Goal: Information Seeking & Learning: Check status

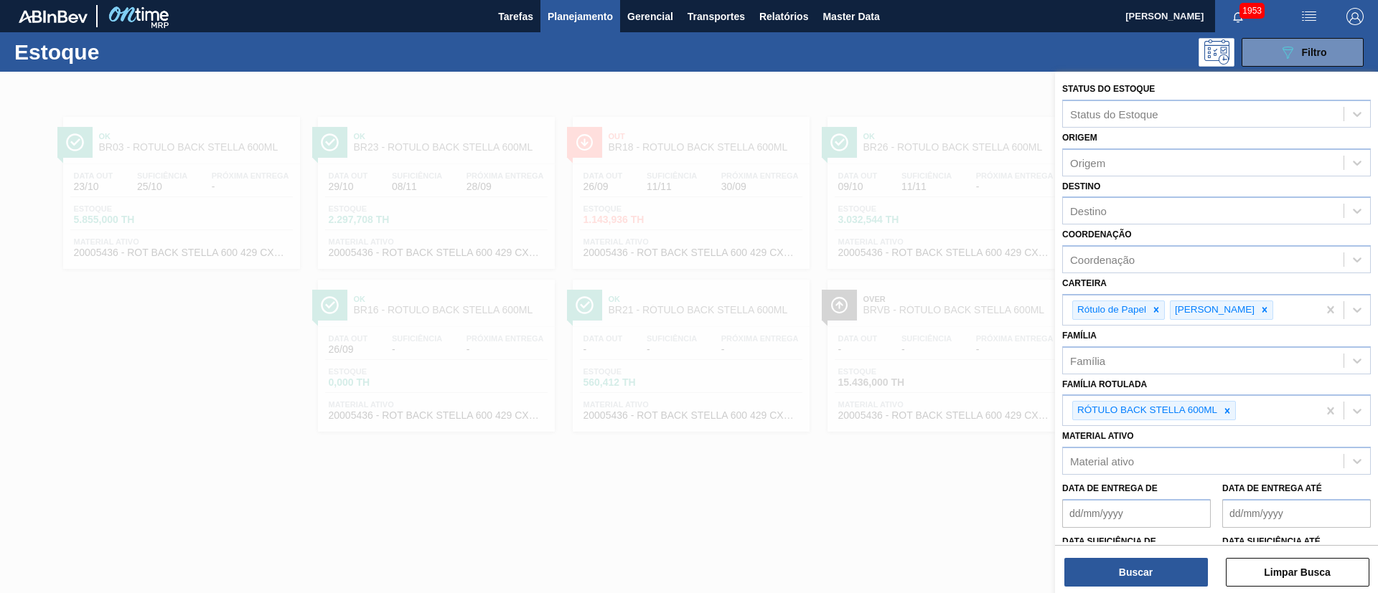
click at [698, 175] on div at bounding box center [689, 368] width 1378 height 593
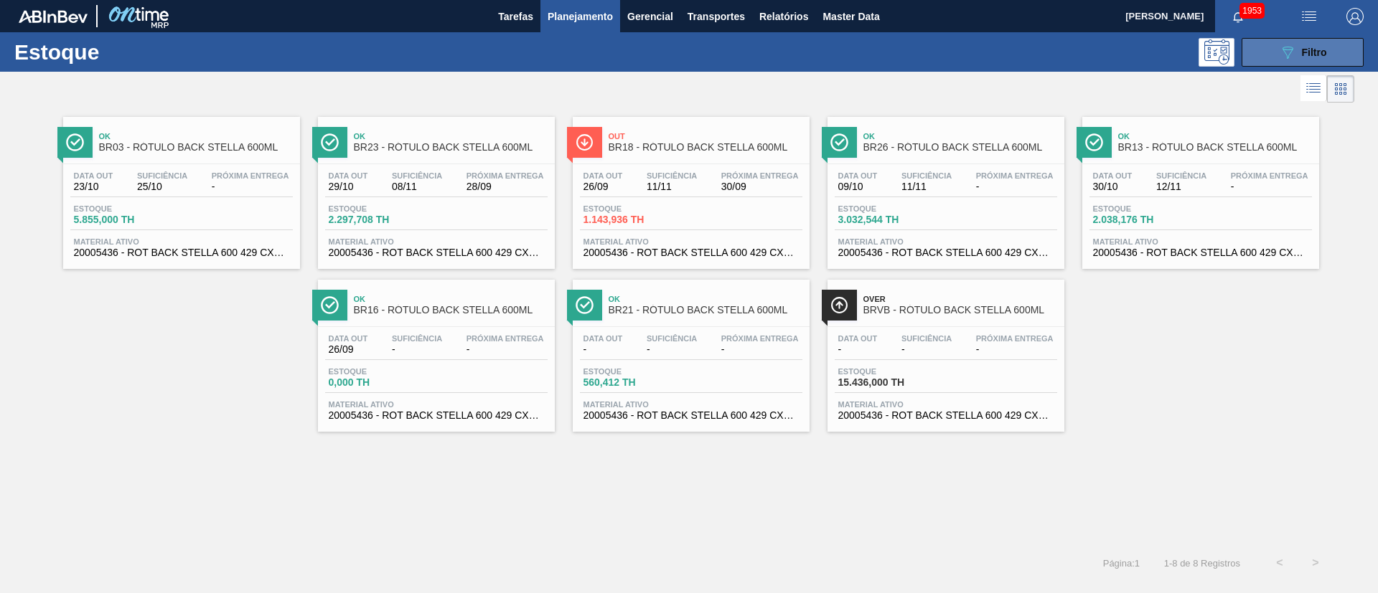
click at [1307, 44] on div "089F7B8B-B2A5-4AFE-B5C0-19BA573D28AC Filtro" at bounding box center [1303, 52] width 48 height 17
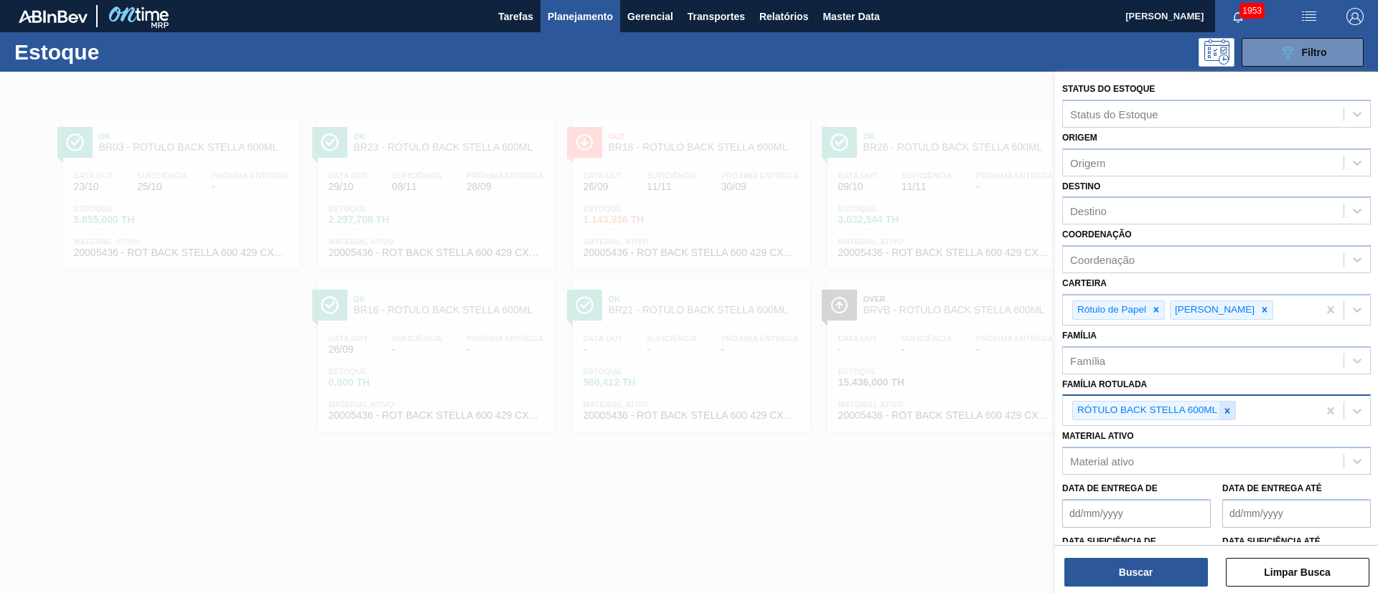
click at [1220, 413] on div at bounding box center [1227, 411] width 16 height 18
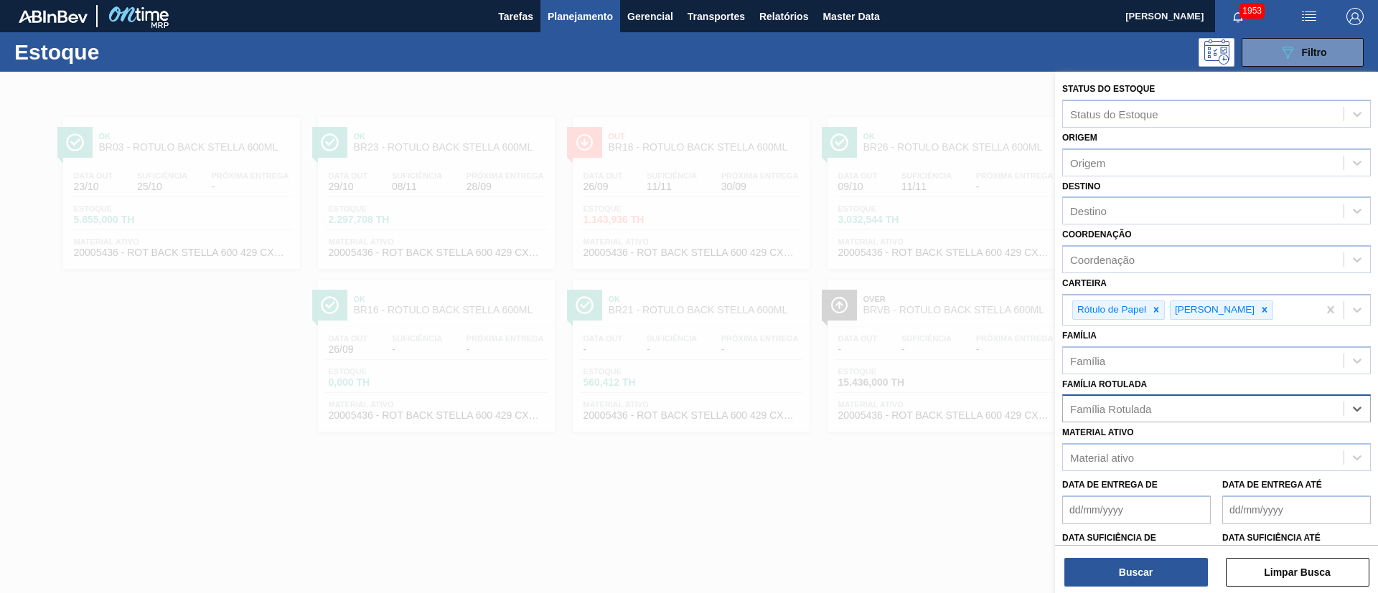
paste Rotulada "RÓTULO BACK STELLA 600ML"
type Rotulada "RÓTULO BACK STELLA 600ML"
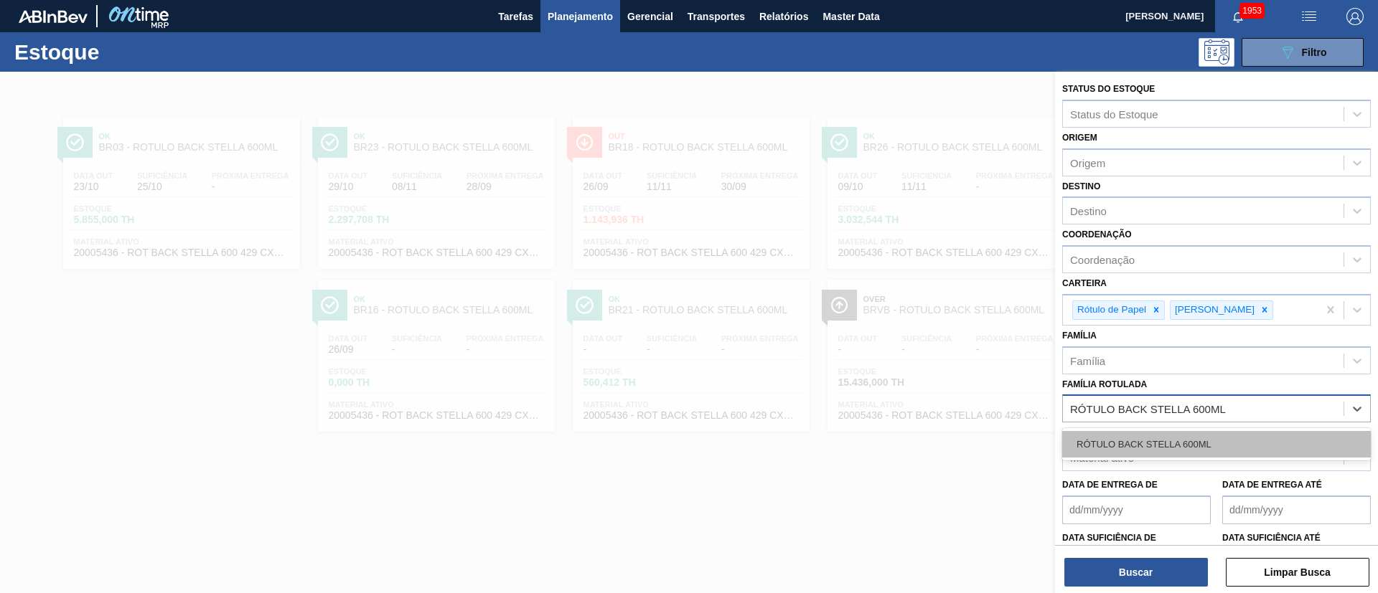
click at [1162, 450] on div "RÓTULO BACK STELLA 600ML" at bounding box center [1216, 444] width 309 height 27
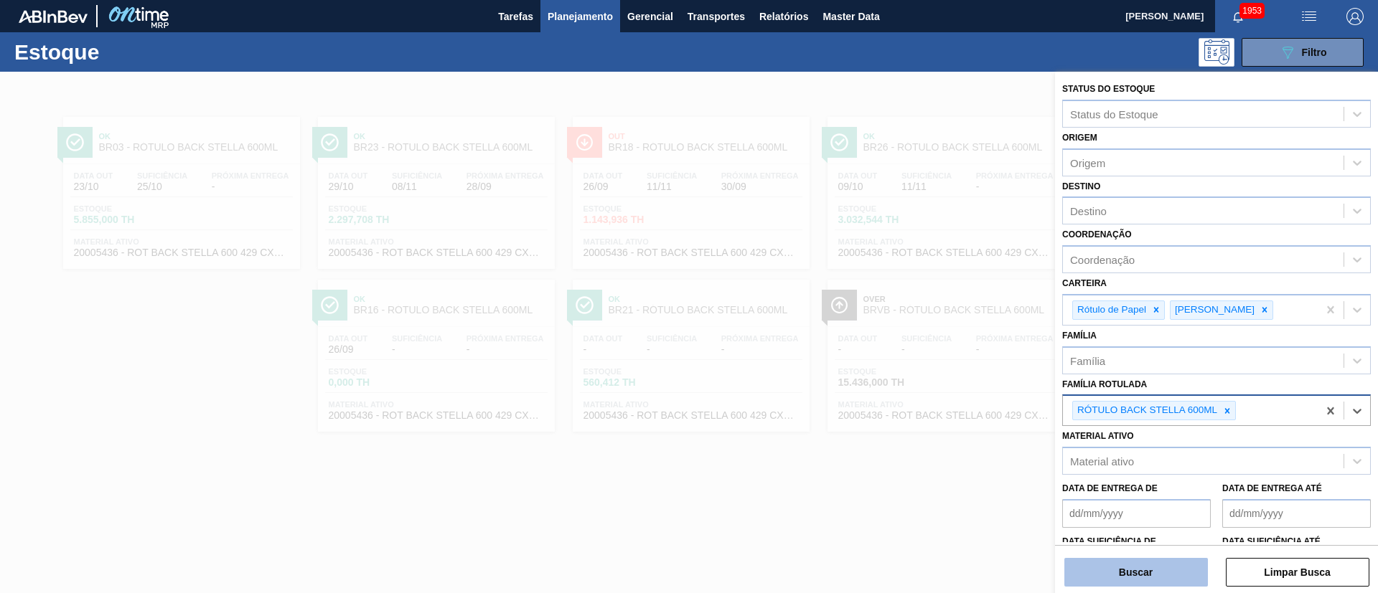
click at [1143, 583] on button "Buscar" at bounding box center [1136, 572] width 144 height 29
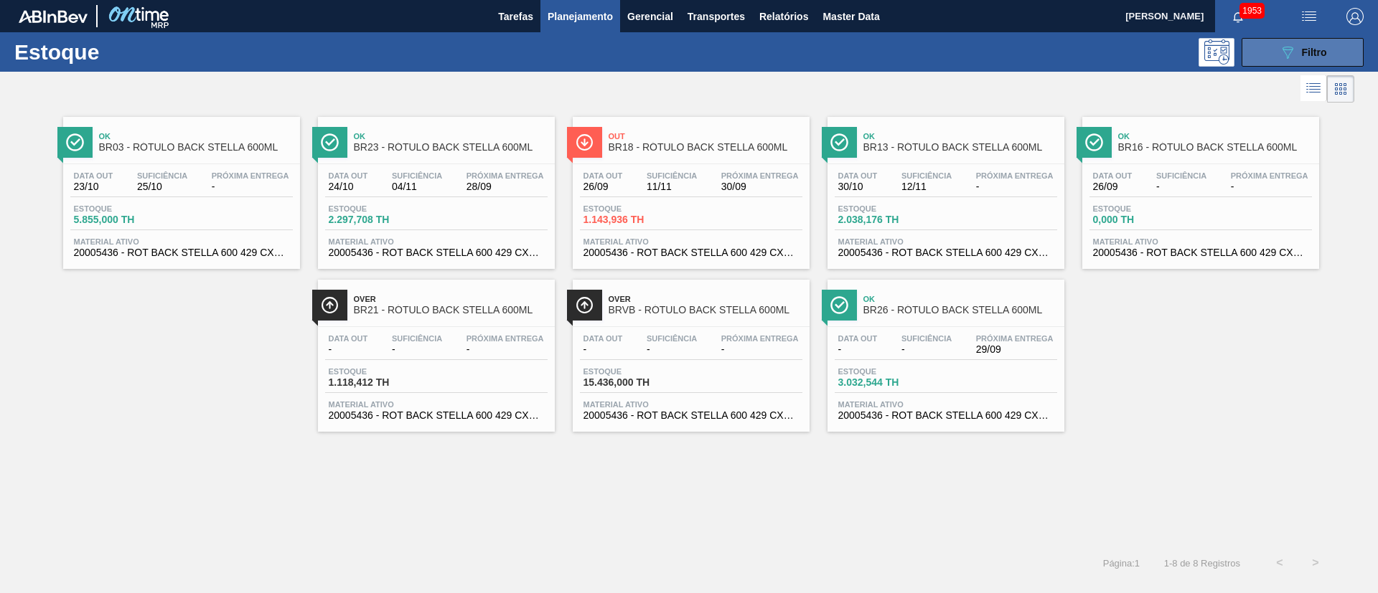
click at [1302, 52] on span "Filtro" at bounding box center [1314, 52] width 25 height 11
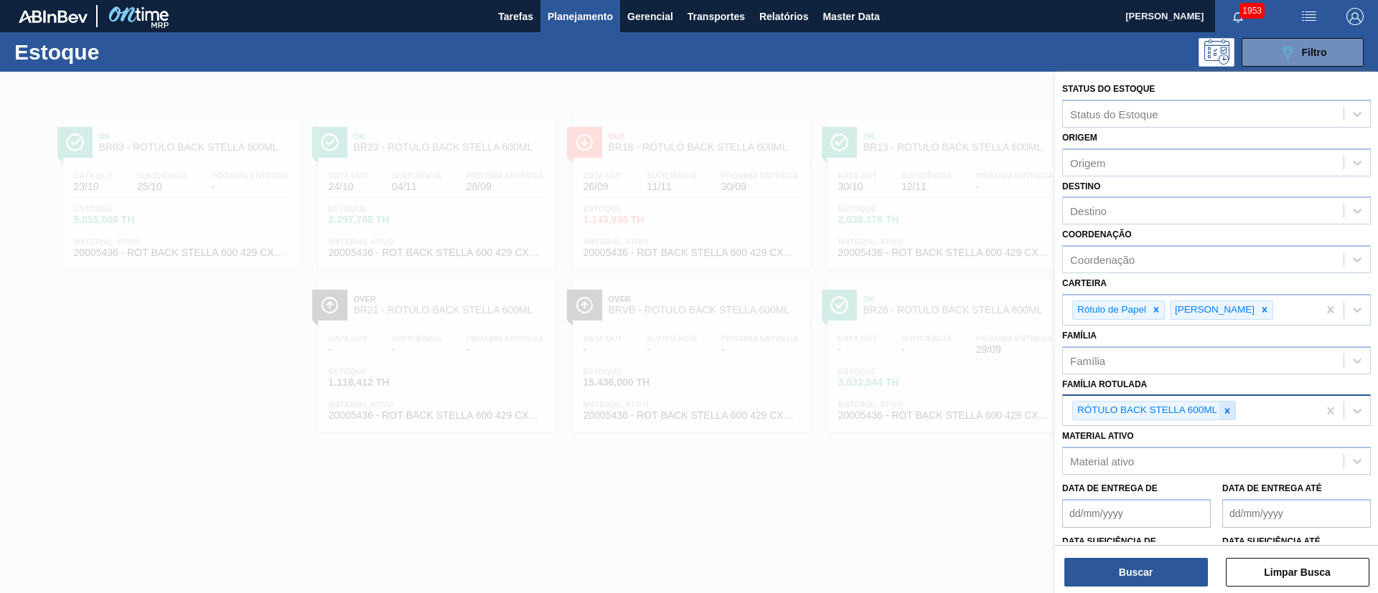
click at [1231, 407] on icon at bounding box center [1227, 411] width 10 height 10
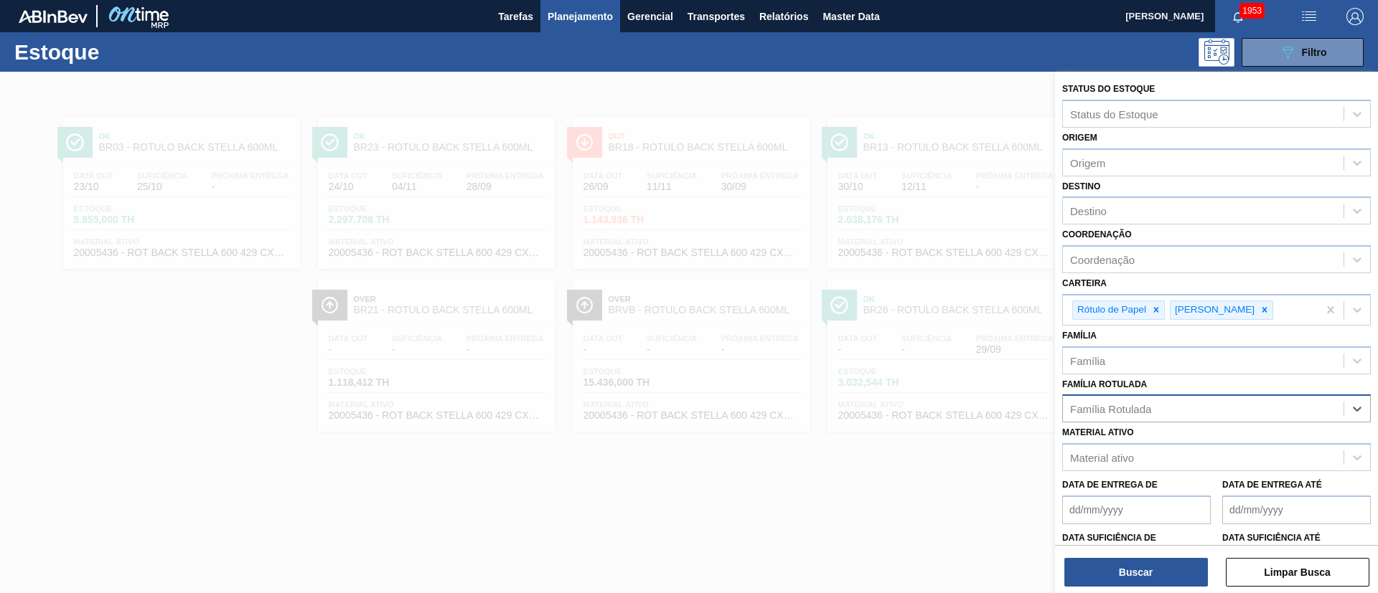
paste Rotulada "RÓTULO NECK STELLA 600ML"
type Rotulada "RÓTULO NECK STELLA 600ML"
drag, startPoint x: 1124, startPoint y: 440, endPoint x: 1122, endPoint y: 400, distance: 40.2
click at [1124, 441] on div "RÓTULO NECK STELLA 600ML" at bounding box center [1216, 444] width 309 height 27
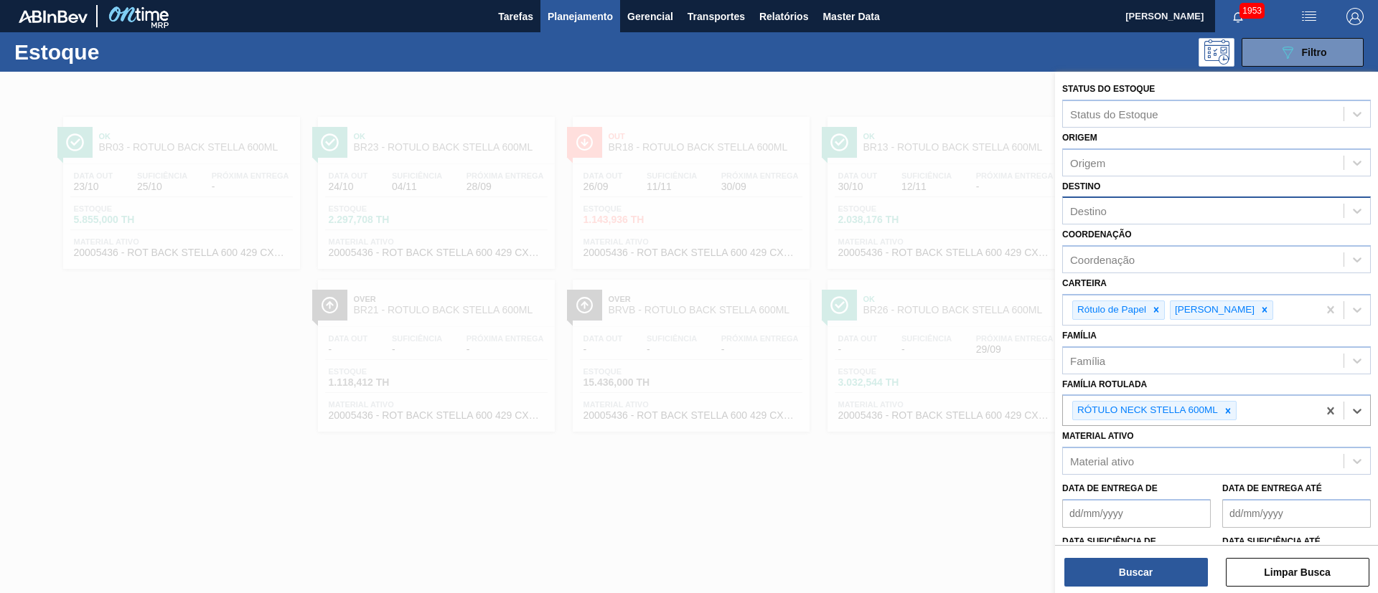
click at [1111, 215] on div "Destino" at bounding box center [1203, 211] width 281 height 21
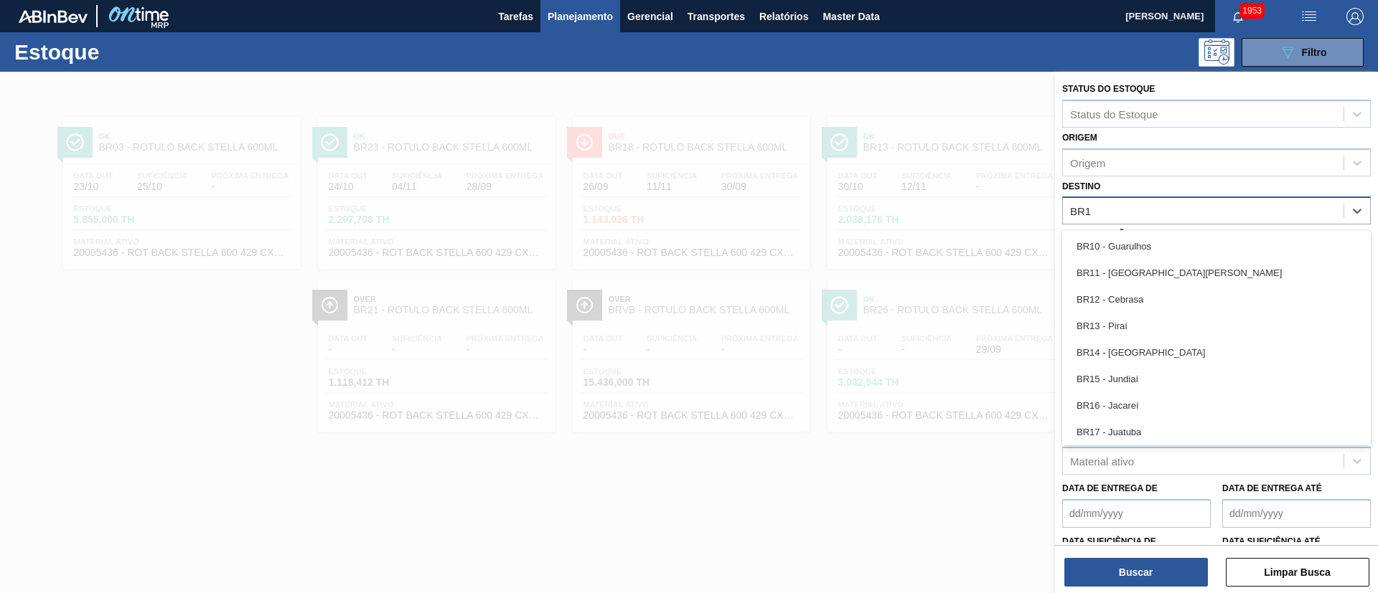
type input "BR18"
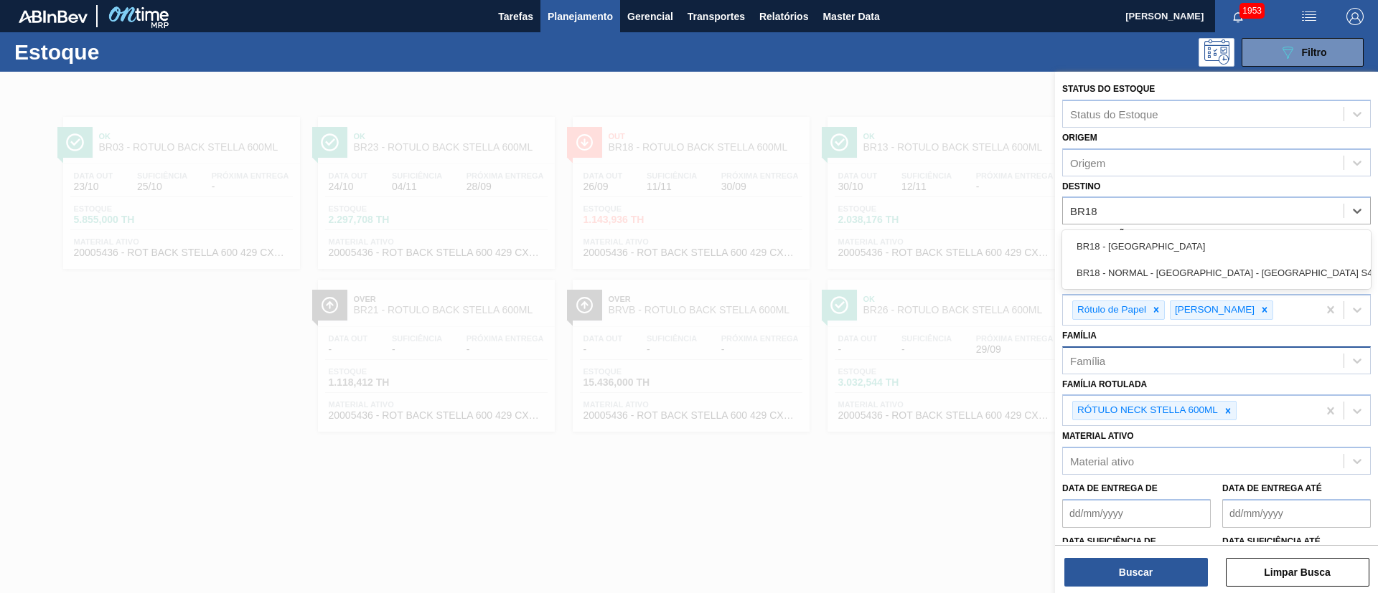
drag, startPoint x: 1091, startPoint y: 246, endPoint x: 1099, endPoint y: 360, distance: 113.6
click at [1091, 247] on div "BR18 - [GEOGRAPHIC_DATA]" at bounding box center [1216, 246] width 309 height 27
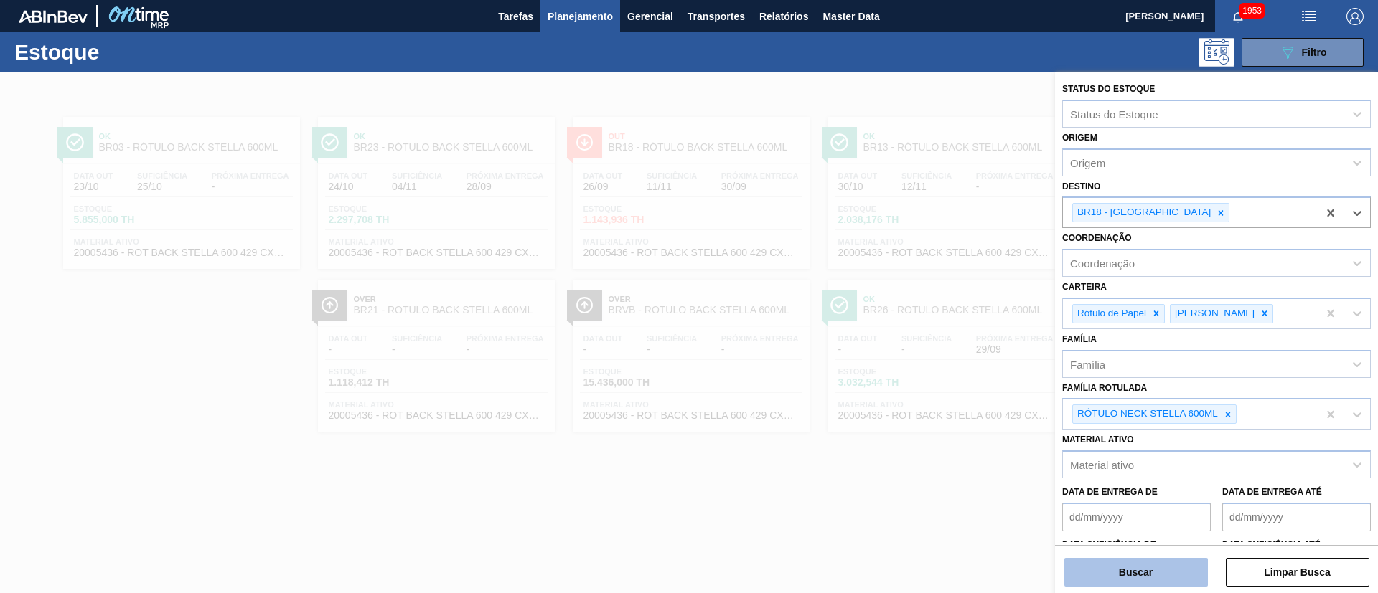
click at [1122, 576] on button "Buscar" at bounding box center [1136, 572] width 144 height 29
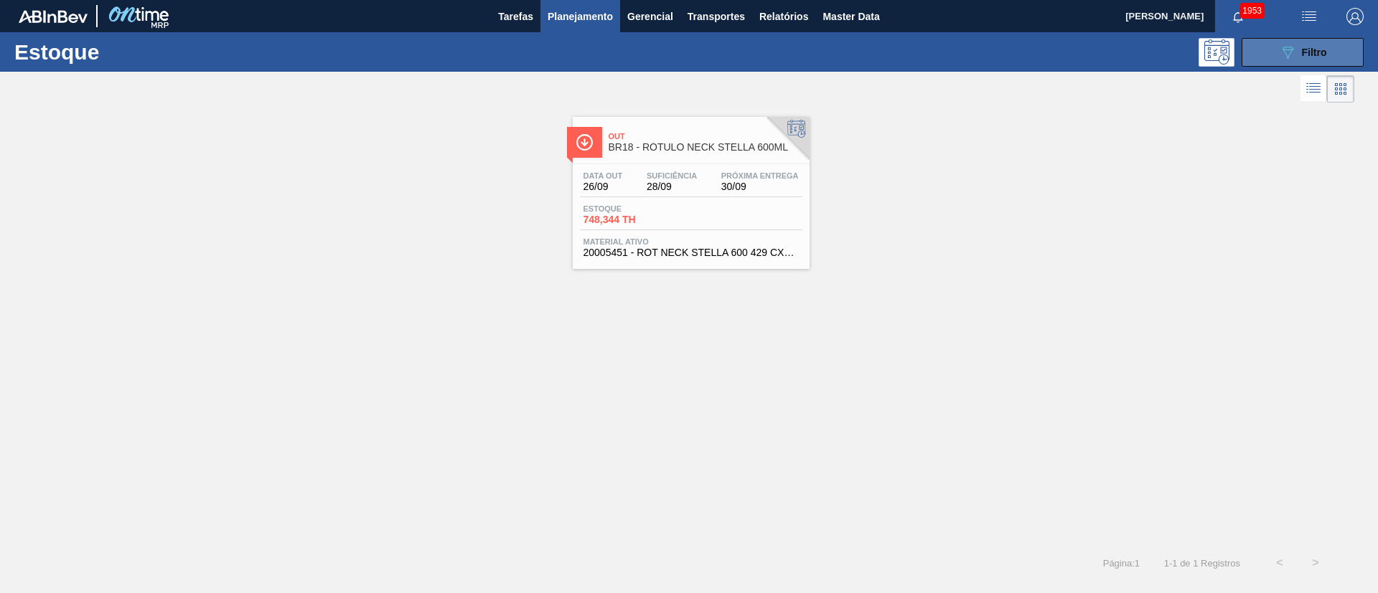
click at [1266, 53] on button "089F7B8B-B2A5-4AFE-B5C0-19BA573D28AC Filtro" at bounding box center [1302, 52] width 122 height 29
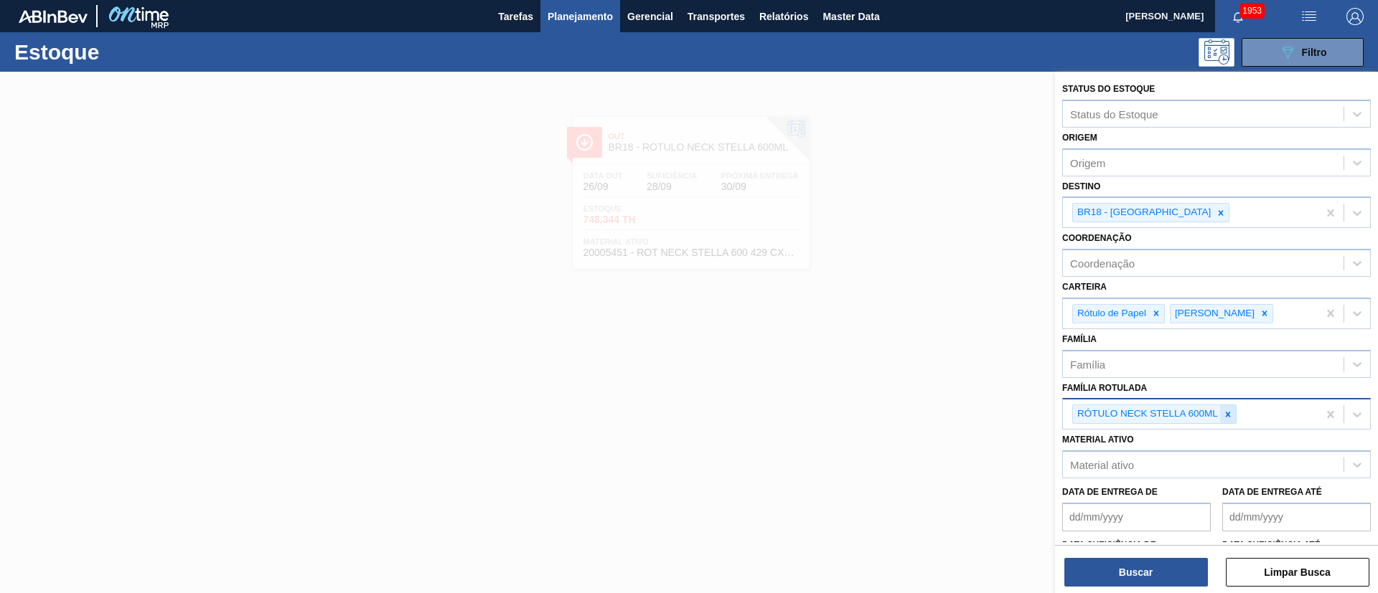
click at [1223, 417] on icon at bounding box center [1228, 415] width 10 height 10
paste Rotulada "RÓTULO BACK STELLA 330ML"
type Rotulada "RÓTULO BACK STELLA 330ML"
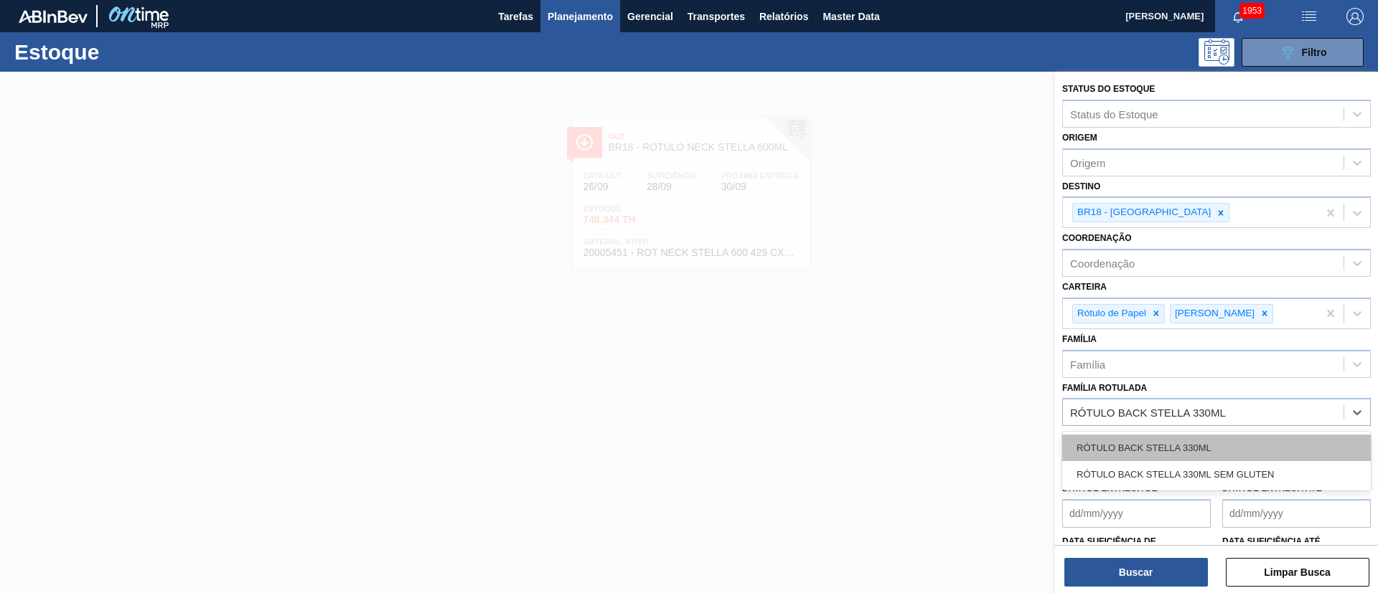
click at [1150, 446] on div "RÓTULO BACK STELLA 330ML" at bounding box center [1216, 448] width 309 height 27
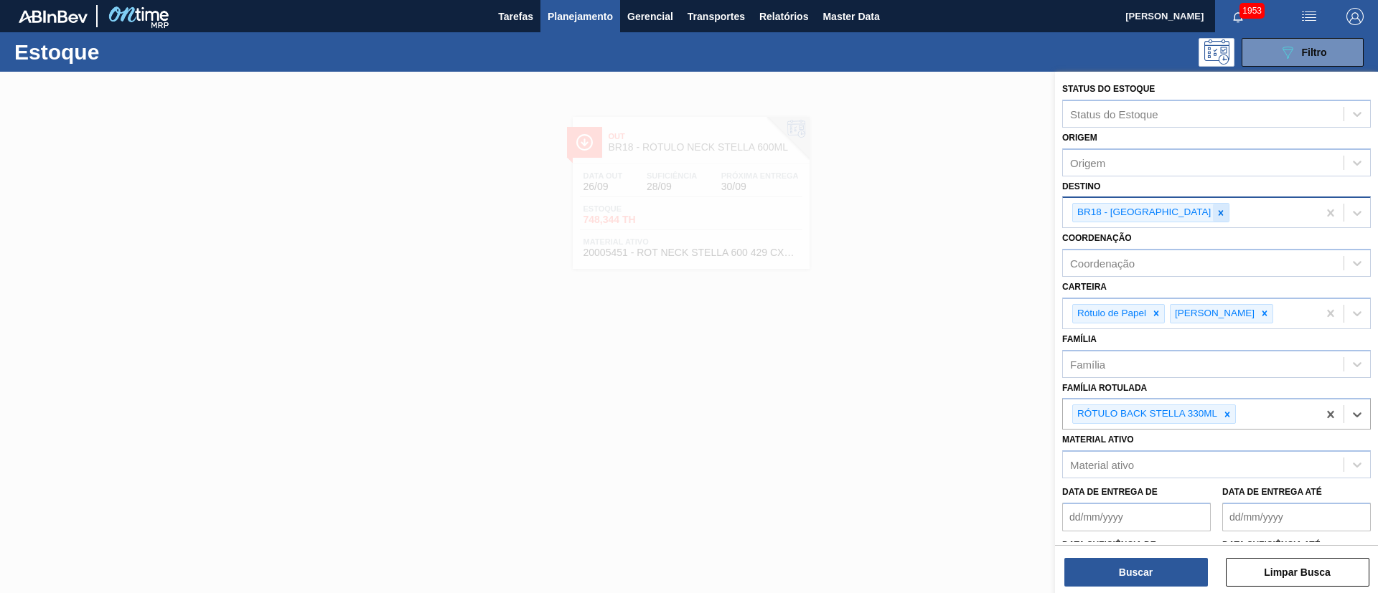
click at [1216, 211] on icon at bounding box center [1221, 213] width 10 height 10
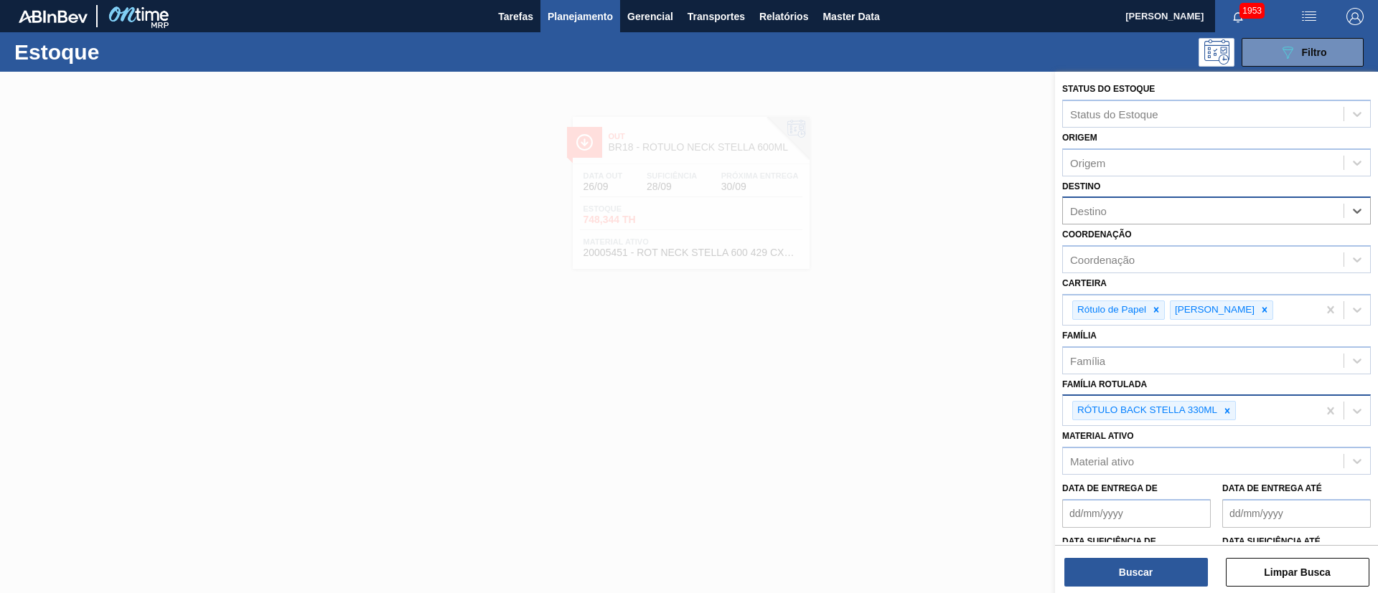
click at [1264, 412] on div "RÓTULO BACK STELLA 330ML" at bounding box center [1190, 410] width 255 height 29
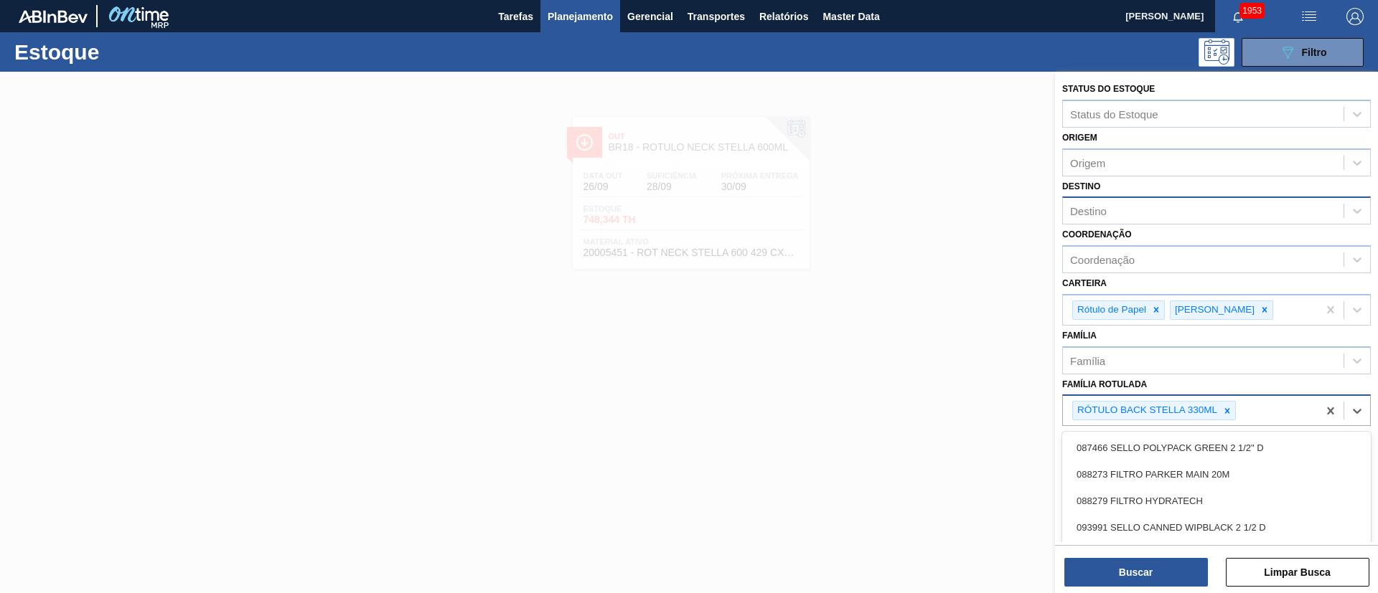
paste Rotulada "RÓTULO FRONT STELLA 330ML"
type Rotulada "RÓTULO FRONT STELLA 330ML"
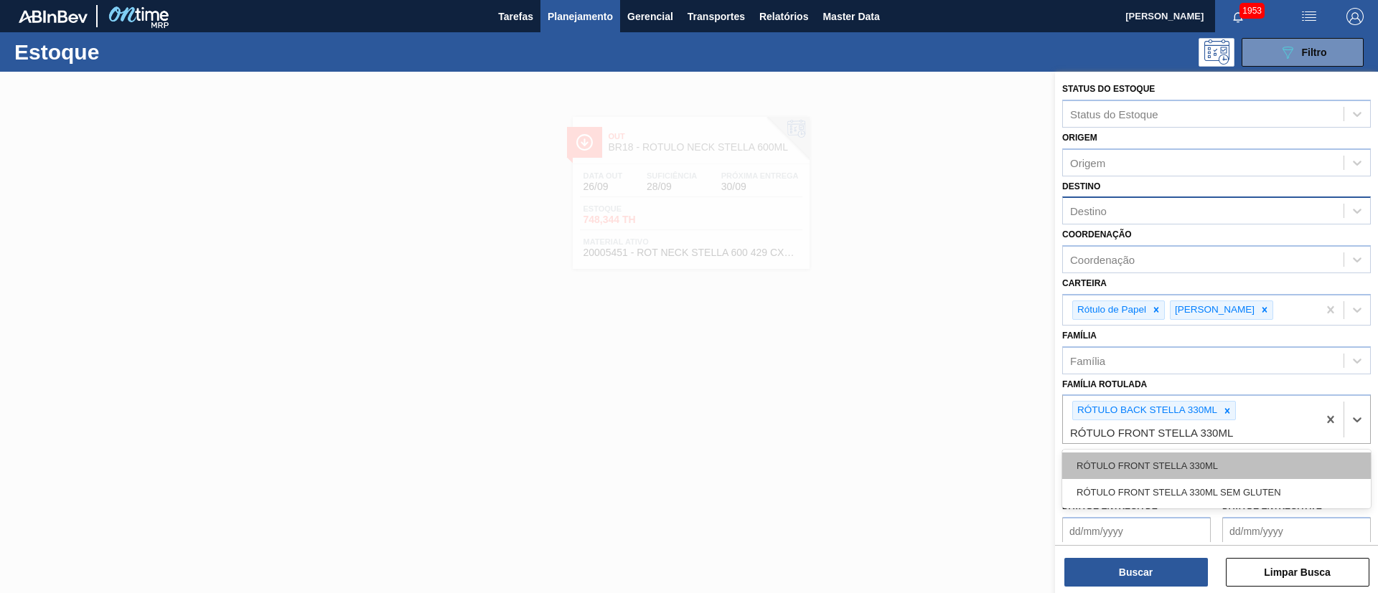
click at [1204, 460] on div "RÓTULO FRONT STELLA 330ML" at bounding box center [1216, 466] width 309 height 27
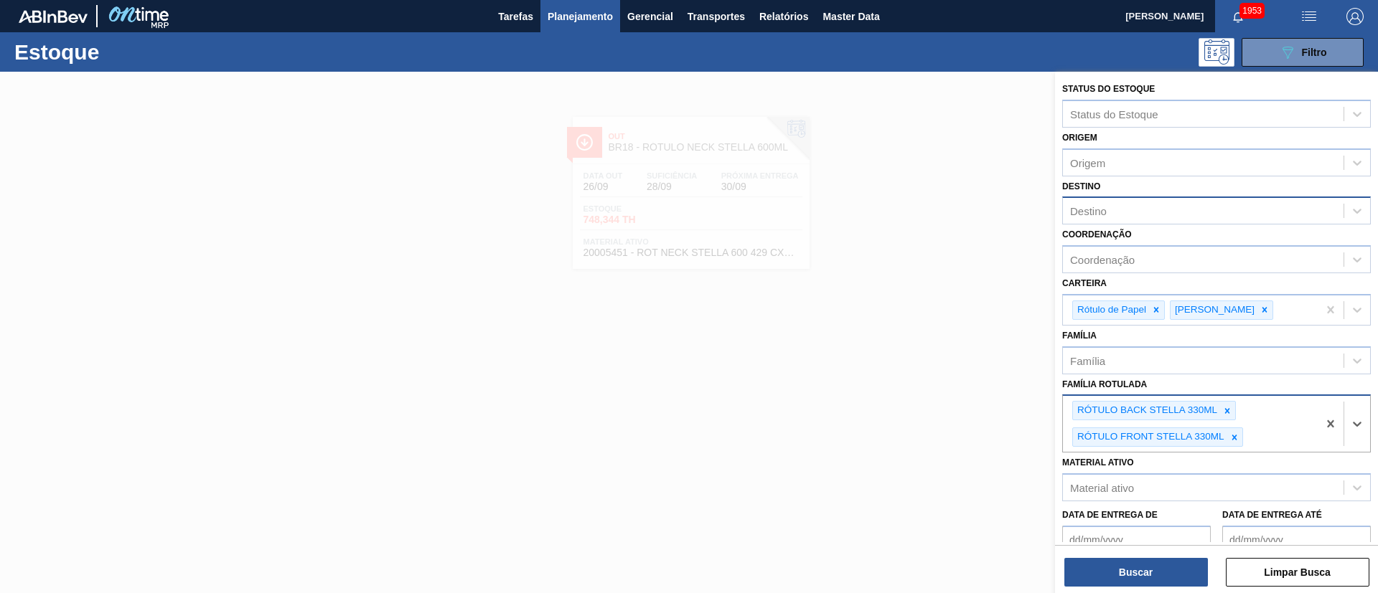
paste Rotulada "RÓTULO NECK STELLA 330ML"
type Rotulada "RÓTULO NECK STELLA 330ML"
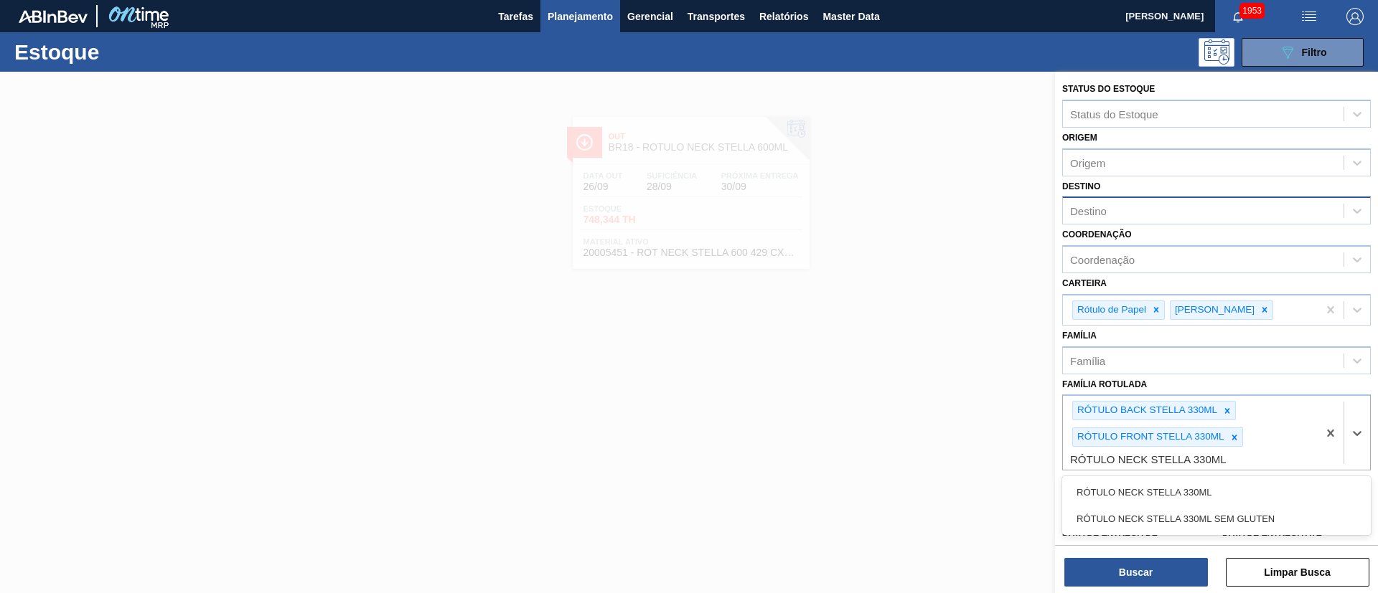
drag, startPoint x: 1183, startPoint y: 497, endPoint x: 1175, endPoint y: 502, distance: 9.2
click at [1180, 497] on div "RÓTULO NECK STELLA 330ML" at bounding box center [1216, 492] width 309 height 27
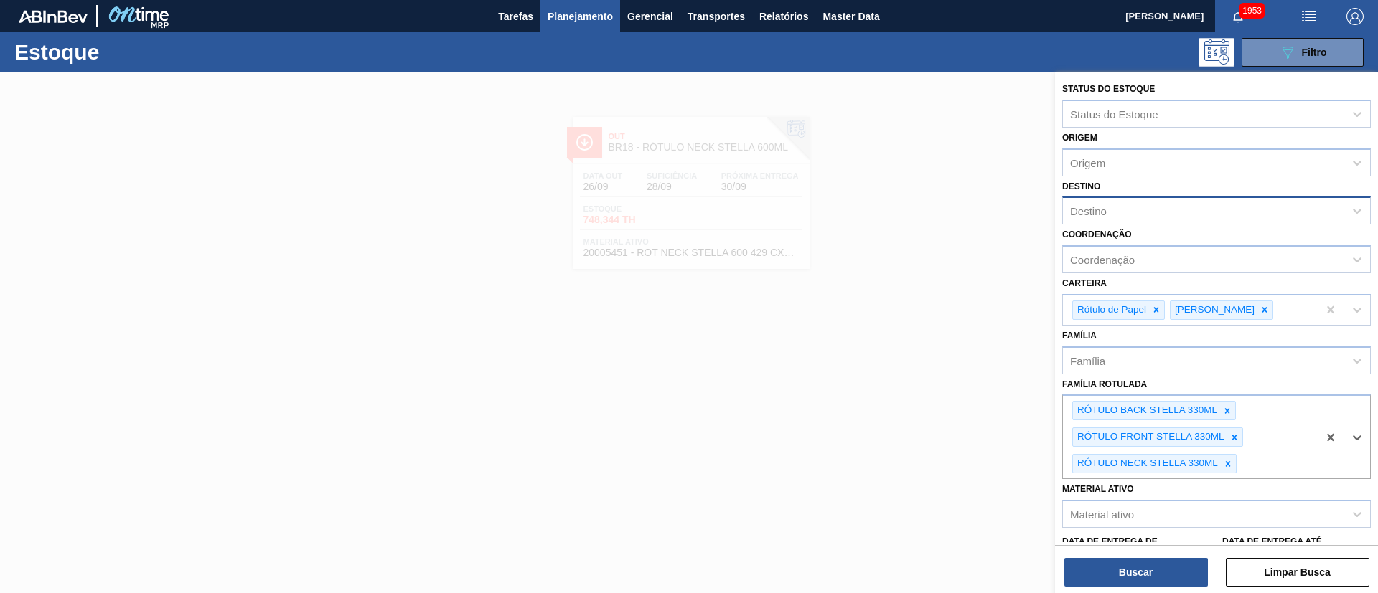
click at [1124, 211] on div "Destino" at bounding box center [1203, 211] width 281 height 21
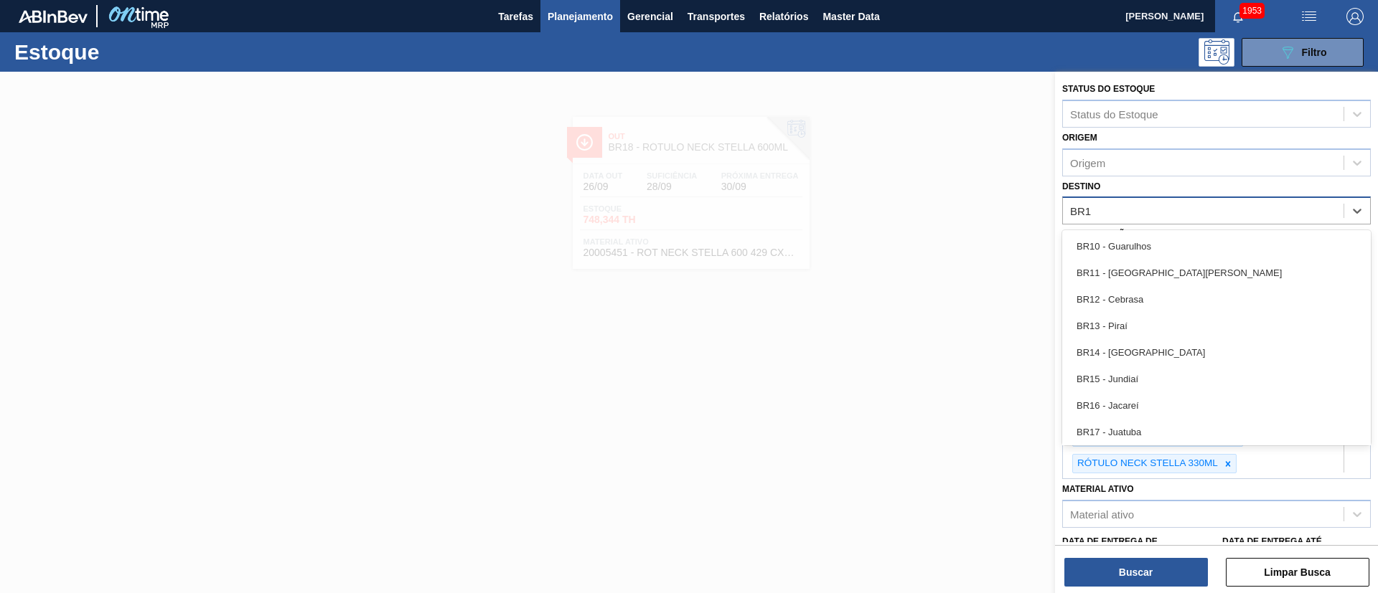
type input "BR18"
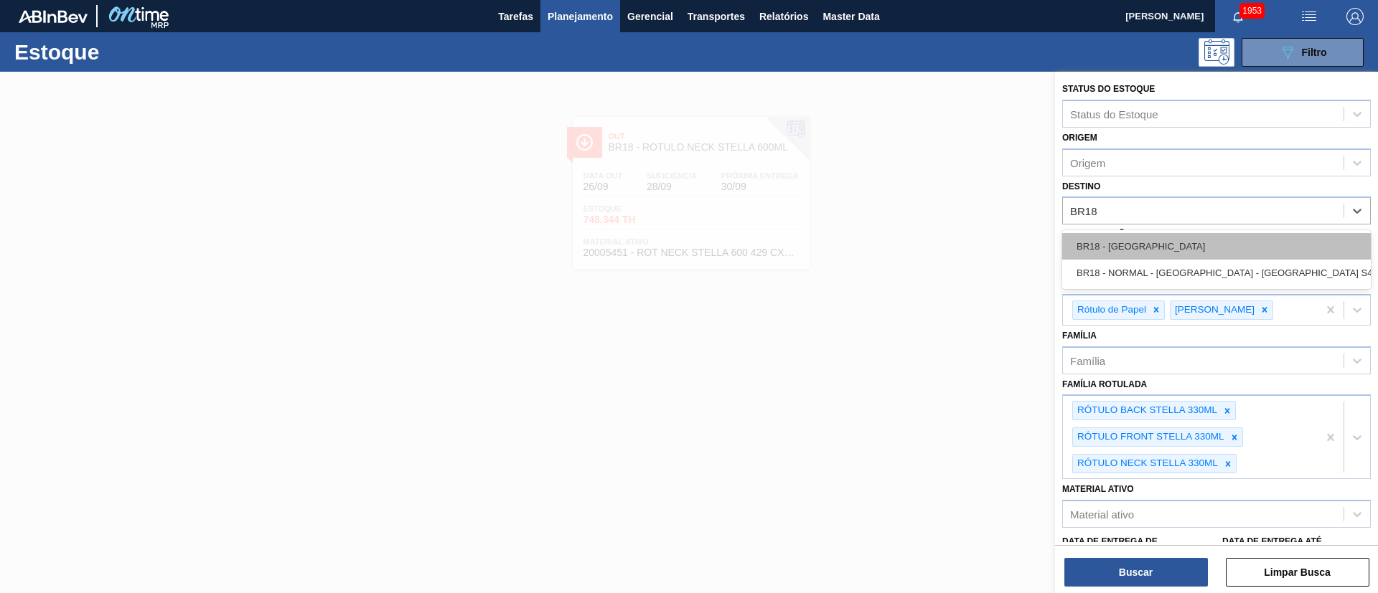
click at [1096, 249] on div "BR18 - Pernambuco" at bounding box center [1216, 246] width 309 height 27
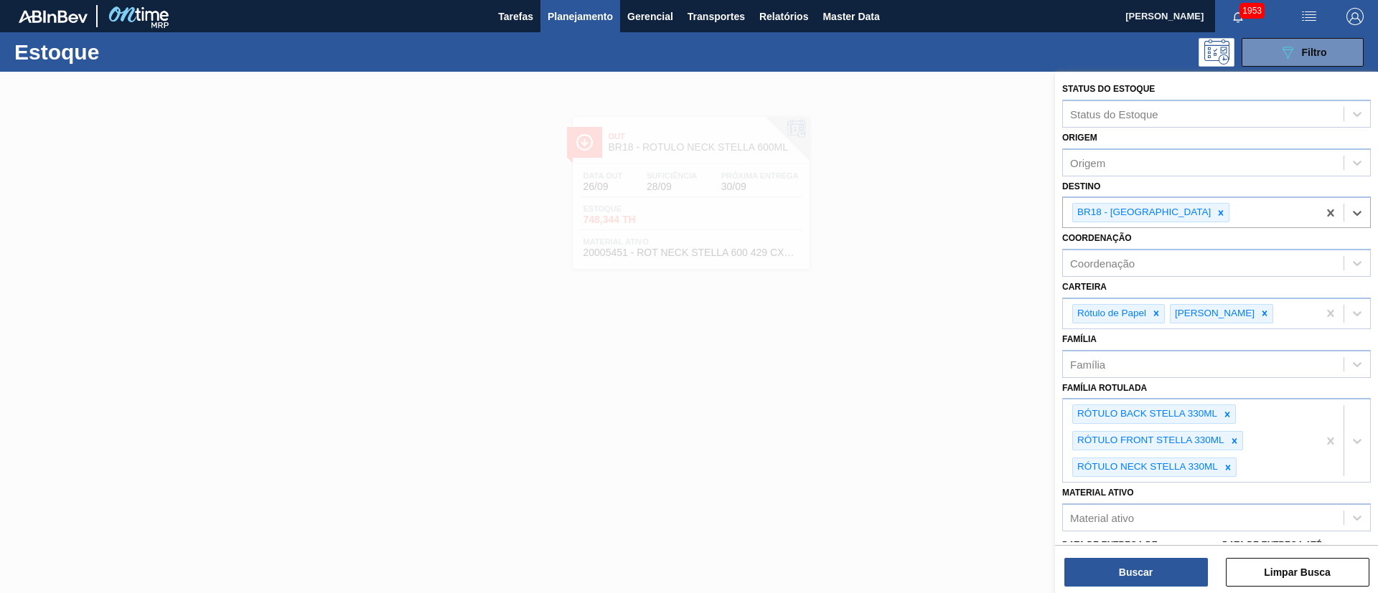
click at [1093, 555] on div "Buscar Limpar Busca" at bounding box center [1216, 565] width 323 height 40
click at [1084, 569] on button "Buscar" at bounding box center [1136, 572] width 144 height 29
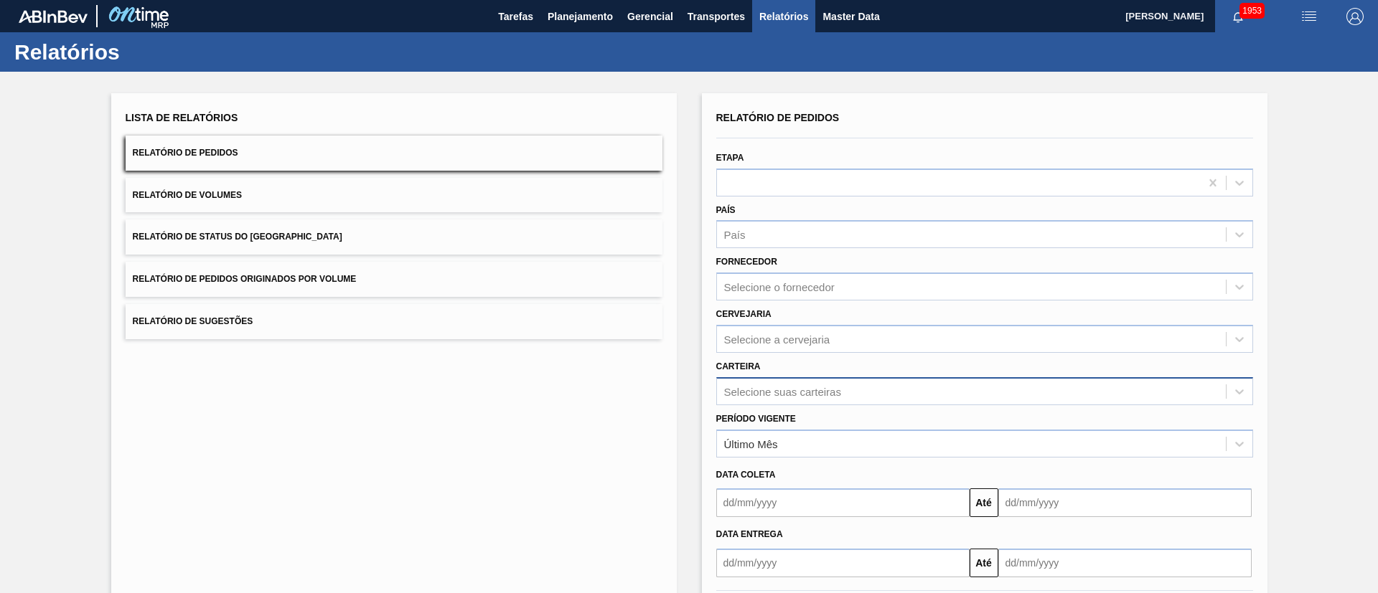
click at [775, 396] on div "Relatório de Pedidos Etapa País País Fornecedor Selecione o fornecedor Cervejar…" at bounding box center [984, 343] width 537 height 470
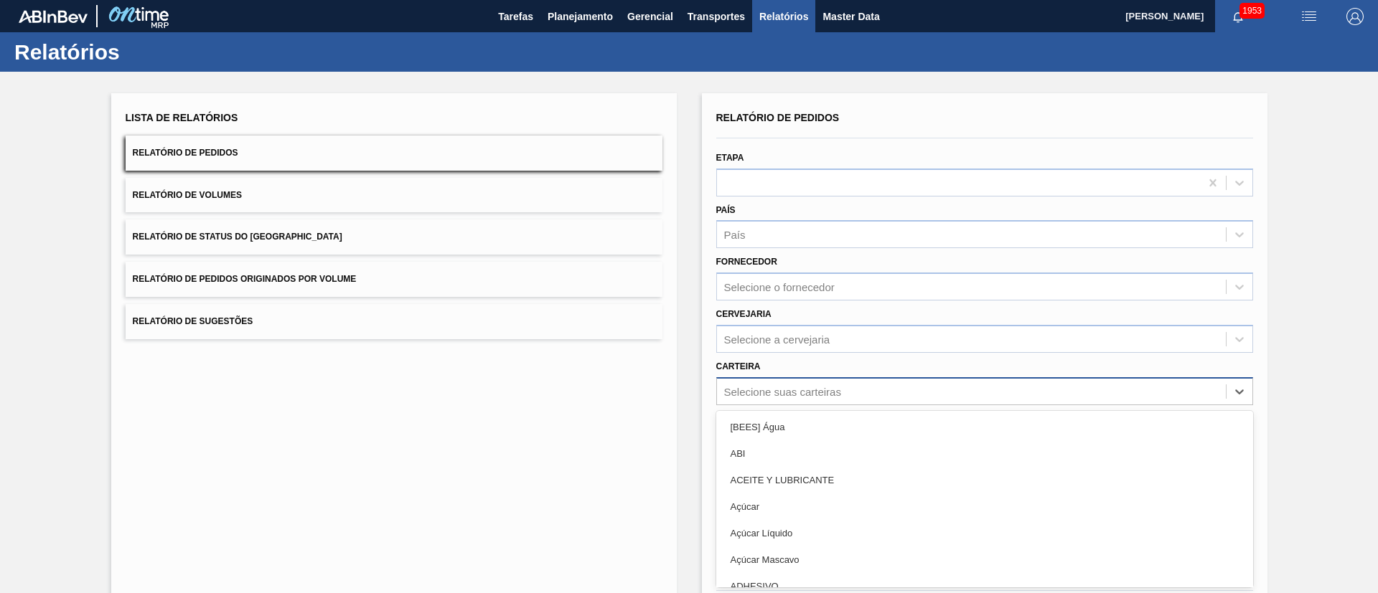
scroll to position [39, 0]
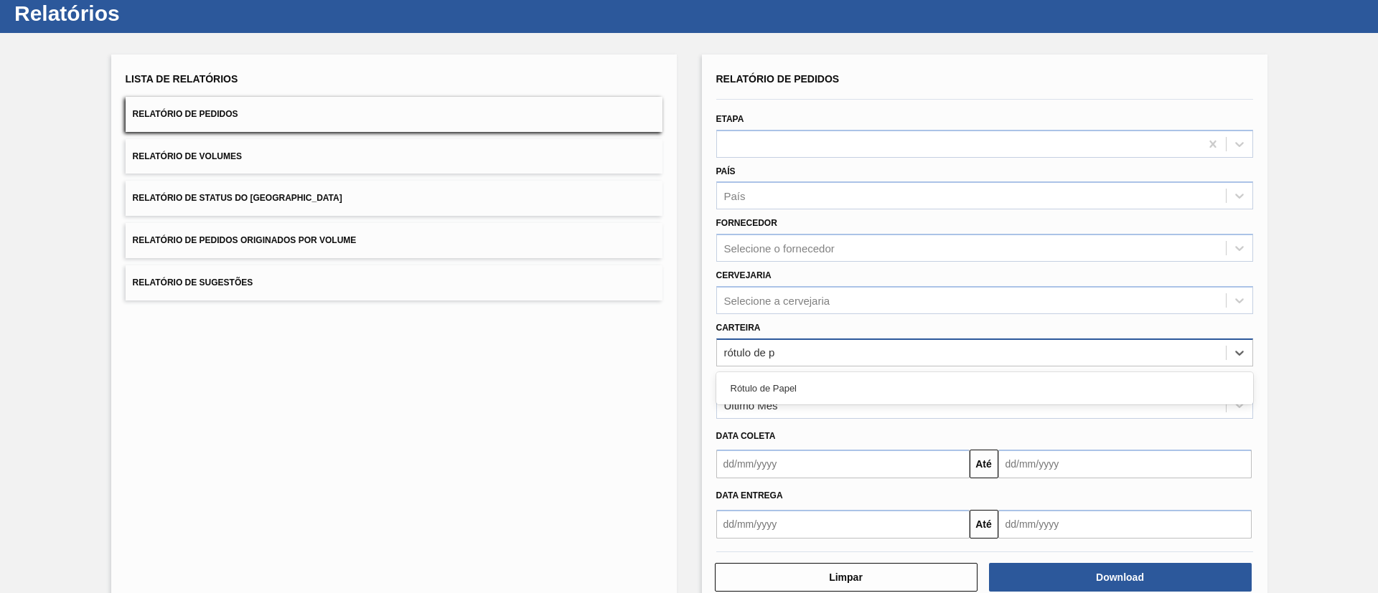
type input "rótulo de pa"
click at [775, 396] on div "Rótulo de Papel" at bounding box center [984, 388] width 537 height 27
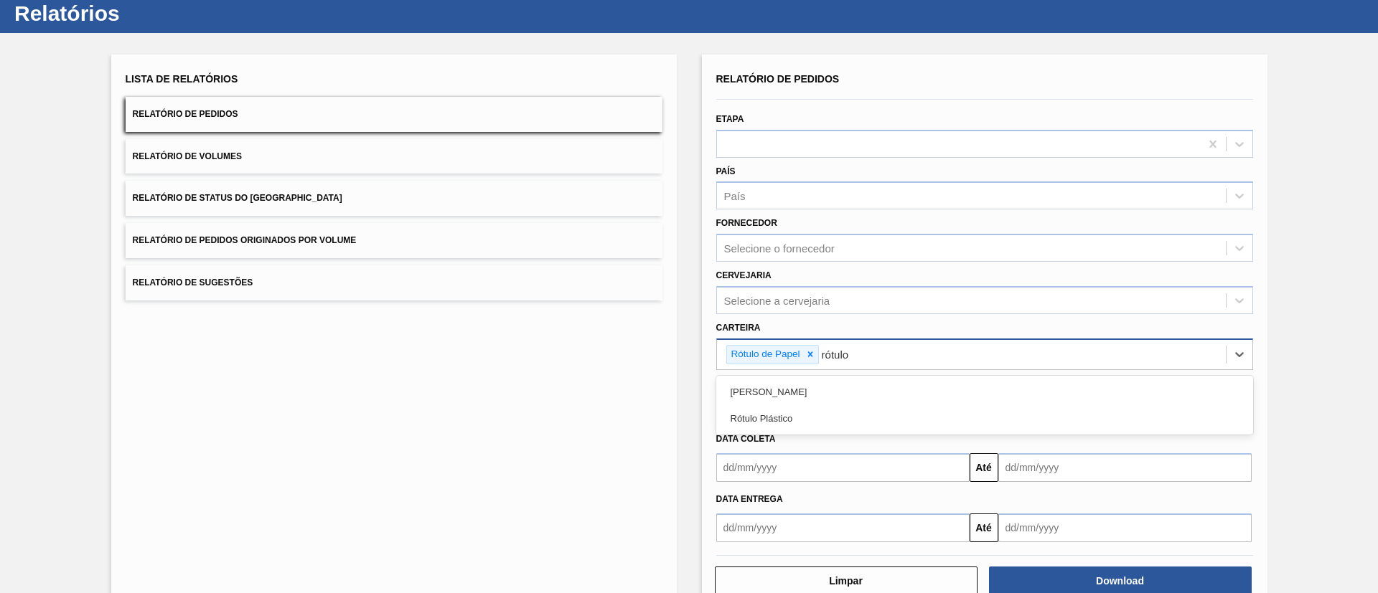
type input "rótulo p"
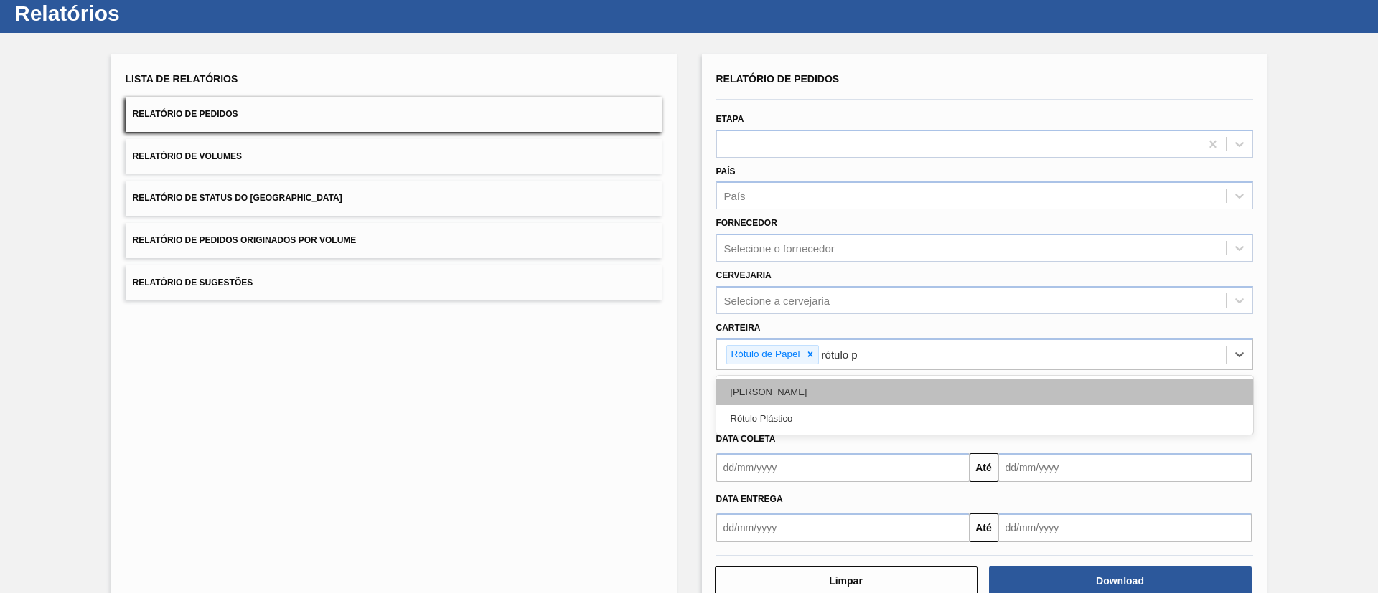
click at [812, 385] on div "Rótulo Papel" at bounding box center [984, 392] width 537 height 27
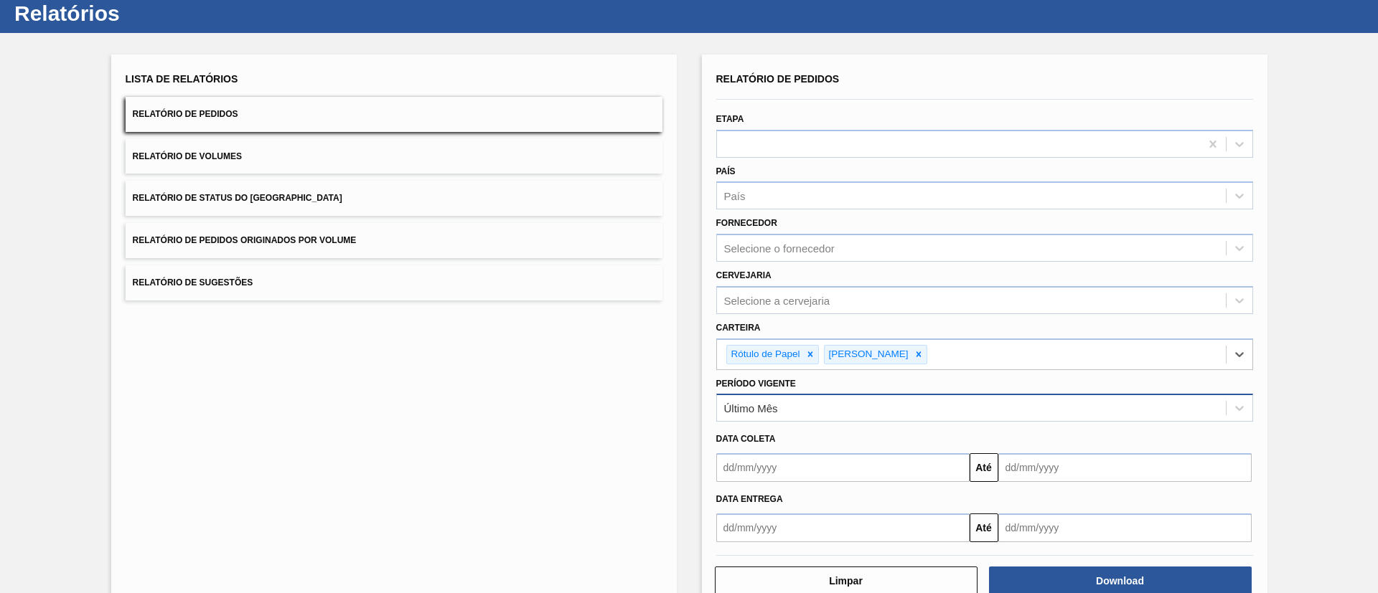
click at [794, 408] on div "Último Mês" at bounding box center [971, 408] width 509 height 21
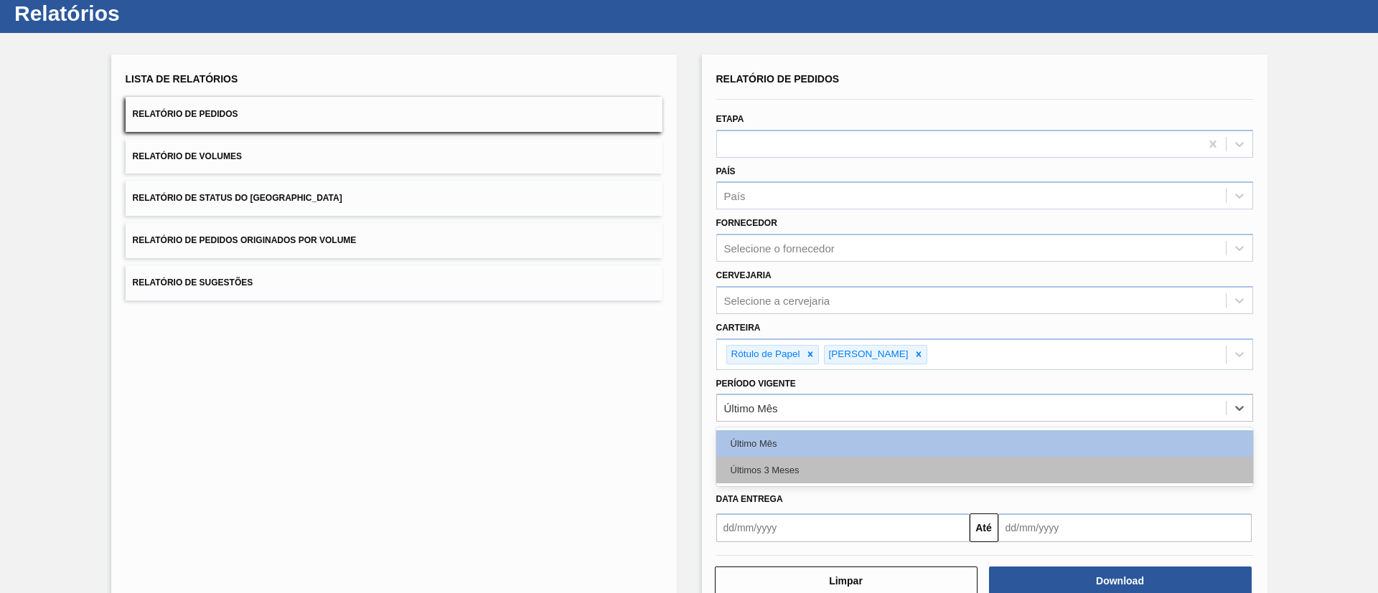
click at [803, 461] on div "Últimos 3 Meses" at bounding box center [984, 470] width 537 height 27
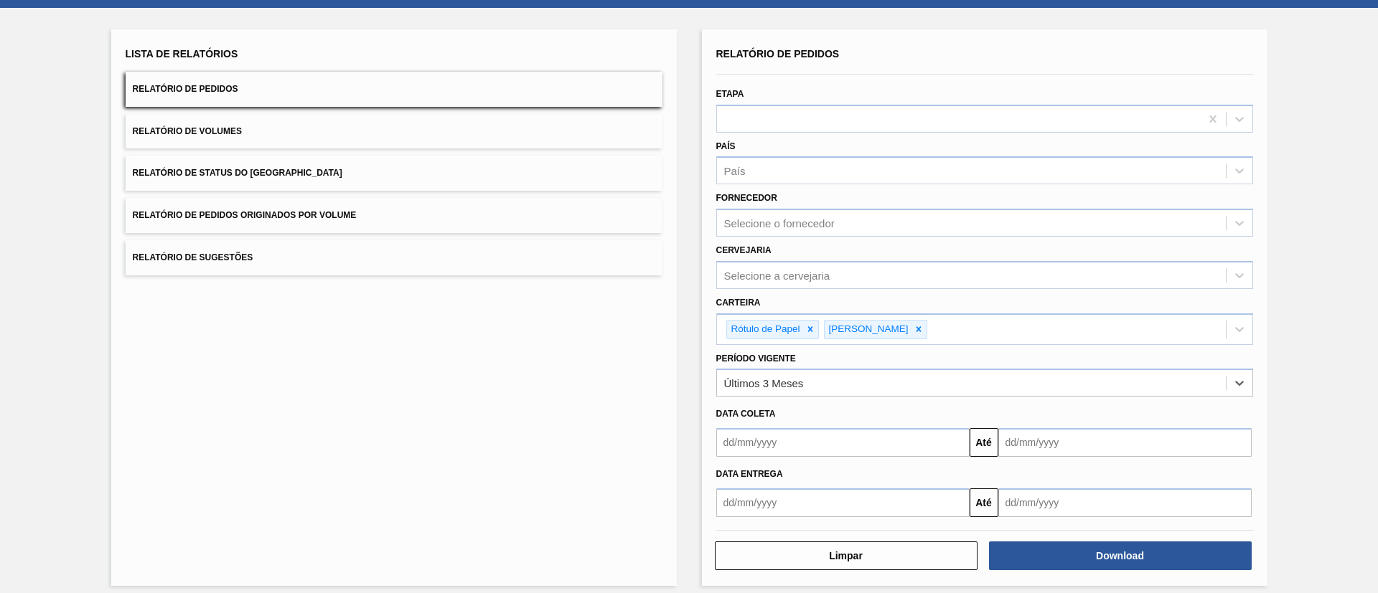
scroll to position [75, 0]
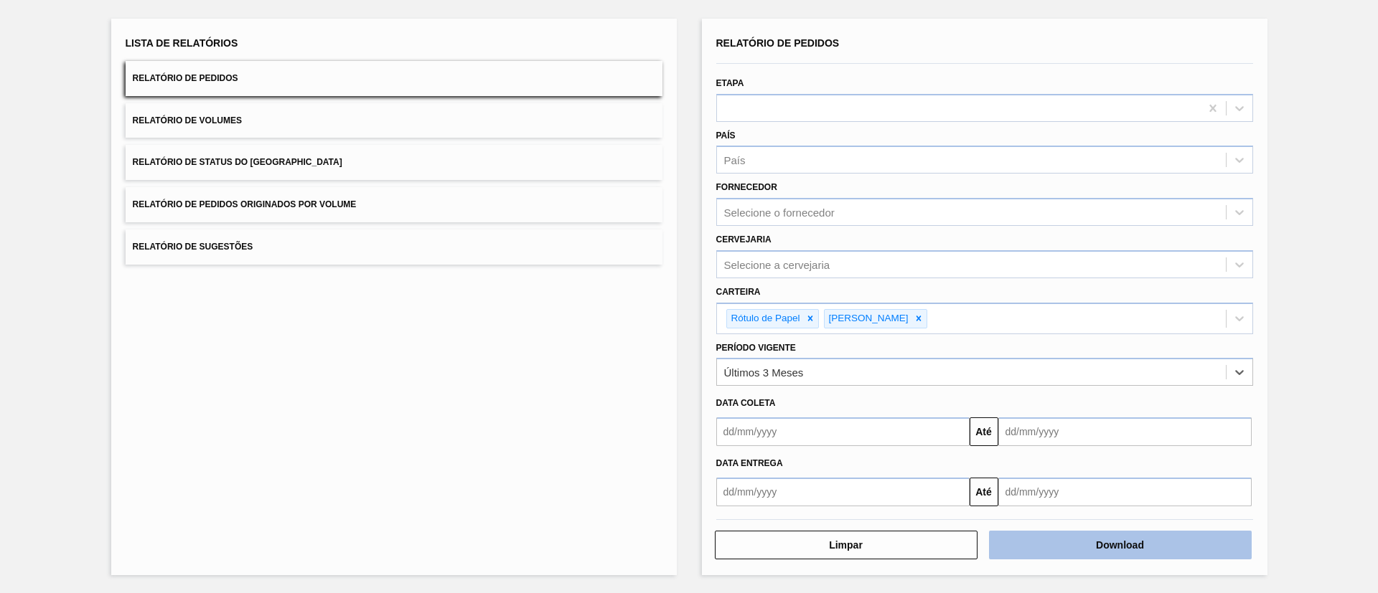
click at [1077, 542] on button "Download" at bounding box center [1120, 545] width 263 height 29
click at [289, 149] on button "Relatório de Status do Estoque" at bounding box center [394, 162] width 537 height 35
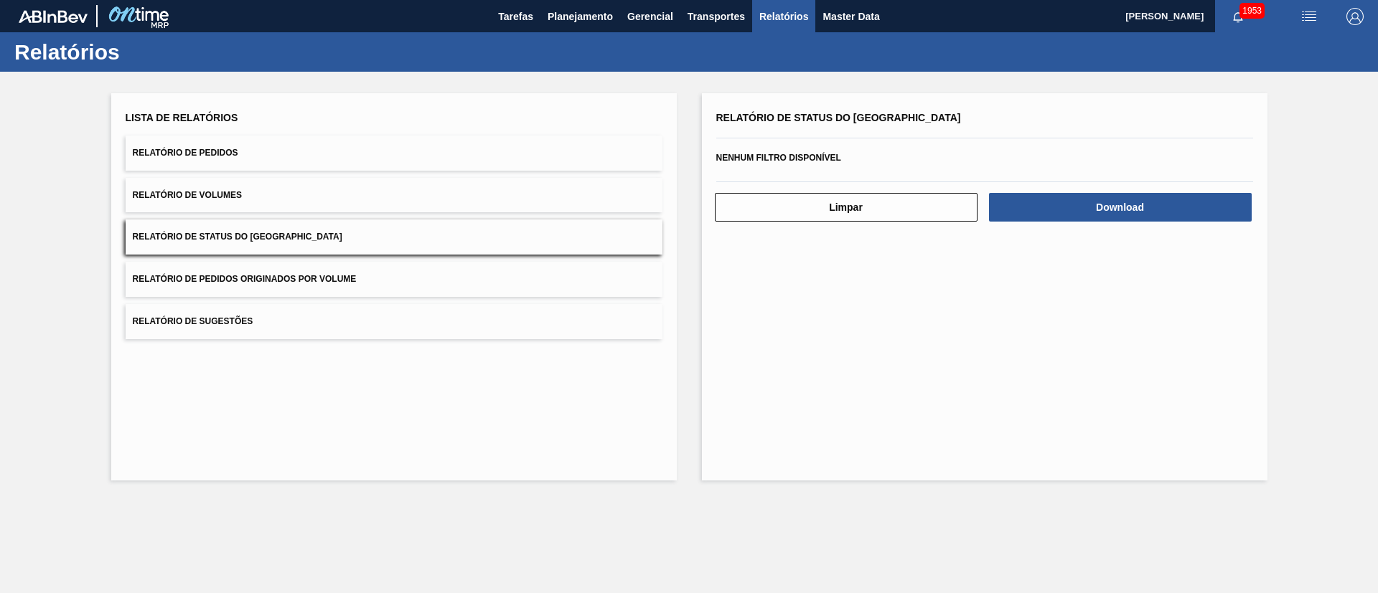
scroll to position [0, 0]
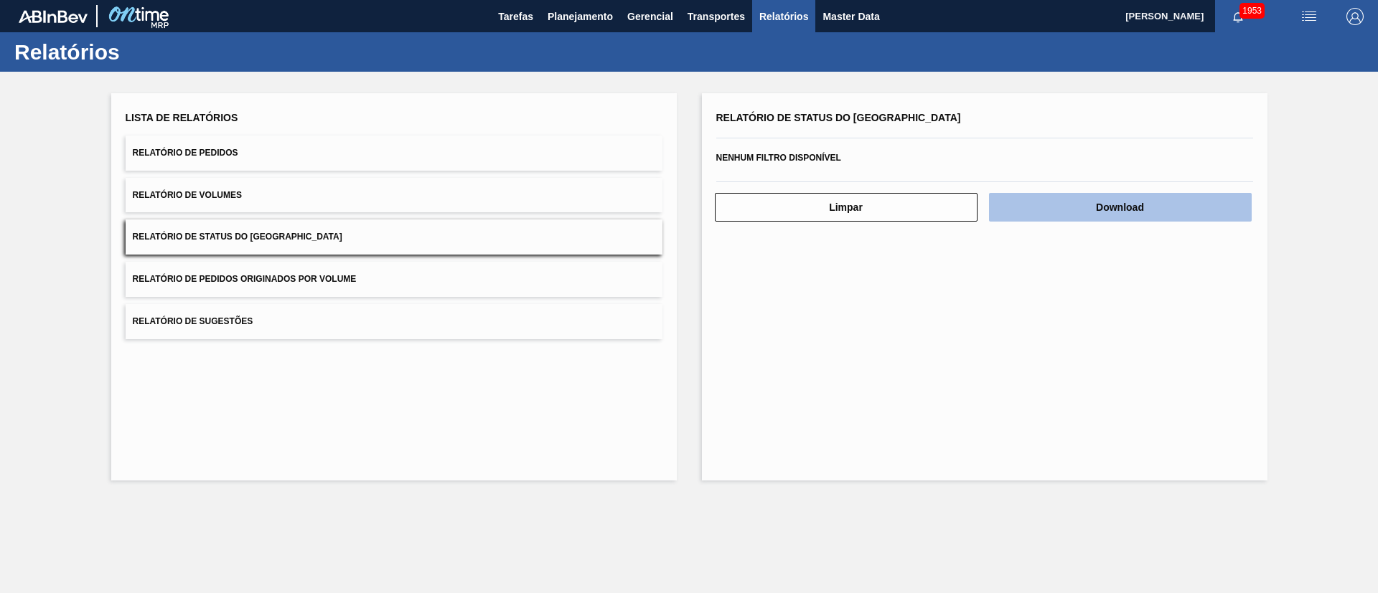
click at [1132, 217] on button "Download" at bounding box center [1120, 207] width 263 height 29
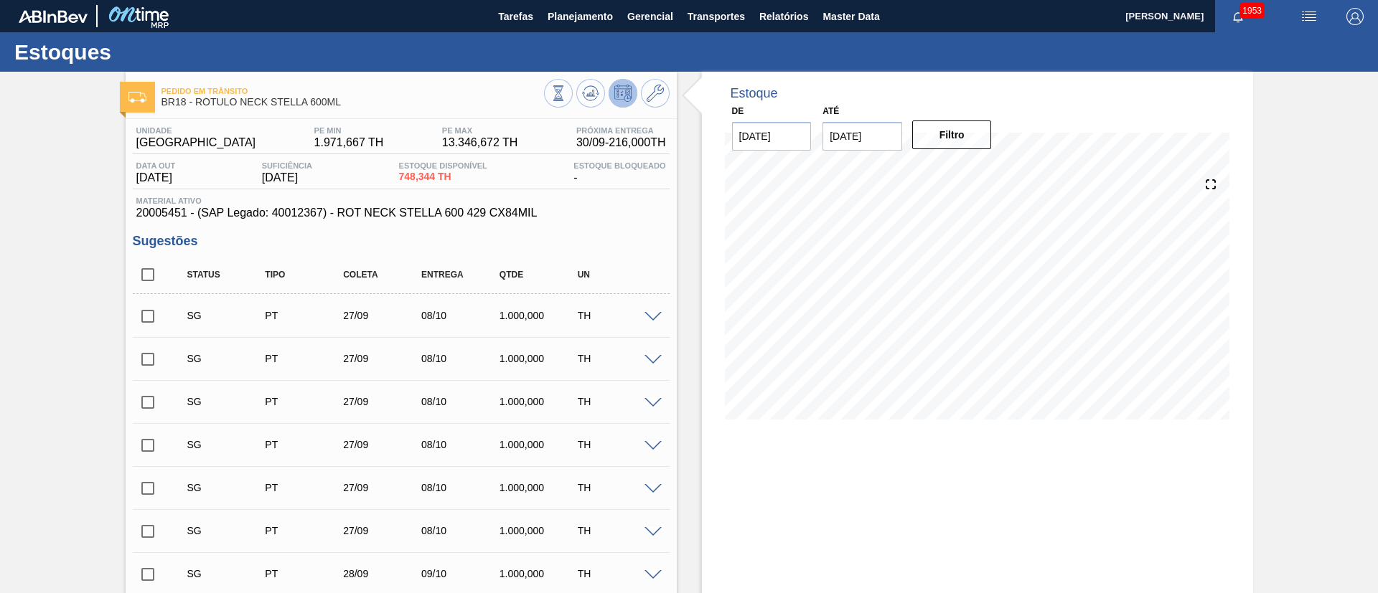
click at [139, 268] on input "checkbox" at bounding box center [148, 275] width 30 height 30
checkbox input "true"
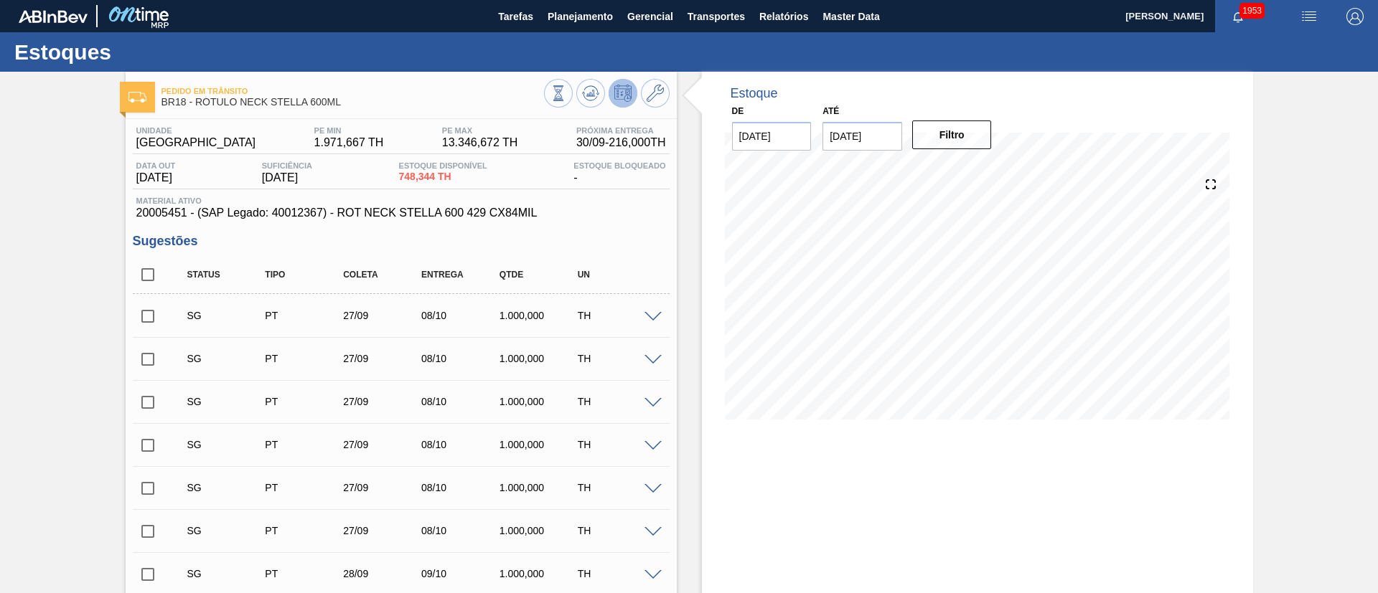
checkbox input "true"
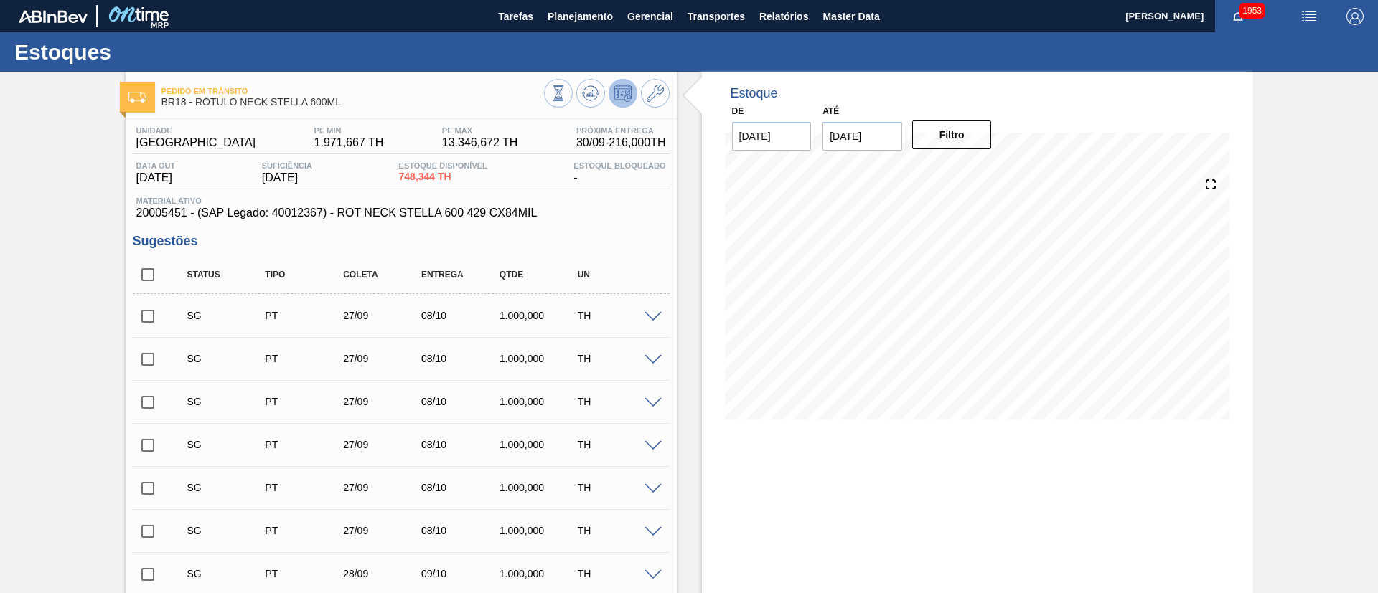
checkbox input "true"
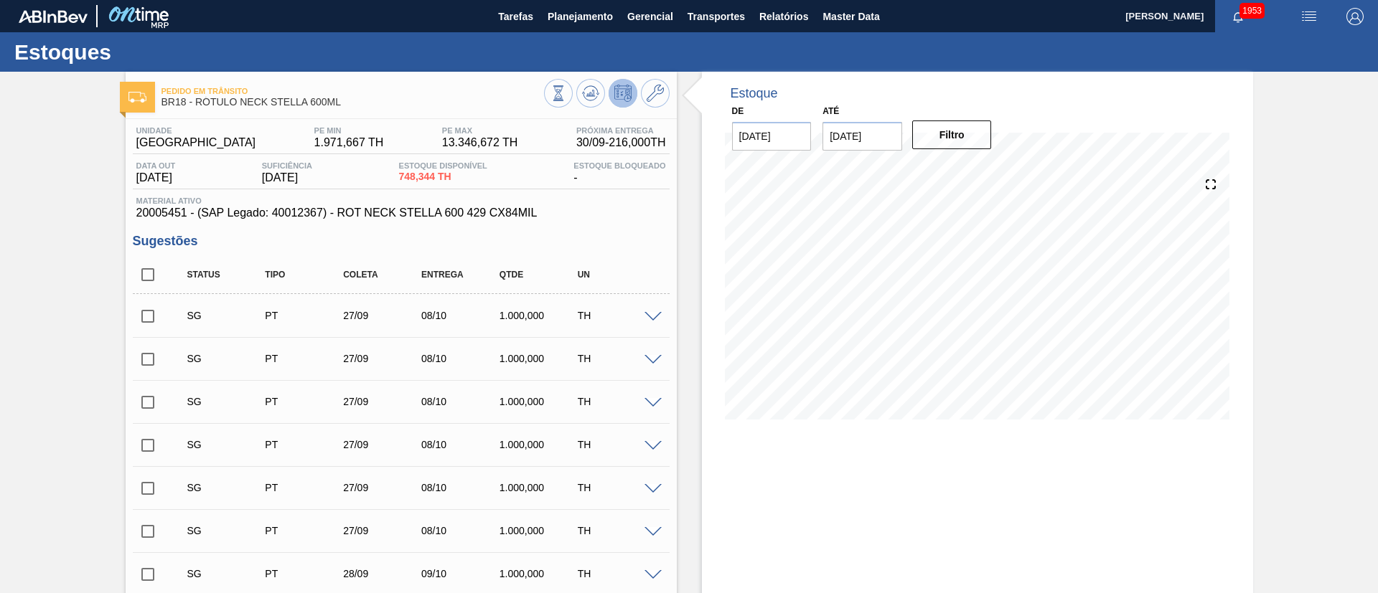
checkbox input "true"
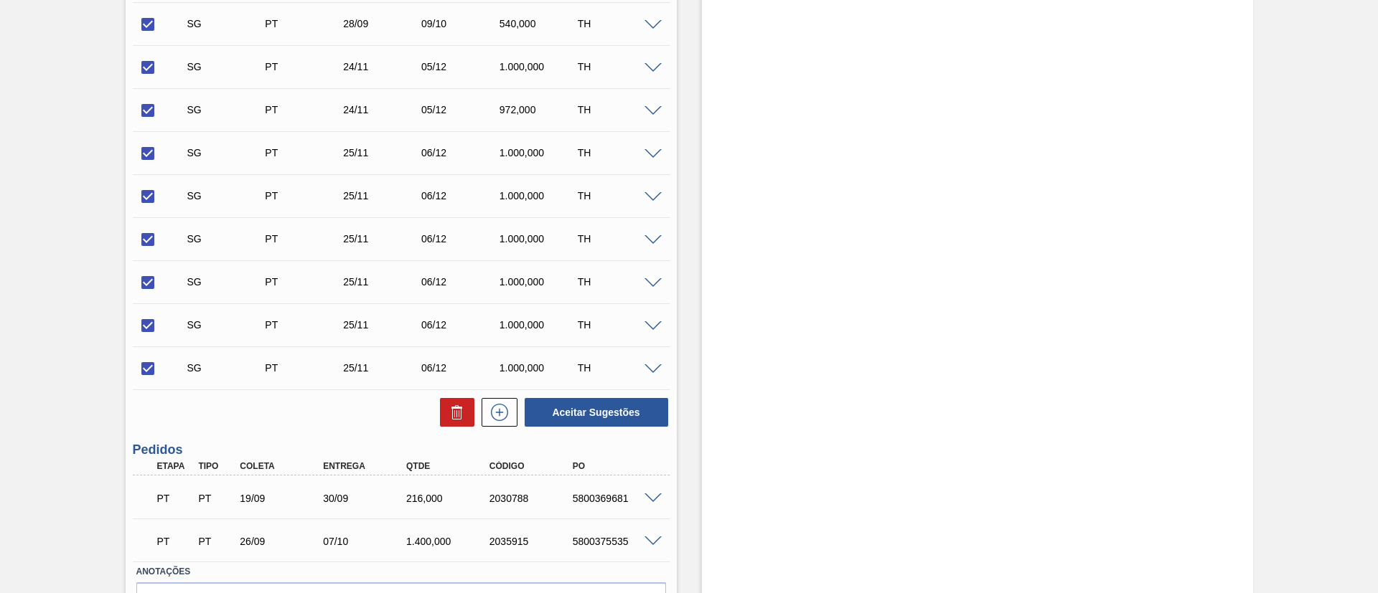
scroll to position [766, 0]
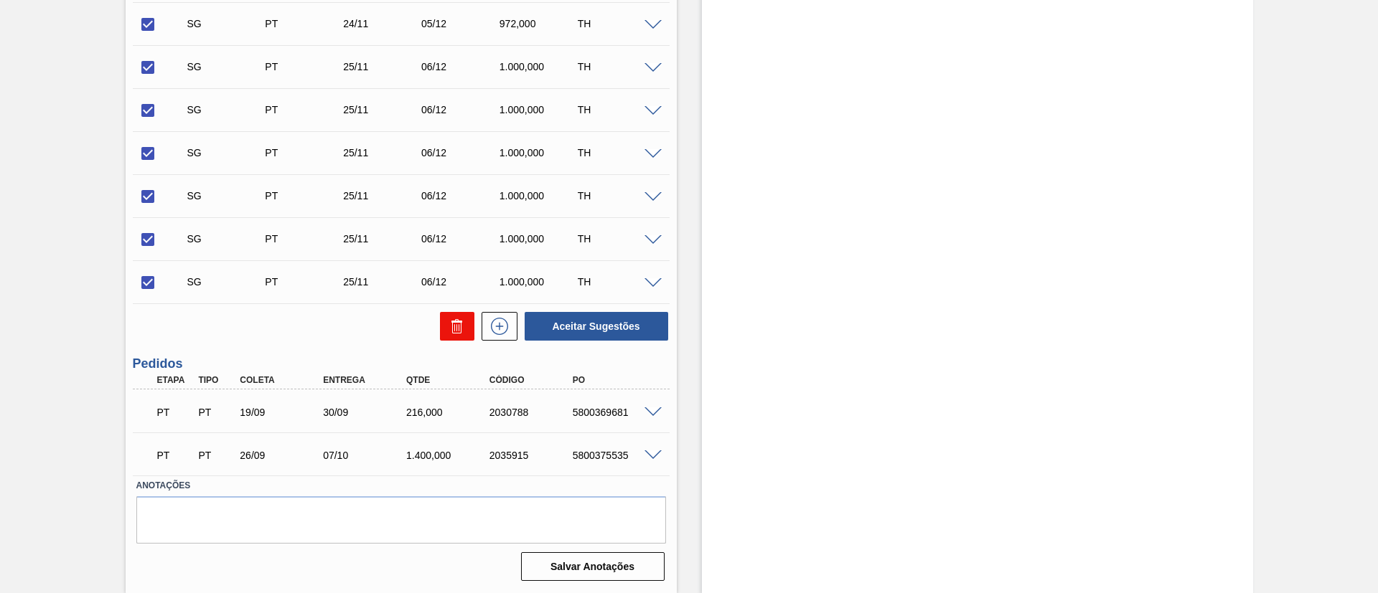
click at [441, 329] on button at bounding box center [457, 326] width 34 height 29
checkbox input "false"
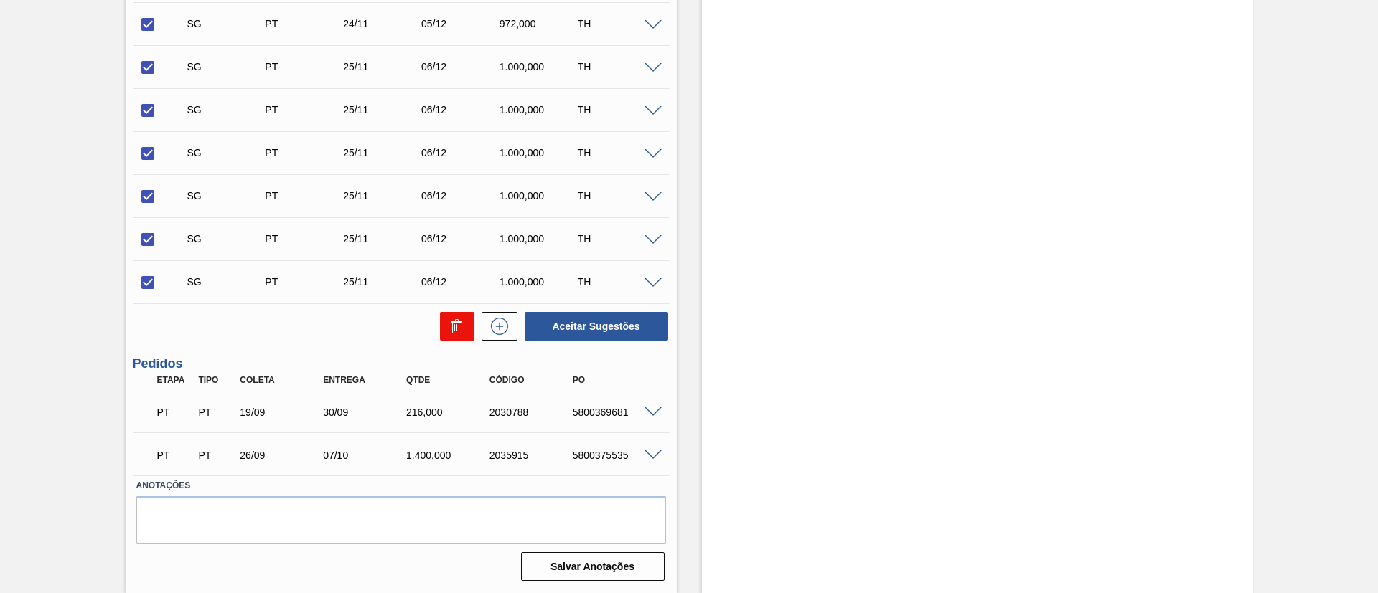
checkbox input "false"
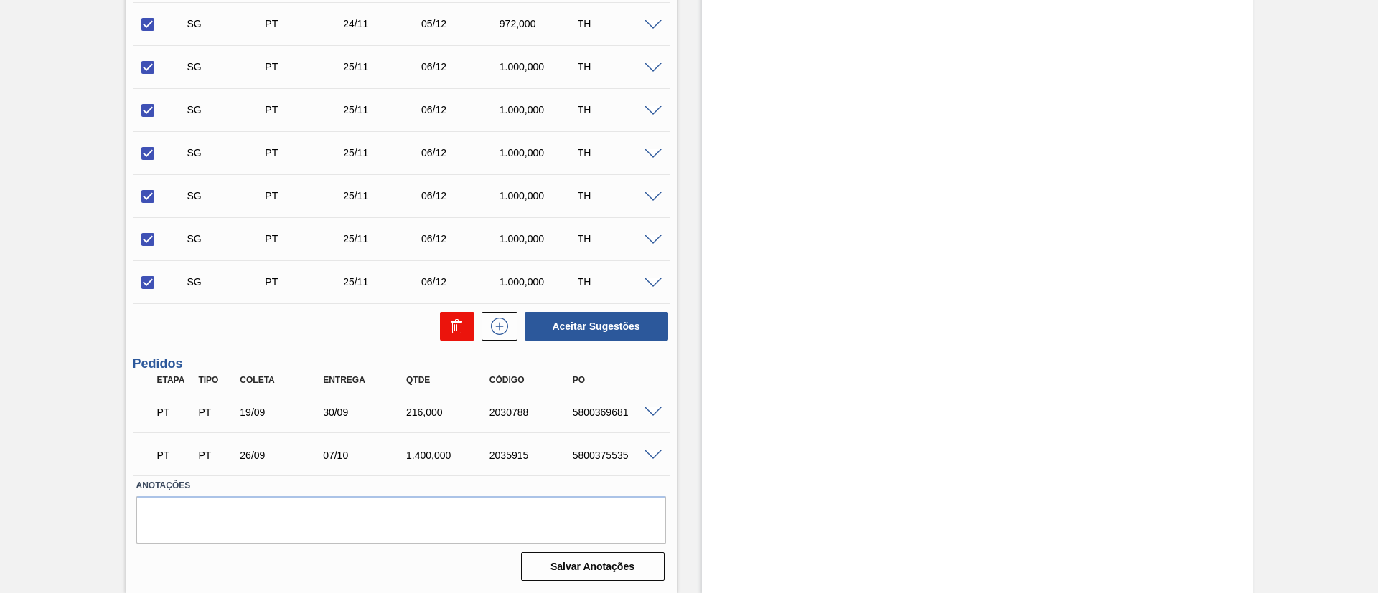
checkbox input "false"
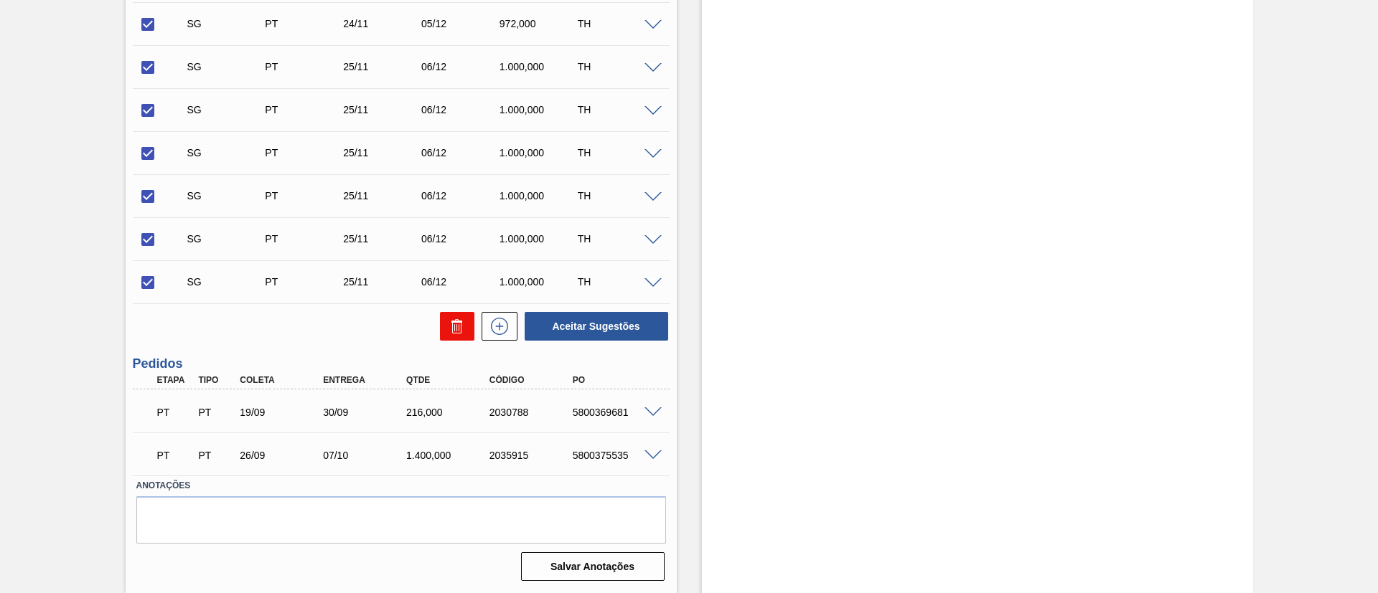
checkbox input "false"
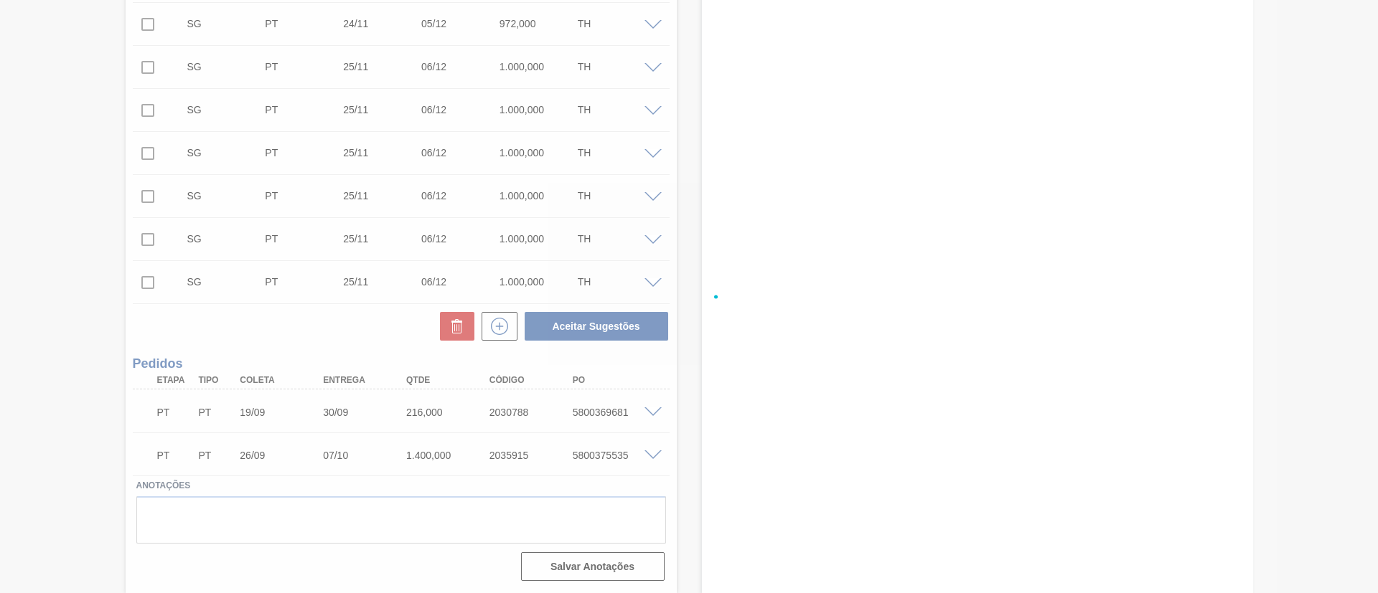
scroll to position [24, 0]
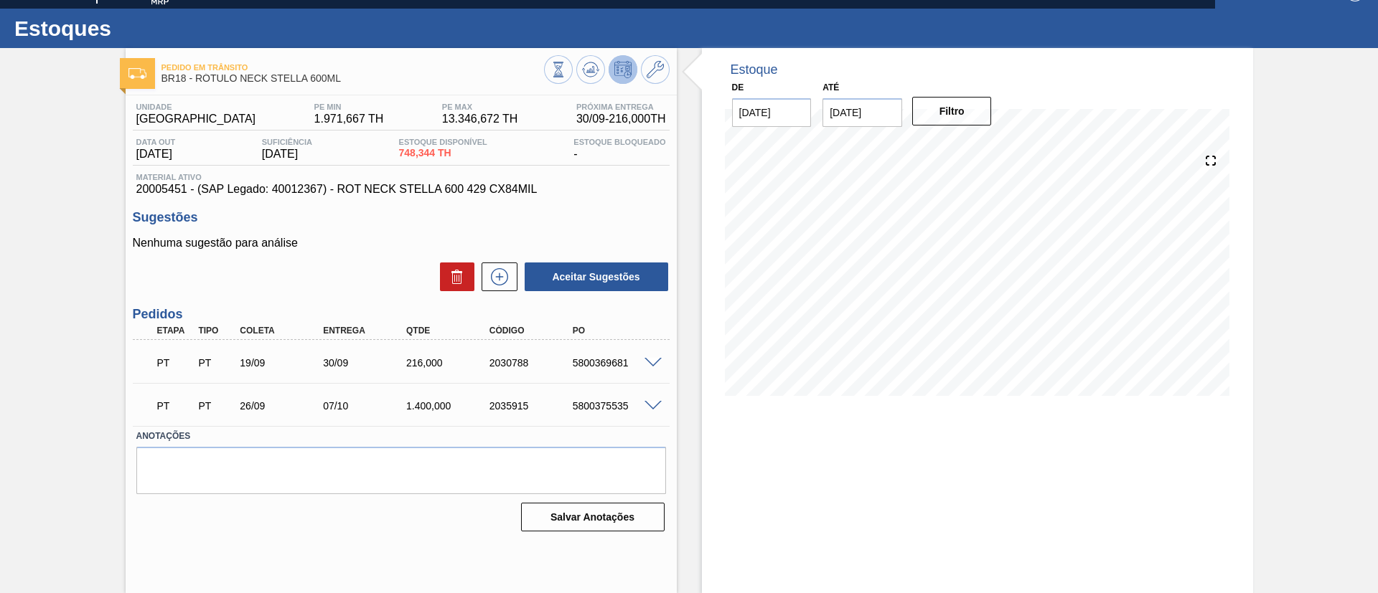
click at [652, 406] on span at bounding box center [652, 406] width 17 height 11
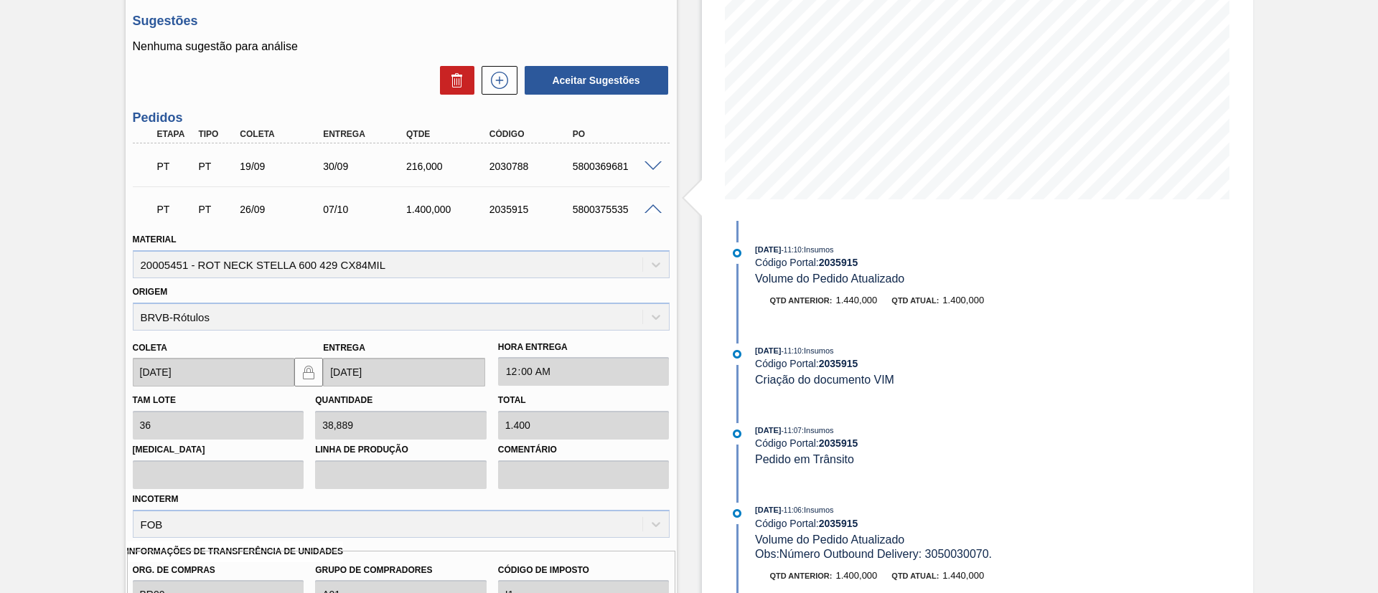
scroll to position [239, 0]
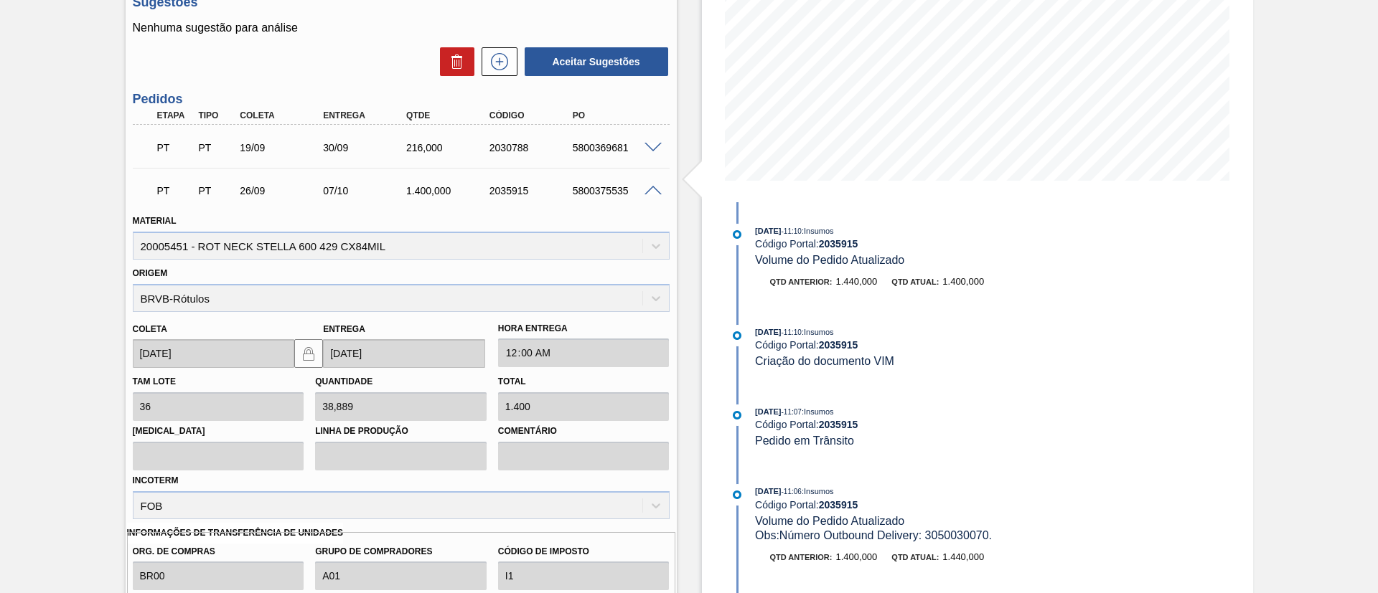
click at [651, 144] on span at bounding box center [652, 148] width 17 height 11
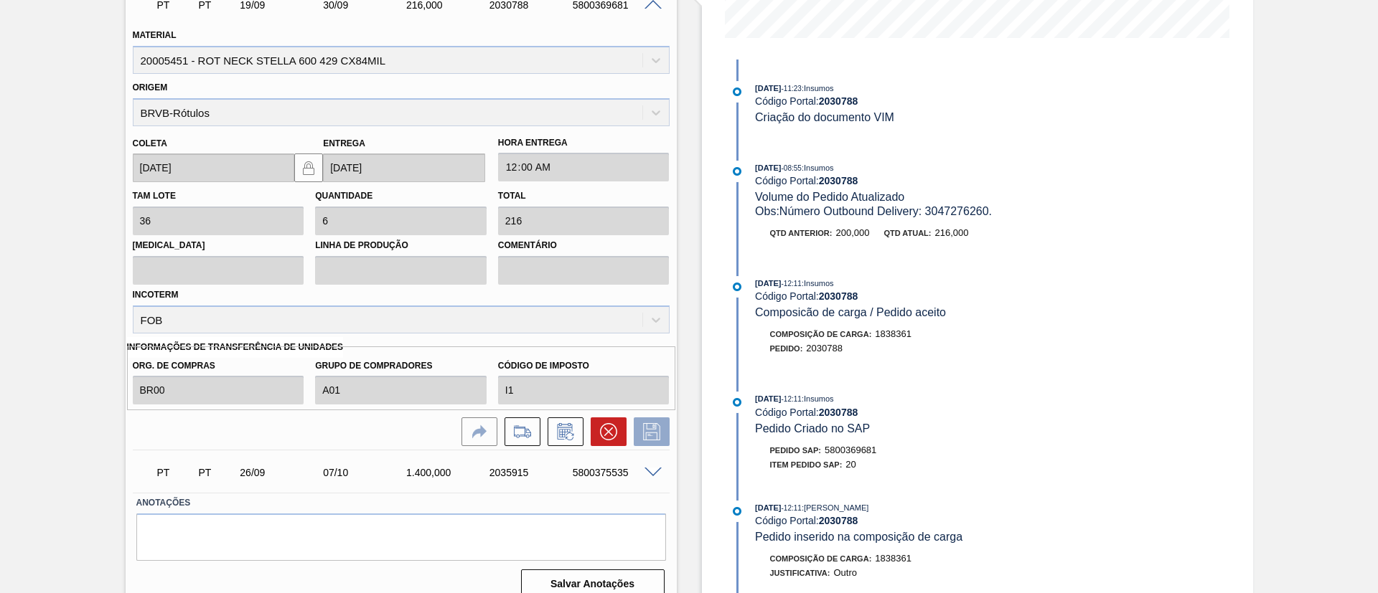
scroll to position [179, 0]
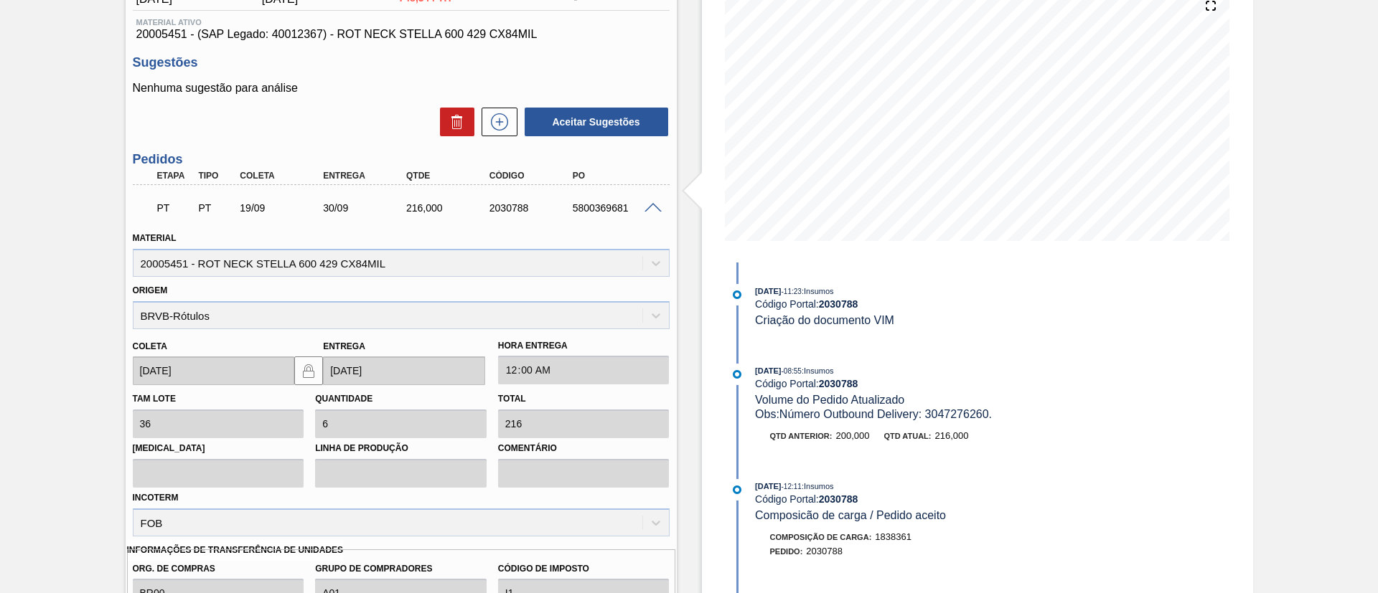
click at [652, 204] on span at bounding box center [652, 208] width 17 height 11
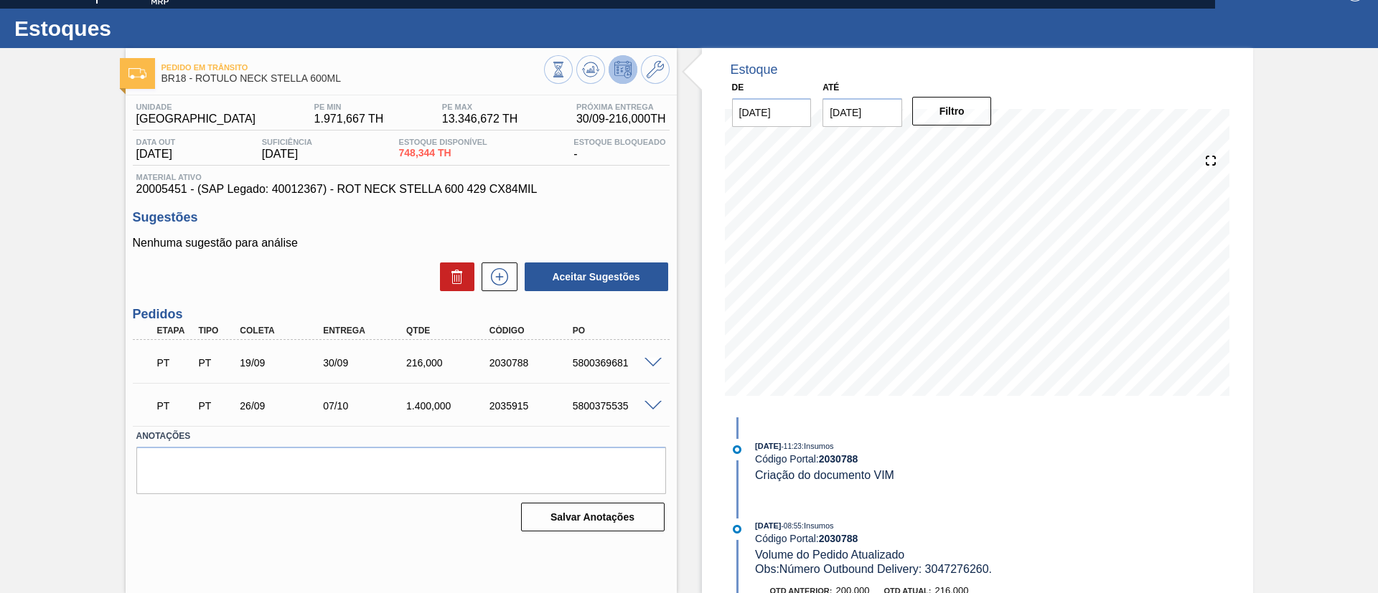
scroll to position [24, 0]
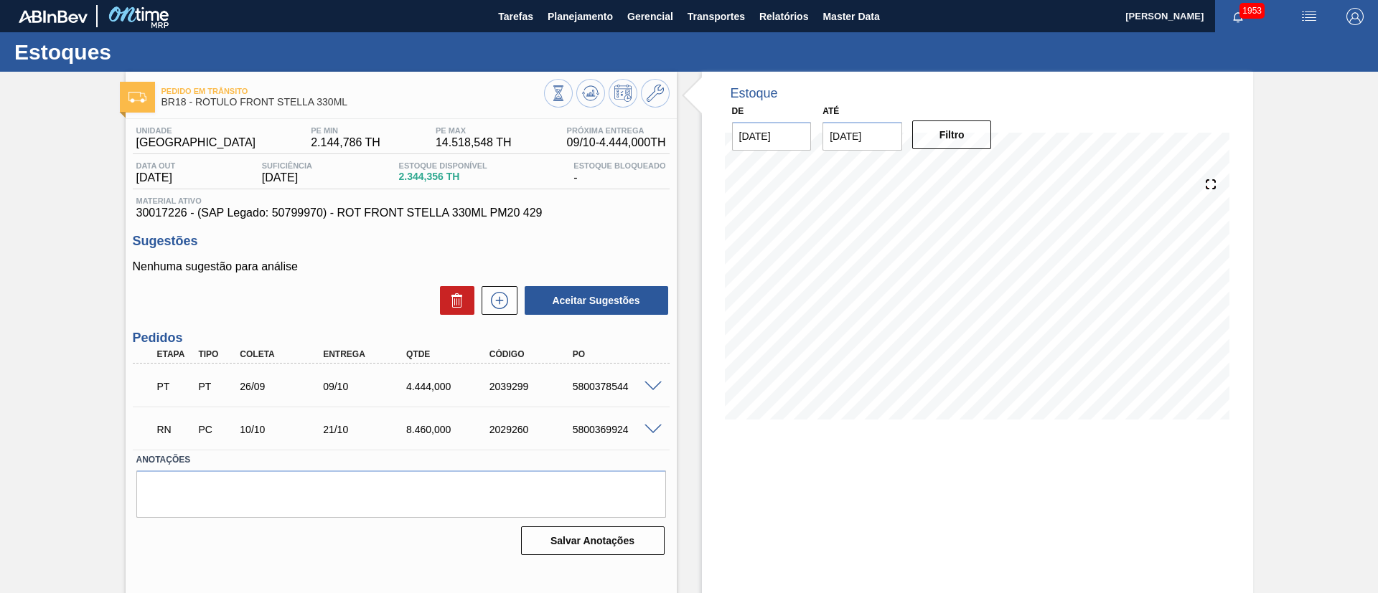
click at [647, 387] on span at bounding box center [652, 387] width 17 height 11
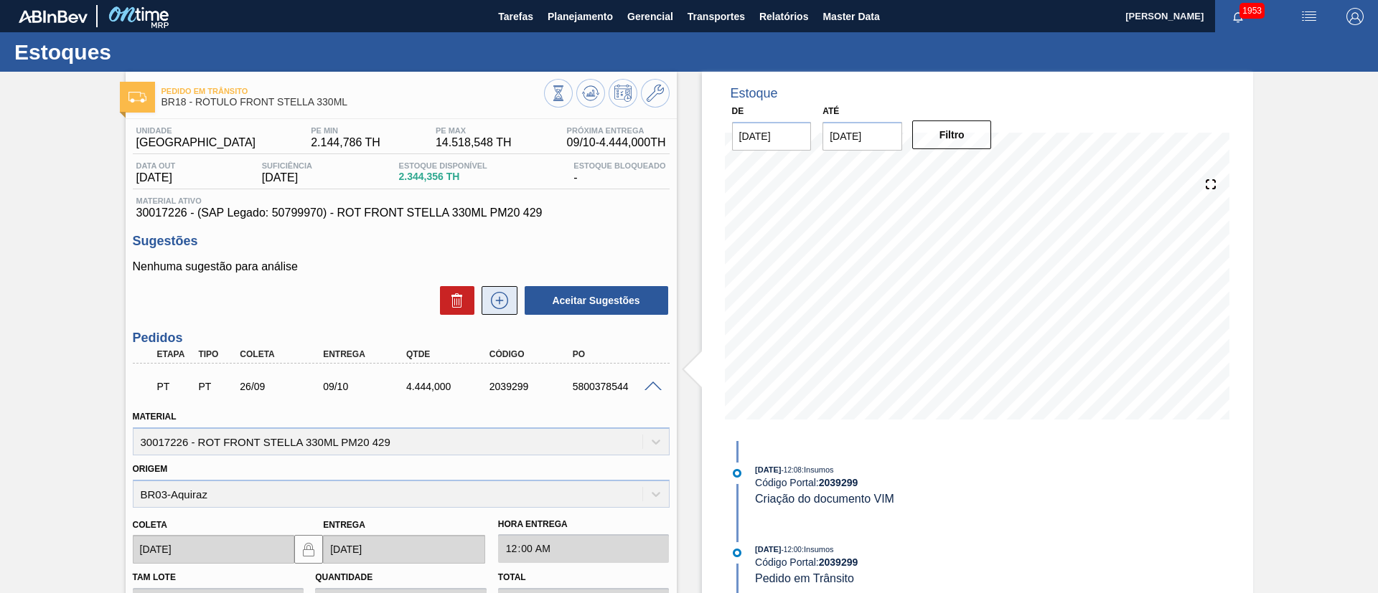
click at [506, 289] on button at bounding box center [499, 300] width 36 height 29
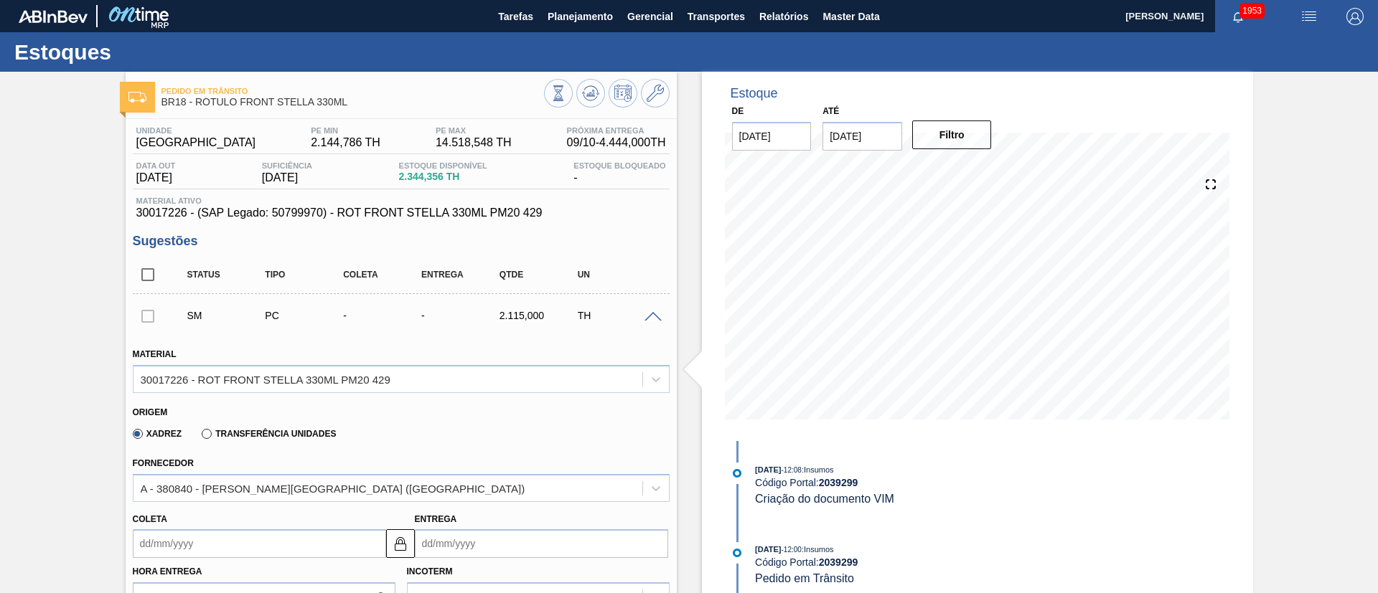
scroll to position [323, 0]
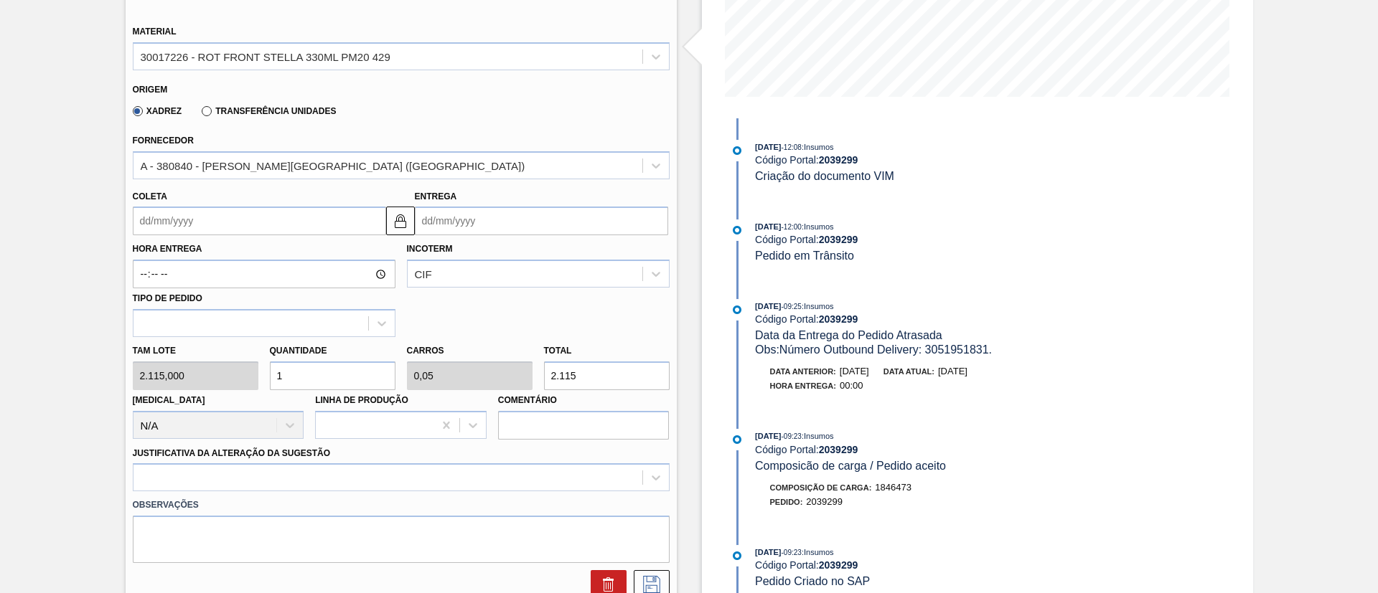
click at [232, 114] on label "Transferência Unidades" at bounding box center [269, 111] width 134 height 10
click at [199, 114] on input "Transferência Unidades" at bounding box center [199, 114] width 0 height 0
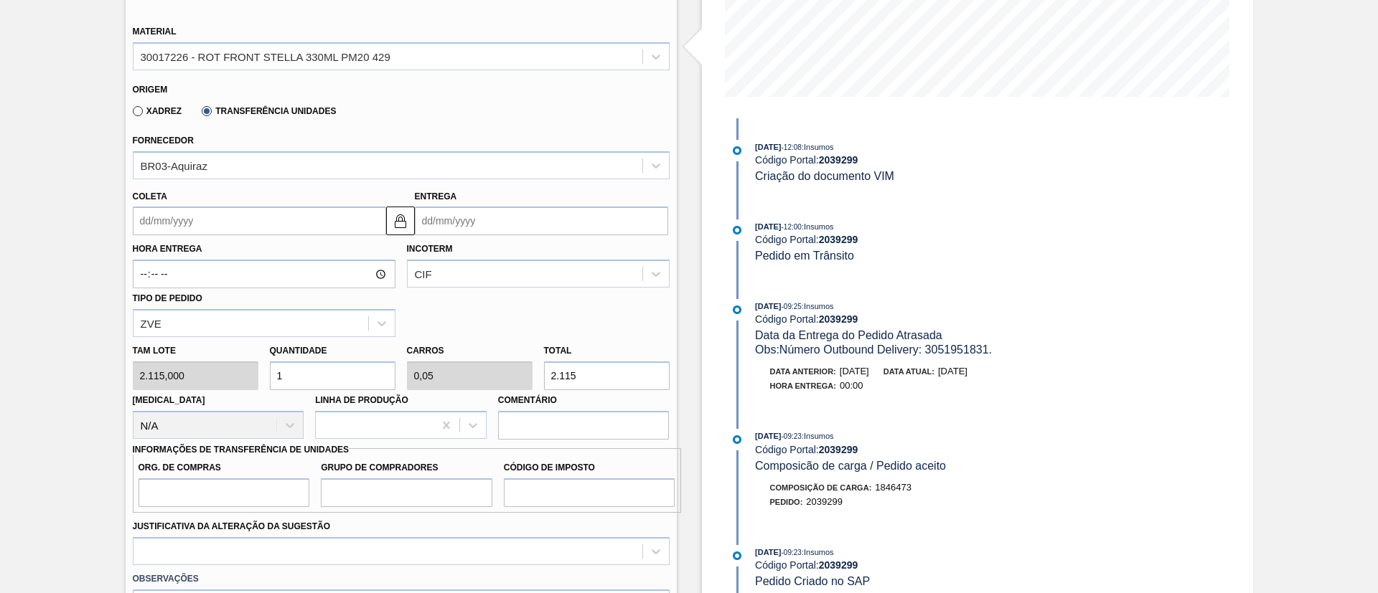
click at [235, 222] on input "Coleta" at bounding box center [259, 221] width 253 height 29
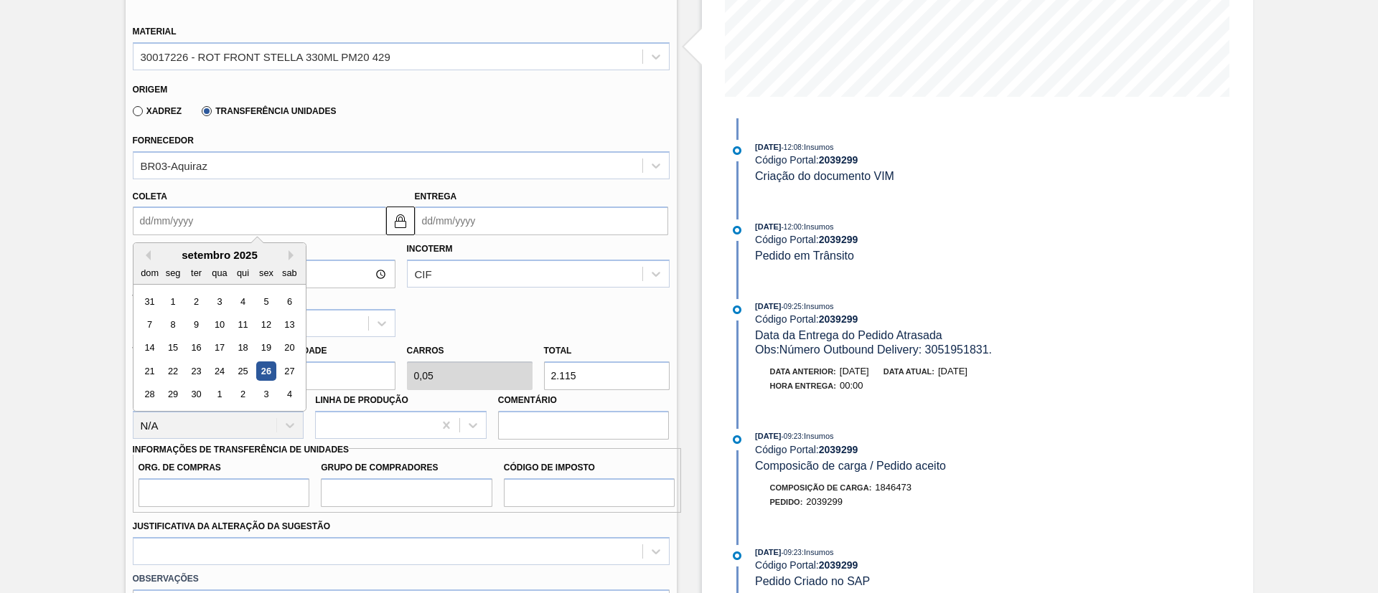
click at [274, 373] on div "26" at bounding box center [265, 371] width 19 height 19
type input "[DATE]"
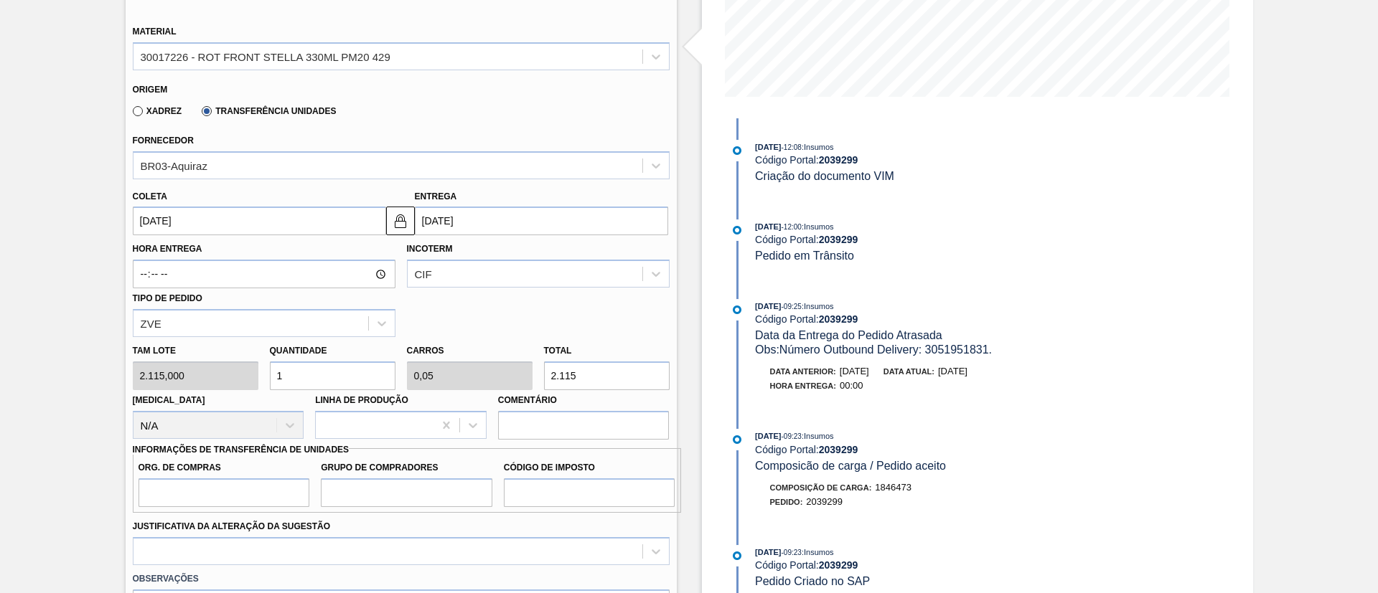
click at [243, 383] on div "[PERSON_NAME] 2.115,000 Quantidade 1 Carros 0,05 Total 2.115 [MEDICAL_DATA] N/A…" at bounding box center [401, 388] width 548 height 103
type input "2"
type input "0,1"
type input "4.230"
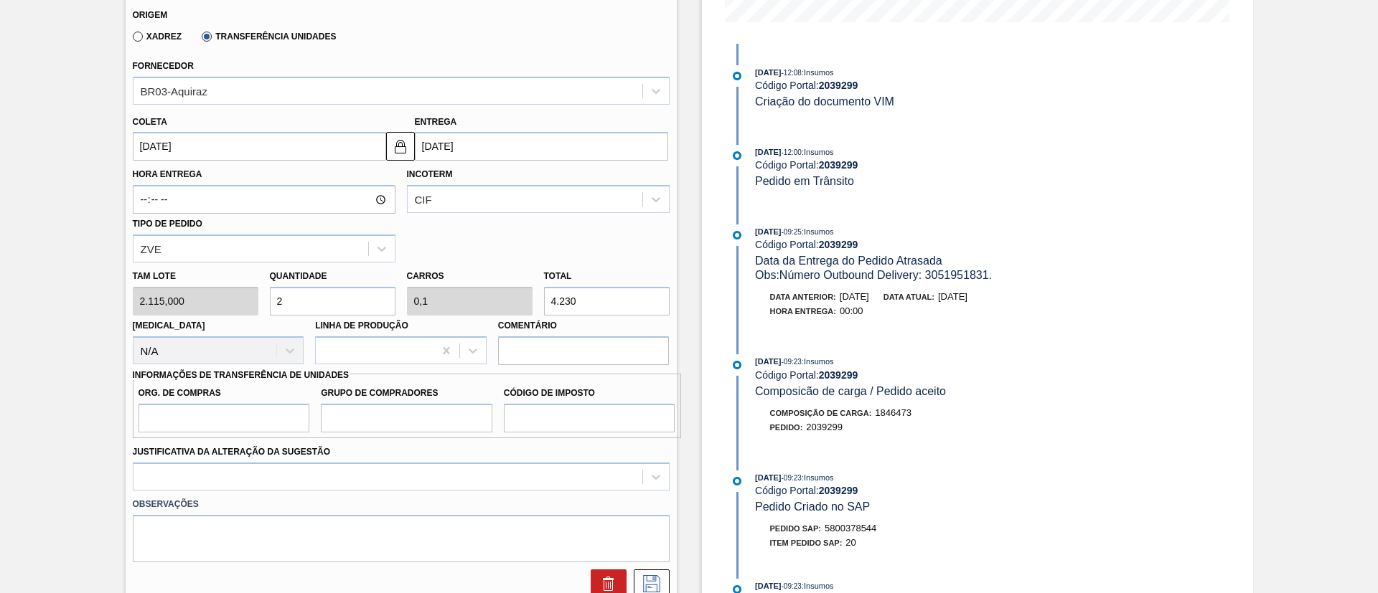
scroll to position [431, 0]
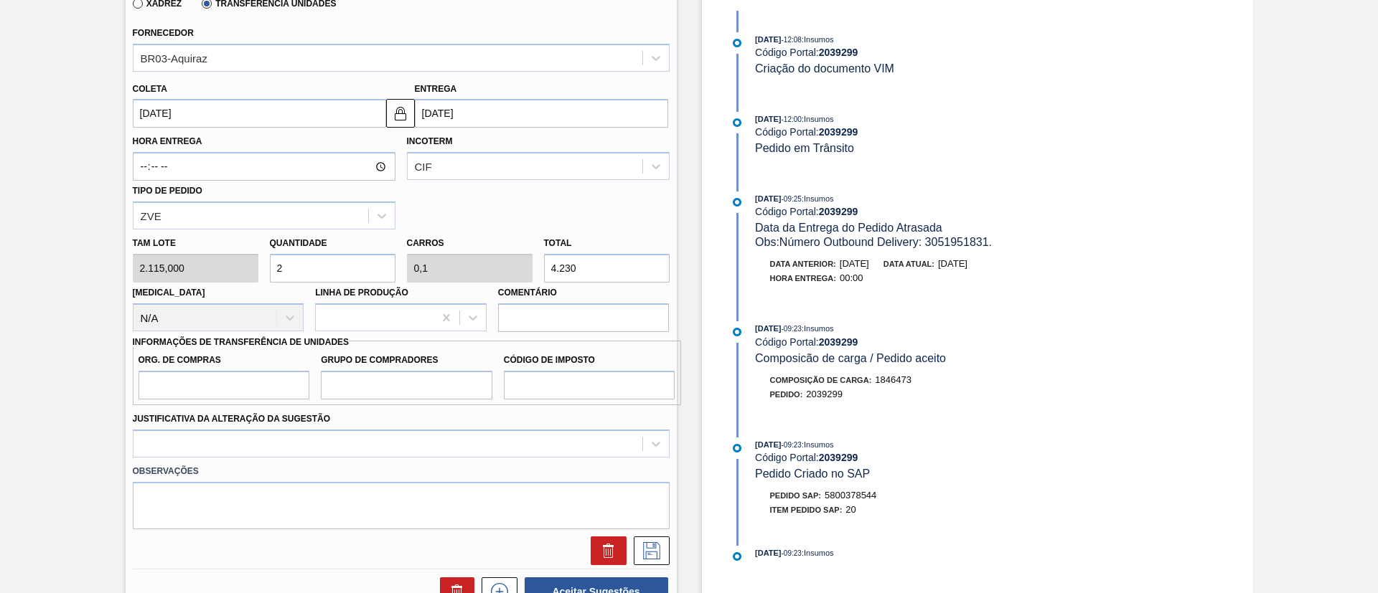
type input "2"
drag, startPoint x: 203, startPoint y: 395, endPoint x: 210, endPoint y: 400, distance: 8.8
click at [203, 395] on input "Org. de Compras" at bounding box center [223, 385] width 171 height 29
type input "BR00"
click at [373, 390] on input "Grupo de Compradores" at bounding box center [406, 385] width 171 height 29
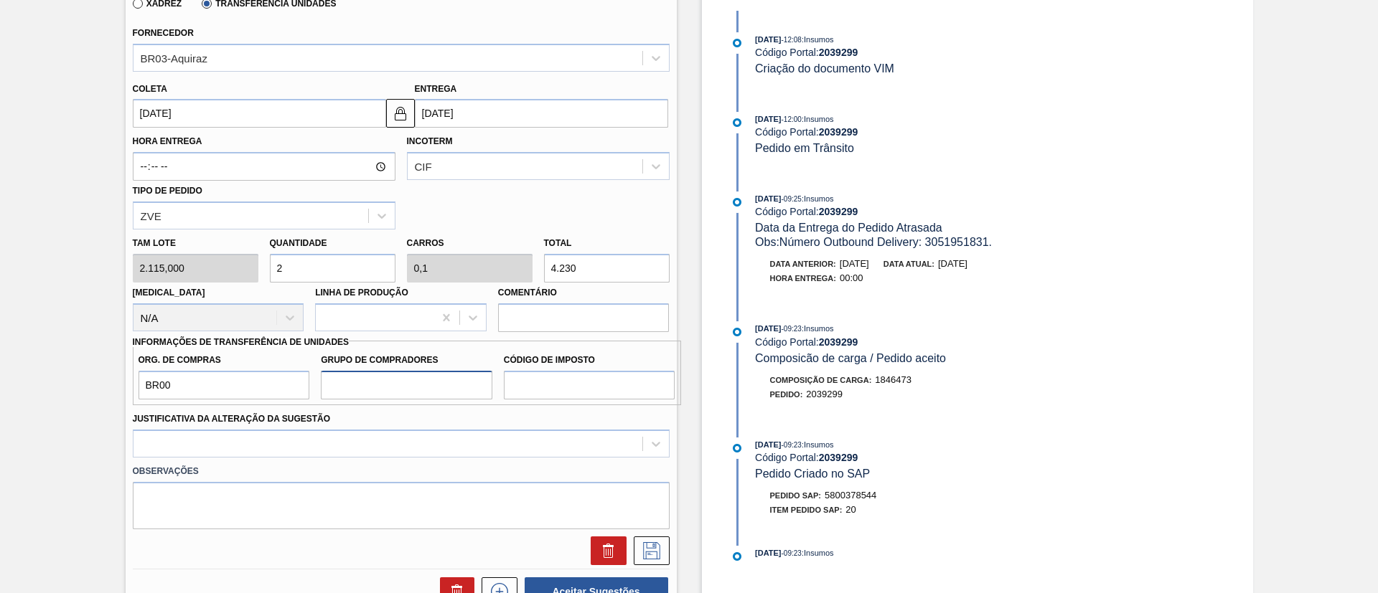
type input "A01"
click at [542, 376] on input "Código de Imposto" at bounding box center [589, 385] width 171 height 29
type input "I1"
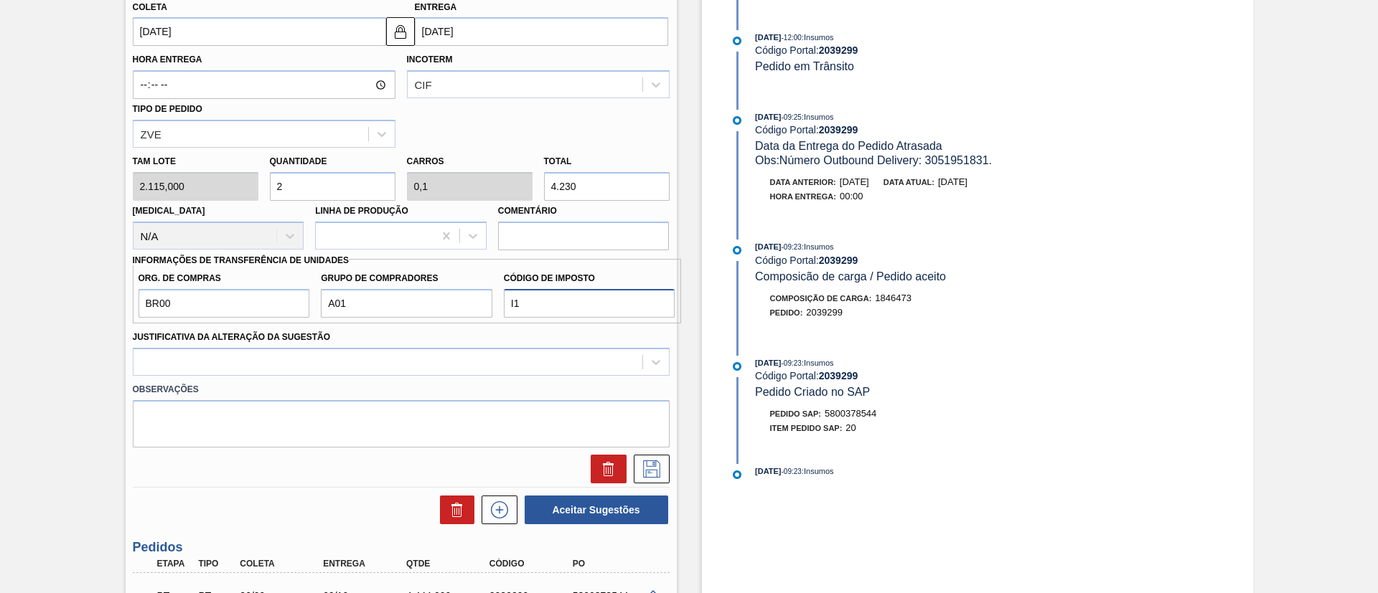
scroll to position [753, 0]
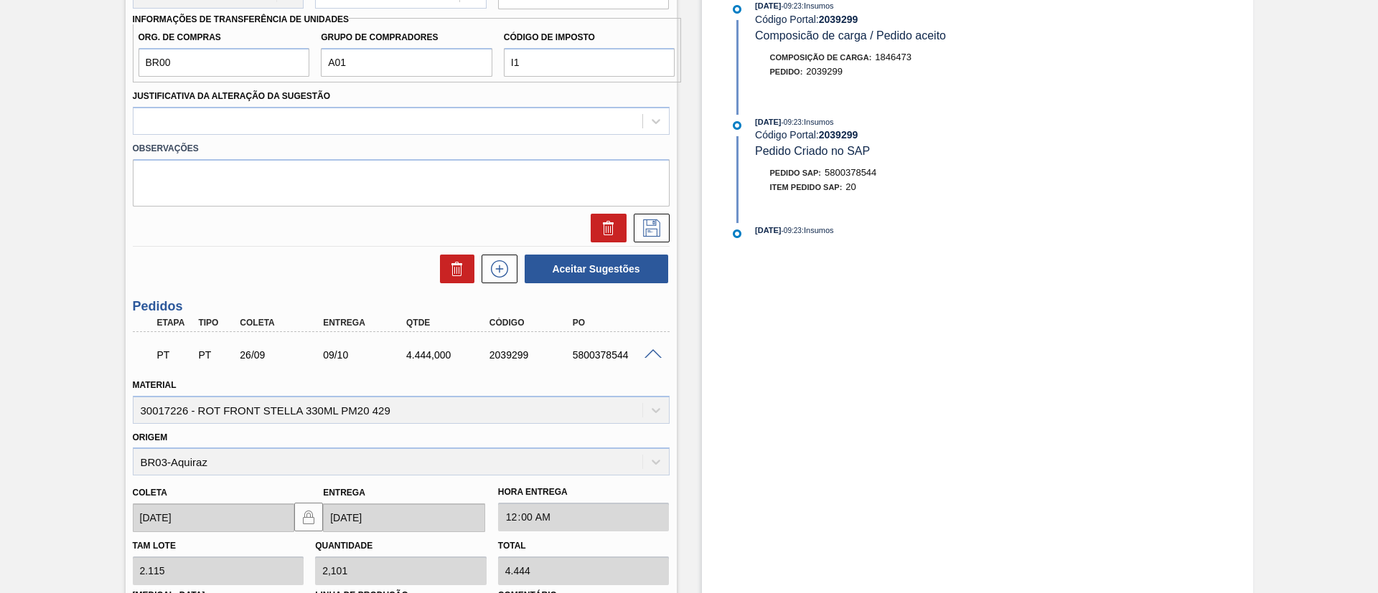
click at [649, 350] on span at bounding box center [652, 354] width 17 height 11
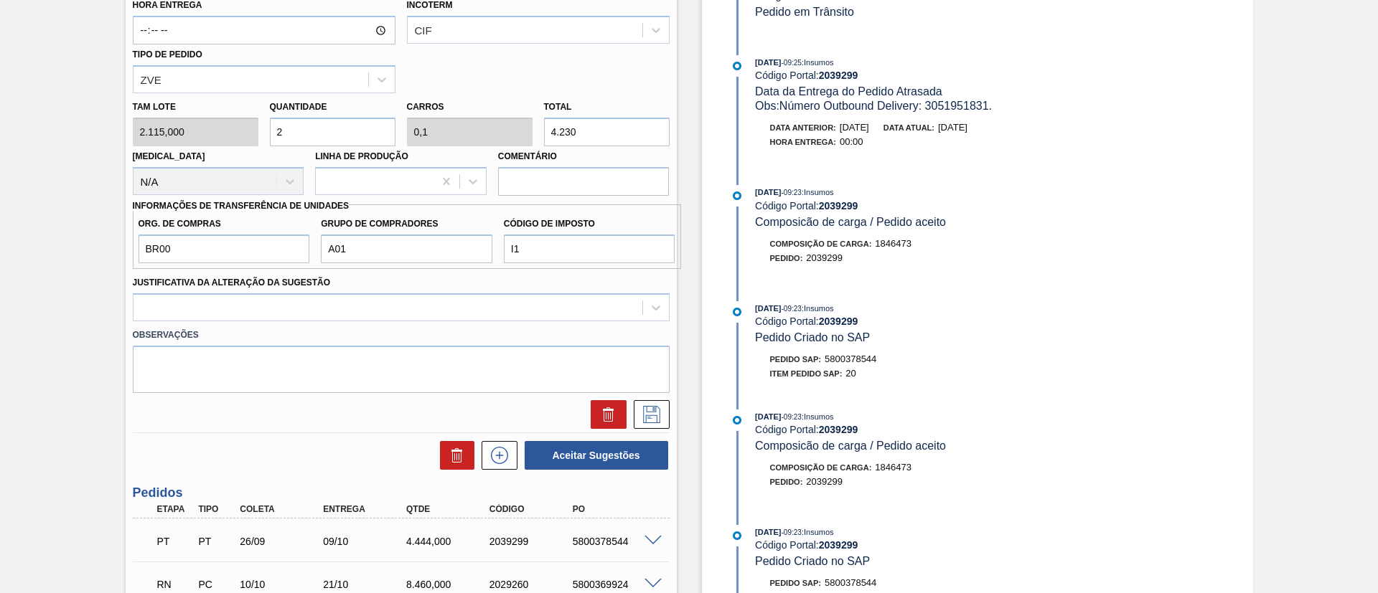
scroll to position [373, 0]
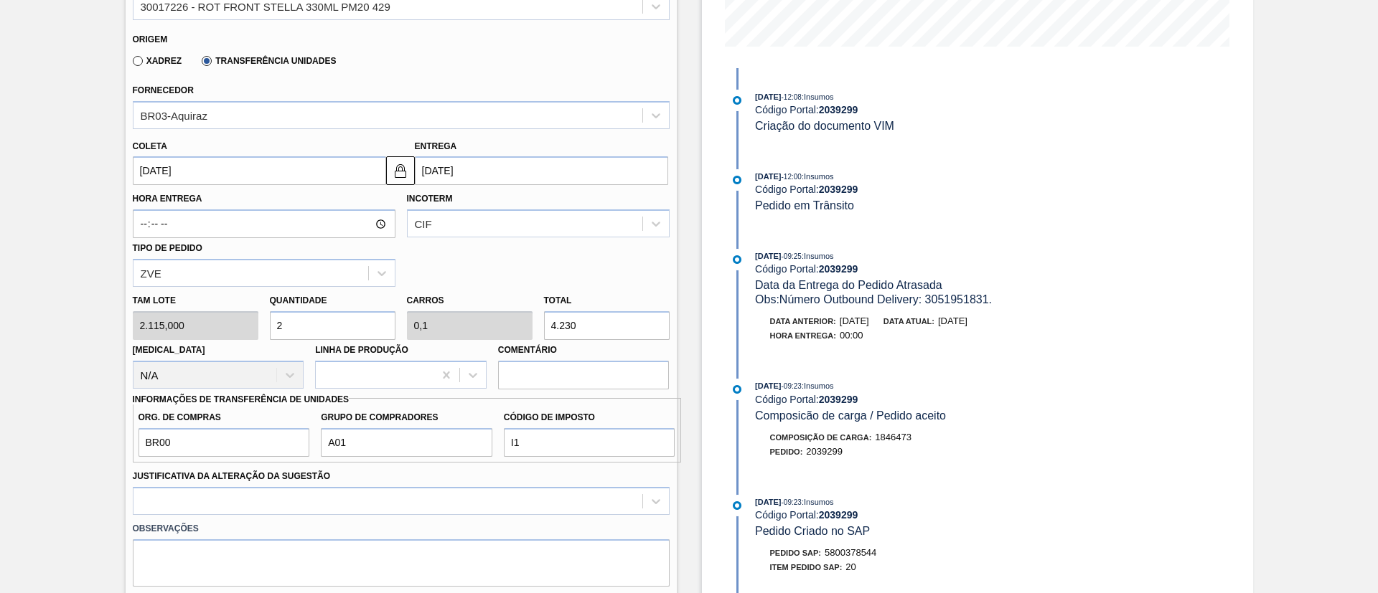
click at [475, 323] on div "Tam lote 2.115,000 Quantidade 2 Carros 0,1 Total 4.230 Doca N/A Linha de Produç…" at bounding box center [401, 338] width 548 height 103
type input "0,002"
type input "0"
type input "4"
type input "0,021"
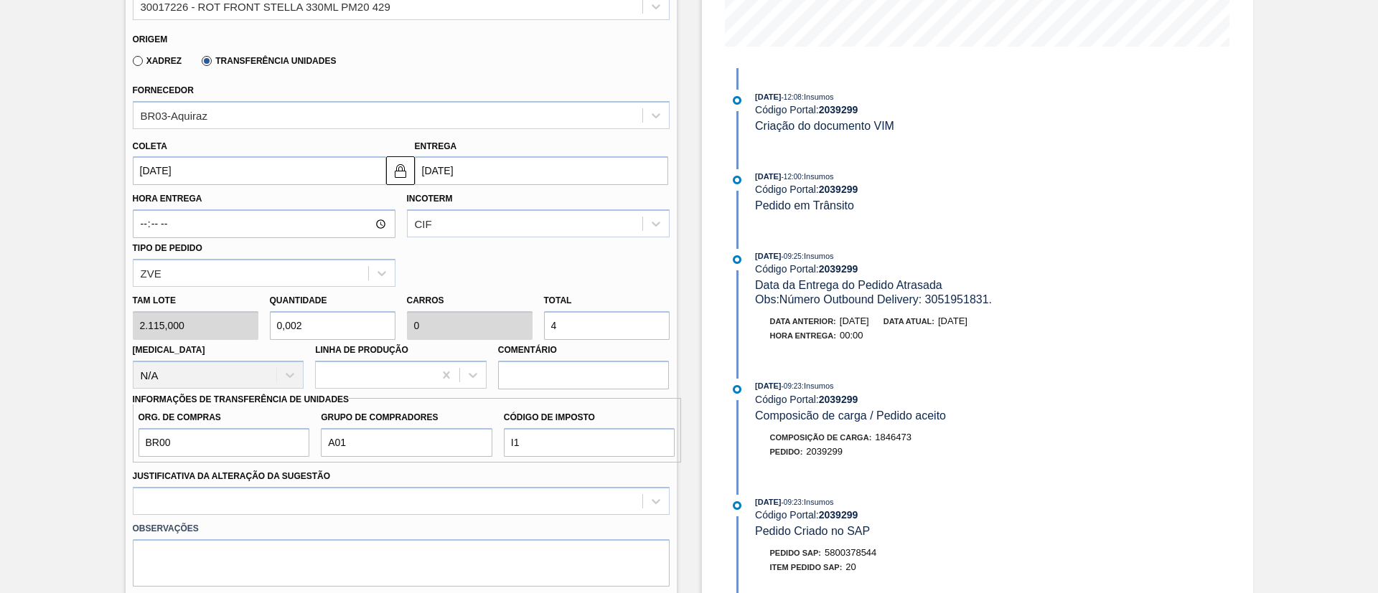
type input "0,001"
type input "44"
type input "0,21"
type input "0,01"
type input "444"
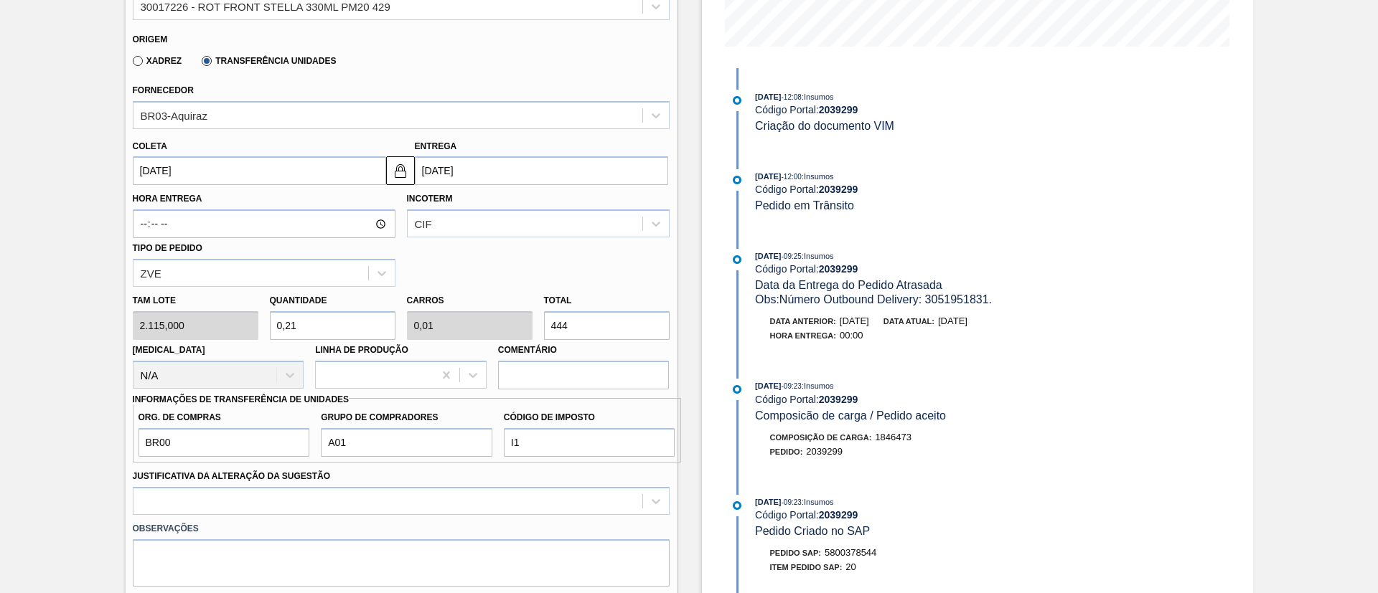
type input "2,101"
type input "0,105"
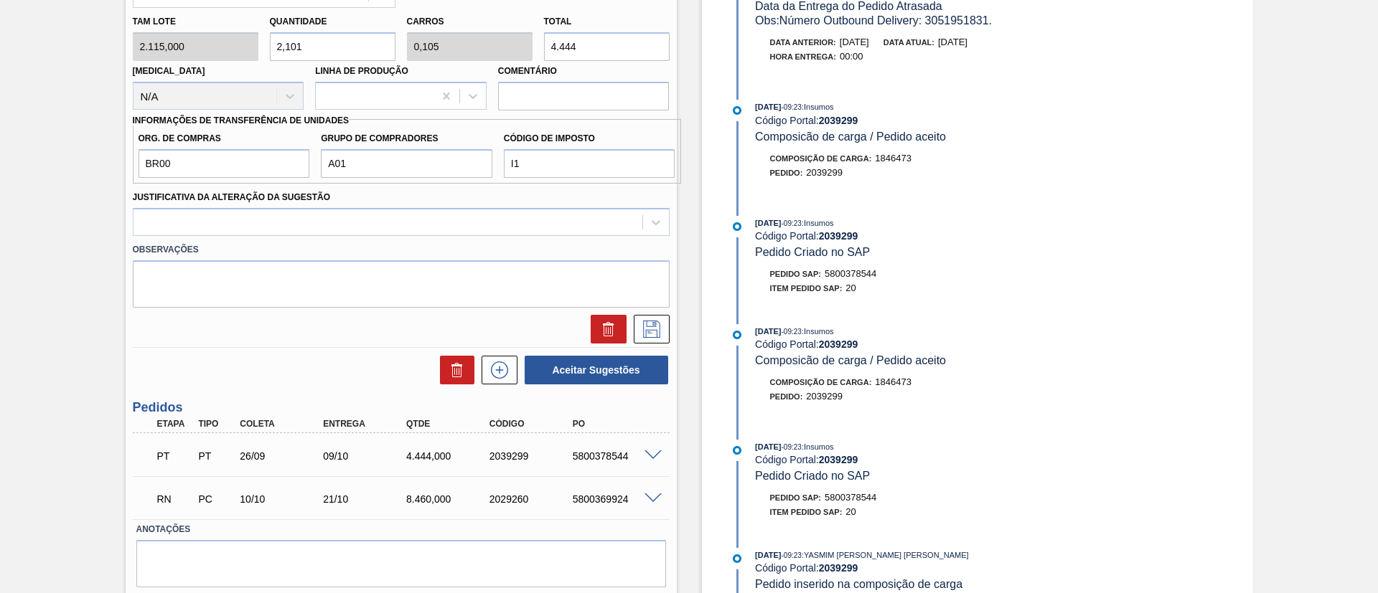
scroll to position [696, 0]
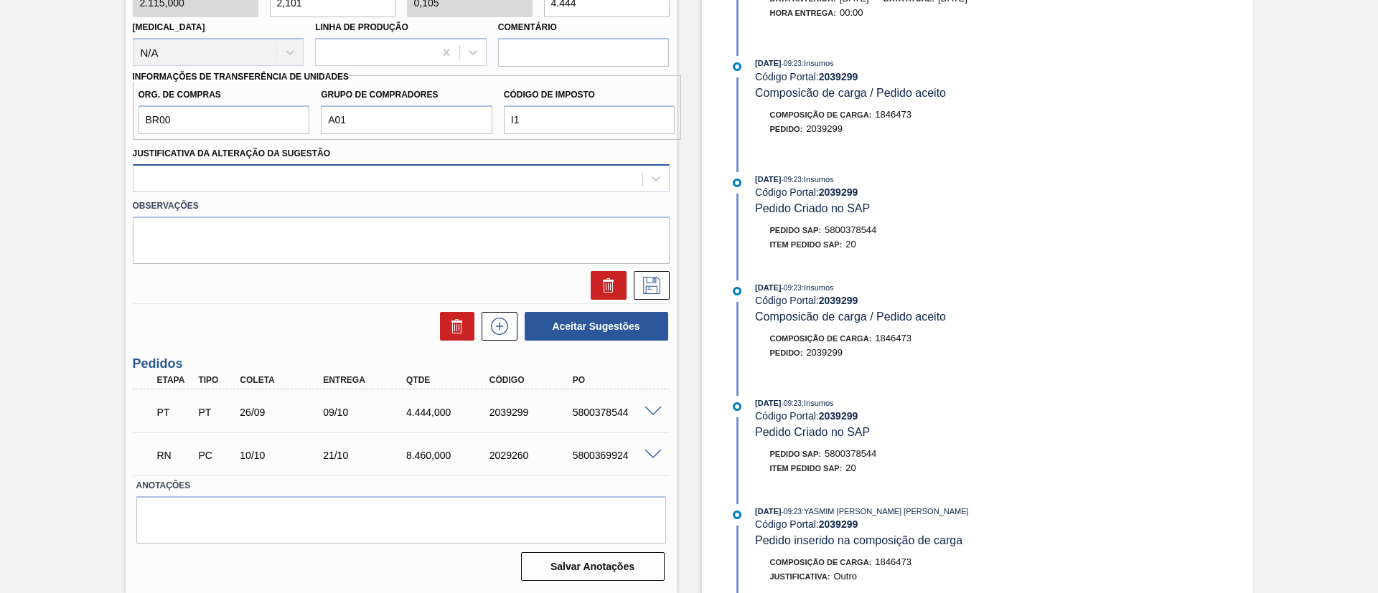
type input "4.444"
click at [317, 189] on div at bounding box center [401, 178] width 537 height 28
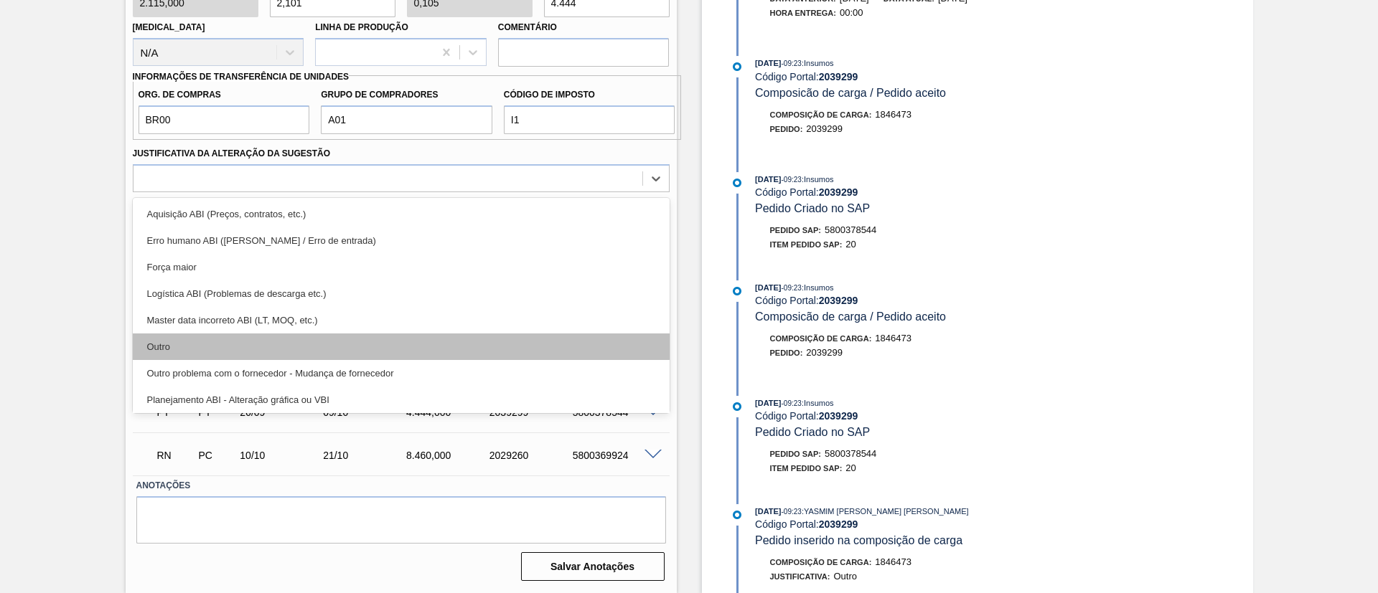
click at [217, 350] on div "Outro" at bounding box center [401, 347] width 537 height 27
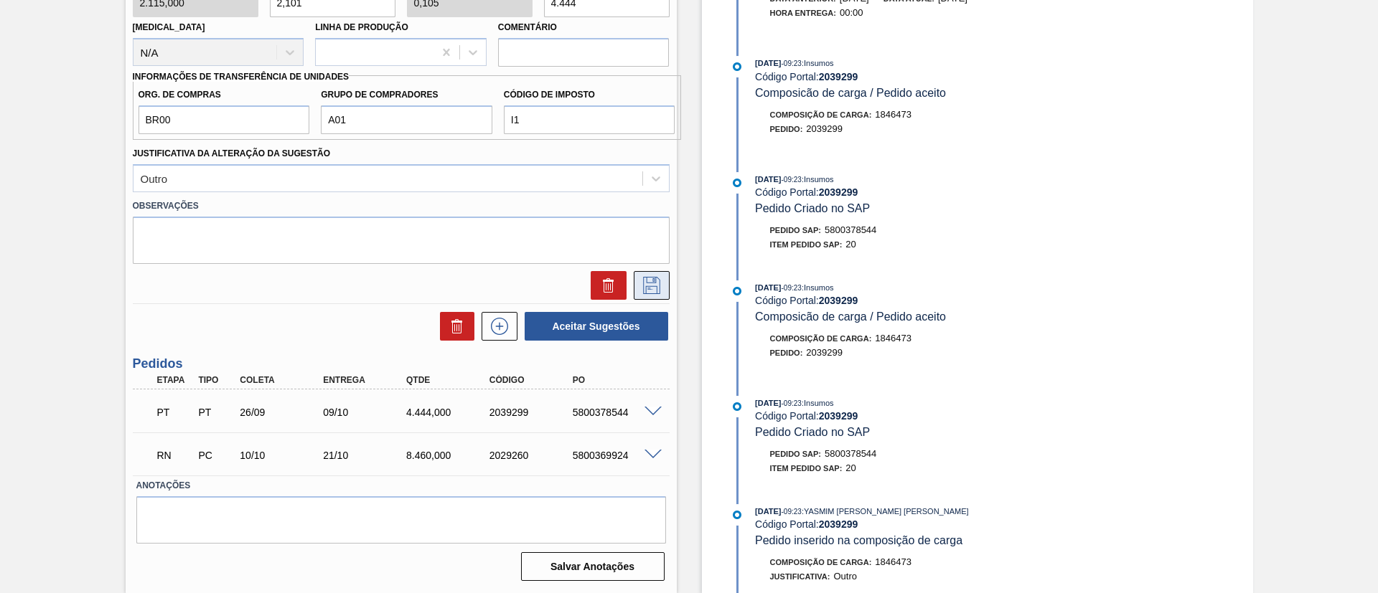
click at [657, 283] on icon at bounding box center [651, 285] width 23 height 17
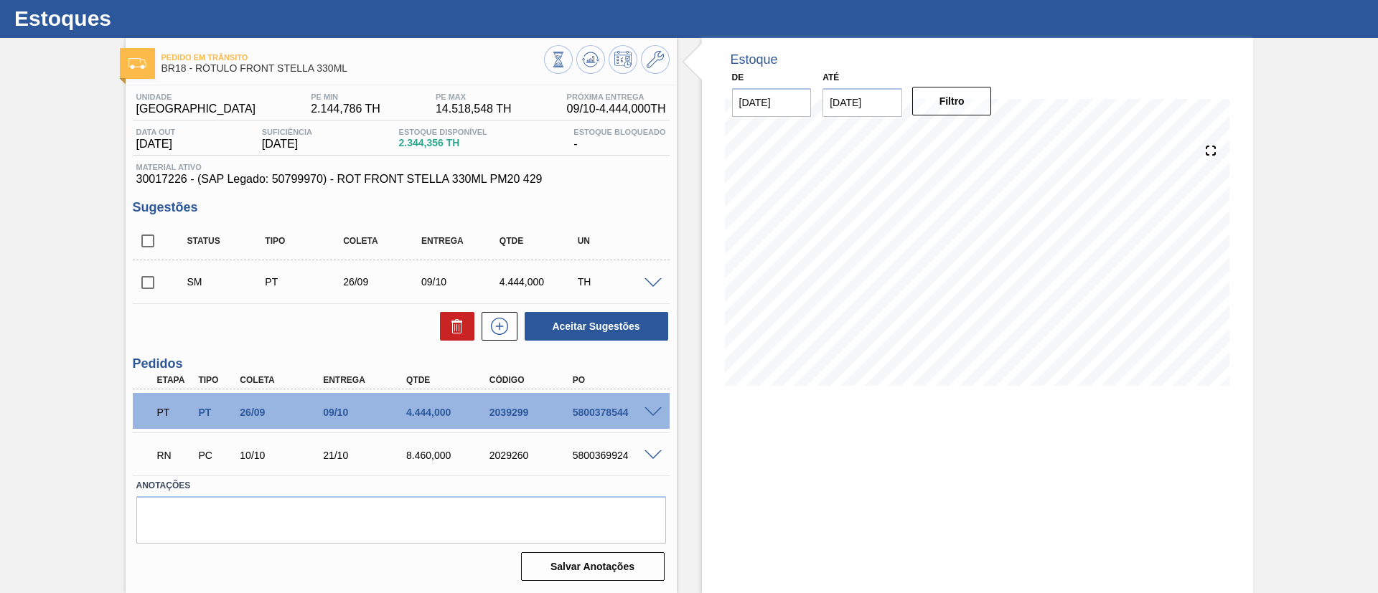
scroll to position [34, 0]
click at [140, 275] on input "checkbox" at bounding box center [148, 283] width 30 height 30
click at [595, 319] on button "Aceitar Sugestões" at bounding box center [597, 326] width 144 height 29
checkbox input "false"
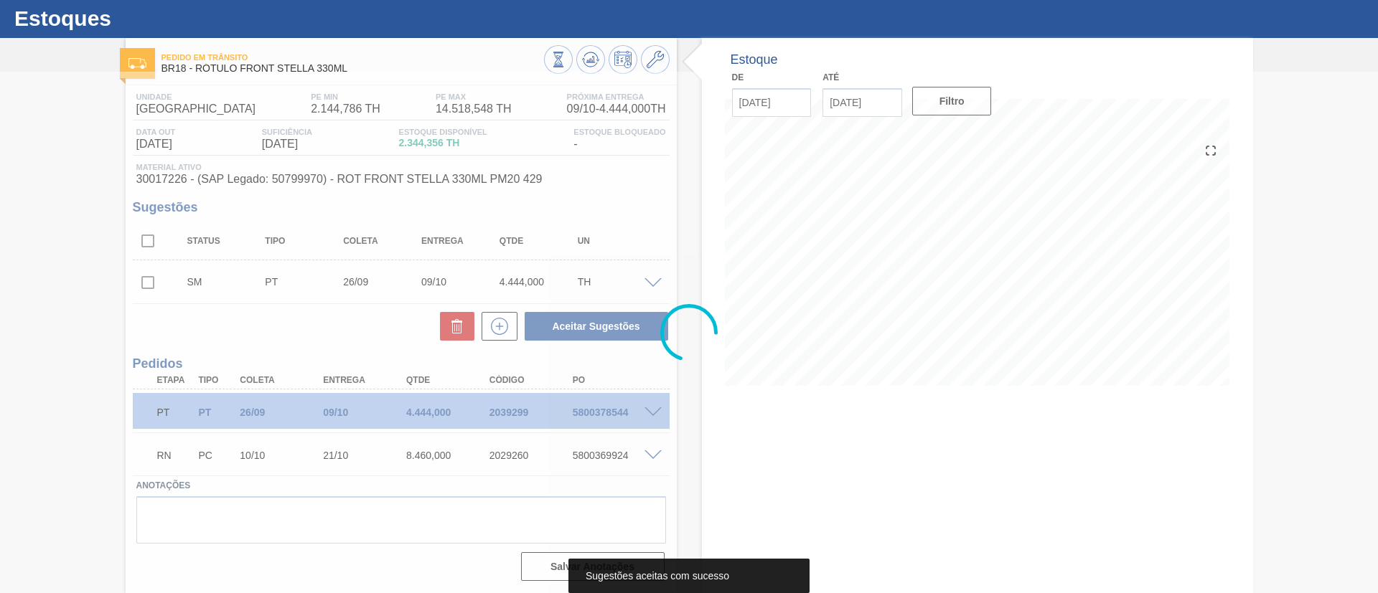
scroll to position [24, 0]
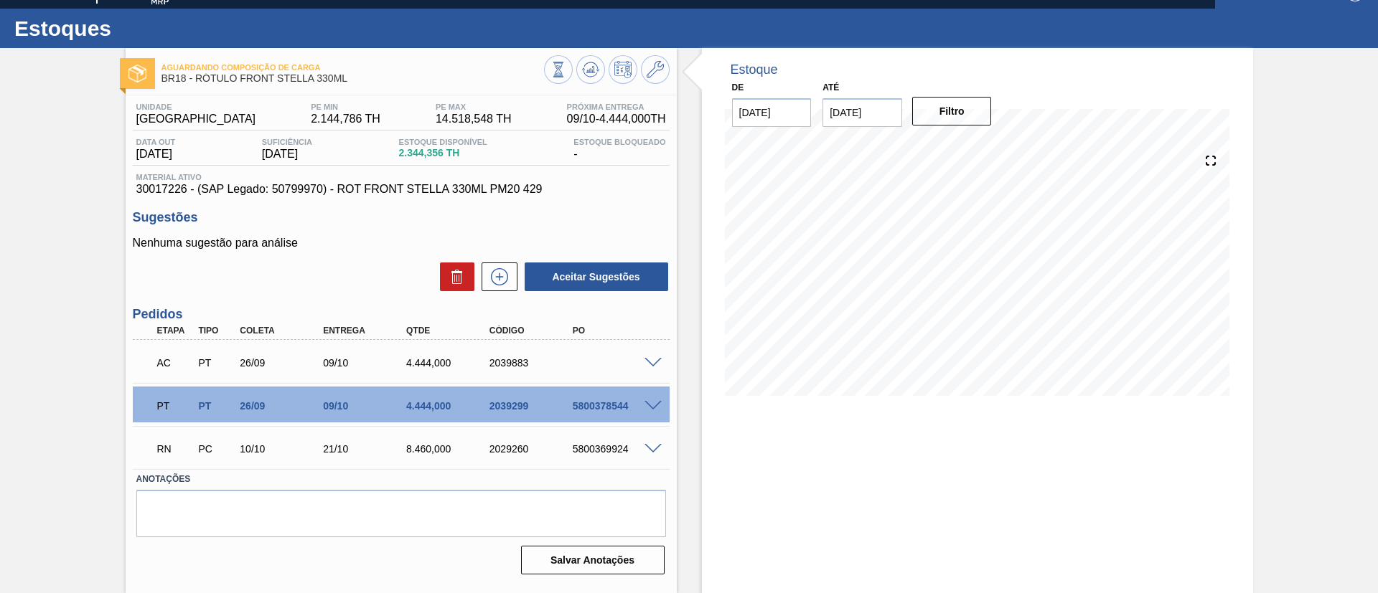
click at [647, 362] on span at bounding box center [652, 363] width 17 height 11
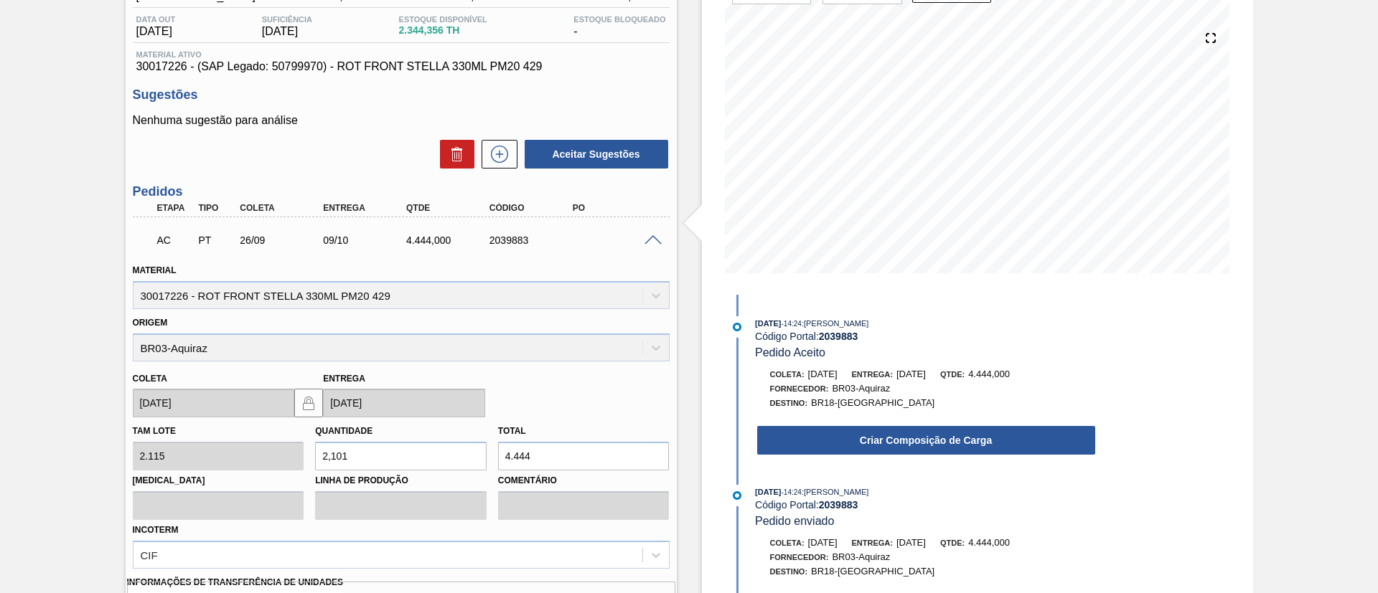
scroll to position [347, 0]
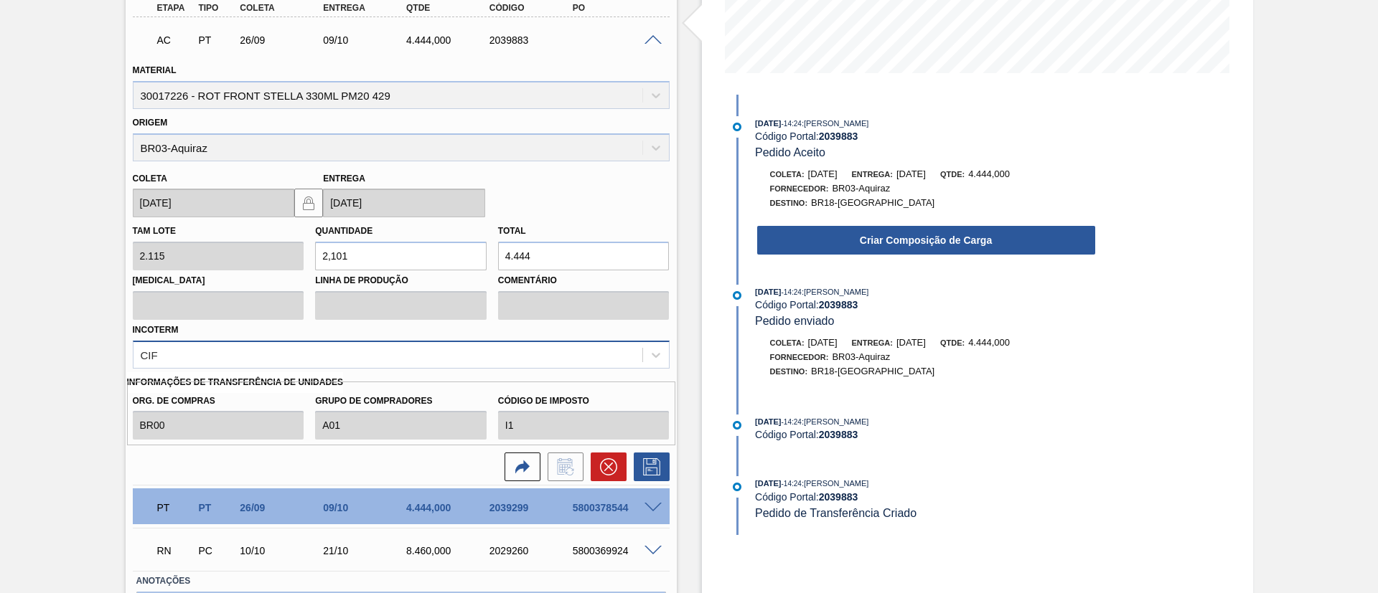
click at [309, 355] on div "CIF" at bounding box center [387, 354] width 509 height 21
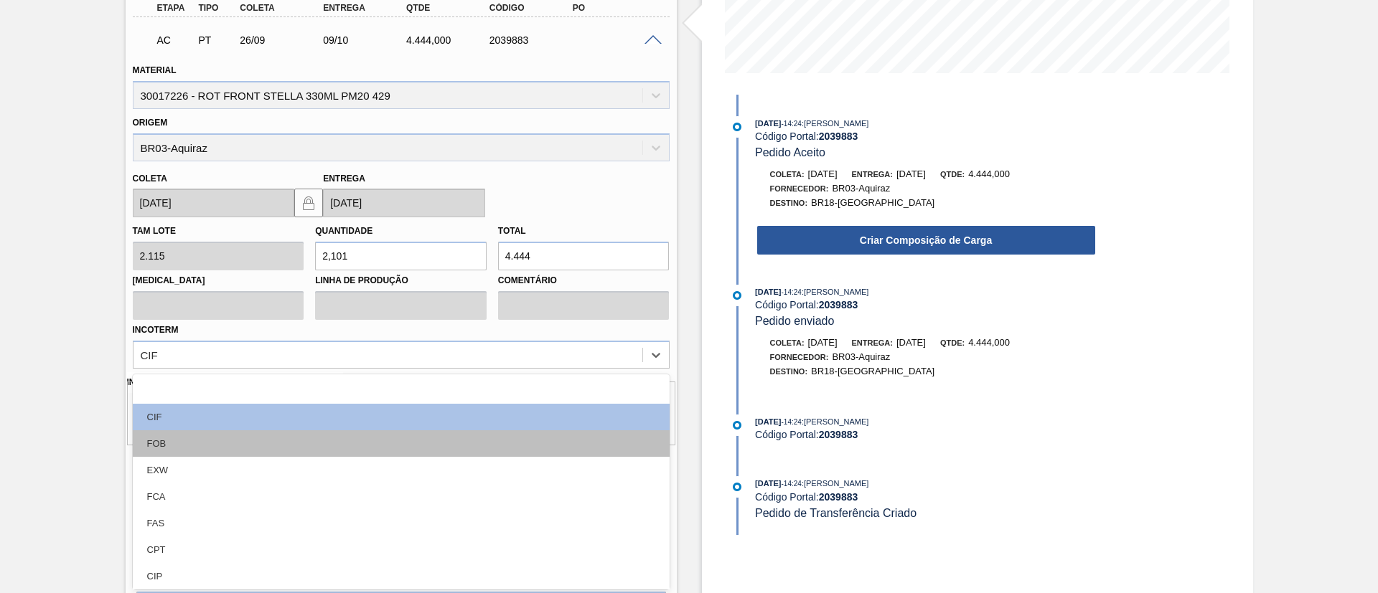
click at [187, 443] on div "FOB" at bounding box center [401, 444] width 537 height 27
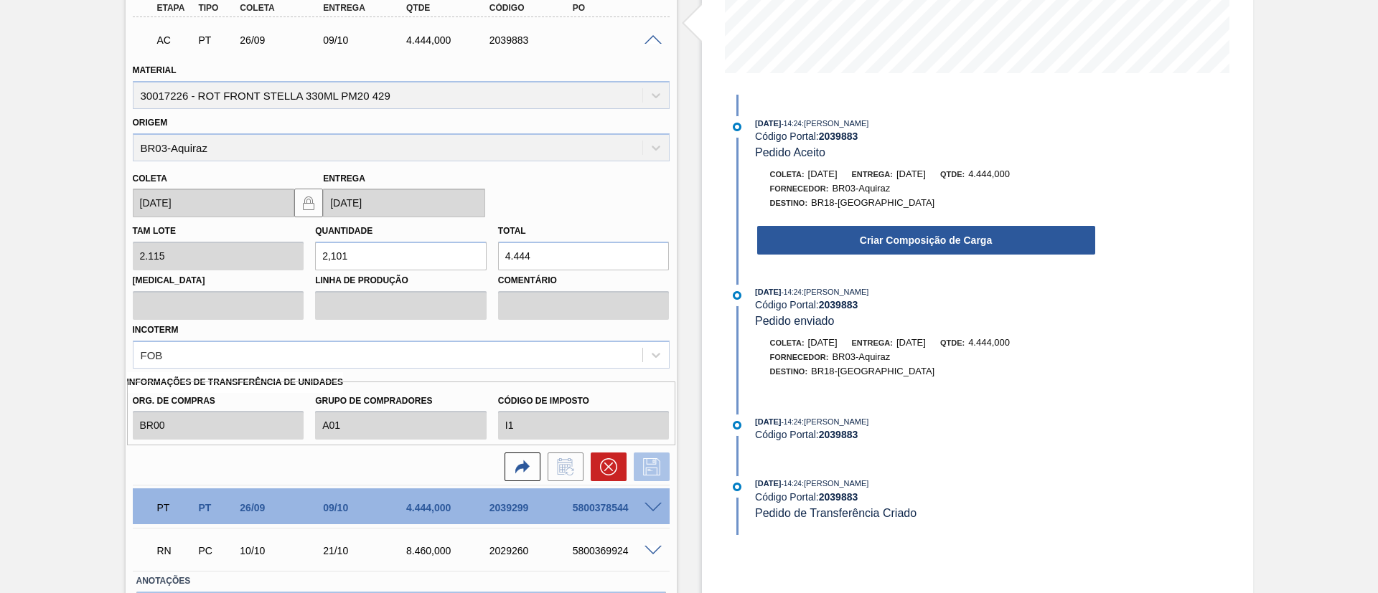
click at [647, 464] on icon at bounding box center [651, 467] width 23 height 17
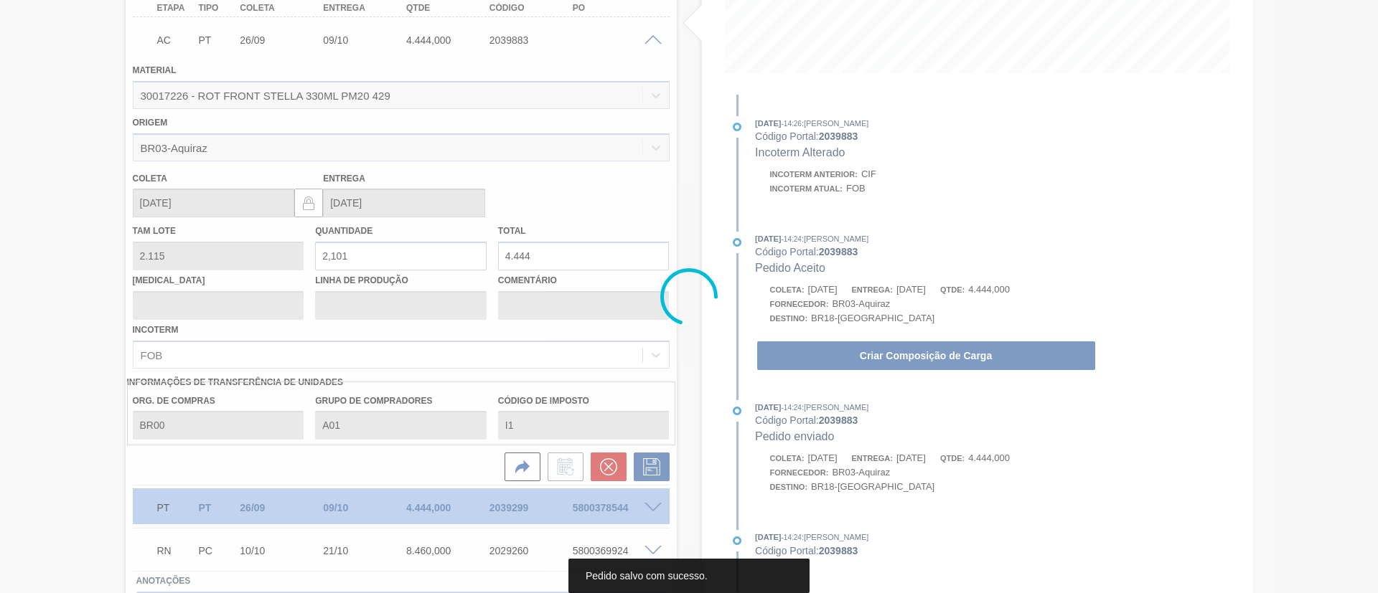
scroll to position [24, 0]
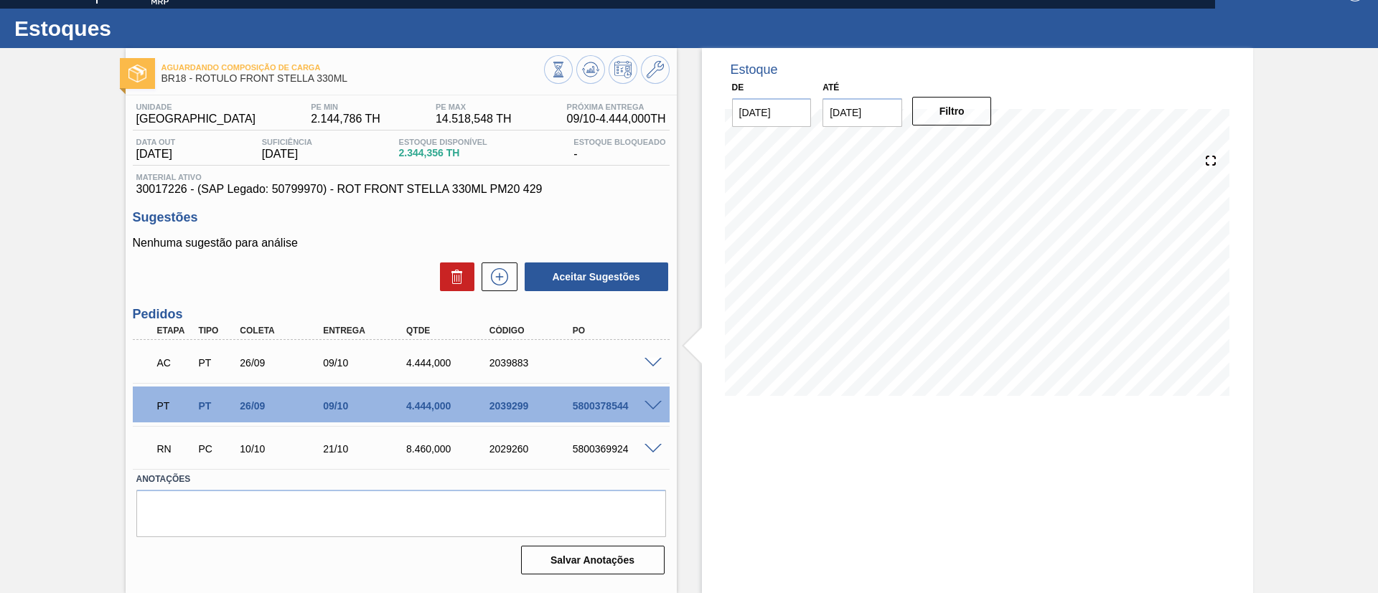
click at [655, 358] on span at bounding box center [652, 363] width 17 height 11
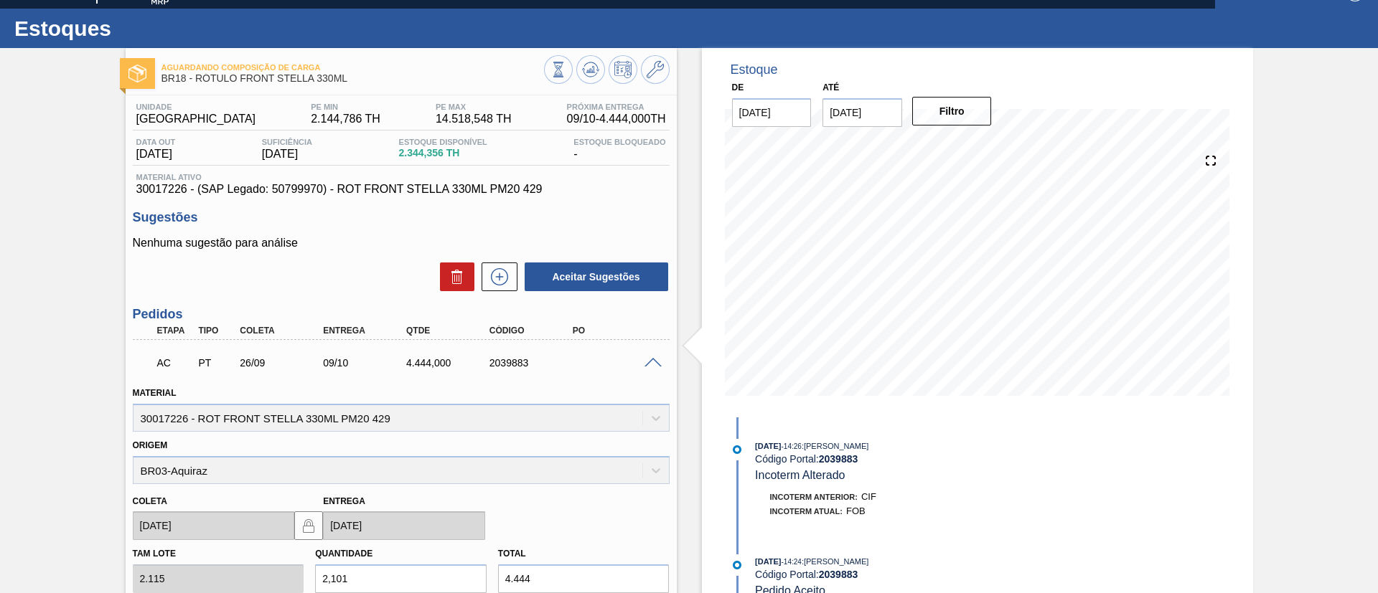
scroll to position [347, 0]
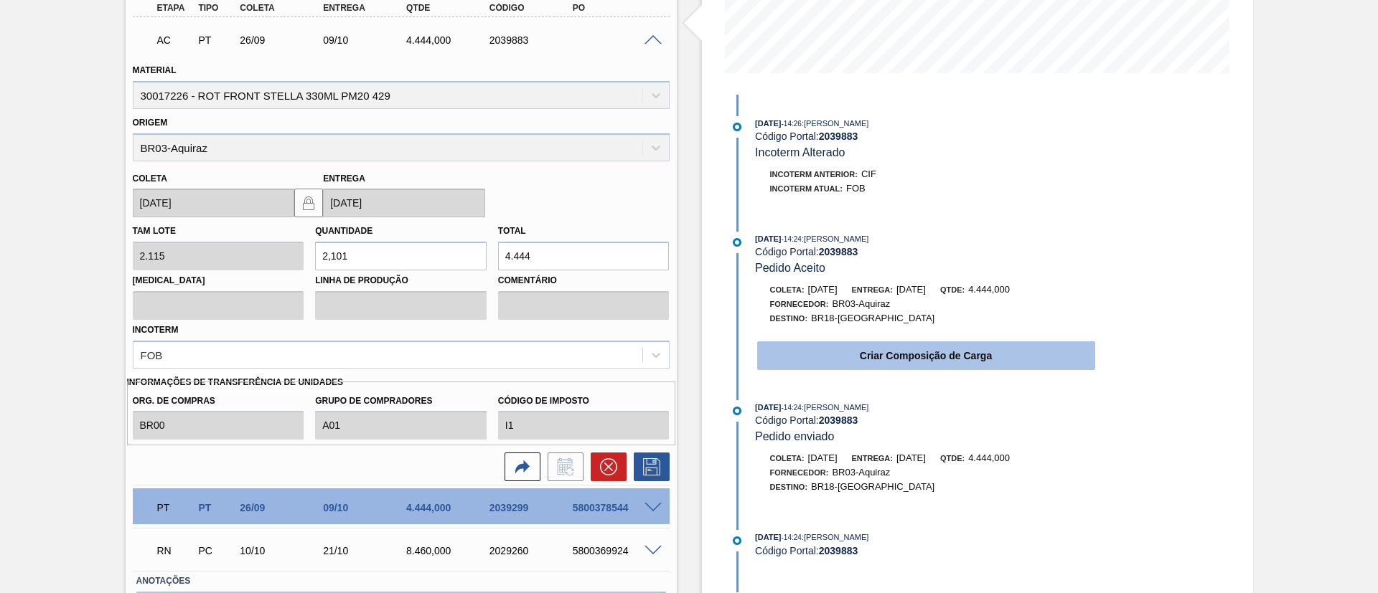
click at [843, 362] on button "Criar Composição de Carga" at bounding box center [926, 356] width 338 height 29
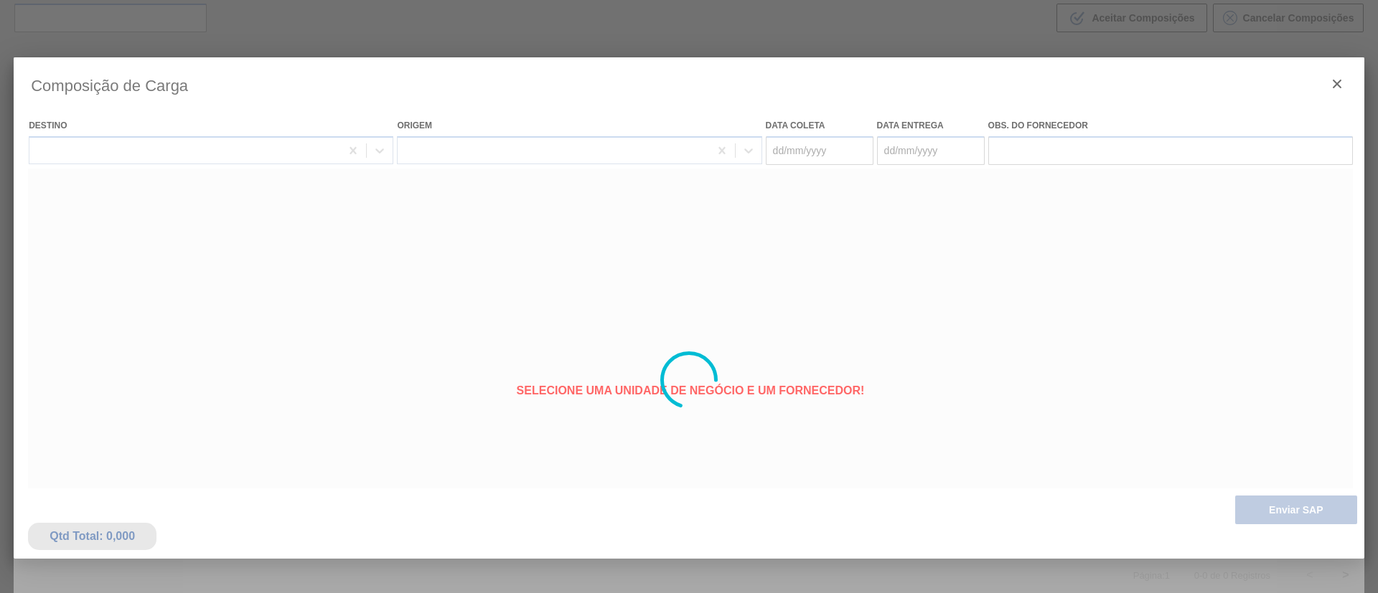
type coleta "26/09/2025"
type entrega "09/10/2025"
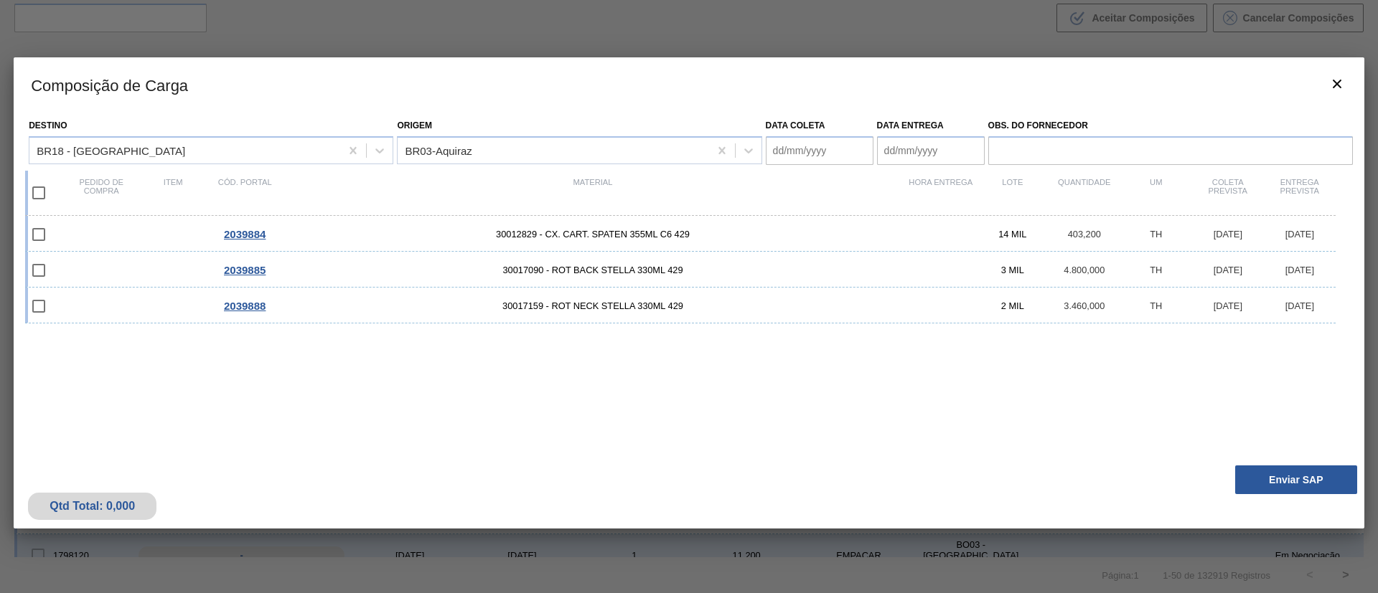
click at [42, 190] on input "checkbox" at bounding box center [39, 193] width 30 height 30
checkbox input "true"
type coleta "26/09/2025"
checkbox input "true"
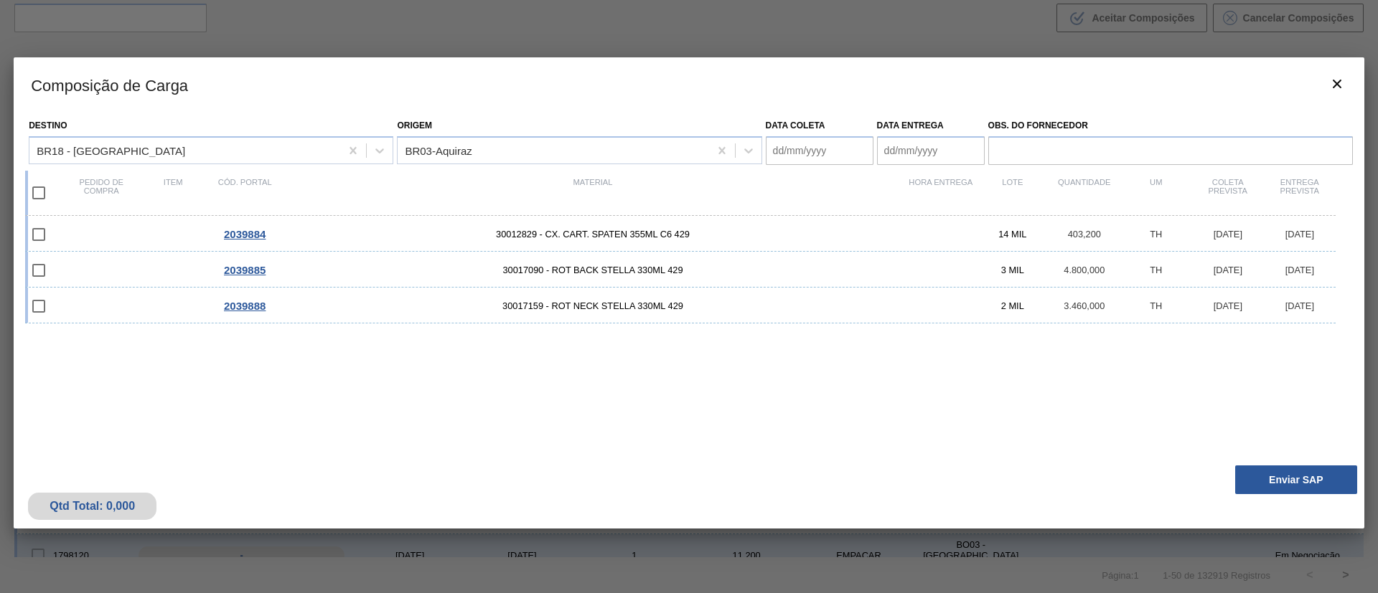
checkbox input "true"
click at [923, 160] on entrega "Data entrega" at bounding box center [931, 150] width 108 height 29
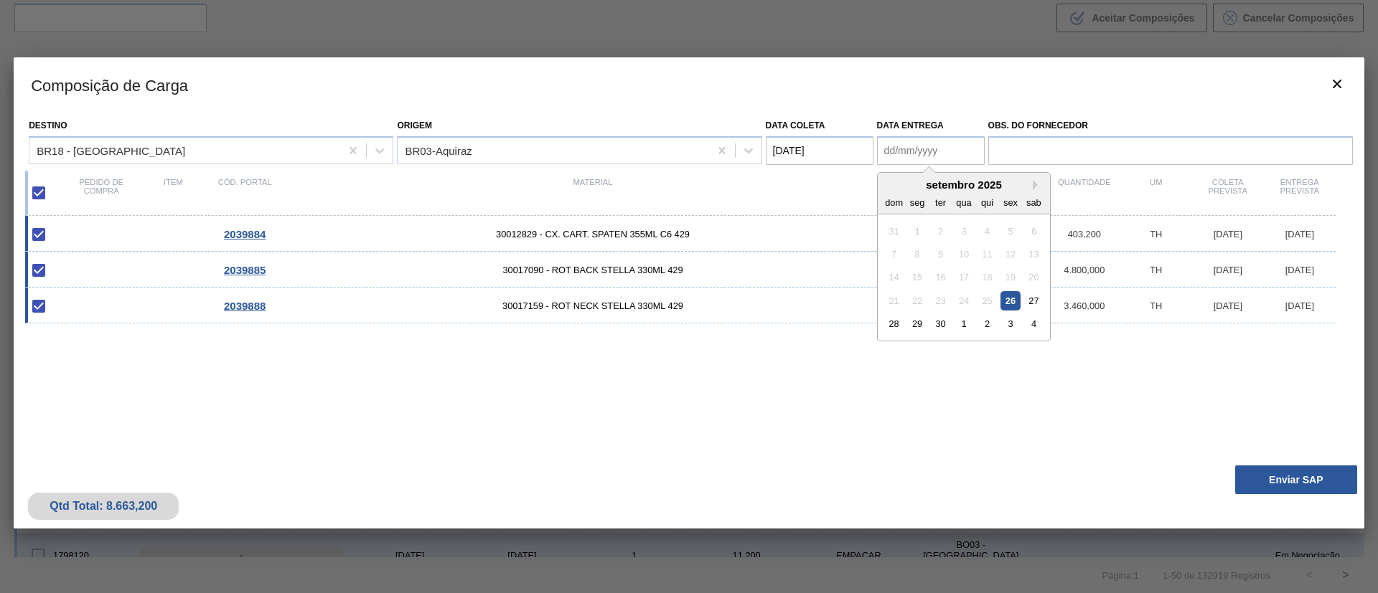
click at [896, 179] on div "setembro 2025" at bounding box center [964, 185] width 172 height 12
click at [896, 325] on div "28" at bounding box center [893, 323] width 19 height 19
type entrega "28/09/2025"
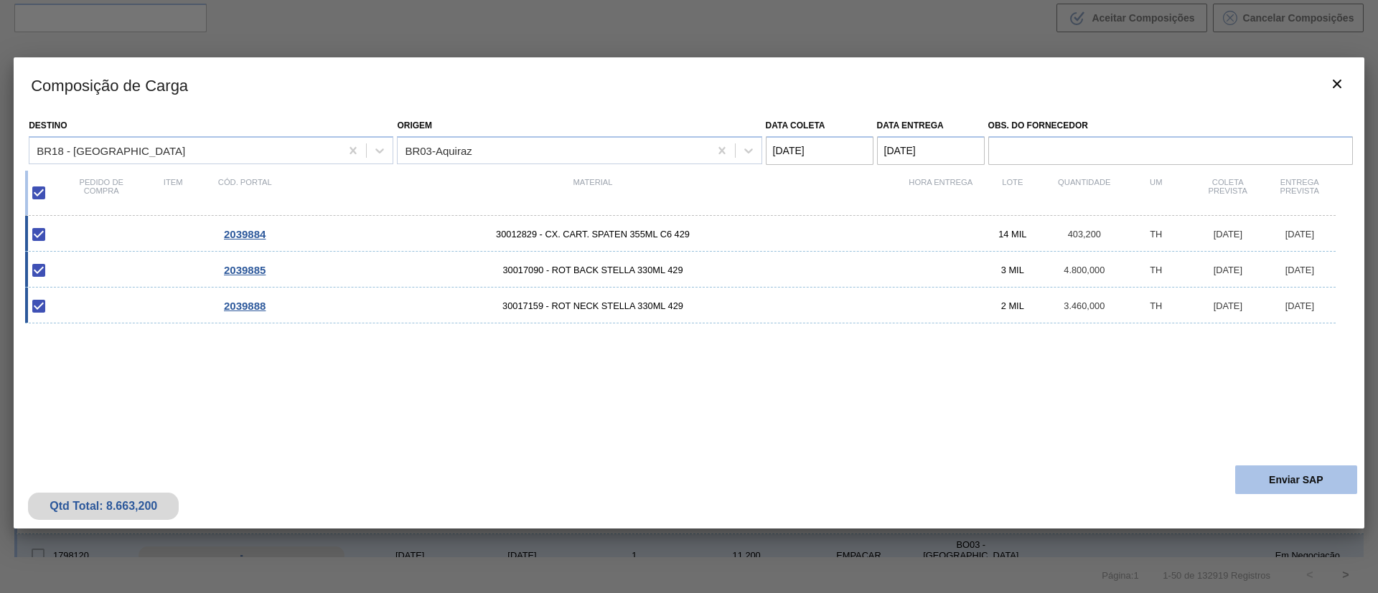
click at [1293, 480] on button "Enviar SAP" at bounding box center [1296, 480] width 122 height 29
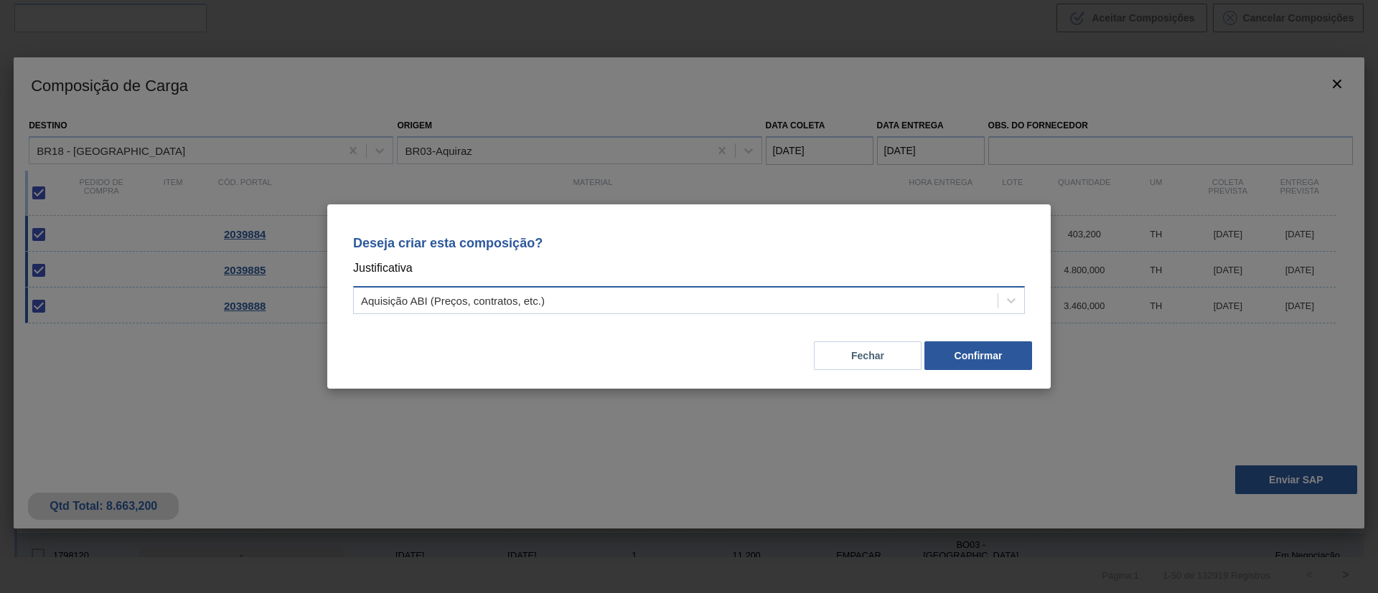
drag, startPoint x: 595, startPoint y: 299, endPoint x: 563, endPoint y: 311, distance: 34.5
click at [591, 300] on div "Aquisição ABI (Preços, contratos, etc.)" at bounding box center [676, 301] width 644 height 21
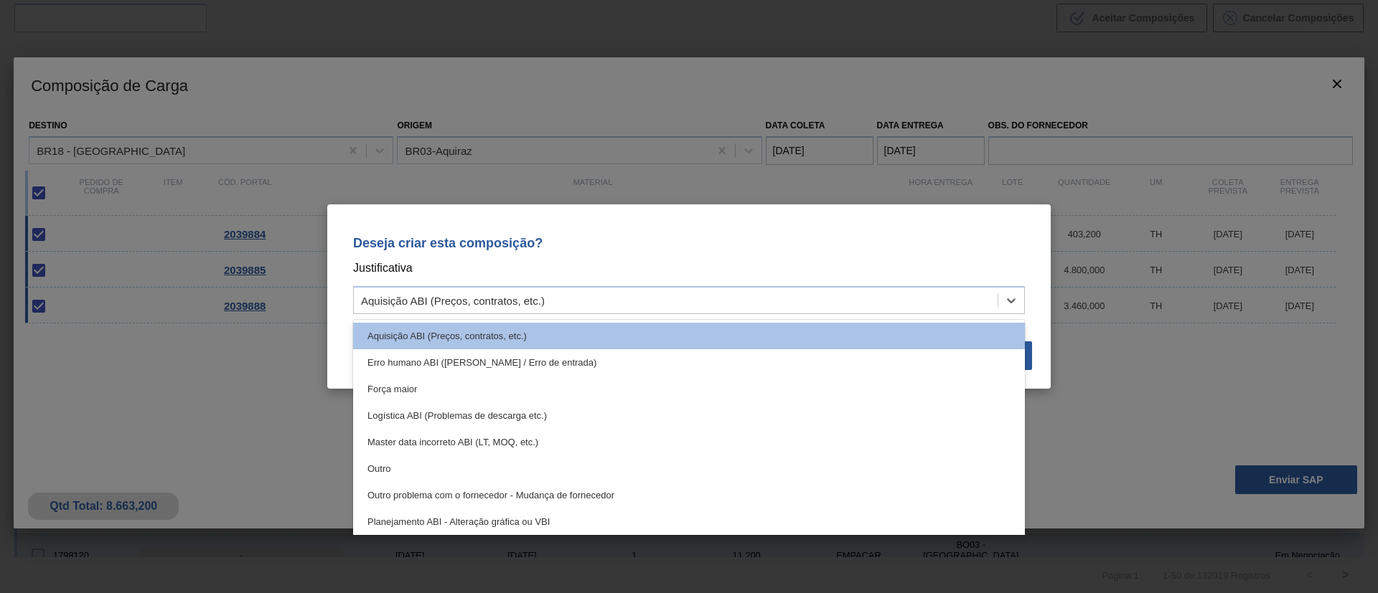
drag, startPoint x: 418, startPoint y: 468, endPoint x: 587, endPoint y: 410, distance: 179.0
click at [418, 469] on div "Outro" at bounding box center [689, 469] width 672 height 27
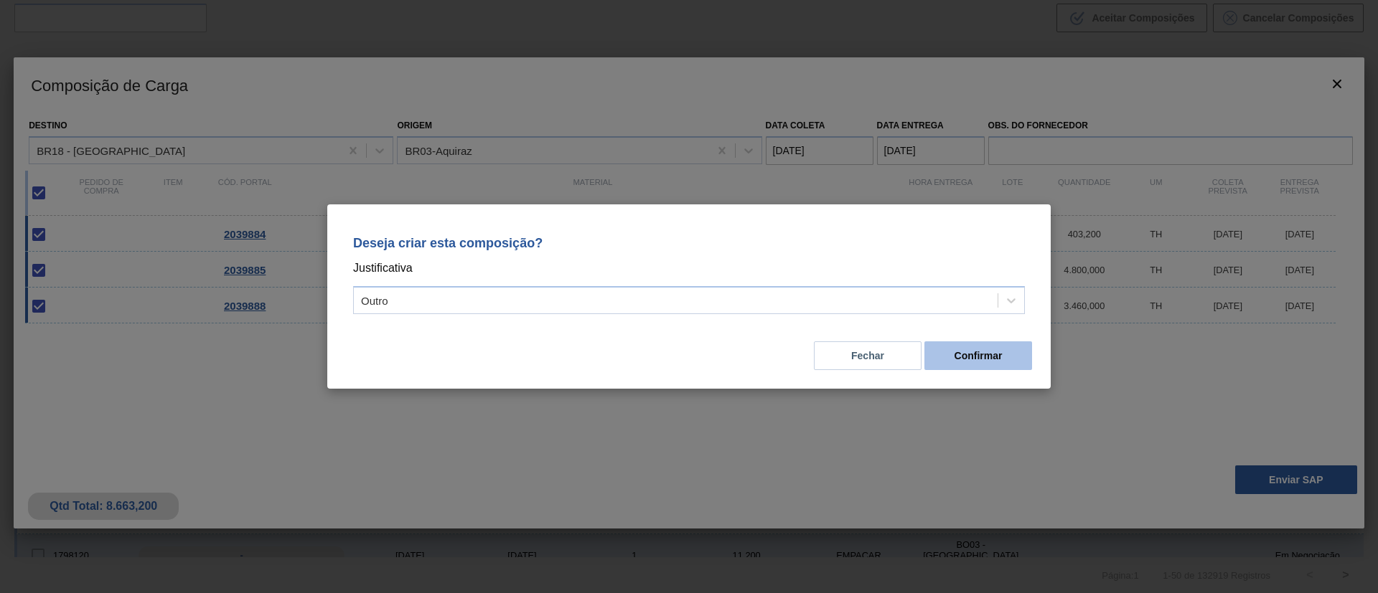
click at [964, 357] on button "Confirmar" at bounding box center [978, 356] width 108 height 29
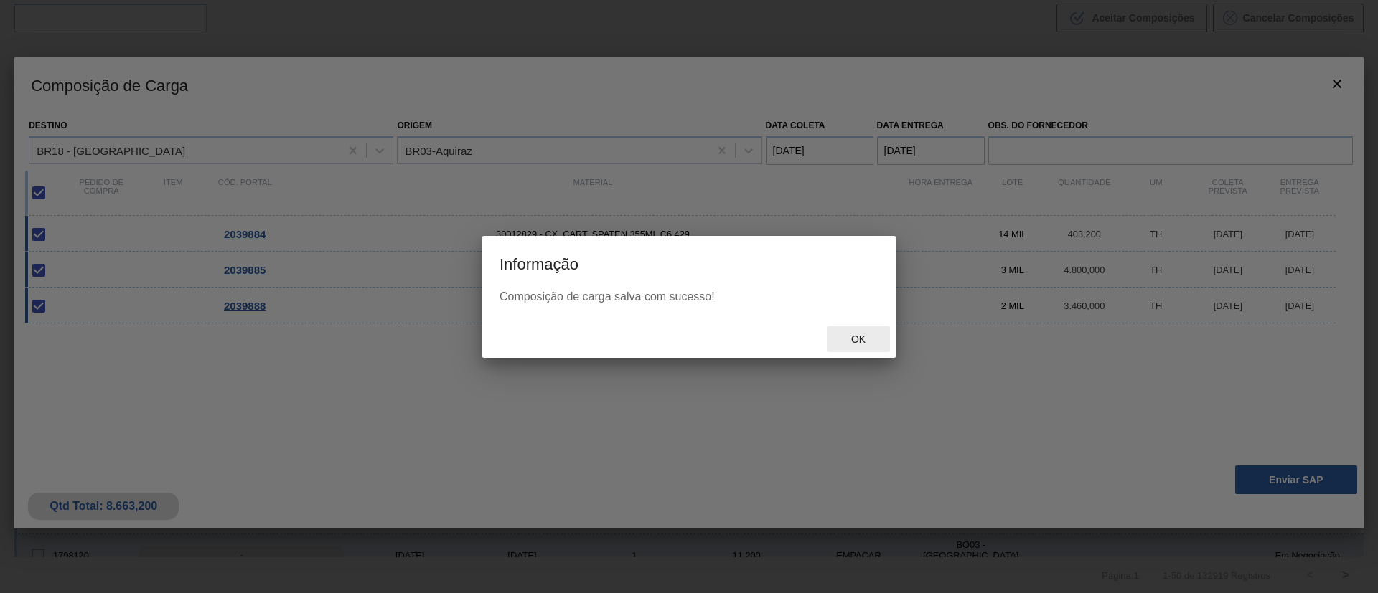
click at [860, 346] on div "Ok" at bounding box center [858, 339] width 63 height 27
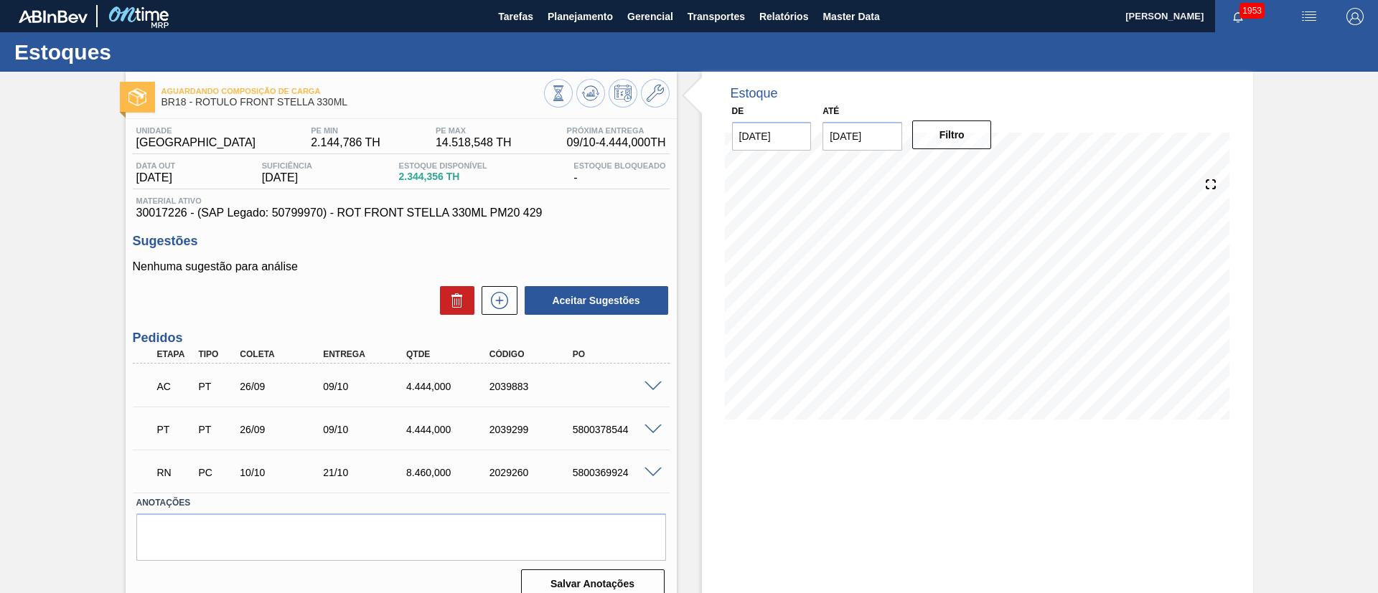
click at [647, 385] on span at bounding box center [652, 387] width 17 height 11
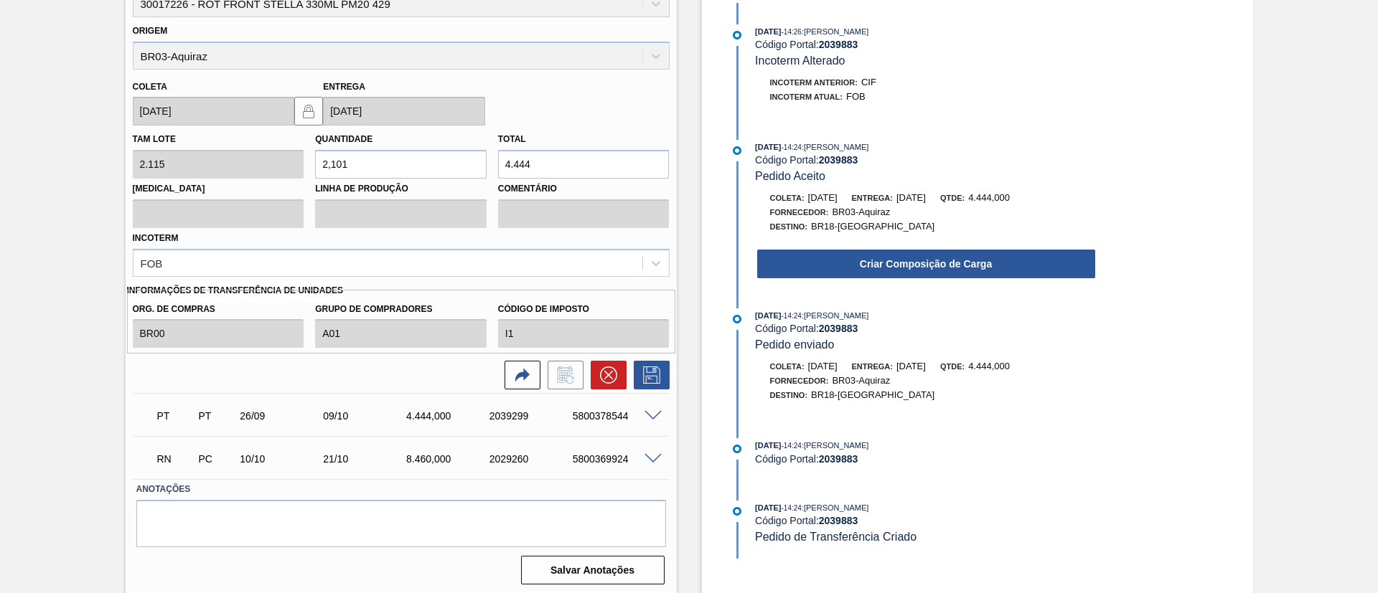
scroll to position [442, 0]
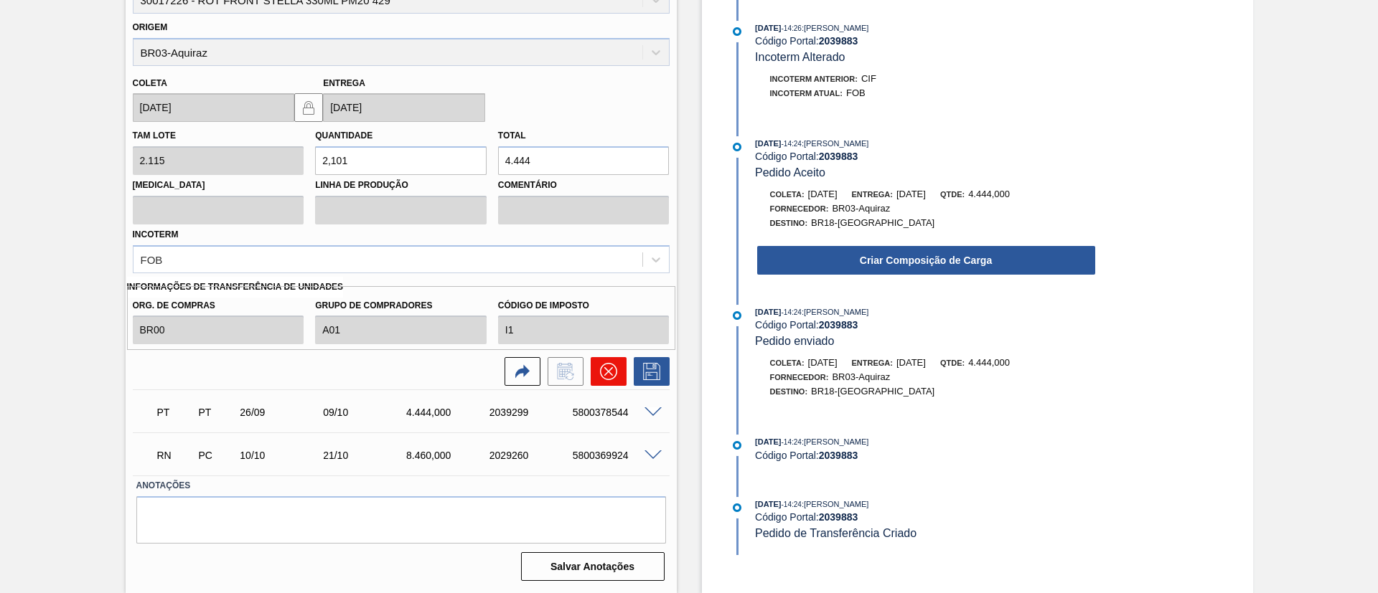
click at [614, 370] on icon at bounding box center [608, 371] width 17 height 17
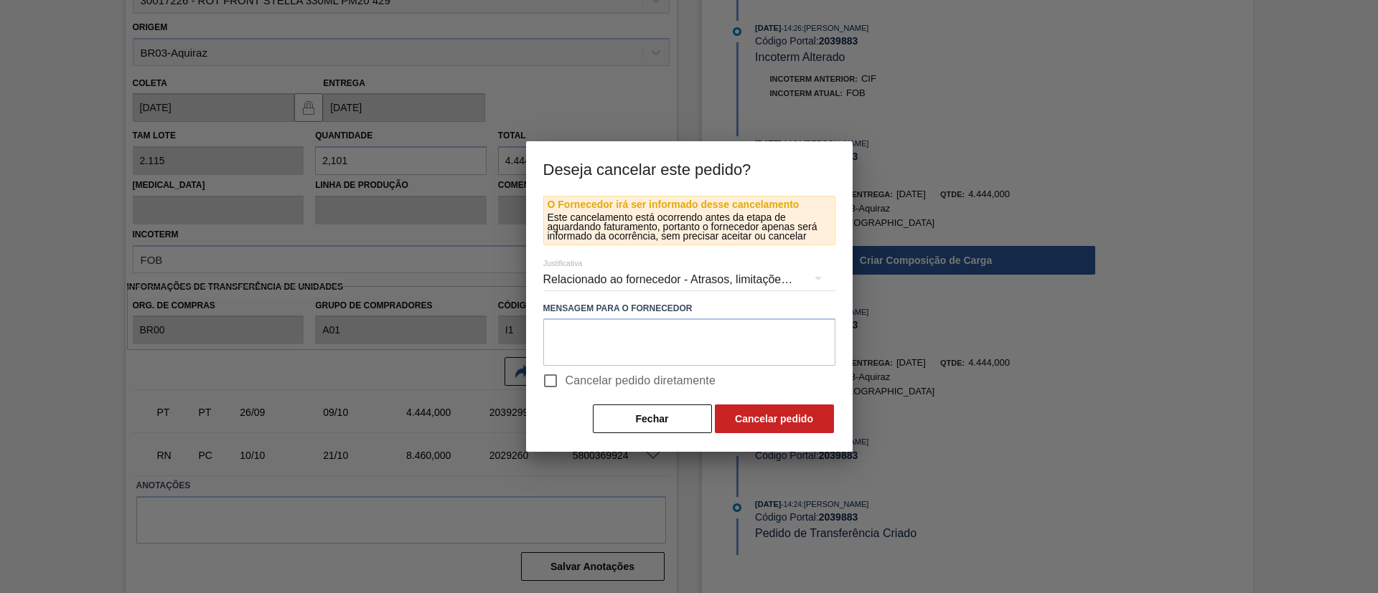
click at [607, 376] on span "Cancelar pedido diretamente" at bounding box center [640, 380] width 151 height 17
click at [565, 376] on input "Cancelar pedido diretamente" at bounding box center [550, 381] width 30 height 30
checkbox input "true"
click at [751, 424] on button "Cancelar pedido" at bounding box center [774, 419] width 119 height 29
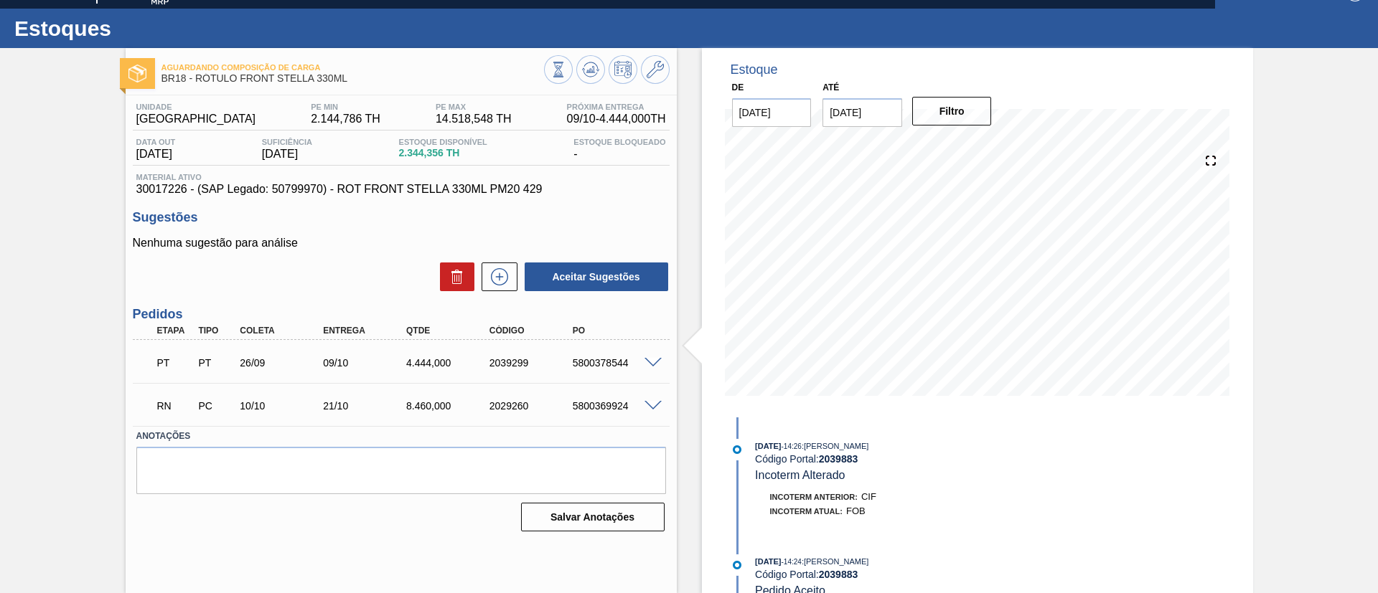
scroll to position [0, 0]
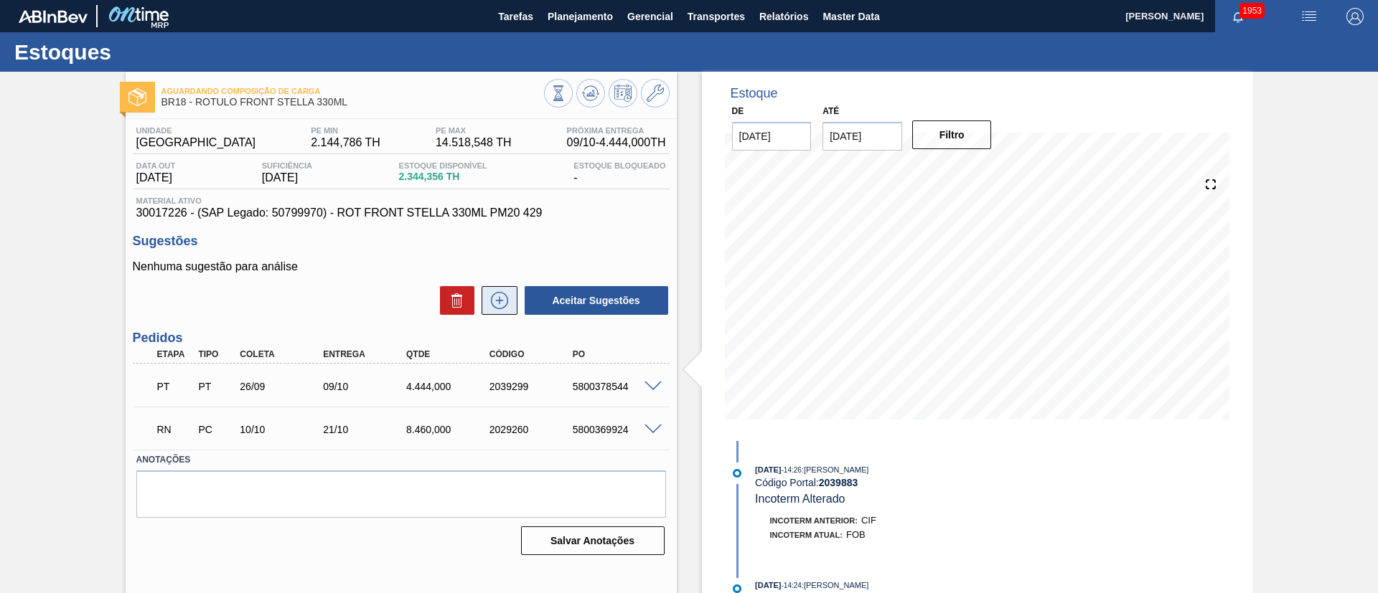
click at [507, 295] on icon at bounding box center [499, 300] width 23 height 17
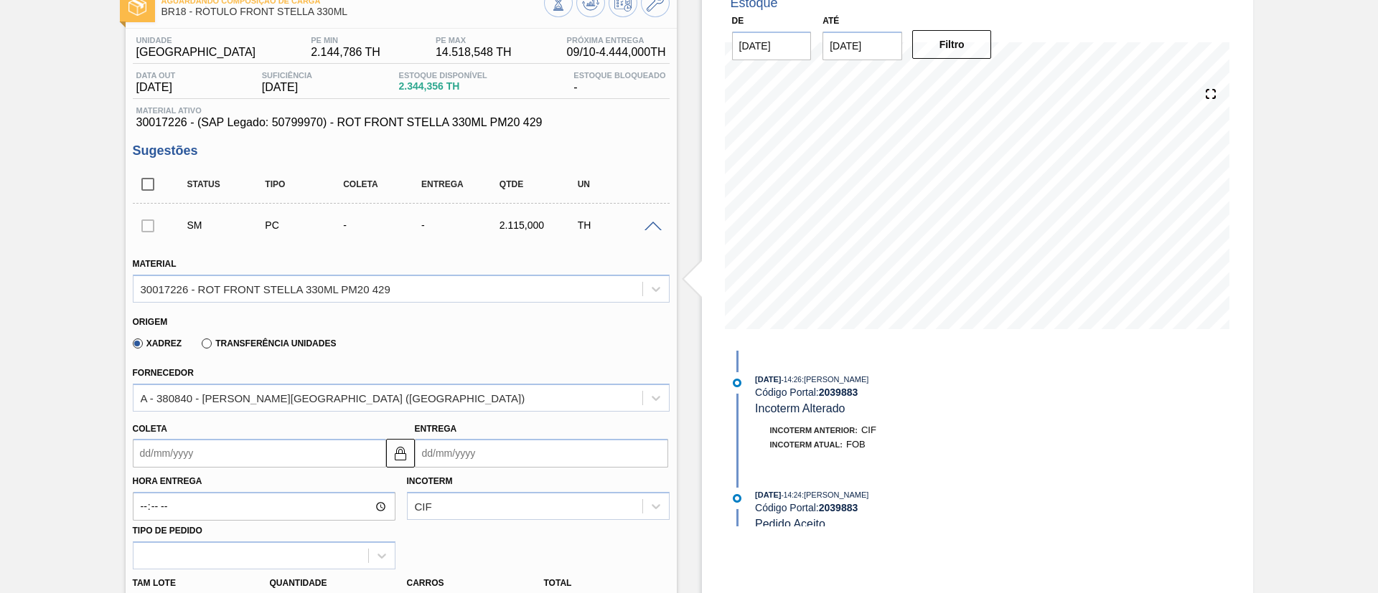
scroll to position [215, 0]
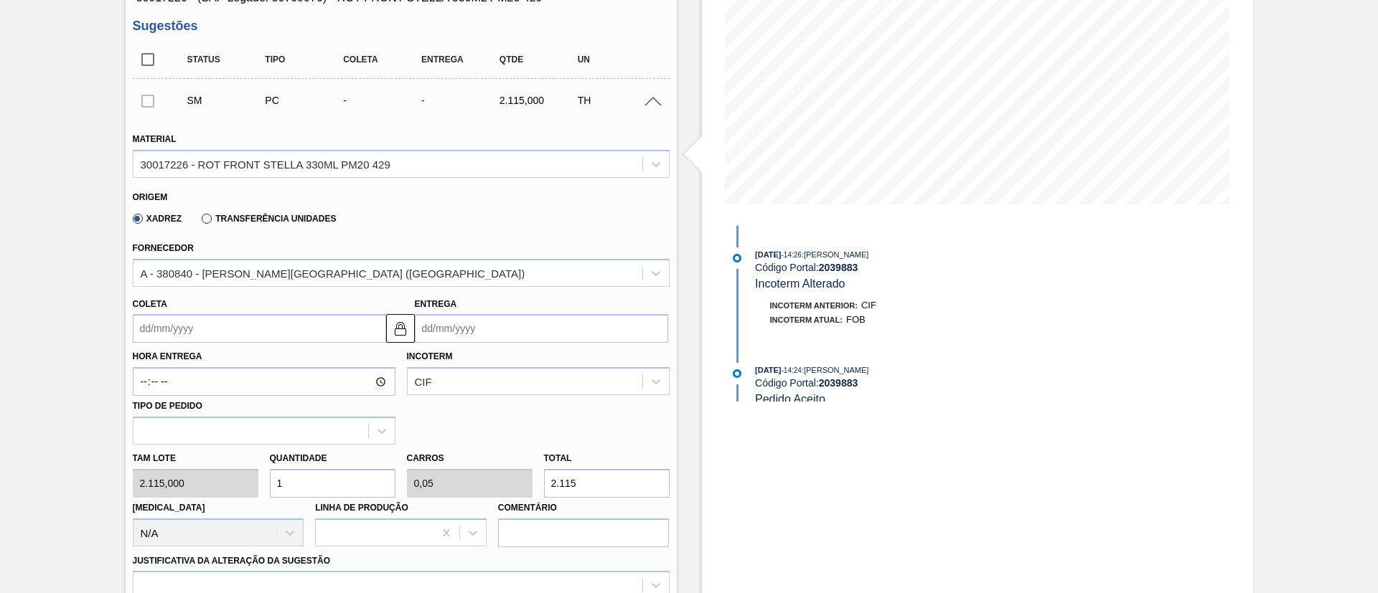
click at [263, 222] on label "Transferência Unidades" at bounding box center [269, 219] width 134 height 10
click at [199, 222] on input "Transferência Unidades" at bounding box center [199, 222] width 0 height 0
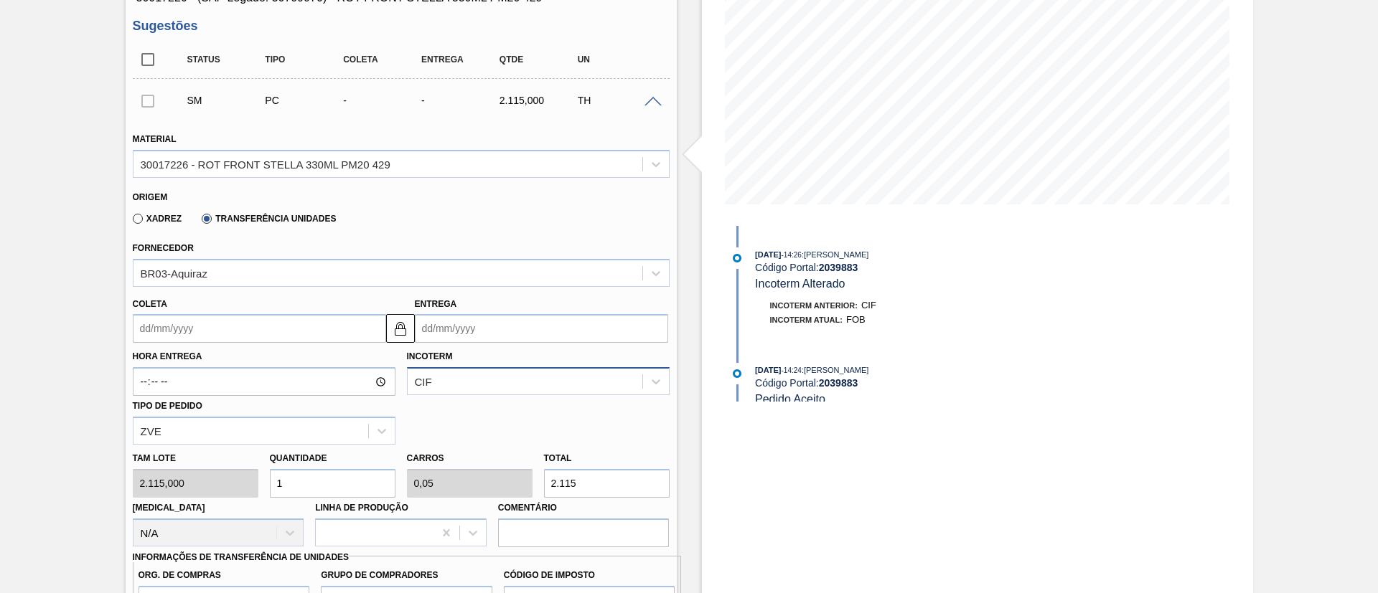
scroll to position [244, 0]
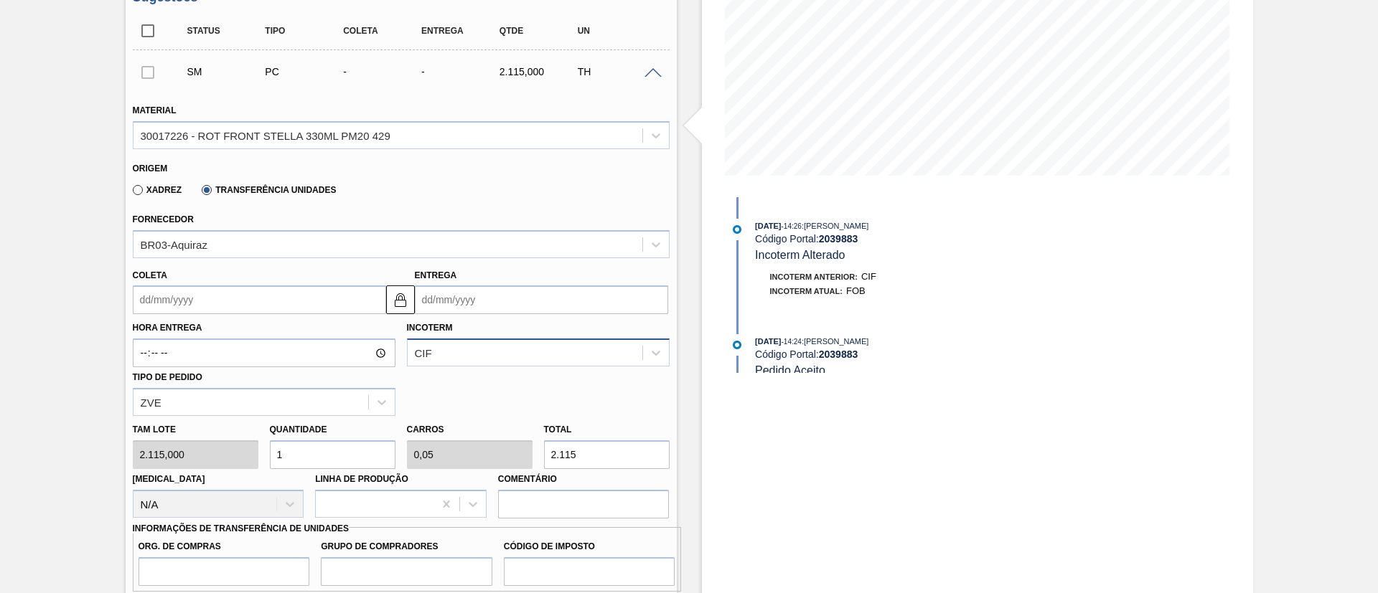
click at [460, 367] on div "CIF" at bounding box center [538, 353] width 263 height 28
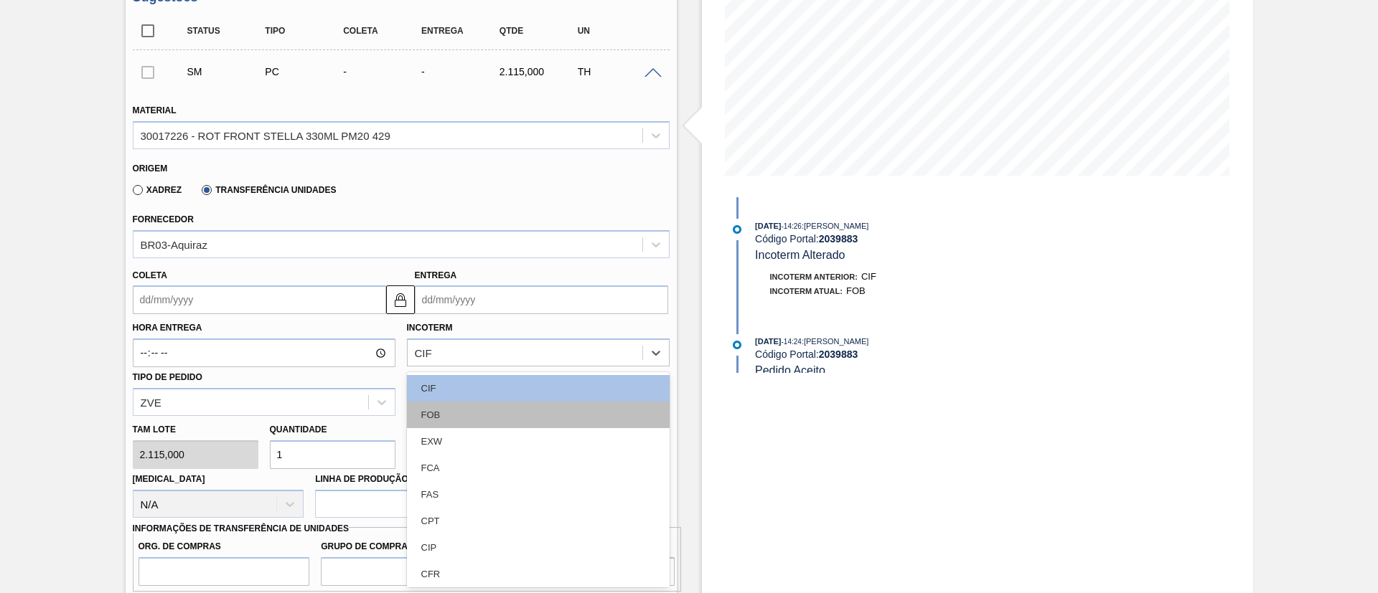
click at [443, 414] on div "FOB" at bounding box center [538, 415] width 263 height 27
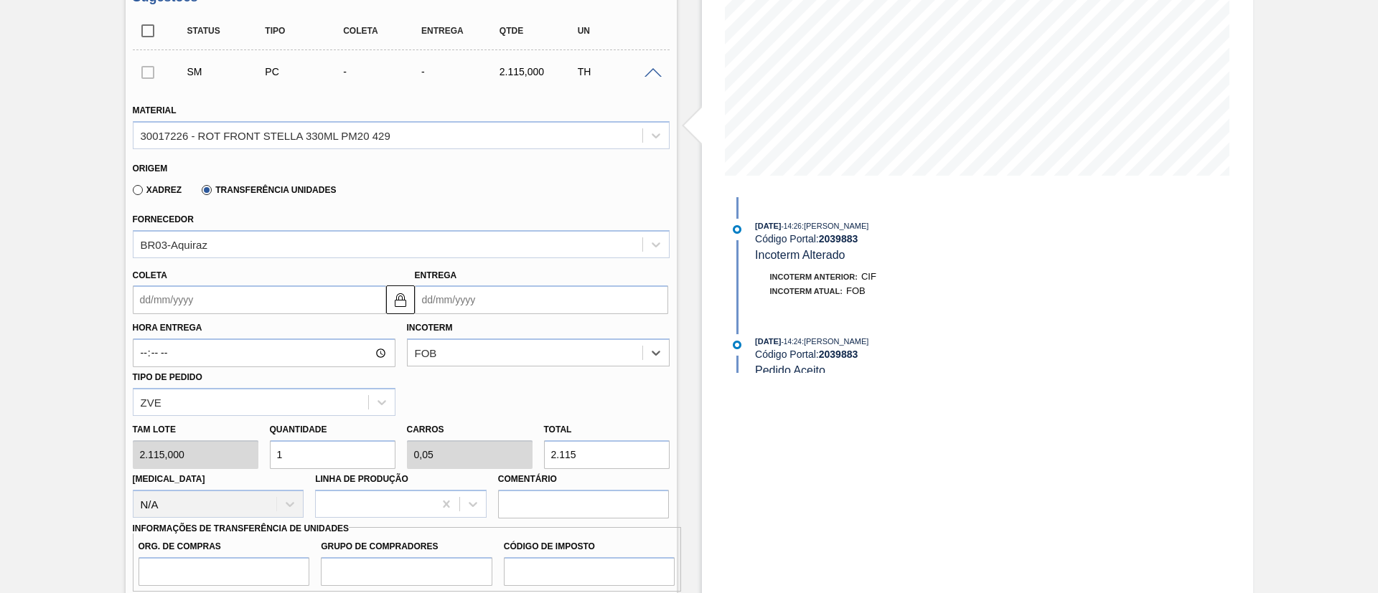
click at [212, 289] on input "Coleta" at bounding box center [259, 300] width 253 height 29
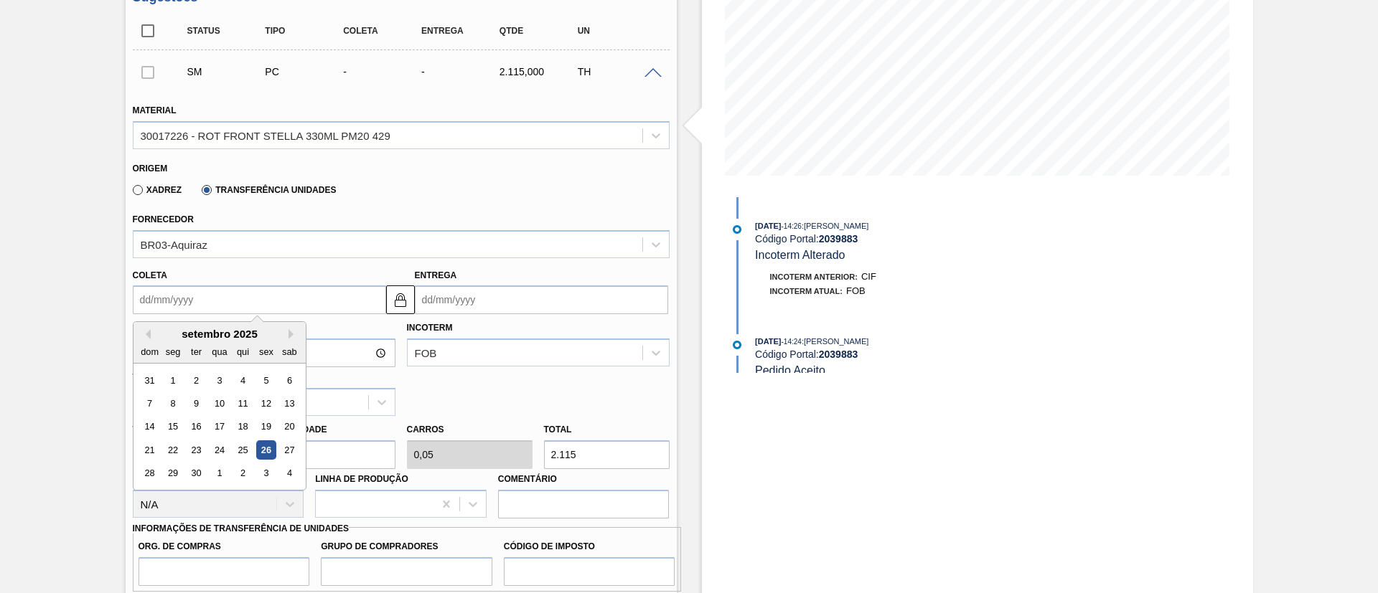
click at [265, 452] on div "26" at bounding box center [265, 450] width 19 height 19
type input "[DATE]"
type input "09/10/2025"
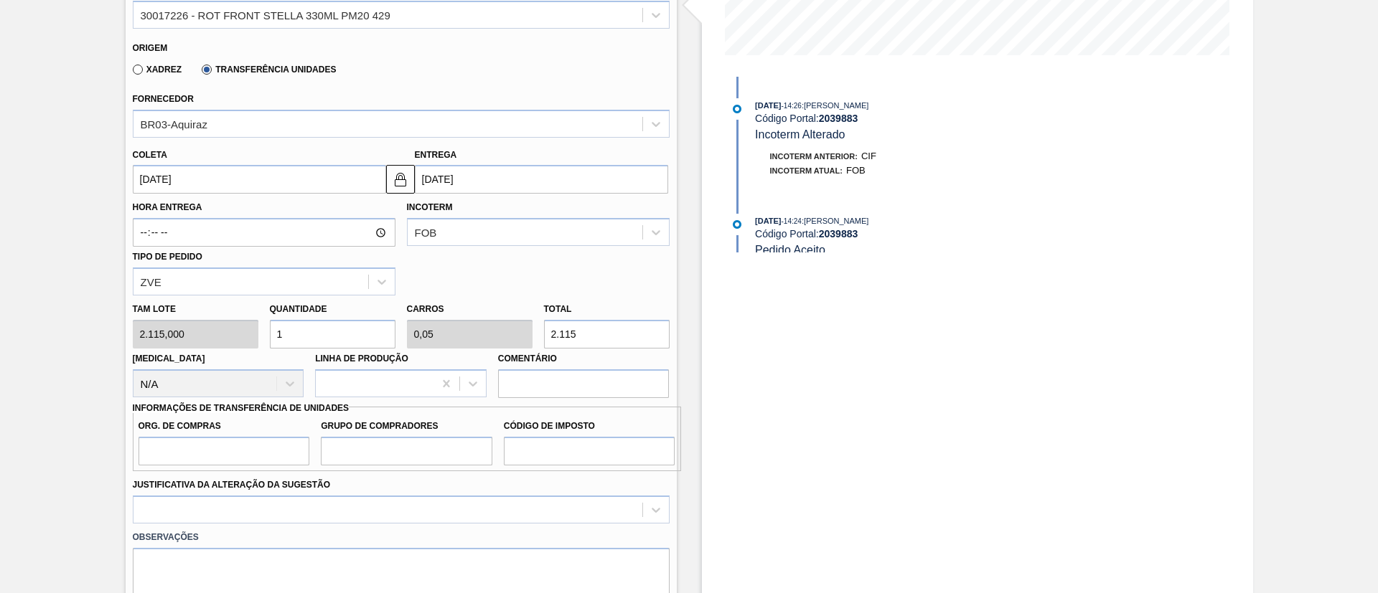
scroll to position [459, 0]
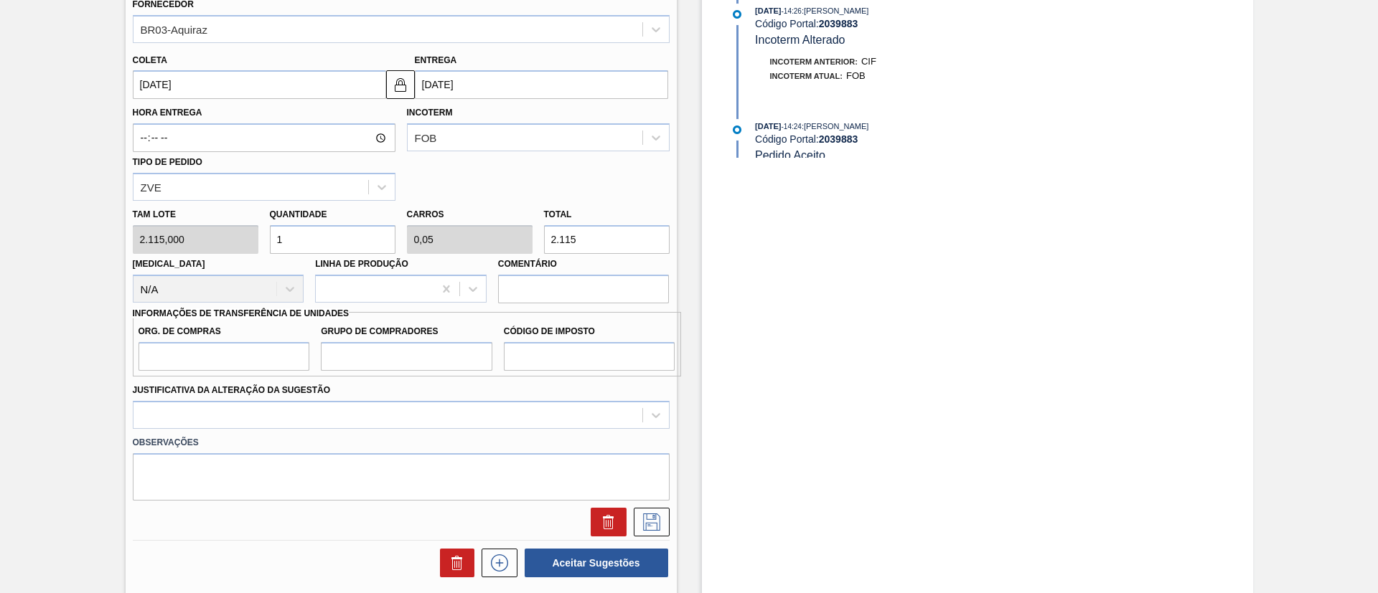
click at [481, 248] on div "Tam lote 2.115,000 Quantidade 1 Carros 0,05 Total 2.115 Doca N/A Linha de Produ…" at bounding box center [401, 252] width 548 height 103
type input "0,002"
type input "0"
type input "4"
type input "0,021"
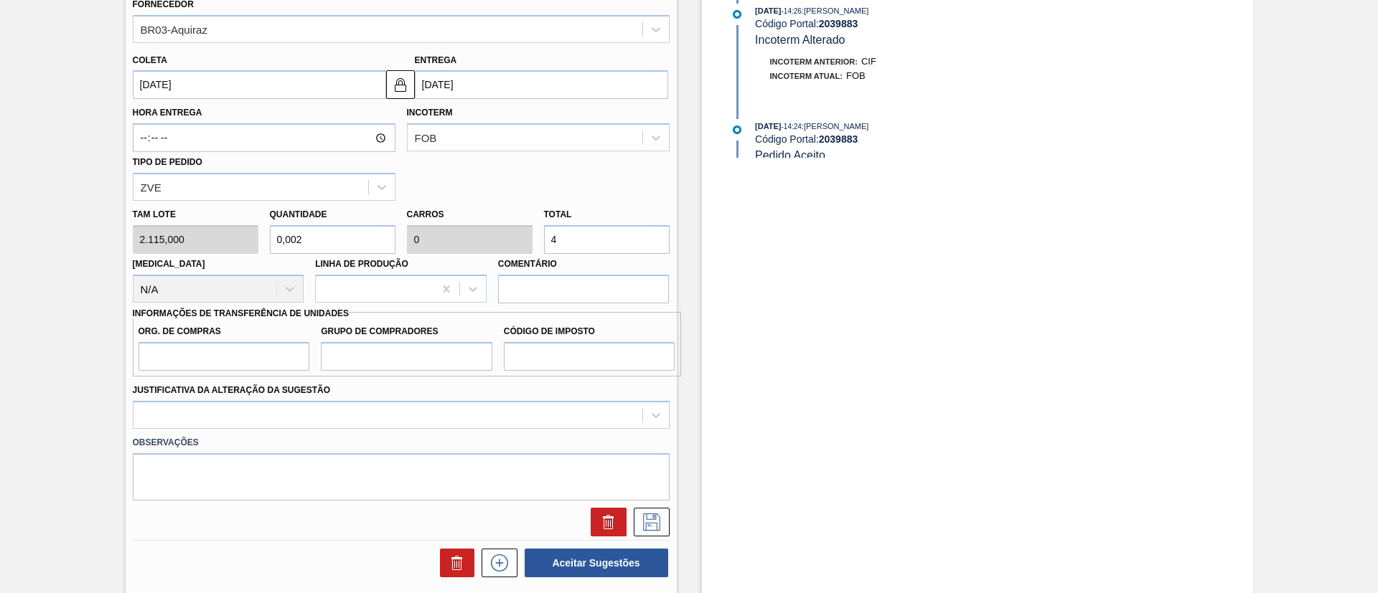
type input "0,001"
type input "44"
type input "0,21"
type input "0,01"
type input "444"
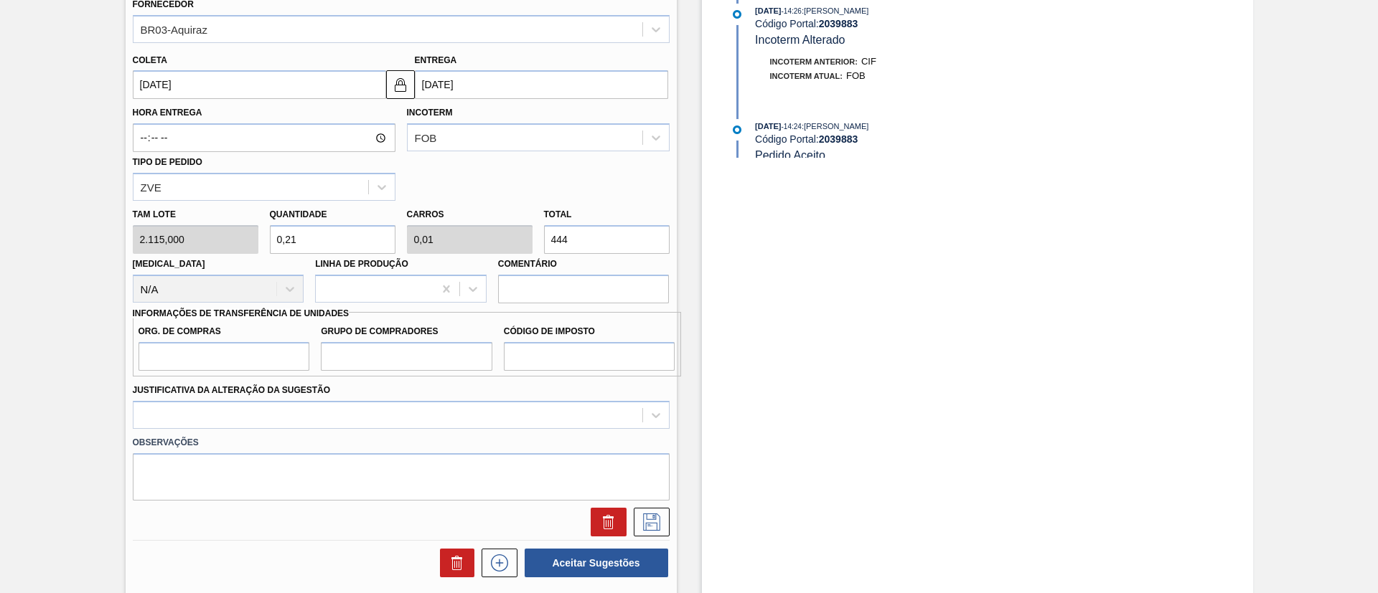
type input "2,101"
type input "0,105"
type input "4.444"
drag, startPoint x: 174, startPoint y: 358, endPoint x: 194, endPoint y: 374, distance: 25.6
click at [174, 358] on input "Org. de Compras" at bounding box center [223, 356] width 171 height 29
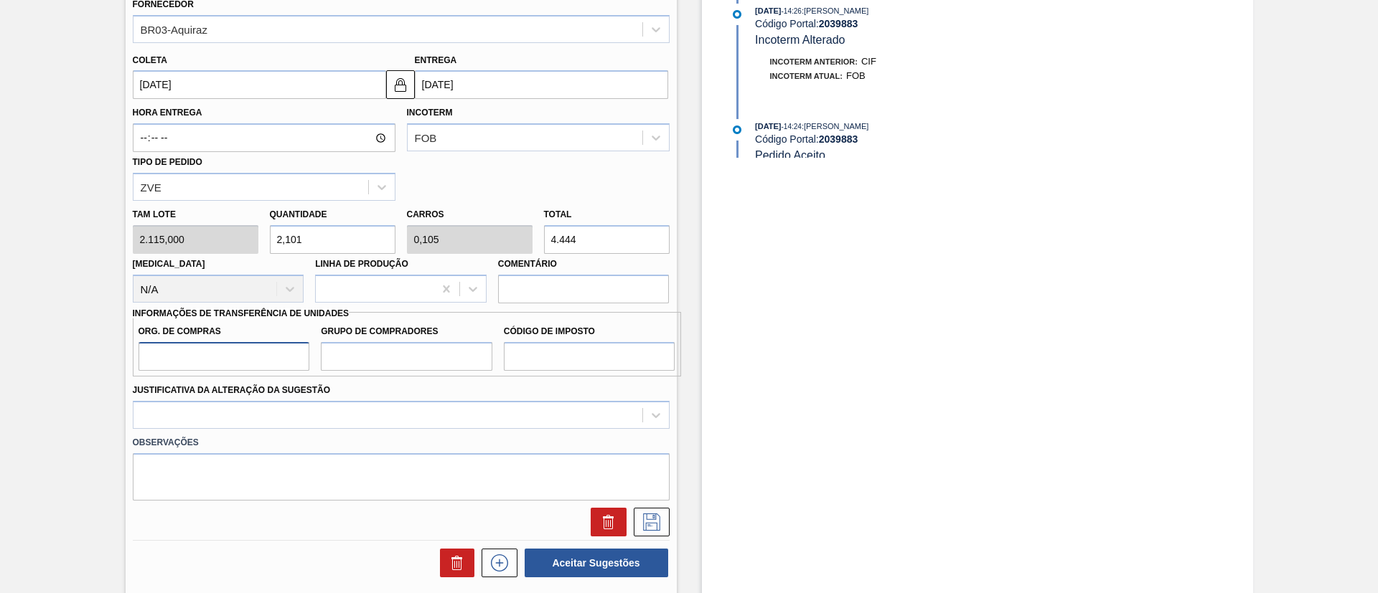
type input "BR00"
drag, startPoint x: 390, startPoint y: 354, endPoint x: 407, endPoint y: 369, distance: 22.4
click at [390, 354] on input "Grupo de Compradores" at bounding box center [406, 356] width 171 height 29
type input "A01"
drag, startPoint x: 558, startPoint y: 357, endPoint x: 571, endPoint y: 362, distance: 14.8
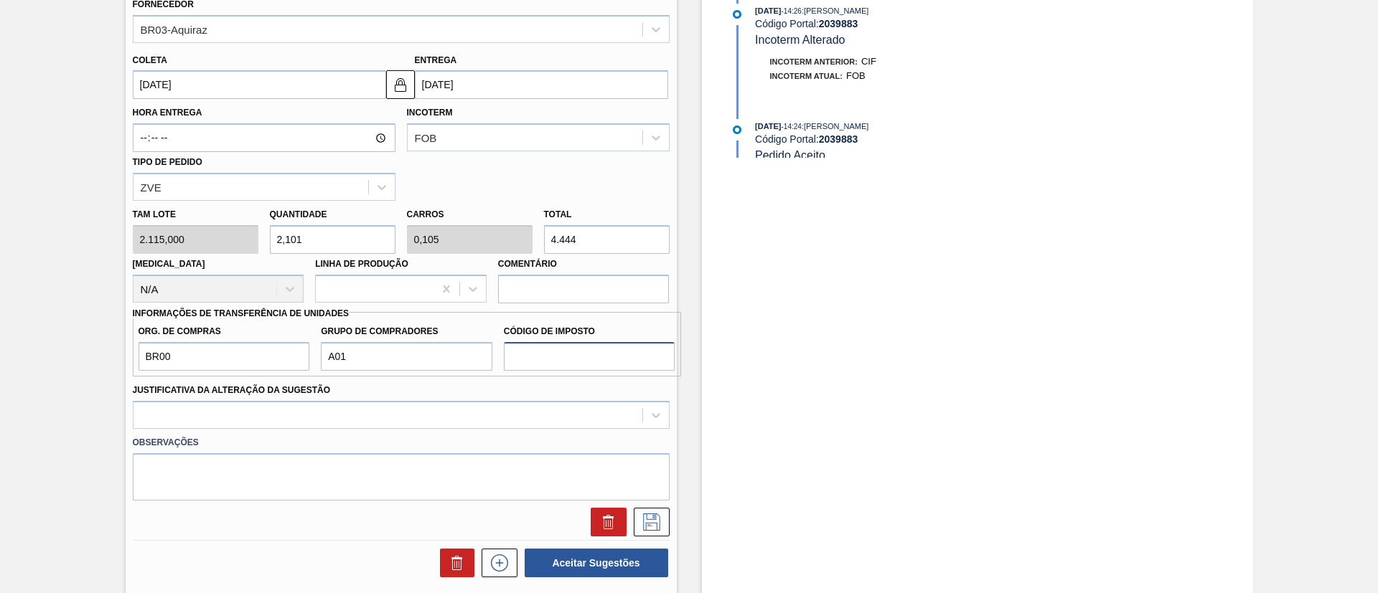
click at [558, 357] on input "Código de Imposto" at bounding box center [589, 356] width 171 height 29
type input "I1"
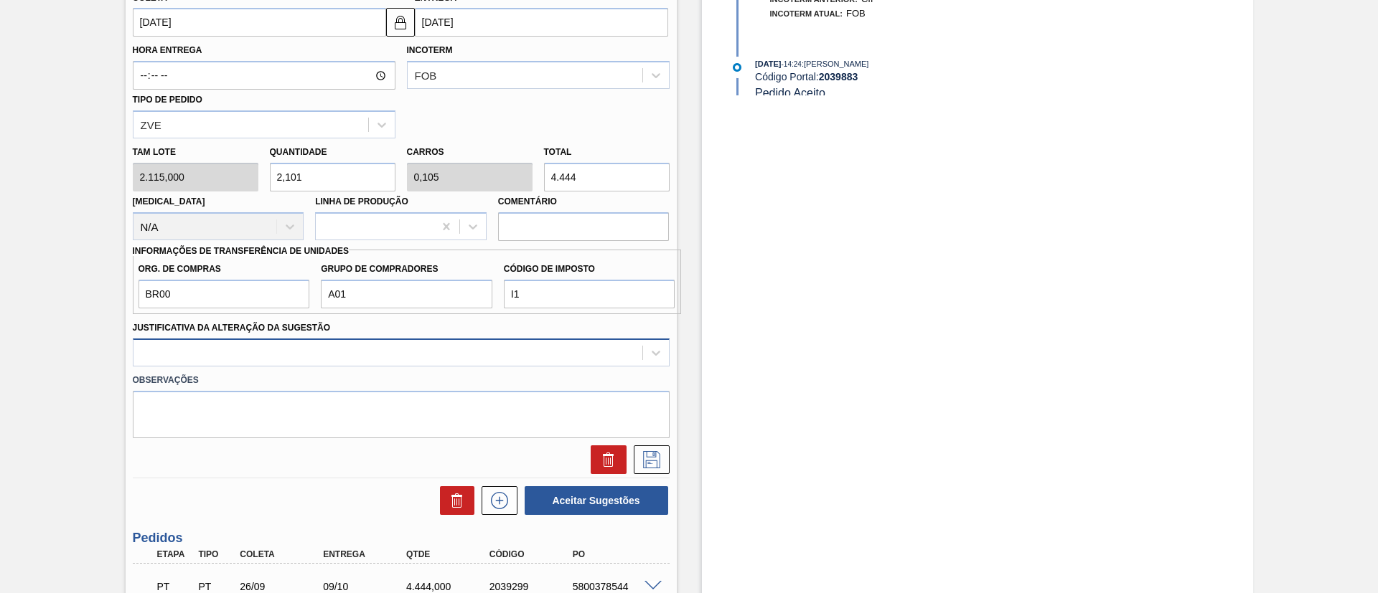
click at [445, 367] on div at bounding box center [401, 353] width 537 height 28
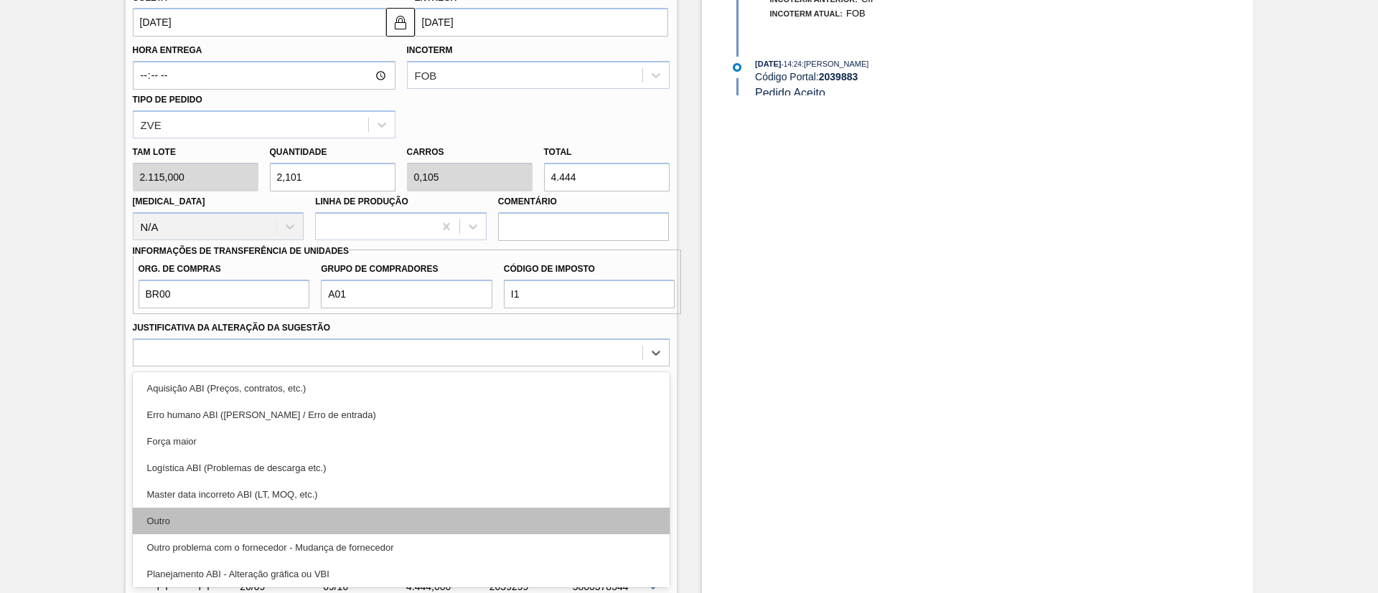
click at [234, 522] on div "Outro" at bounding box center [401, 521] width 537 height 27
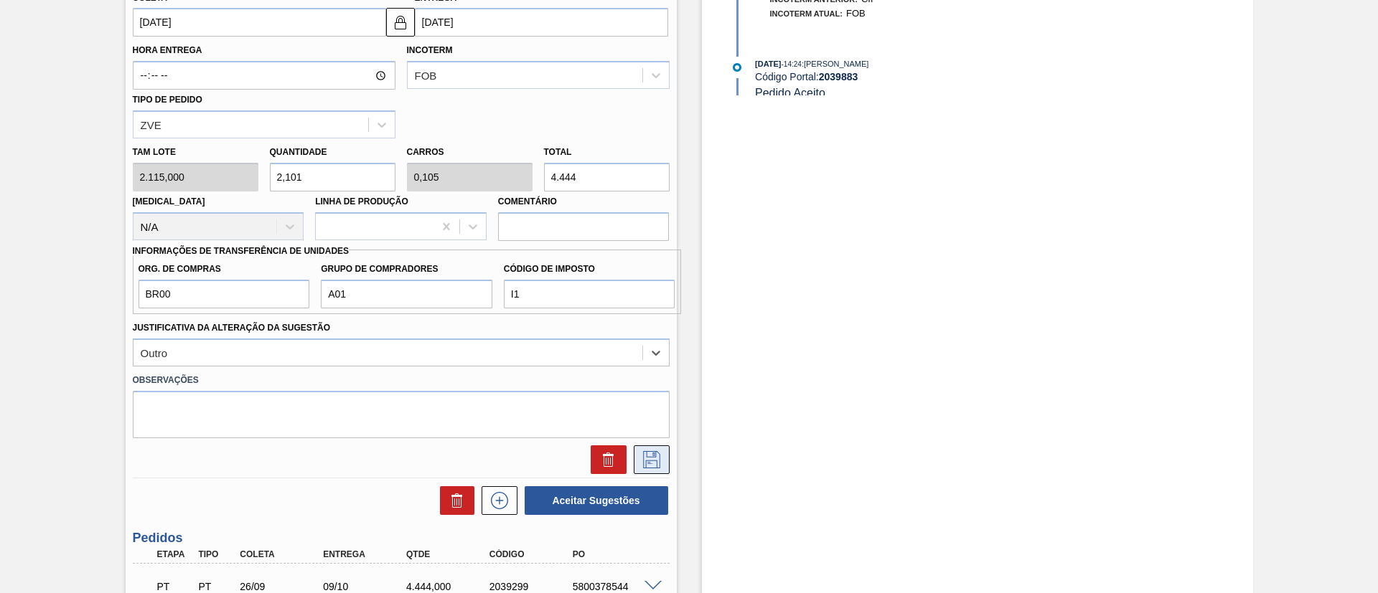
click at [649, 462] on icon at bounding box center [650, 458] width 7 height 11
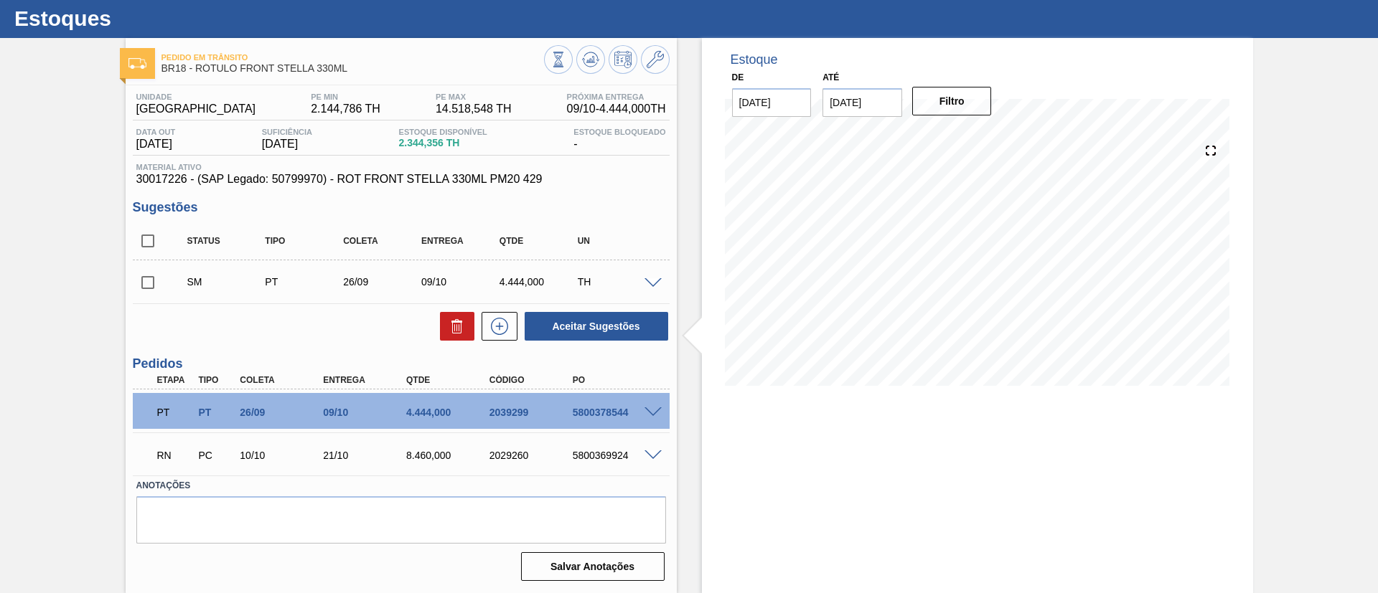
scroll to position [34, 0]
click at [155, 286] on input "checkbox" at bounding box center [148, 283] width 30 height 30
click at [568, 322] on button "Aceitar Sugestões" at bounding box center [597, 326] width 144 height 29
checkbox input "false"
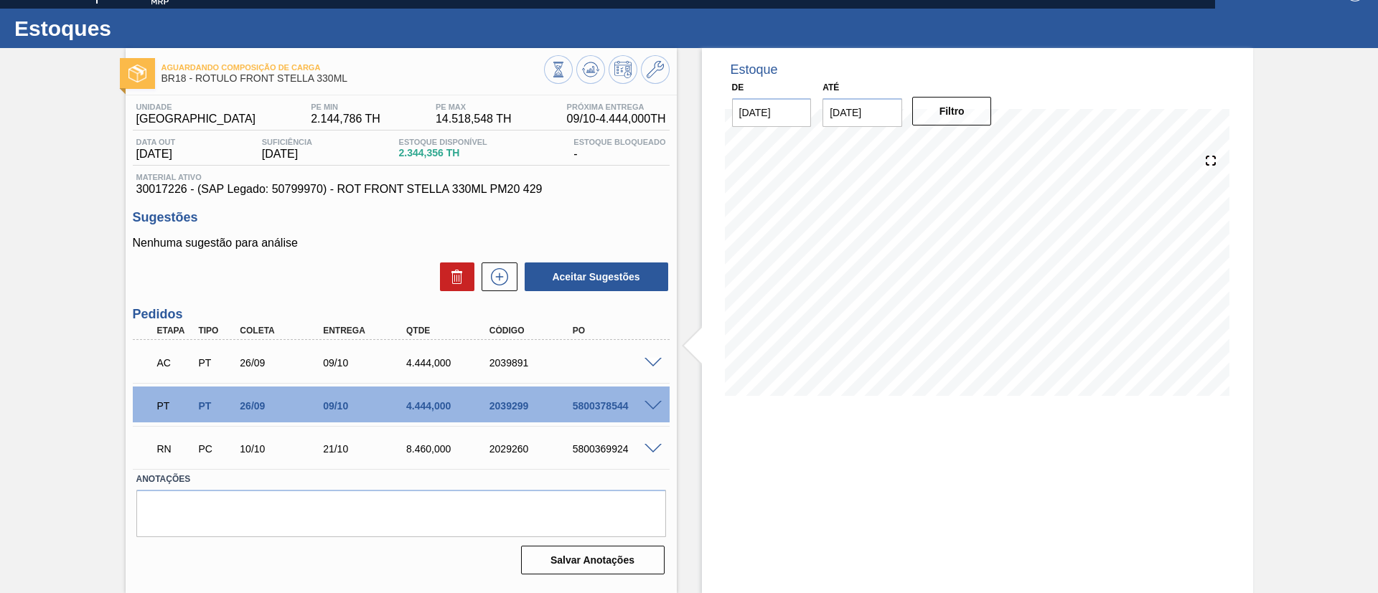
scroll to position [24, 0]
click at [646, 353] on div "AC PT 26/09 09/10 4.444,000 2039891" at bounding box center [401, 362] width 537 height 36
click at [656, 361] on span at bounding box center [652, 363] width 17 height 11
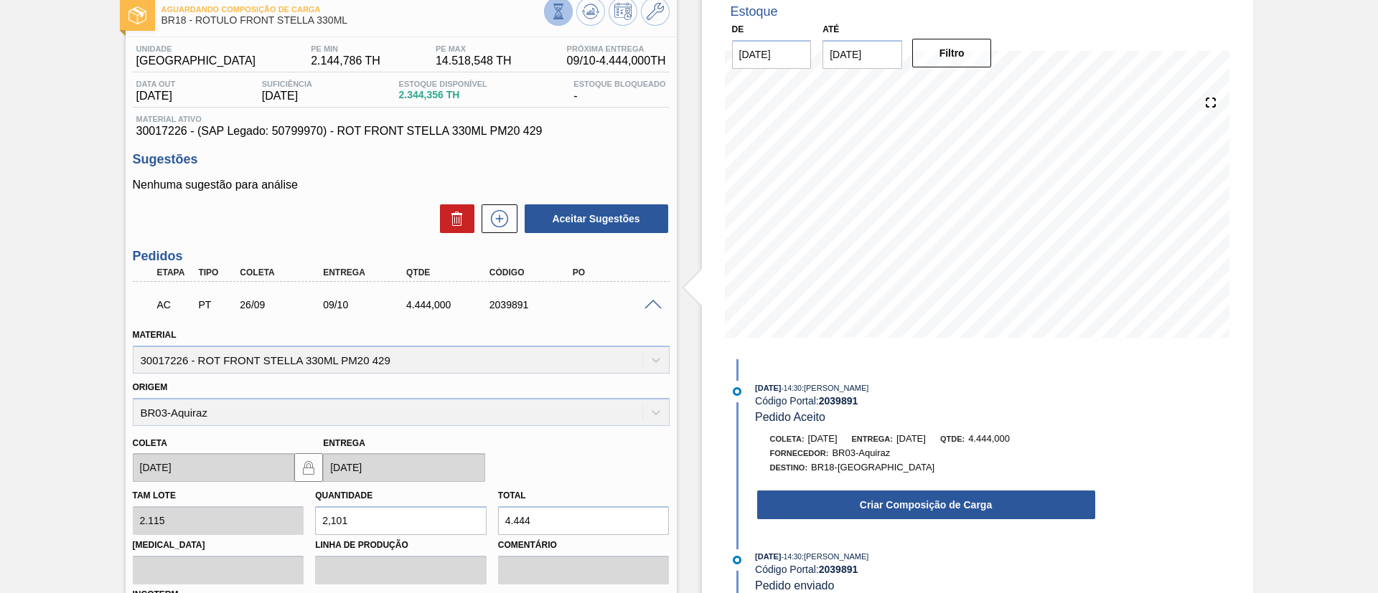
scroll to position [131, 0]
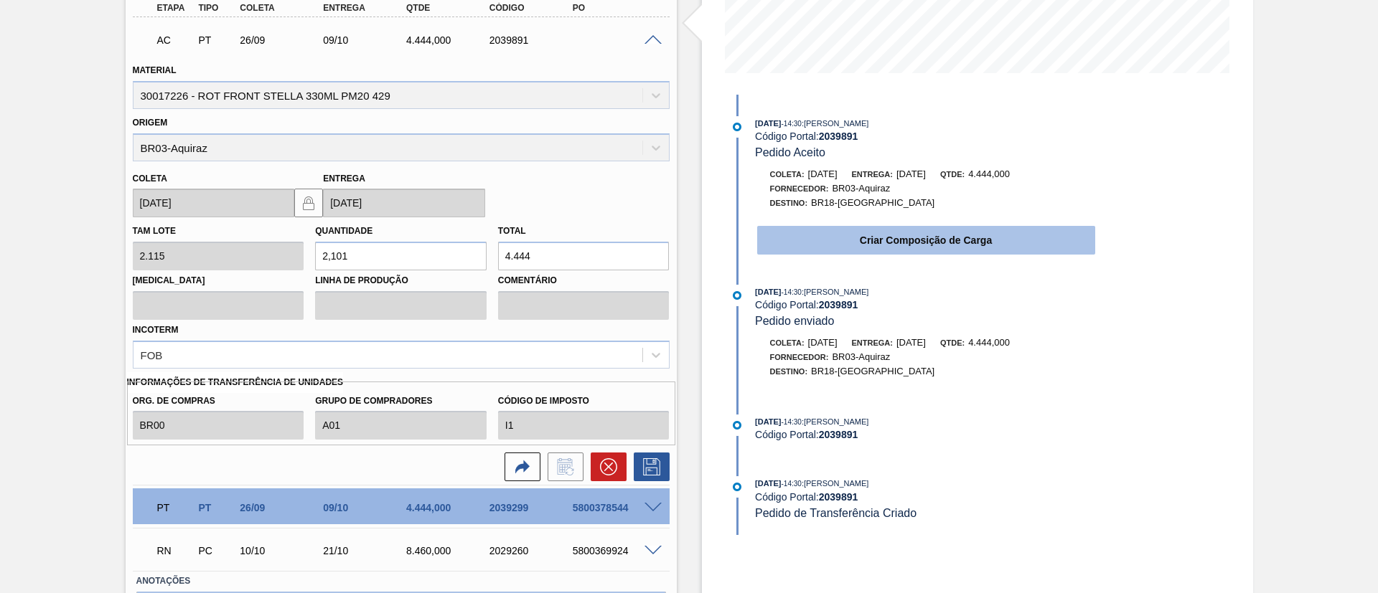
click at [815, 248] on button "Criar Composição de Carga" at bounding box center [926, 240] width 338 height 29
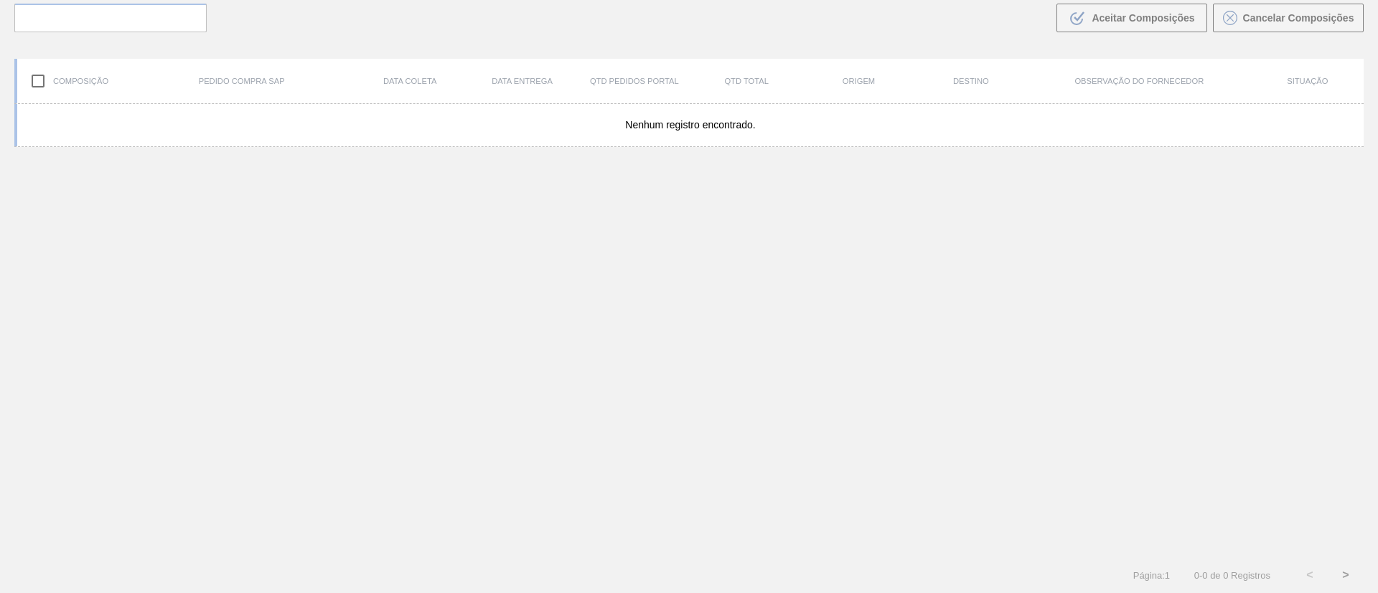
scroll to position [103, 0]
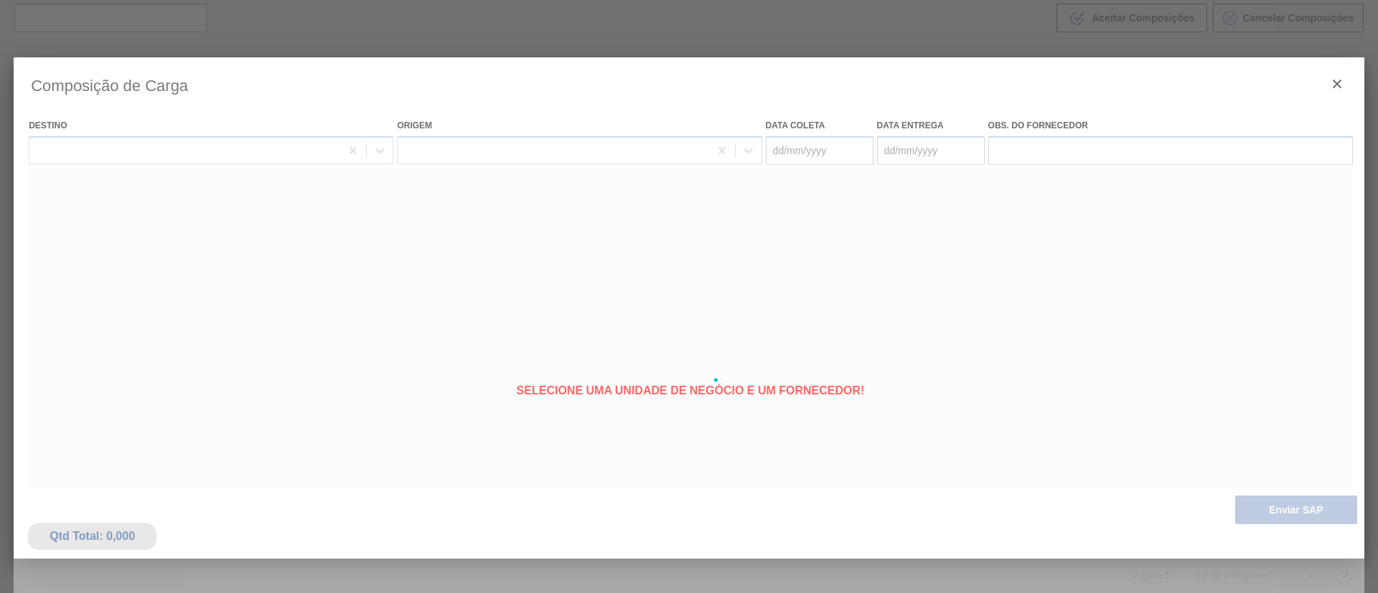
type coleta "26/09/2025"
type entrega "09/10/2025"
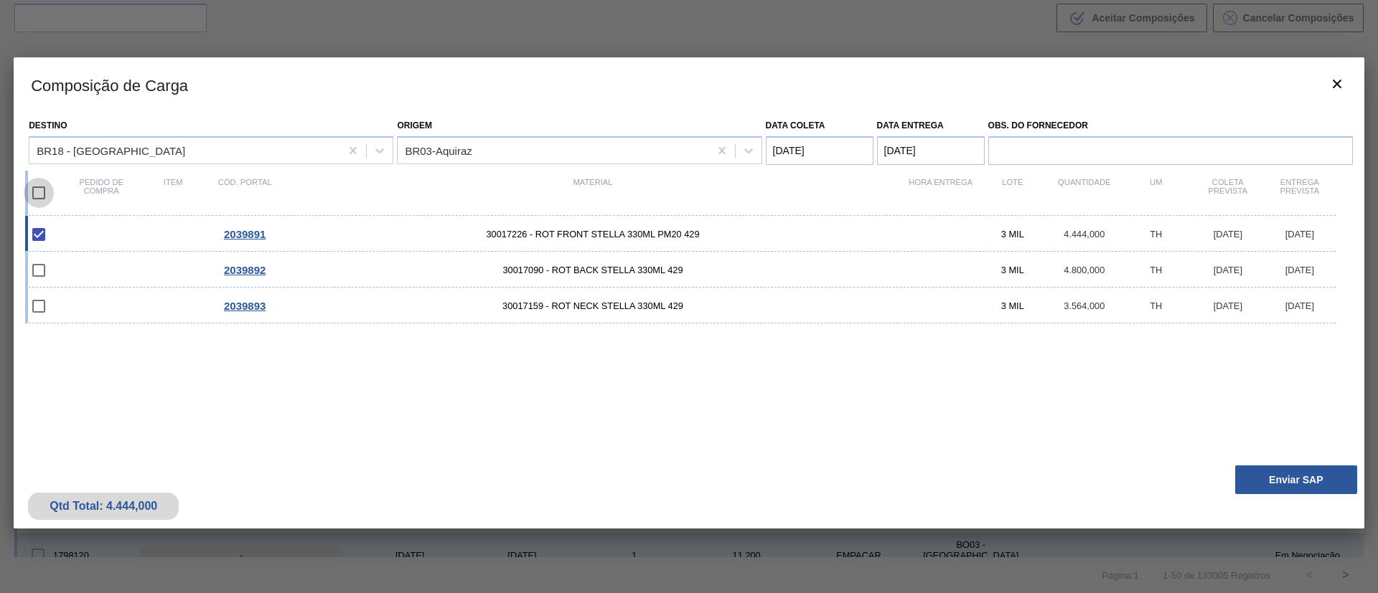
click at [51, 196] on input "checkbox" at bounding box center [39, 193] width 30 height 30
checkbox input "true"
click at [928, 171] on div "Pedido de compra Item Cód. Portal Material Hora Entrega Lote Quantidade UM Cole…" at bounding box center [680, 193] width 1310 height 45
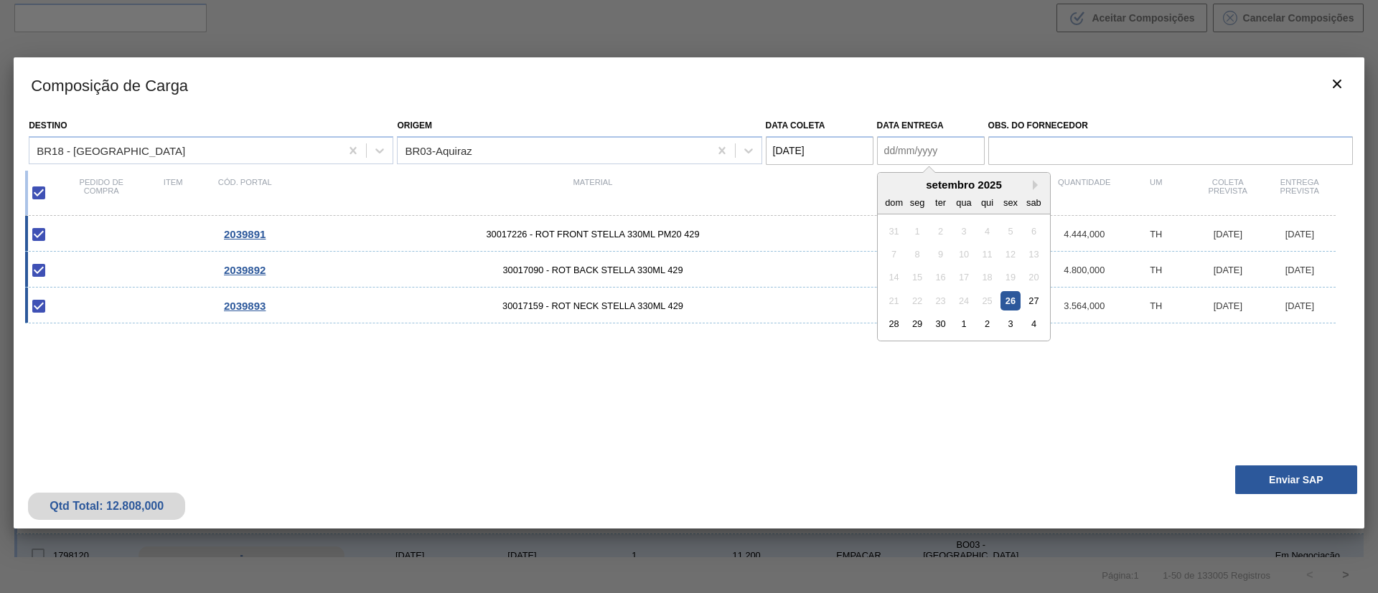
drag, startPoint x: 934, startPoint y: 149, endPoint x: 938, endPoint y: 164, distance: 15.5
click at [934, 149] on entrega "Data entrega" at bounding box center [931, 150] width 108 height 29
click at [893, 182] on div "setembro 2025" at bounding box center [964, 185] width 172 height 12
click at [893, 328] on div "28" at bounding box center [893, 323] width 19 height 19
type entrega "28/09/2025"
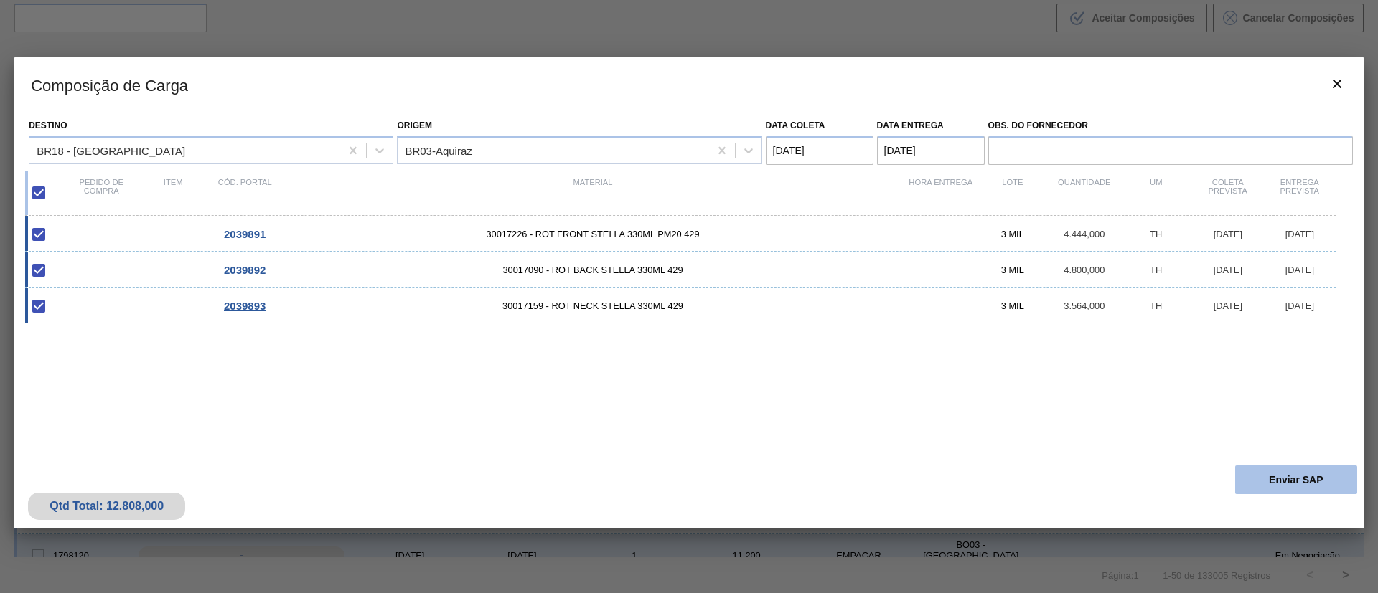
click at [1267, 471] on button "Enviar SAP" at bounding box center [1296, 480] width 122 height 29
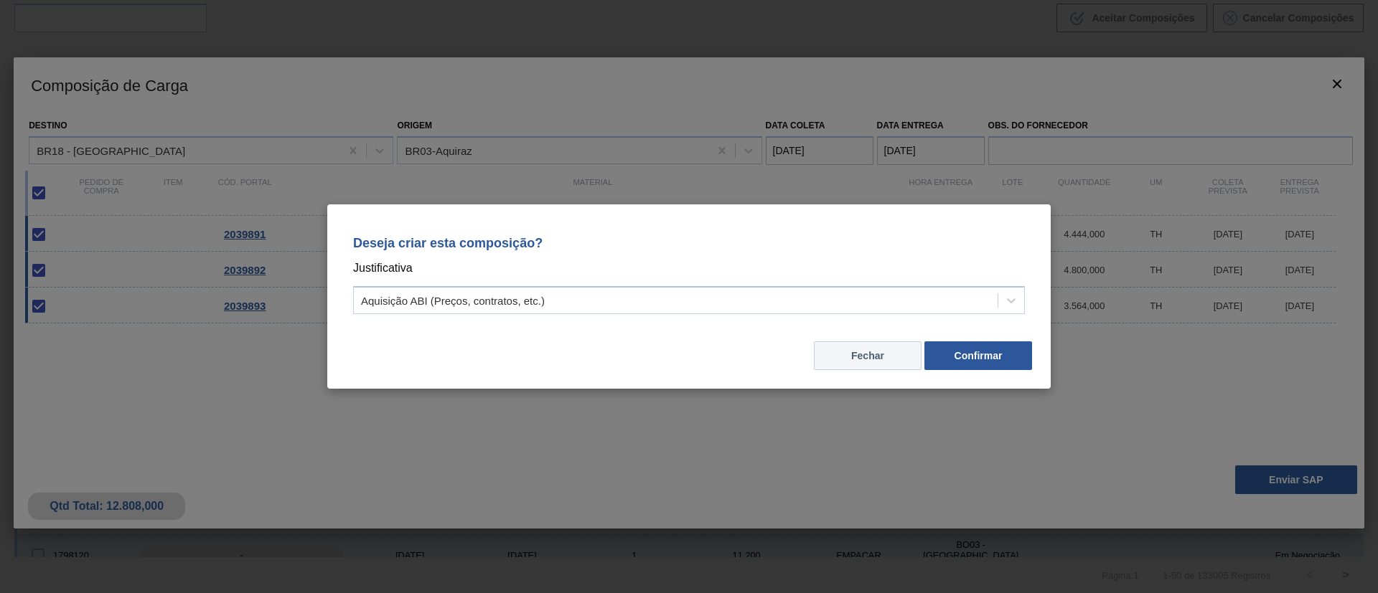
click at [853, 358] on button "Fechar" at bounding box center [868, 356] width 108 height 29
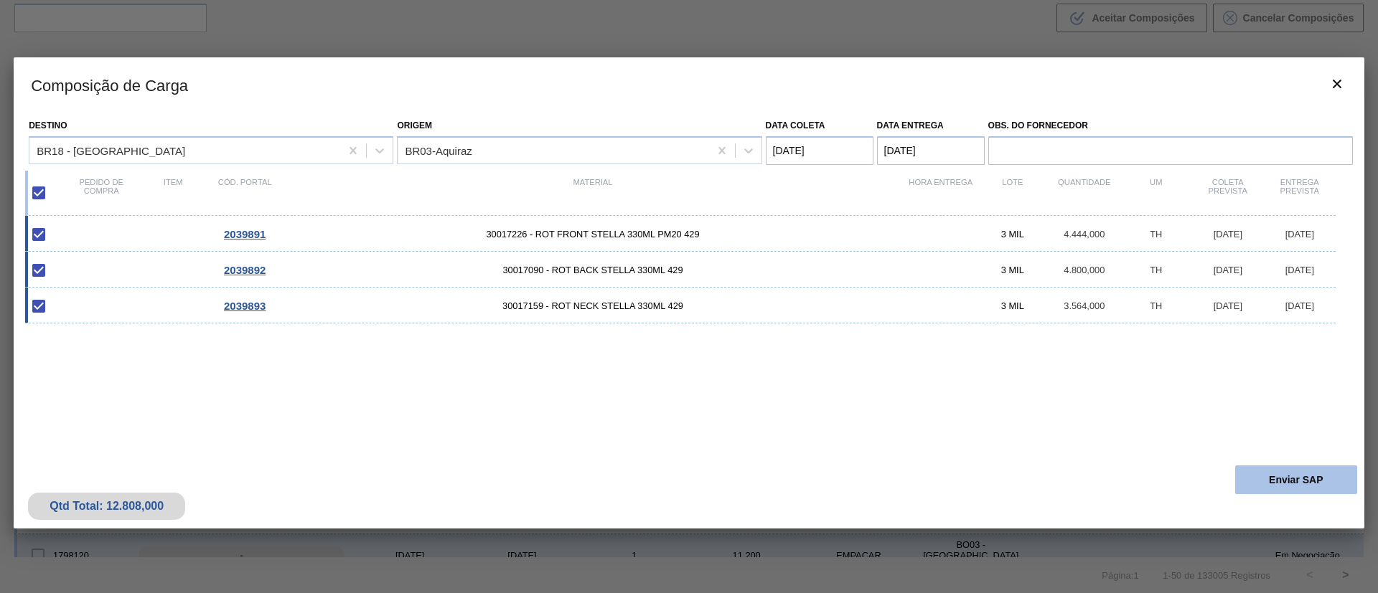
click at [1302, 486] on button "Enviar SAP" at bounding box center [1296, 480] width 122 height 29
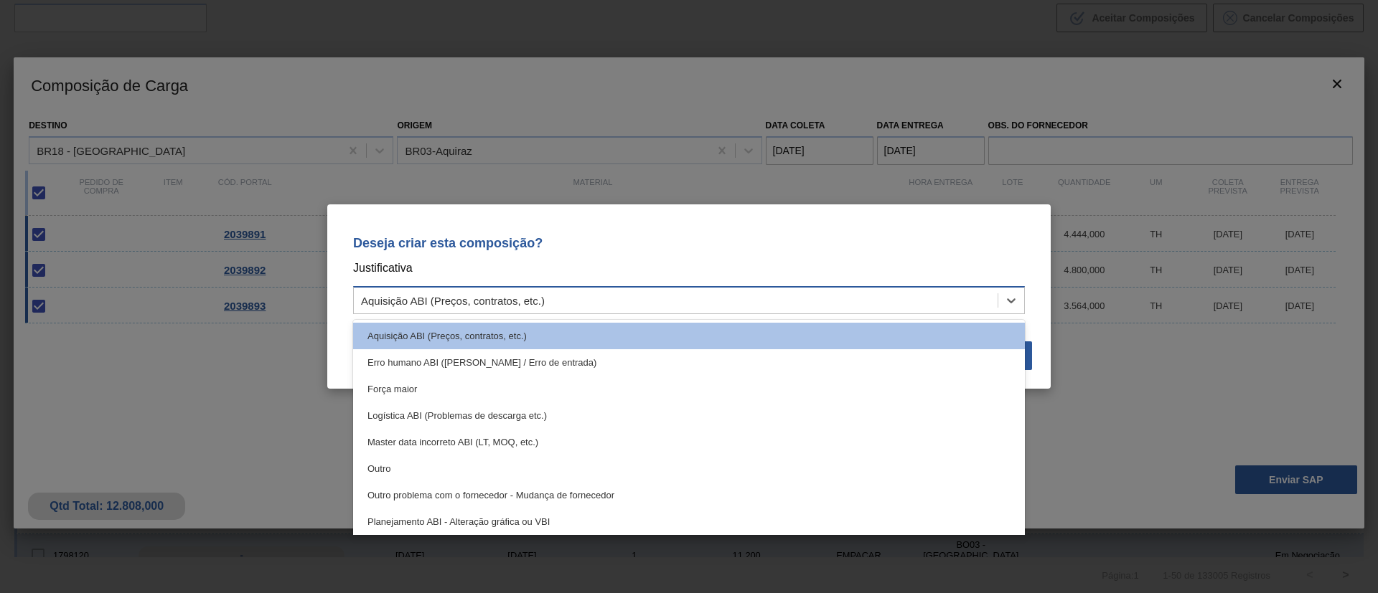
click at [710, 296] on div "Aquisição ABI (Preços, contratos, etc.)" at bounding box center [676, 301] width 644 height 21
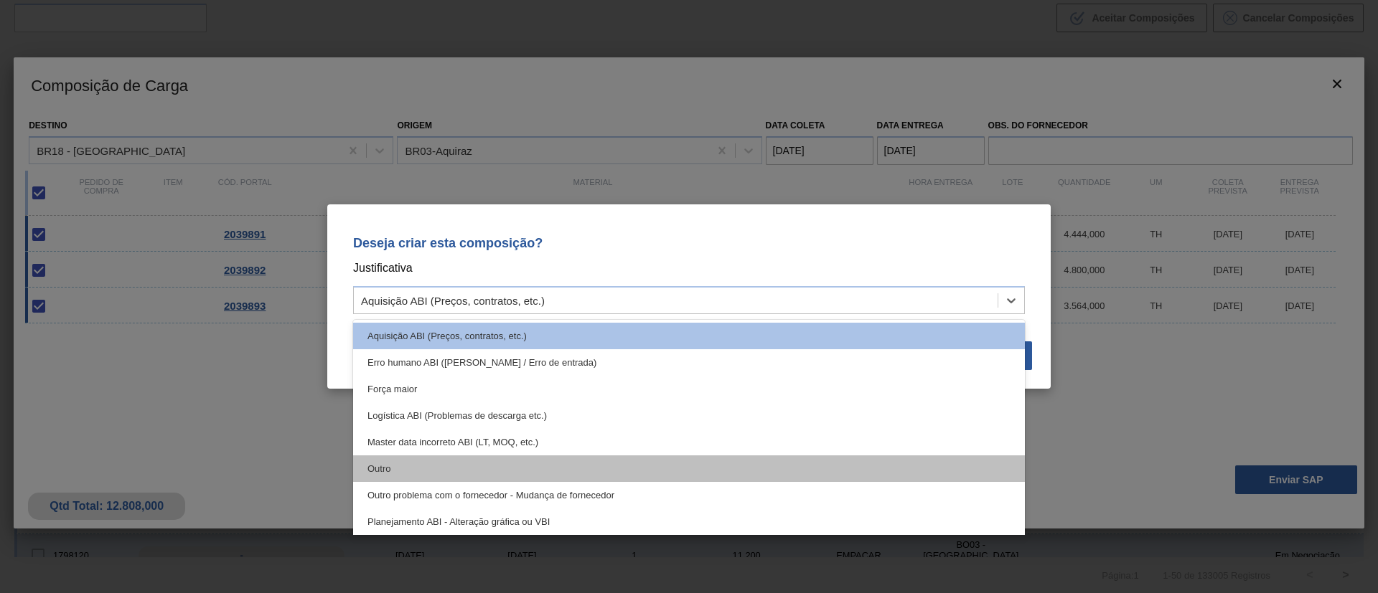
click at [422, 457] on div "Outro" at bounding box center [689, 469] width 672 height 27
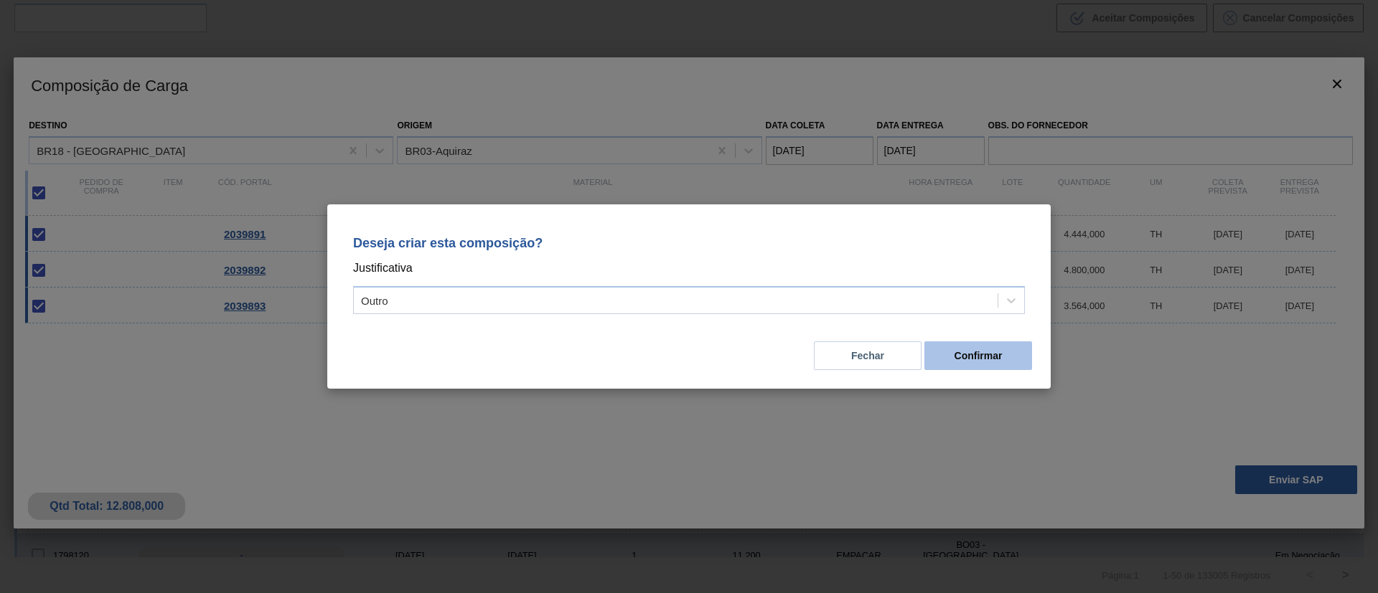
click at [964, 351] on button "Confirmar" at bounding box center [978, 356] width 108 height 29
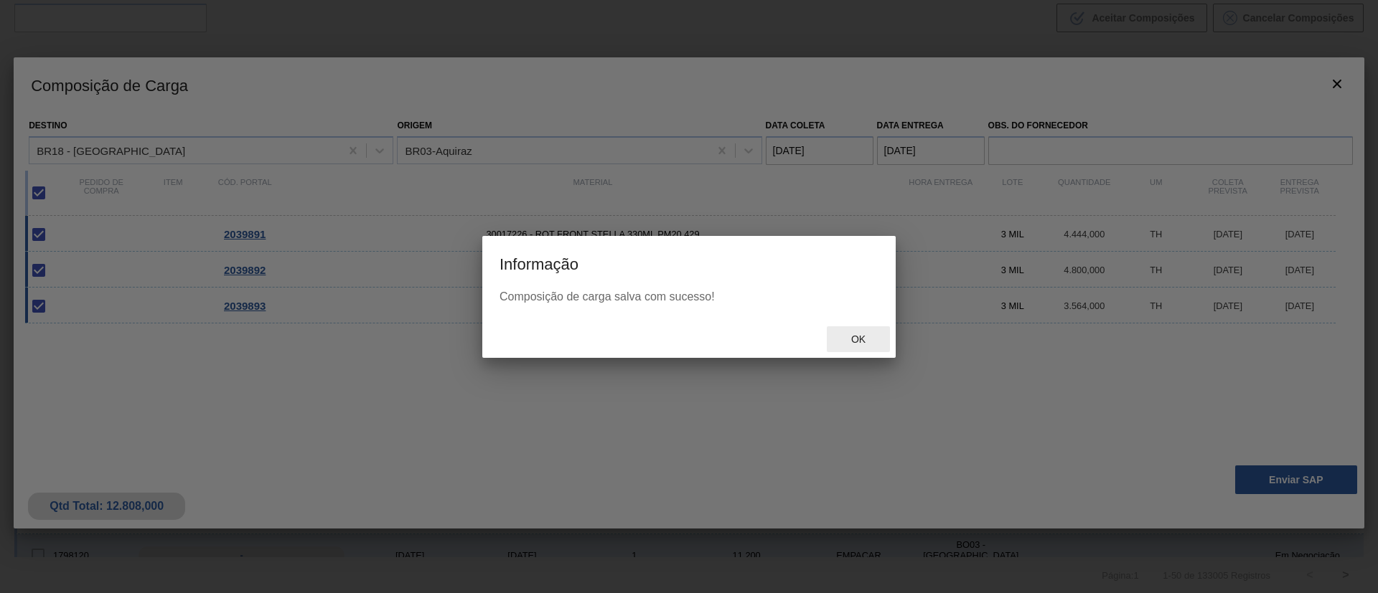
click at [856, 335] on span "Ok" at bounding box center [858, 339] width 37 height 11
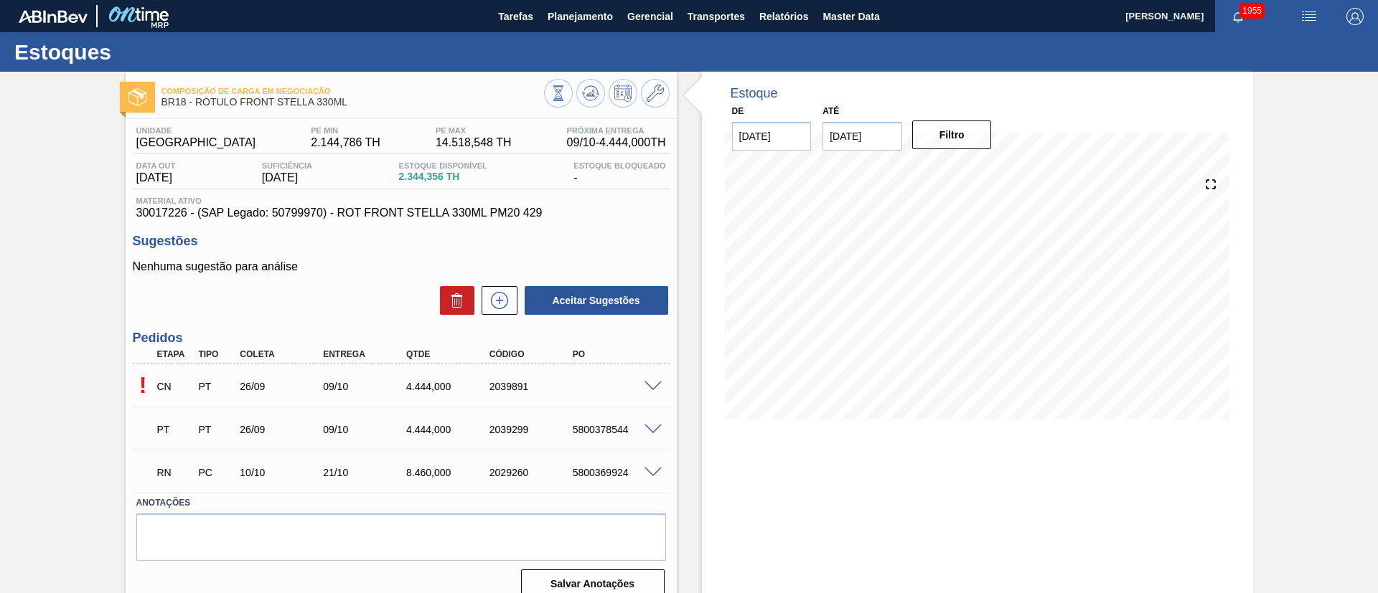
click at [659, 382] on span at bounding box center [652, 387] width 17 height 11
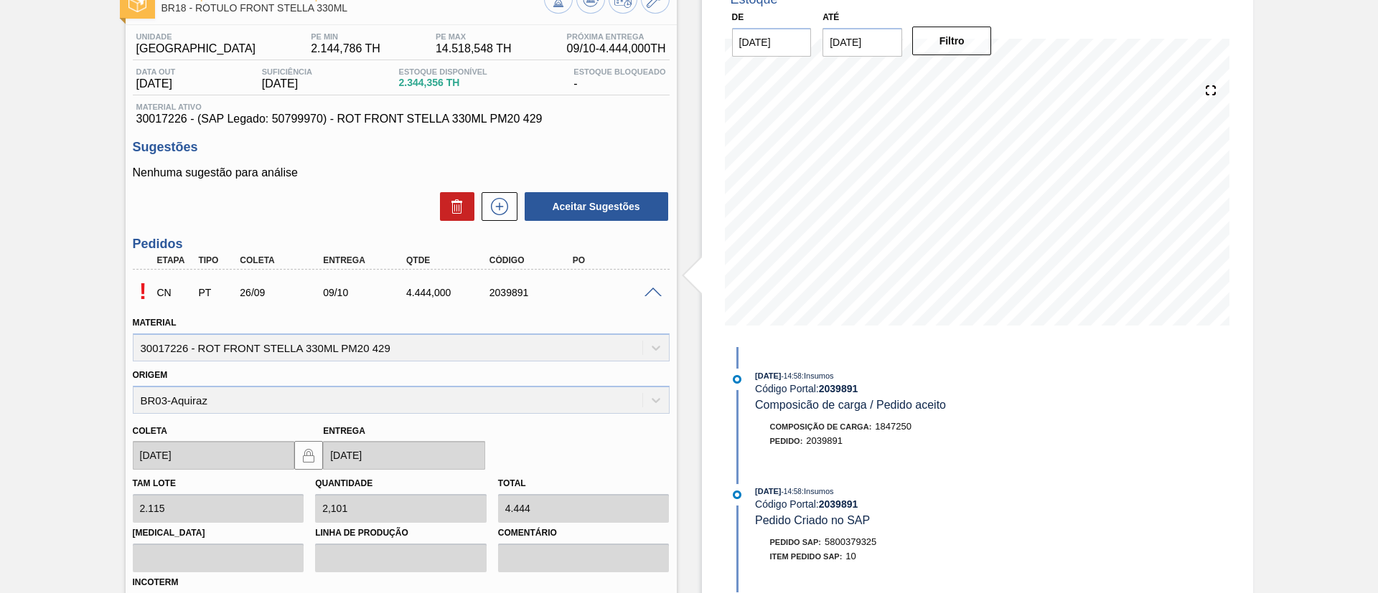
scroll to position [323, 0]
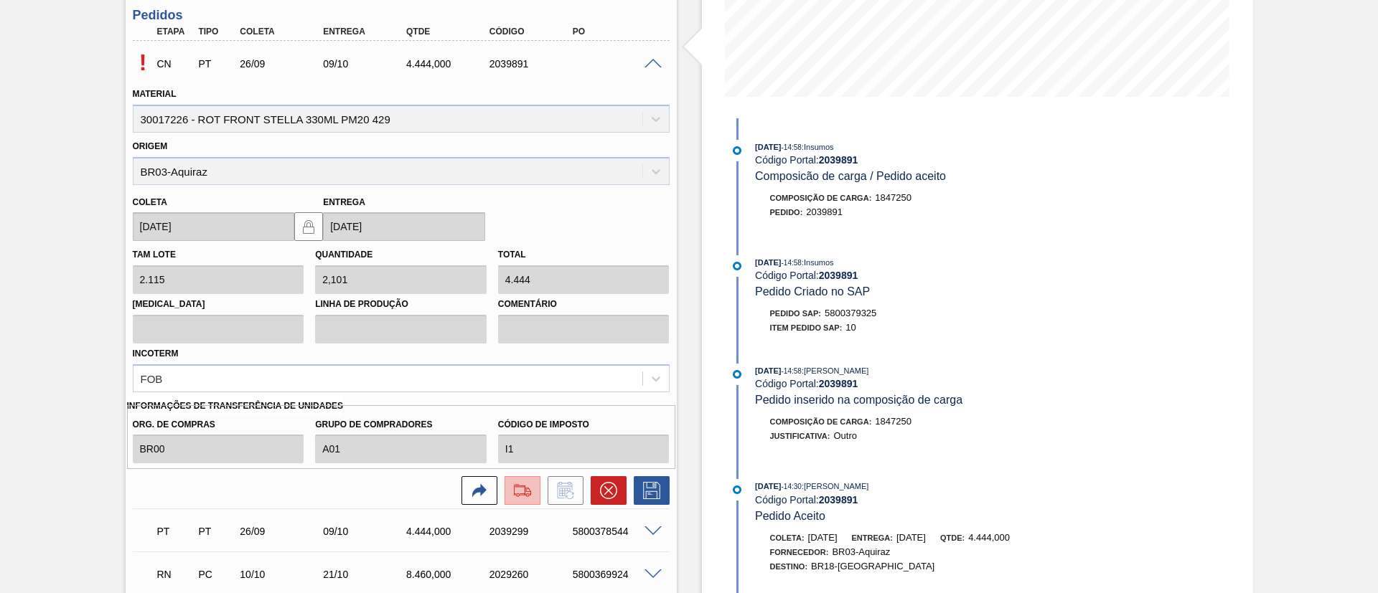
click at [507, 494] on button at bounding box center [522, 490] width 36 height 29
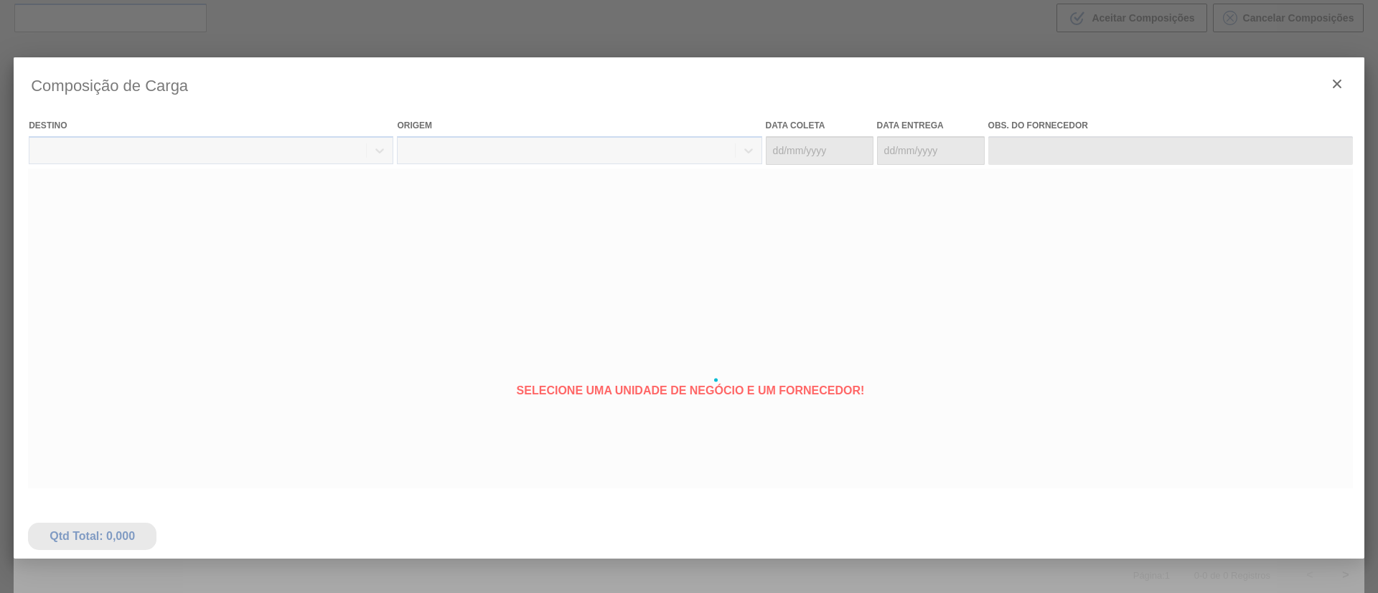
type coleta "26/09/2025"
type entrega "09/10/2025"
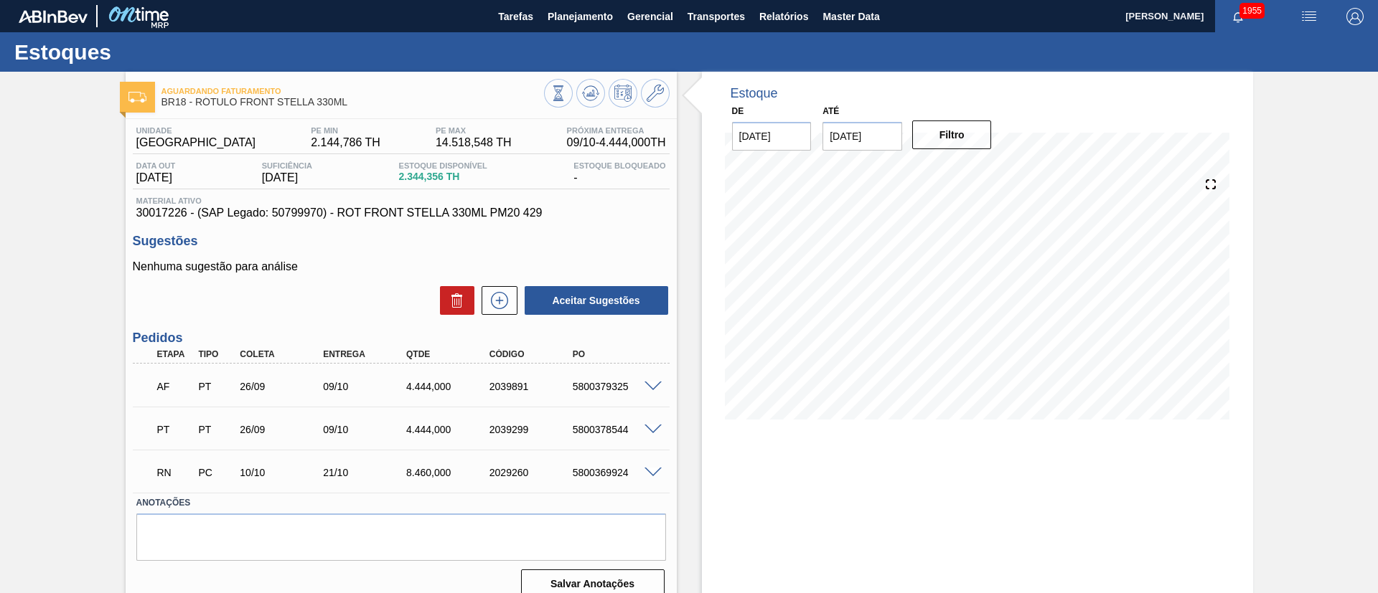
click at [592, 390] on div "5800379325" at bounding box center [615, 386] width 93 height 11
copy div "5800379325"
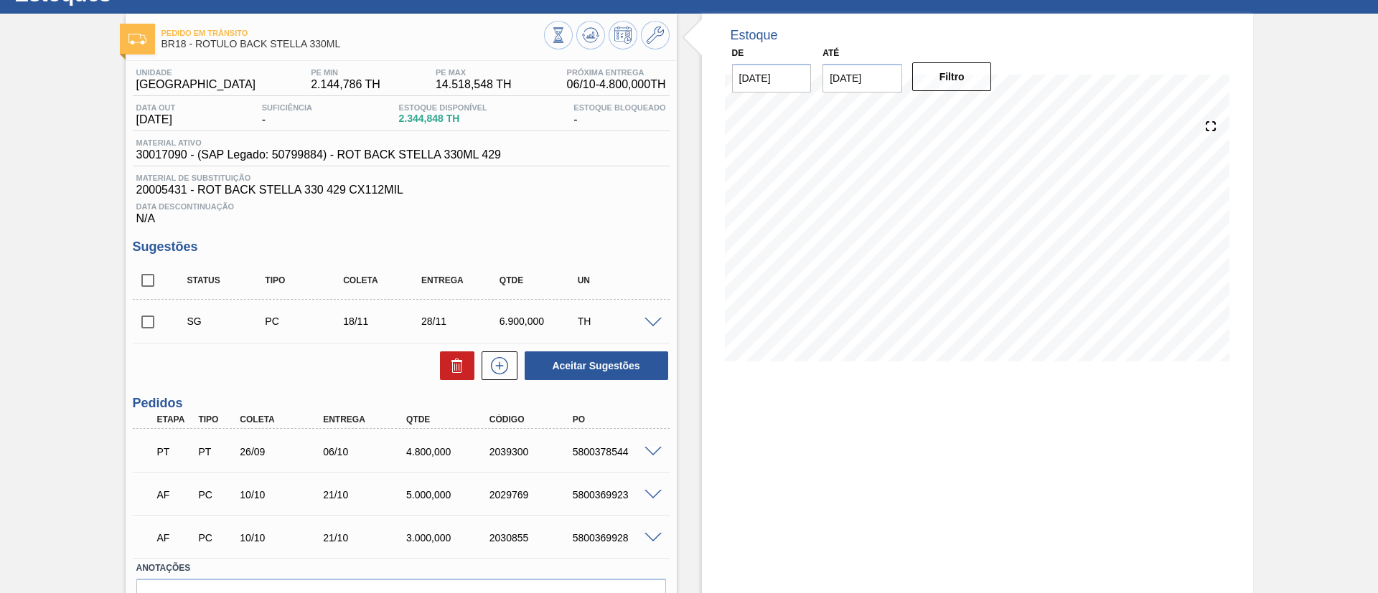
scroll to position [108, 0]
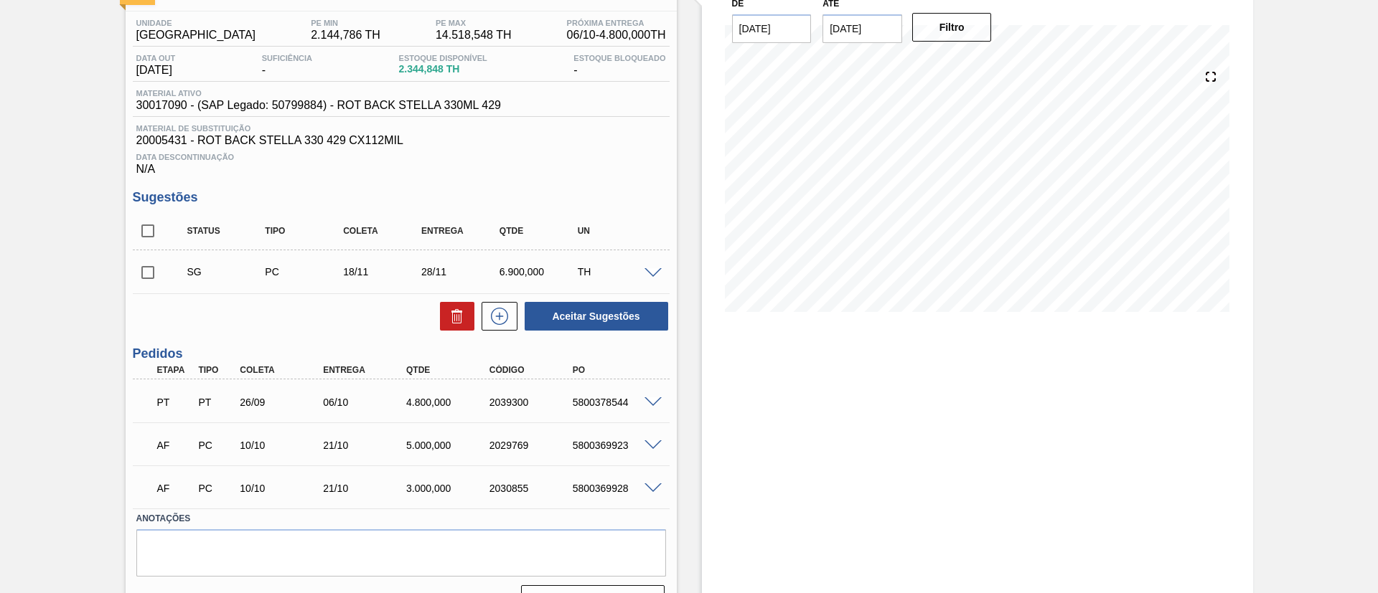
click at [649, 404] on span at bounding box center [652, 403] width 17 height 11
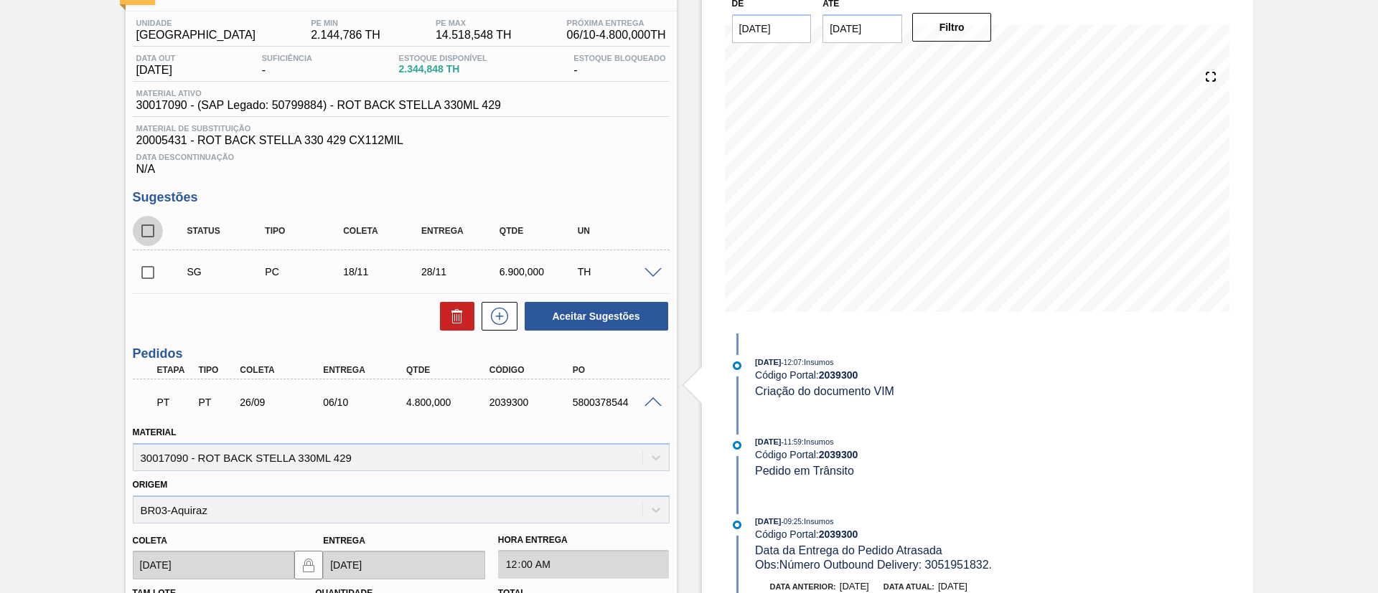
click at [141, 221] on input "checkbox" at bounding box center [148, 231] width 30 height 30
checkbox input "true"
click at [463, 324] on icon at bounding box center [456, 316] width 17 height 17
checkbox input "false"
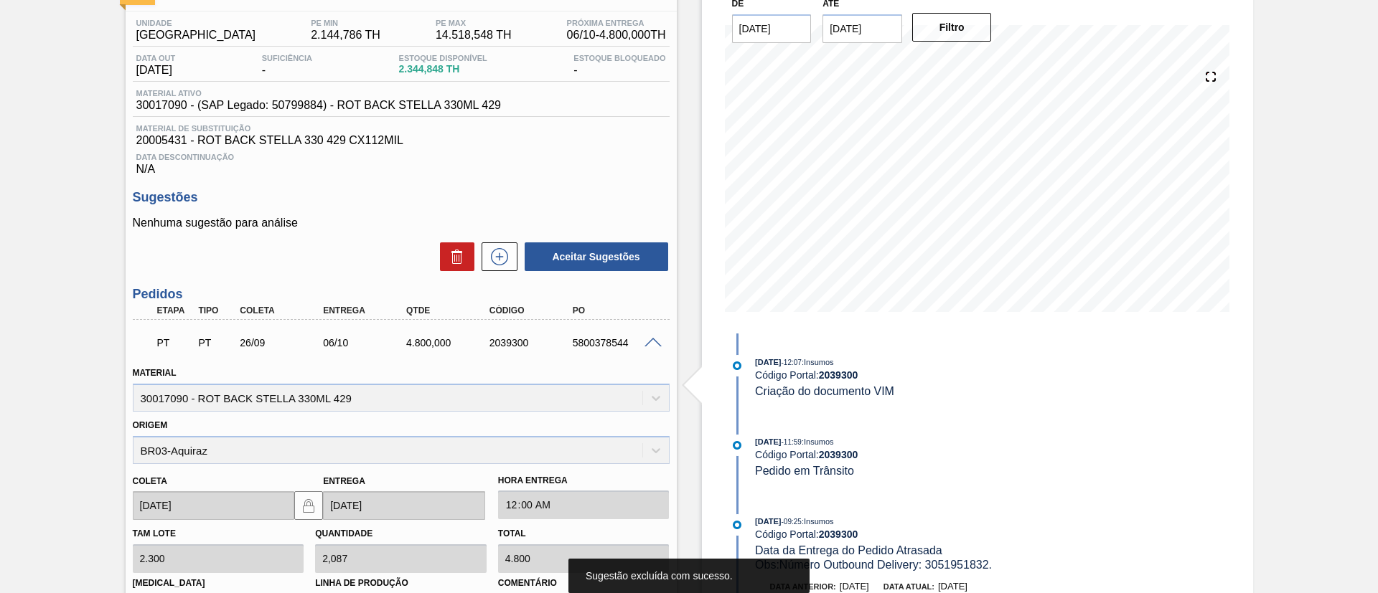
click at [656, 345] on span at bounding box center [652, 343] width 17 height 11
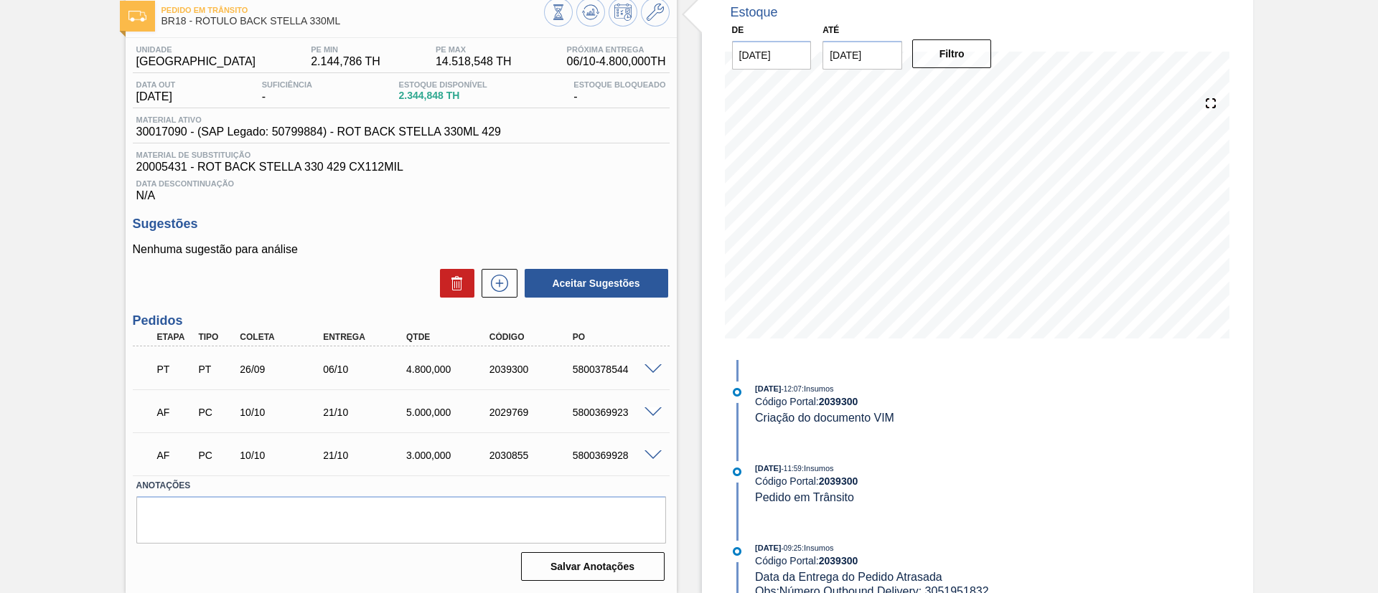
scroll to position [81, 0]
click at [504, 292] on button at bounding box center [499, 283] width 36 height 29
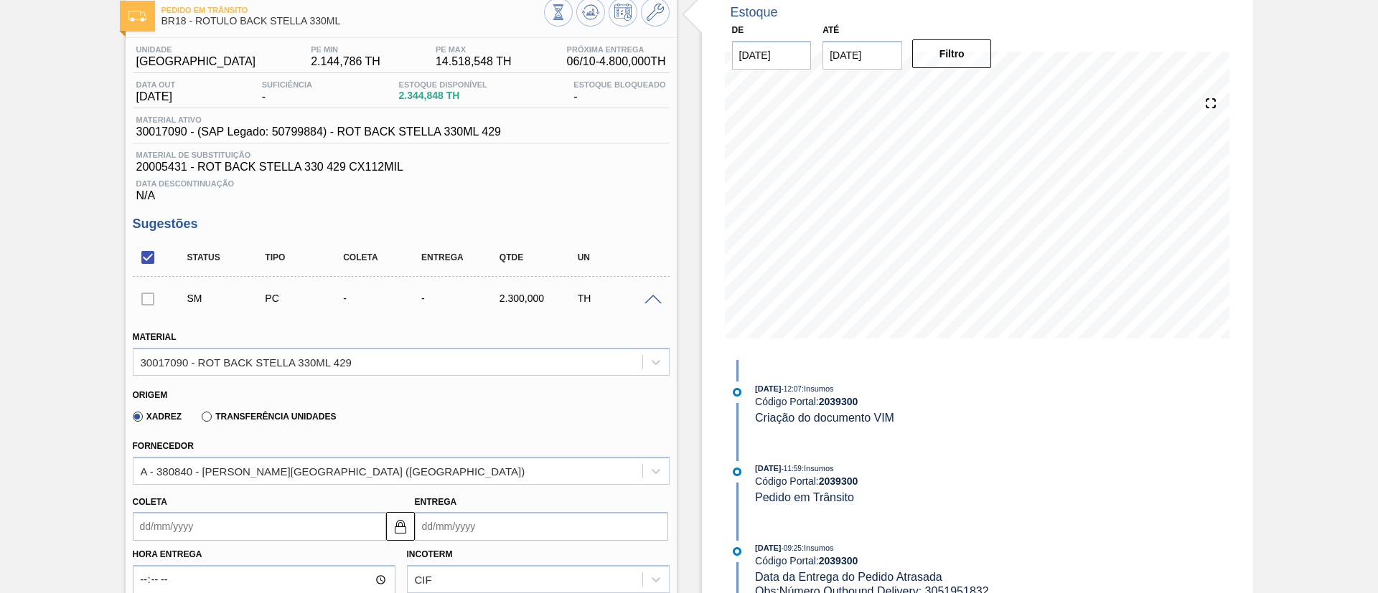
scroll to position [189, 0]
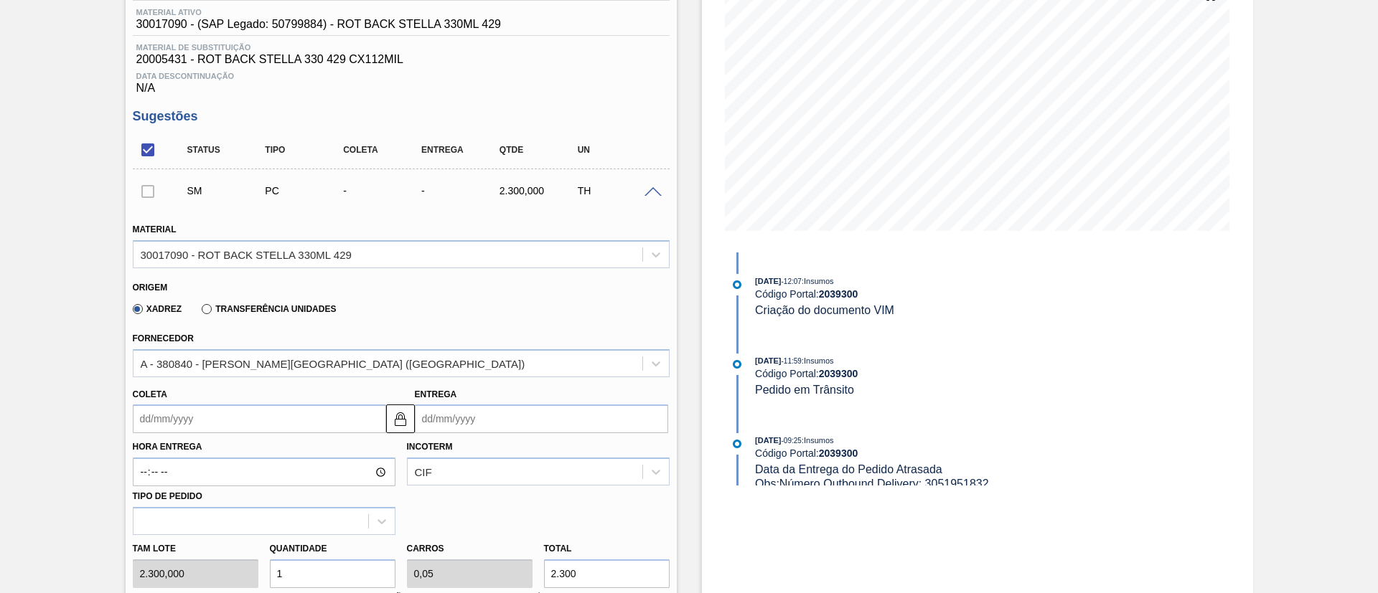
click at [245, 299] on div "Xadrez Transferência Unidades" at bounding box center [232, 308] width 210 height 24
click at [245, 309] on label "Transferência Unidades" at bounding box center [269, 309] width 134 height 10
click at [199, 312] on input "Transferência Unidades" at bounding box center [199, 312] width 0 height 0
click at [172, 418] on input "Coleta" at bounding box center [259, 419] width 253 height 29
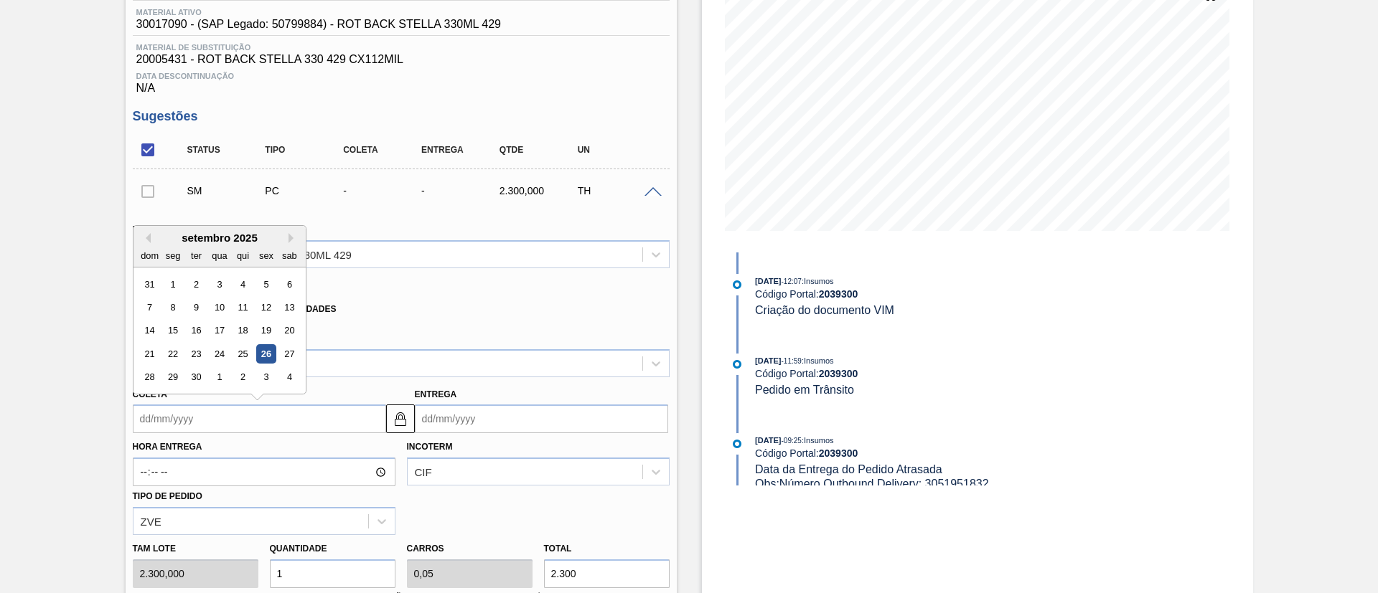
click at [260, 351] on div "26" at bounding box center [265, 353] width 19 height 19
type input "26/09/2025"
type input "06/10/2025"
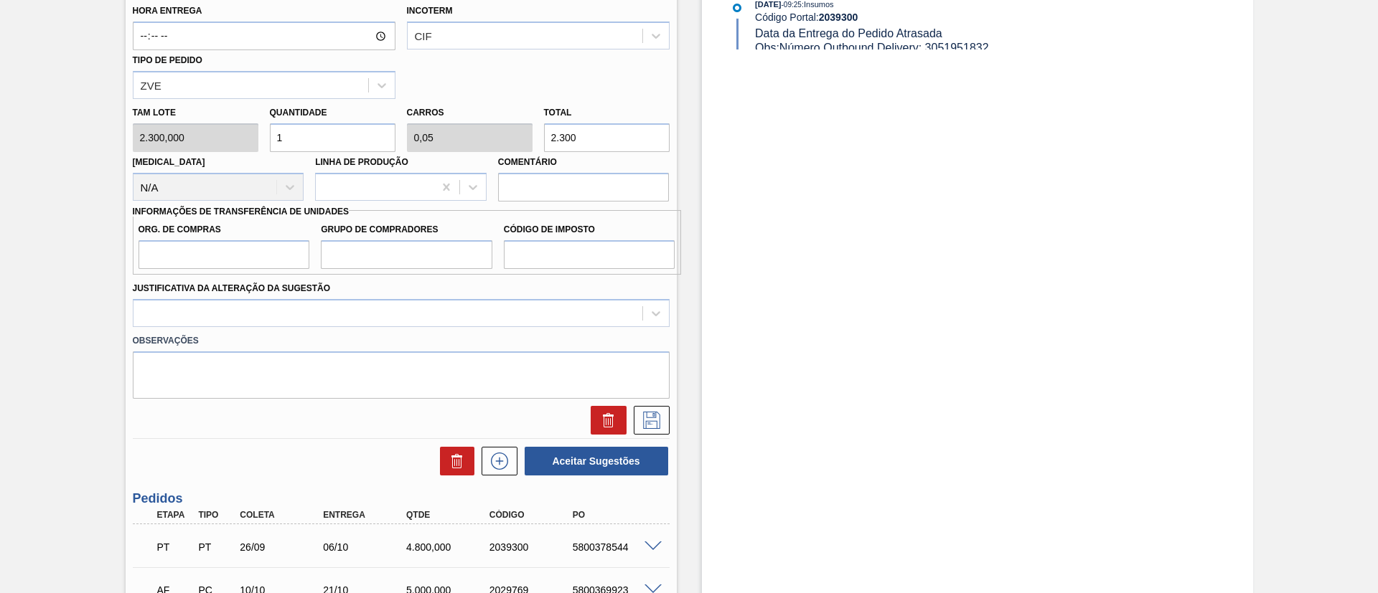
scroll to position [512, 0]
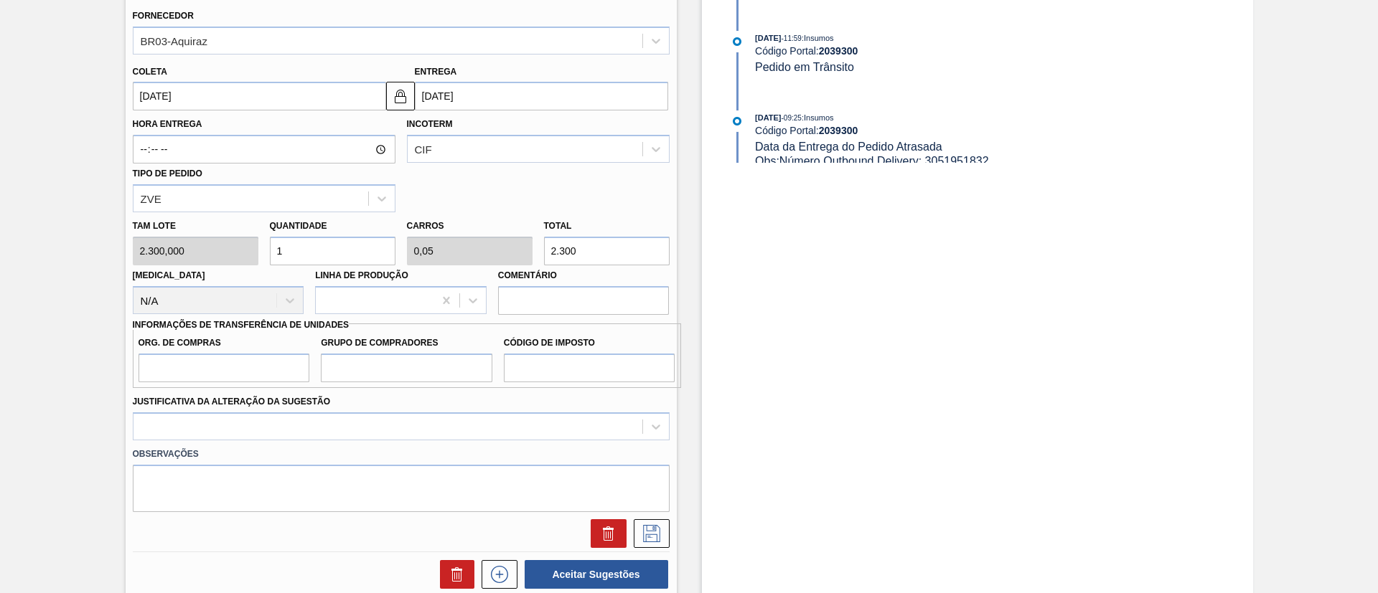
click at [496, 261] on div "Tam lote 2.300,000 Quantidade 1 Carros 0,05 Total 2.300 Doca N/A Linha de Produ…" at bounding box center [401, 263] width 548 height 103
type input "0,002"
type input "0"
type input "4"
type input "0,021"
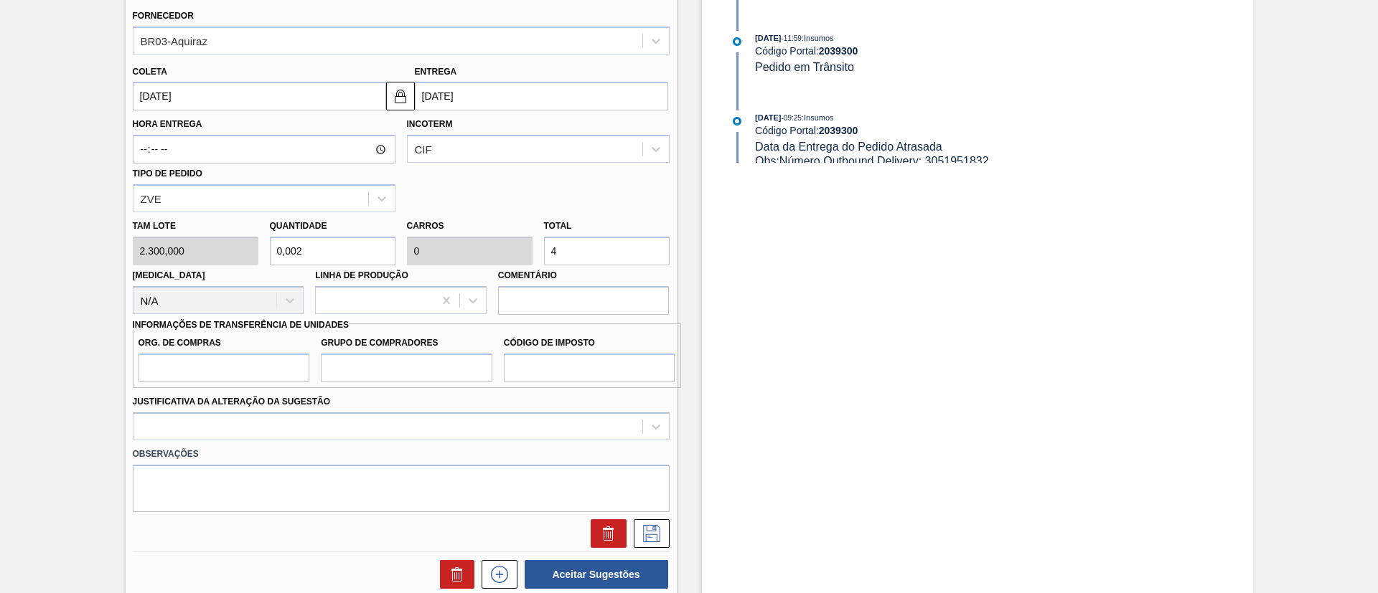
type input "0,001"
type input "48"
type input "0,209"
type input "0,01"
type input "480"
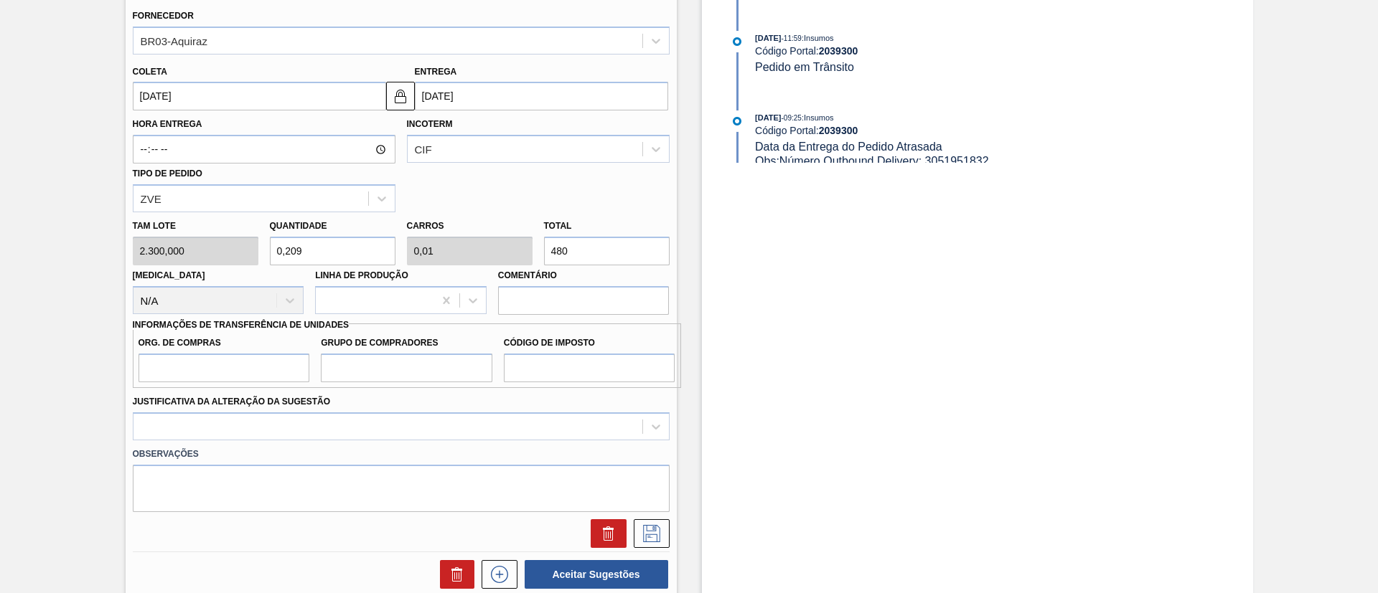
type input "2,087"
type input "0,104"
type input "4.800"
drag, startPoint x: 200, startPoint y: 375, endPoint x: 220, endPoint y: 383, distance: 21.2
click at [200, 375] on input "Org. de Compras" at bounding box center [223, 368] width 171 height 29
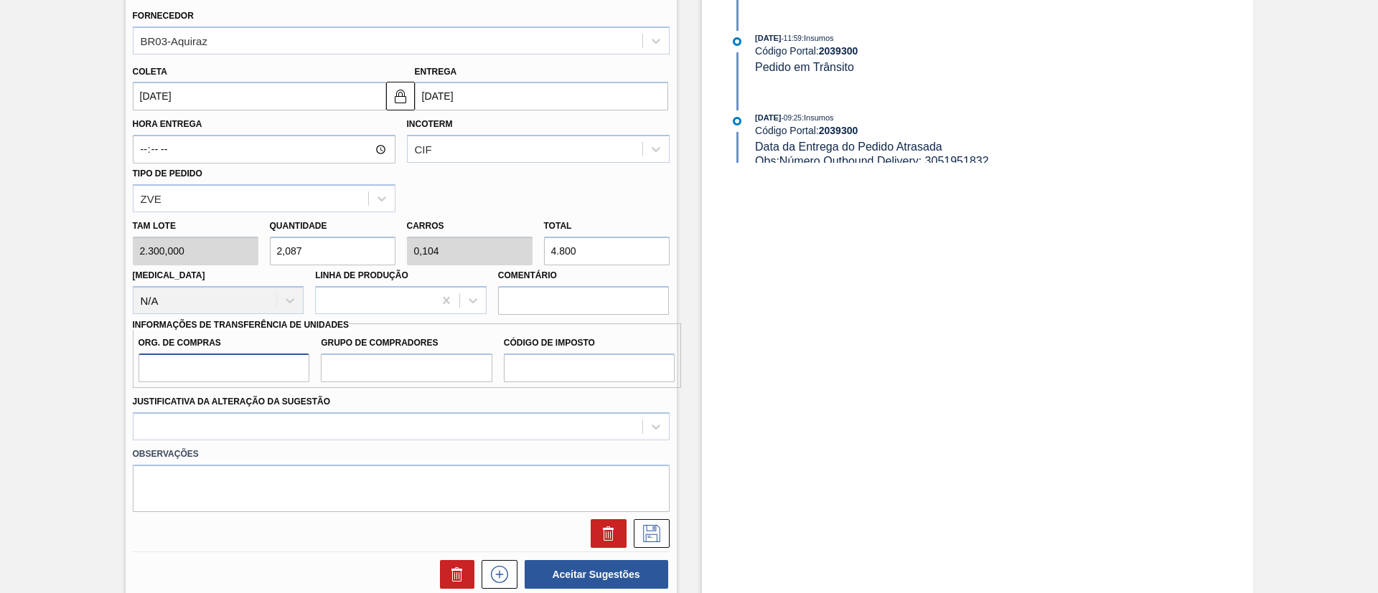
type input "BR00"
drag, startPoint x: 366, startPoint y: 365, endPoint x: 380, endPoint y: 372, distance: 16.0
click at [367, 365] on input "Grupo de Compradores" at bounding box center [406, 368] width 171 height 29
type input "A01"
click at [558, 363] on input "Código de Imposto" at bounding box center [589, 368] width 171 height 29
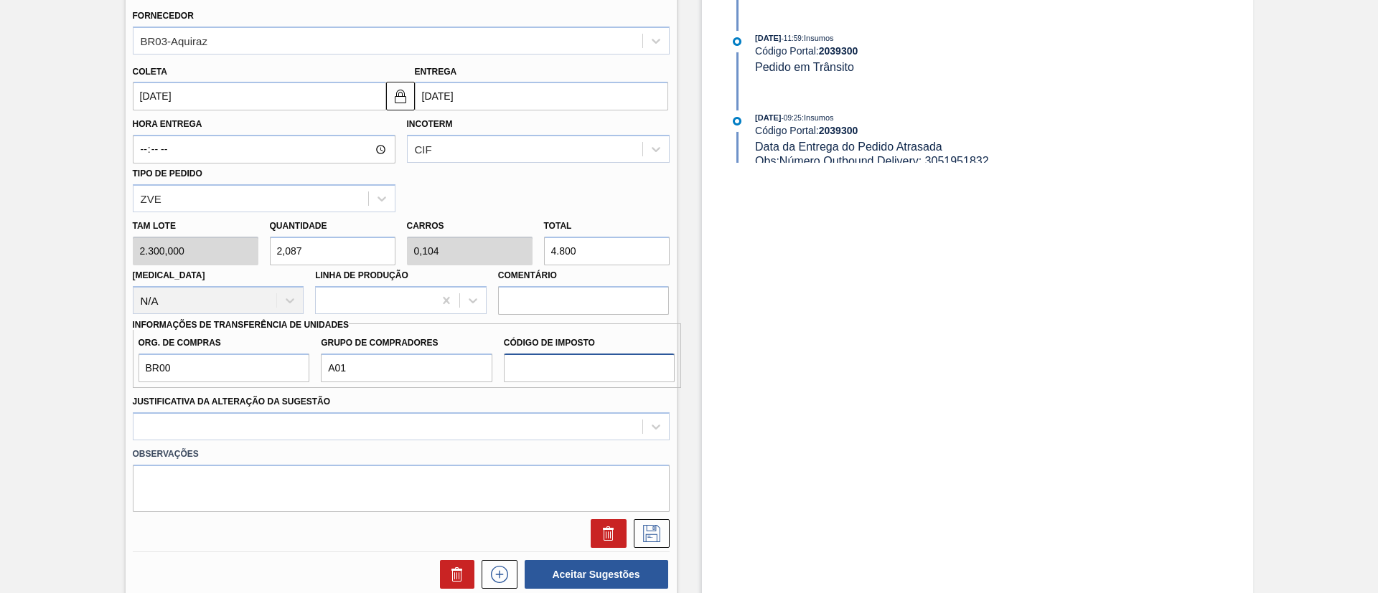
type input "I1"
click at [394, 422] on div at bounding box center [401, 427] width 537 height 28
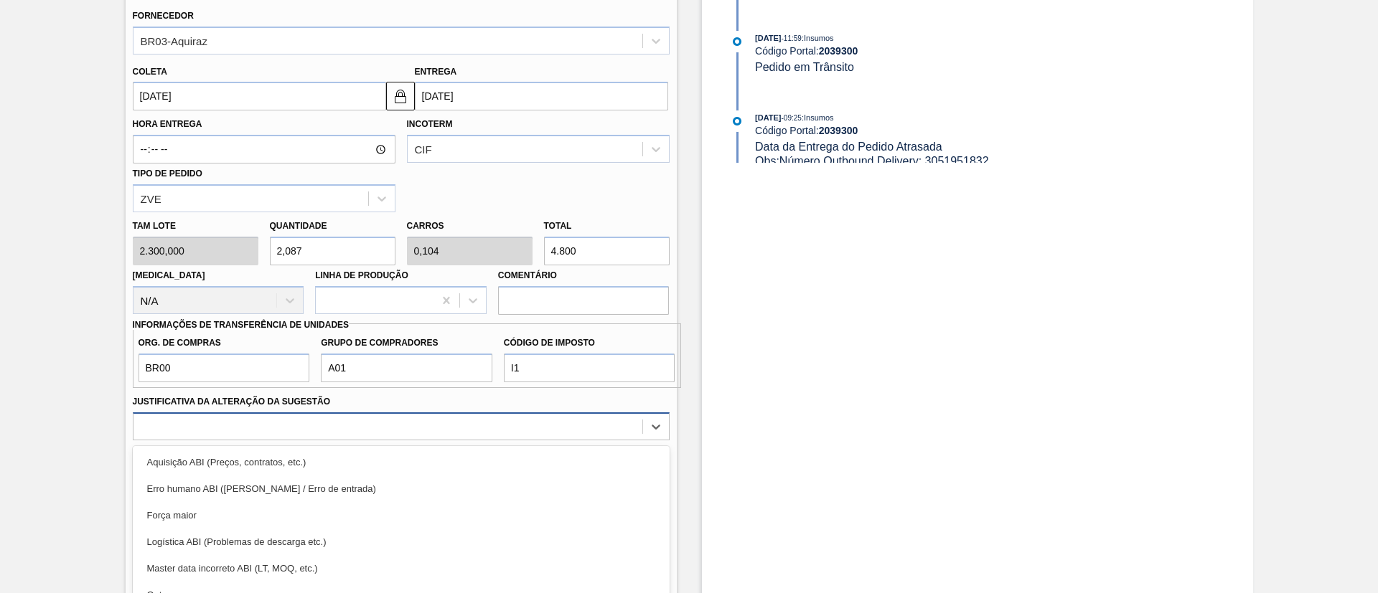
scroll to position [586, 0]
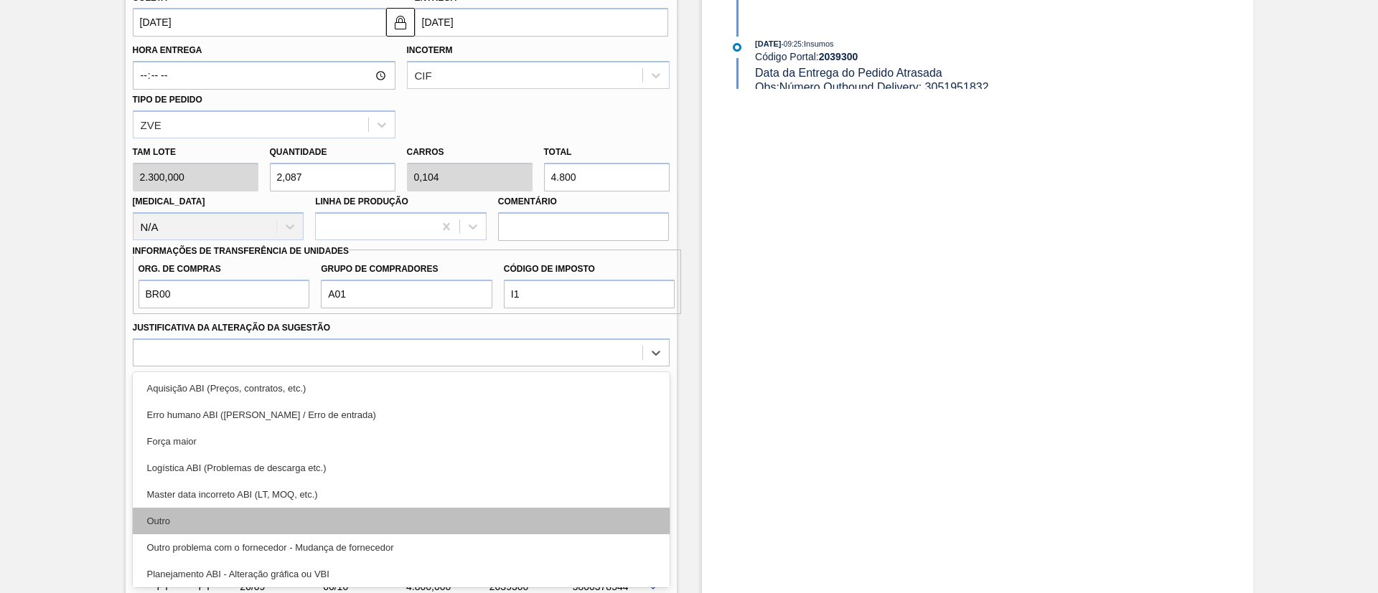
click at [239, 508] on div "Outro" at bounding box center [401, 521] width 537 height 27
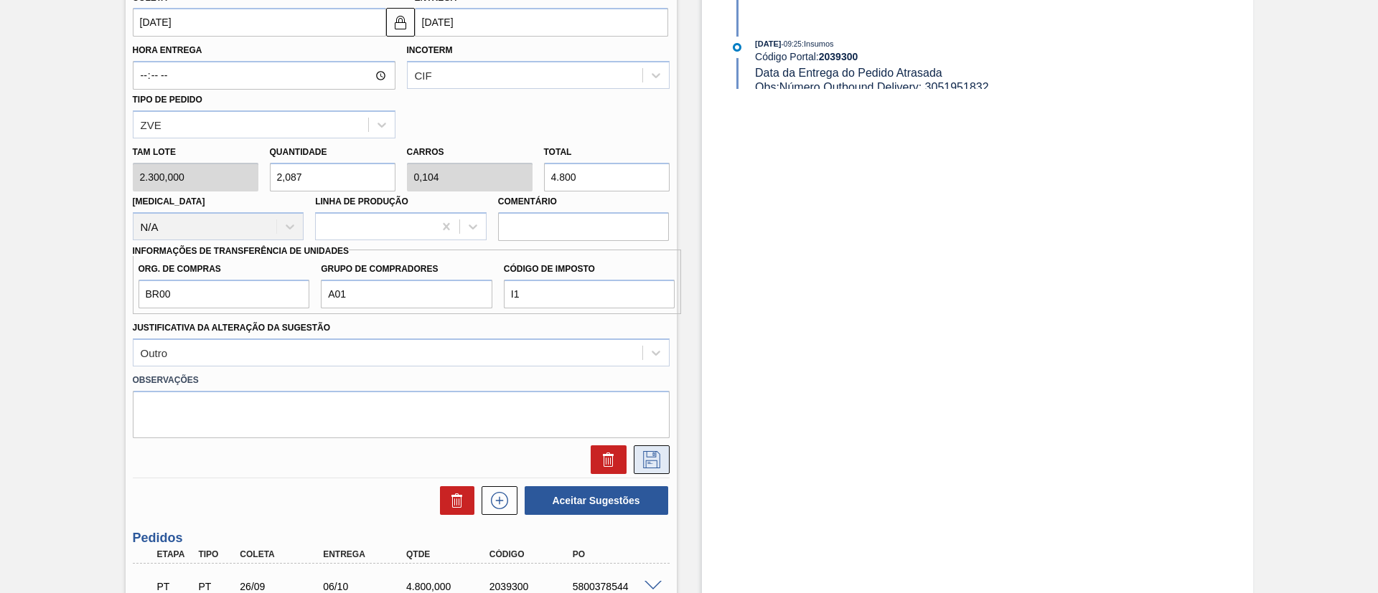
click at [644, 459] on icon at bounding box center [651, 459] width 23 height 17
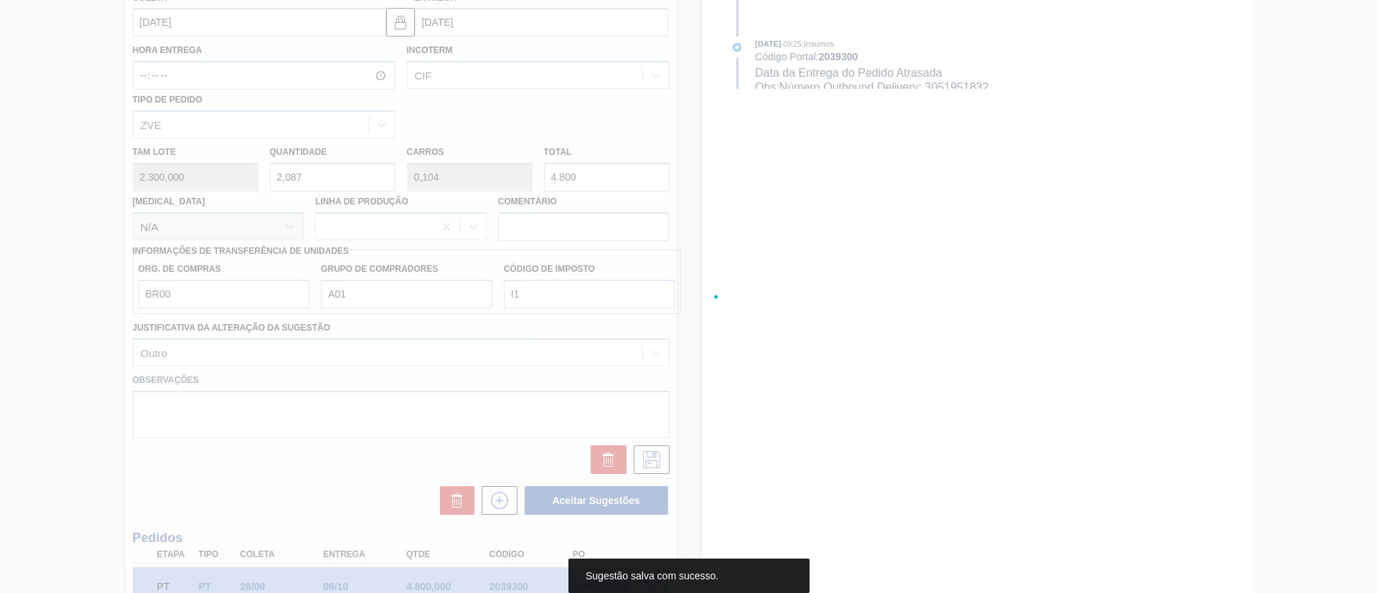
scroll to position [141, 0]
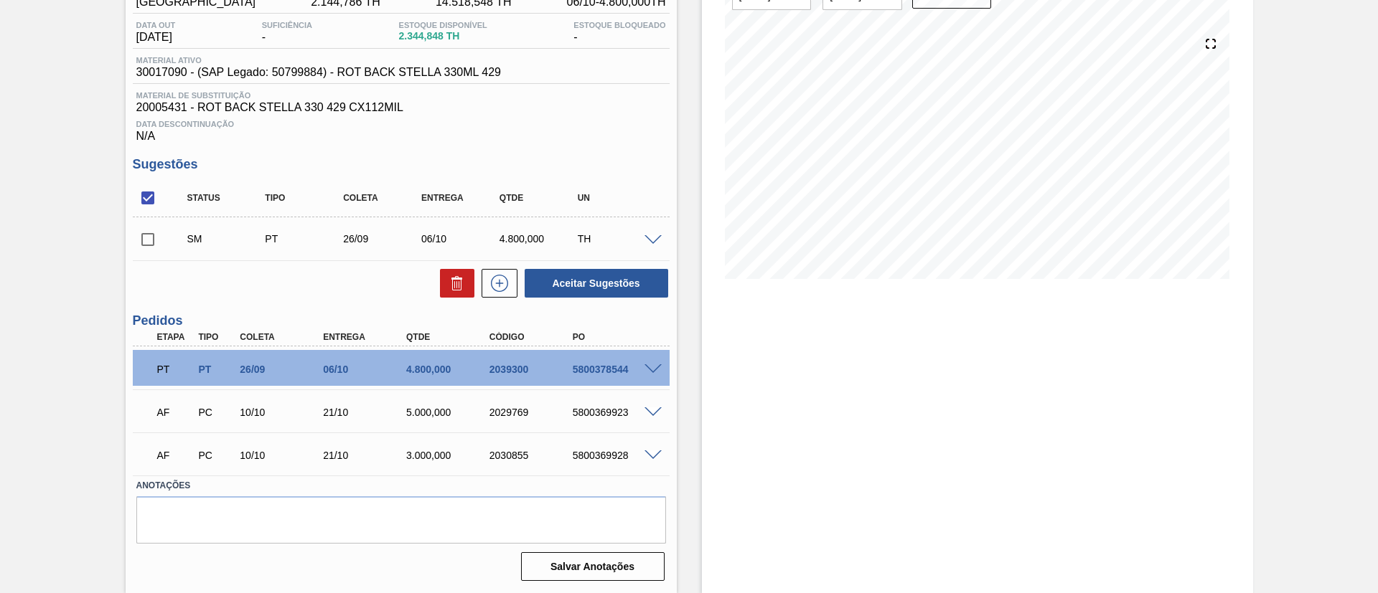
click at [652, 239] on span at bounding box center [652, 240] width 17 height 11
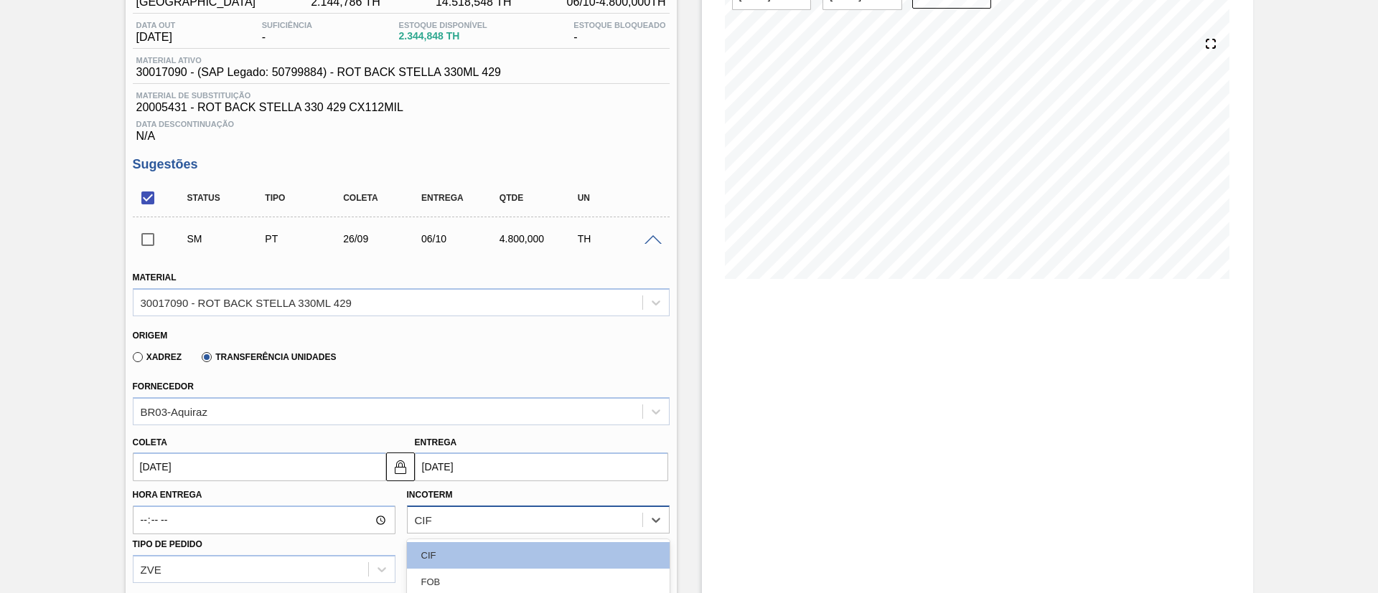
scroll to position [308, 0]
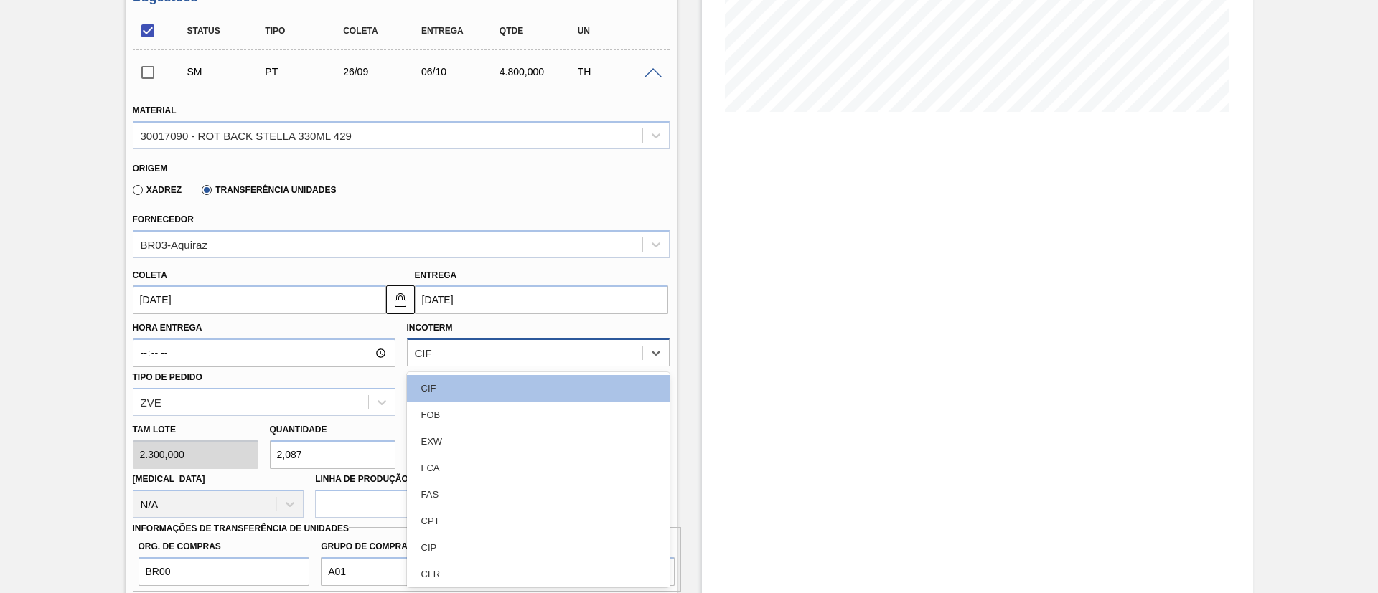
click at [459, 367] on div "option CPT focused, 6 of 11. 11 results available. Use Up and Down to choose op…" at bounding box center [538, 353] width 263 height 28
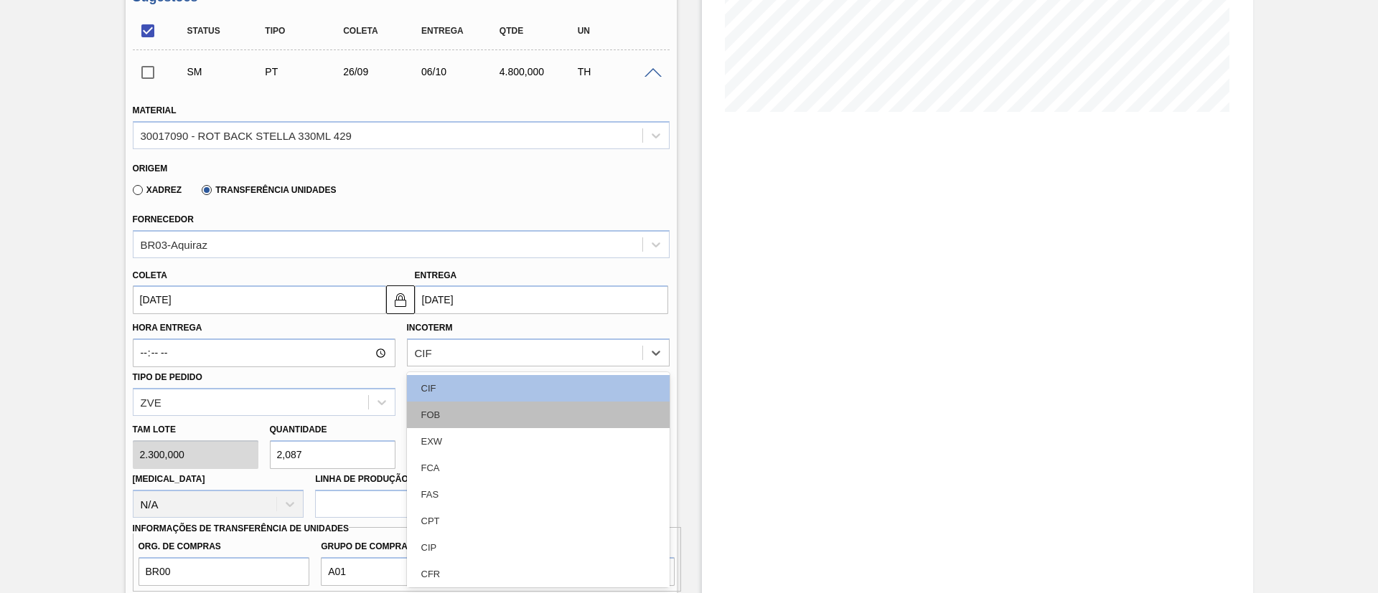
click at [453, 413] on div "FOB" at bounding box center [538, 415] width 263 height 27
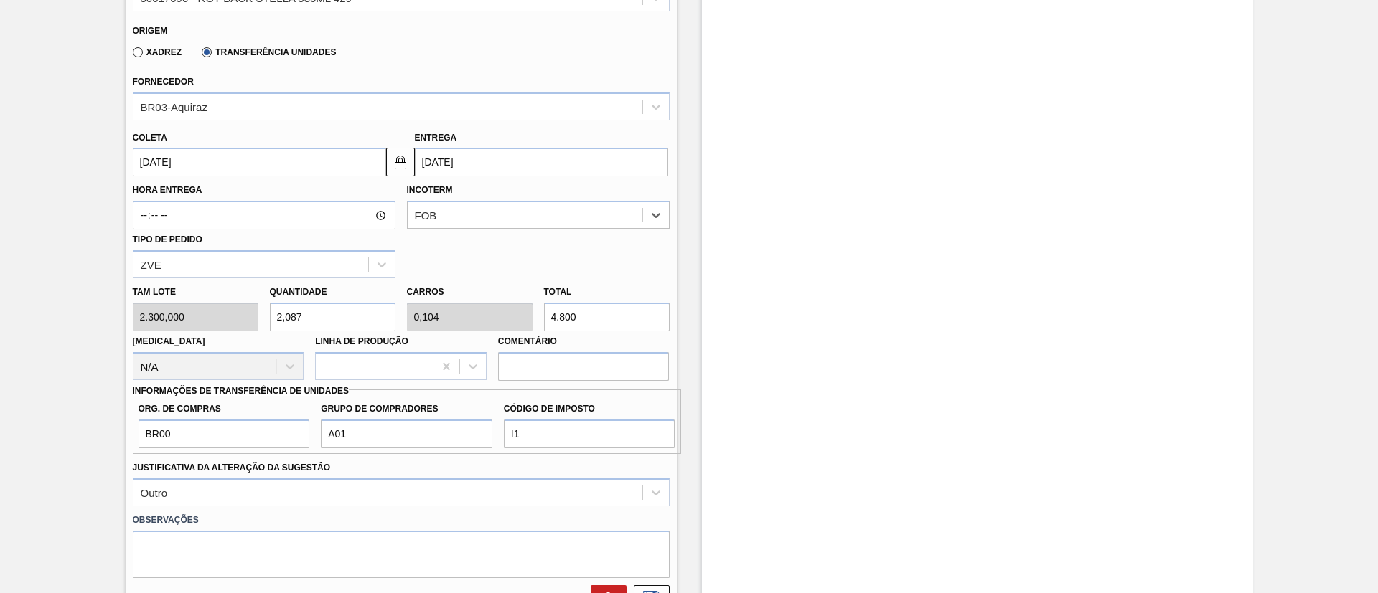
scroll to position [523, 0]
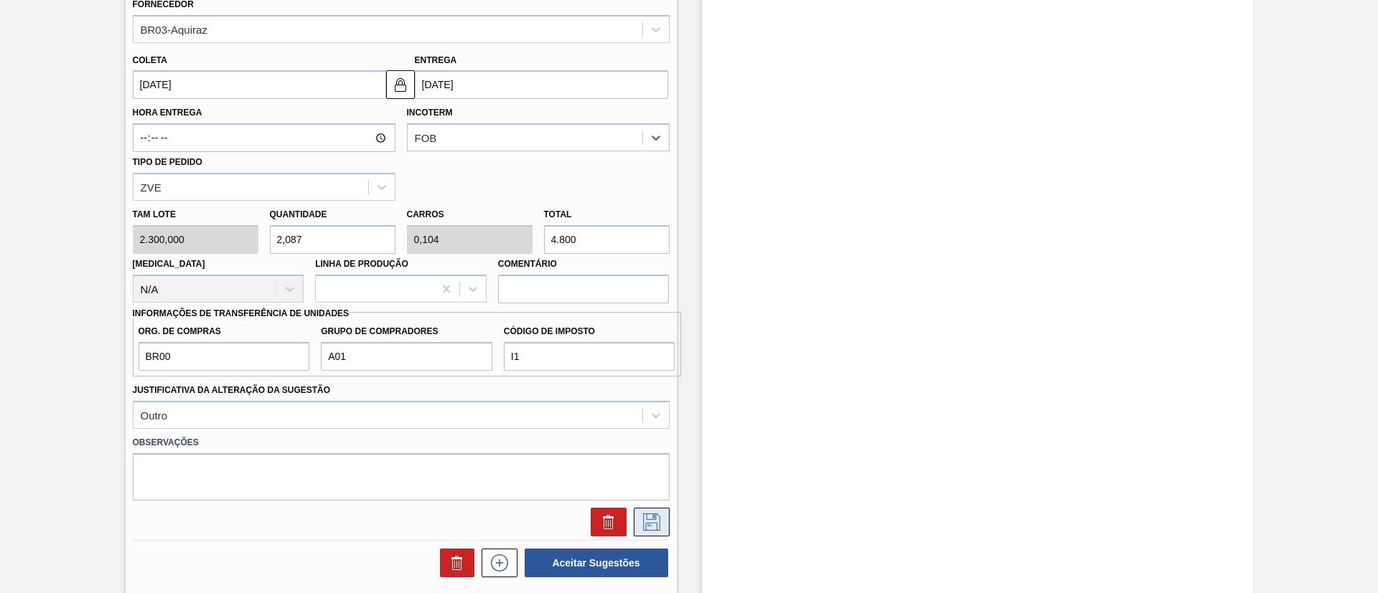
click at [659, 525] on icon at bounding box center [651, 522] width 23 height 17
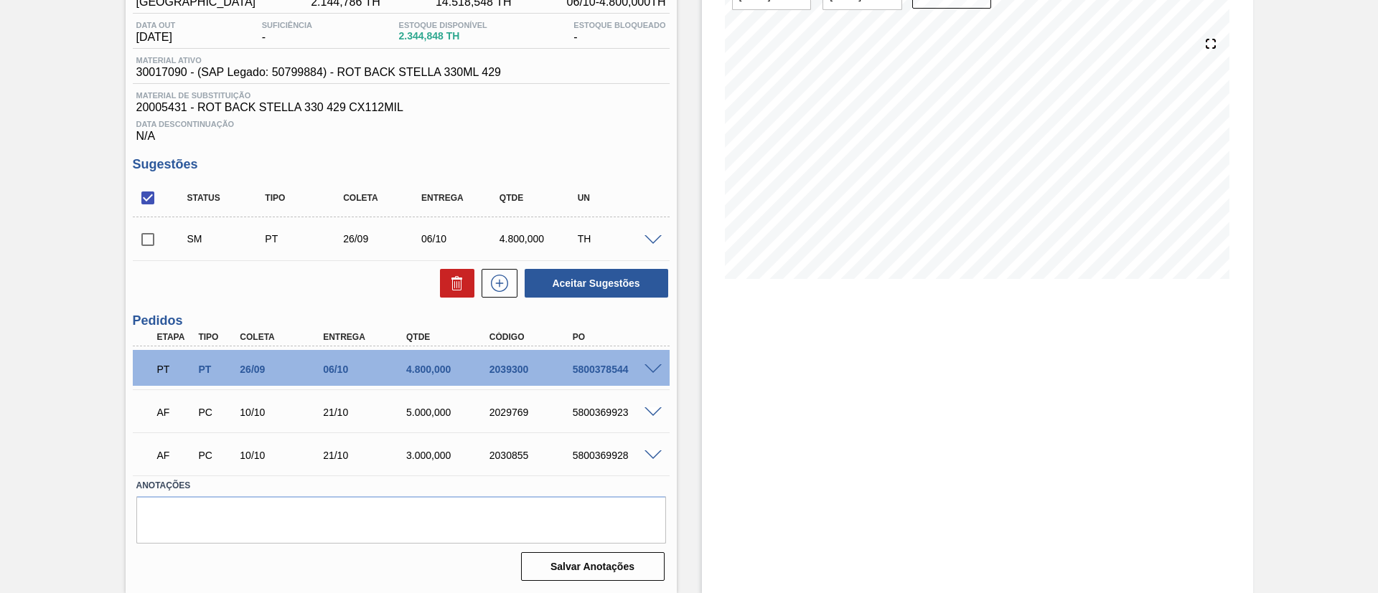
scroll to position [141, 0]
click at [156, 235] on input "checkbox" at bounding box center [148, 240] width 30 height 30
checkbox input "true"
click at [600, 281] on button "Aceitar Sugestões" at bounding box center [597, 283] width 144 height 29
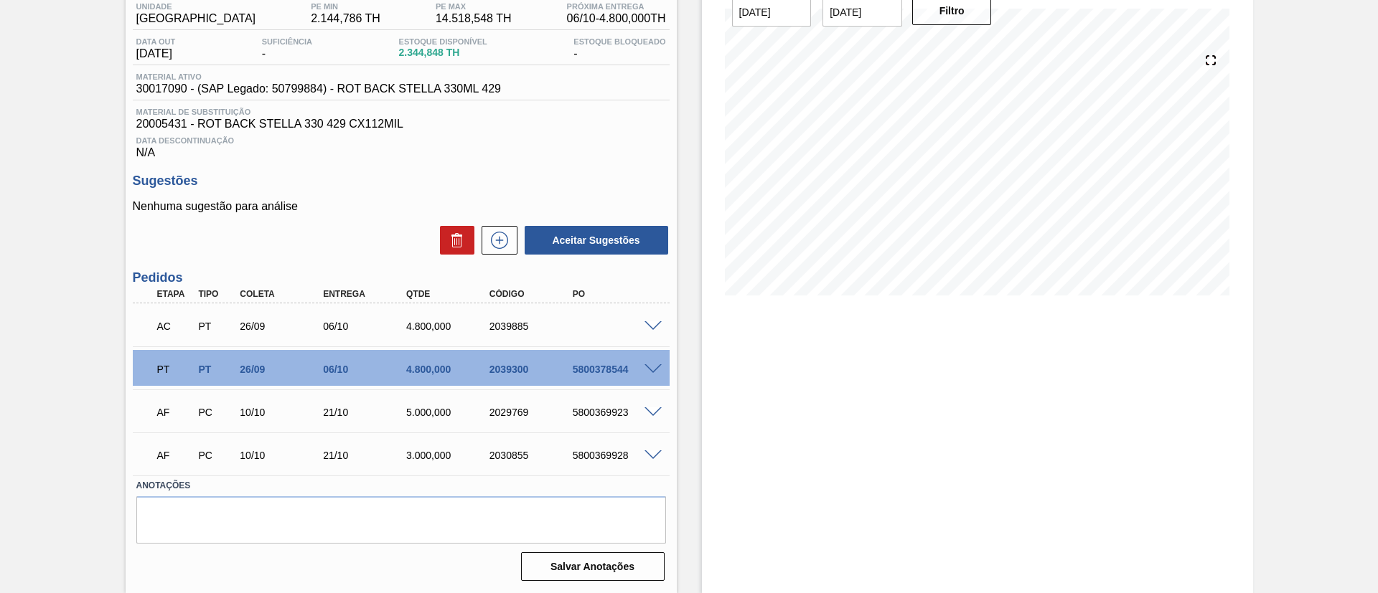
scroll to position [124, 0]
click at [649, 321] on span at bounding box center [652, 326] width 17 height 11
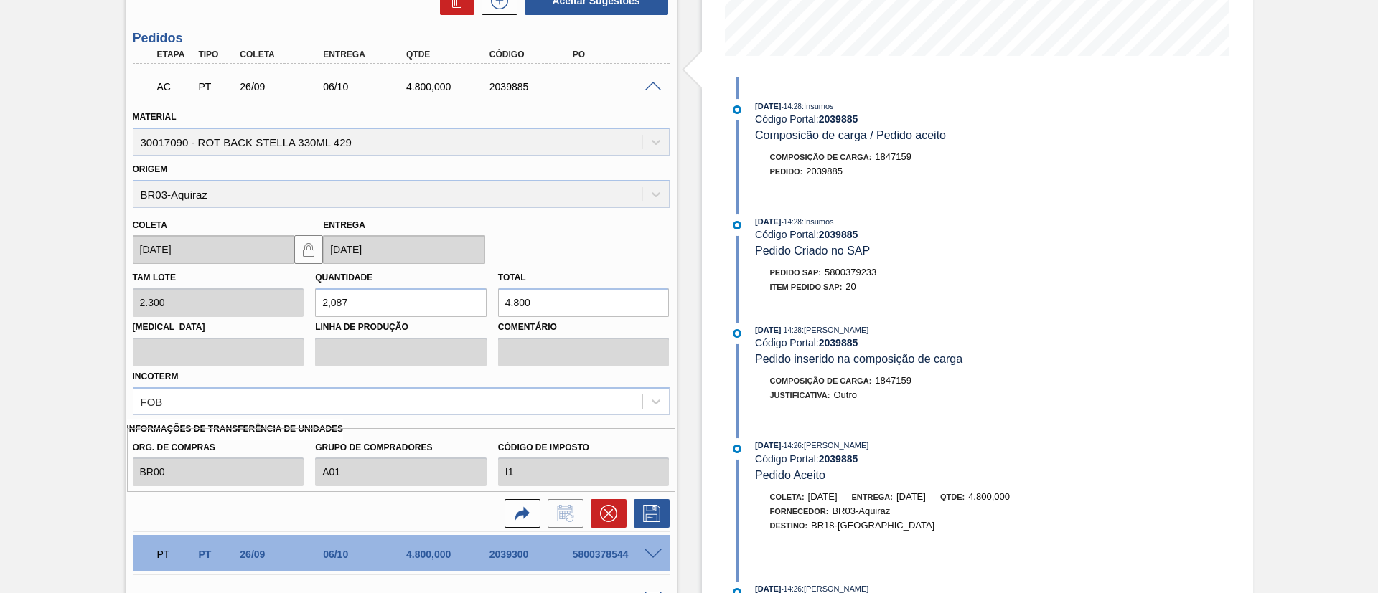
scroll to position [549, 0]
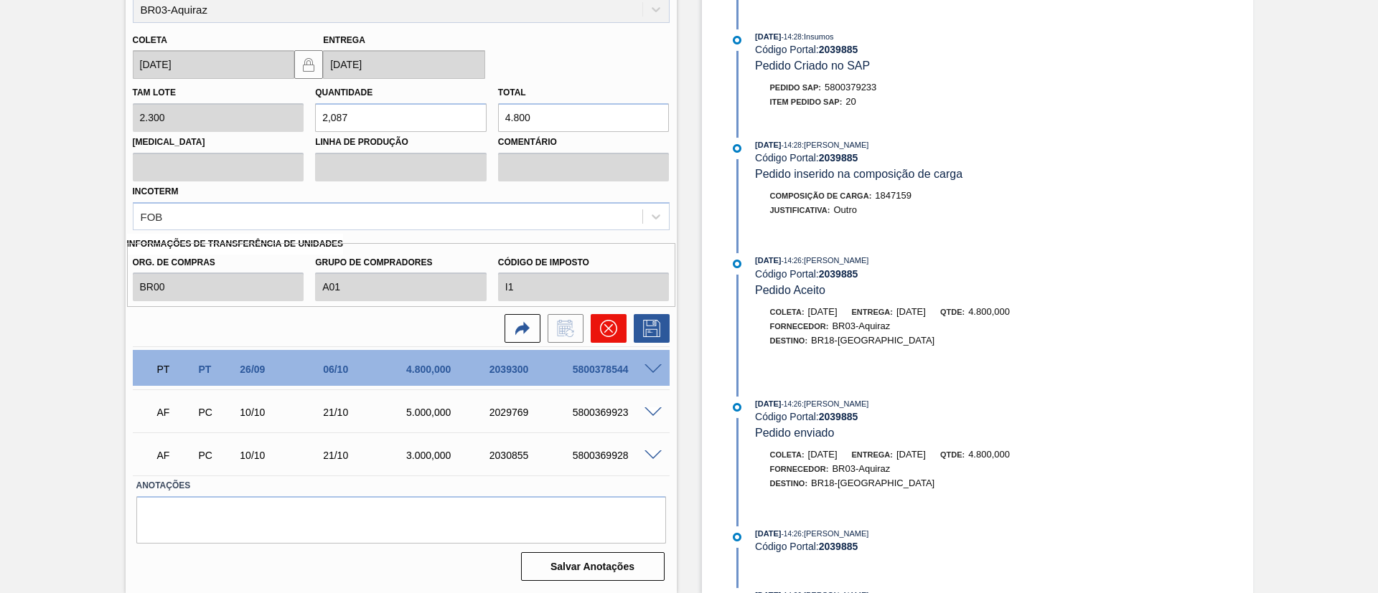
click at [608, 320] on icon at bounding box center [608, 328] width 17 height 17
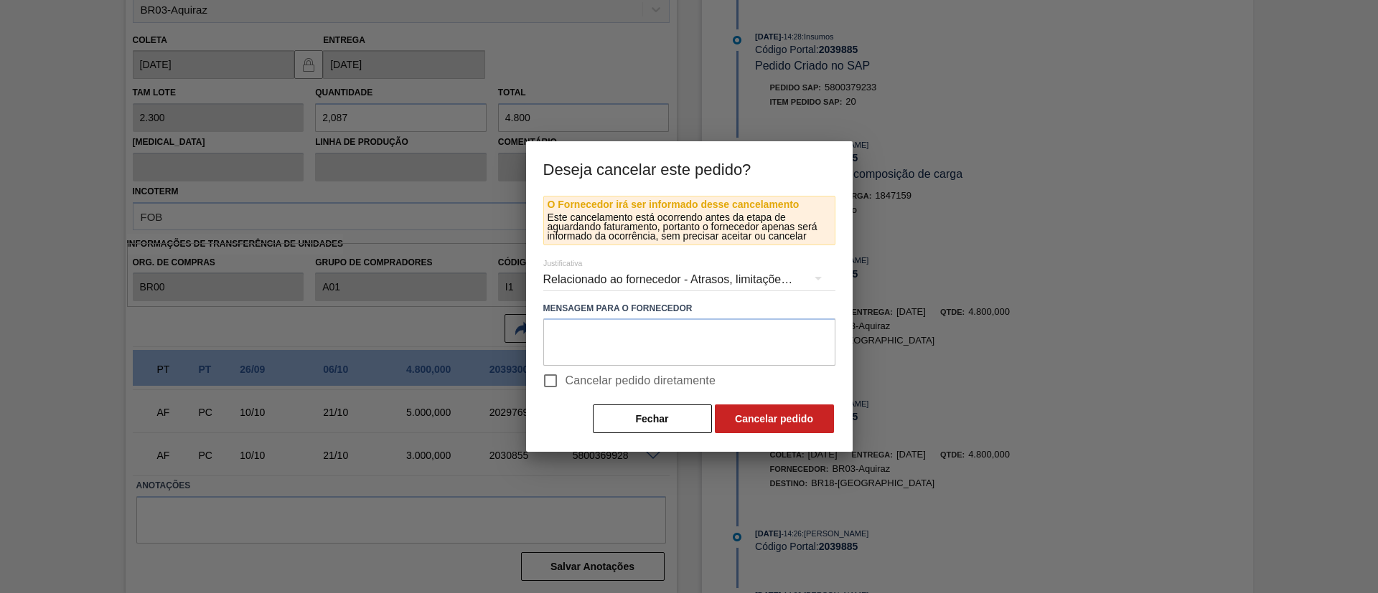
click at [611, 372] on span "Cancelar pedido diretamente" at bounding box center [640, 380] width 151 height 17
click at [565, 372] on input "Cancelar pedido diretamente" at bounding box center [550, 381] width 30 height 30
checkbox input "true"
click at [746, 418] on button "Cancelar pedido" at bounding box center [774, 419] width 119 height 29
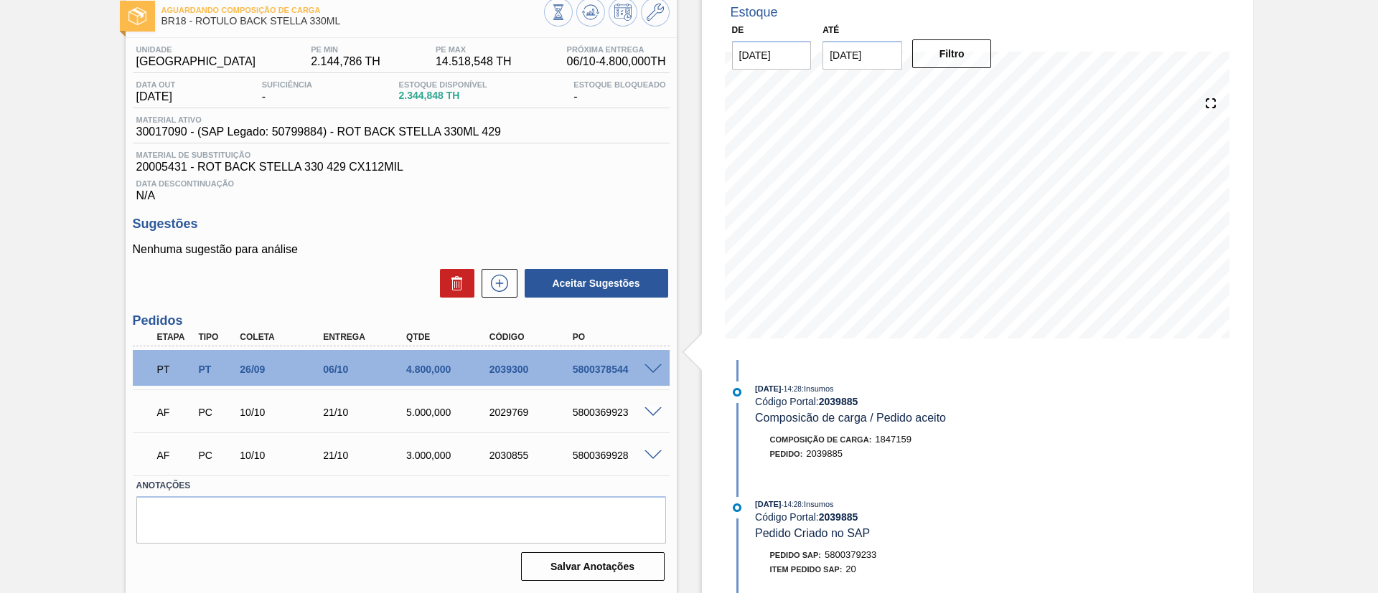
scroll to position [81, 0]
click at [503, 276] on icon at bounding box center [499, 283] width 17 height 17
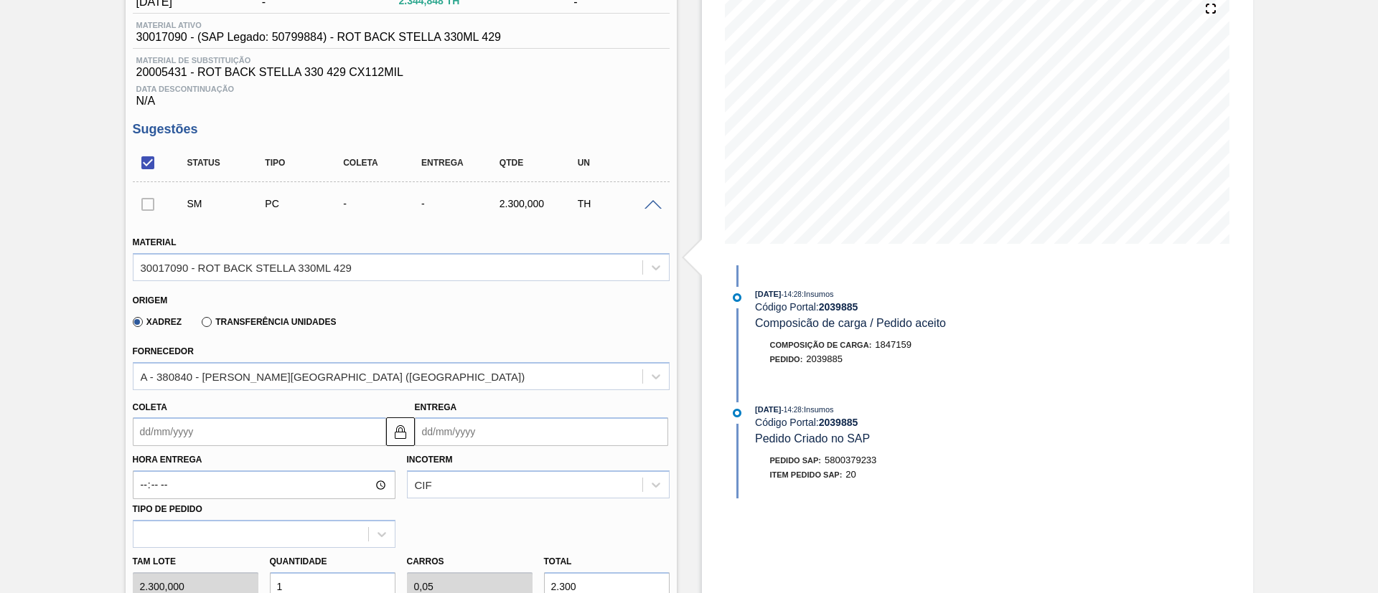
scroll to position [296, 0]
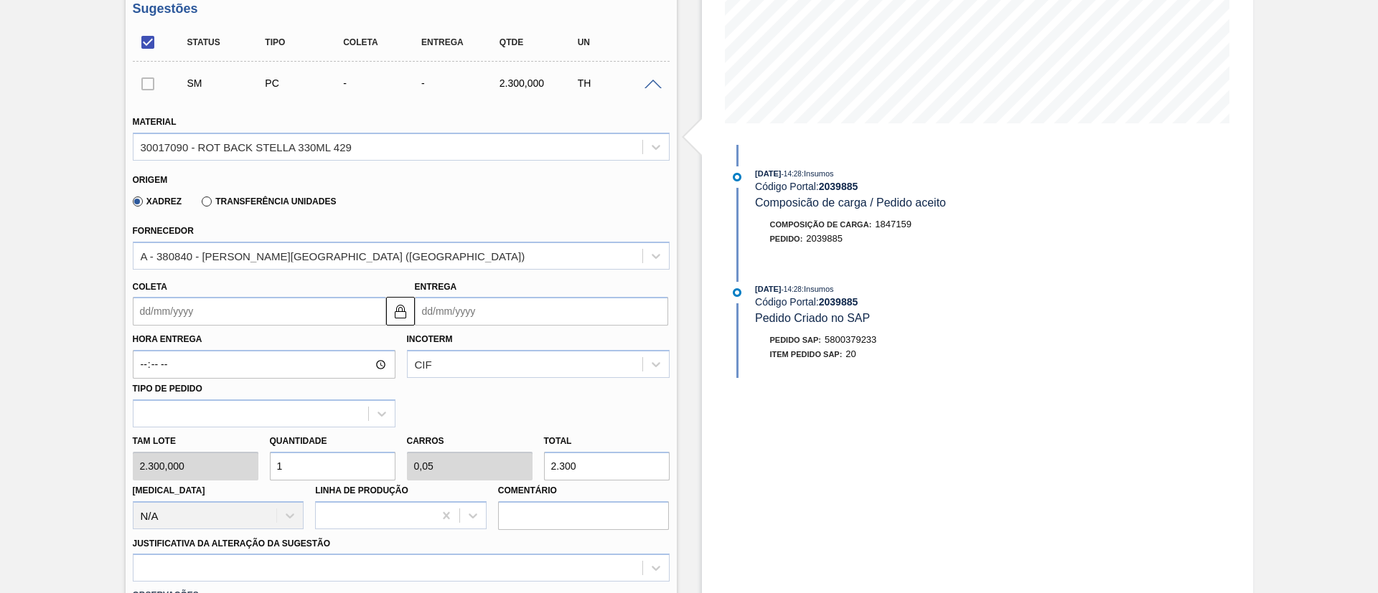
click at [226, 204] on label "Transferência Unidades" at bounding box center [269, 202] width 134 height 10
click at [199, 205] on input "Transferência Unidades" at bounding box center [199, 205] width 0 height 0
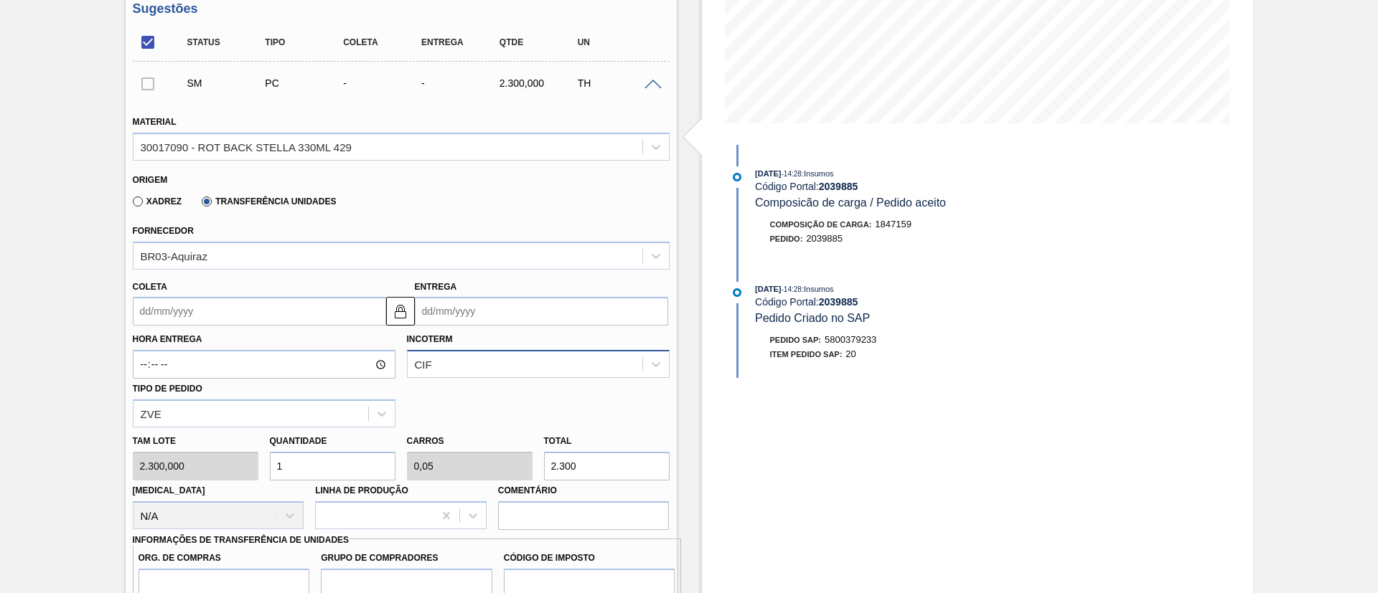
click at [464, 368] on div "Hora Entrega Incoterm CIF Tipo de pedido ZVE" at bounding box center [401, 377] width 548 height 102
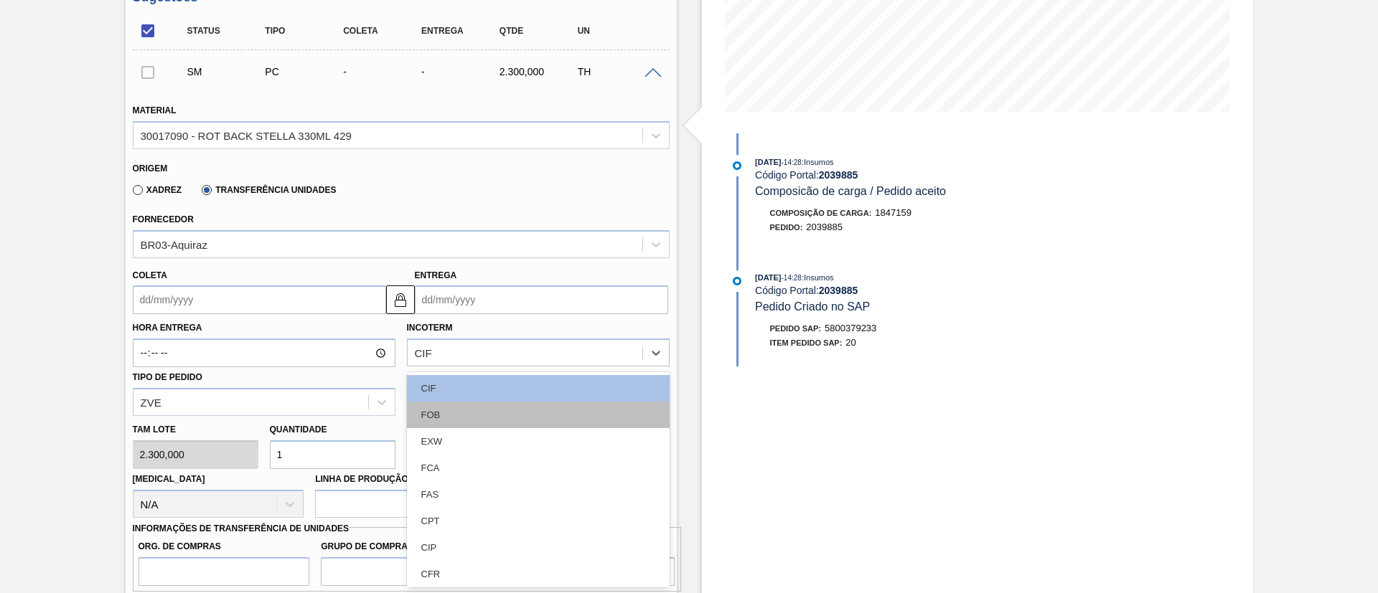
click at [444, 413] on div "FOB" at bounding box center [538, 415] width 263 height 27
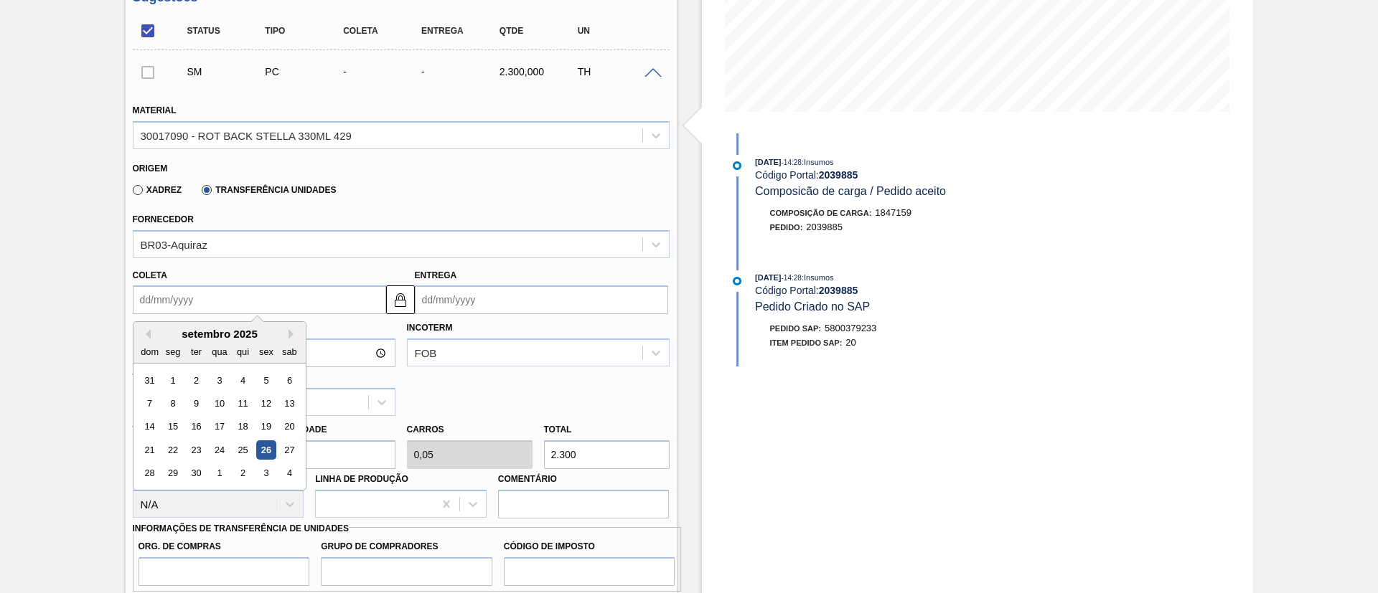
click at [175, 298] on input "Coleta" at bounding box center [259, 300] width 253 height 29
click at [271, 451] on div "26" at bounding box center [265, 450] width 19 height 19
type input "26/09/2025"
type input "06/10/2025"
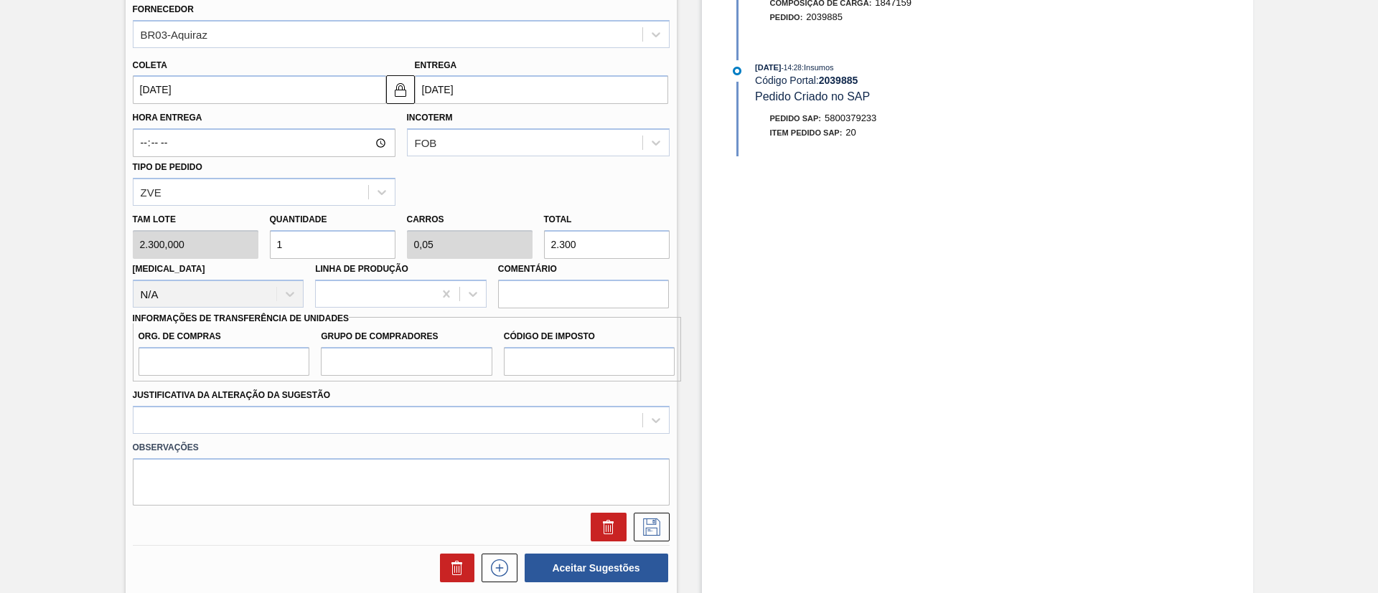
scroll to position [523, 0]
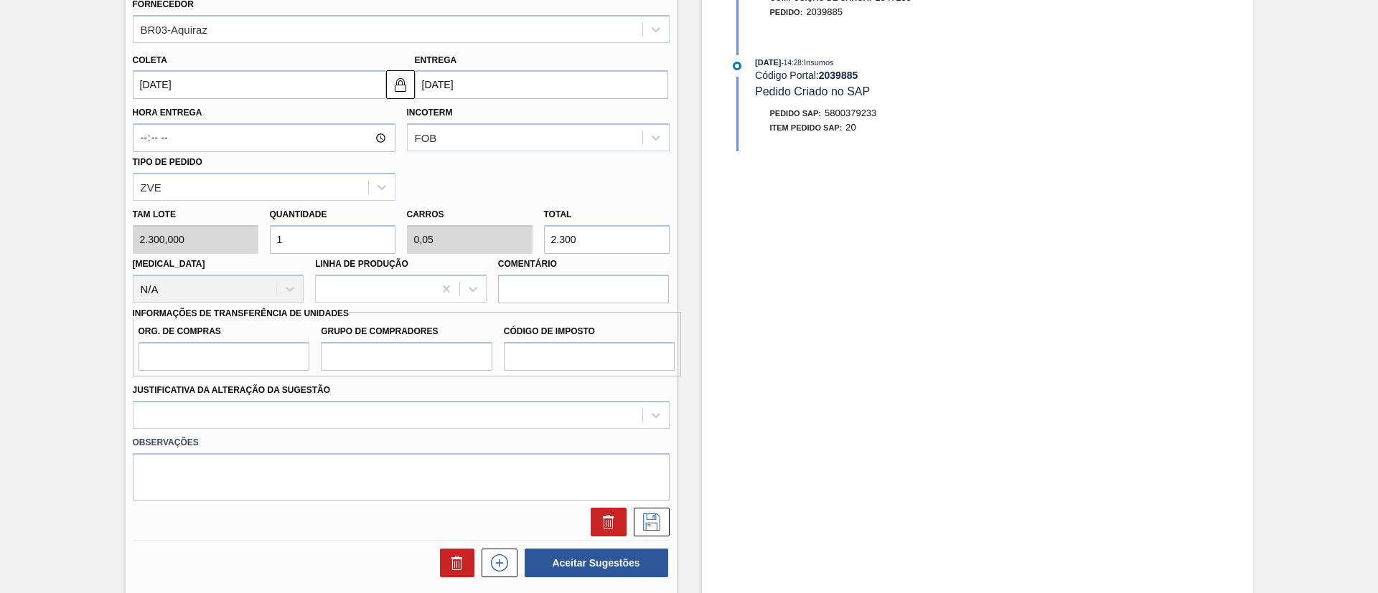
click at [504, 236] on div "Tam lote 2.300,000 Quantidade 1 Carros 0,05 Total 2.300 Doca N/A Linha de Produ…" at bounding box center [401, 252] width 548 height 103
type input "0,002"
type input "0"
type input "4"
type input "0,021"
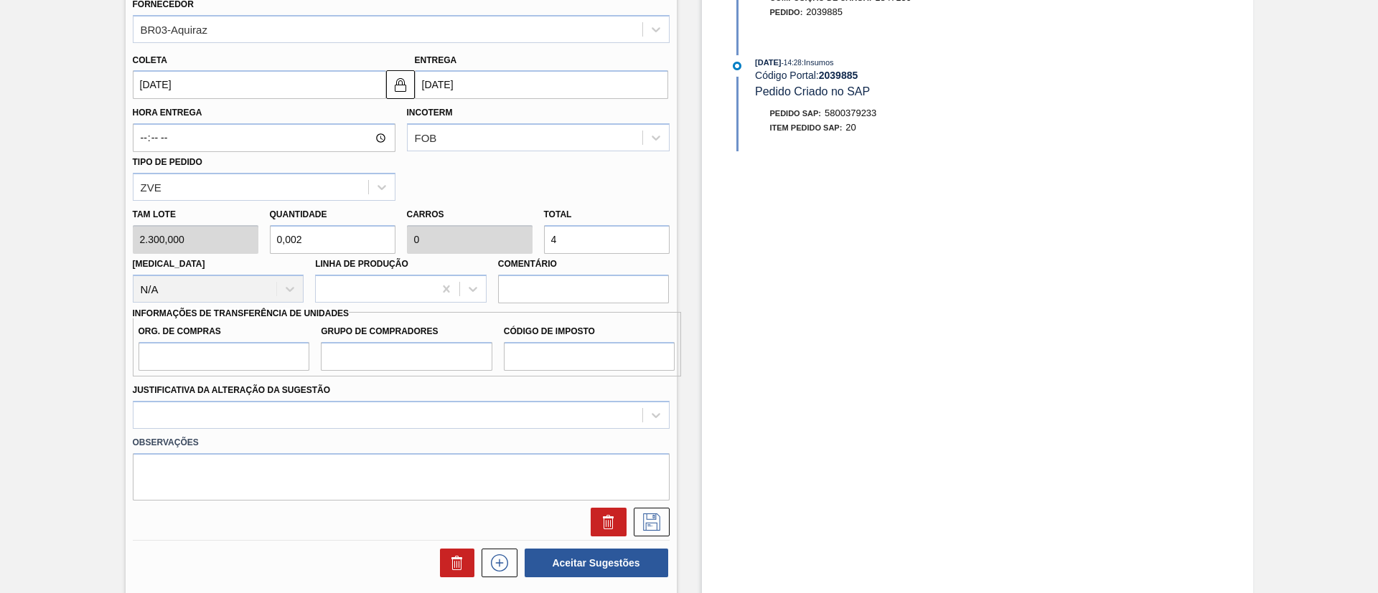
type input "0,001"
type input "48"
type input "0,209"
type input "0,01"
type input "480"
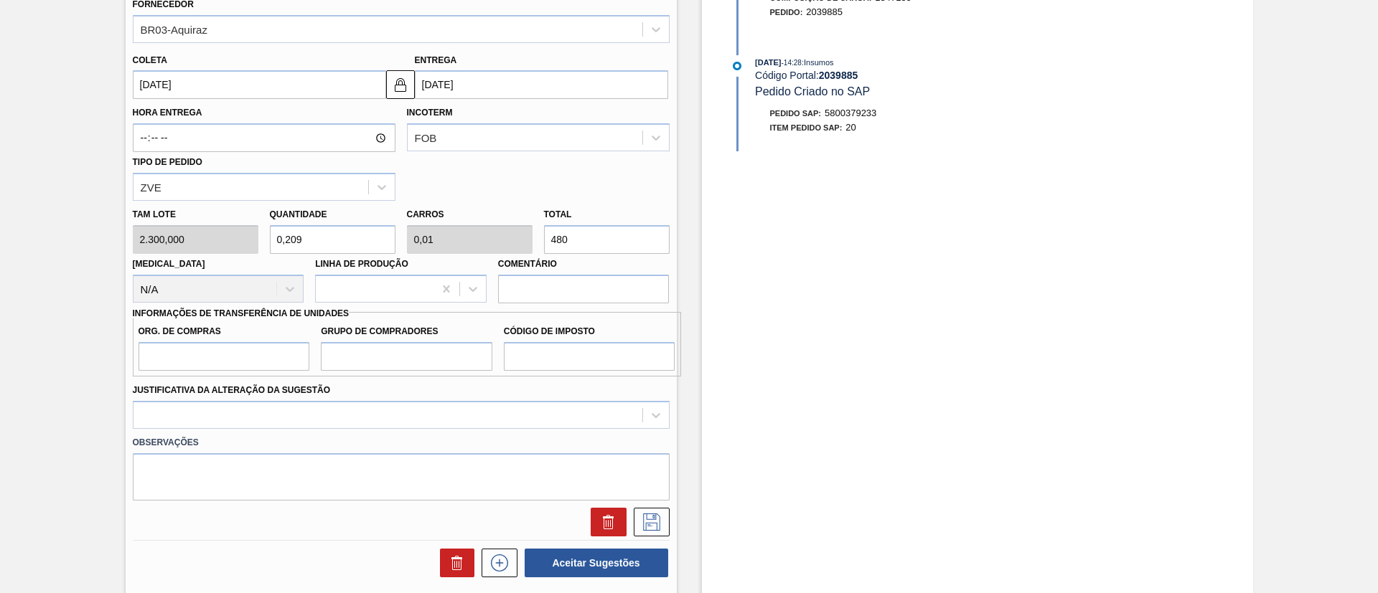
type input "2,087"
type input "0,104"
type input "4.800"
click at [212, 359] on input "Org. de Compras" at bounding box center [223, 356] width 171 height 29
click at [348, 353] on input "Grupo de Compradores" at bounding box center [406, 356] width 171 height 29
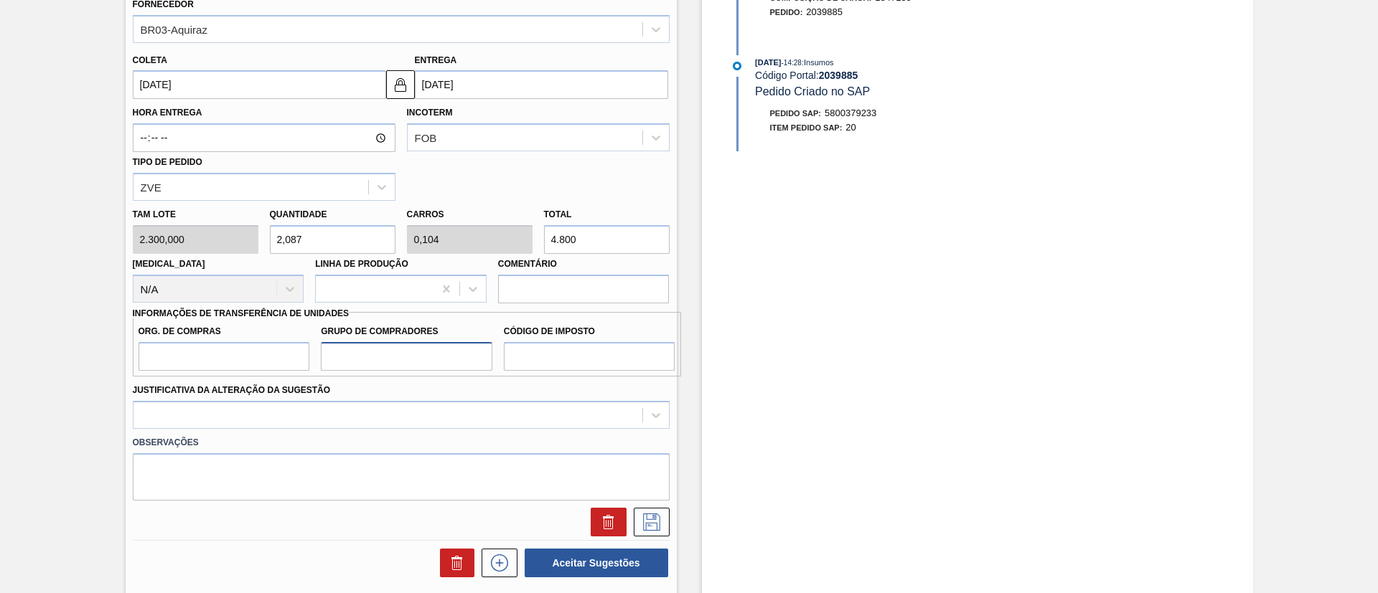
type input "A01"
drag, startPoint x: 224, startPoint y: 354, endPoint x: 222, endPoint y: 370, distance: 15.9
click at [224, 354] on input "Org. de Compras" at bounding box center [223, 356] width 171 height 29
type input "BR00"
click at [556, 353] on input "Código de Imposto" at bounding box center [589, 356] width 171 height 29
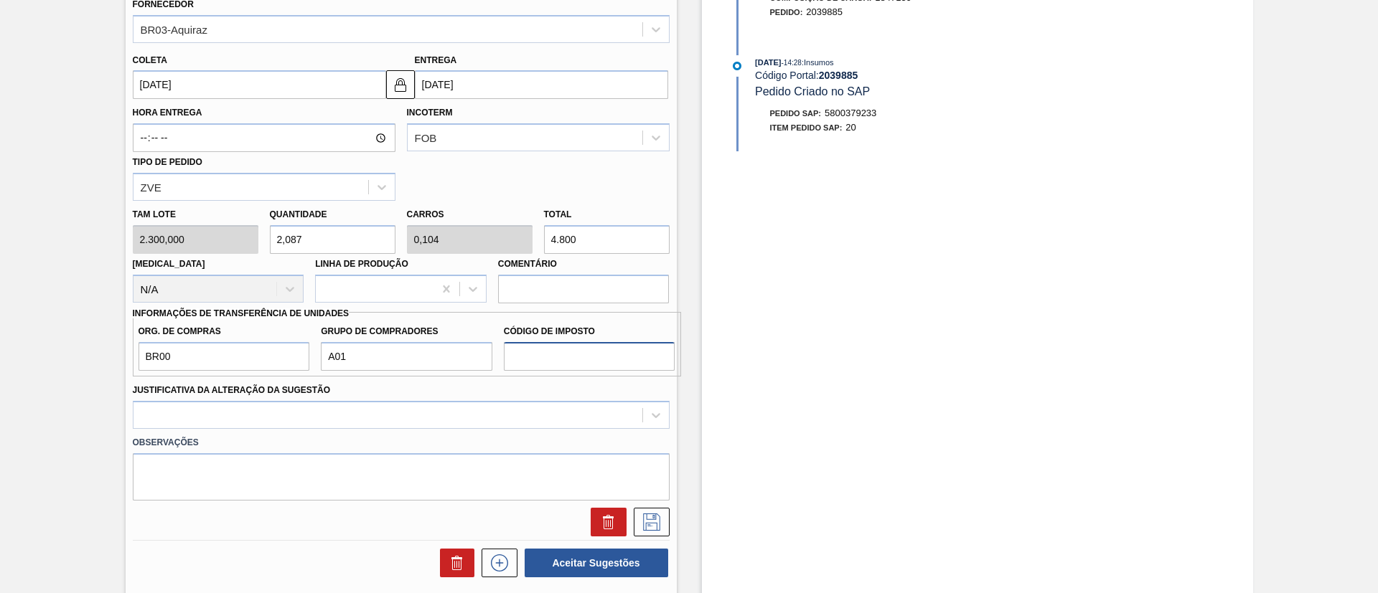
type input "I1"
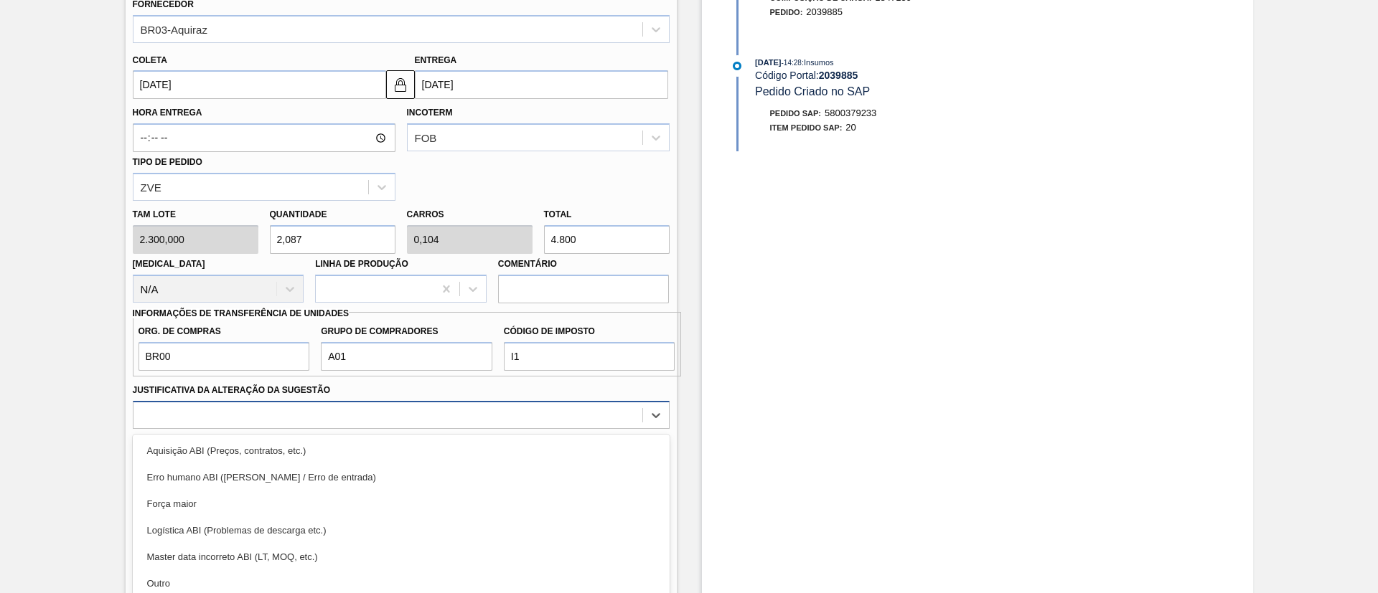
scroll to position [586, 0]
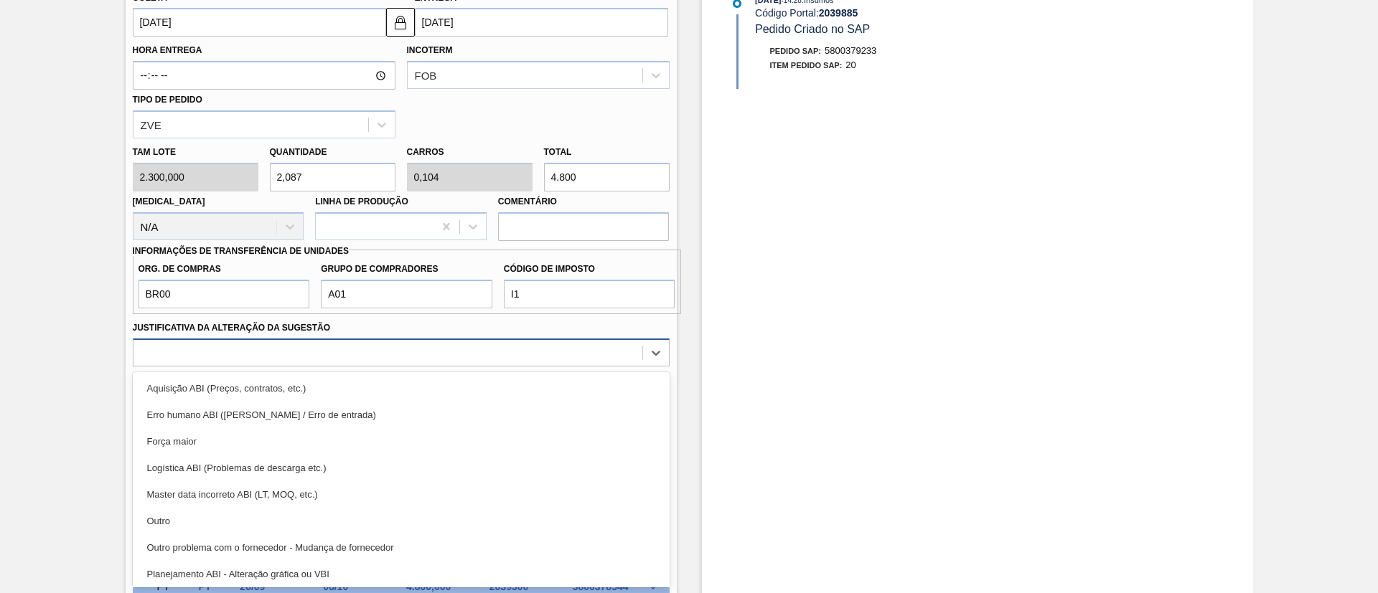
click at [512, 367] on div "option Erro humano ABI (Cálculo / Erro de entrada) focused, 2 of 18. 18 results…" at bounding box center [401, 353] width 537 height 28
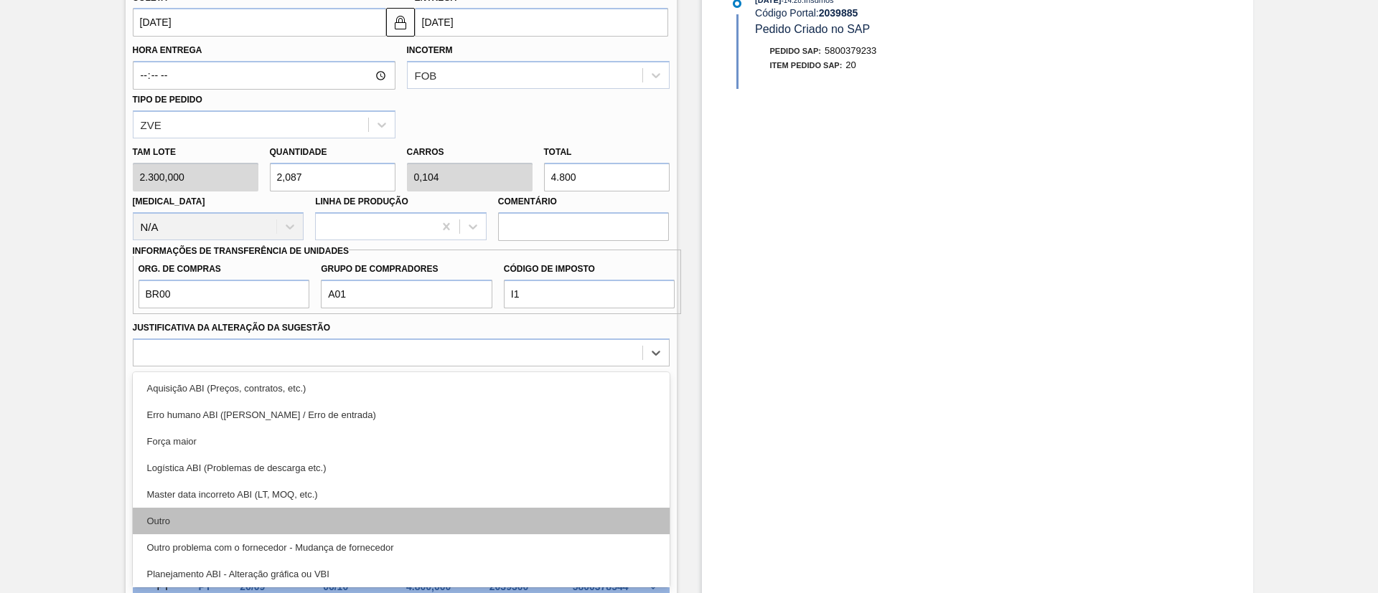
click at [285, 519] on div "Outro" at bounding box center [401, 521] width 537 height 27
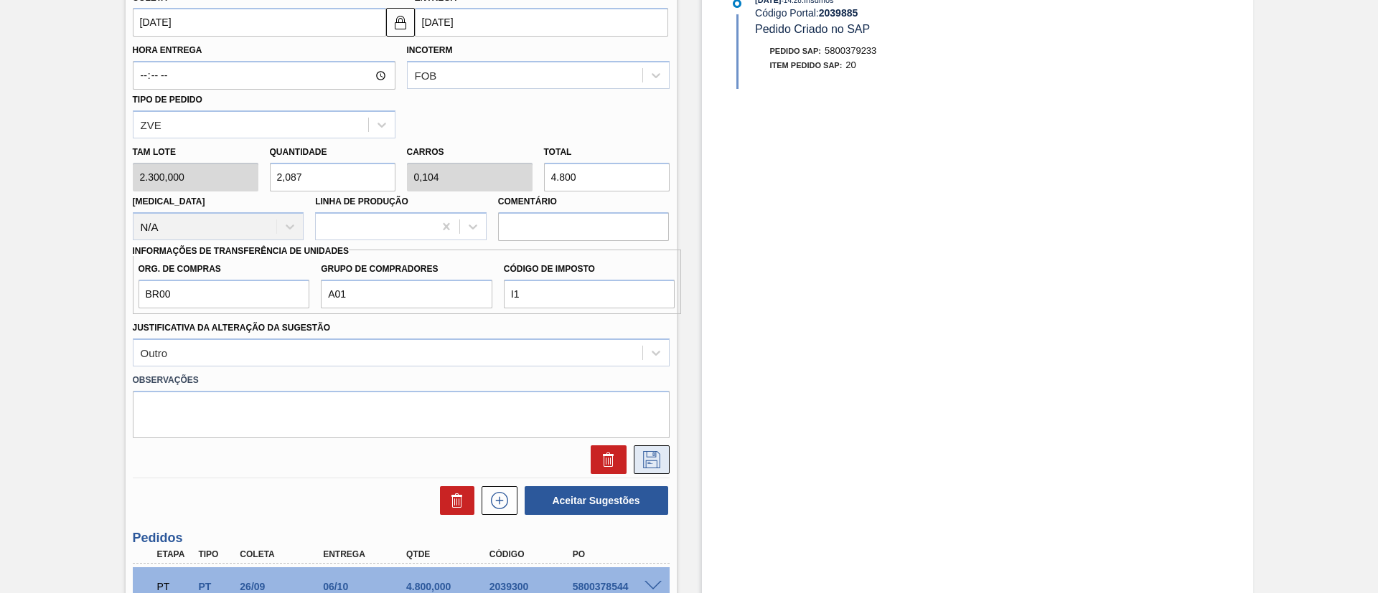
click at [657, 456] on icon at bounding box center [651, 459] width 23 height 17
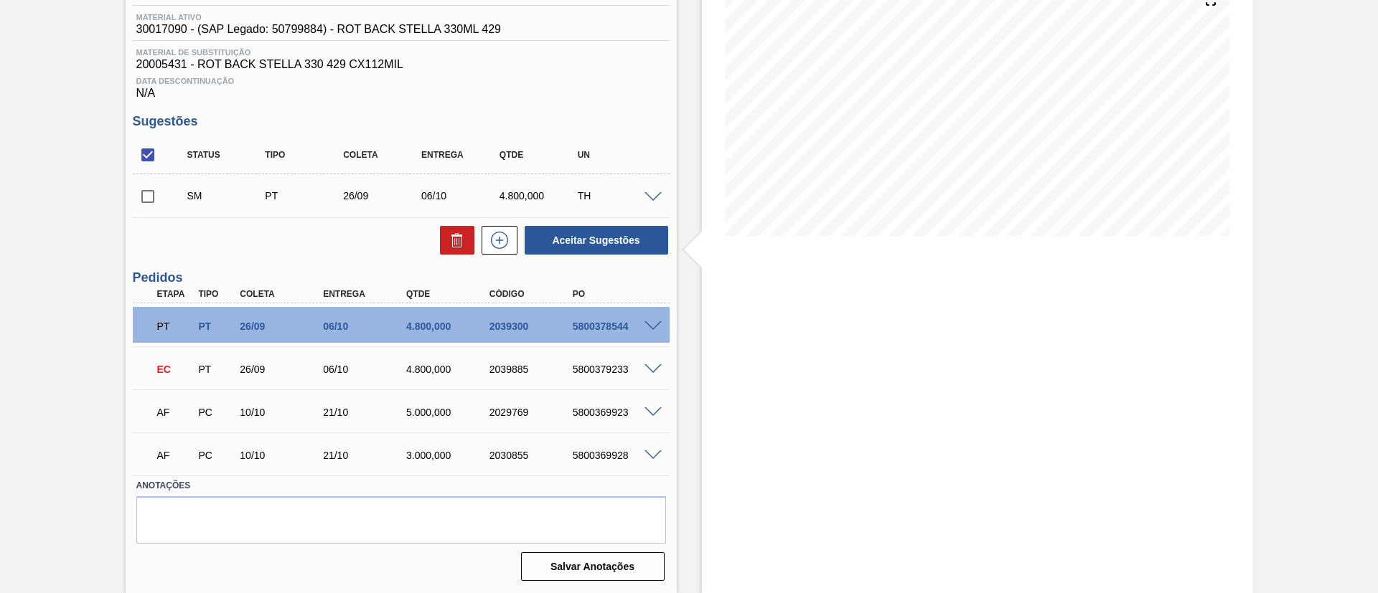
scroll to position [184, 0]
click at [654, 373] on div "5800379233" at bounding box center [615, 369] width 93 height 11
click at [645, 367] on span at bounding box center [652, 370] width 17 height 11
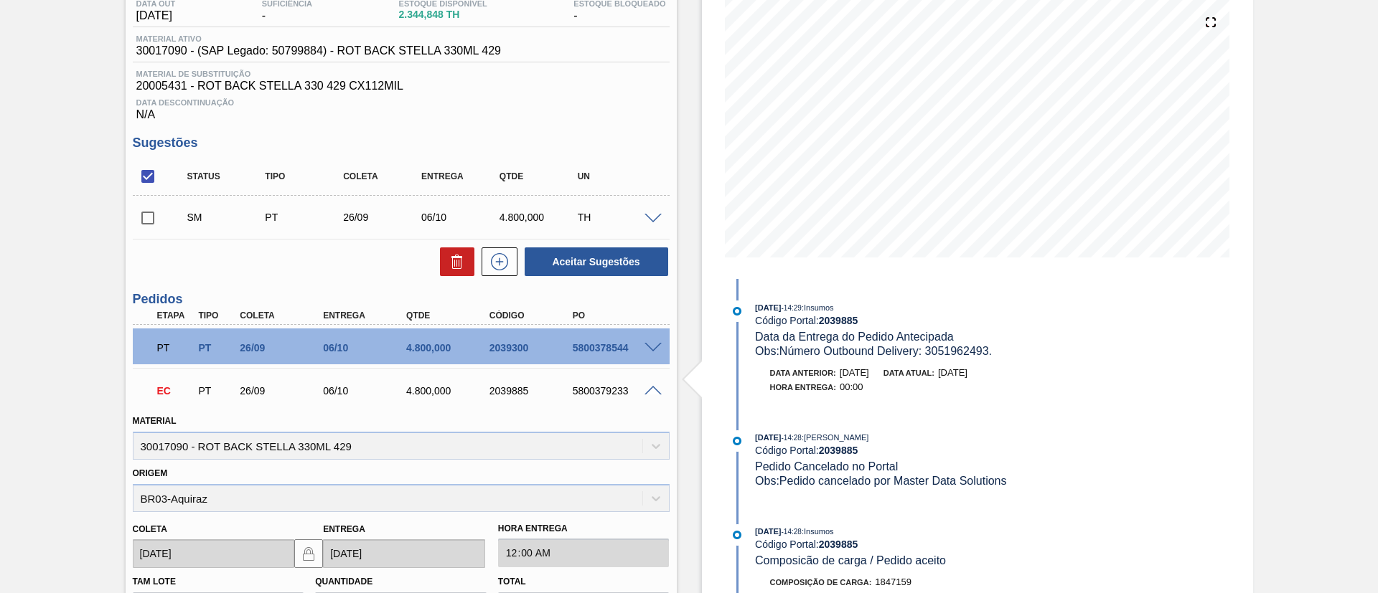
scroll to position [76, 0]
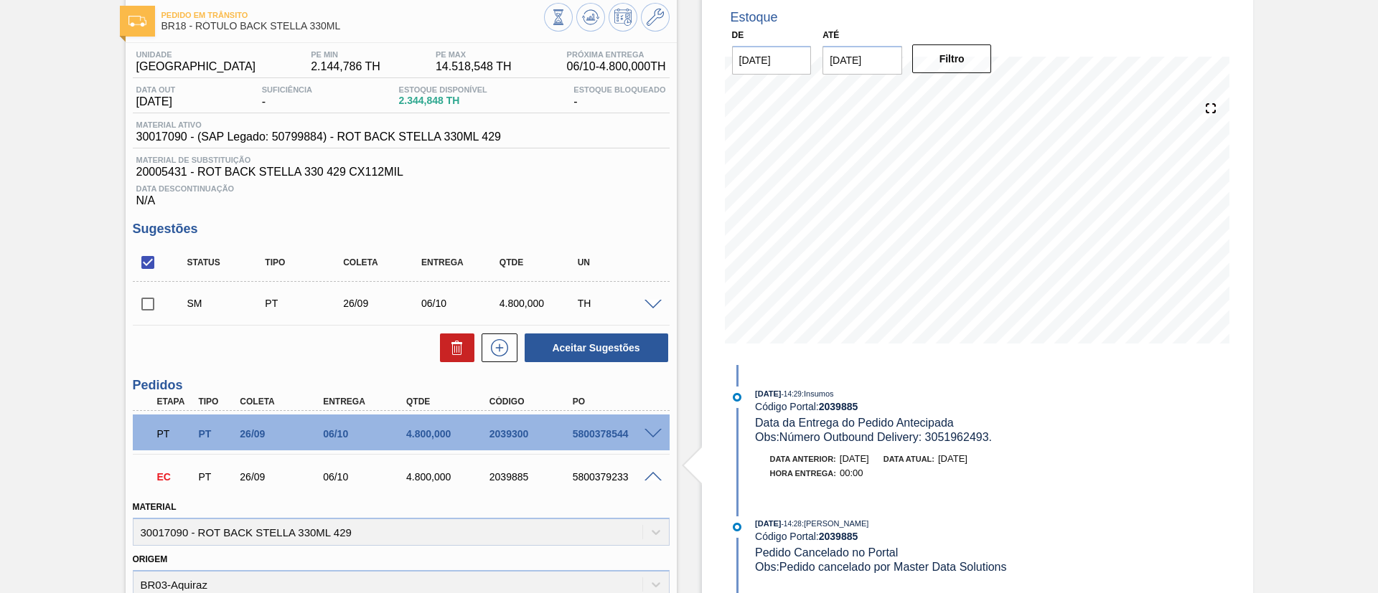
click at [154, 299] on input "checkbox" at bounding box center [148, 304] width 30 height 30
click at [571, 350] on button "Aceitar Sugestões" at bounding box center [597, 348] width 144 height 29
checkbox input "false"
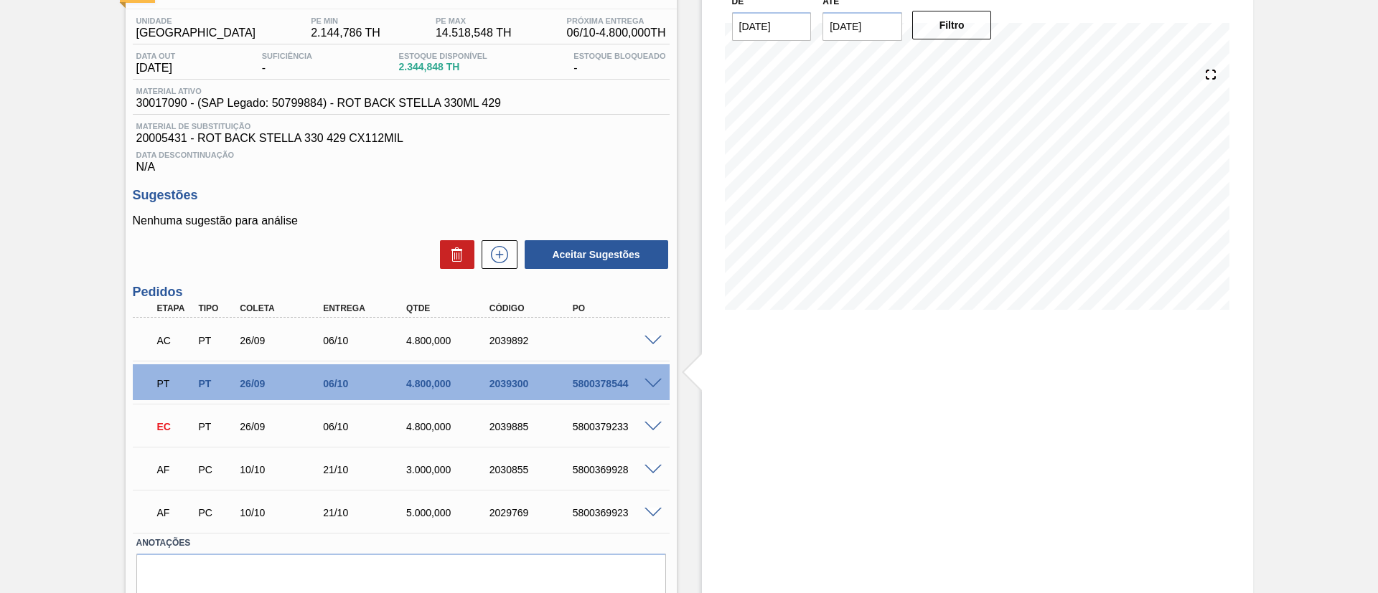
scroll to position [167, 0]
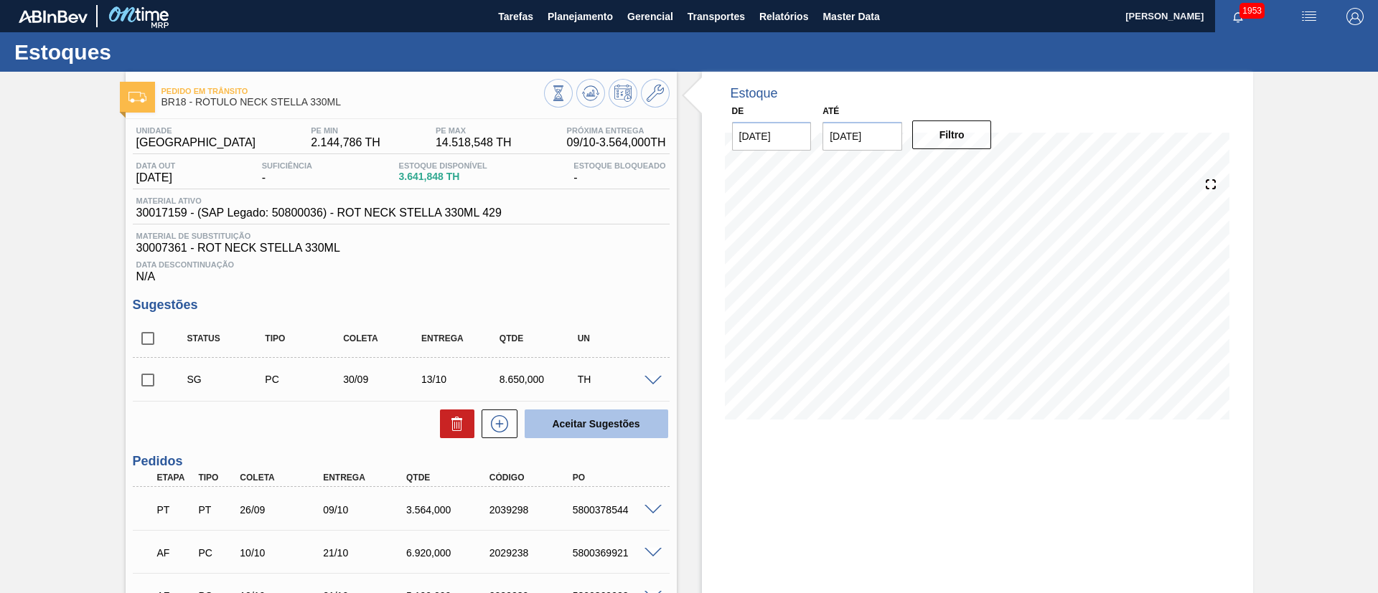
scroll to position [108, 0]
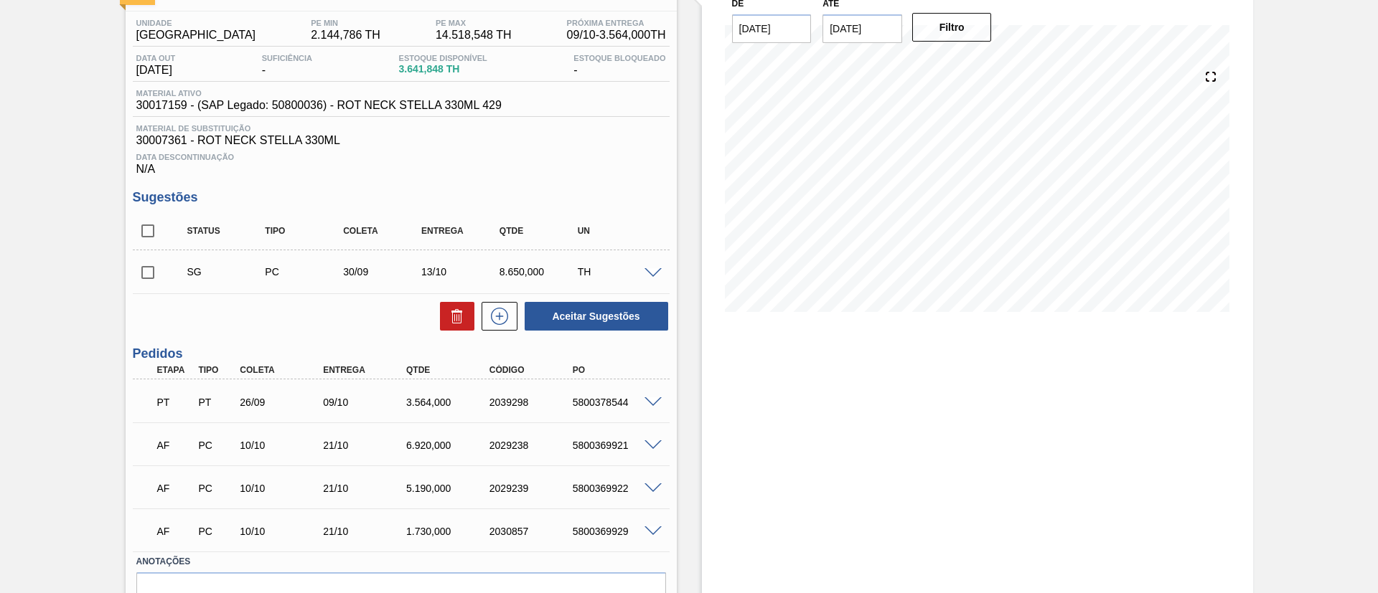
click at [647, 402] on span at bounding box center [652, 403] width 17 height 11
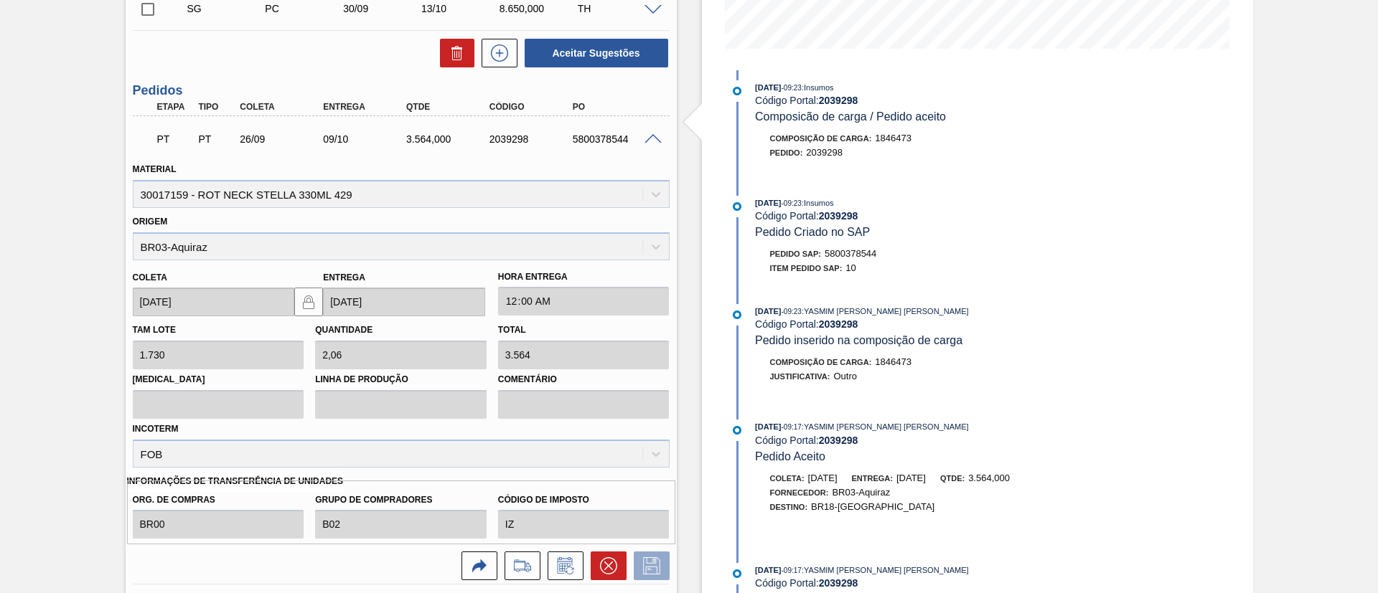
scroll to position [431, 0]
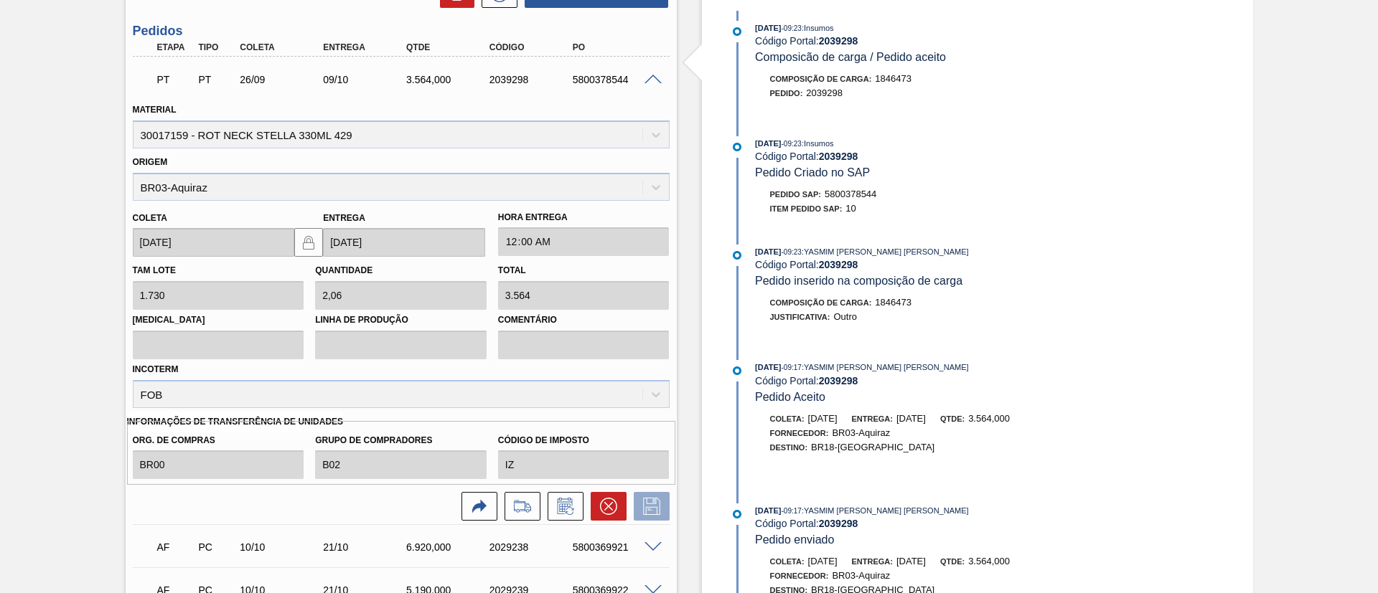
click at [654, 78] on span at bounding box center [652, 80] width 17 height 11
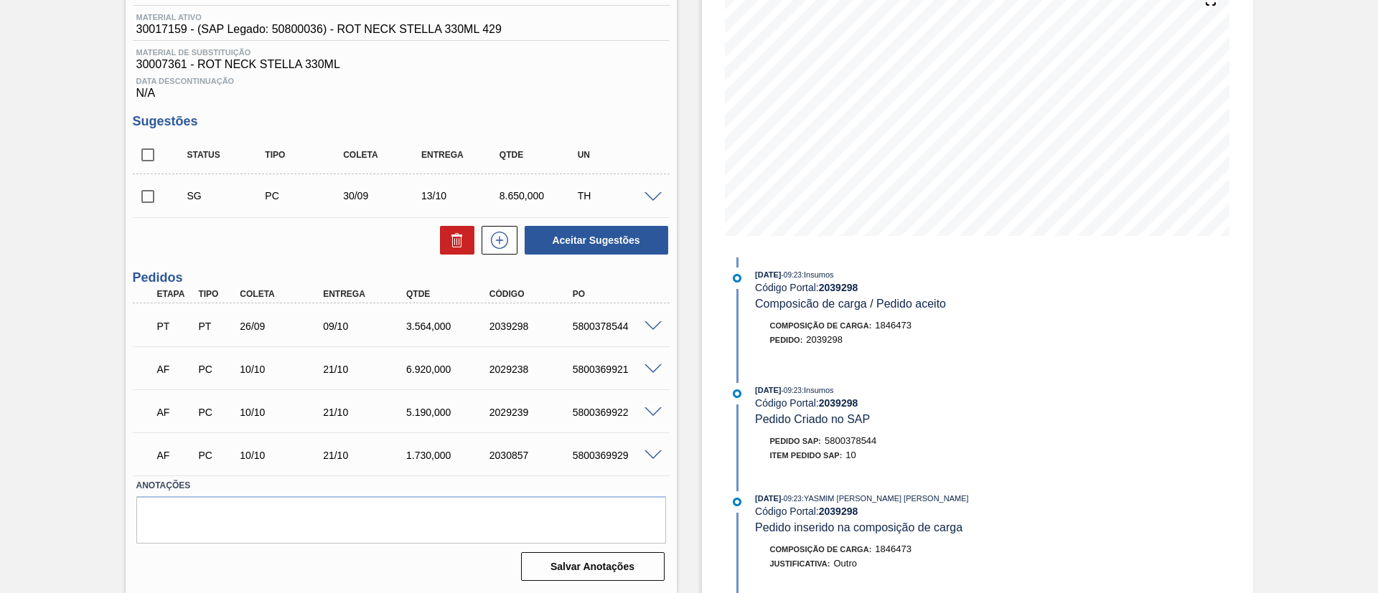
scroll to position [184, 0]
click at [141, 148] on input "checkbox" at bounding box center [148, 155] width 30 height 30
checkbox input "true"
click at [450, 236] on icon at bounding box center [456, 240] width 17 height 17
checkbox input "false"
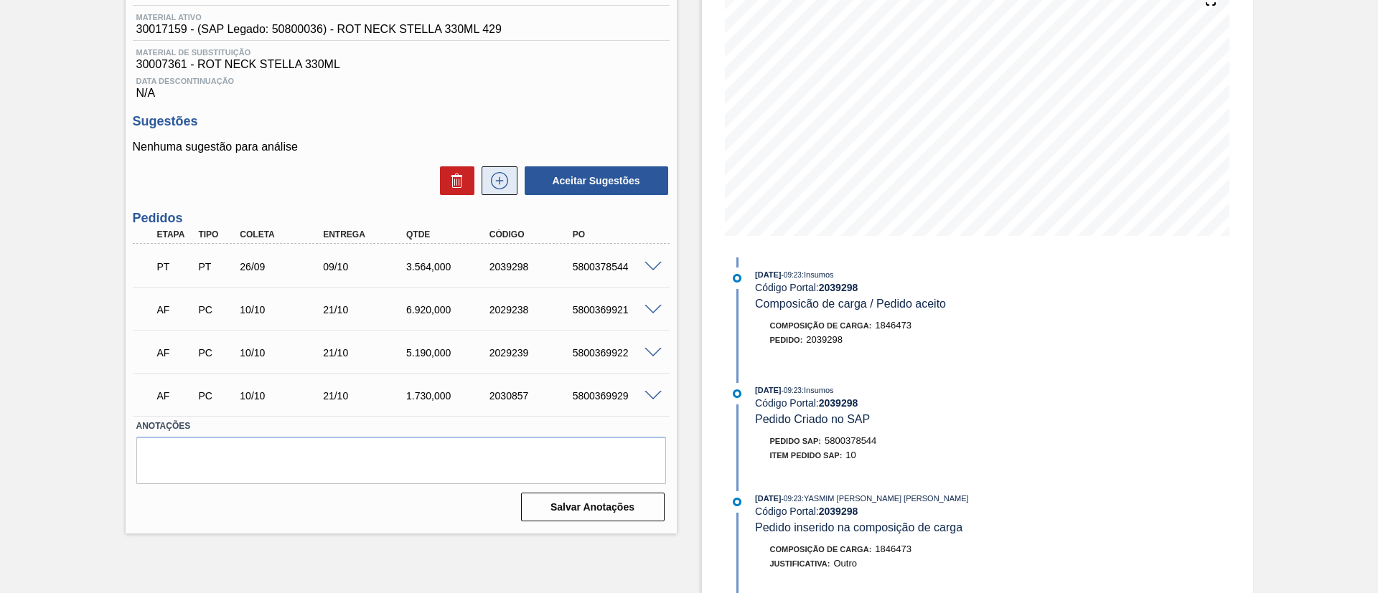
click at [504, 187] on icon at bounding box center [499, 180] width 23 height 17
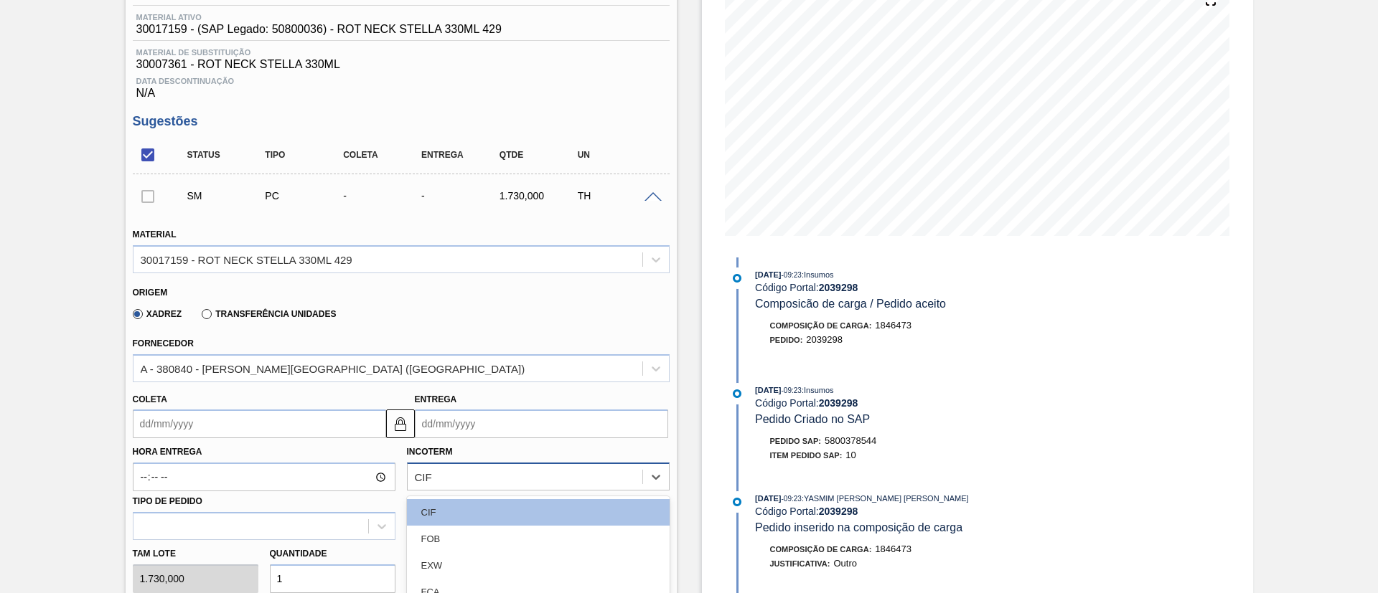
click at [439, 484] on div "option FAS focused, 5 of 11. 11 results available. Use Up and Down to choose op…" at bounding box center [538, 477] width 263 height 28
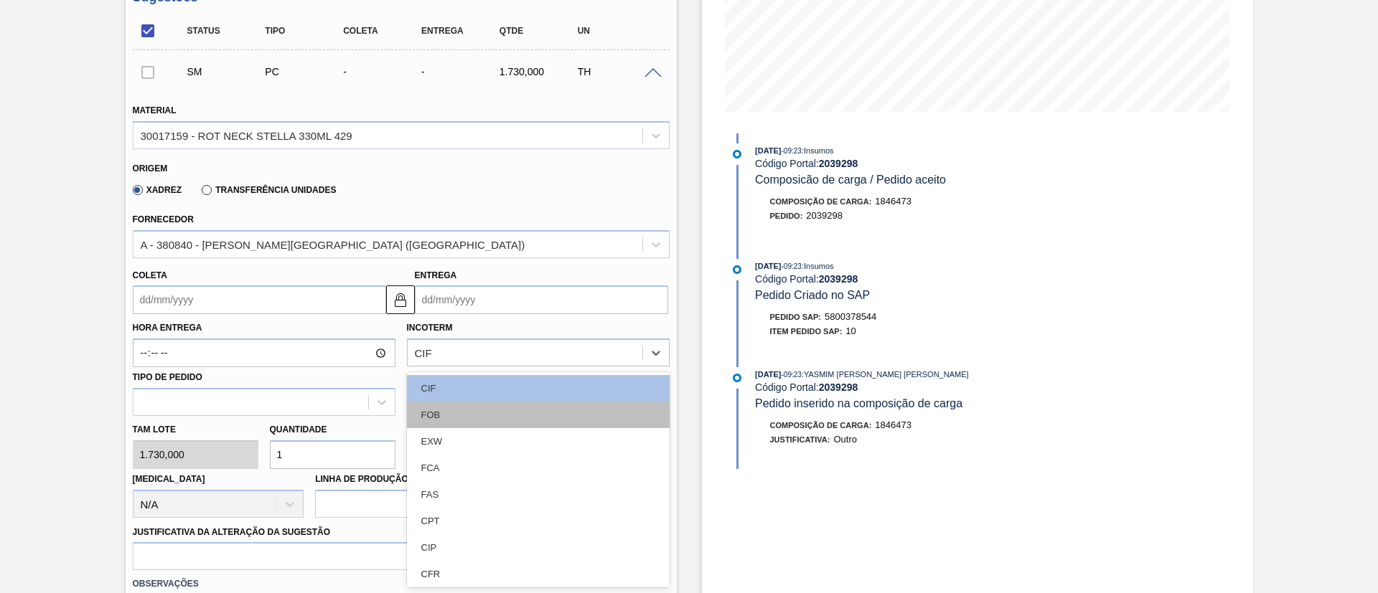
click at [455, 413] on div "FOB" at bounding box center [538, 415] width 263 height 27
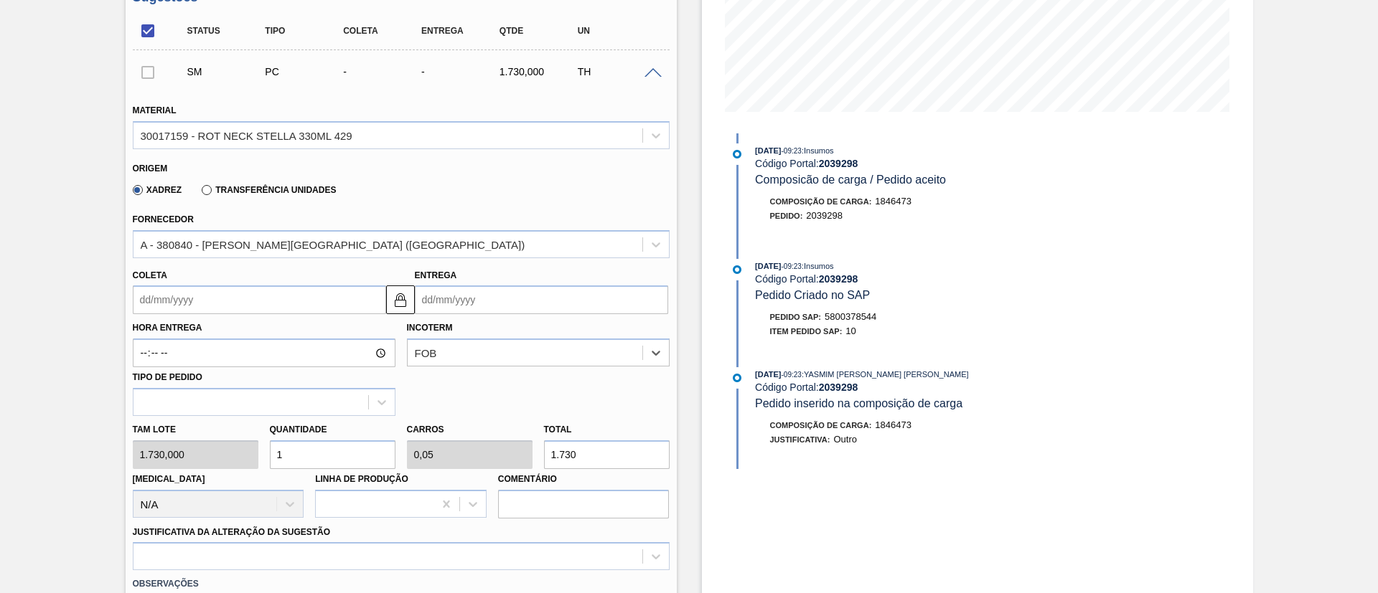
click at [250, 191] on label "Transferência Unidades" at bounding box center [269, 190] width 134 height 10
click at [199, 193] on input "Transferência Unidades" at bounding box center [199, 193] width 0 height 0
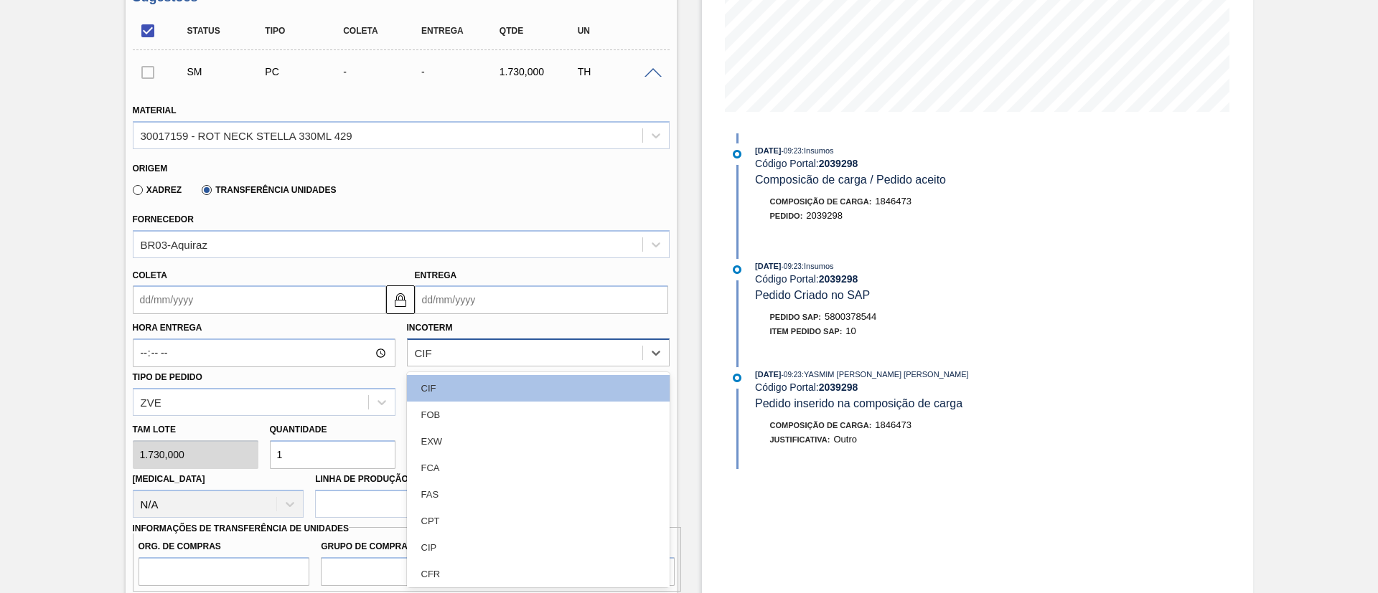
click at [465, 355] on div "CIF" at bounding box center [525, 353] width 235 height 21
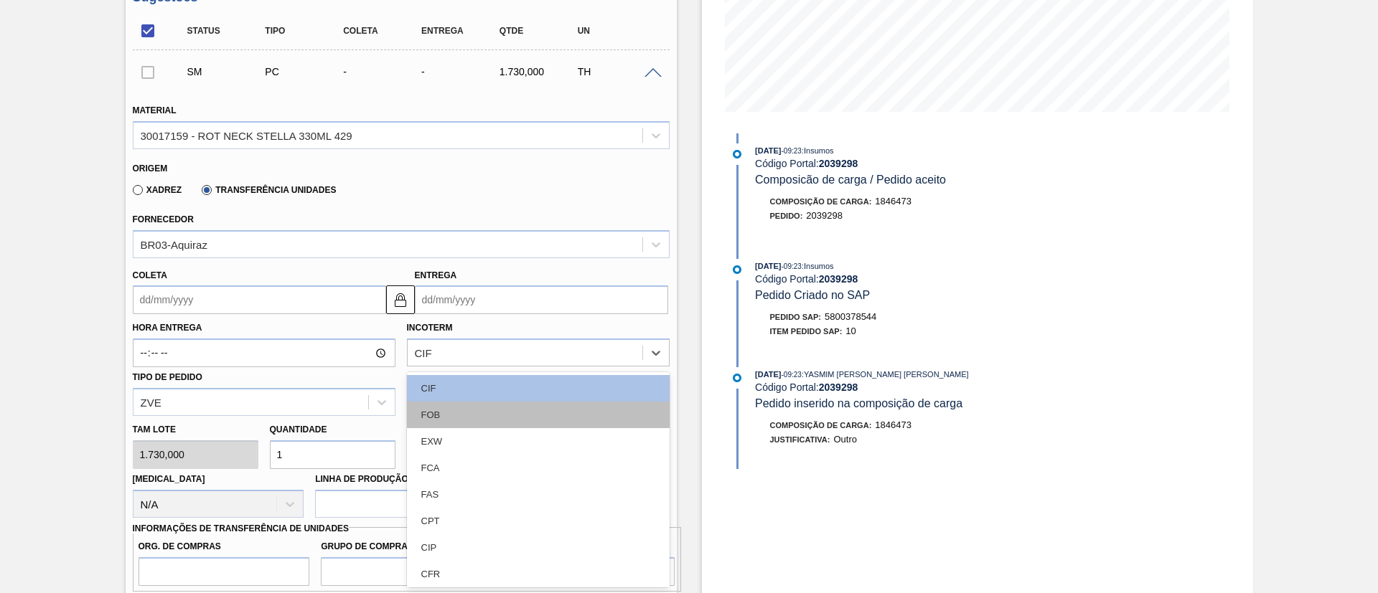
click at [437, 418] on div "FOB" at bounding box center [538, 415] width 263 height 27
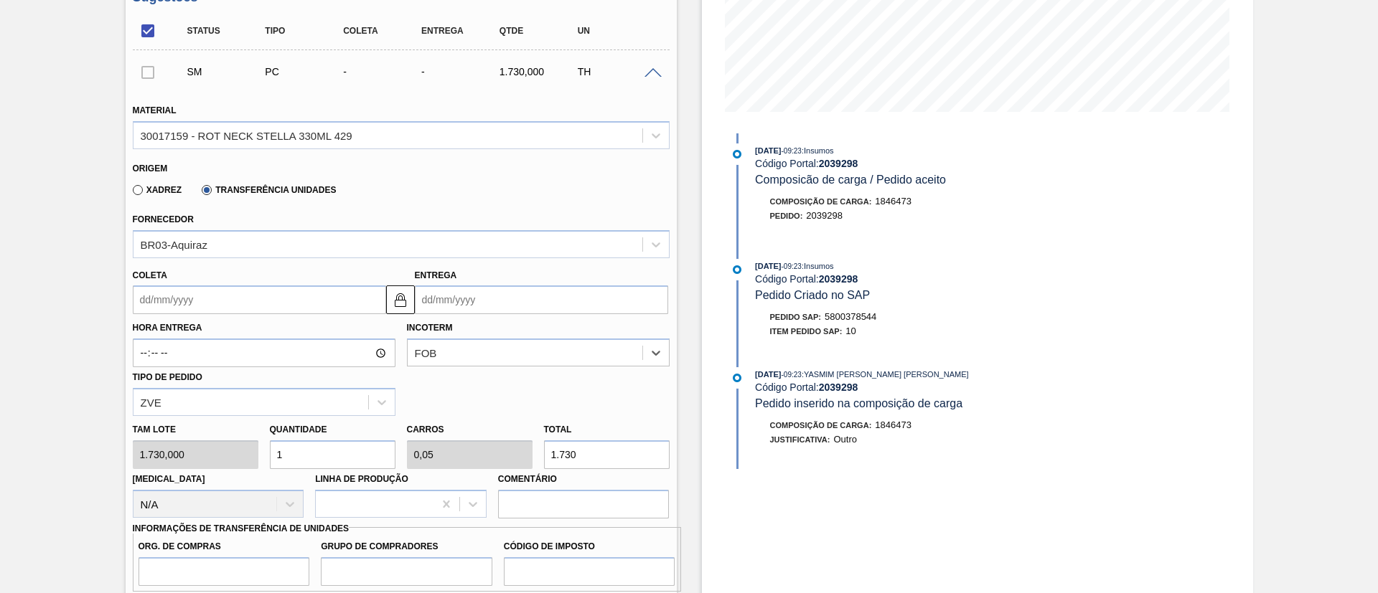
click at [205, 301] on input "Coleta" at bounding box center [259, 300] width 253 height 29
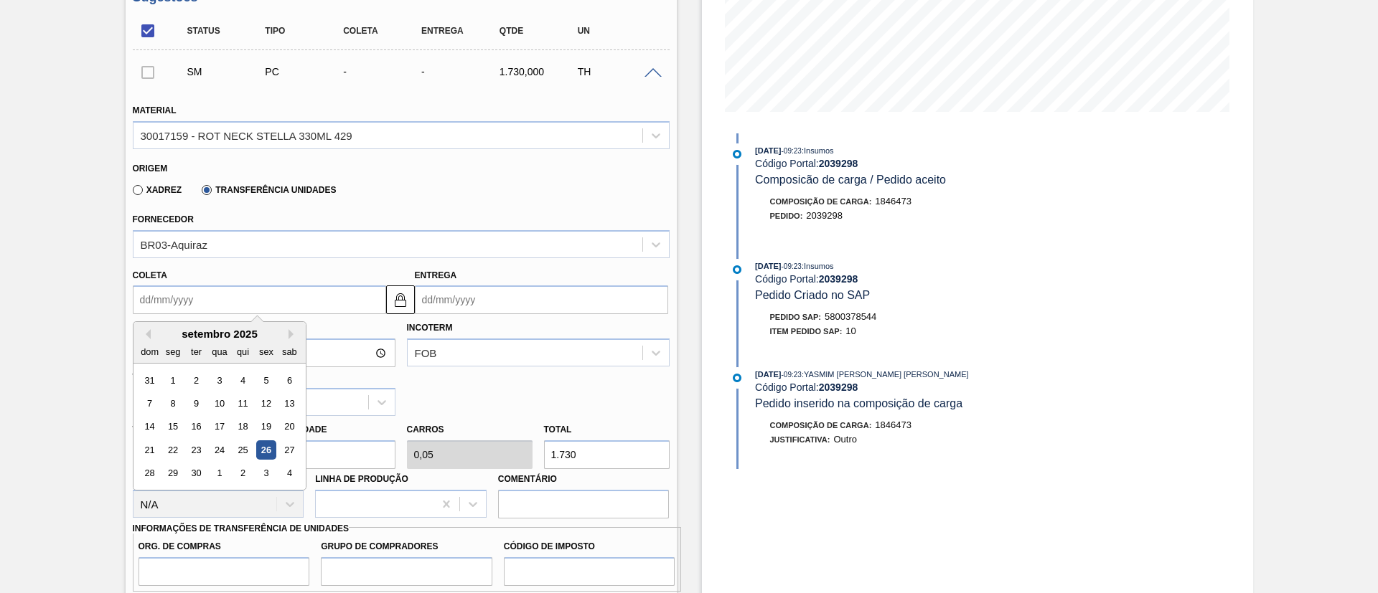
click at [267, 451] on div "26" at bounding box center [265, 450] width 19 height 19
type input "26/09/2025"
type input "09/10/2025"
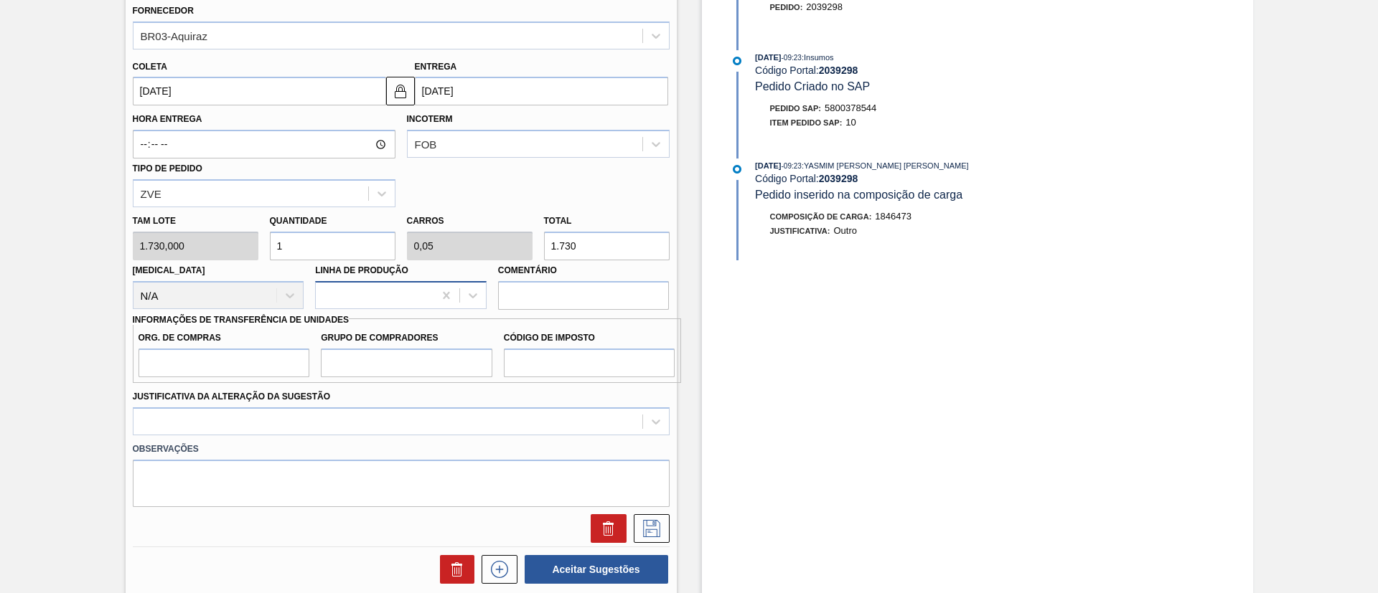
scroll to position [523, 0]
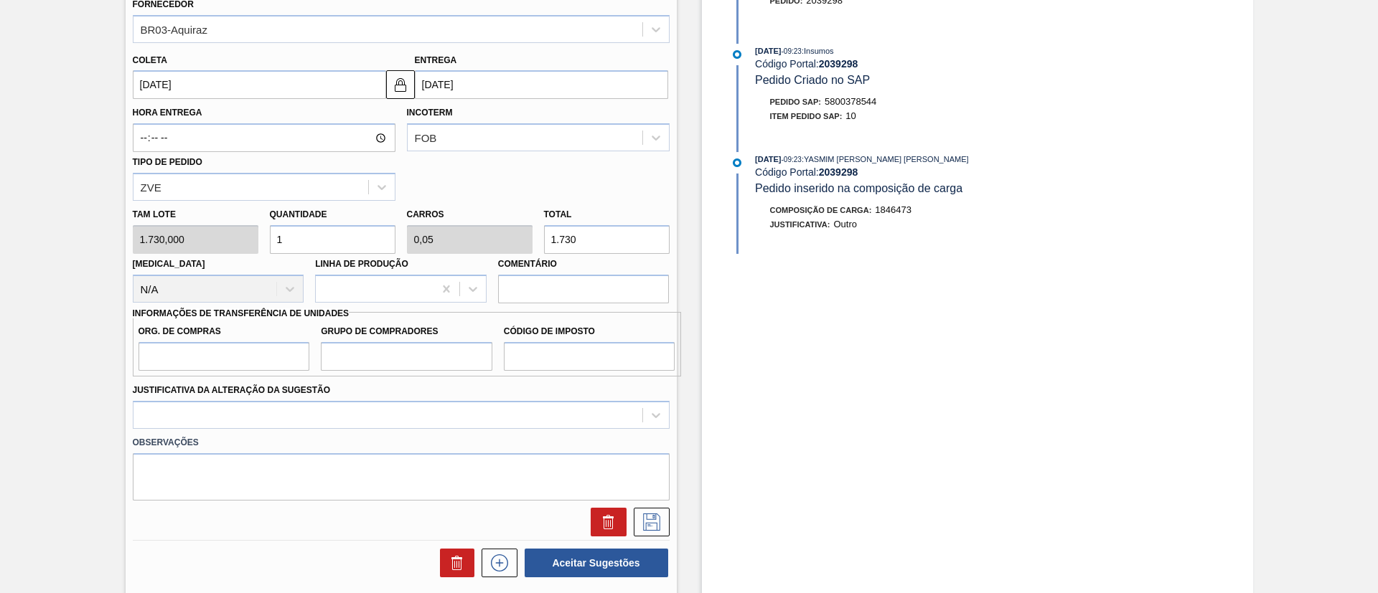
click at [243, 244] on div "Tam lote 1.730,000 Quantidade 1 Carros 0,05 Total 1.730 Doca N/A Linha de Produ…" at bounding box center [401, 252] width 548 height 103
click at [210, 251] on div "Tam lote 1.730,000 Quantidade 1 Carros 0,05 Total 1.730 Doca N/A Linha de Produ…" at bounding box center [401, 252] width 548 height 103
type input "2"
type input "0,1"
type input "3.460"
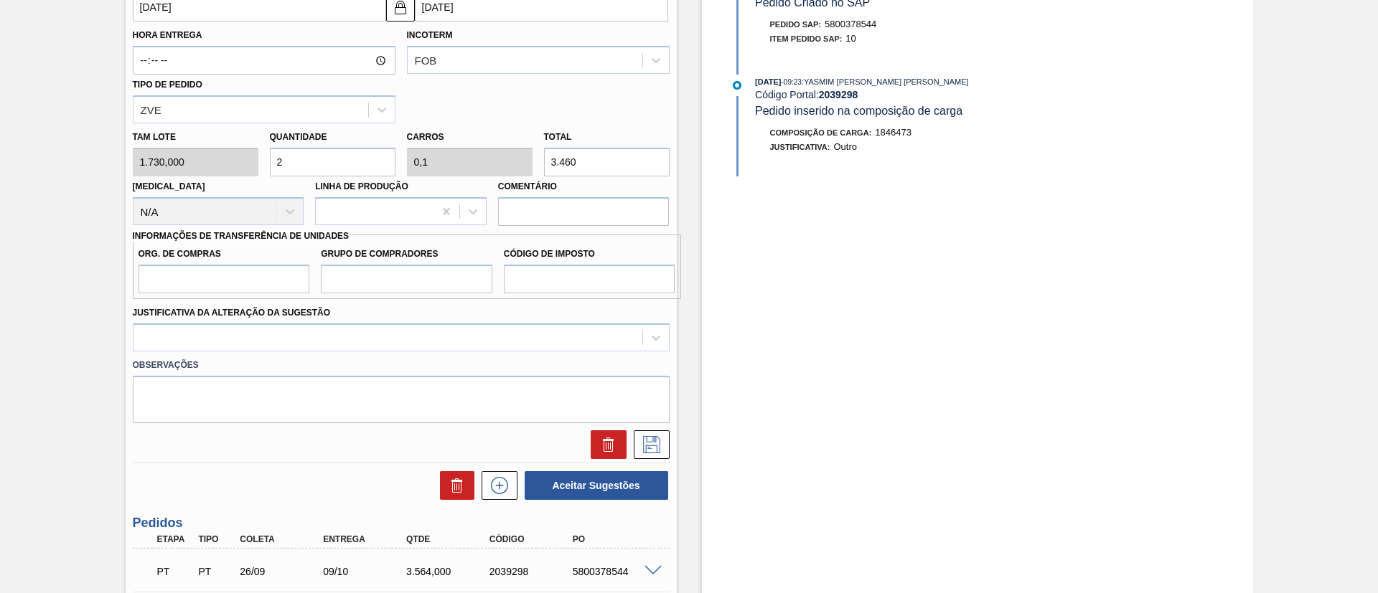
scroll to position [631, 0]
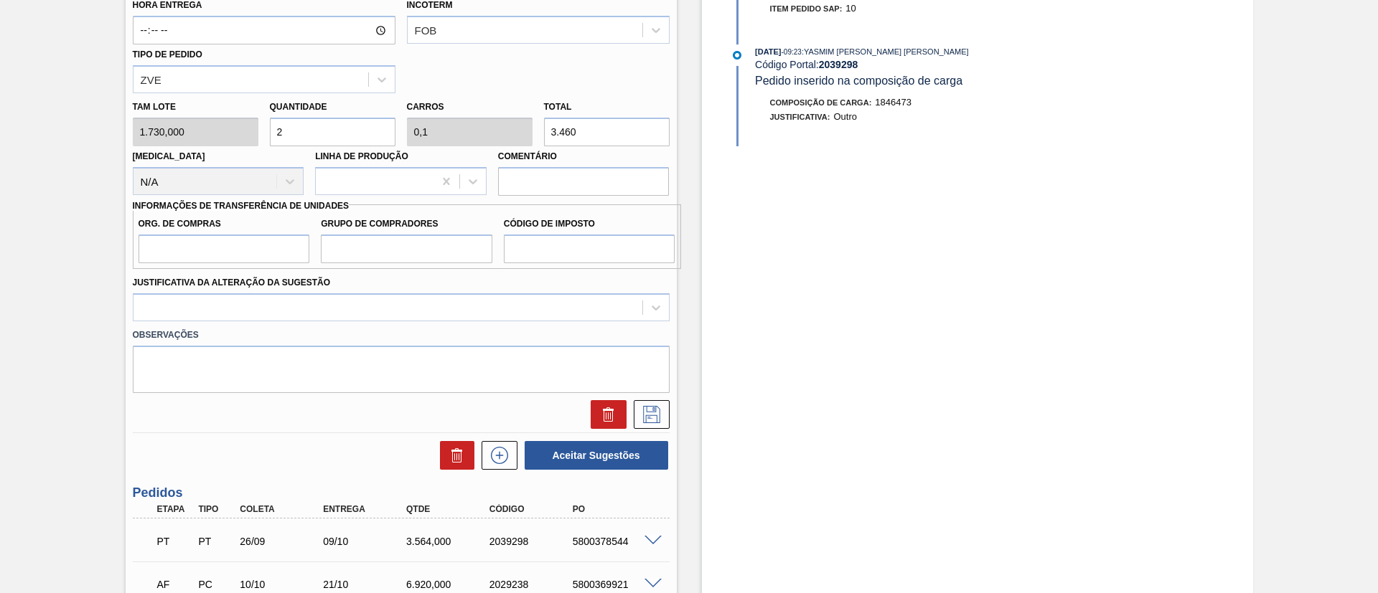
type input "2"
click at [194, 249] on input "Org. de Compras" at bounding box center [223, 249] width 171 height 29
type input "BR00"
drag, startPoint x: 369, startPoint y: 247, endPoint x: 388, endPoint y: 251, distance: 19.8
click at [369, 247] on input "Grupo de Compradores" at bounding box center [406, 249] width 171 height 29
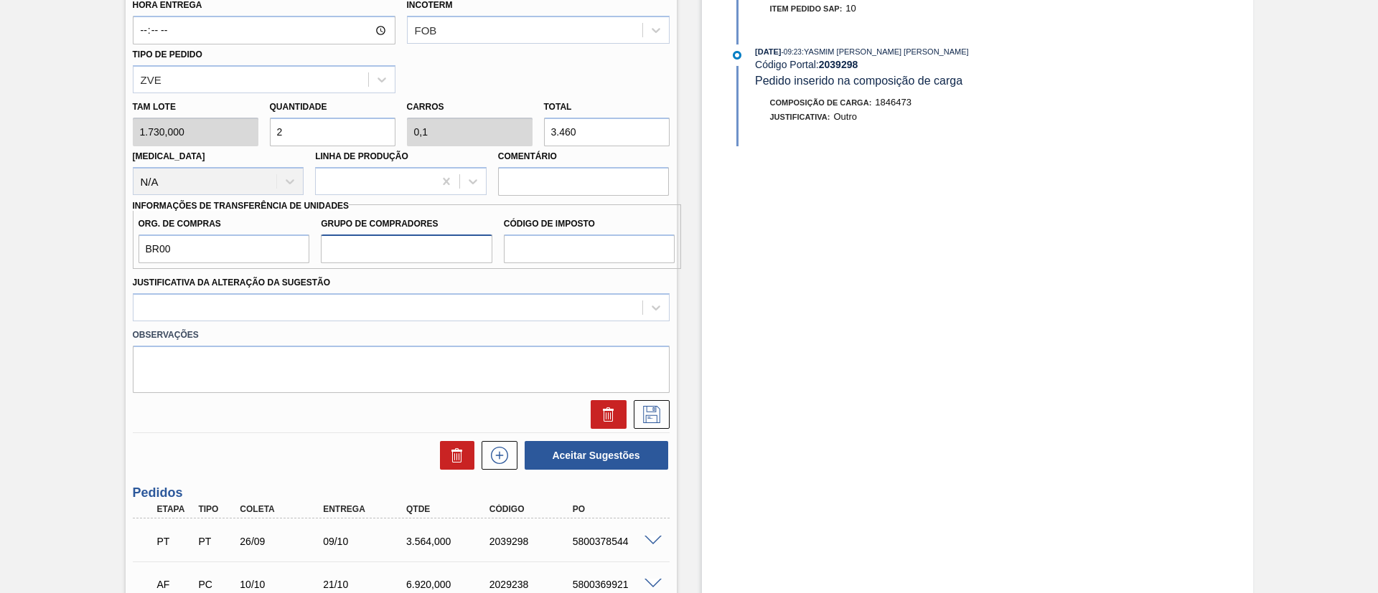
type input "A01"
drag, startPoint x: 541, startPoint y: 248, endPoint x: 551, endPoint y: 250, distance: 10.4
click at [541, 248] on input "Código de Imposto" at bounding box center [589, 249] width 171 height 29
type input "I1"
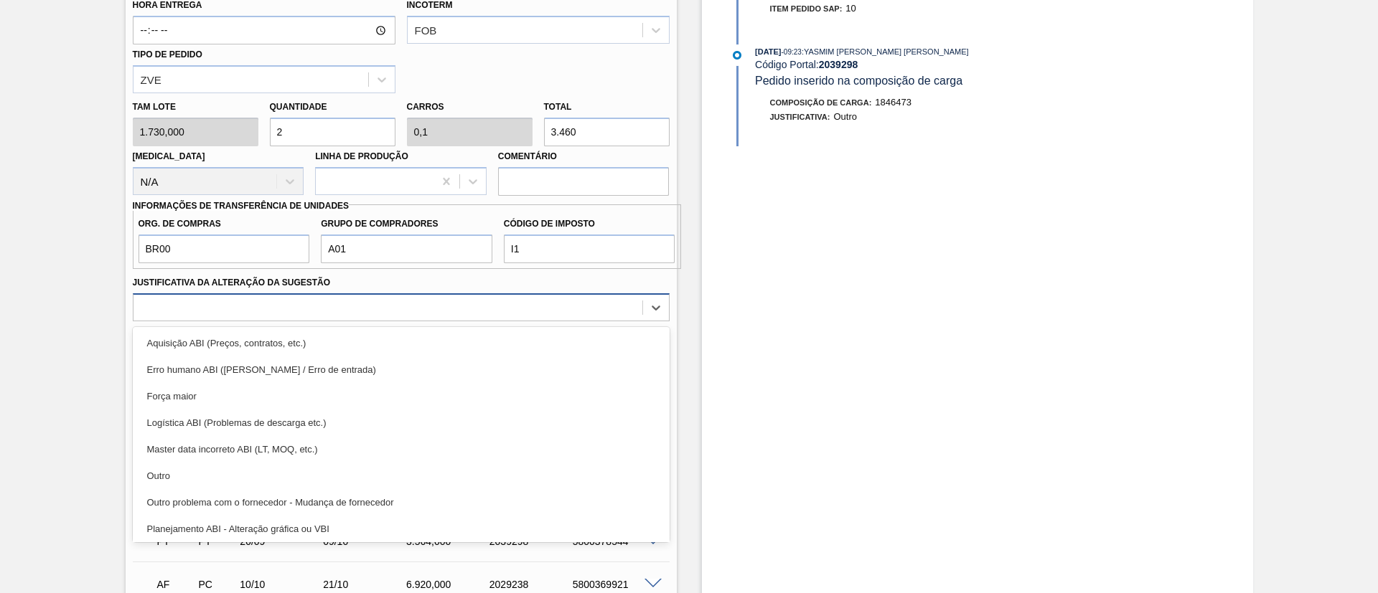
drag, startPoint x: 473, startPoint y: 305, endPoint x: 362, endPoint y: 317, distance: 111.2
click at [467, 306] on div at bounding box center [387, 307] width 509 height 21
drag, startPoint x: 235, startPoint y: 466, endPoint x: 329, endPoint y: 426, distance: 101.9
click at [233, 468] on div "Outro" at bounding box center [401, 476] width 537 height 27
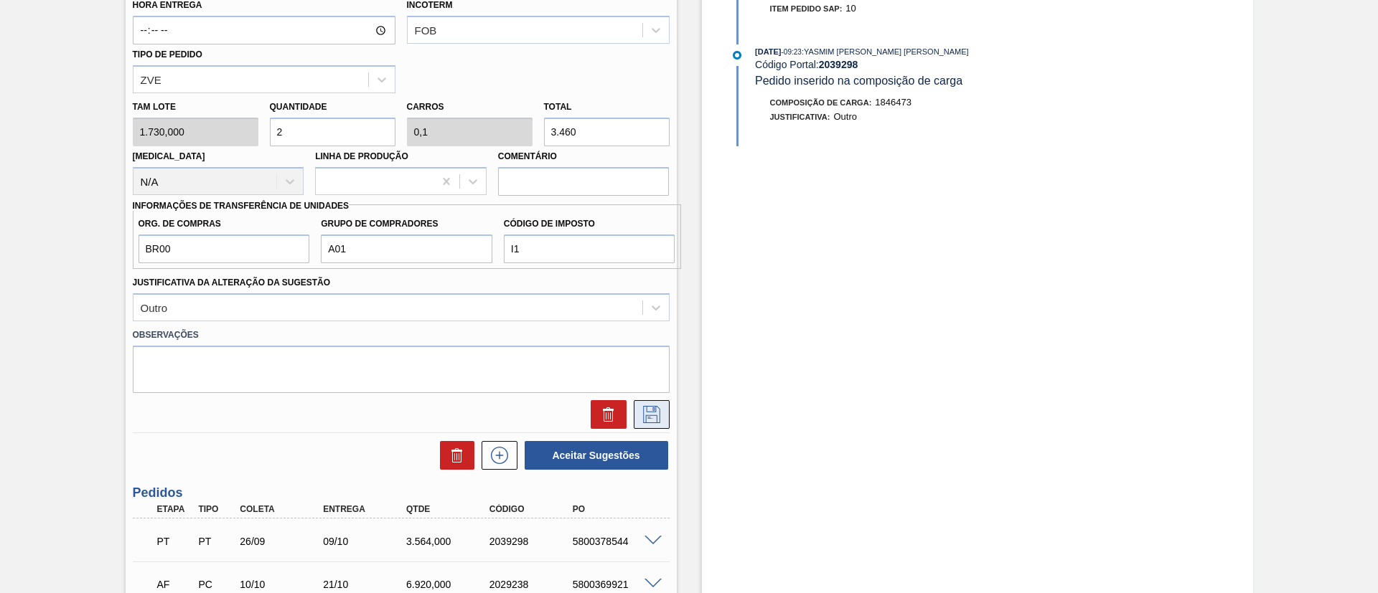
click at [647, 409] on icon at bounding box center [651, 414] width 23 height 17
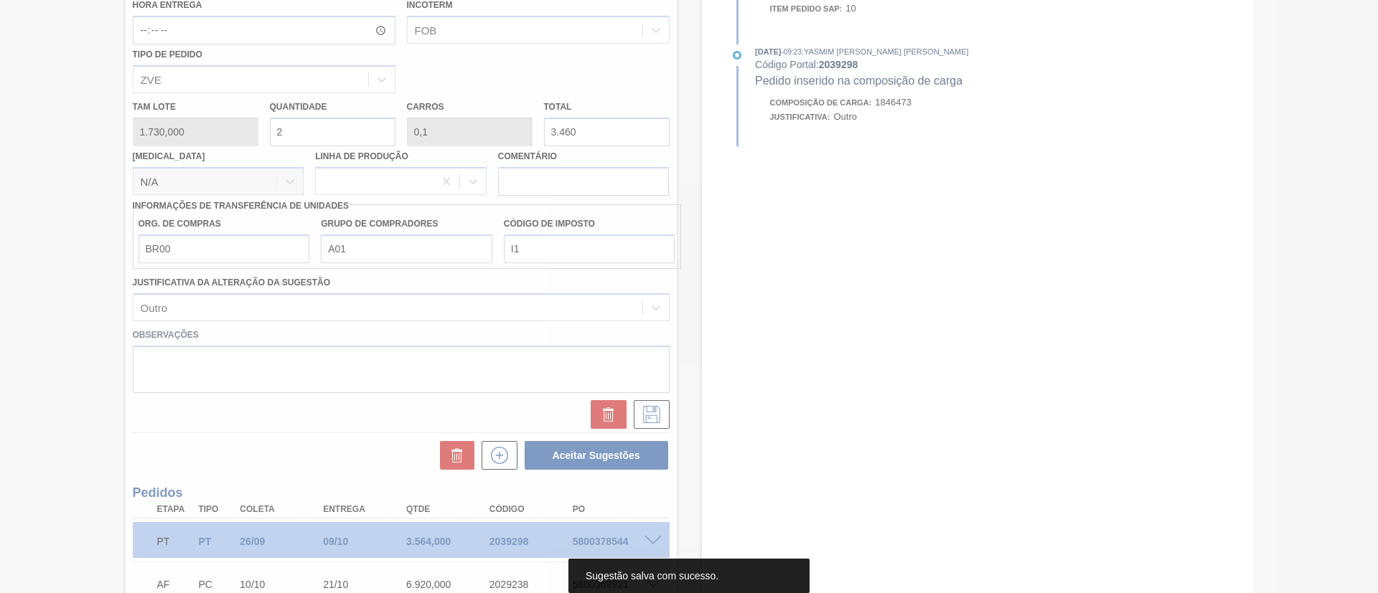
scroll to position [184, 0]
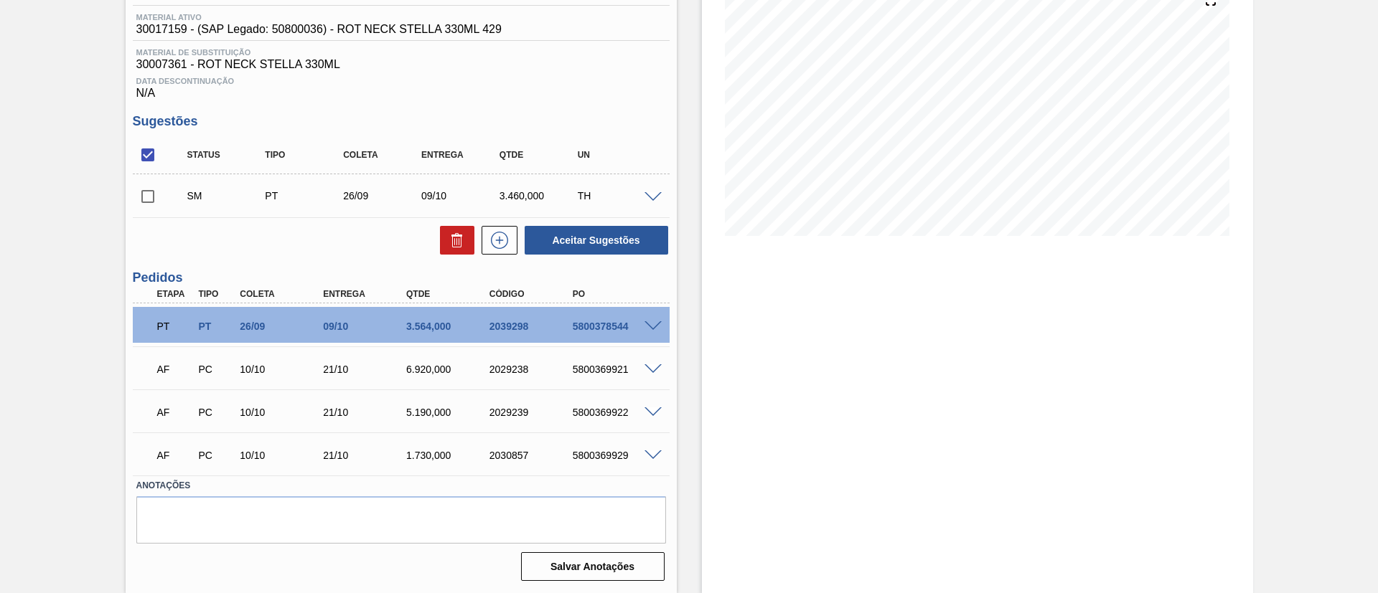
click at [149, 196] on input "checkbox" at bounding box center [148, 197] width 30 height 30
checkbox input "true"
click at [570, 241] on button "Aceitar Sugestões" at bounding box center [597, 240] width 144 height 29
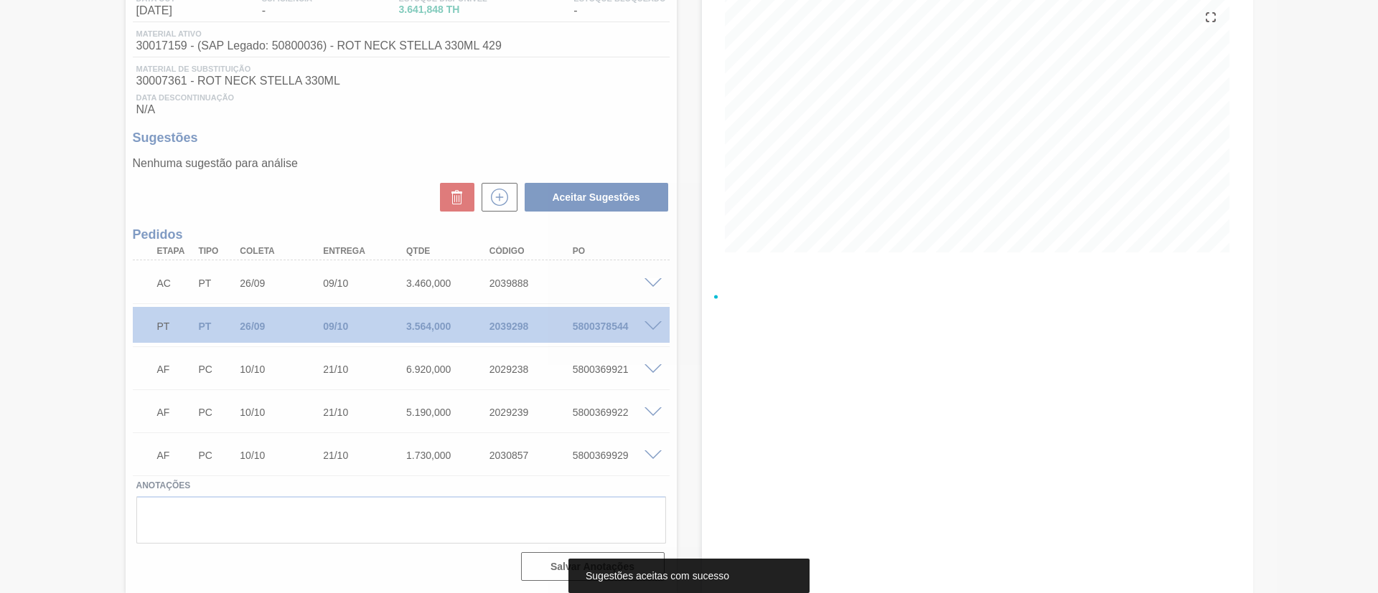
scroll to position [167, 0]
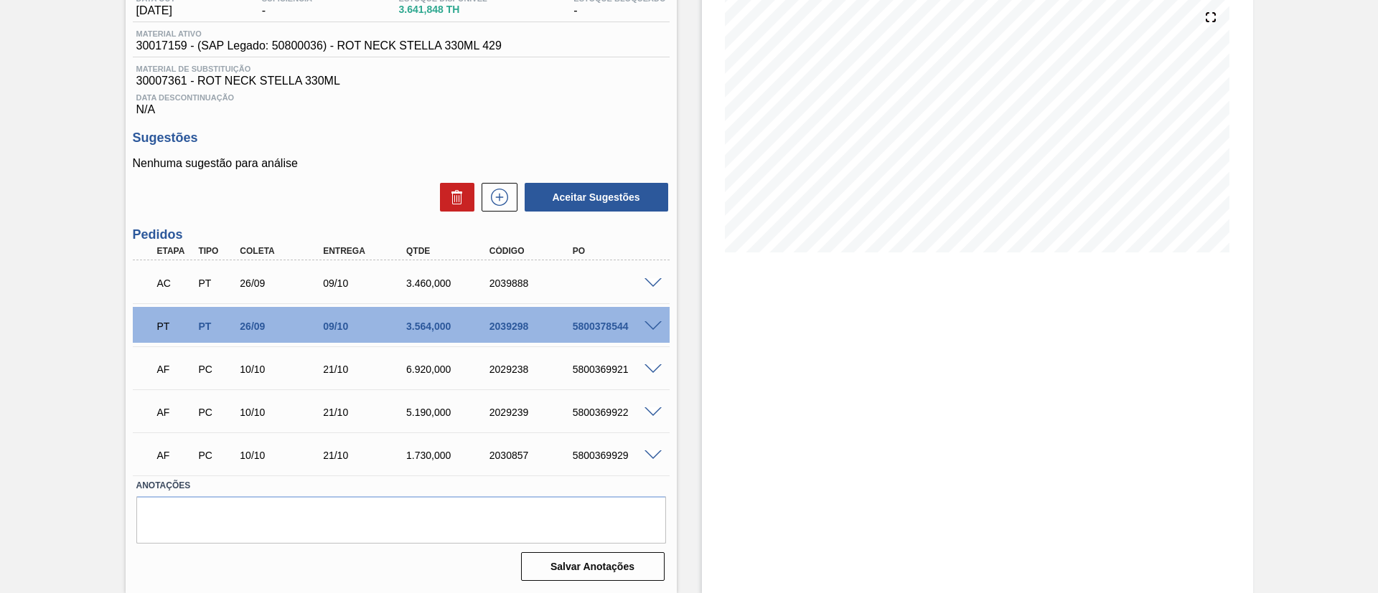
click at [656, 283] on span at bounding box center [652, 283] width 17 height 11
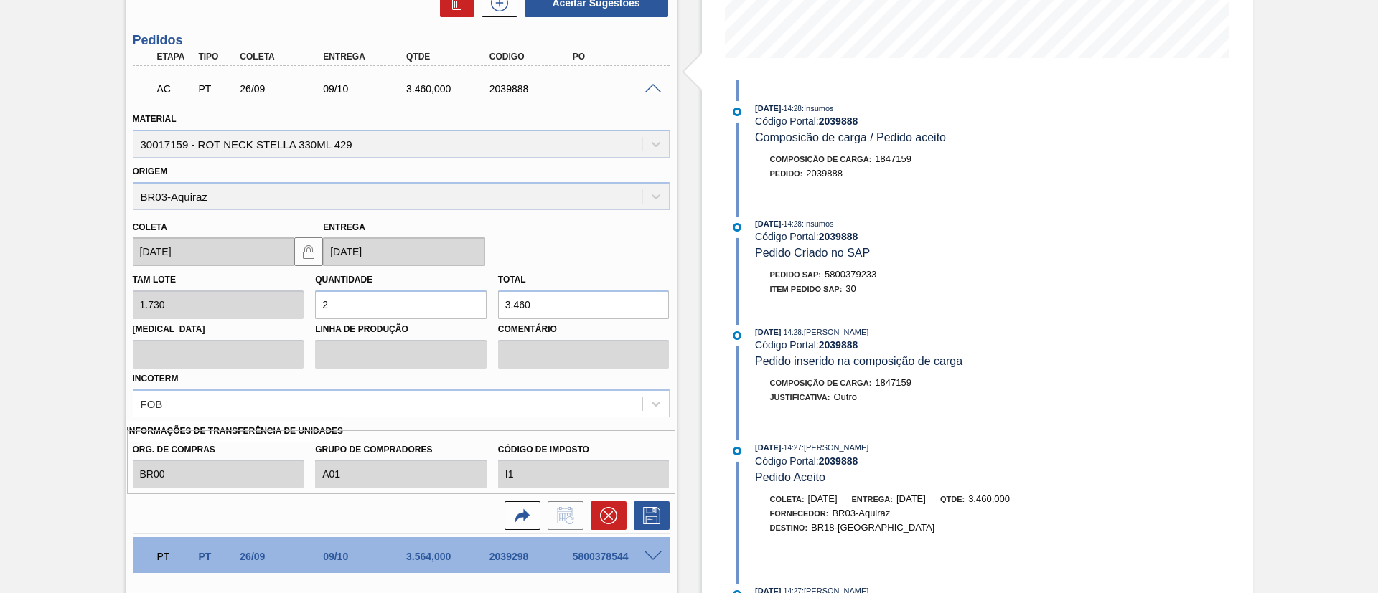
scroll to position [592, 0]
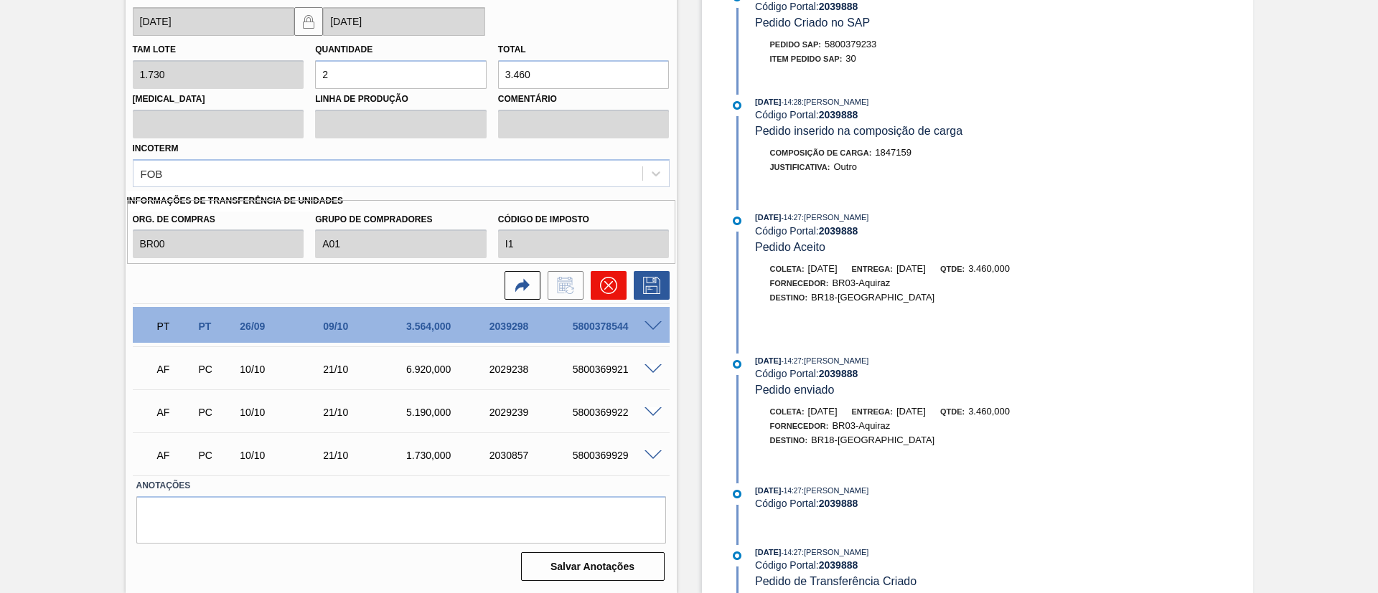
click at [621, 281] on button at bounding box center [609, 285] width 36 height 29
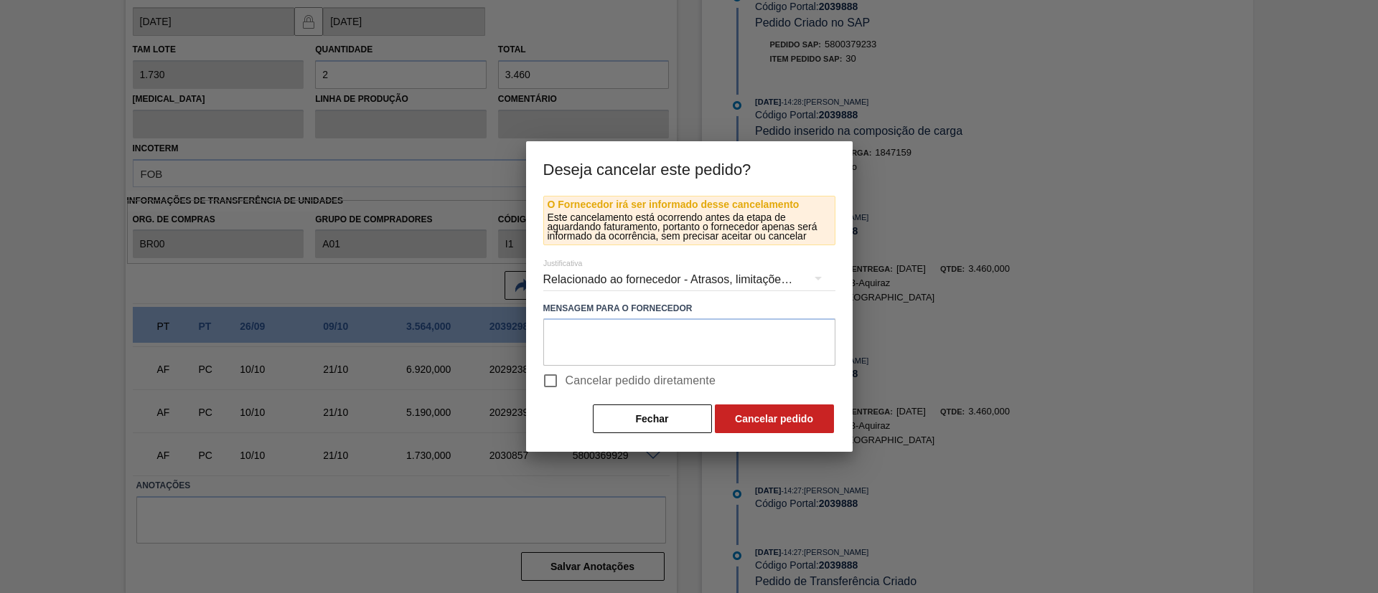
click at [586, 386] on span "Cancelar pedido diretamente" at bounding box center [640, 380] width 151 height 17
click at [565, 386] on input "Cancelar pedido diretamente" at bounding box center [550, 381] width 30 height 30
checkbox input "true"
click at [743, 424] on button "Cancelar pedido" at bounding box center [774, 419] width 119 height 29
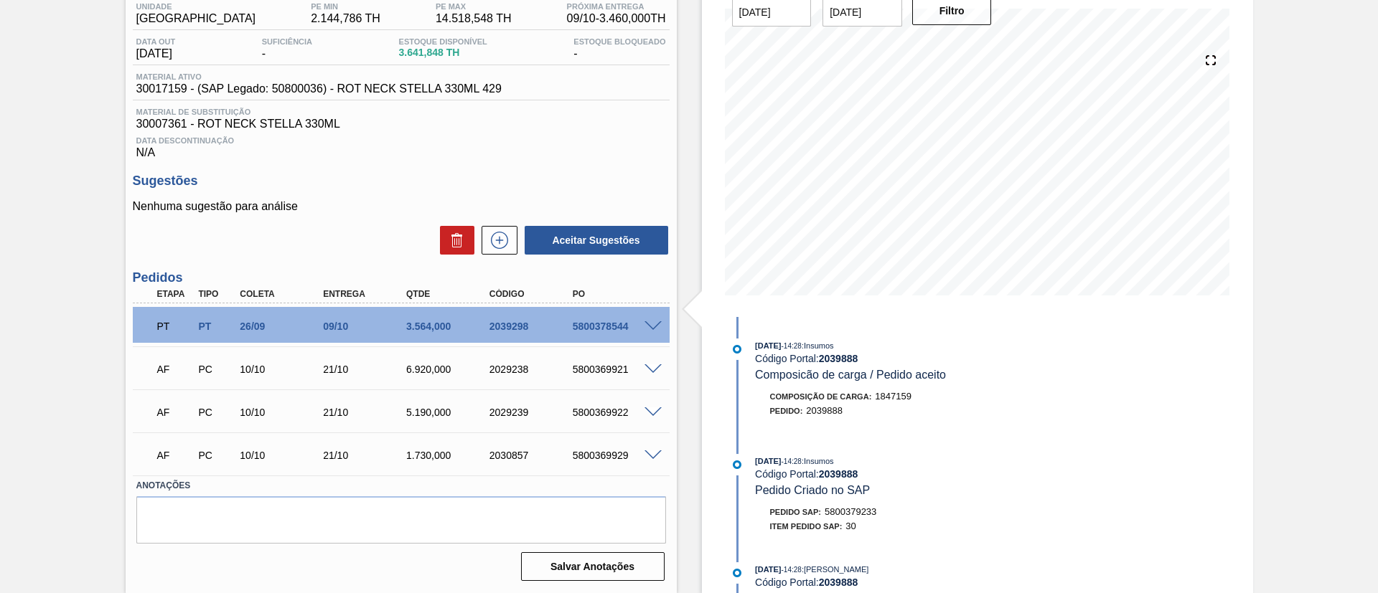
scroll to position [124, 0]
click at [499, 245] on icon at bounding box center [499, 240] width 23 height 17
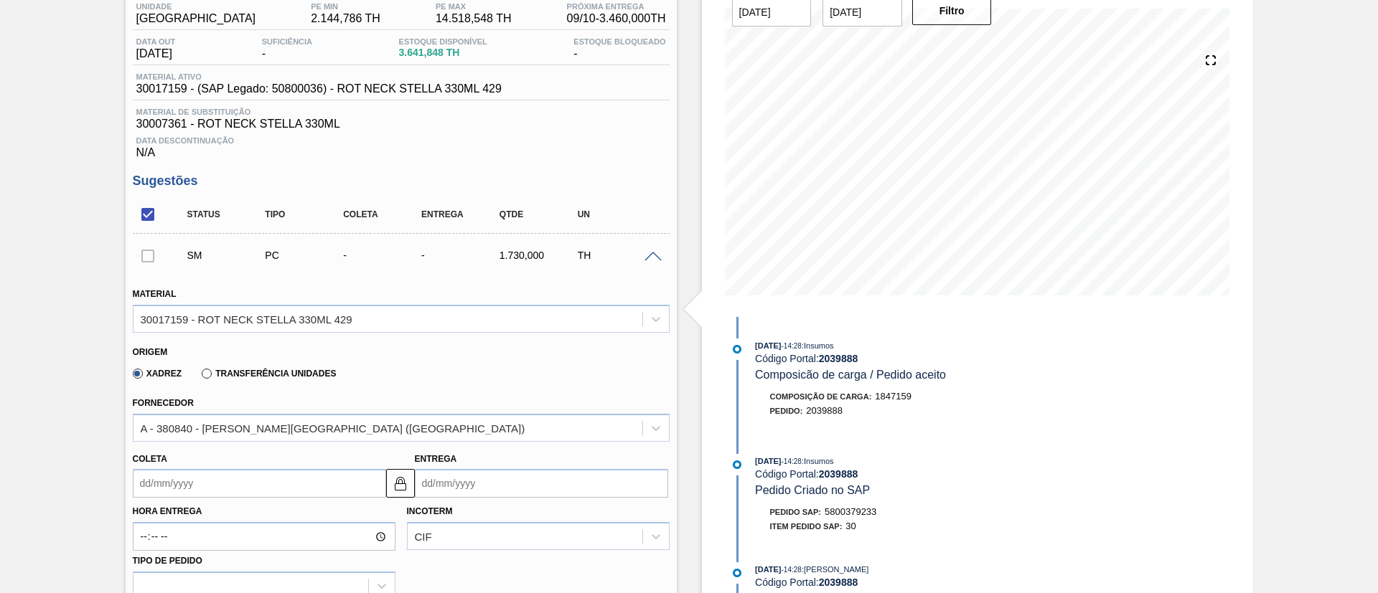
scroll to position [339, 0]
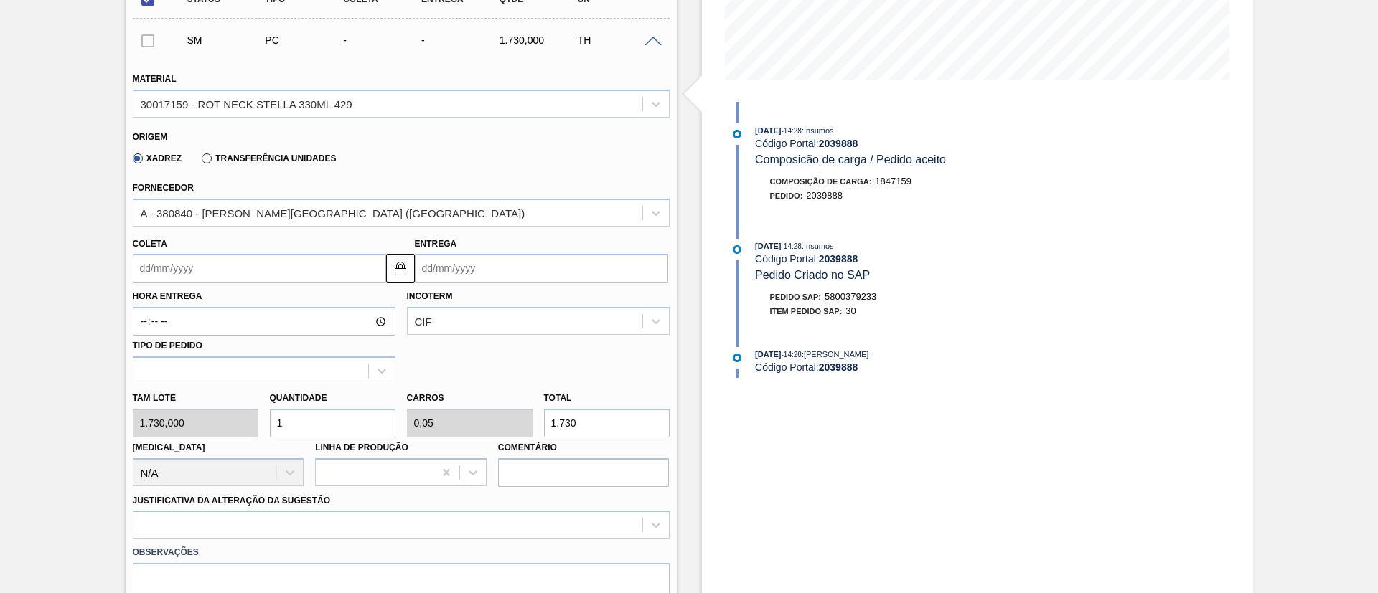
click at [251, 161] on label "Transferência Unidades" at bounding box center [269, 159] width 134 height 10
click at [199, 161] on input "Transferência Unidades" at bounding box center [199, 161] width 0 height 0
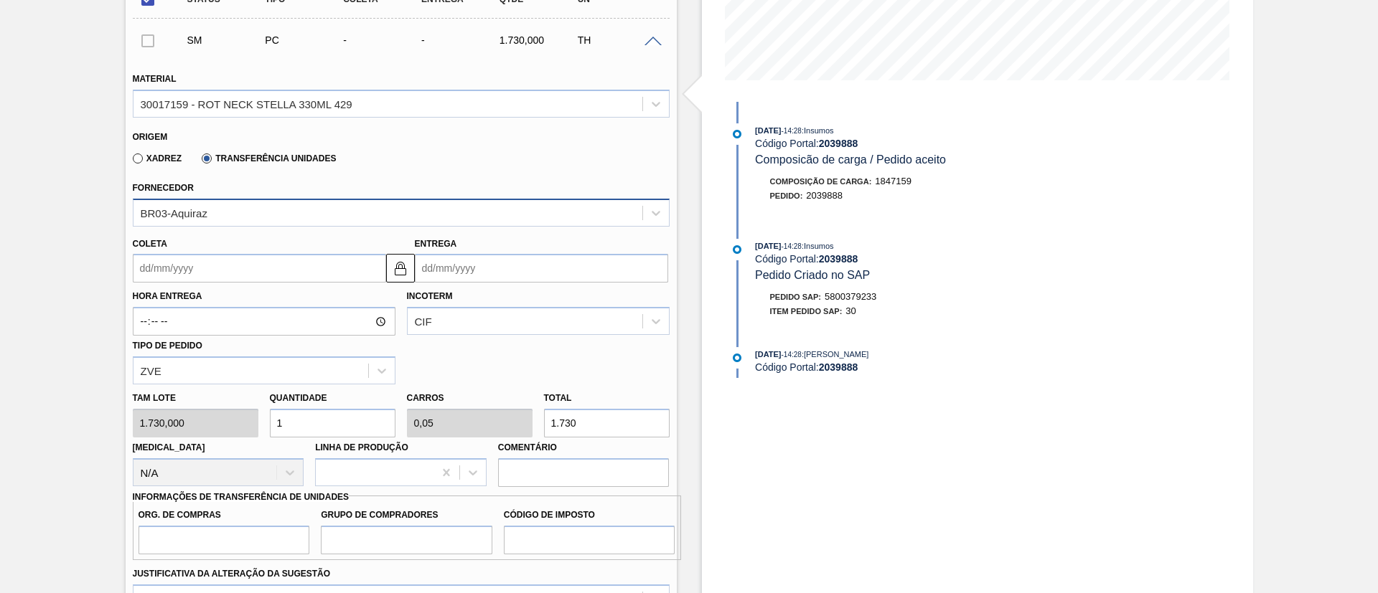
click at [204, 205] on div "BR03-Aquiraz" at bounding box center [387, 212] width 509 height 21
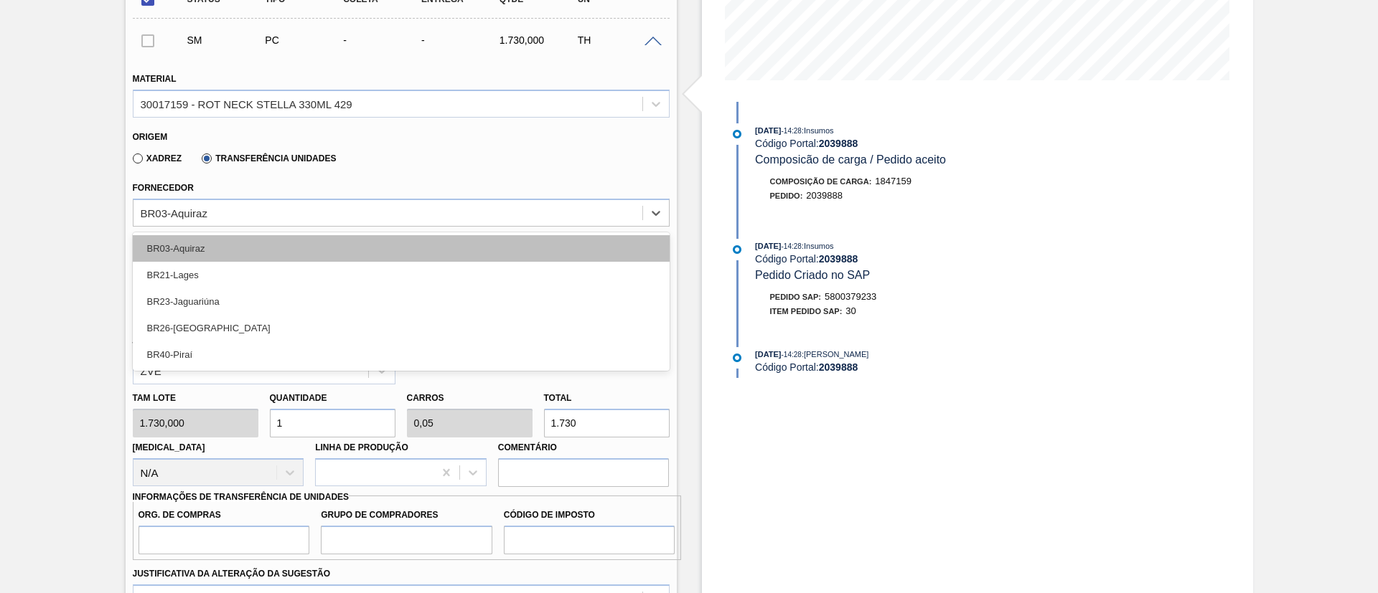
click at [193, 250] on div "BR03-Aquiraz" at bounding box center [401, 248] width 537 height 27
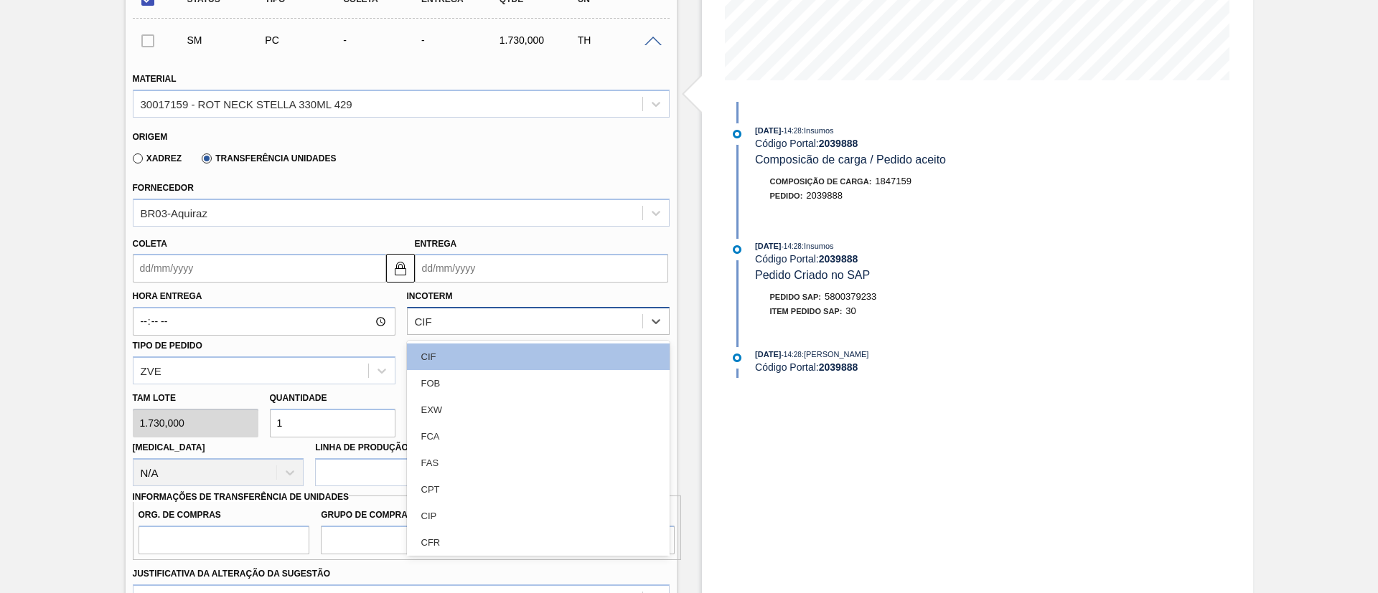
click at [495, 323] on div "CIF" at bounding box center [525, 321] width 235 height 21
click at [458, 376] on div "FOB" at bounding box center [538, 383] width 263 height 27
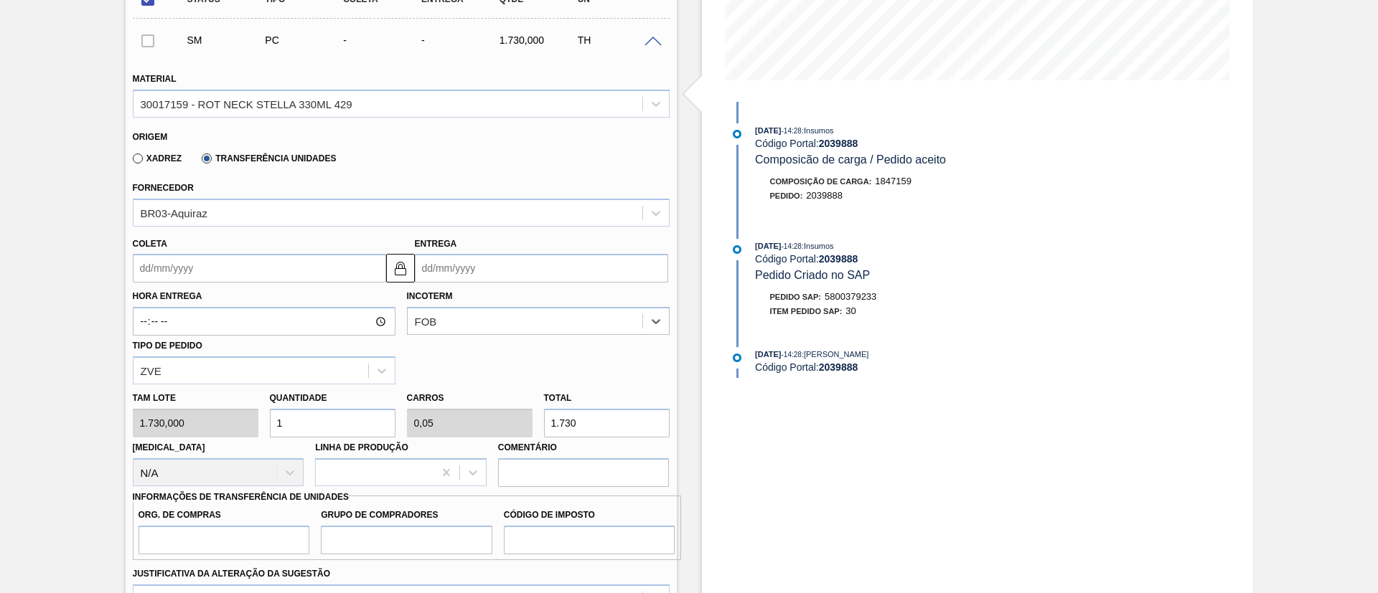
click at [219, 272] on input "Coleta" at bounding box center [259, 268] width 253 height 29
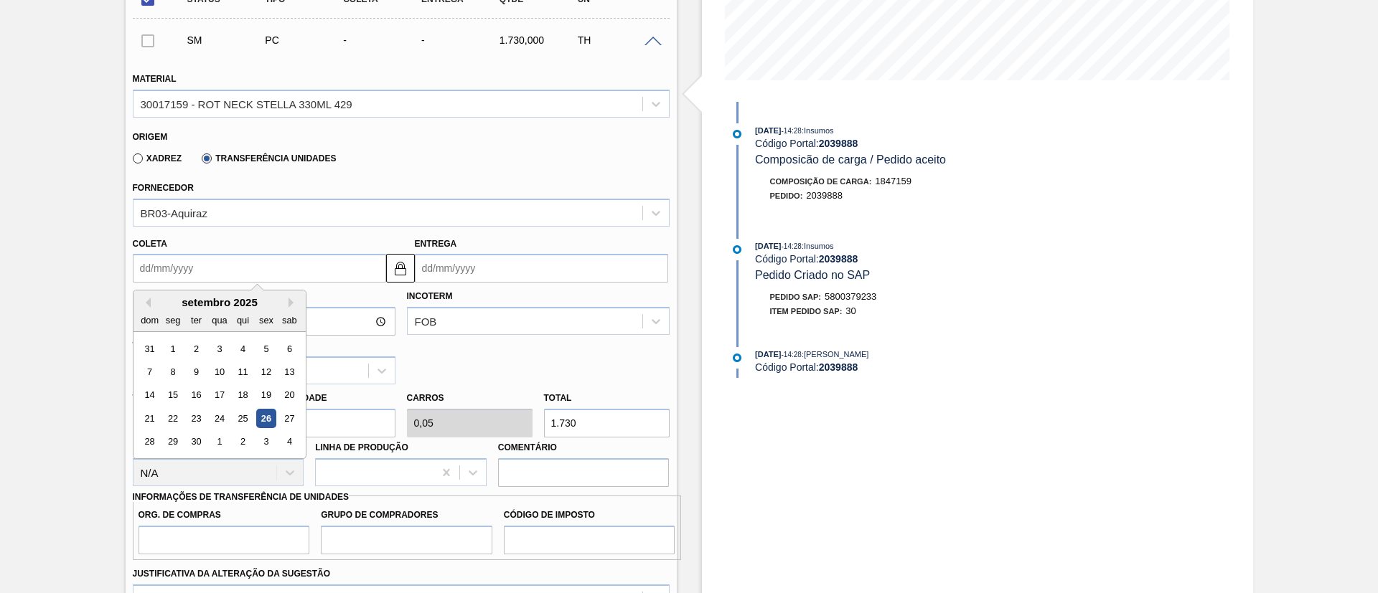
click at [268, 416] on div "26" at bounding box center [265, 418] width 19 height 19
type input "[DATE]"
type input "09/10/2025"
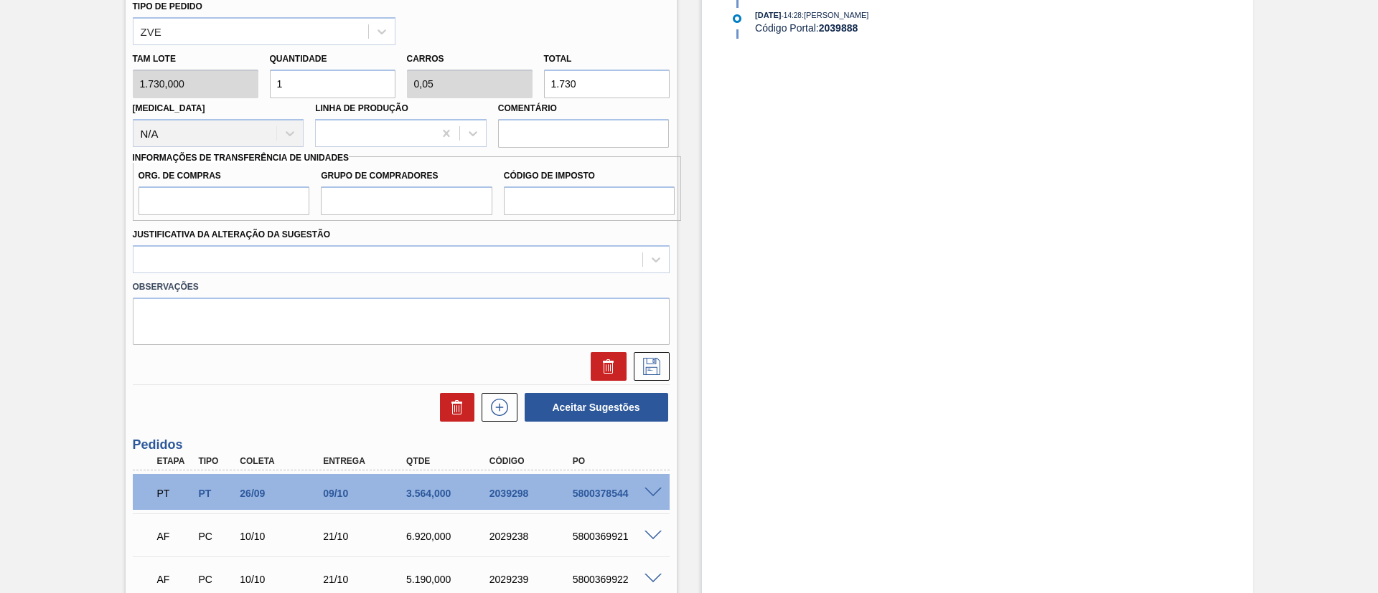
scroll to position [631, 0]
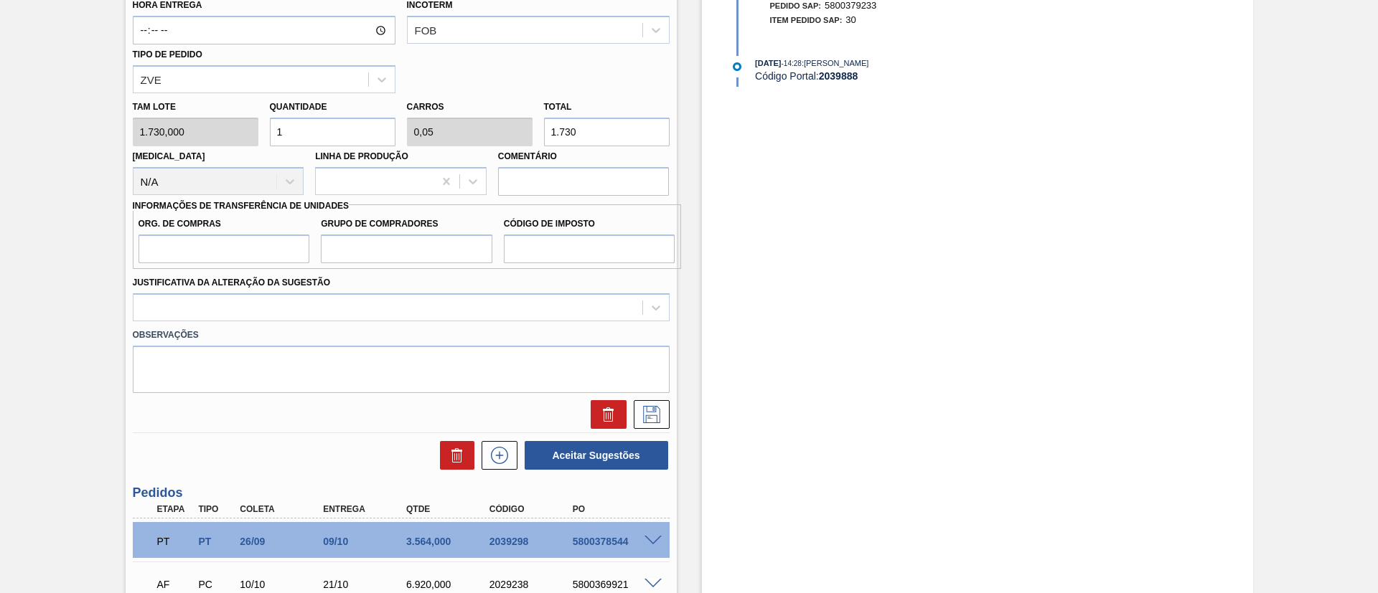
click at [450, 135] on div "Tam lote 1.730,000 Quantidade 1 Carros 0,05 Total 1.730 Doca N/A Linha de Produ…" at bounding box center [401, 144] width 548 height 103
type input "0,002"
type input "0"
type input "3"
type input "0,02"
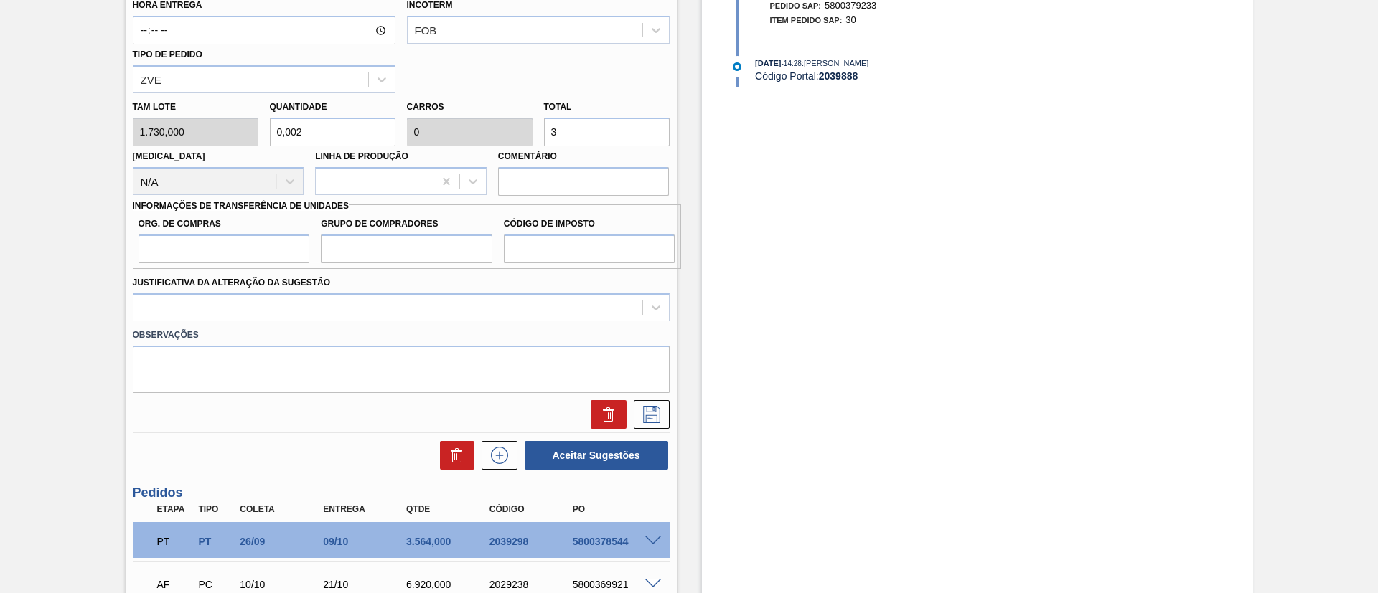
type input "0,001"
type input "35"
type input "0,206"
type input "0,01"
type input "356"
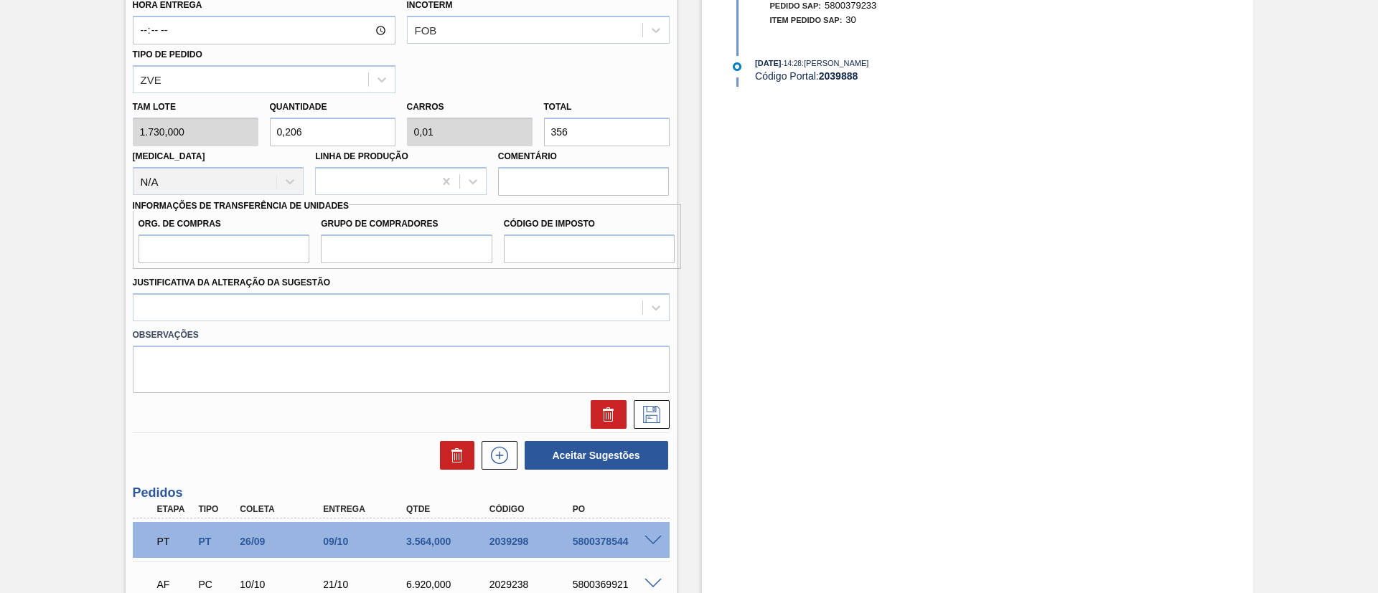
type input "2,06"
type input "0,103"
type input "3.564"
click at [204, 245] on input "Org. de Compras" at bounding box center [223, 249] width 171 height 29
type input "BR00"
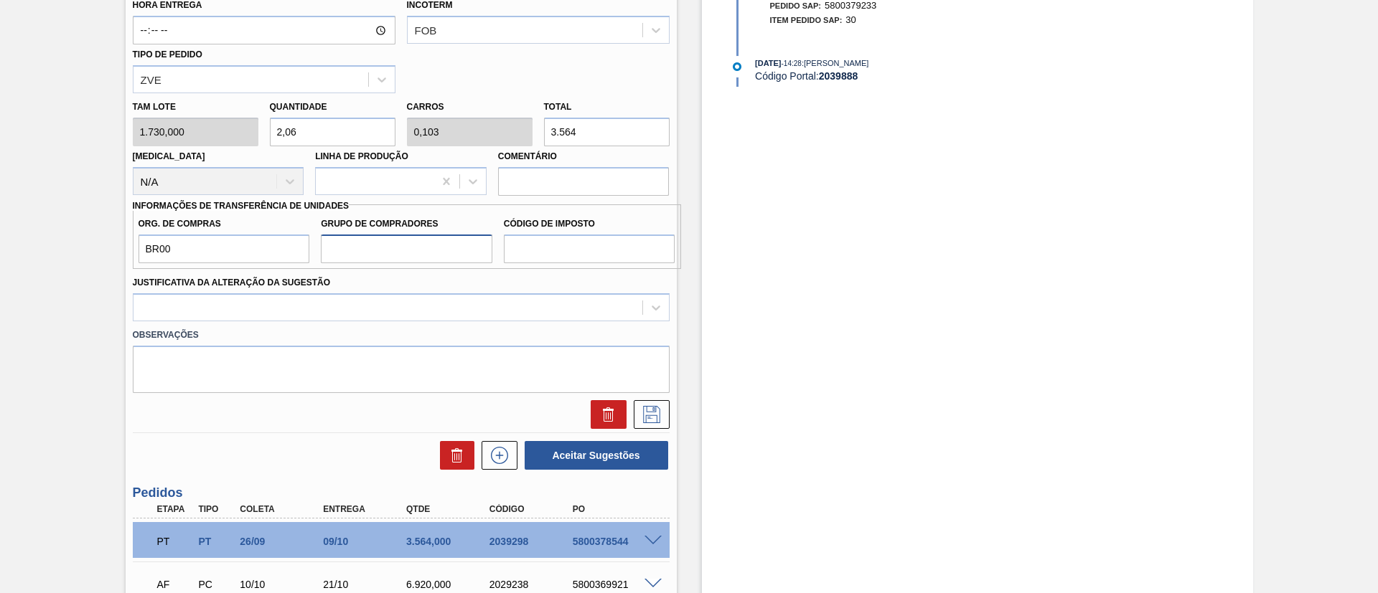
drag, startPoint x: 358, startPoint y: 249, endPoint x: 363, endPoint y: 255, distance: 8.2
click at [358, 249] on input "Grupo de Compradores" at bounding box center [406, 249] width 171 height 29
type input "A01"
drag, startPoint x: 538, startPoint y: 246, endPoint x: 560, endPoint y: 263, distance: 27.6
click at [539, 246] on input "Código de Imposto" at bounding box center [589, 249] width 171 height 29
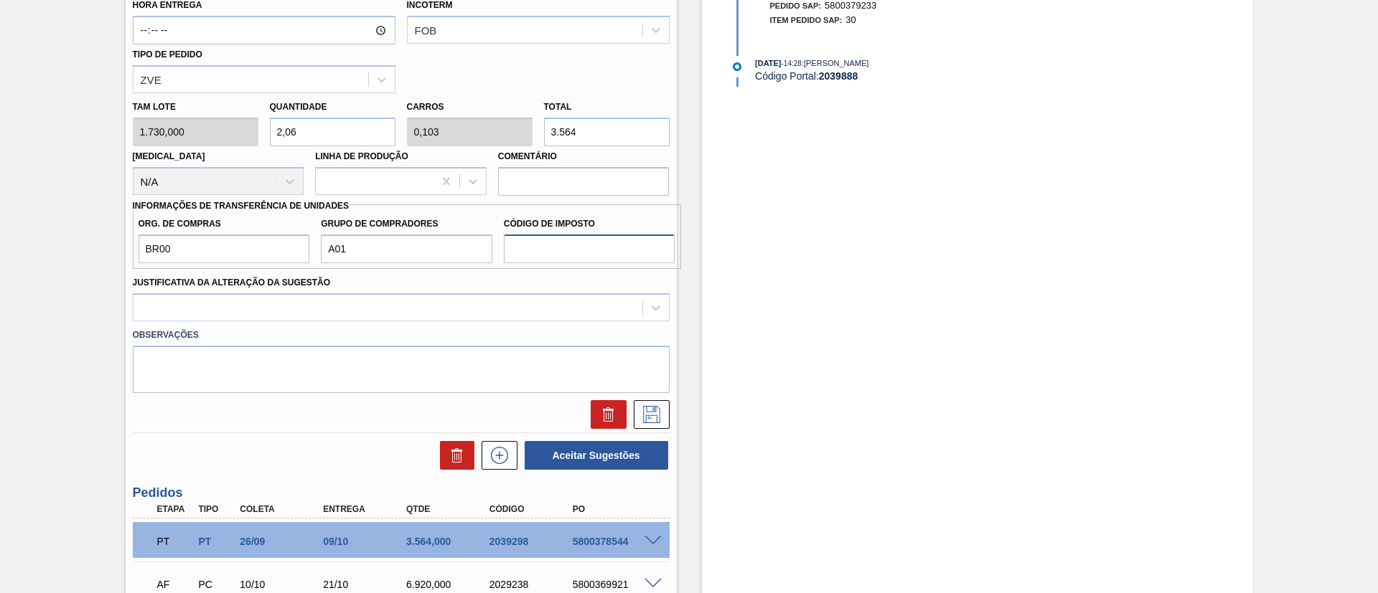
type input "I1"
drag, startPoint x: 419, startPoint y: 304, endPoint x: 377, endPoint y: 321, distance: 45.7
click at [415, 304] on div at bounding box center [387, 307] width 509 height 21
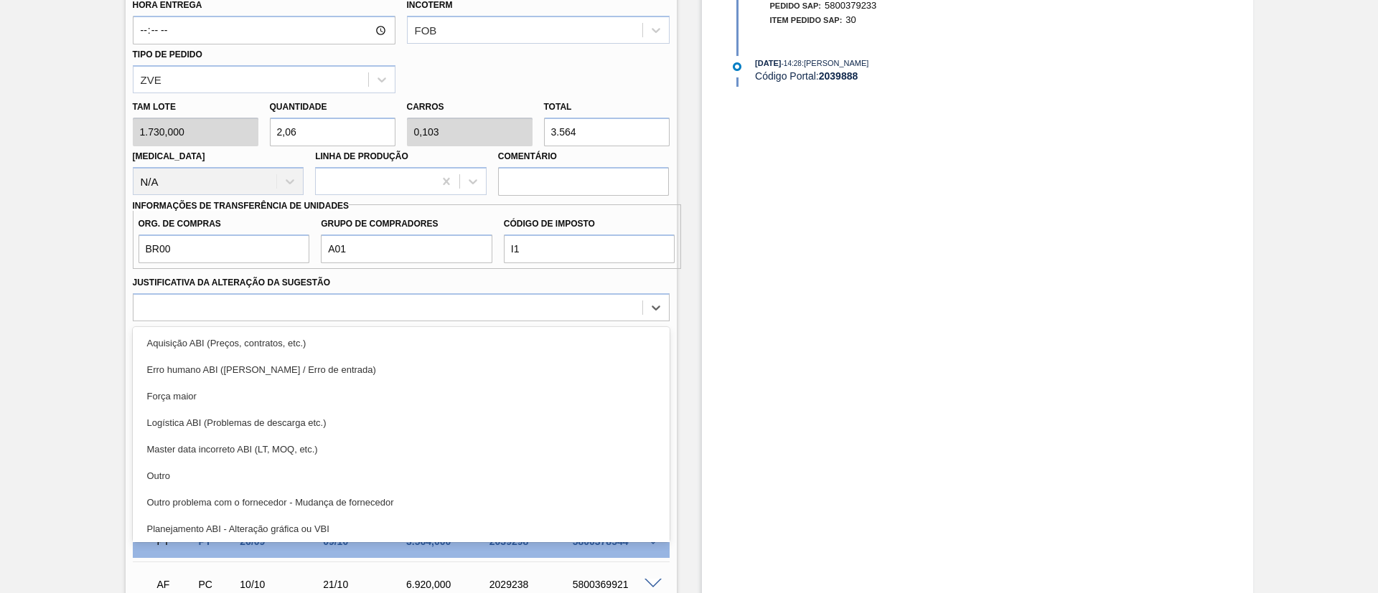
drag, startPoint x: 232, startPoint y: 479, endPoint x: 248, endPoint y: 456, distance: 28.3
click at [227, 483] on div "Outro" at bounding box center [401, 476] width 537 height 27
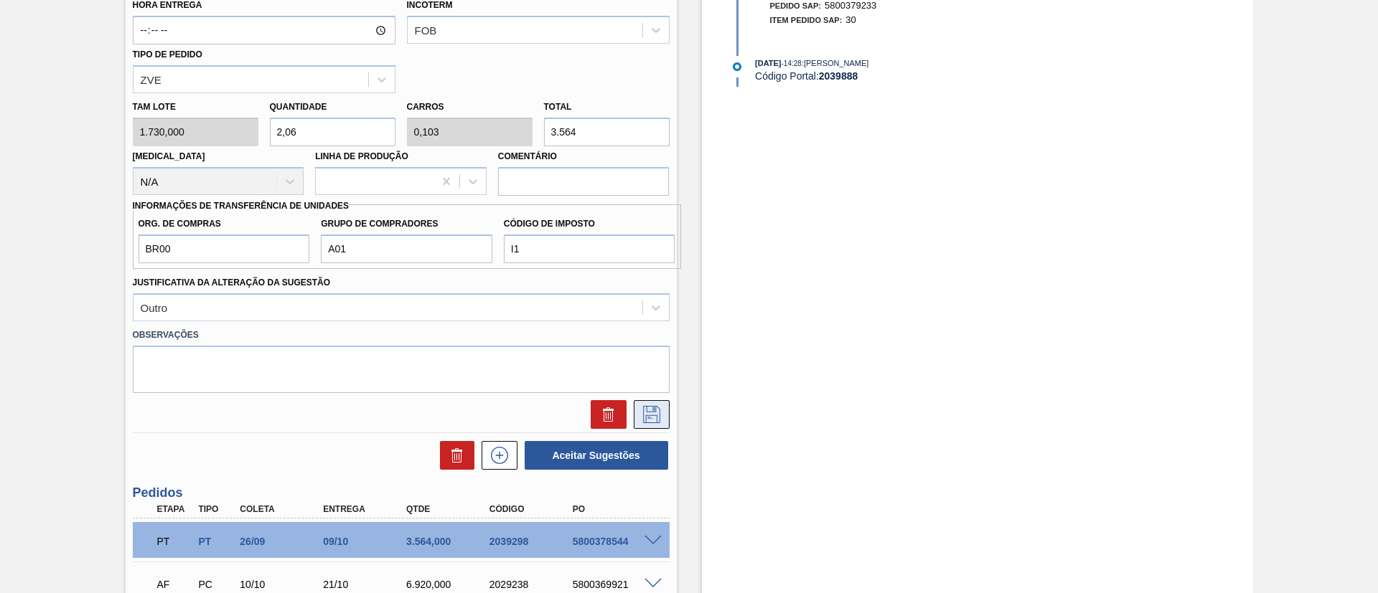
click at [645, 409] on icon at bounding box center [651, 414] width 23 height 17
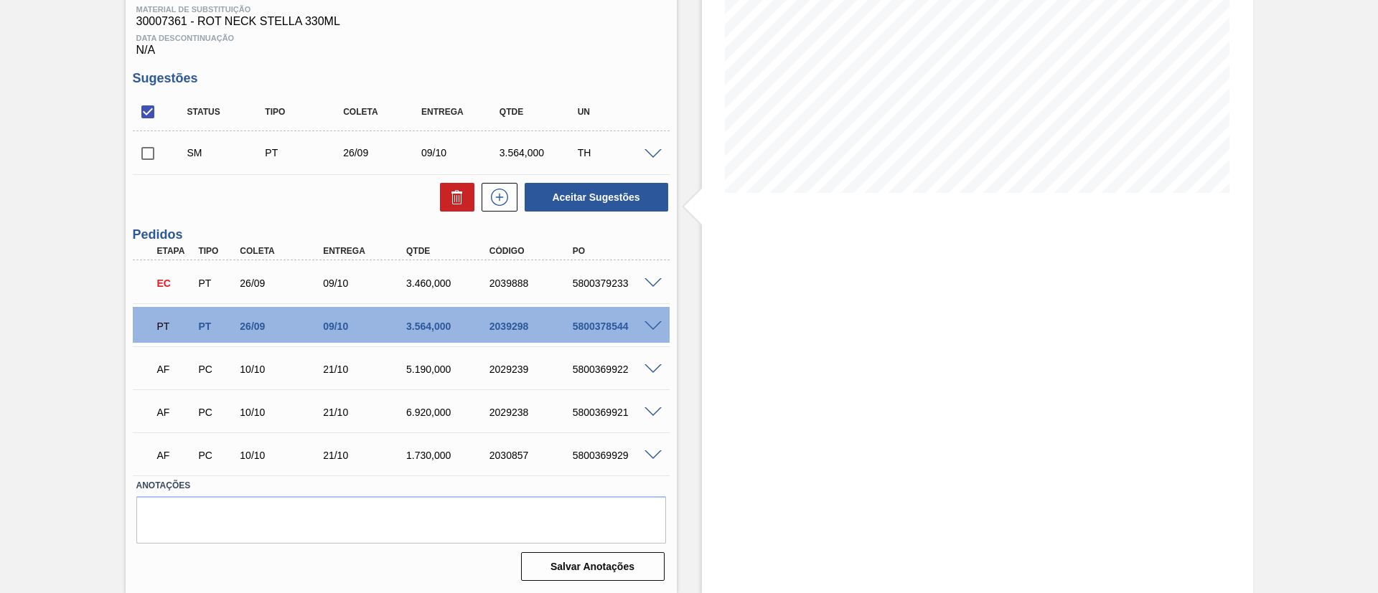
scroll to position [227, 0]
click at [153, 155] on input "checkbox" at bounding box center [148, 153] width 30 height 30
click at [623, 200] on button "Aceitar Sugestões" at bounding box center [597, 197] width 144 height 29
checkbox input "false"
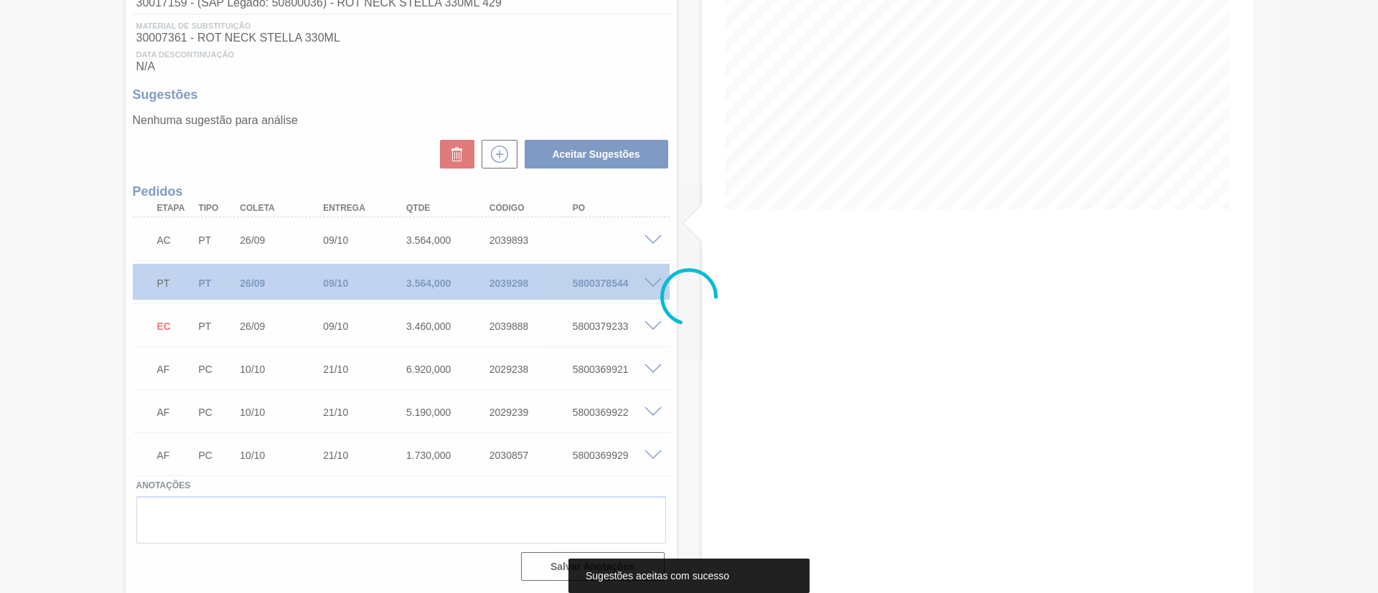
scroll to position [210, 0]
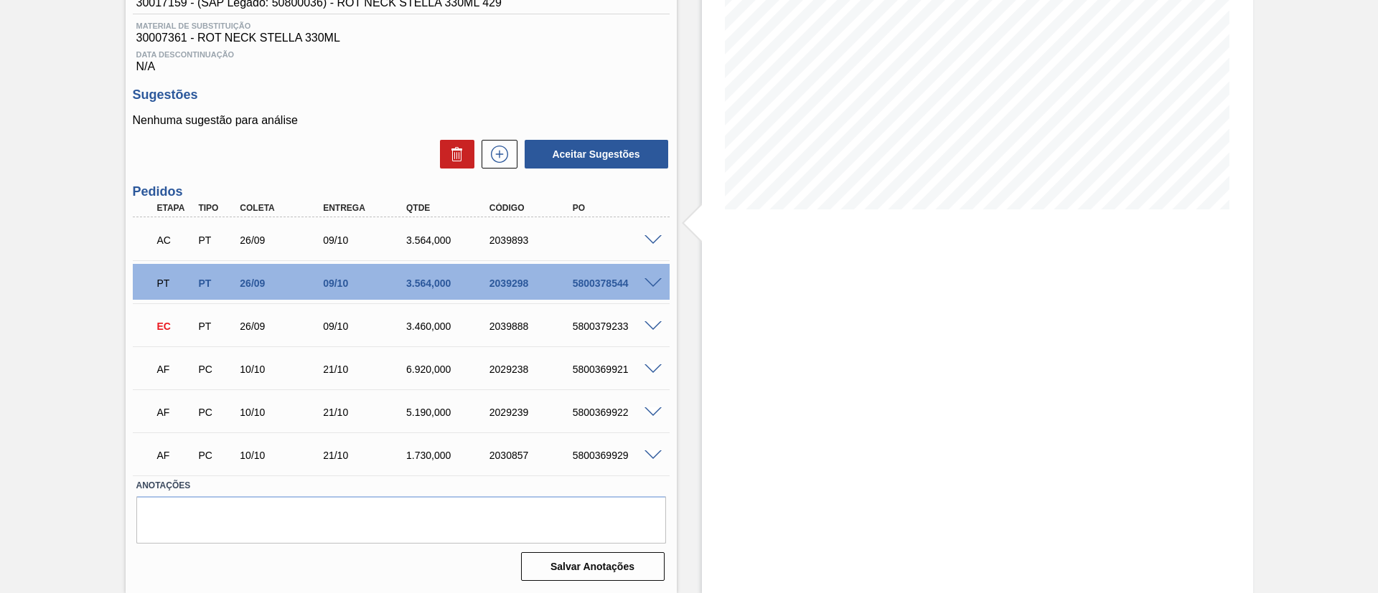
click at [647, 326] on span at bounding box center [652, 326] width 17 height 11
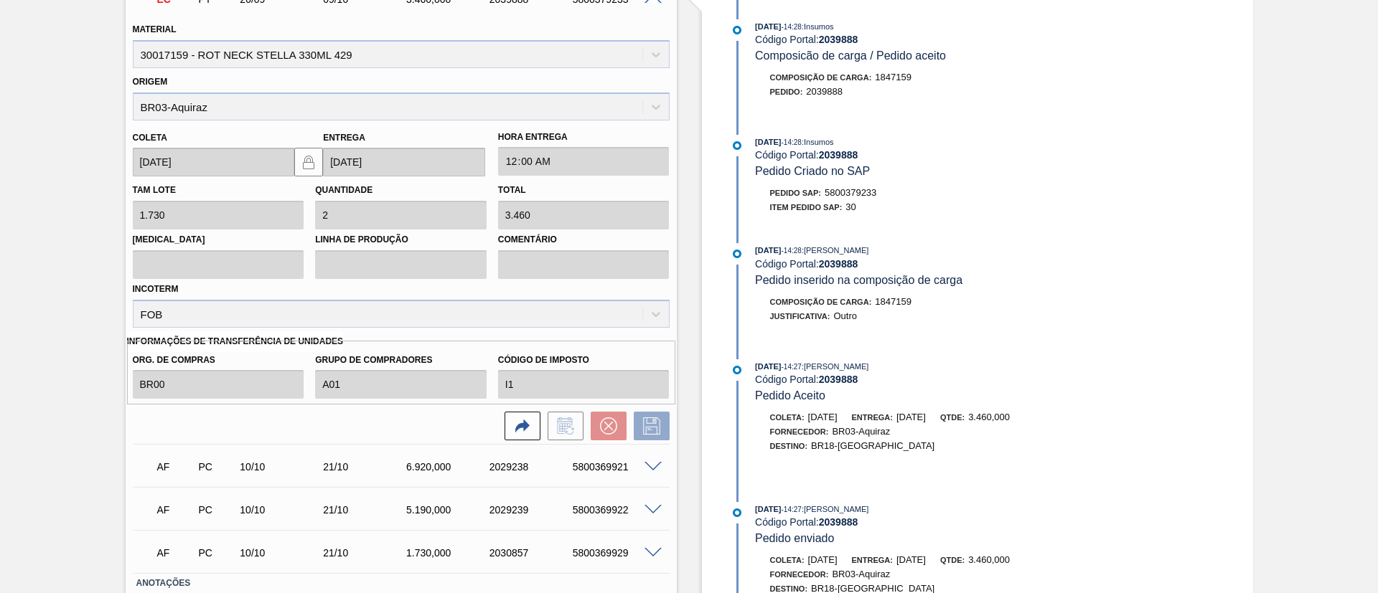
scroll to position [635, 0]
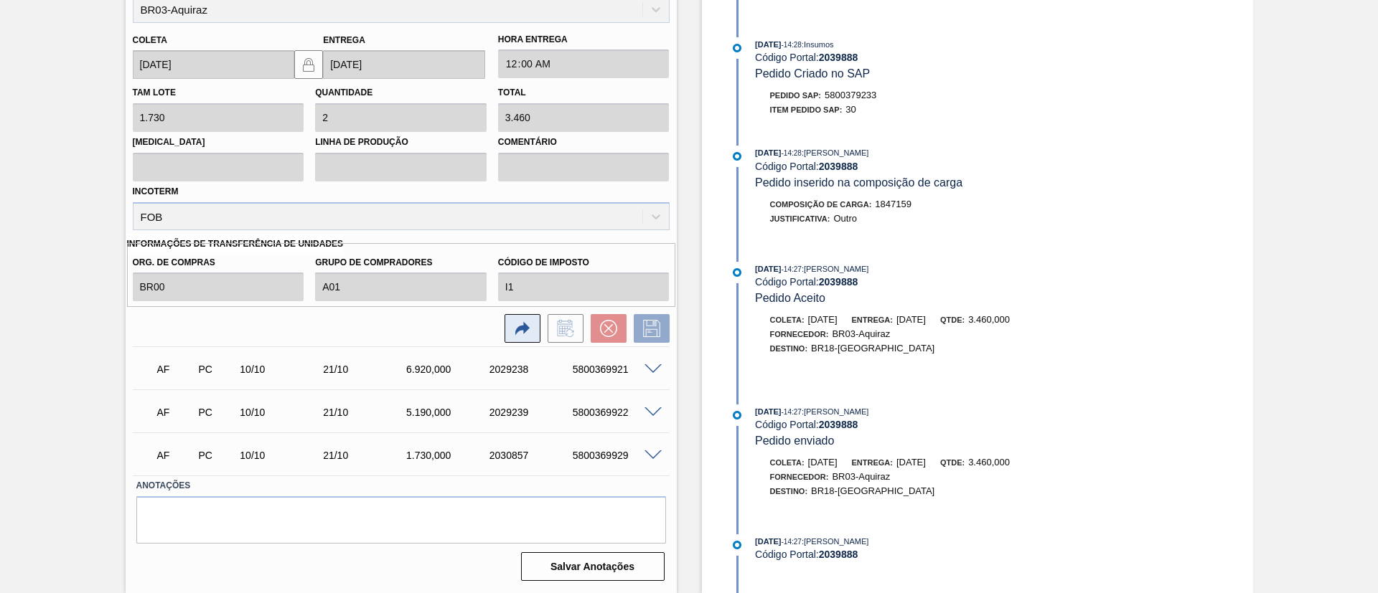
click at [522, 327] on icon at bounding box center [522, 329] width 14 height 12
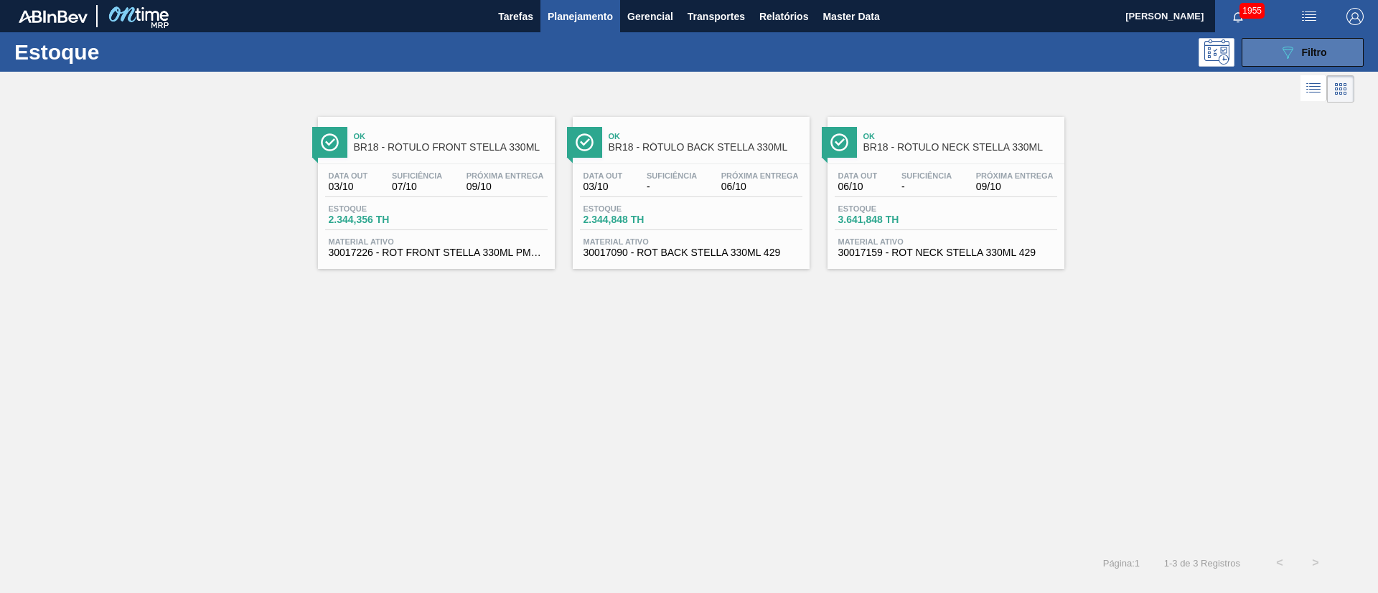
click at [1279, 56] on icon "089F7B8B-B2A5-4AFE-B5C0-19BA573D28AC" at bounding box center [1287, 52] width 17 height 17
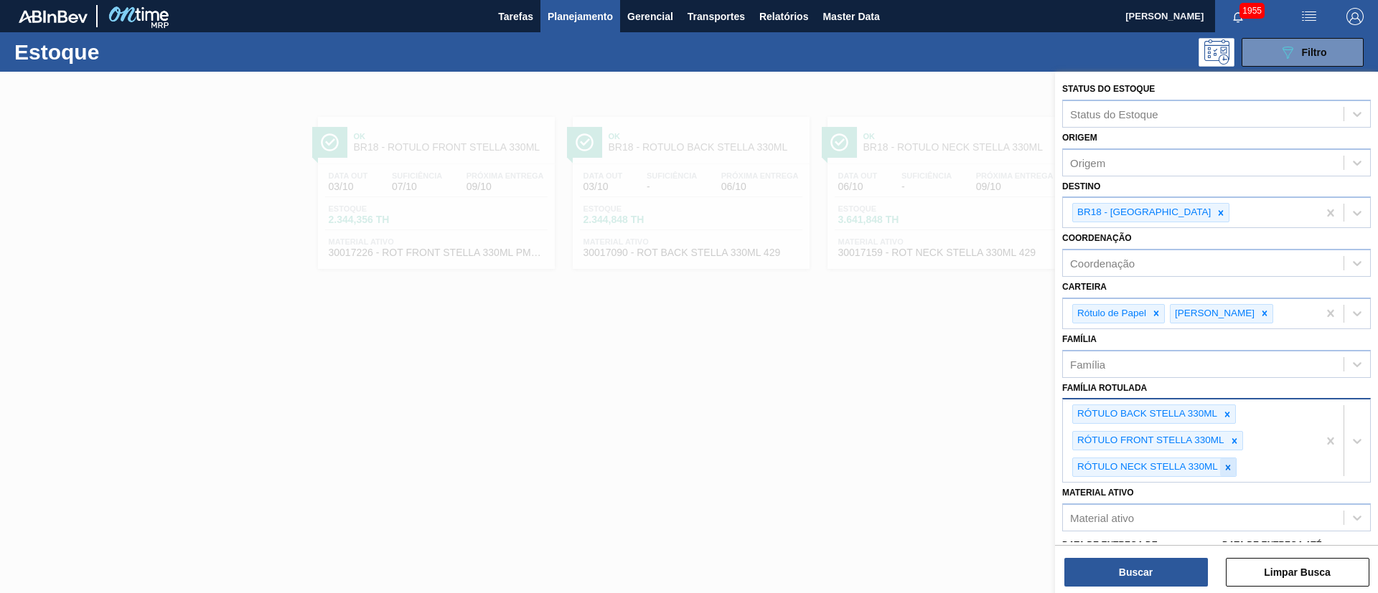
click at [1231, 467] on icon at bounding box center [1228, 468] width 10 height 10
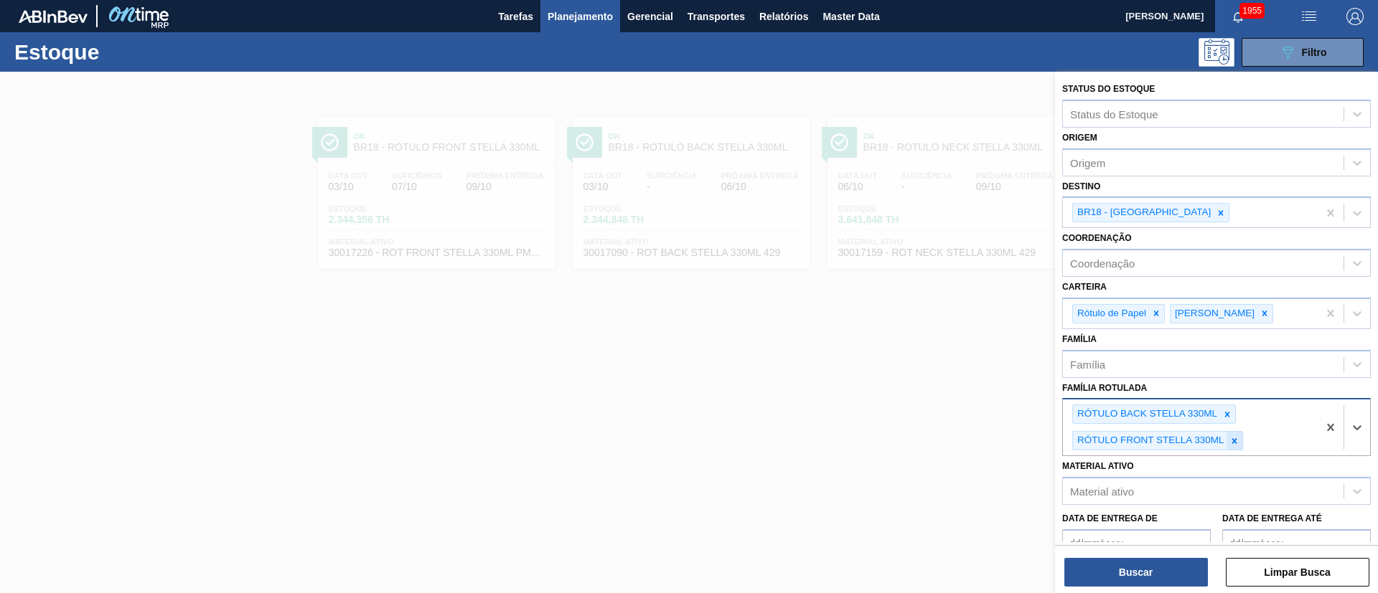
click at [1234, 436] on icon at bounding box center [1234, 441] width 10 height 10
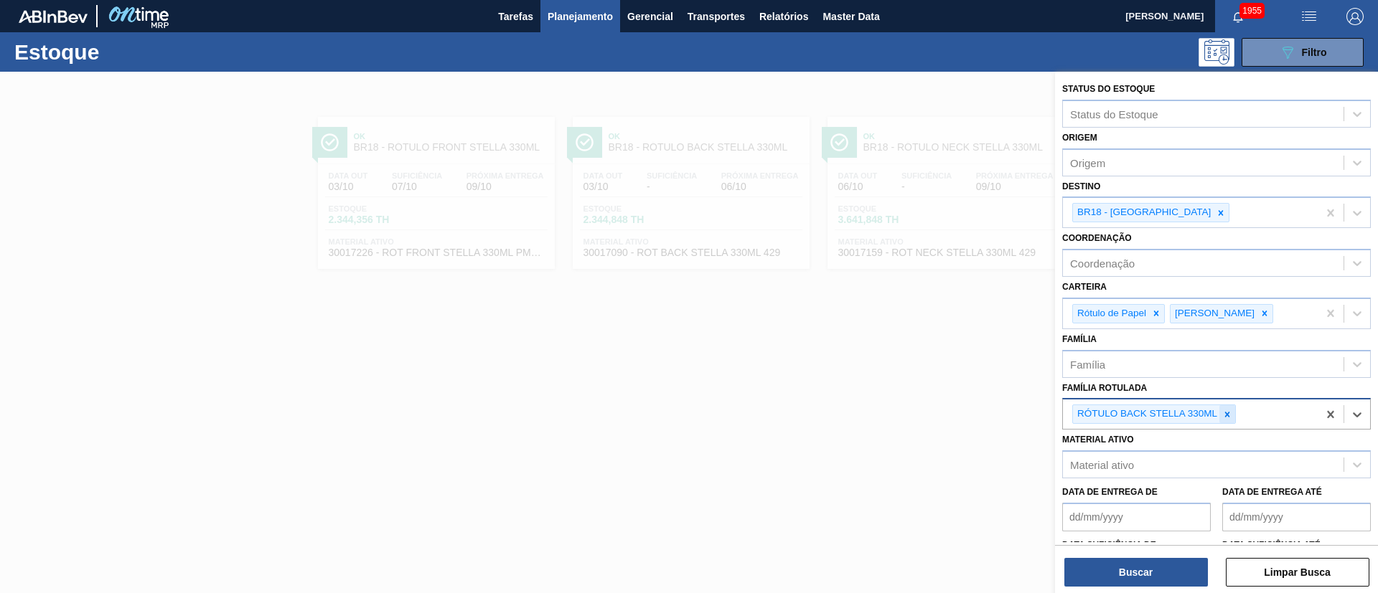
click at [1229, 415] on icon at bounding box center [1227, 415] width 10 height 10
paste Rotulada "RÓTULO FRONT SPATEN 330ML"
type Rotulada "RÓTULO FRONT SPATEN 330ML"
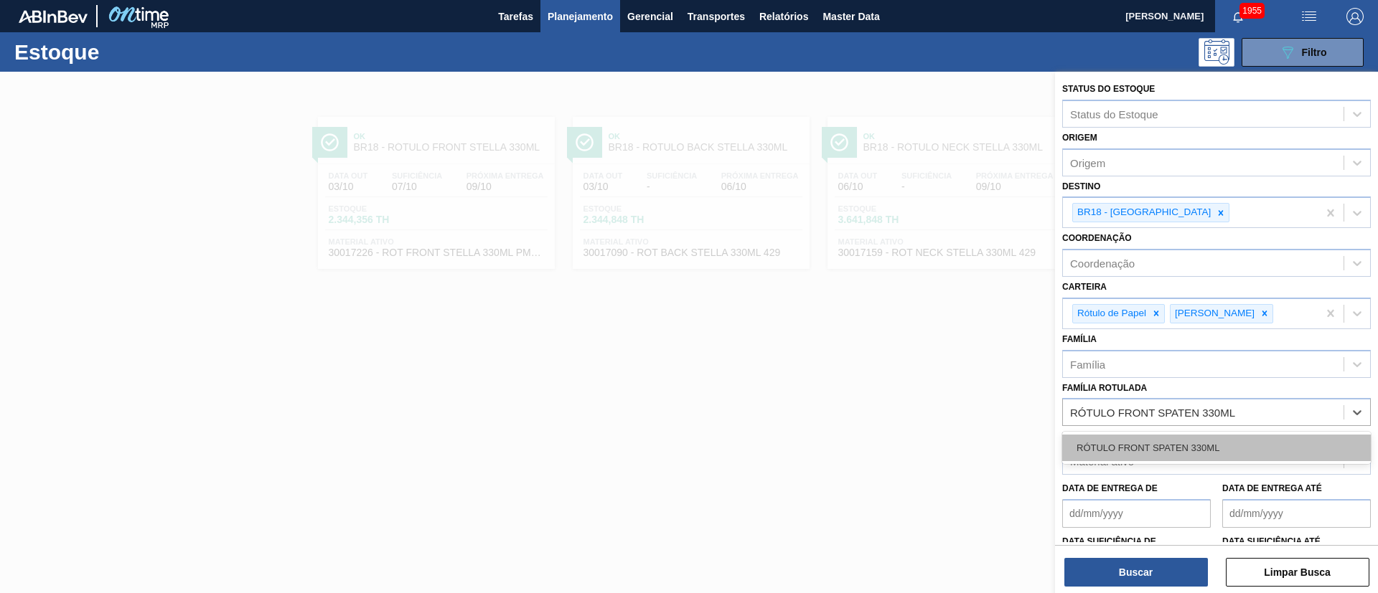
click at [1168, 439] on div "RÓTULO FRONT SPATEN 330ML" at bounding box center [1216, 448] width 309 height 27
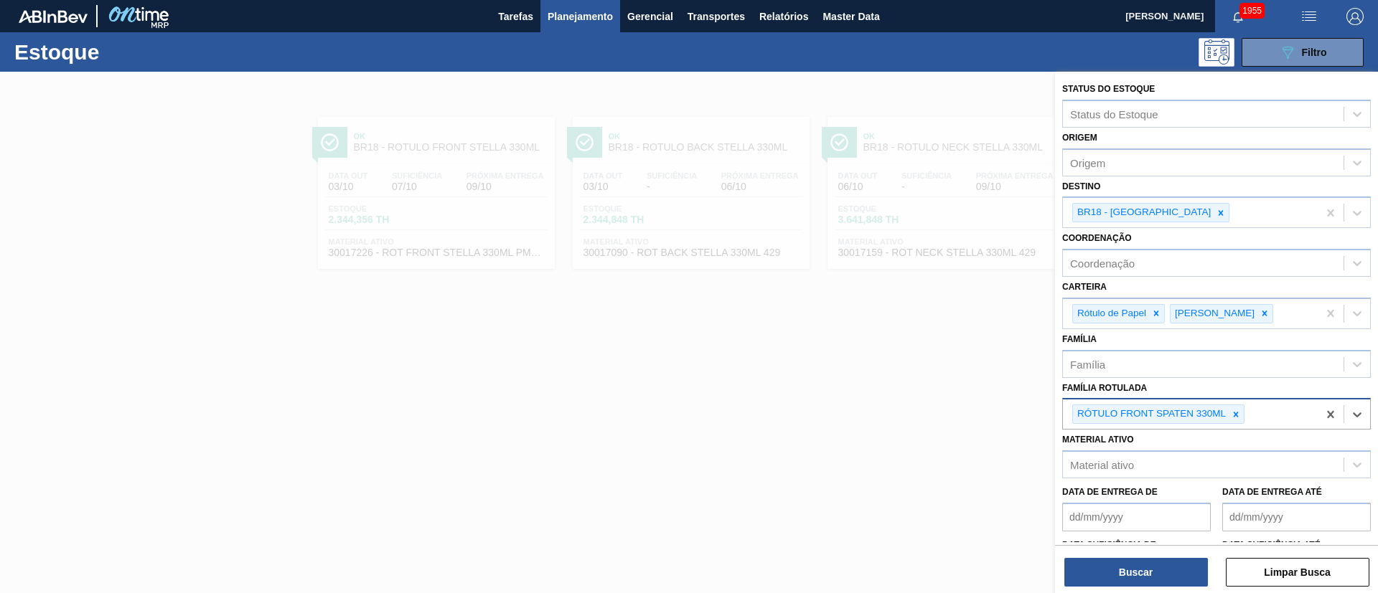
drag, startPoint x: 1173, startPoint y: 212, endPoint x: 1132, endPoint y: 404, distance: 195.9
click at [1170, 222] on div "BR18 - [GEOGRAPHIC_DATA]" at bounding box center [1150, 212] width 157 height 19
drag, startPoint x: 1176, startPoint y: 211, endPoint x: 1163, endPoint y: 358, distance: 147.7
click at [1174, 227] on div "BR18 - [GEOGRAPHIC_DATA]" at bounding box center [1190, 212] width 255 height 29
click at [1216, 212] on icon at bounding box center [1221, 213] width 10 height 10
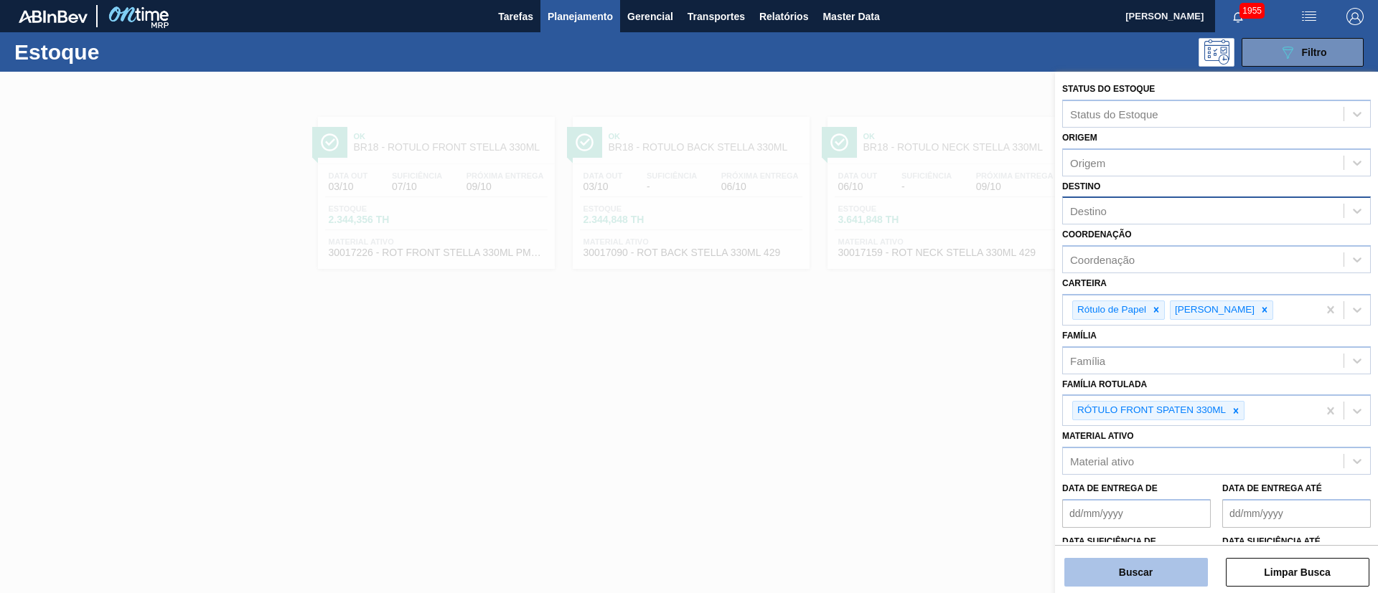
click at [1113, 573] on button "Buscar" at bounding box center [1136, 572] width 144 height 29
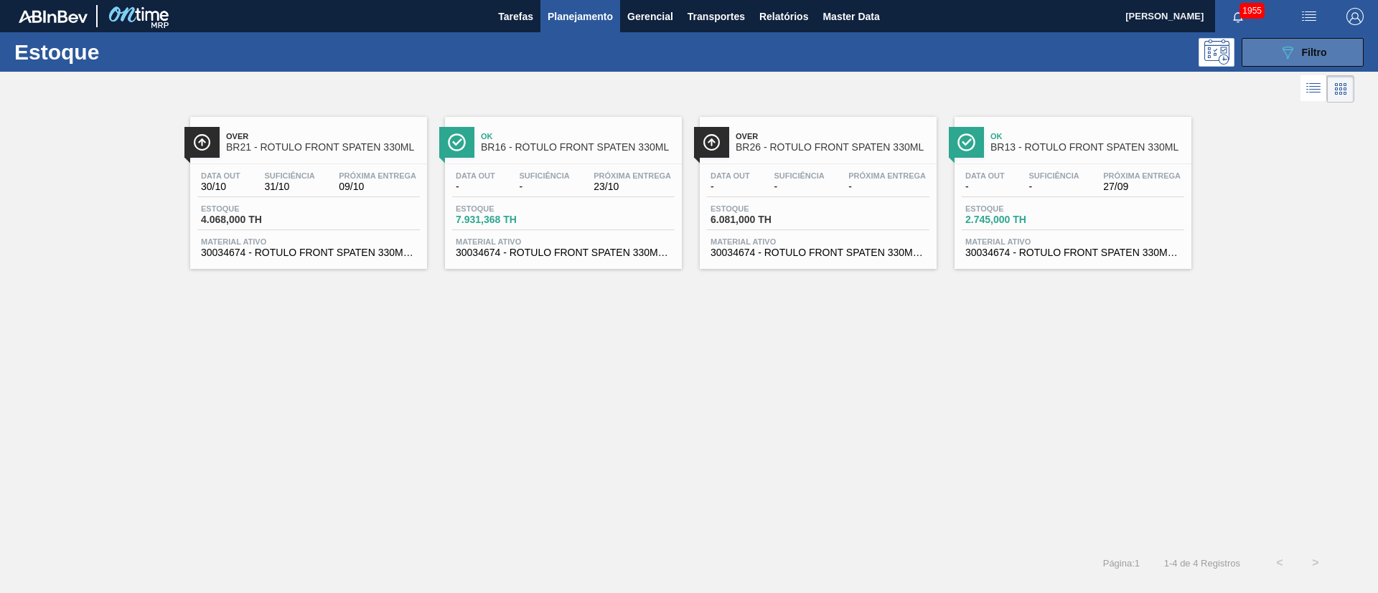
click at [1282, 46] on icon "089F7B8B-B2A5-4AFE-B5C0-19BA573D28AC" at bounding box center [1287, 52] width 17 height 17
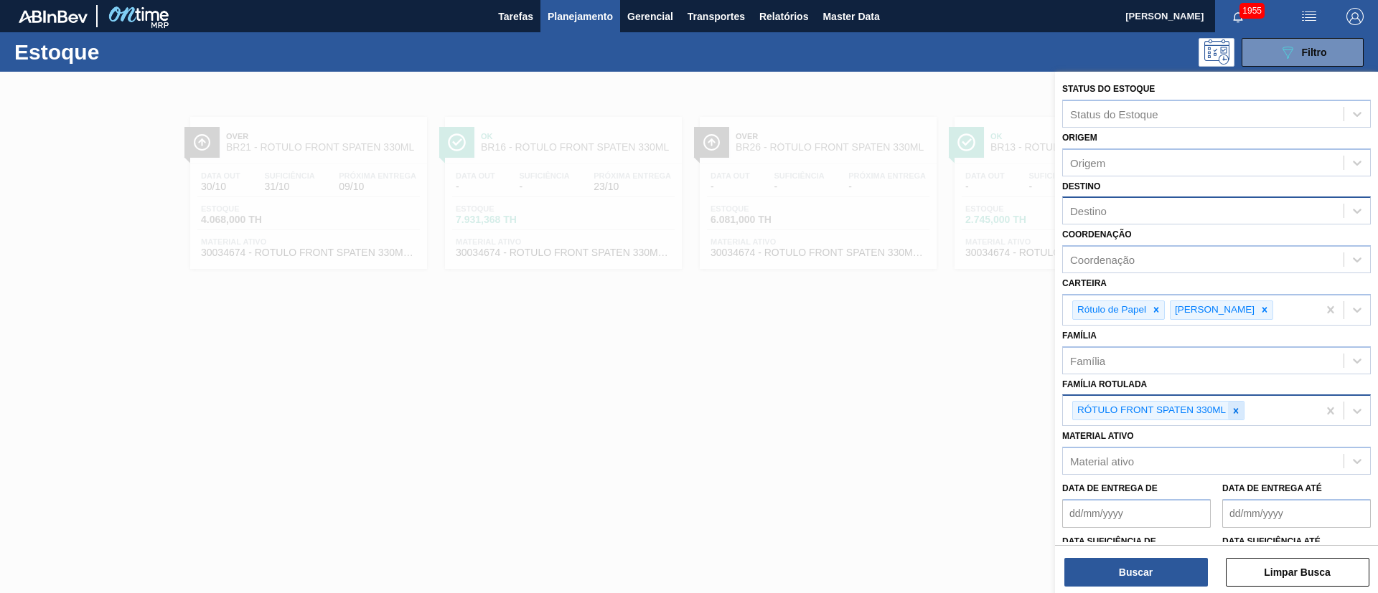
click at [1233, 409] on icon at bounding box center [1236, 411] width 10 height 10
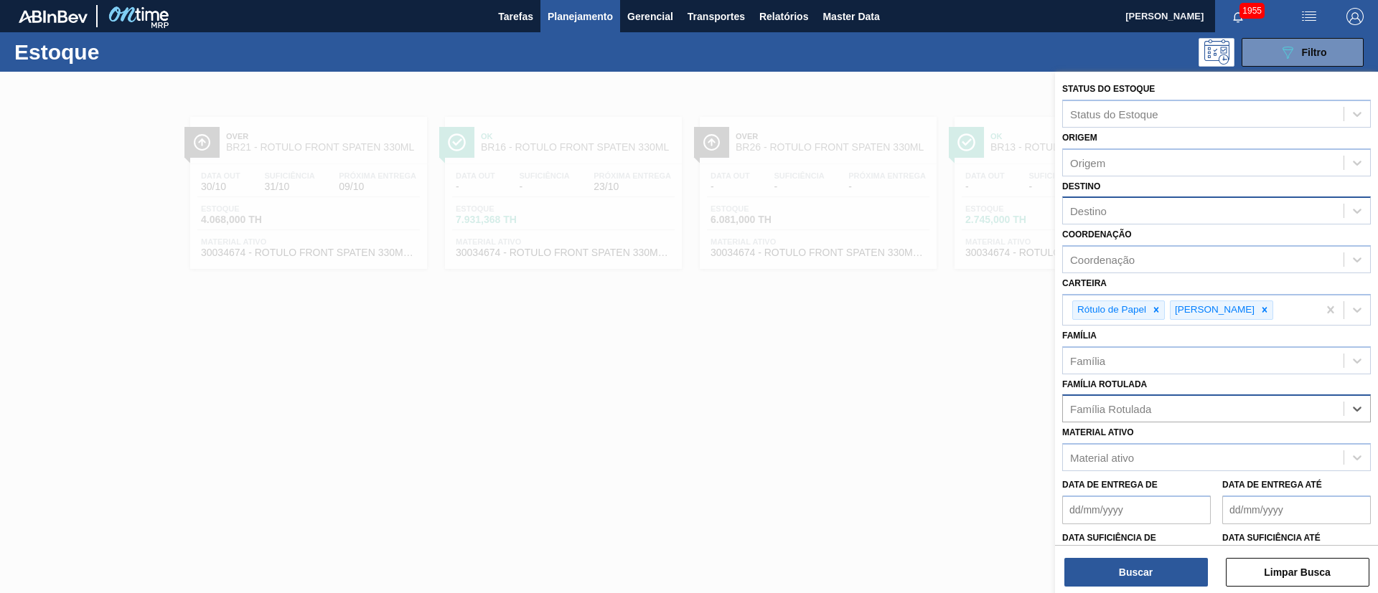
paste Rotulada "RÓTULO NECK BUD 1000ML"
type Rotulada "RÓTULO NECK BUD 1000ML"
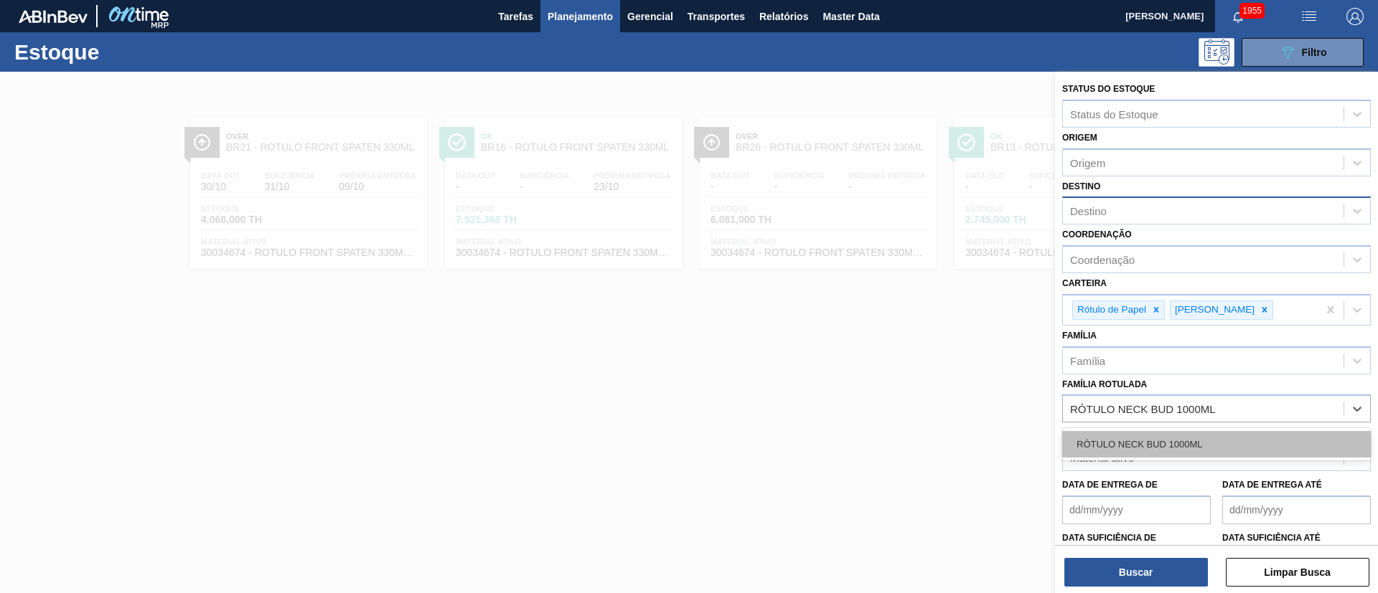
click at [1166, 438] on div "RÓTULO NECK BUD 1000ML" at bounding box center [1216, 444] width 309 height 27
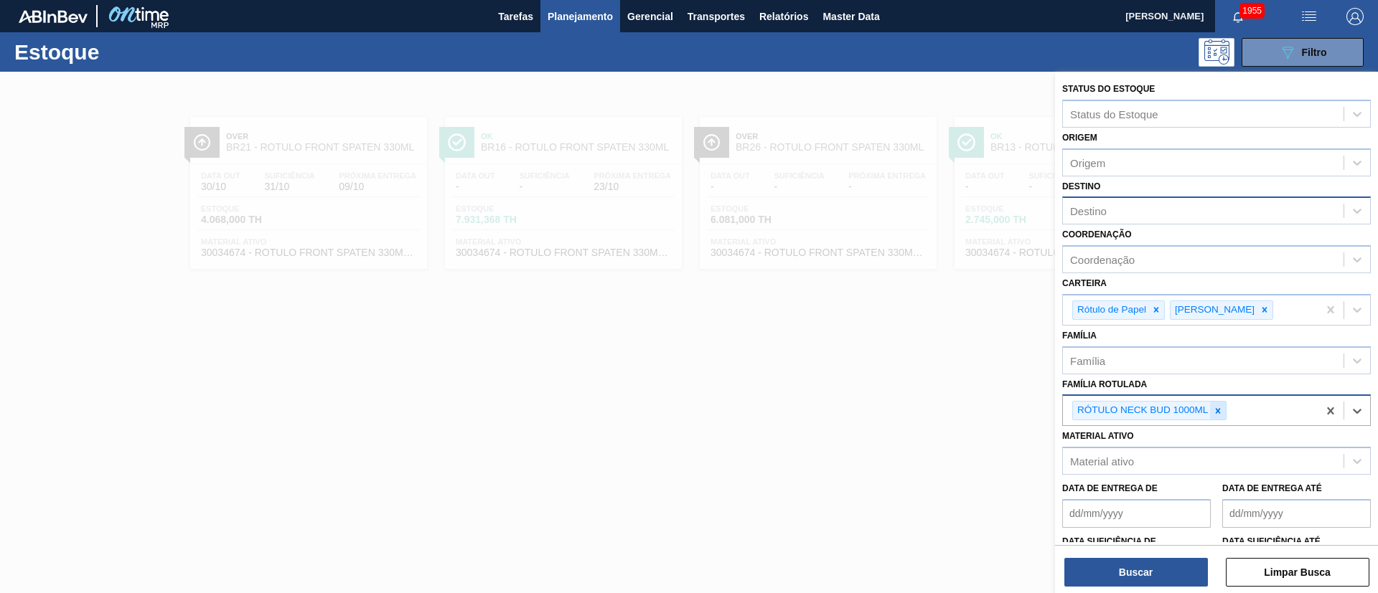
paste Rotulada "RÓTULO FRONT BUD 1000ML"
type Rotulada "RÓTULO FRONT BUD 1000ML"
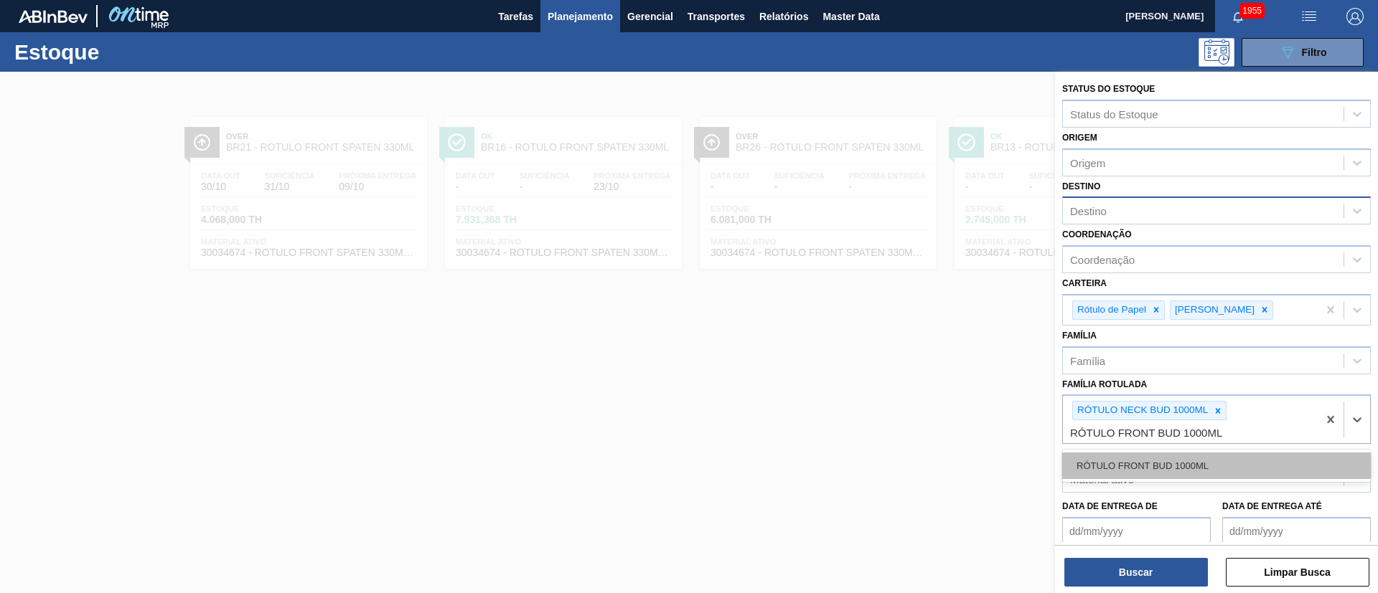
click at [1133, 466] on div "RÓTULO FRONT BUD 1000ML" at bounding box center [1216, 466] width 309 height 27
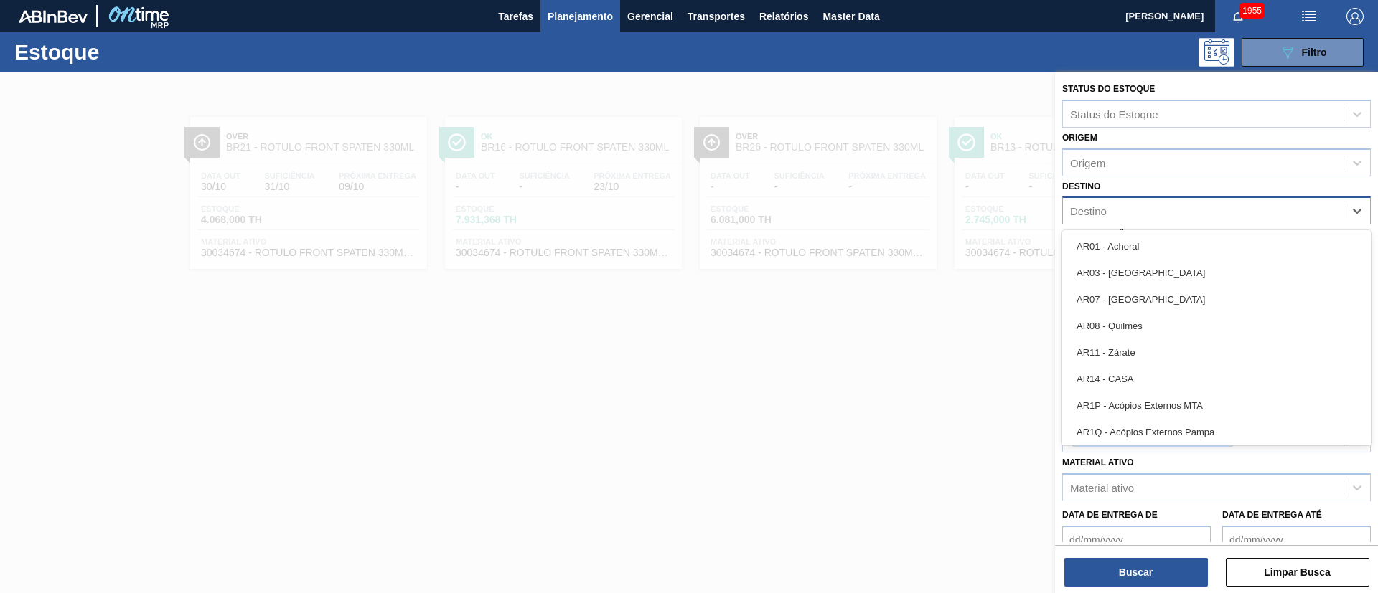
click at [1114, 209] on div "Destino" at bounding box center [1203, 211] width 281 height 21
type input "br24"
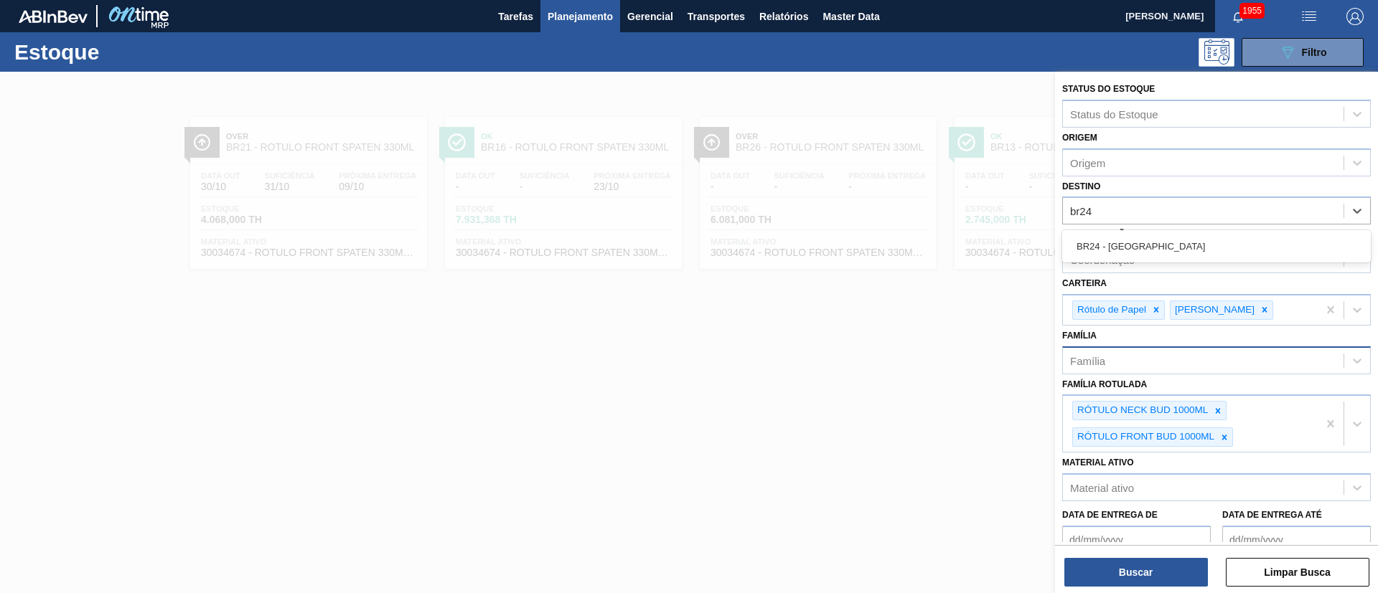
drag, startPoint x: 1119, startPoint y: 240, endPoint x: 1125, endPoint y: 355, distance: 115.7
click at [1119, 243] on div "BR24 - [GEOGRAPHIC_DATA]" at bounding box center [1216, 246] width 309 height 27
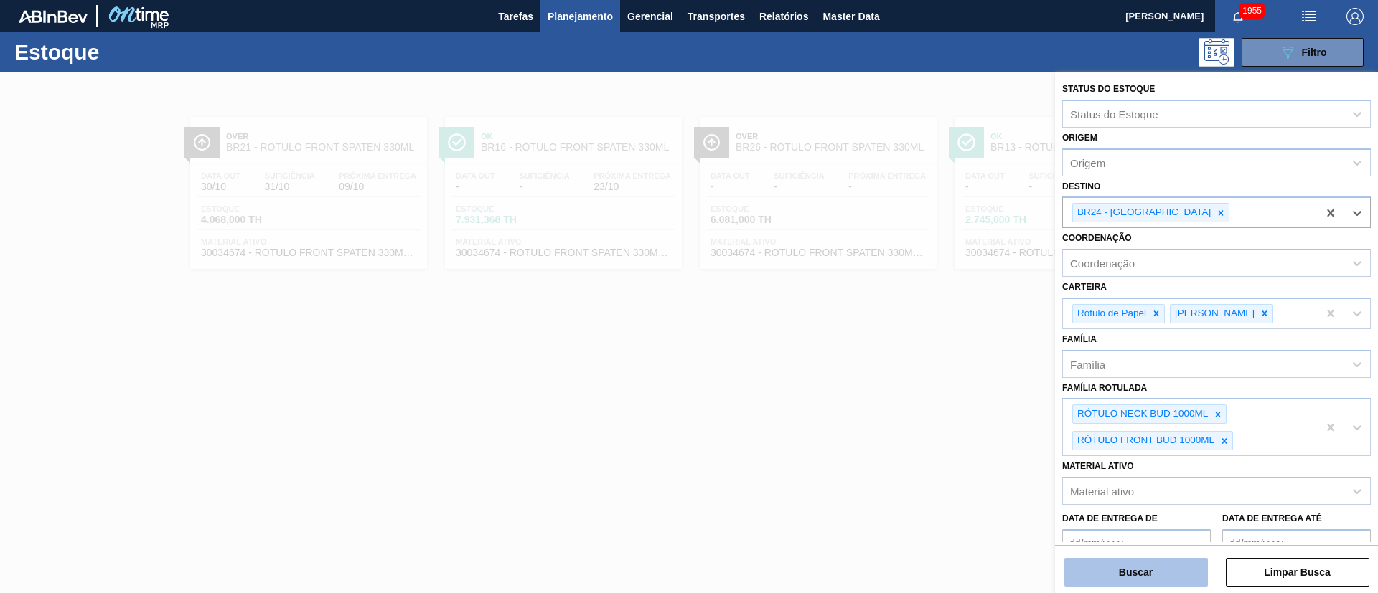
click at [1129, 570] on button "Buscar" at bounding box center [1136, 572] width 144 height 29
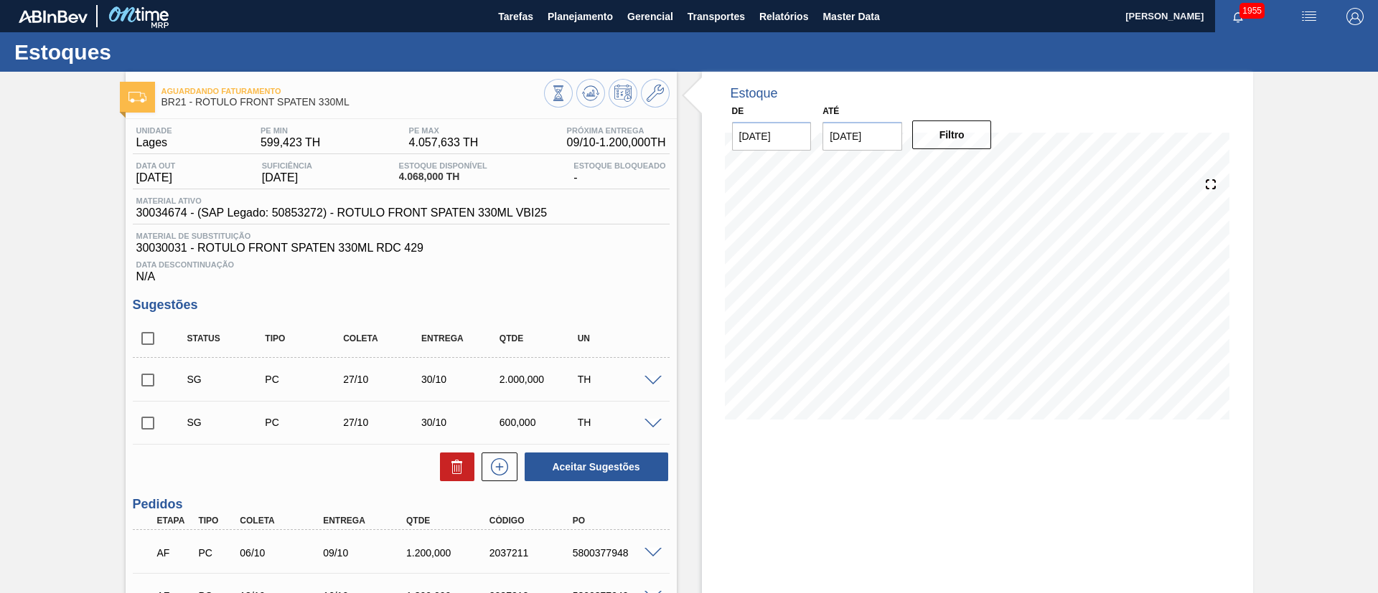
click at [150, 341] on input "checkbox" at bounding box center [148, 339] width 30 height 30
checkbox input "true"
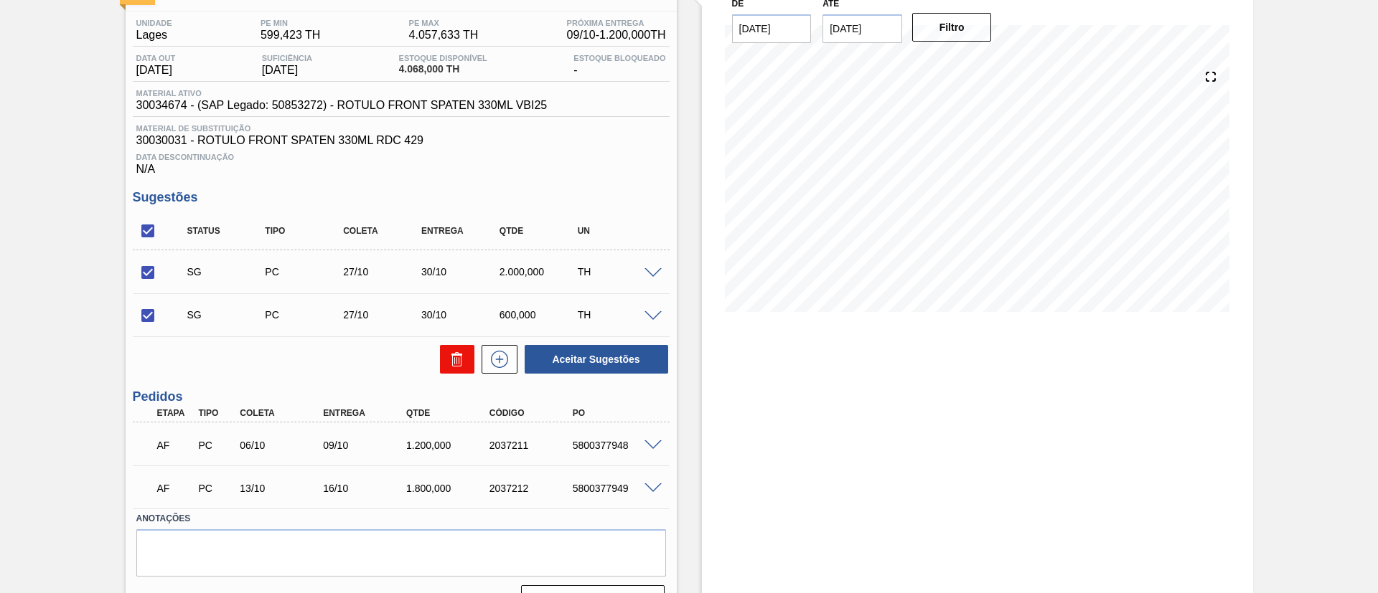
click at [469, 367] on button at bounding box center [457, 359] width 34 height 29
checkbox input "false"
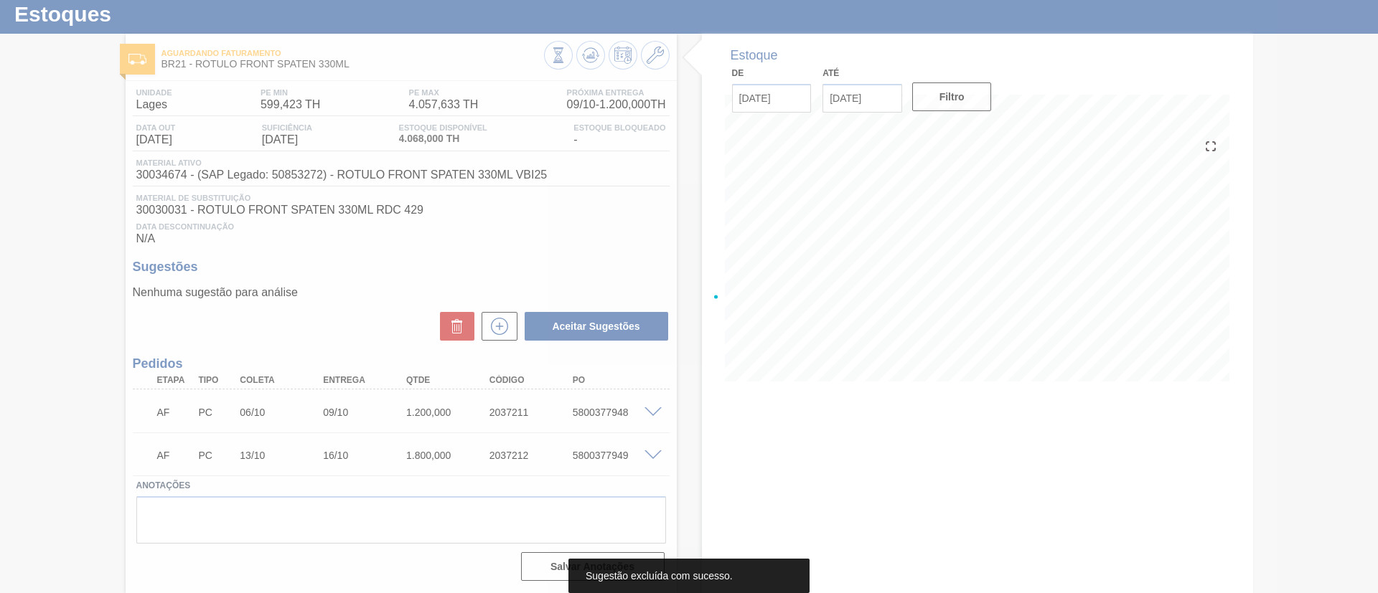
scroll to position [38, 0]
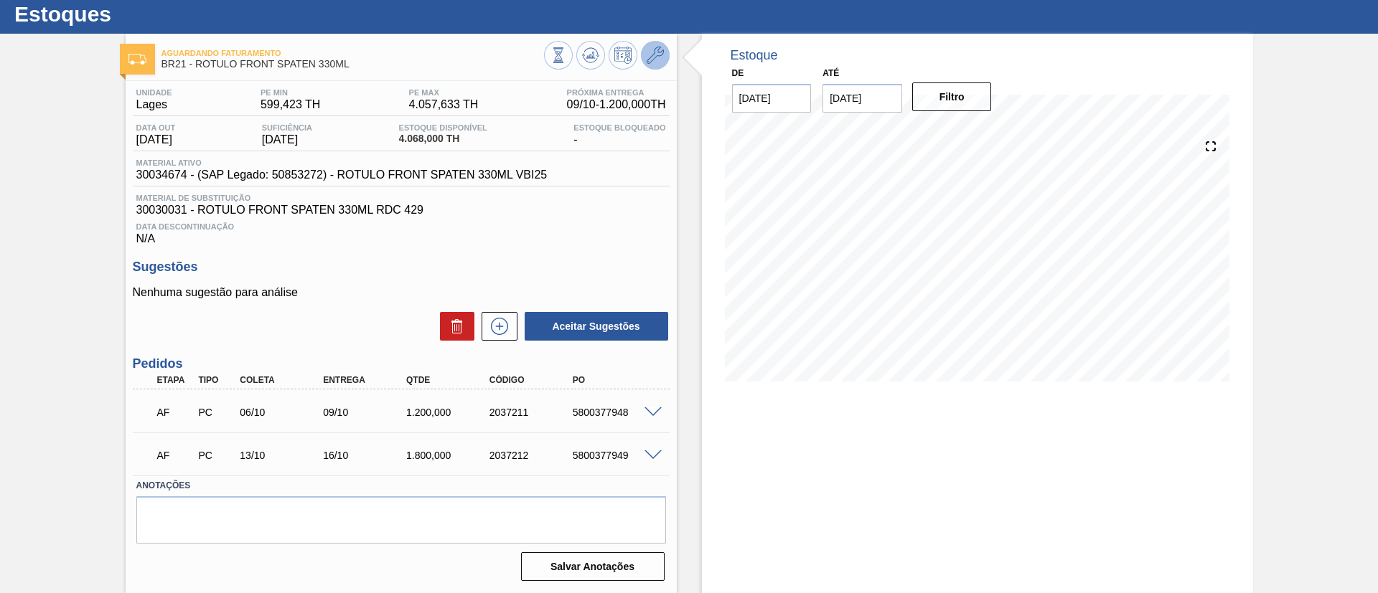
click at [649, 67] on button at bounding box center [655, 55] width 29 height 29
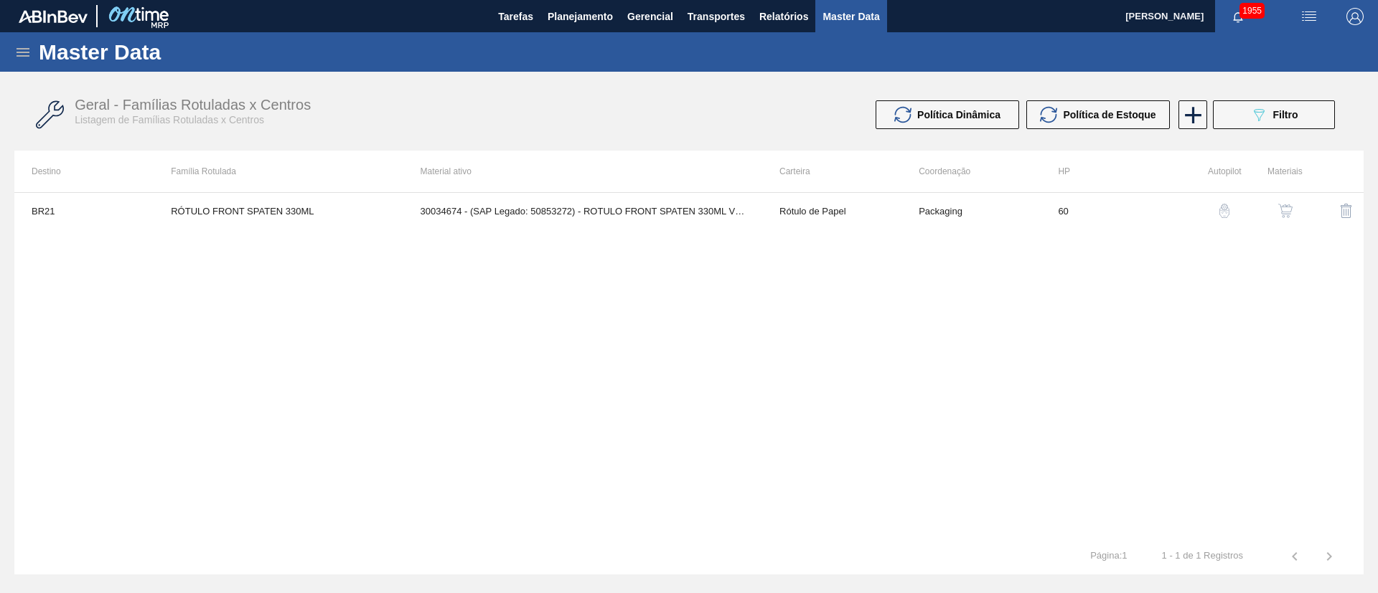
click at [1295, 215] on button "button" at bounding box center [1285, 211] width 34 height 34
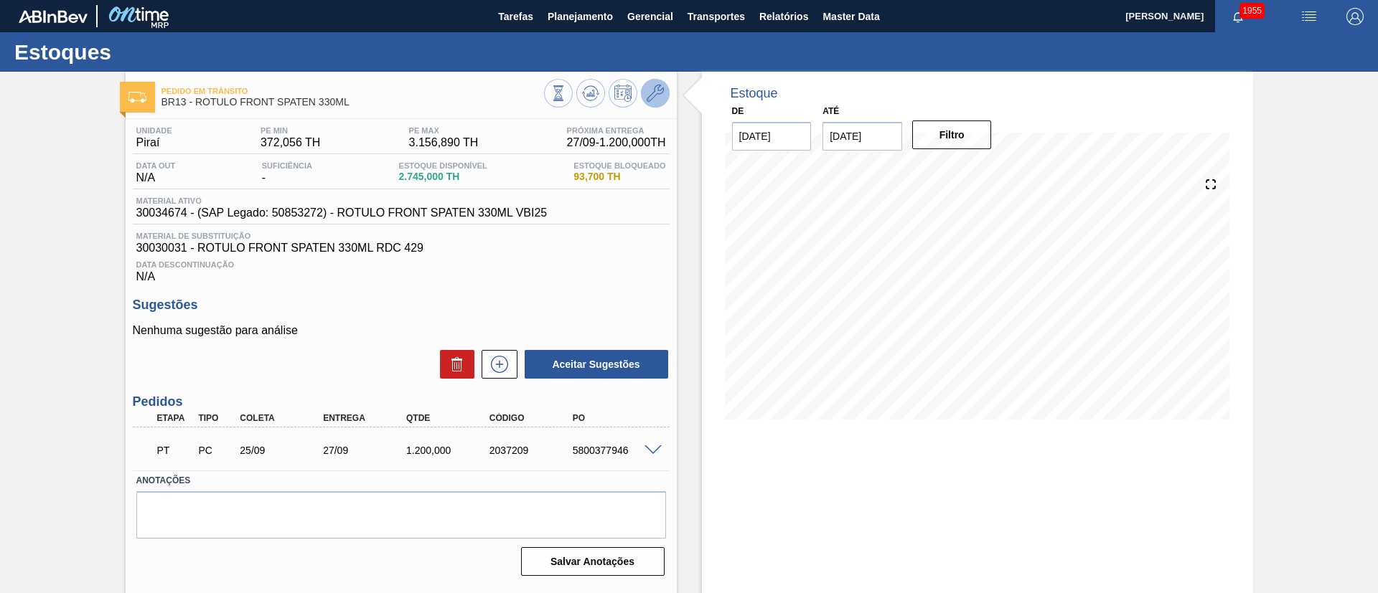
click at [653, 83] on button at bounding box center [655, 93] width 29 height 29
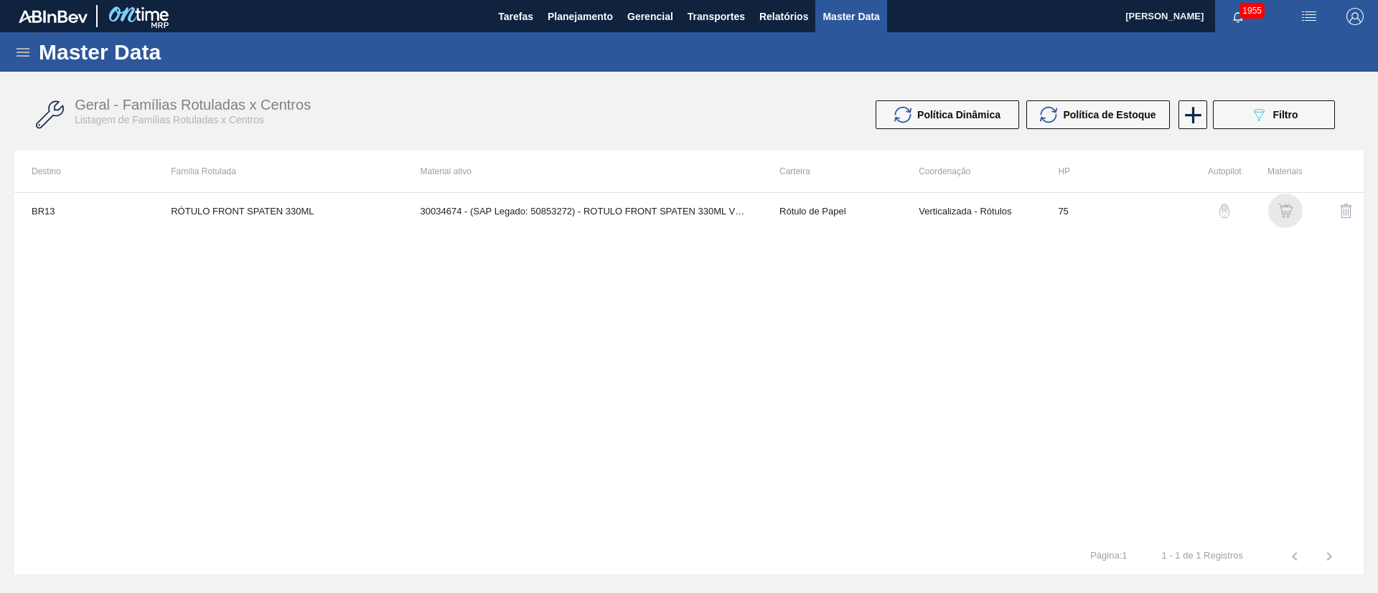
click at [1289, 213] on img "button" at bounding box center [1285, 211] width 14 height 14
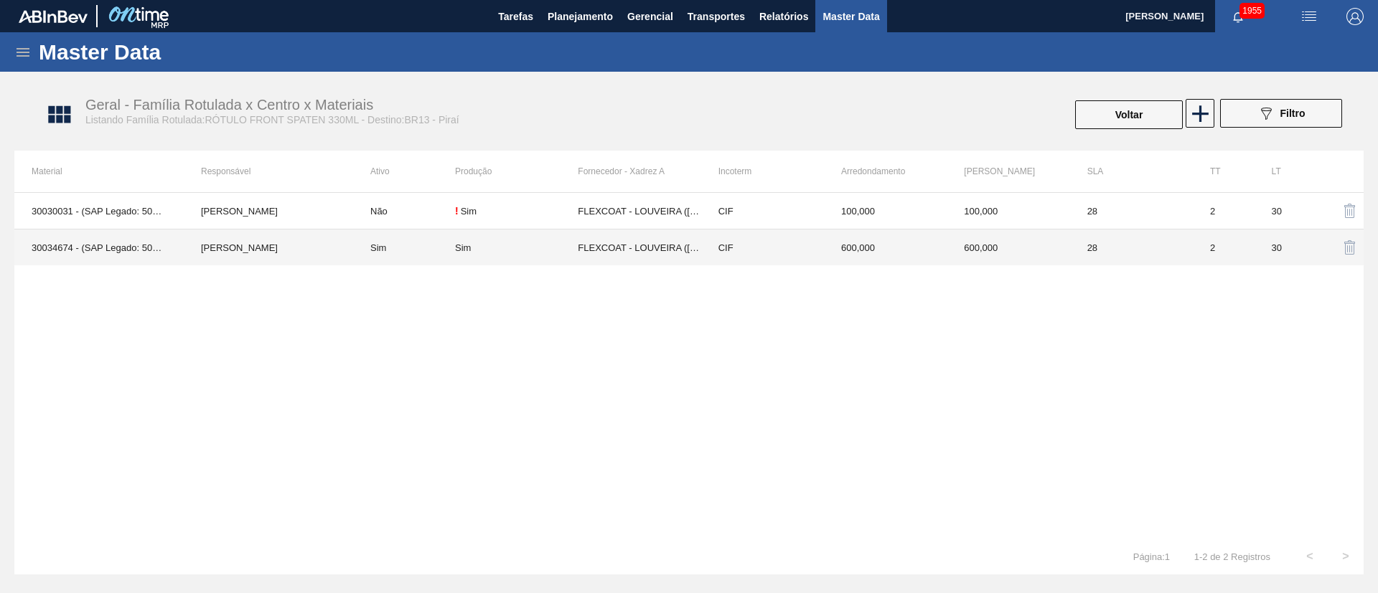
click at [483, 236] on td "Sim" at bounding box center [516, 248] width 123 height 37
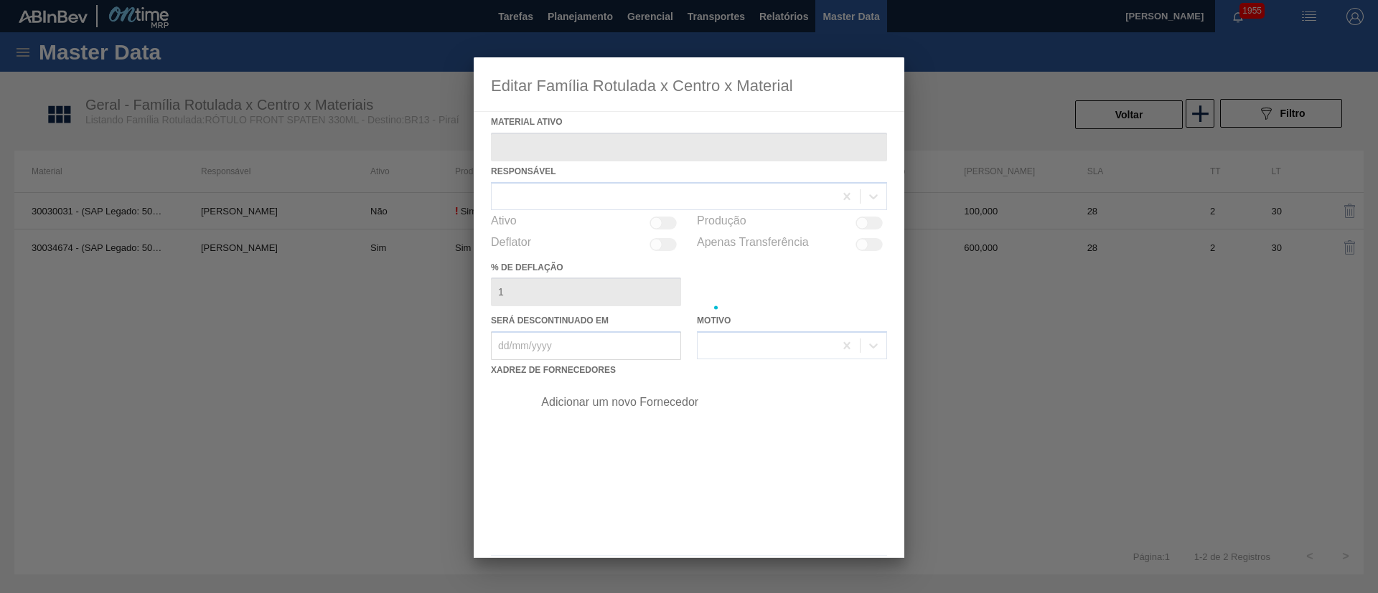
type ativo "30034674 - (SAP Legado: 50853272) - ROTULO FRONT SPATEN 330ML VBI25"
checkbox input "true"
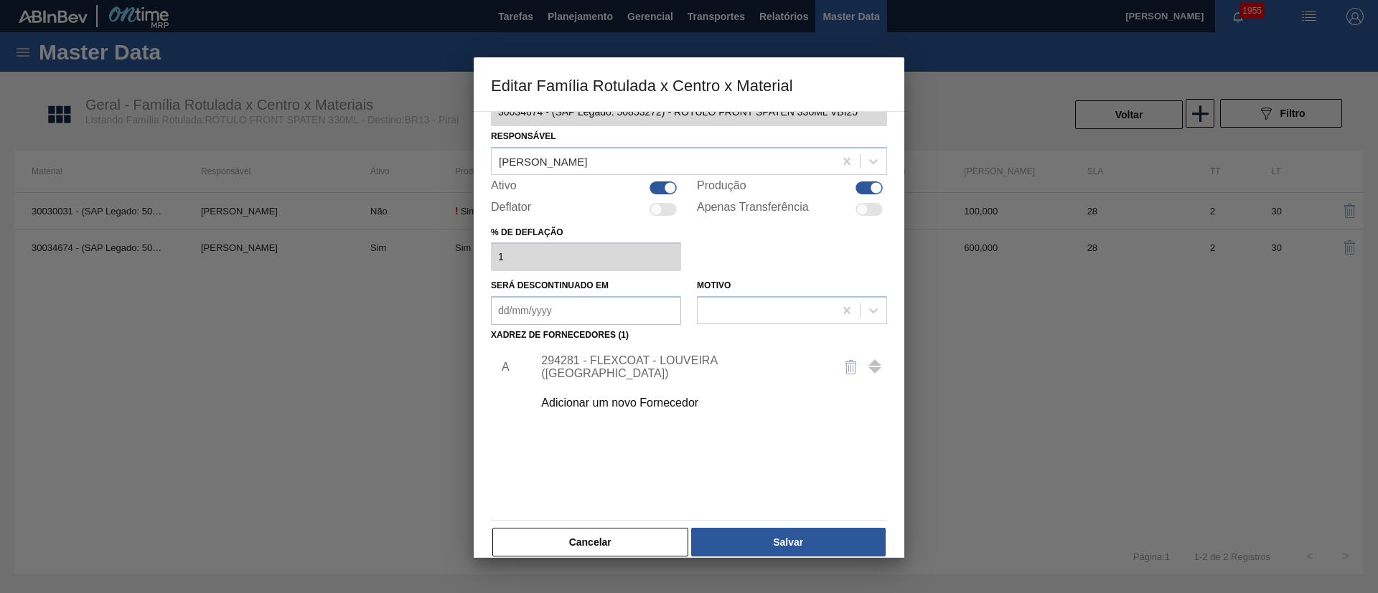
scroll to position [53, 0]
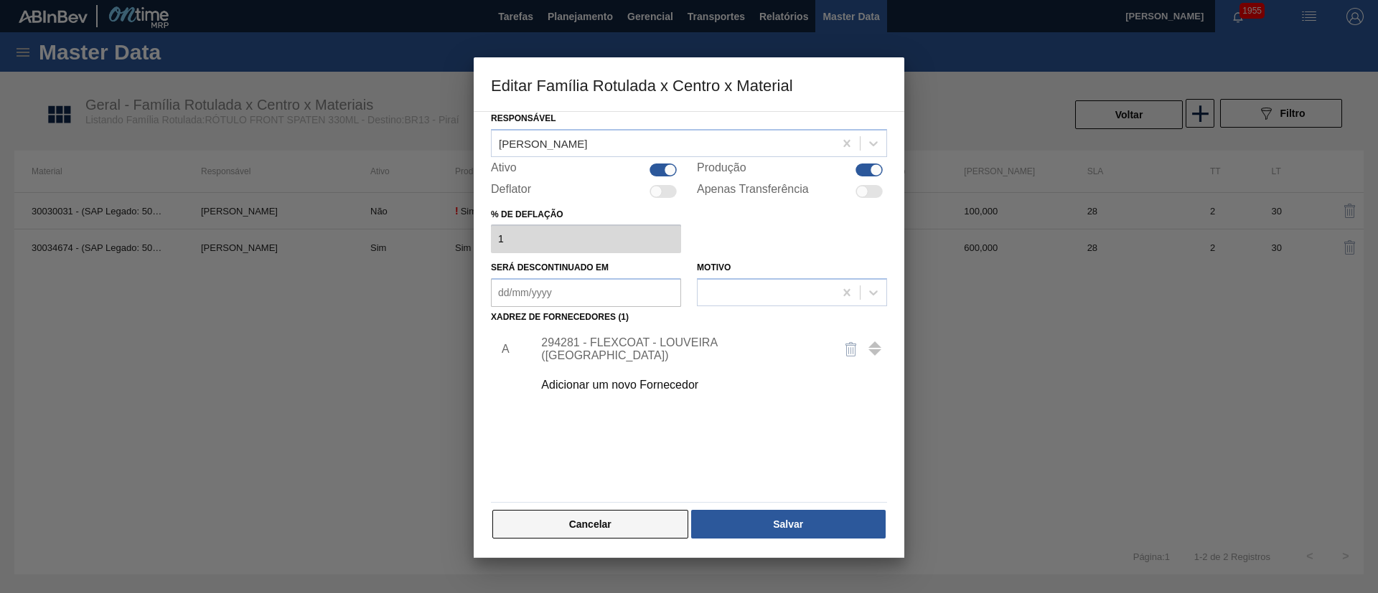
click at [642, 516] on button "Cancelar" at bounding box center [590, 524] width 196 height 29
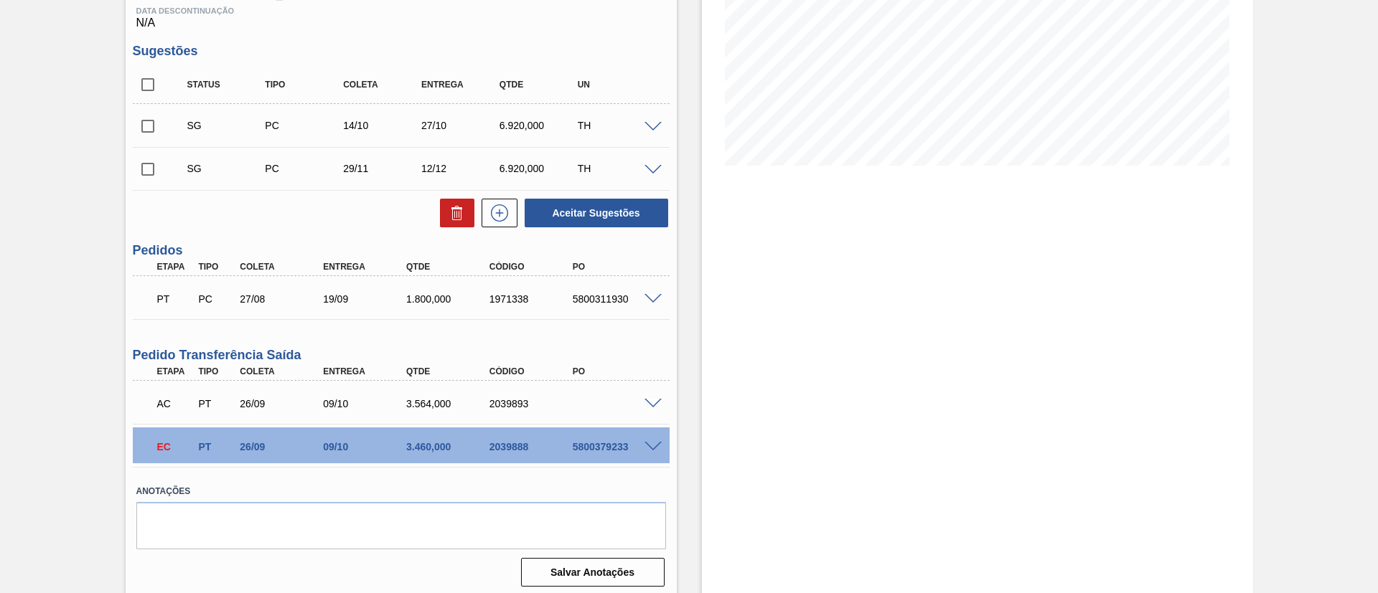
scroll to position [260, 0]
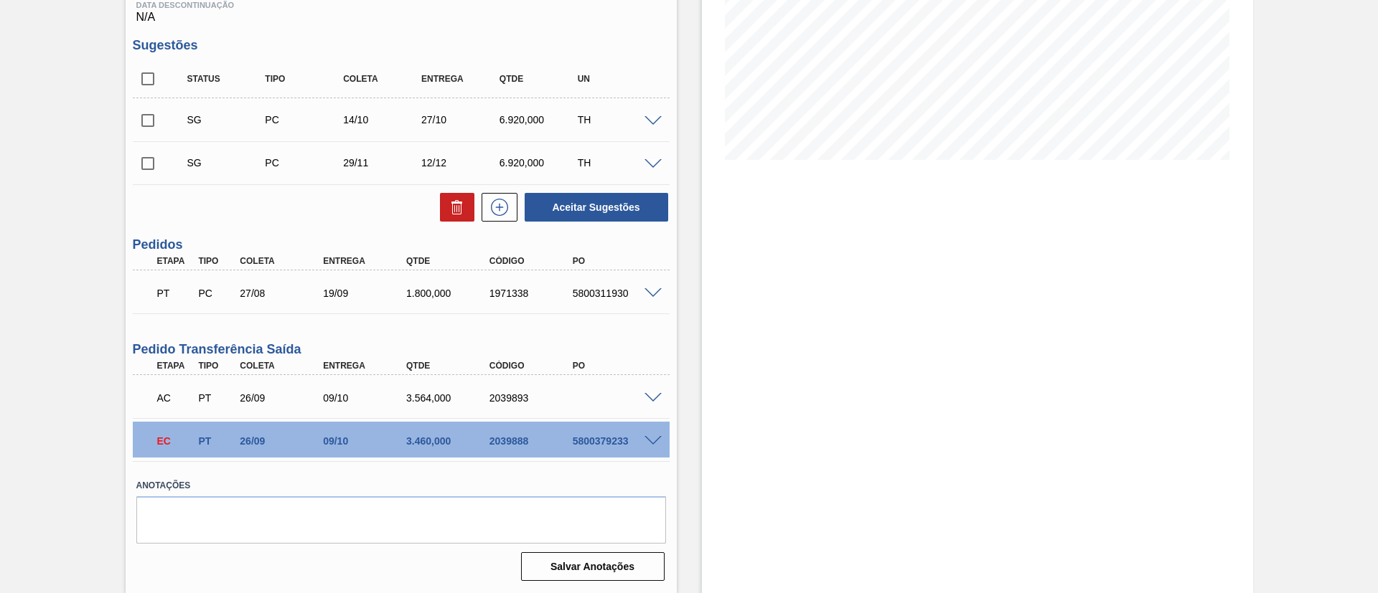
click at [649, 439] on span at bounding box center [652, 441] width 17 height 11
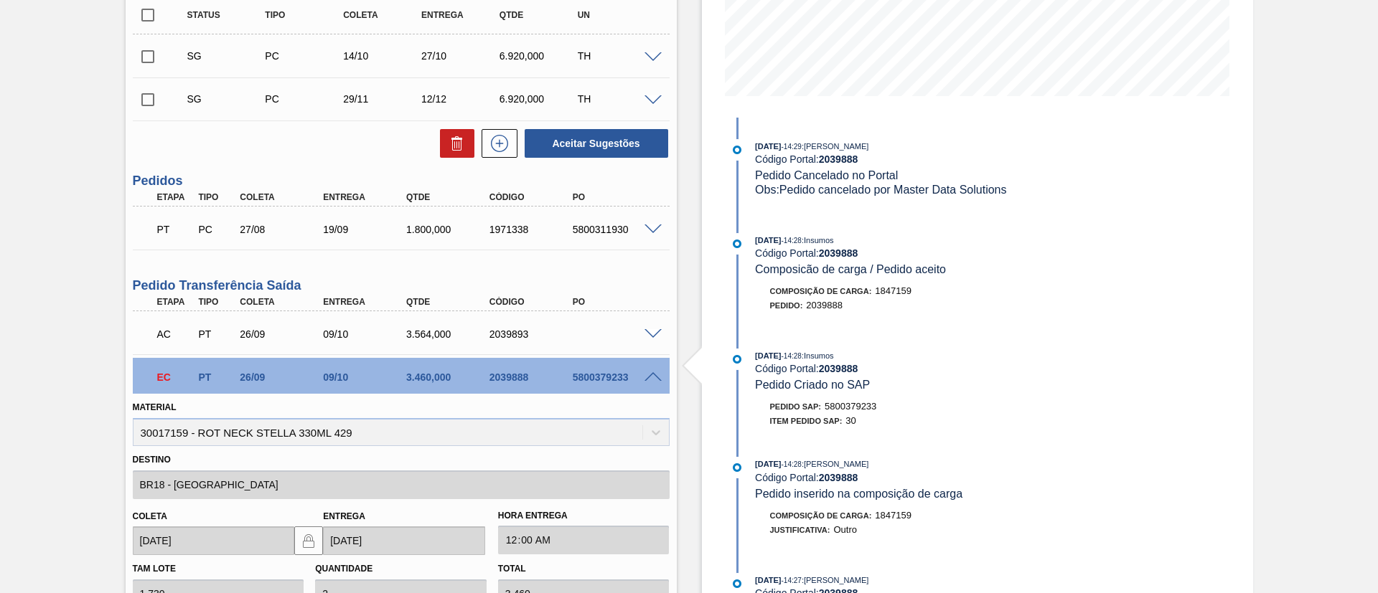
scroll to position [323, 0]
click at [596, 377] on div "5800379233" at bounding box center [615, 377] width 93 height 11
copy div "5800379233"
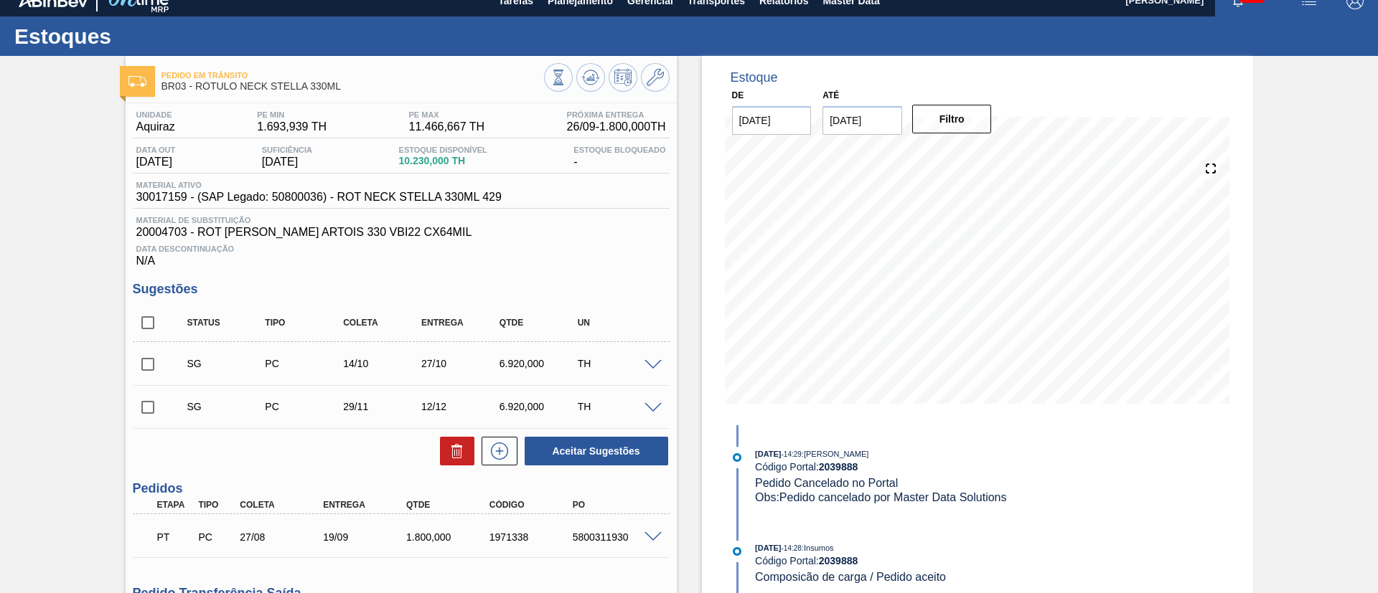
scroll to position [0, 0]
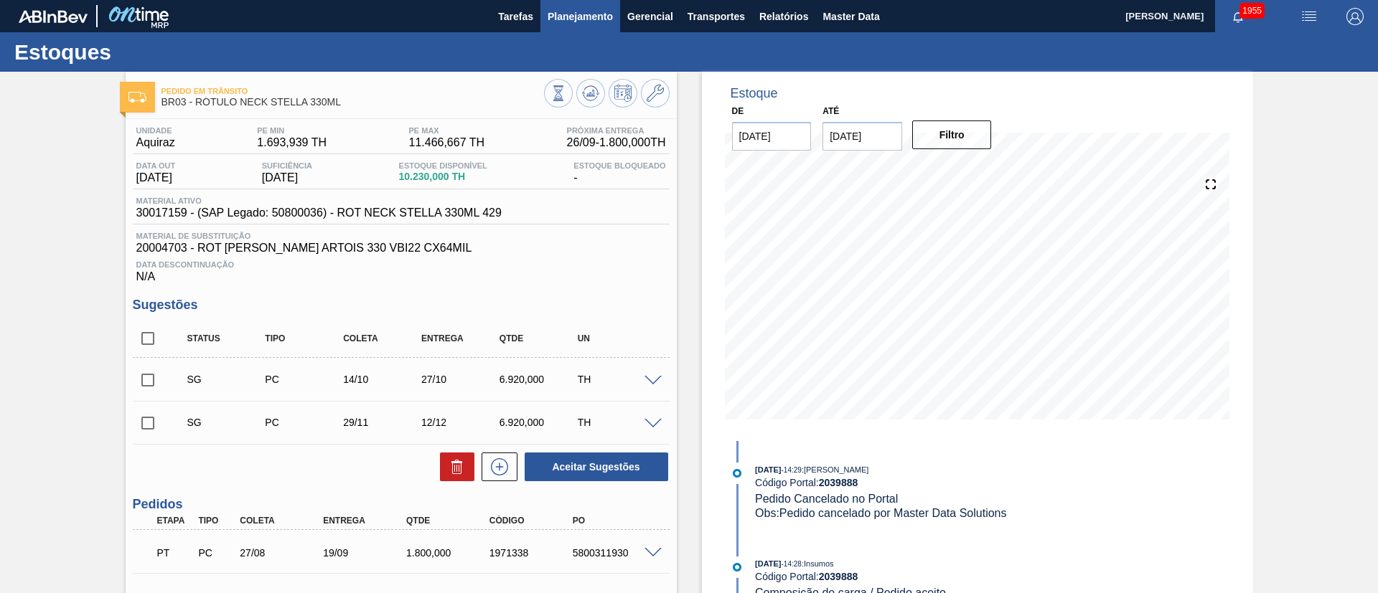
click at [581, 24] on span "Planejamento" at bounding box center [580, 16] width 65 height 17
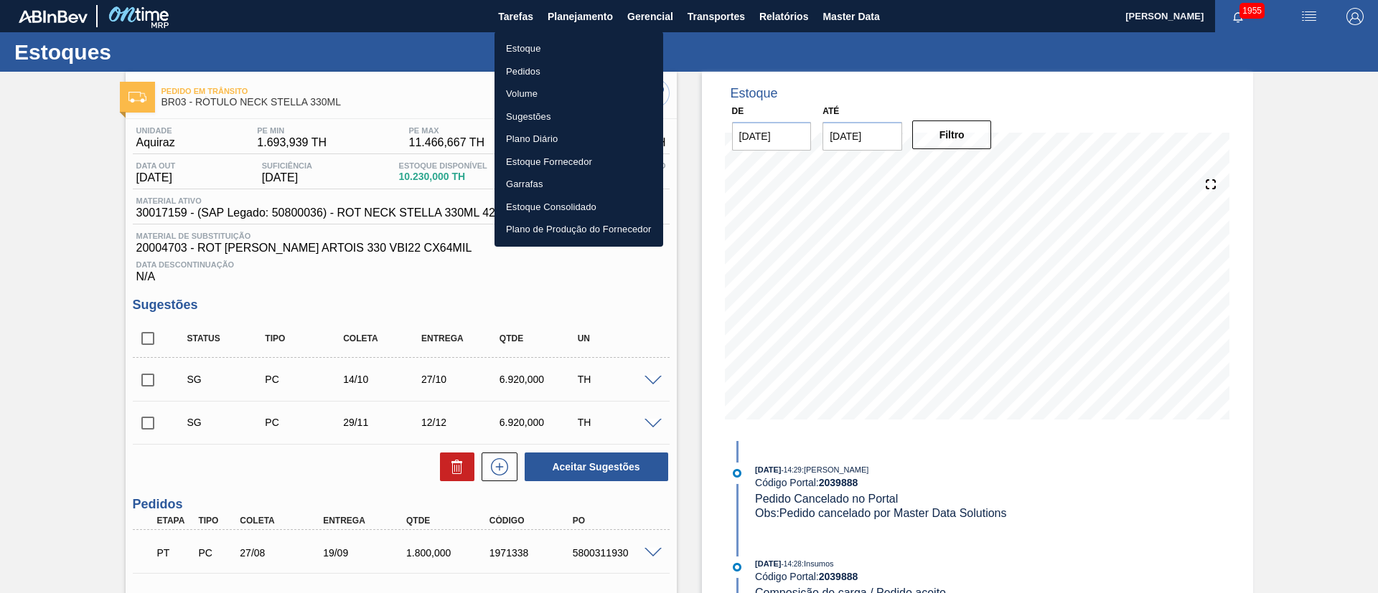
click at [342, 273] on div at bounding box center [689, 296] width 1378 height 593
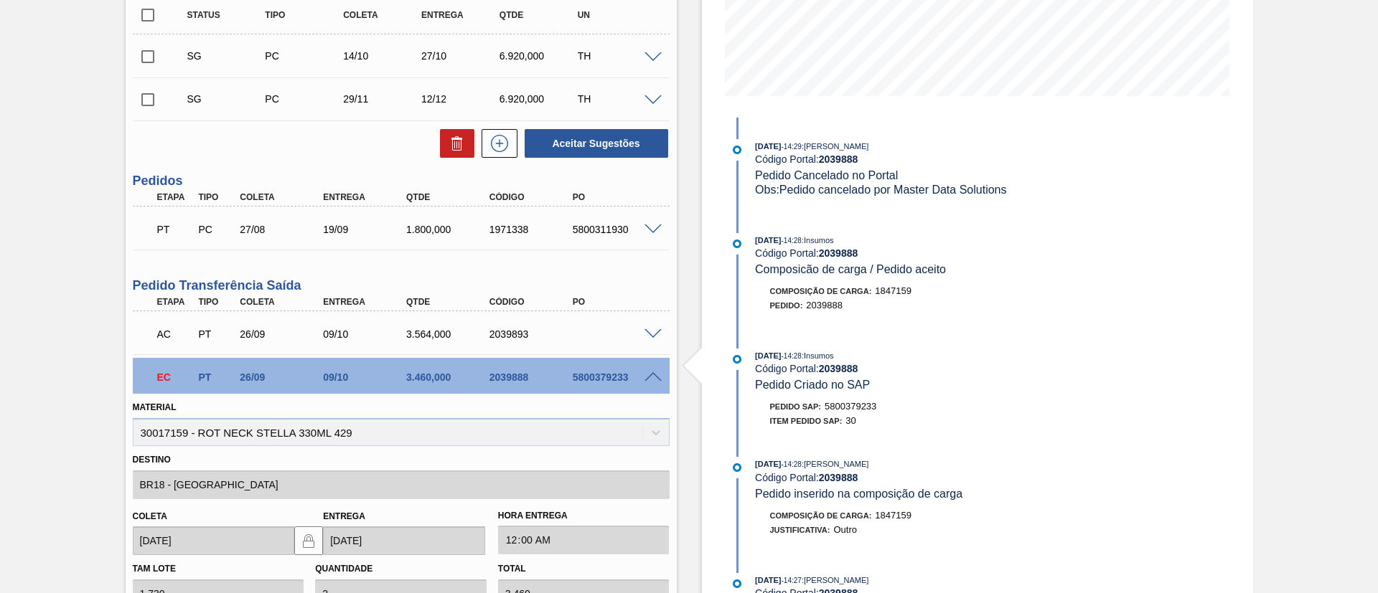
scroll to position [323, 0]
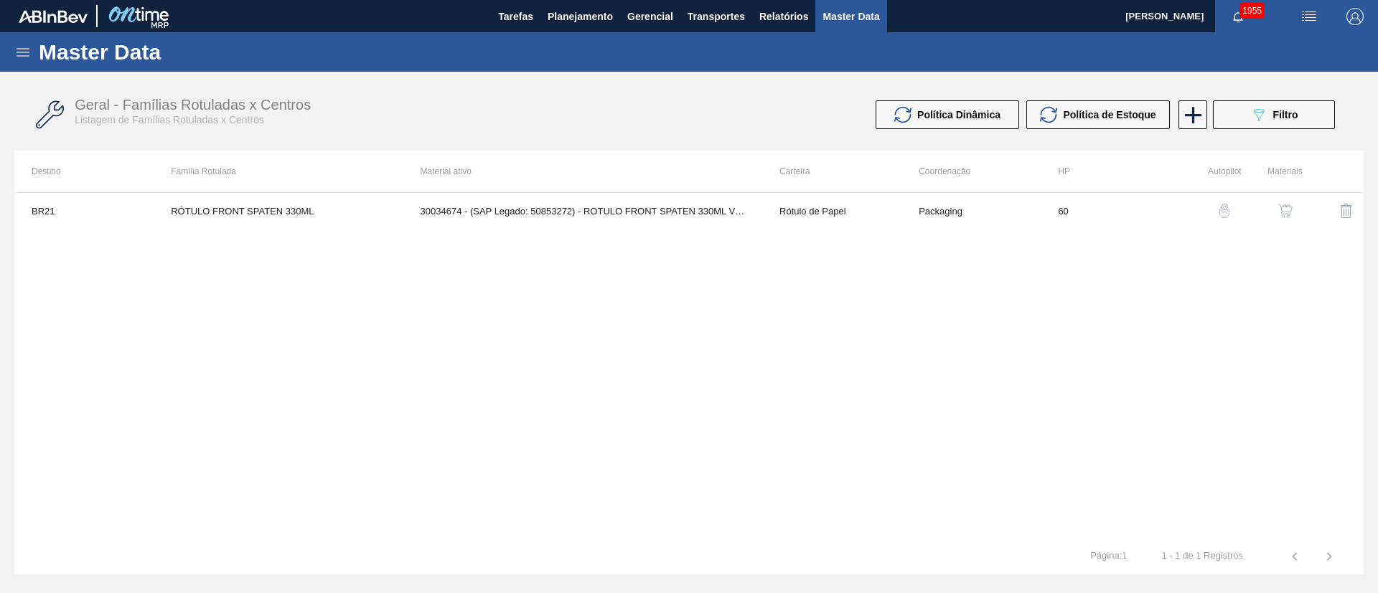
click at [34, 50] on div "Master Data" at bounding box center [689, 51] width 1378 height 39
click at [24, 53] on icon at bounding box center [22, 52] width 17 height 17
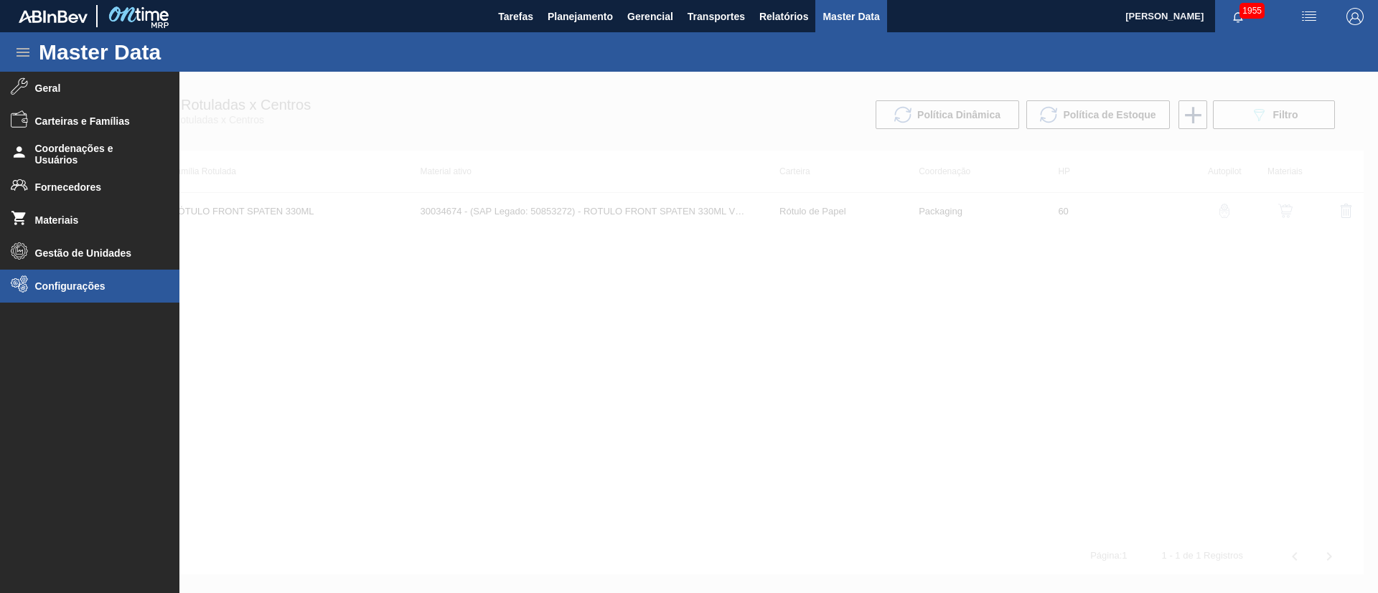
click at [54, 276] on li "Configurações" at bounding box center [89, 286] width 179 height 33
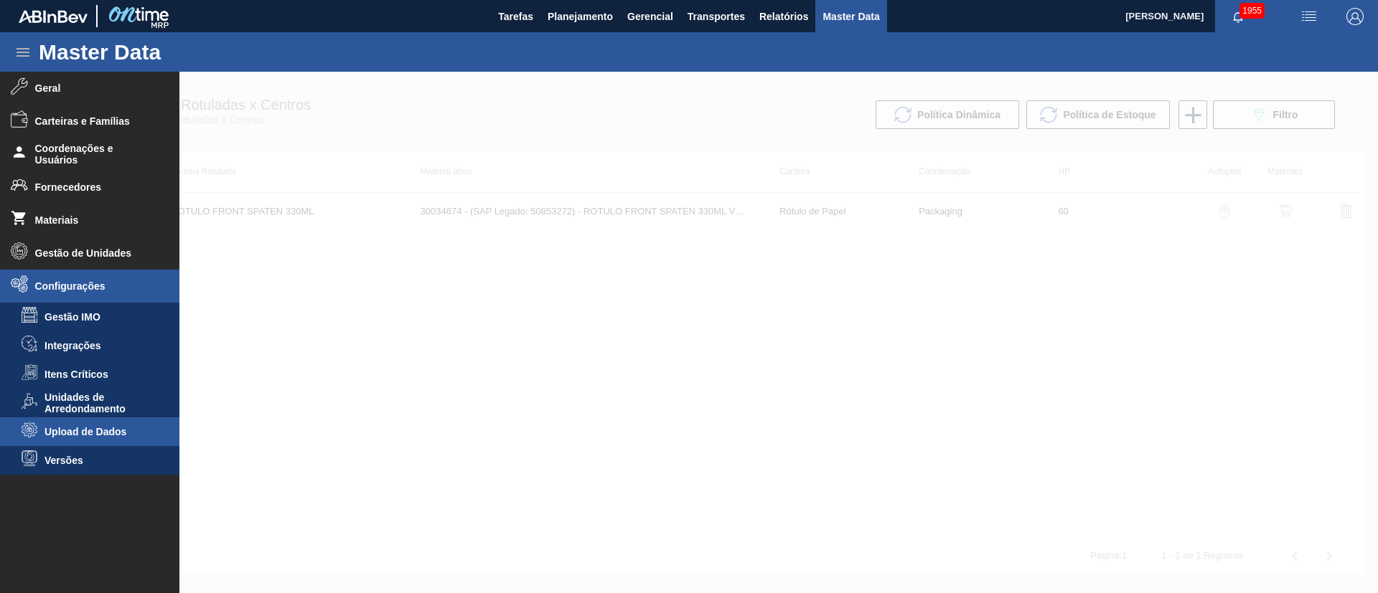
click at [110, 424] on li "Upload de Dados" at bounding box center [89, 432] width 179 height 29
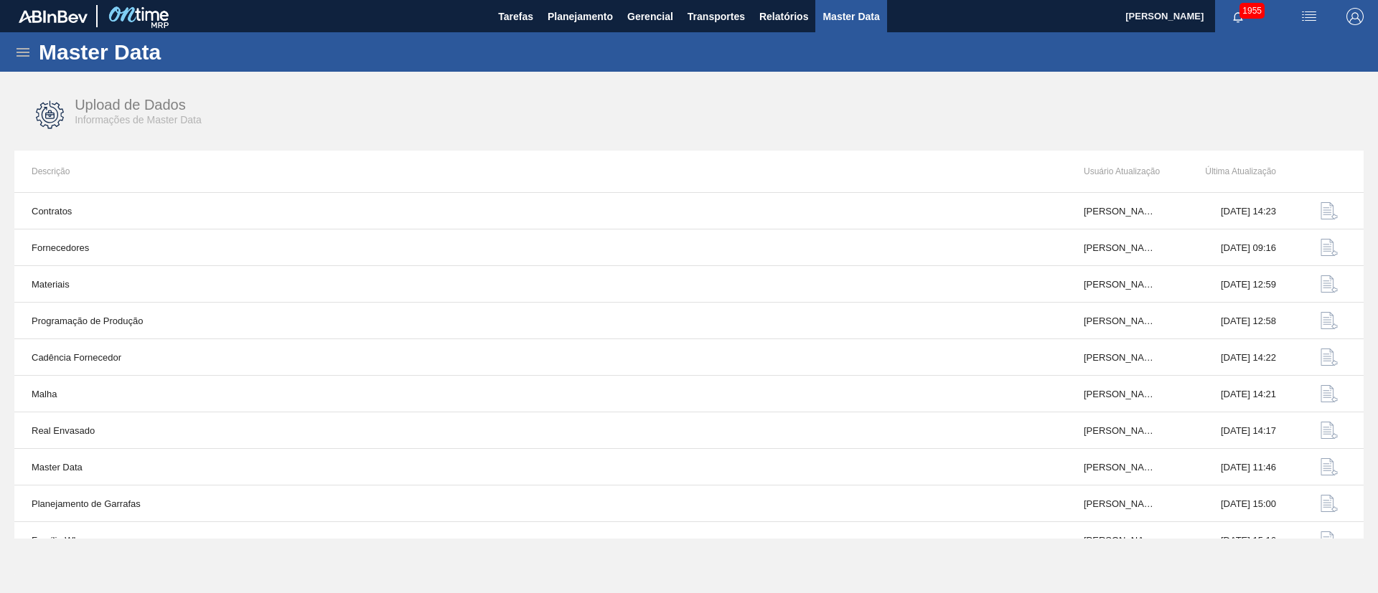
click at [24, 52] on icon at bounding box center [23, 52] width 13 height 9
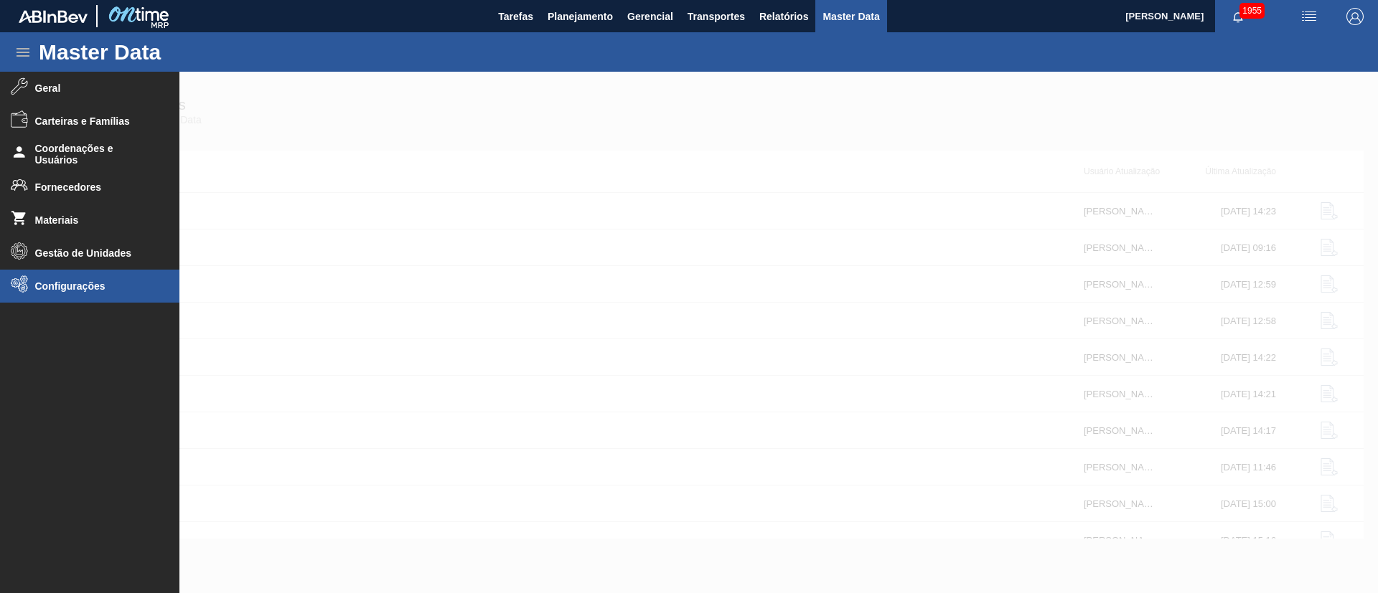
click at [75, 288] on span "Configurações" at bounding box center [94, 286] width 118 height 11
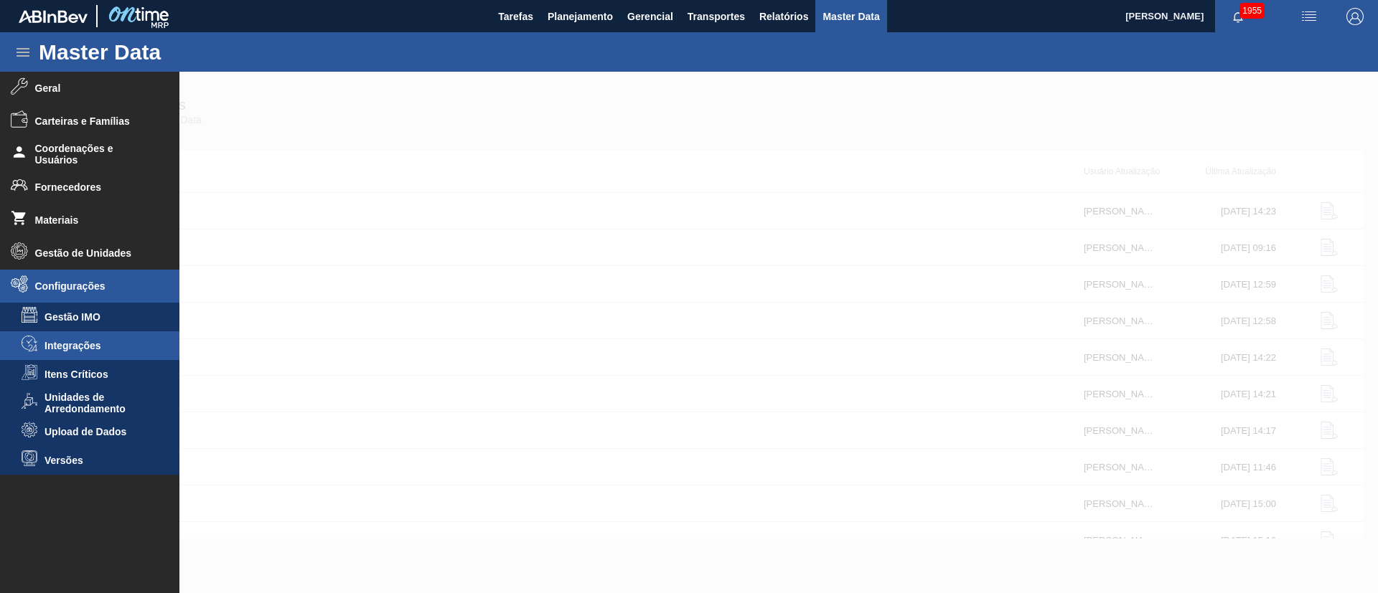
click at [90, 337] on li "Integrações" at bounding box center [89, 346] width 179 height 29
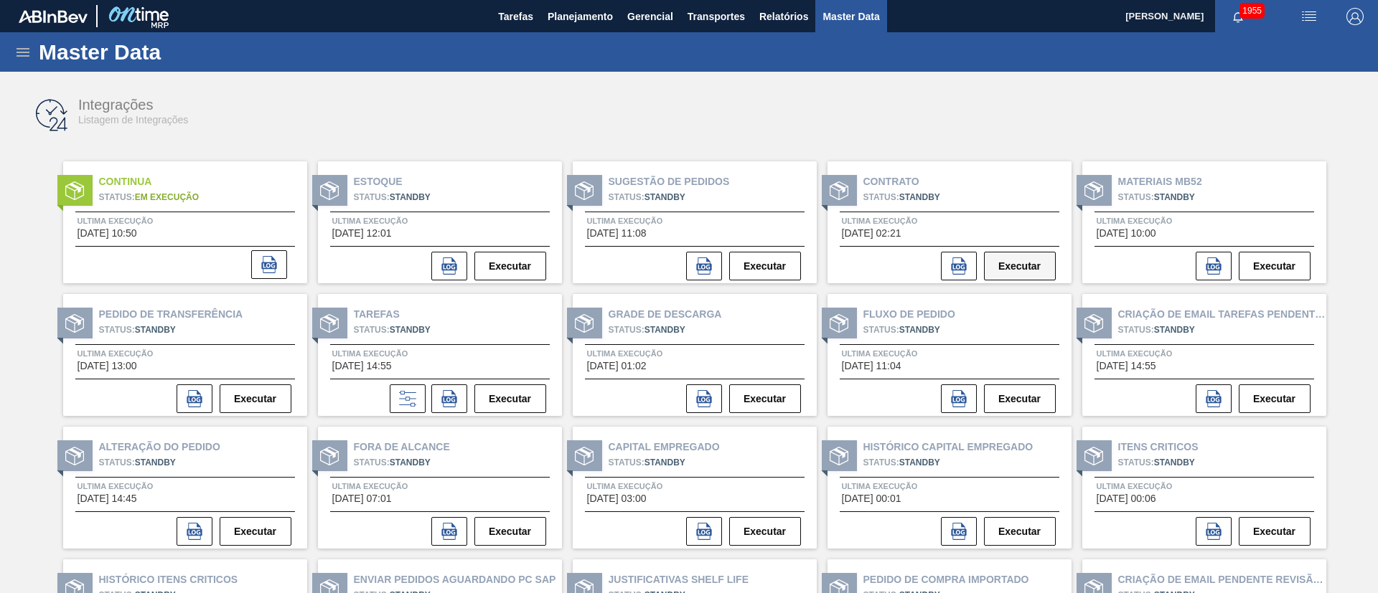
click at [1030, 267] on button "Executar" at bounding box center [1020, 266] width 72 height 29
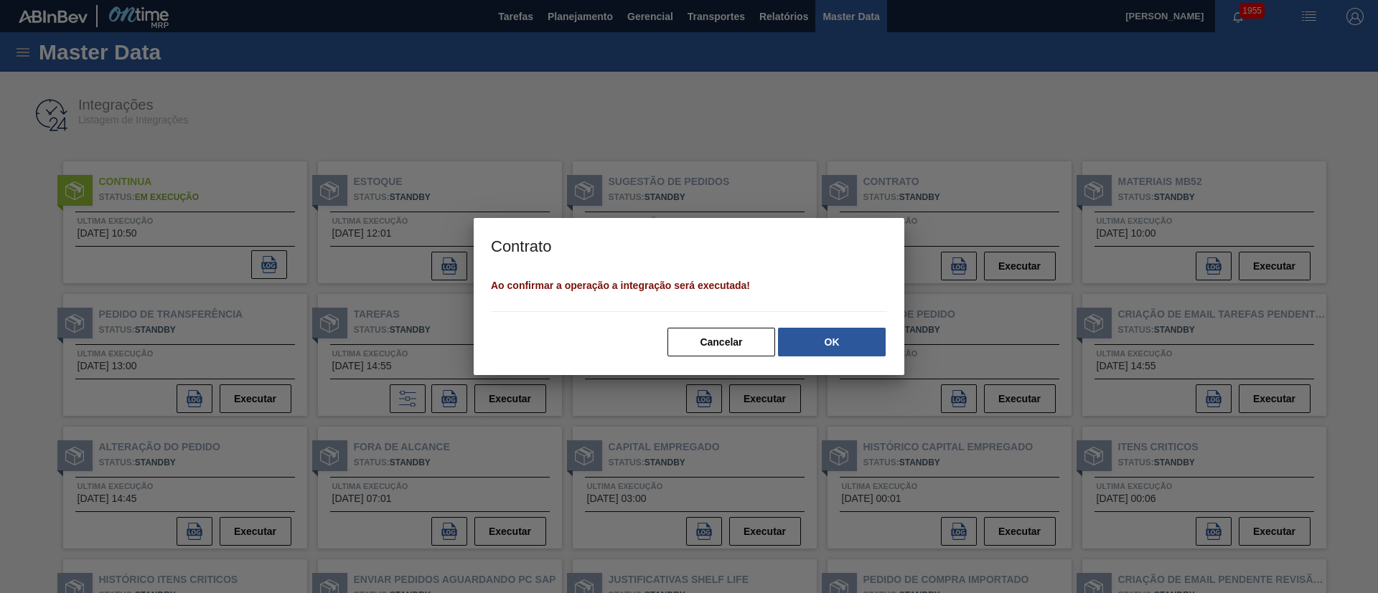
click at [847, 349] on button "OK" at bounding box center [832, 342] width 108 height 29
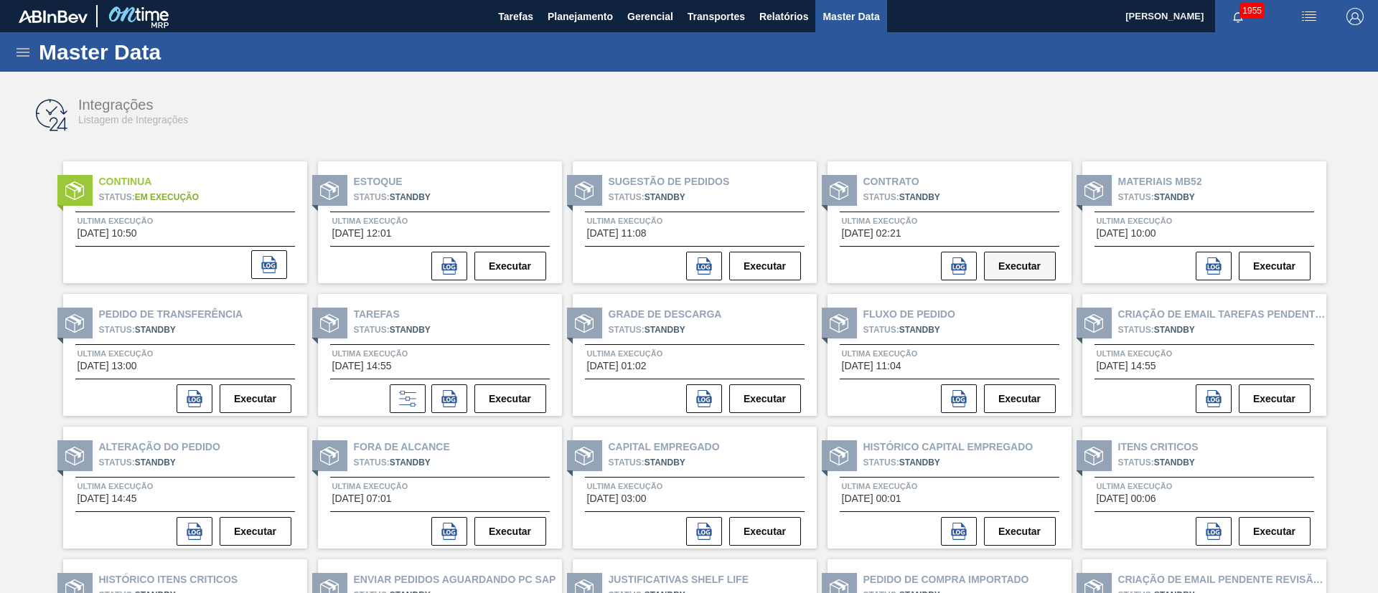
click at [1018, 263] on button "Executar" at bounding box center [1020, 266] width 72 height 29
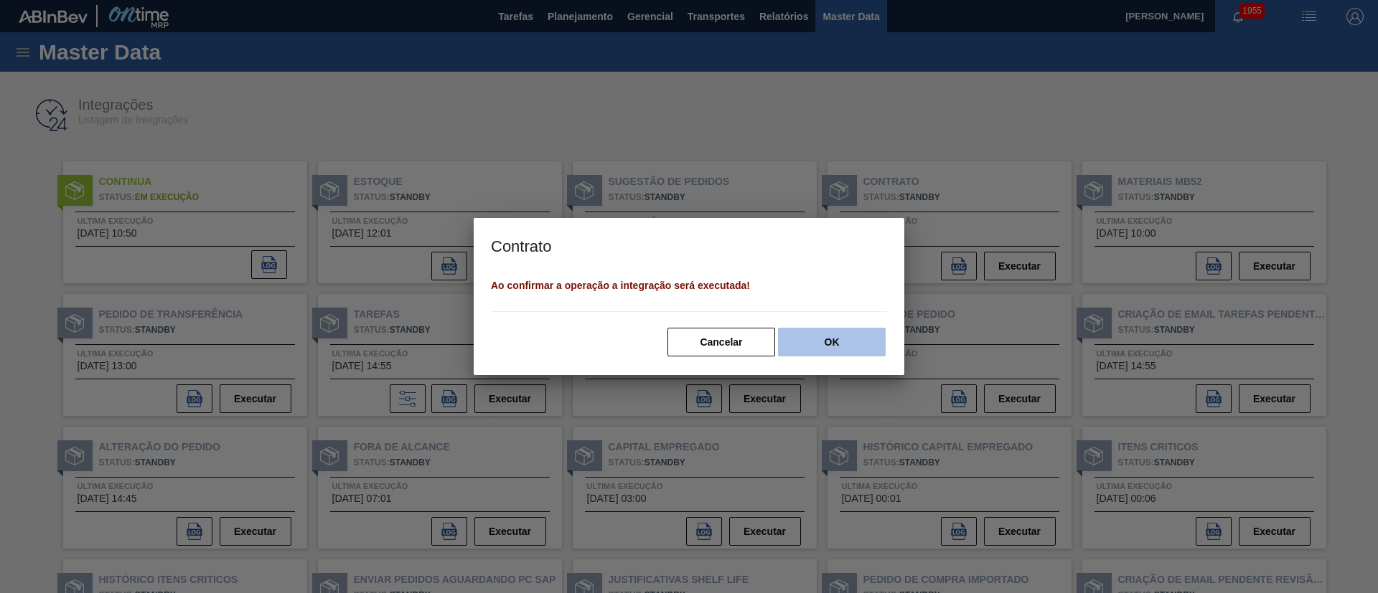
click at [860, 350] on button "OK" at bounding box center [832, 342] width 108 height 29
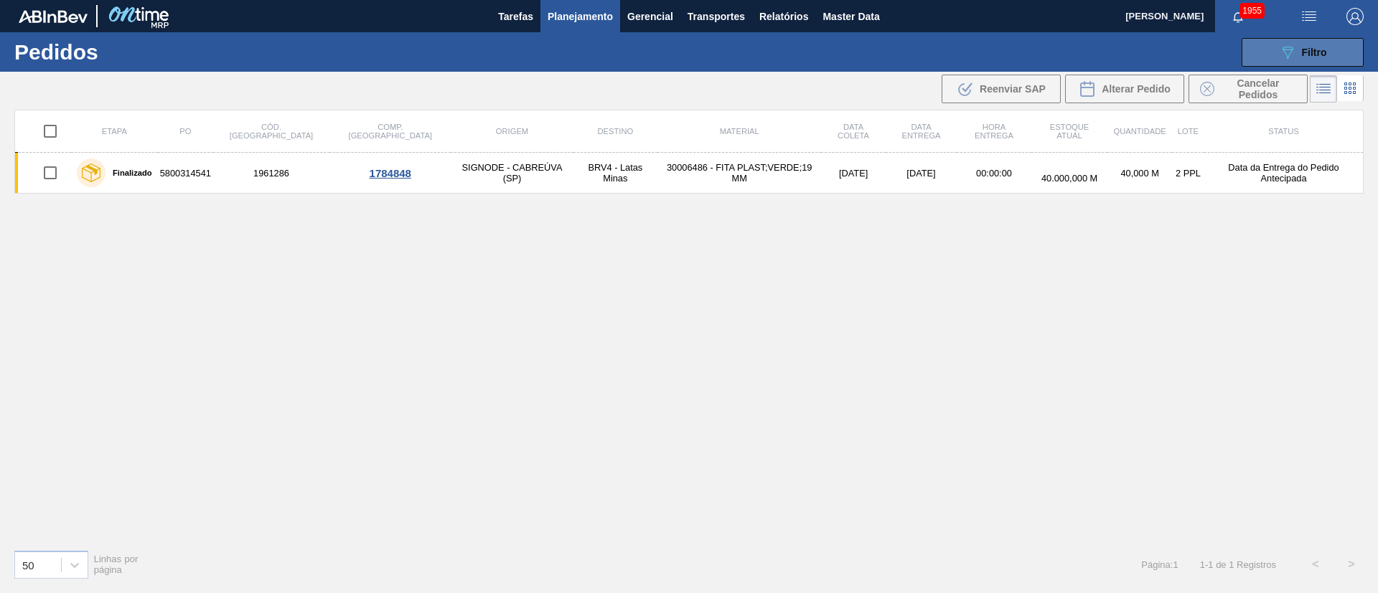
click at [1309, 47] on span "Filtro" at bounding box center [1314, 52] width 25 height 11
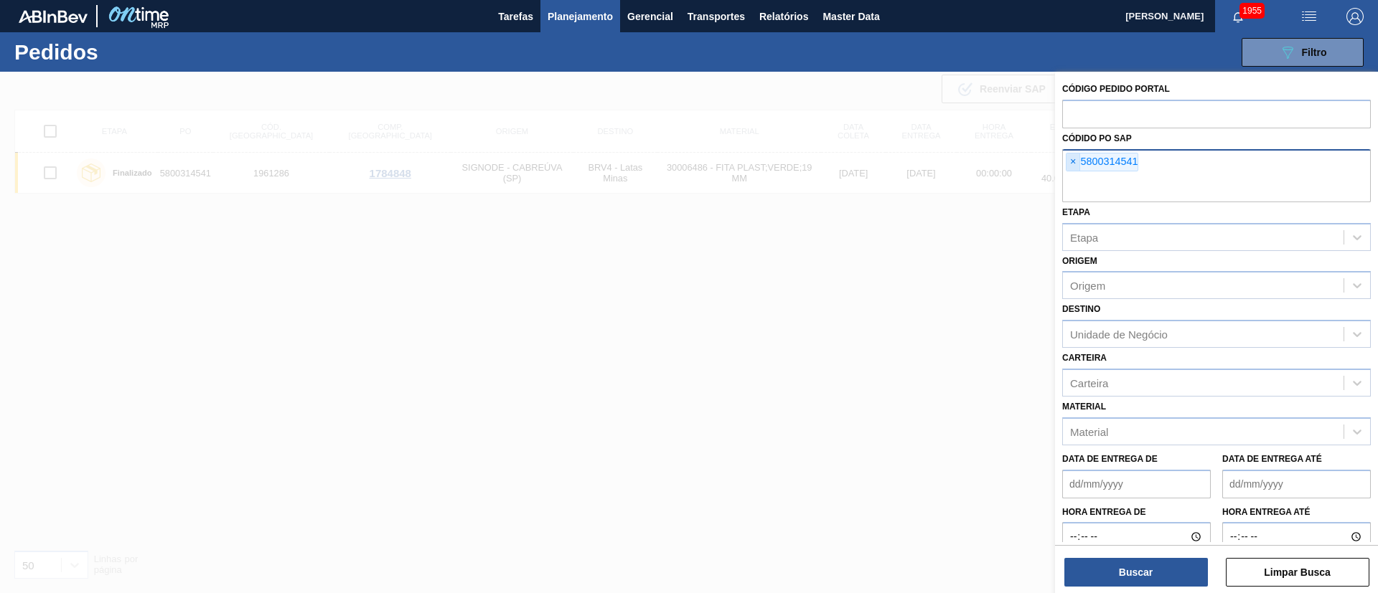
click at [1066, 164] on span "×" at bounding box center [1073, 162] width 14 height 17
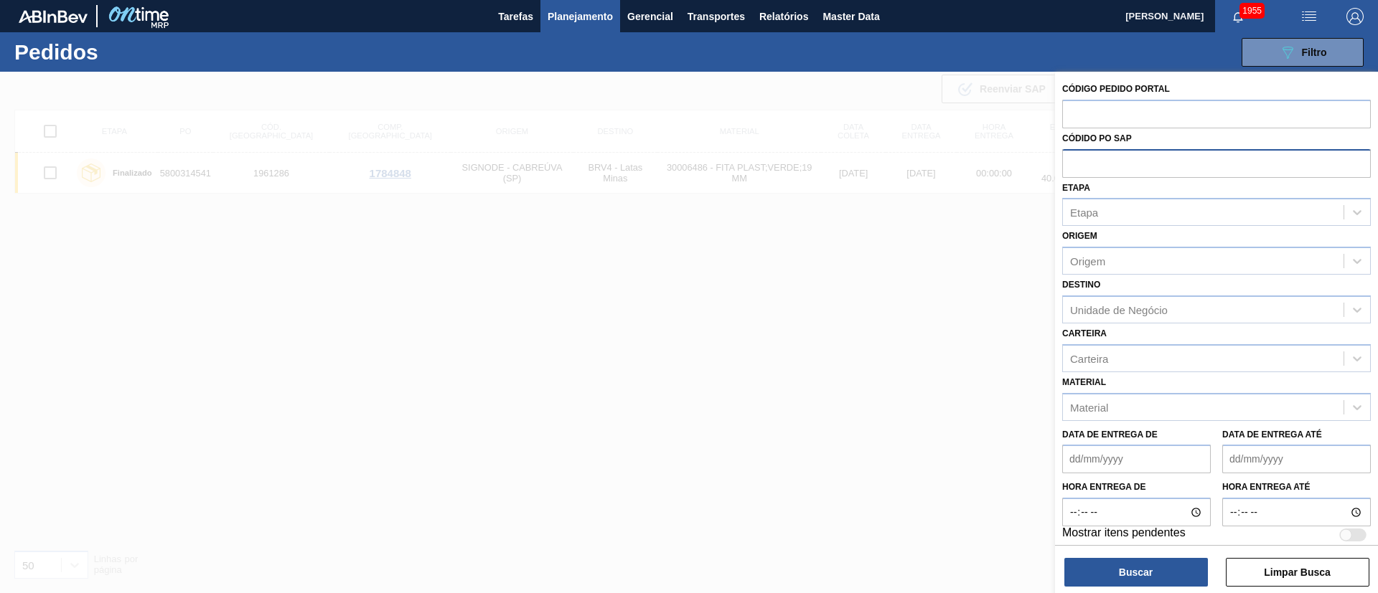
paste input "5800379233"
type input "5800379233"
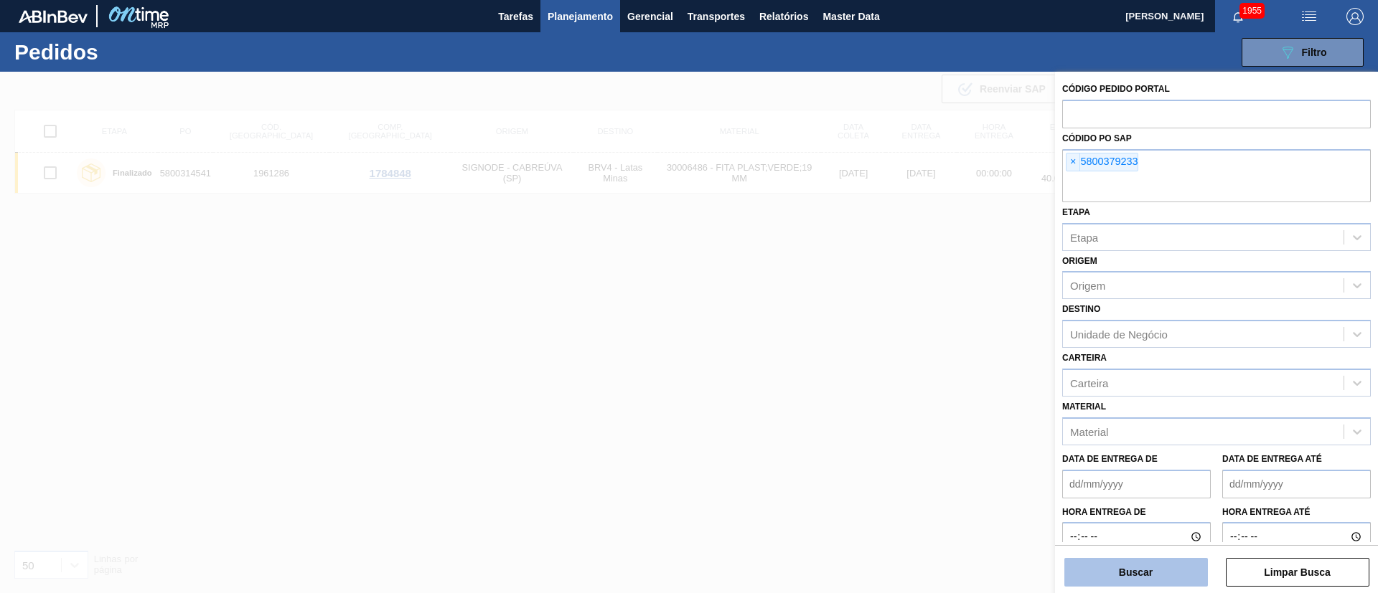
click at [1114, 570] on button "Buscar" at bounding box center [1136, 572] width 144 height 29
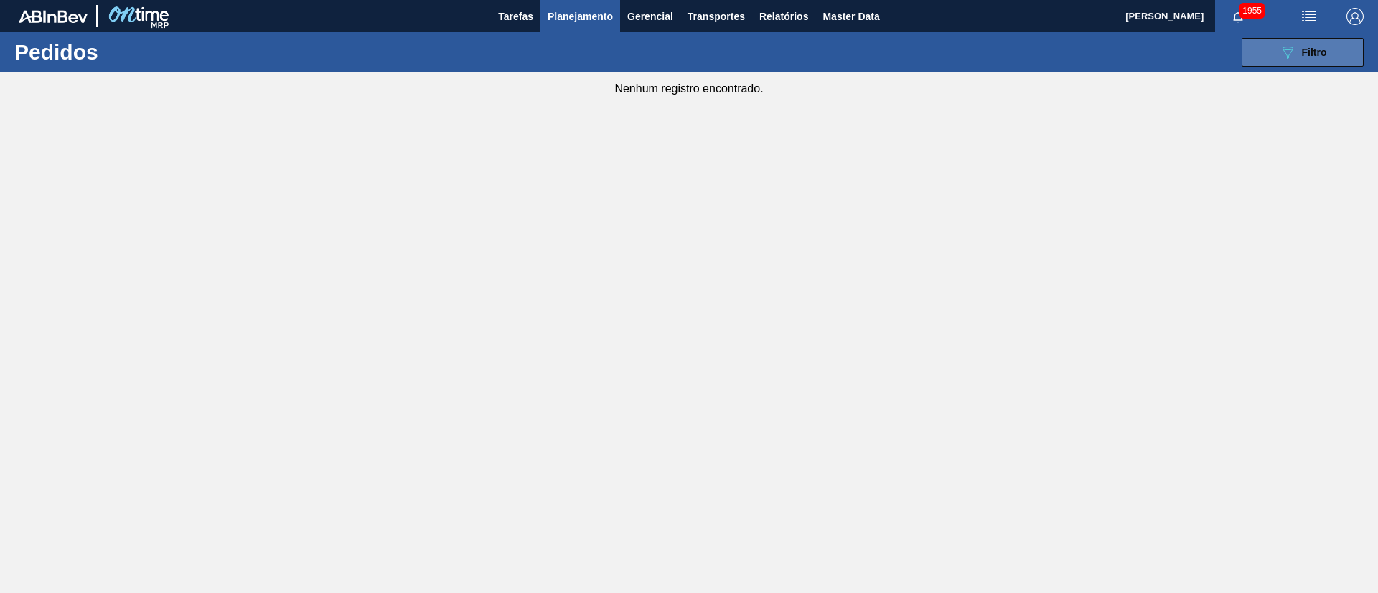
click at [1280, 45] on icon "089F7B8B-B2A5-4AFE-B5C0-19BA573D28AC" at bounding box center [1287, 52] width 17 height 17
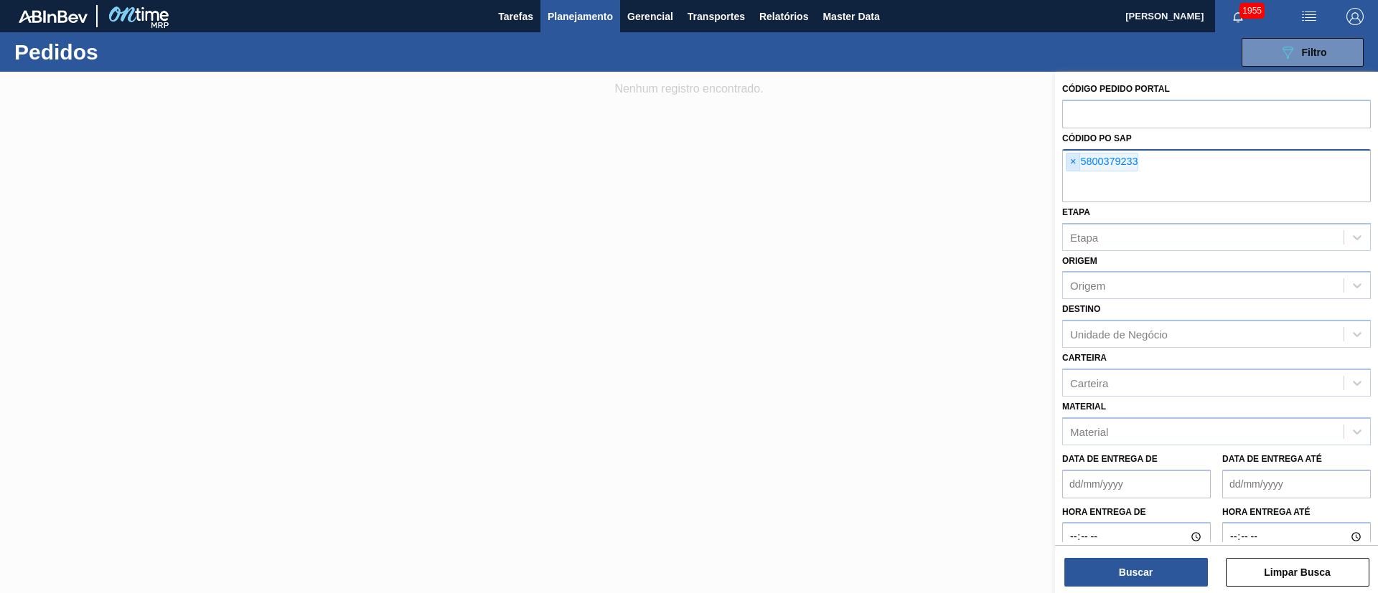
click at [1067, 167] on span "×" at bounding box center [1073, 162] width 14 height 17
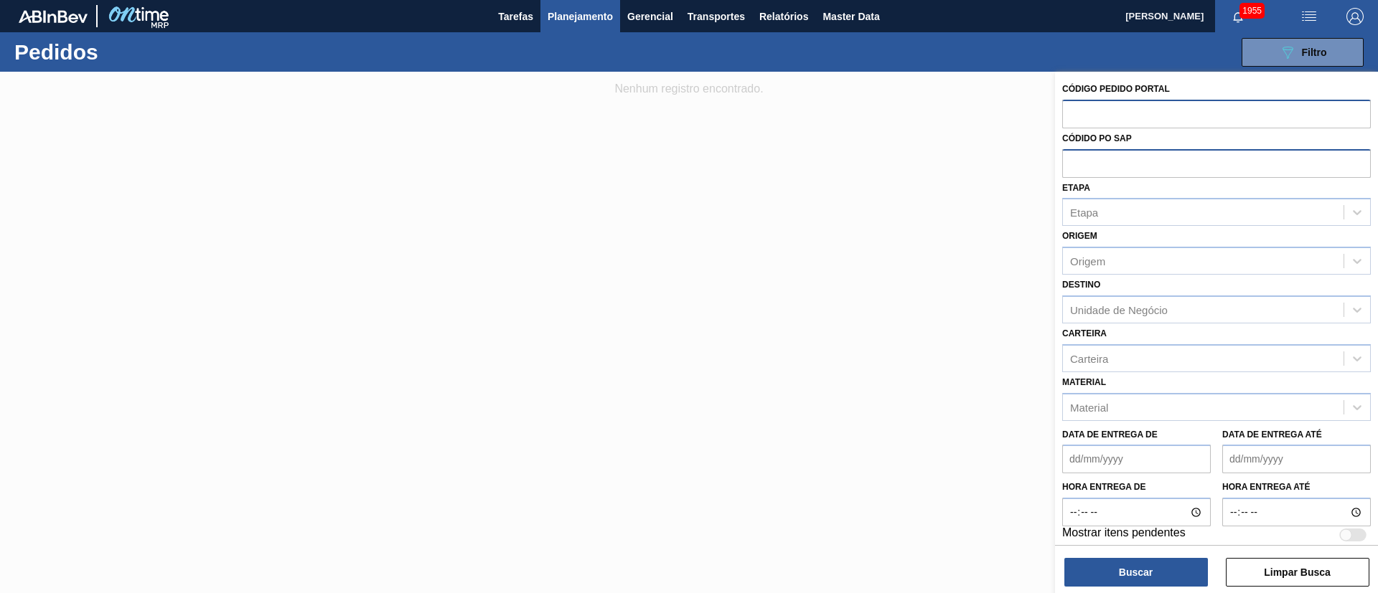
click at [1099, 110] on input "text" at bounding box center [1216, 113] width 309 height 27
paste input "5800379233"
type input "5800379233"
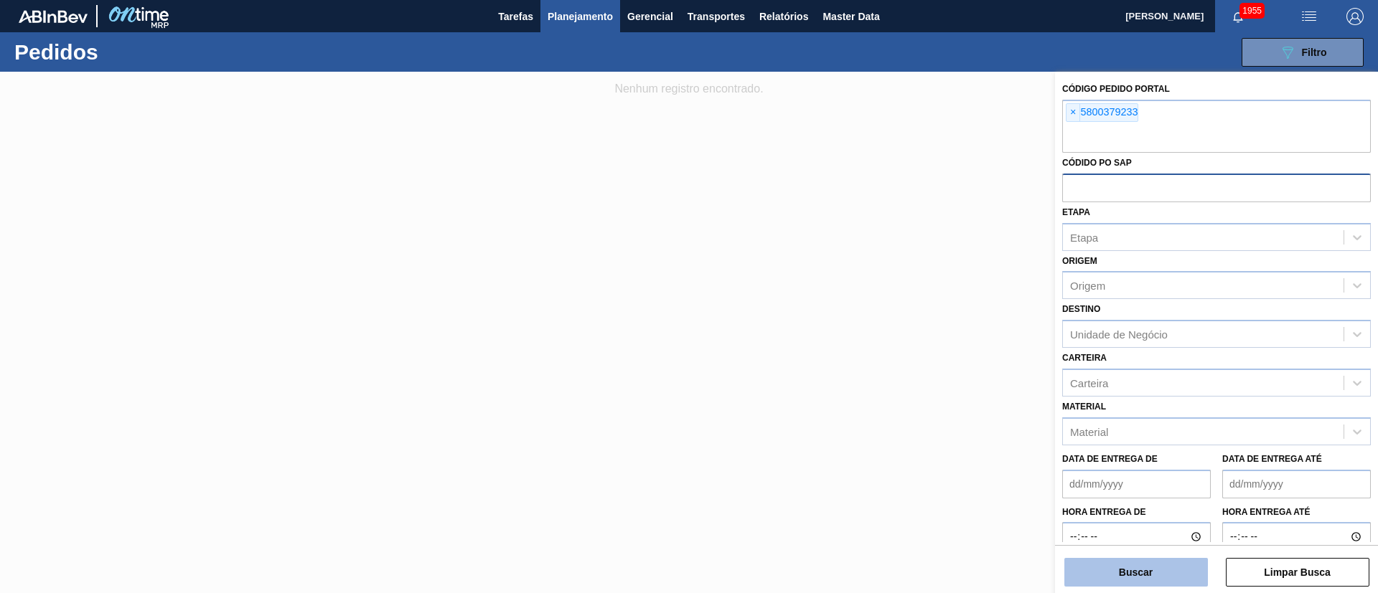
click at [1117, 575] on button "Buscar" at bounding box center [1136, 572] width 144 height 29
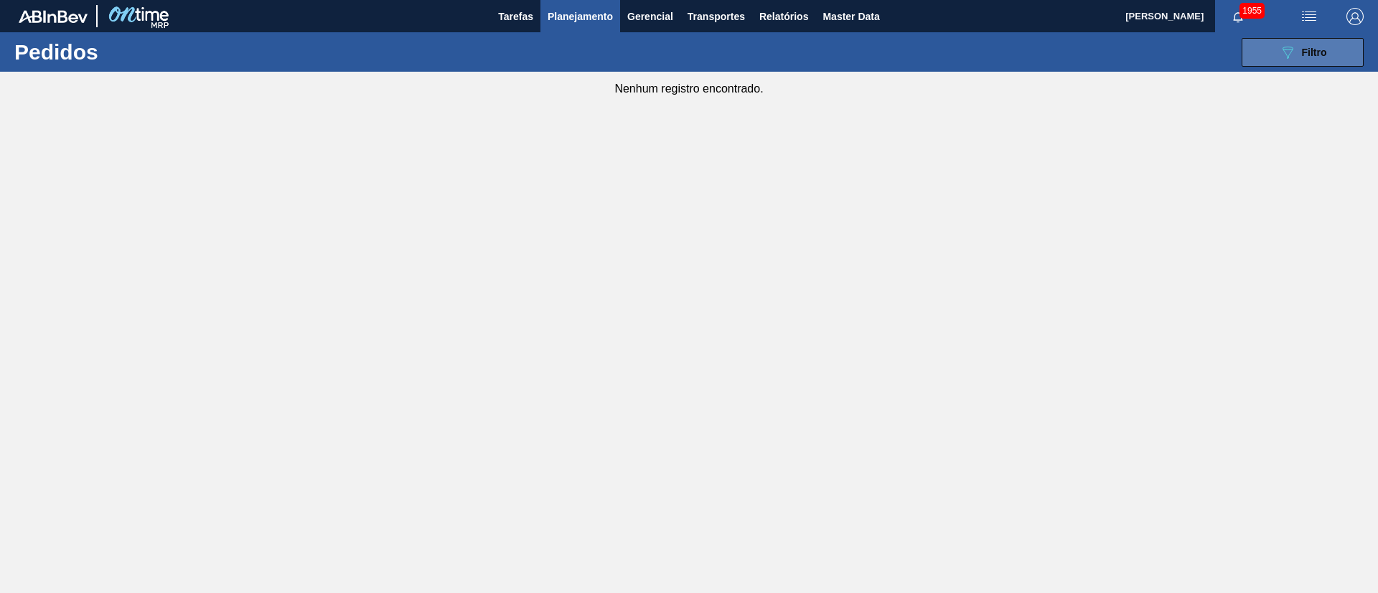
click at [1287, 64] on button "089F7B8B-B2A5-4AFE-B5C0-19BA573D28AC Filtro" at bounding box center [1302, 52] width 122 height 29
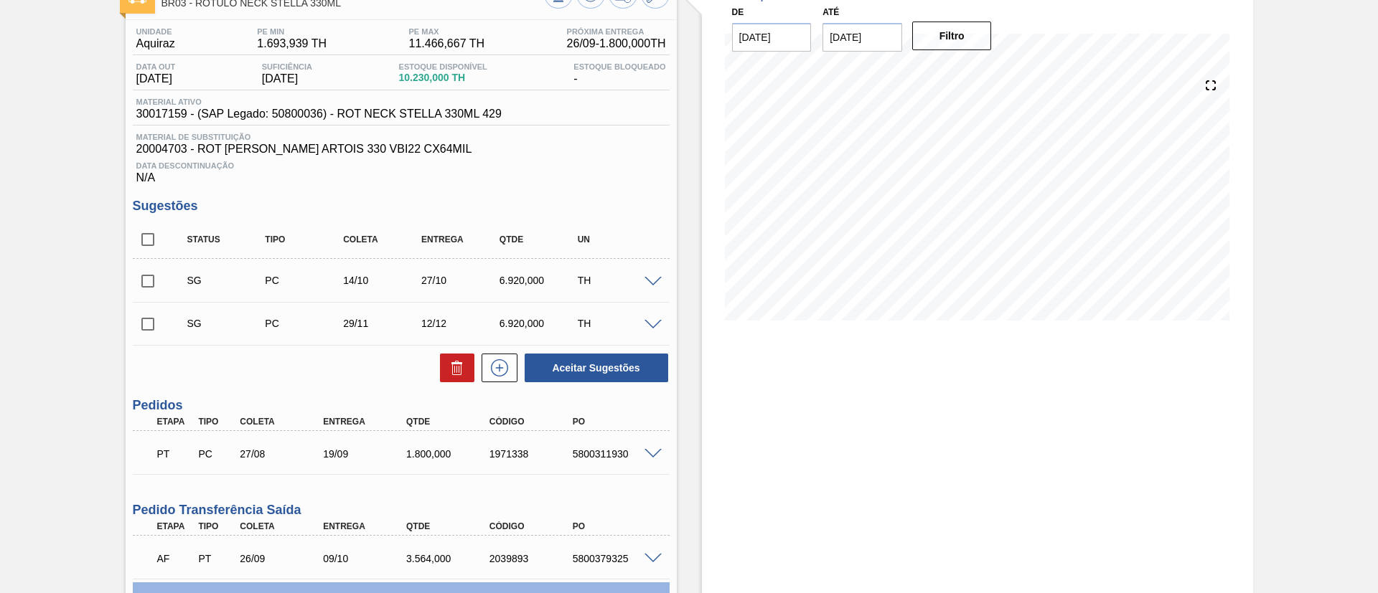
scroll to position [260, 0]
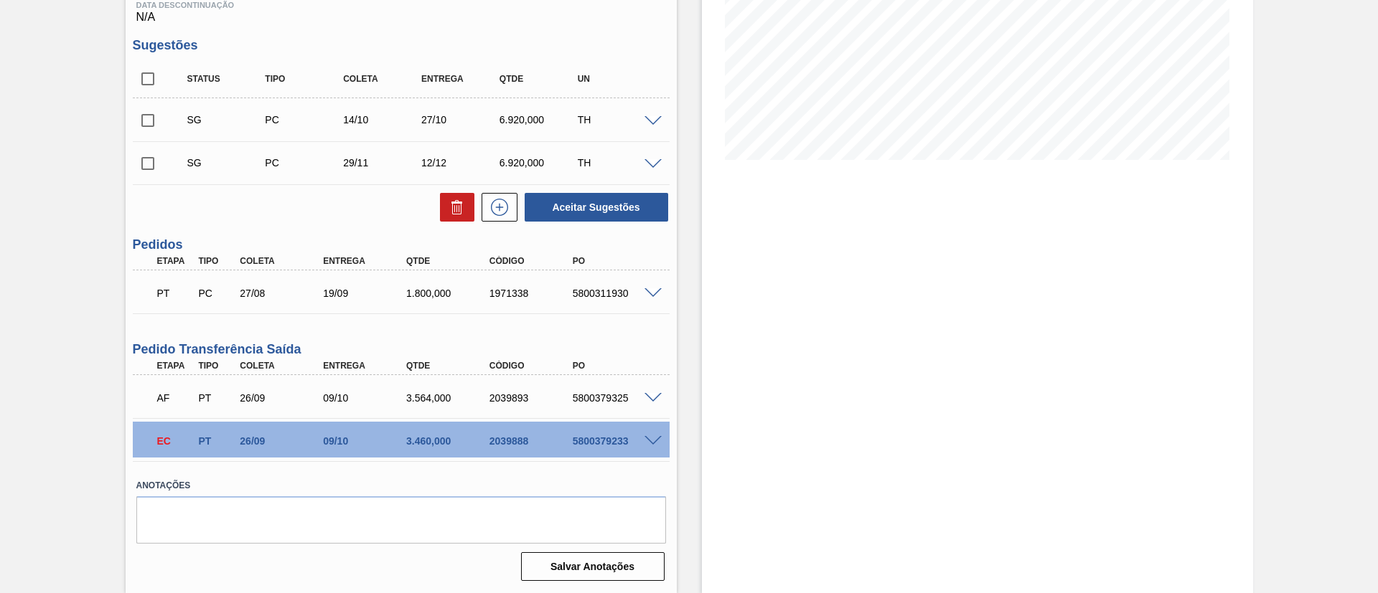
click at [504, 444] on div "2039888" at bounding box center [532, 441] width 93 height 11
click at [649, 444] on span at bounding box center [652, 441] width 17 height 11
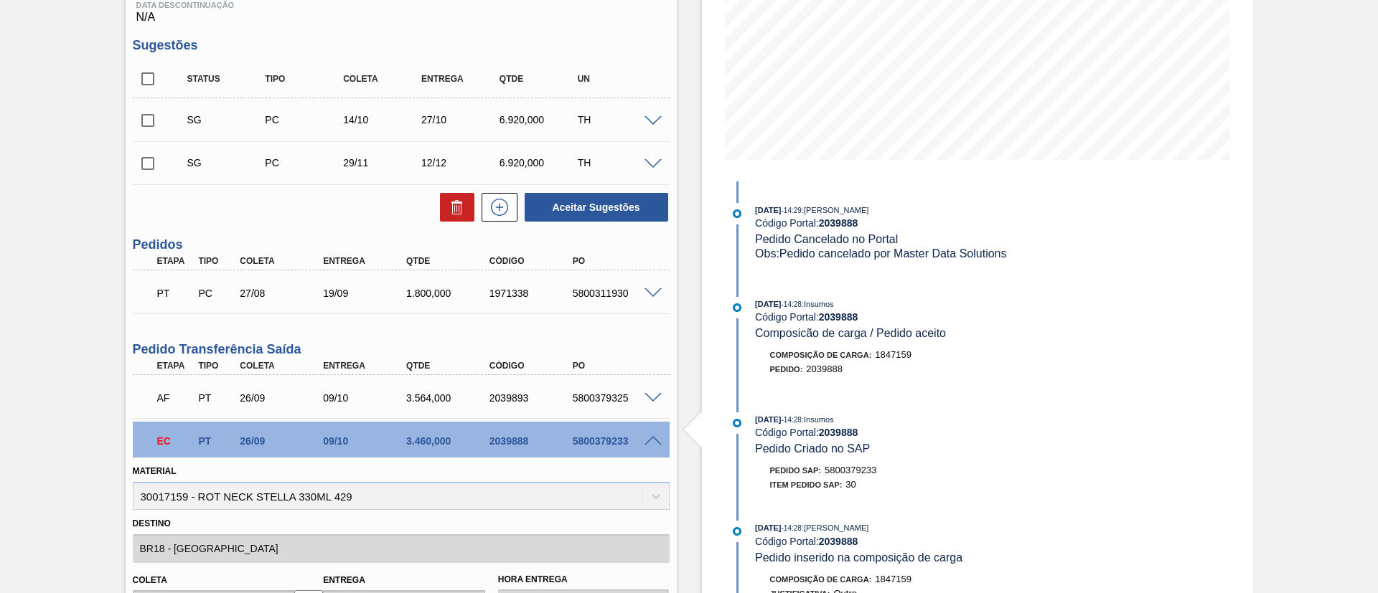
click at [514, 442] on div "2039888" at bounding box center [532, 441] width 93 height 11
copy div "2039888"
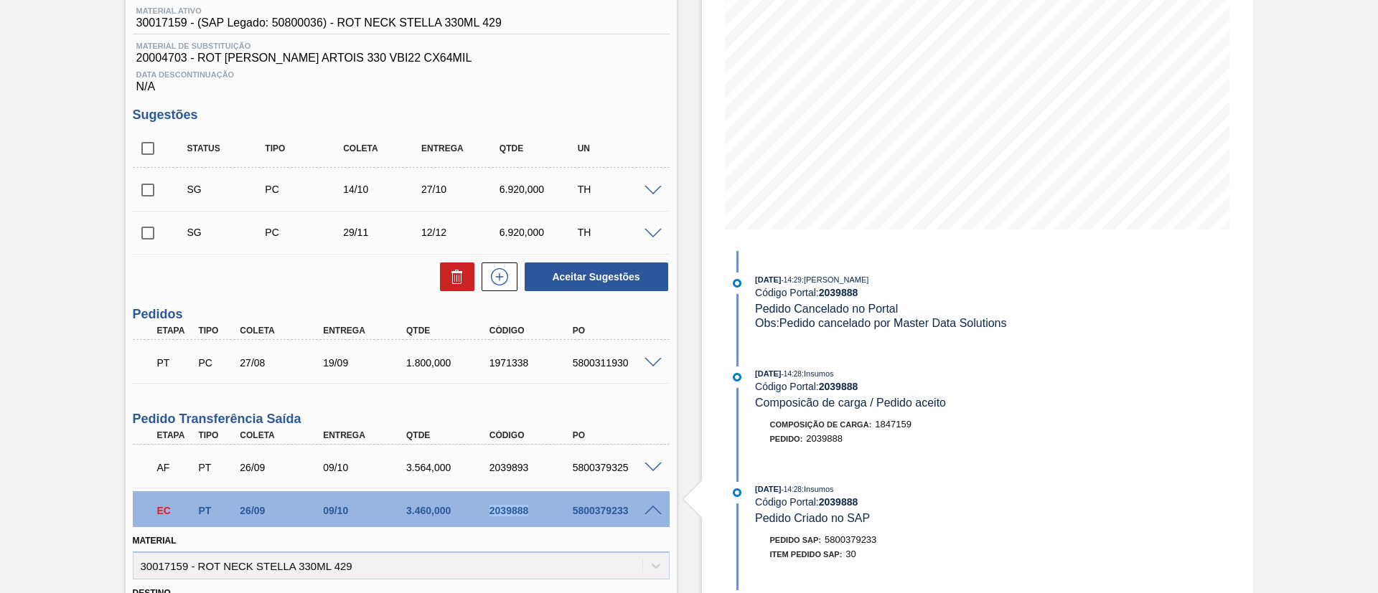
scroll to position [431, 0]
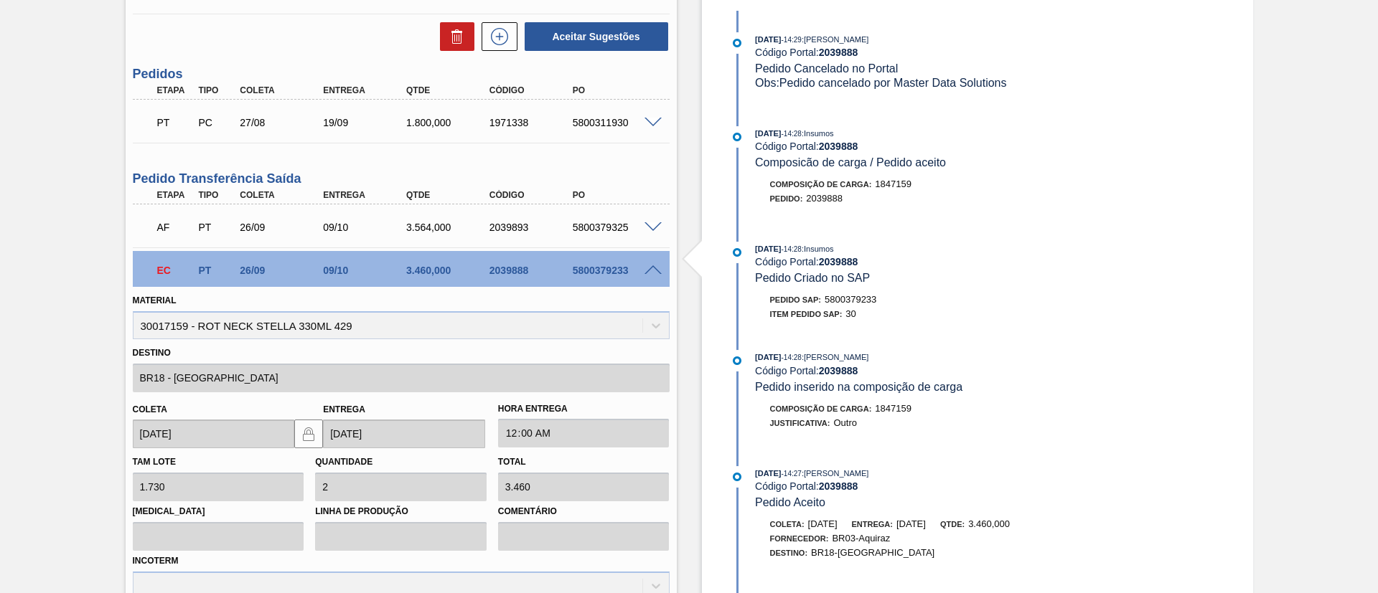
click at [655, 273] on span at bounding box center [652, 270] width 17 height 11
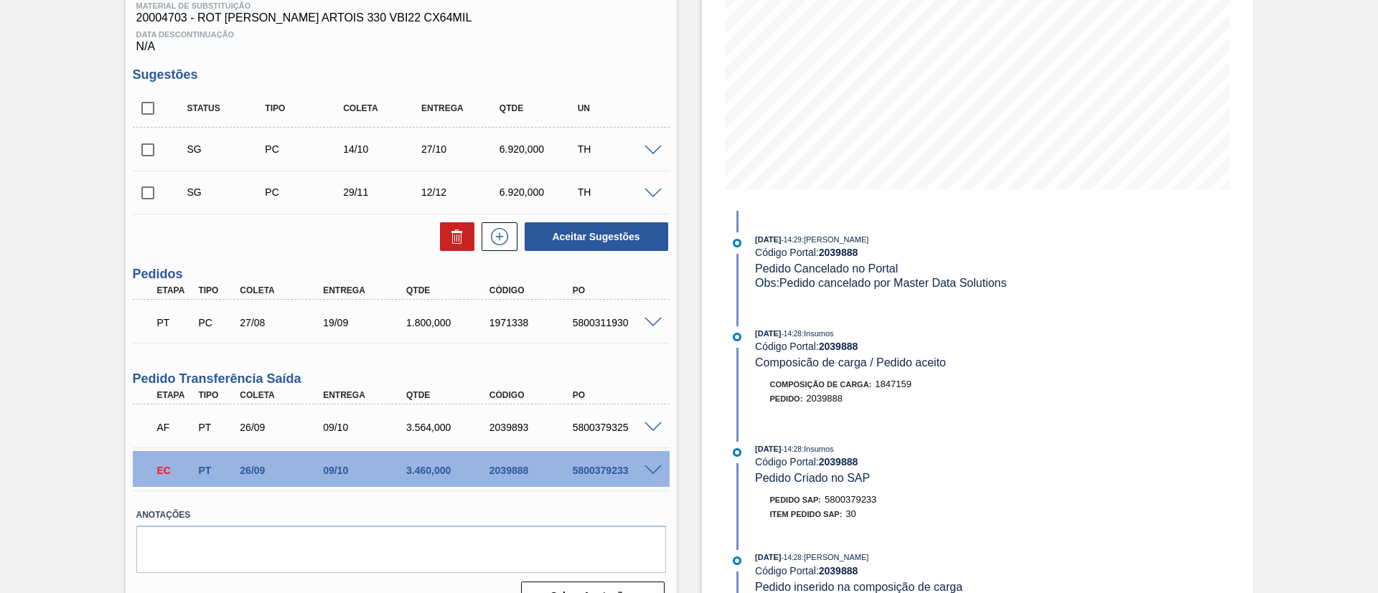
scroll to position [260, 0]
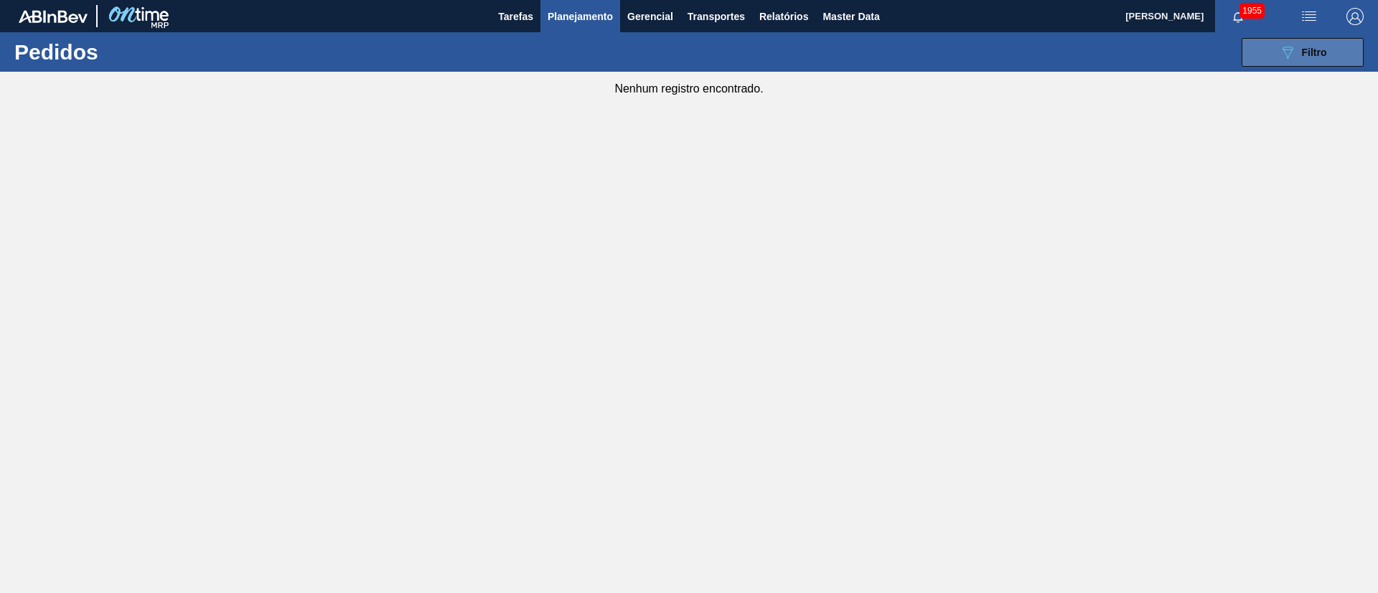
click at [1305, 49] on span "Filtro" at bounding box center [1314, 52] width 25 height 11
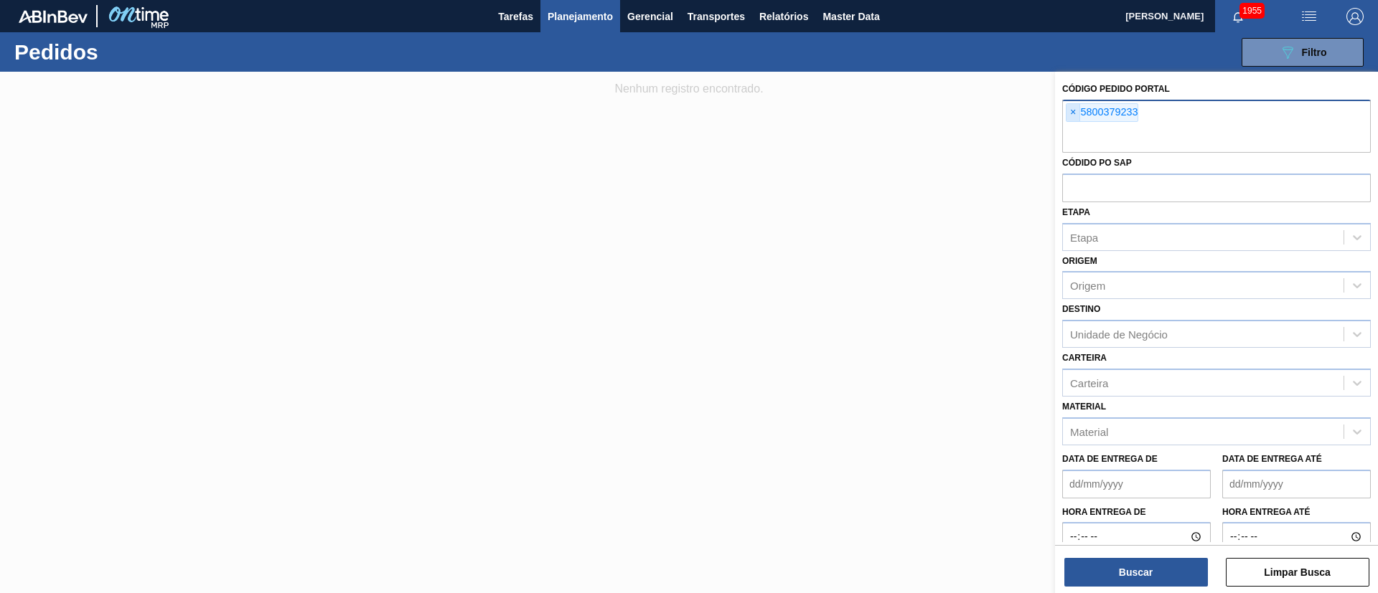
click at [1071, 105] on span "×" at bounding box center [1073, 112] width 14 height 17
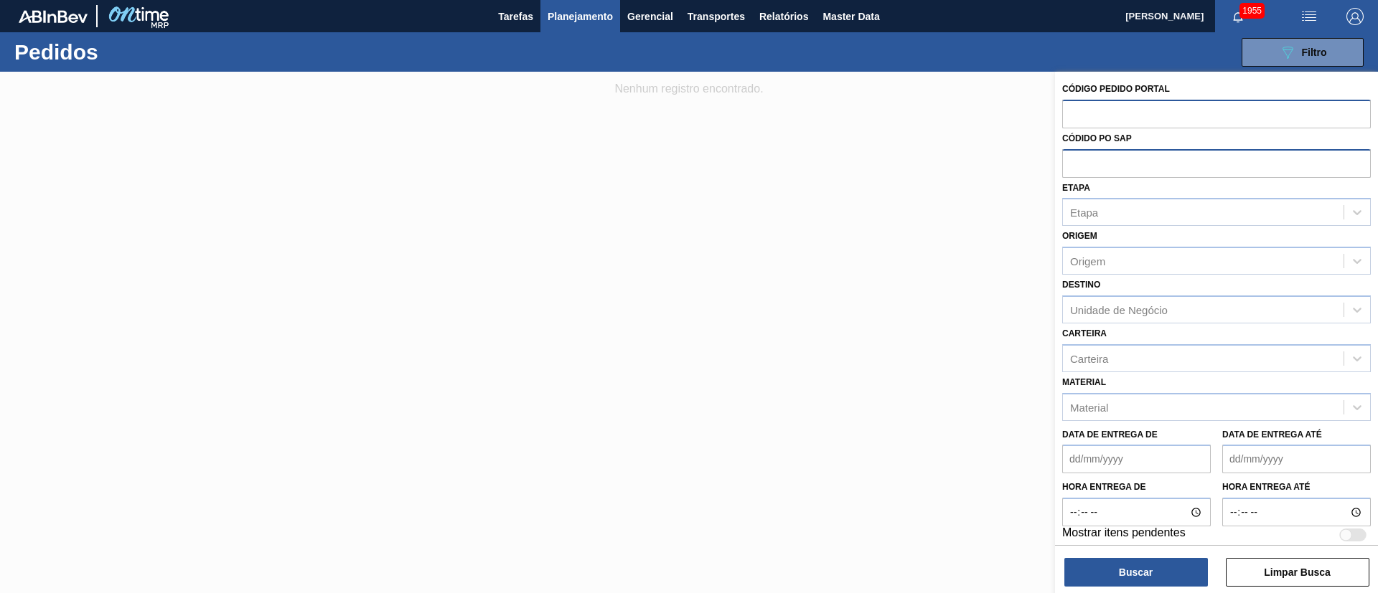
click at [1101, 164] on input "text" at bounding box center [1216, 162] width 309 height 27
paste input "2039888"
type input "2039888"
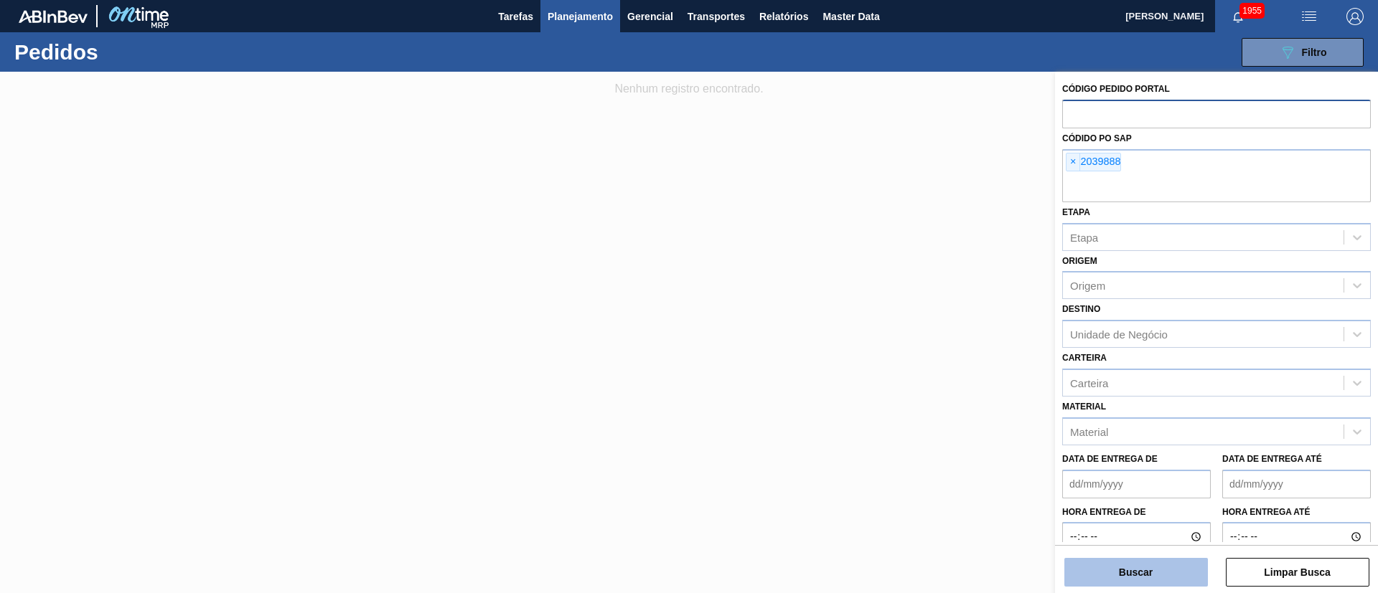
click at [1122, 581] on button "Buscar" at bounding box center [1136, 572] width 144 height 29
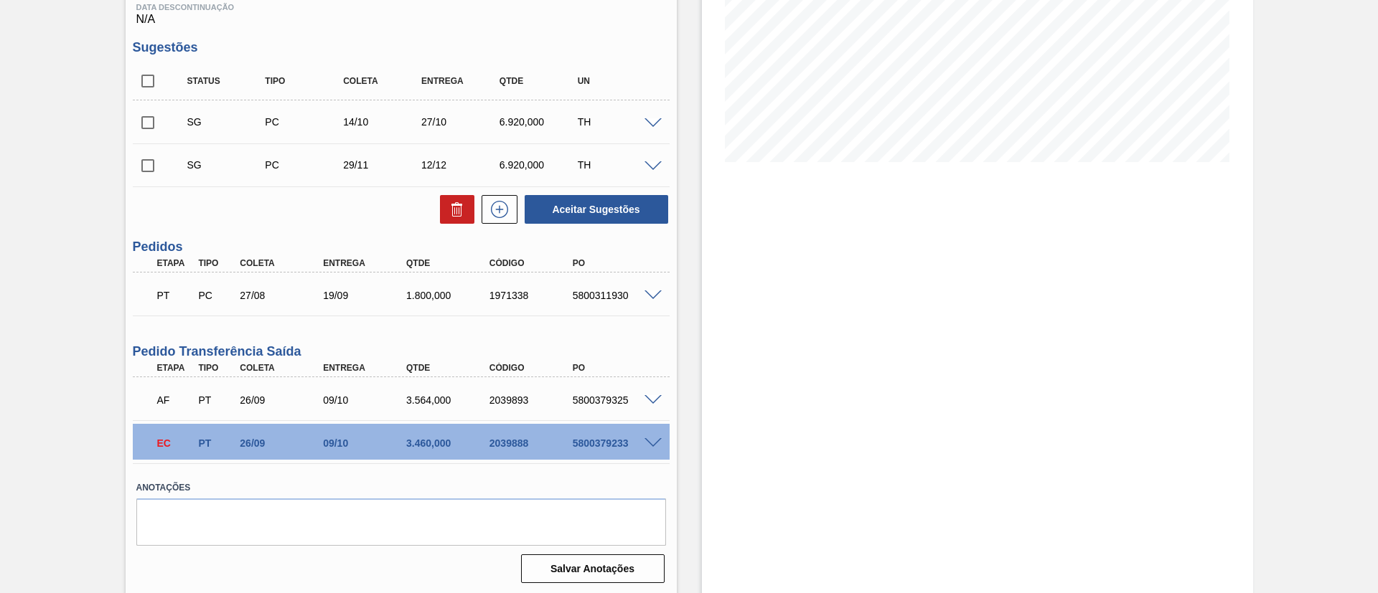
scroll to position [260, 0]
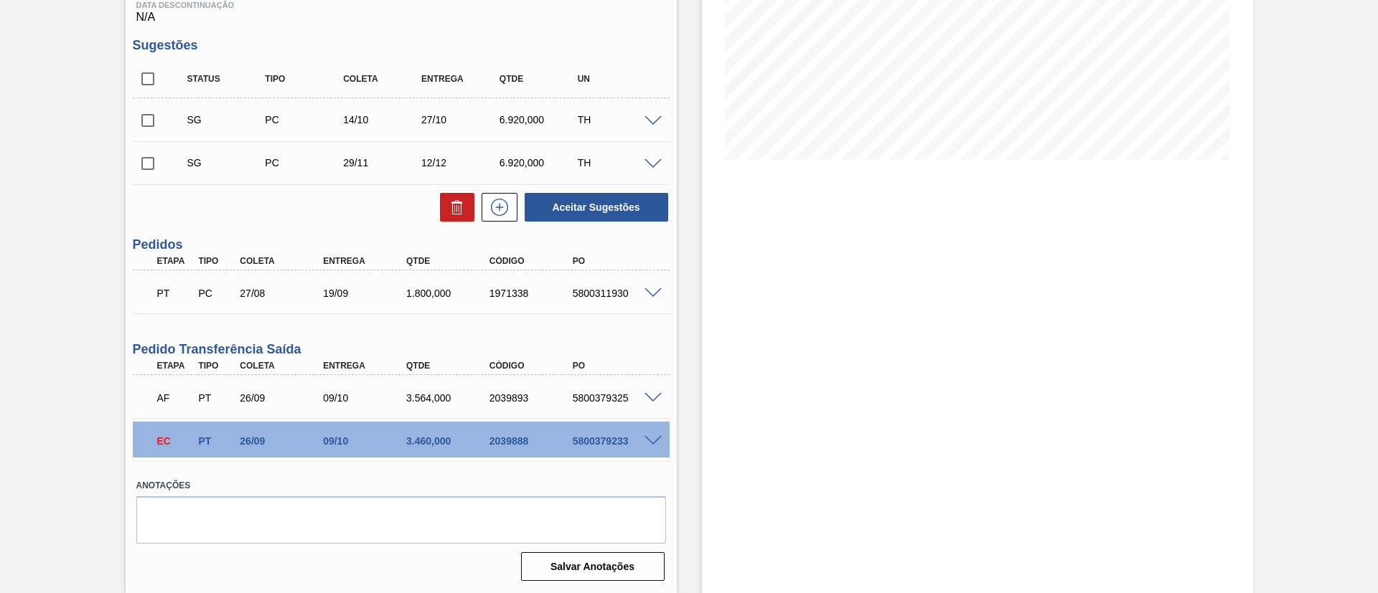
click at [654, 437] on span at bounding box center [652, 441] width 17 height 11
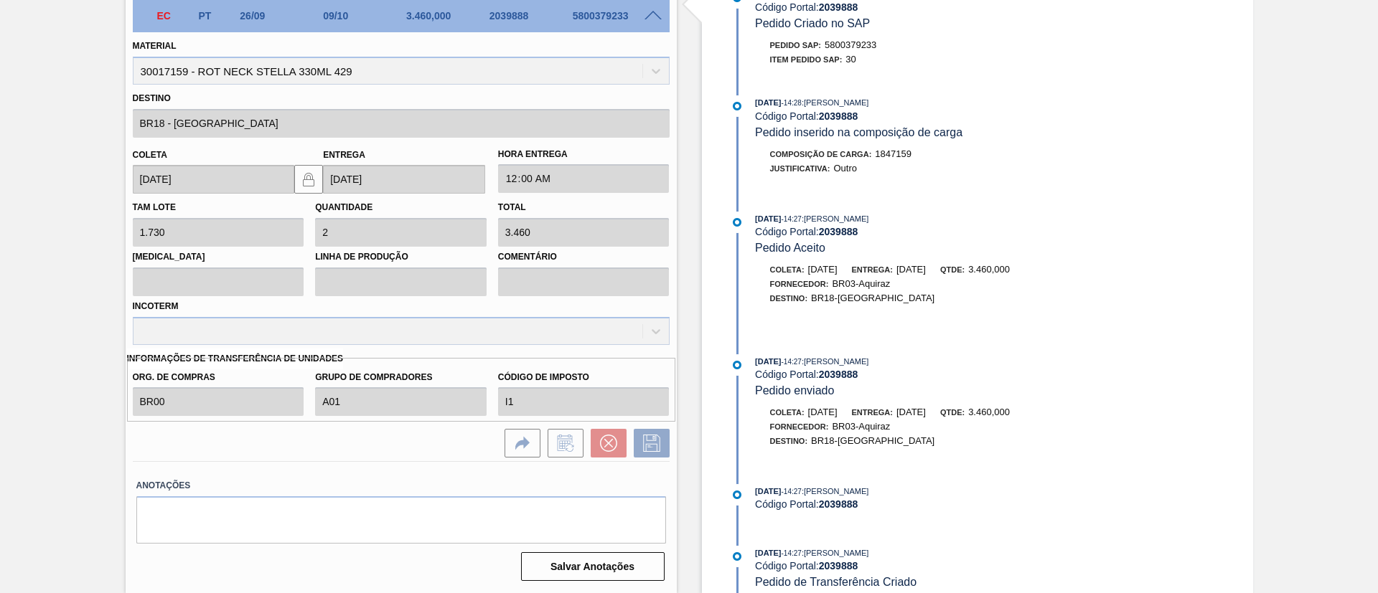
scroll to position [362, 0]
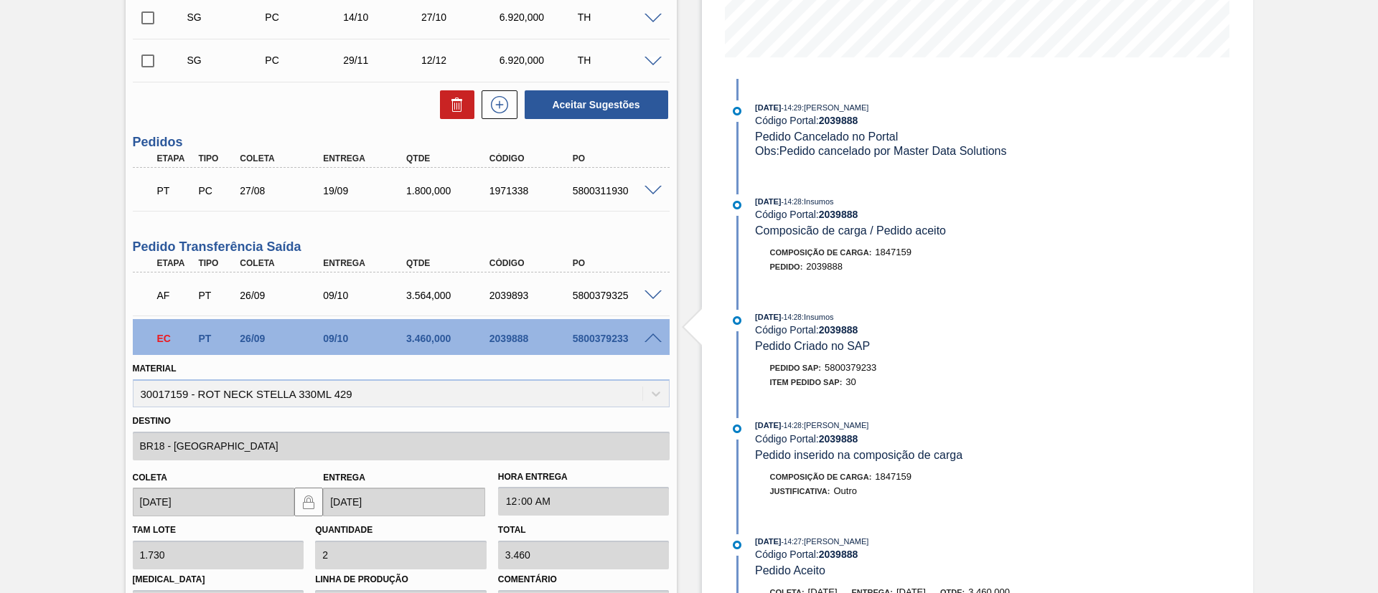
click at [500, 337] on div "2039888" at bounding box center [532, 338] width 93 height 11
copy div "2039888"
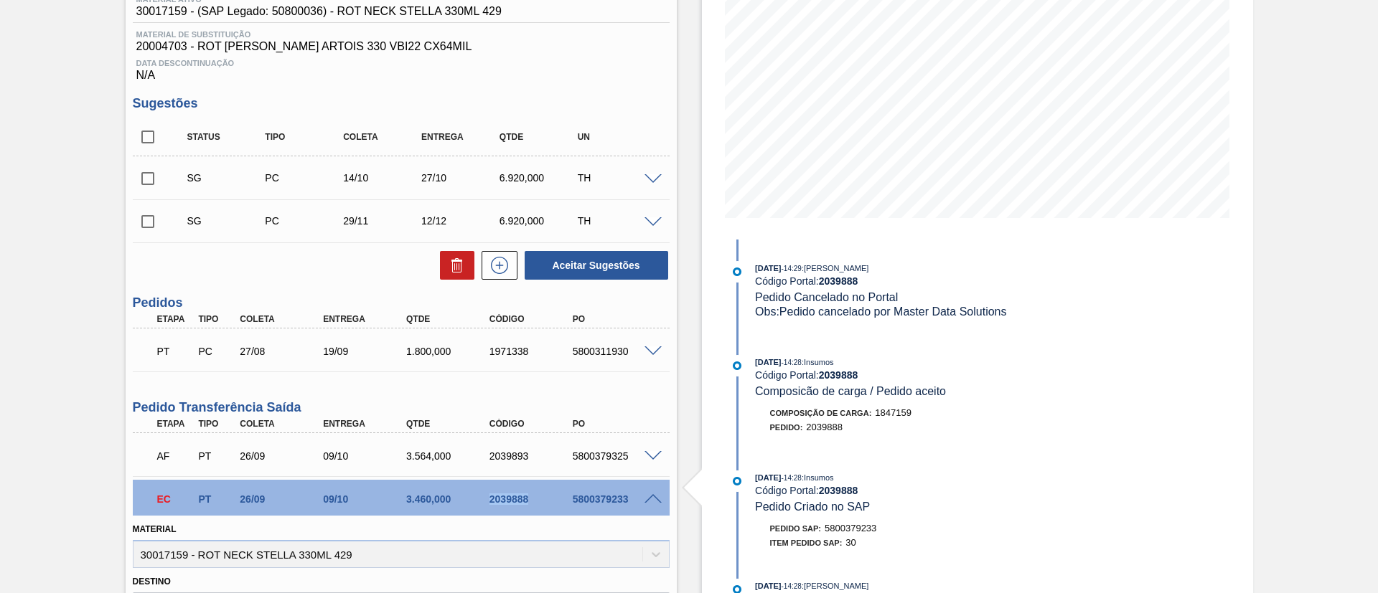
scroll to position [0, 0]
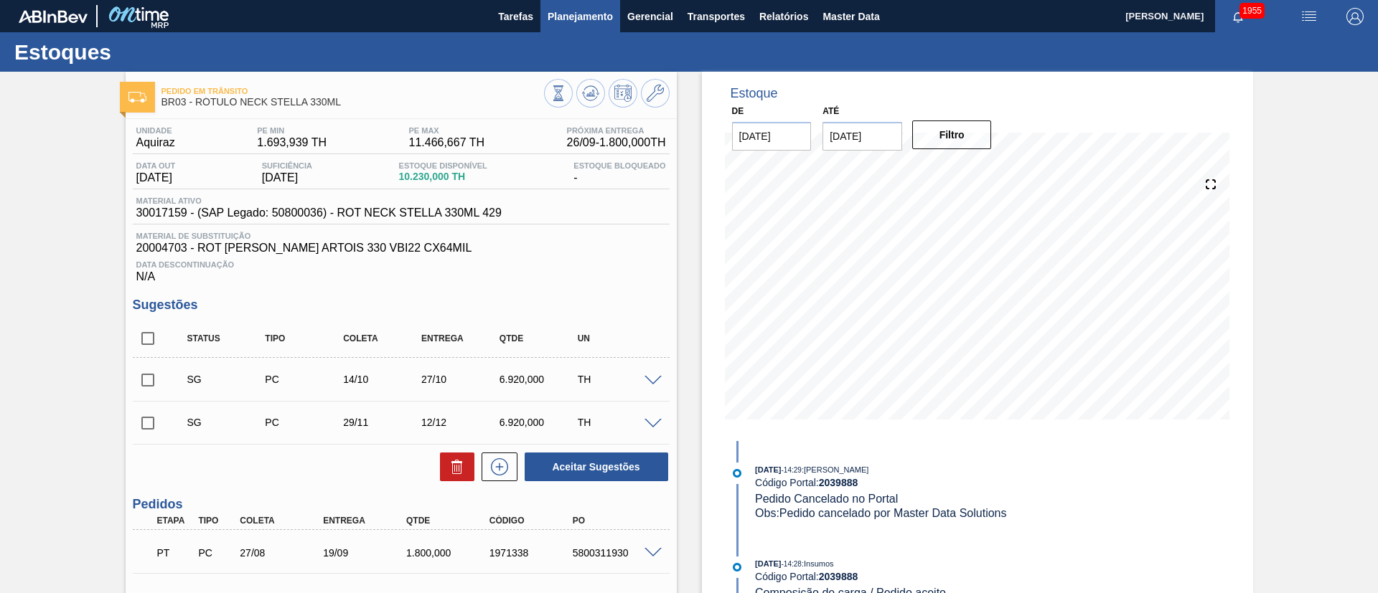
click at [581, 19] on span "Planejamento" at bounding box center [580, 16] width 65 height 17
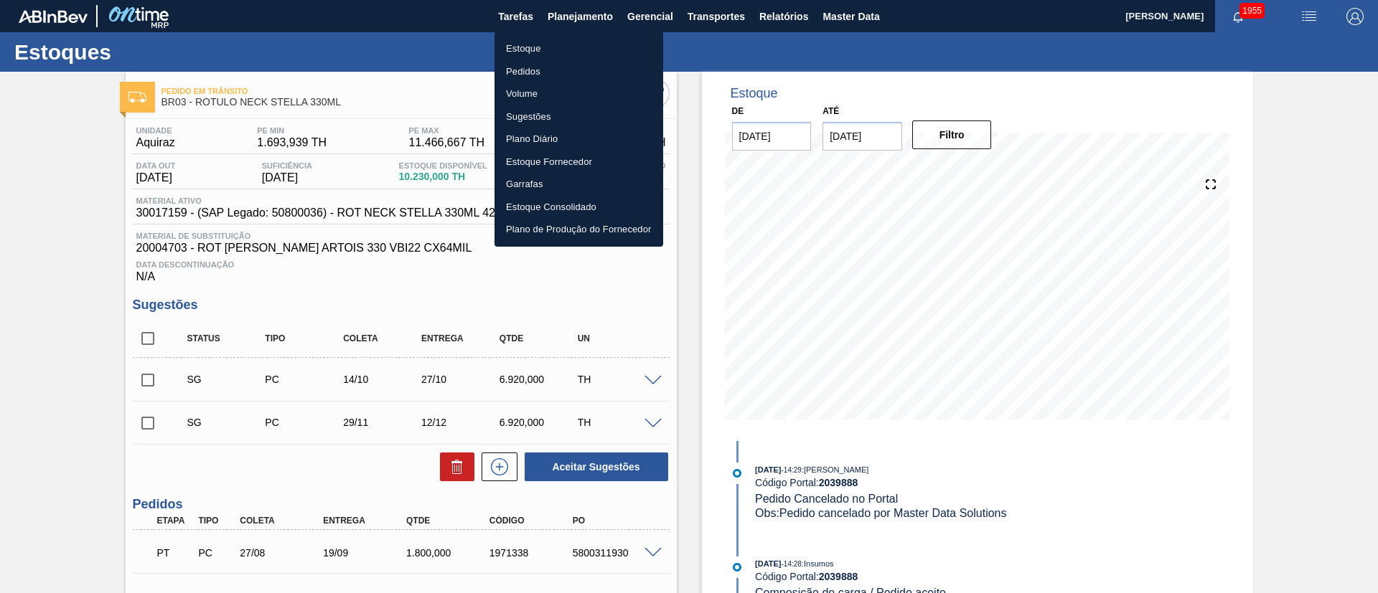
click at [153, 345] on div at bounding box center [689, 296] width 1378 height 593
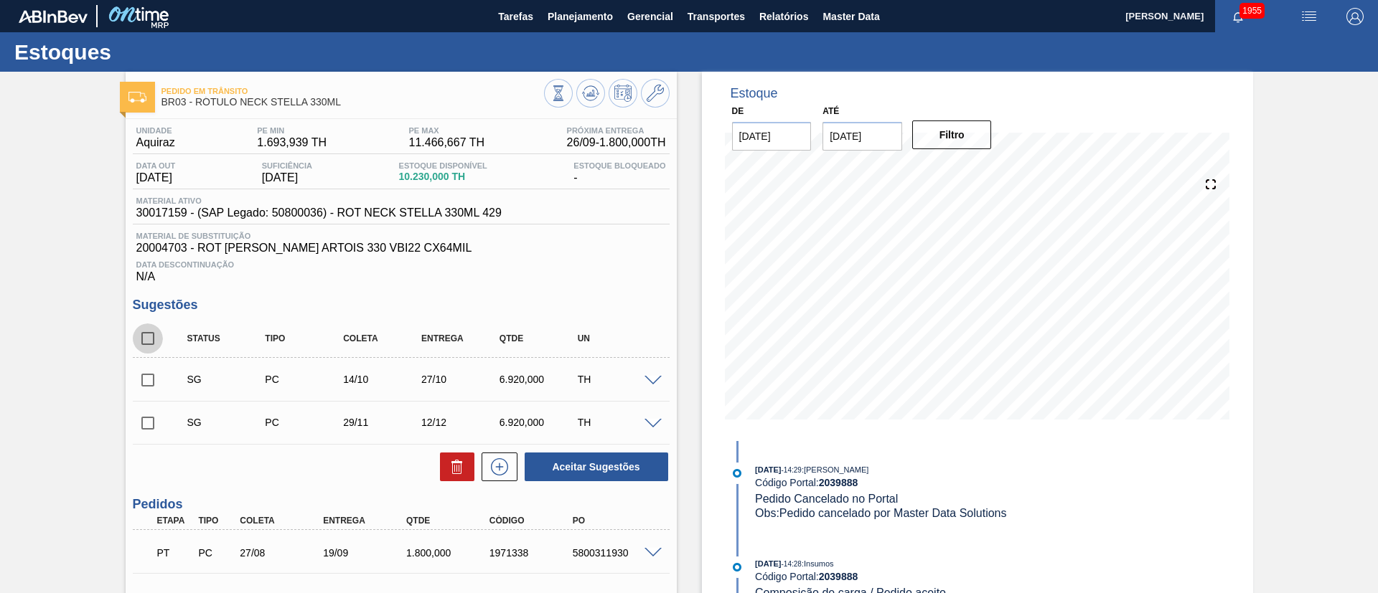
click at [152, 339] on input "checkbox" at bounding box center [148, 339] width 30 height 30
checkbox input "true"
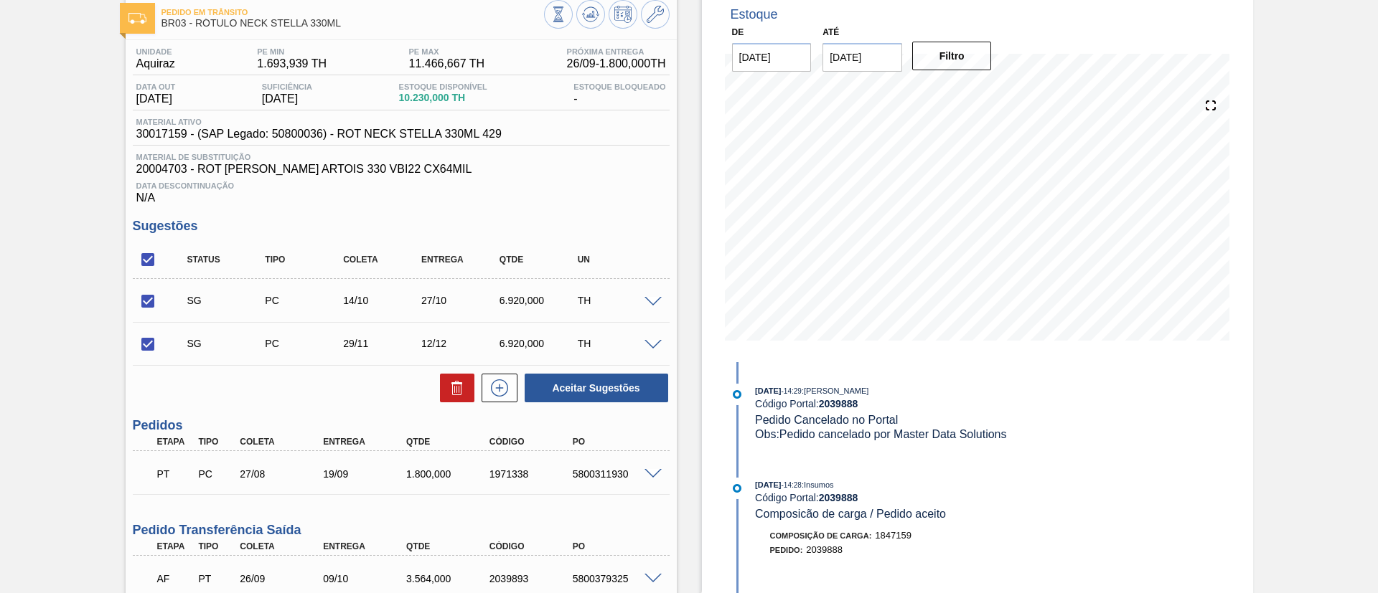
scroll to position [215, 0]
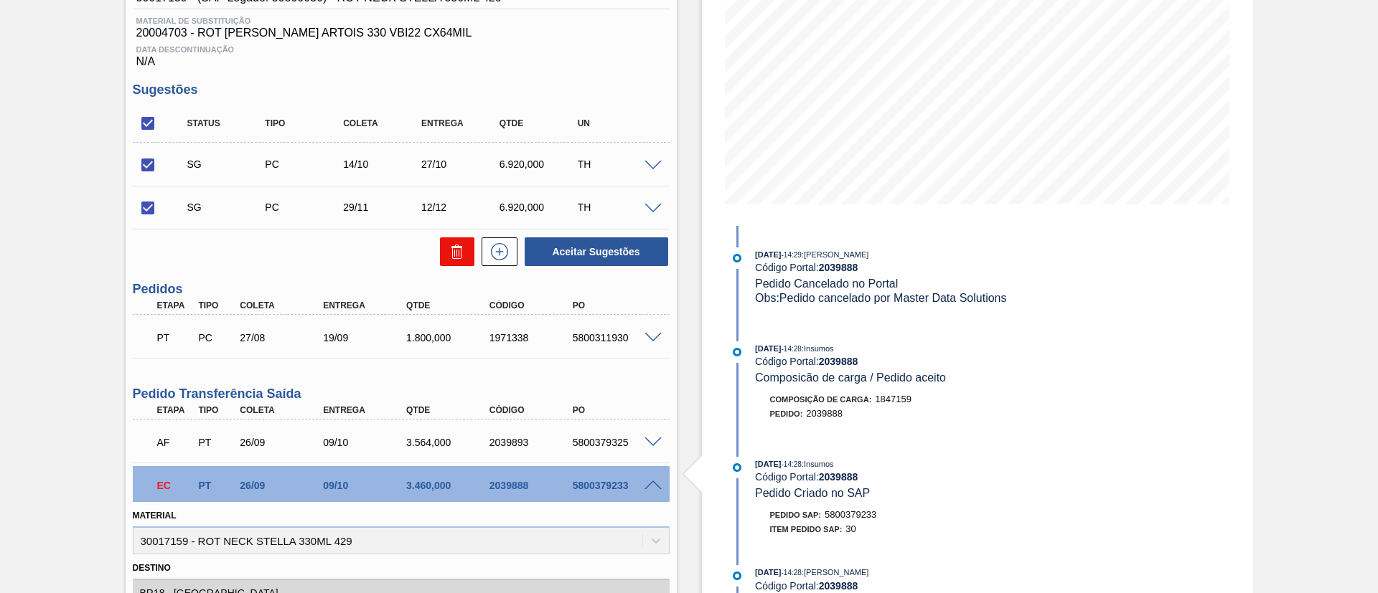
click at [465, 255] on button at bounding box center [457, 252] width 34 height 29
checkbox input "false"
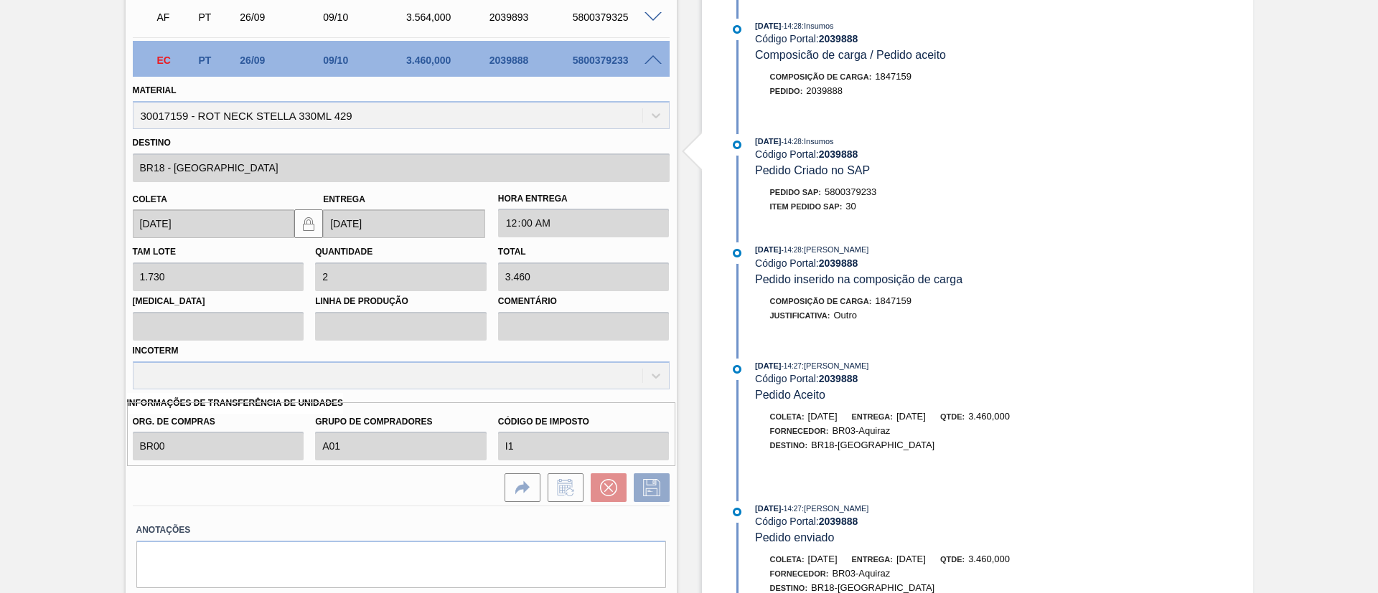
scroll to position [108, 0]
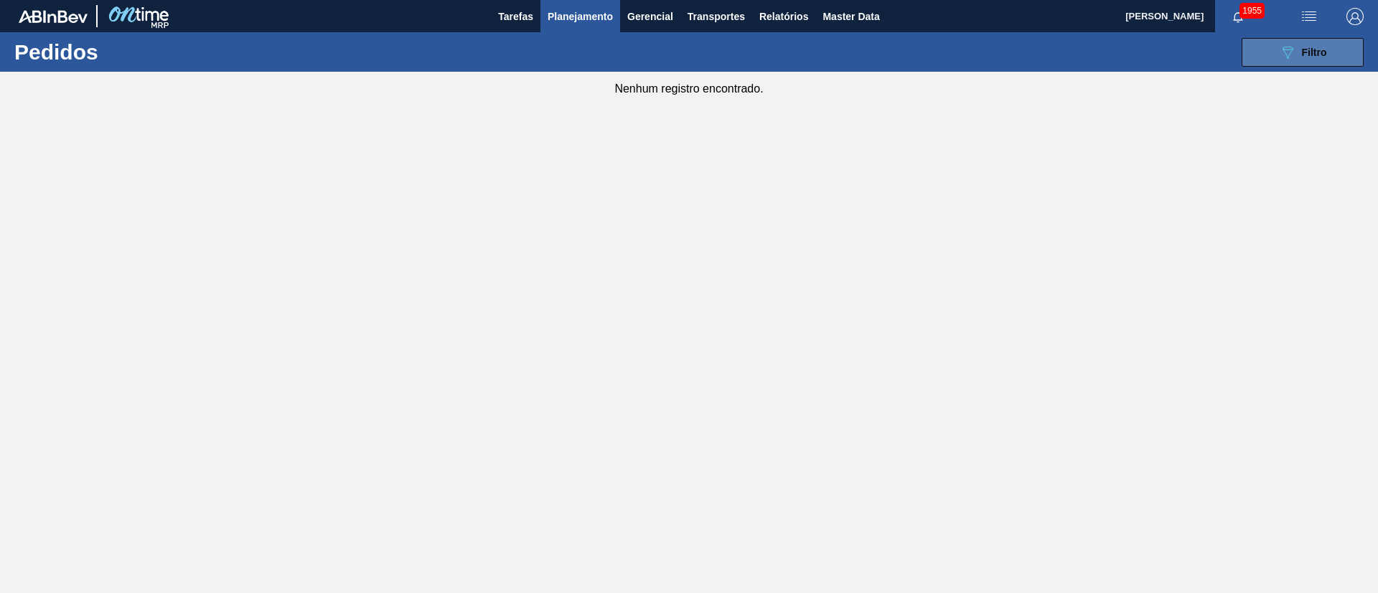
click at [1287, 49] on icon at bounding box center [1287, 53] width 11 height 12
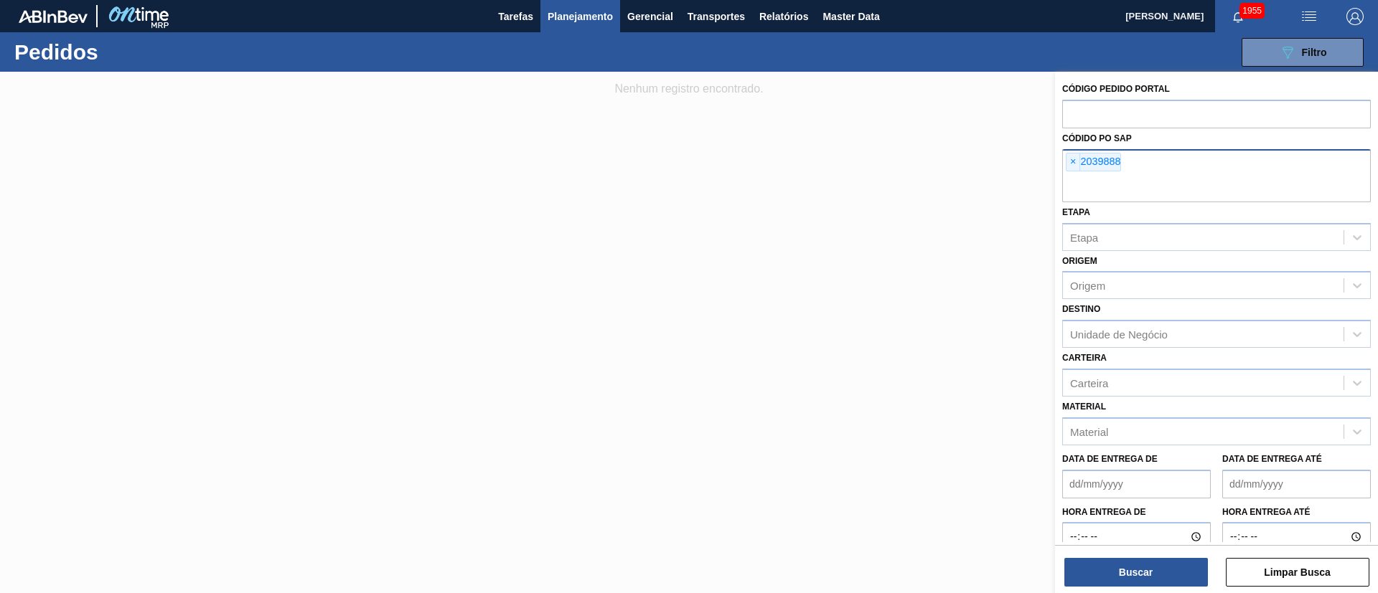
click at [1133, 169] on div "× 2039888" at bounding box center [1216, 175] width 309 height 53
paste input "2039888"
type input "2039888"
click at [1074, 168] on span "×" at bounding box center [1073, 162] width 14 height 17
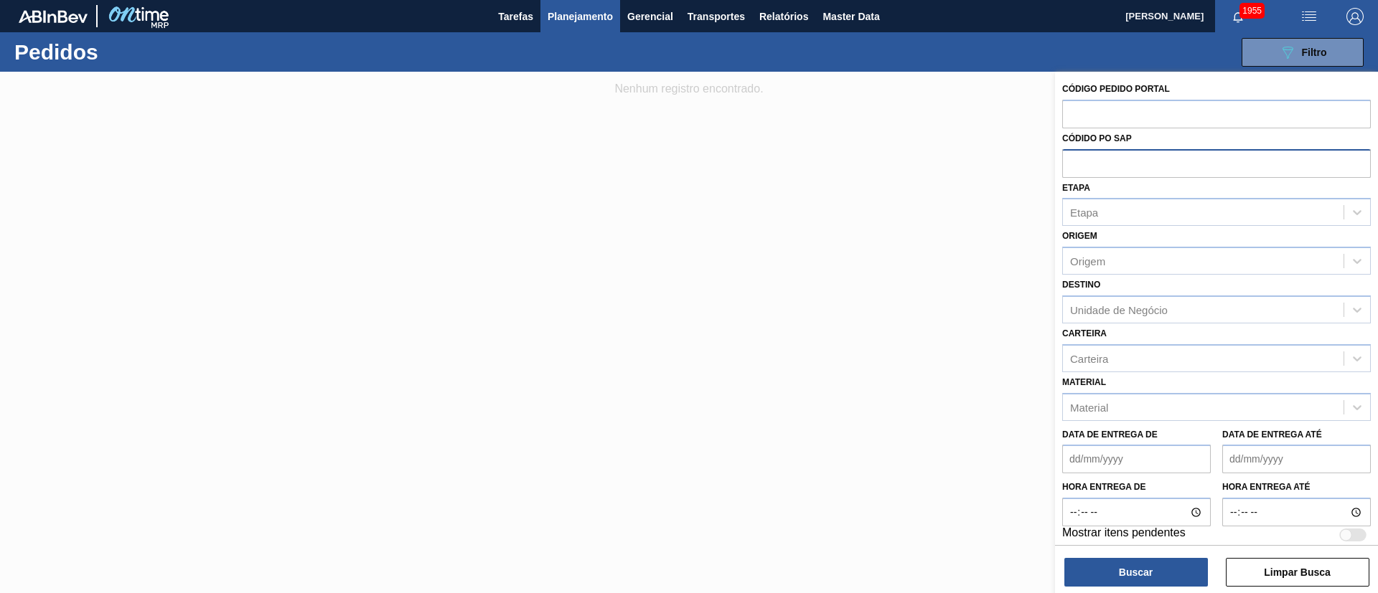
paste input "2039888"
type input "2039888"
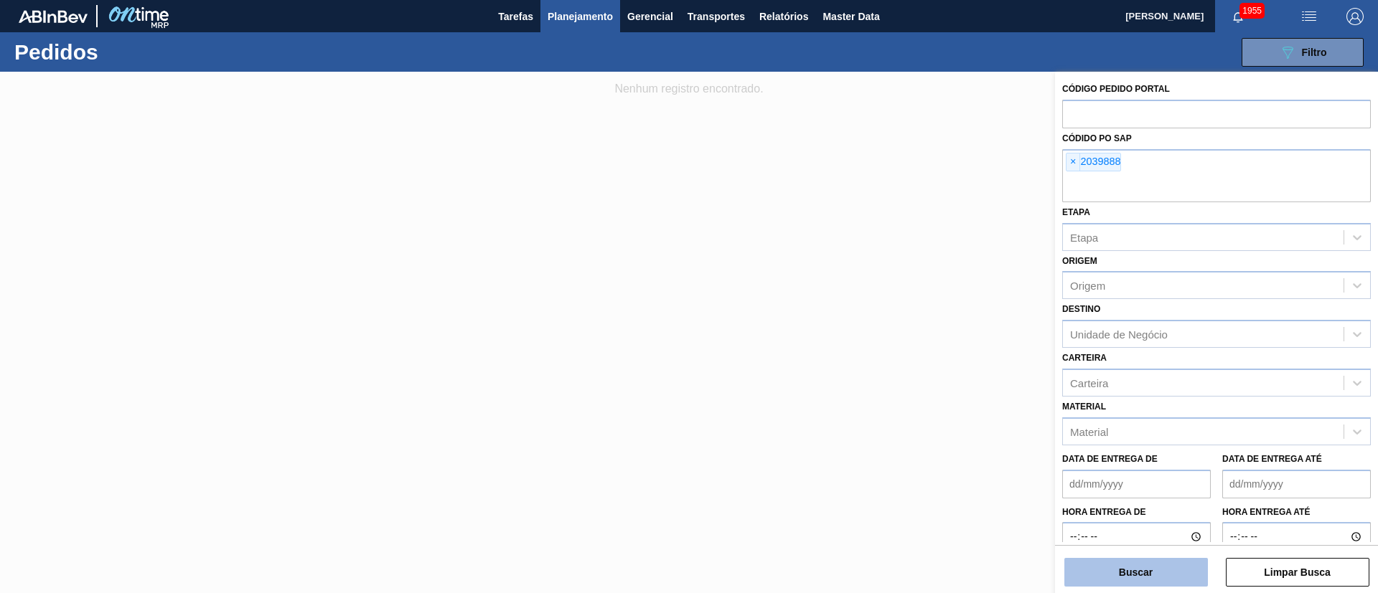
click at [1114, 572] on button "Buscar" at bounding box center [1136, 572] width 144 height 29
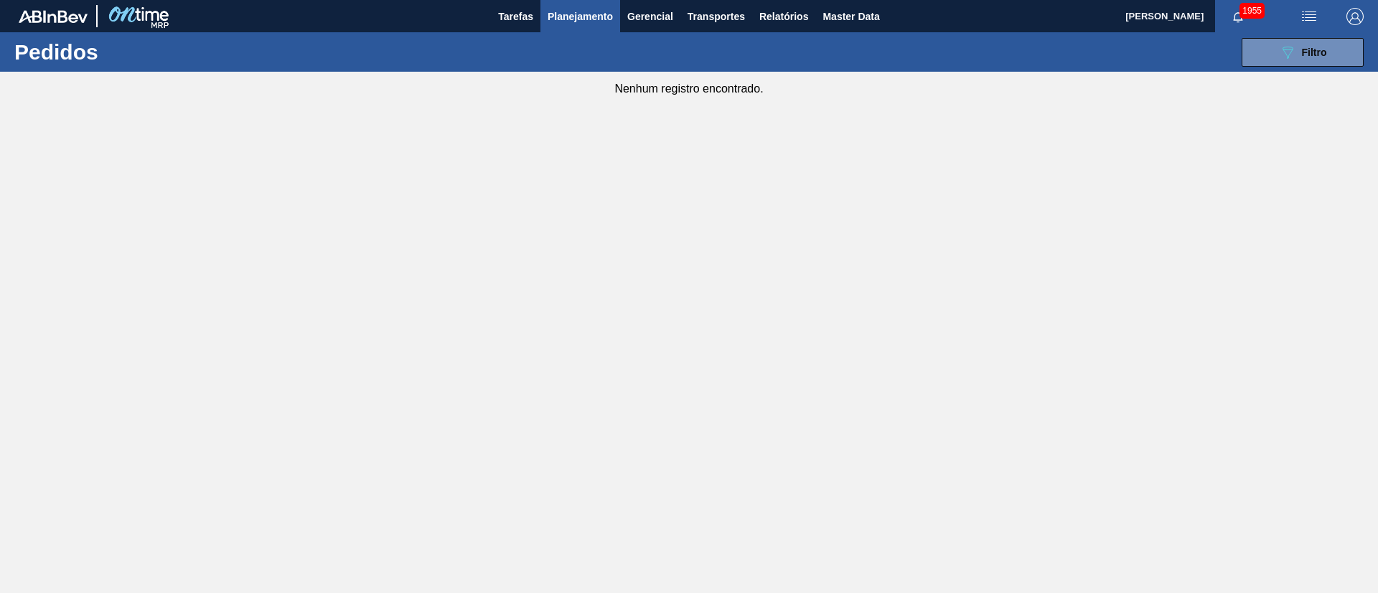
click at [570, 16] on span "Planejamento" at bounding box center [580, 16] width 65 height 17
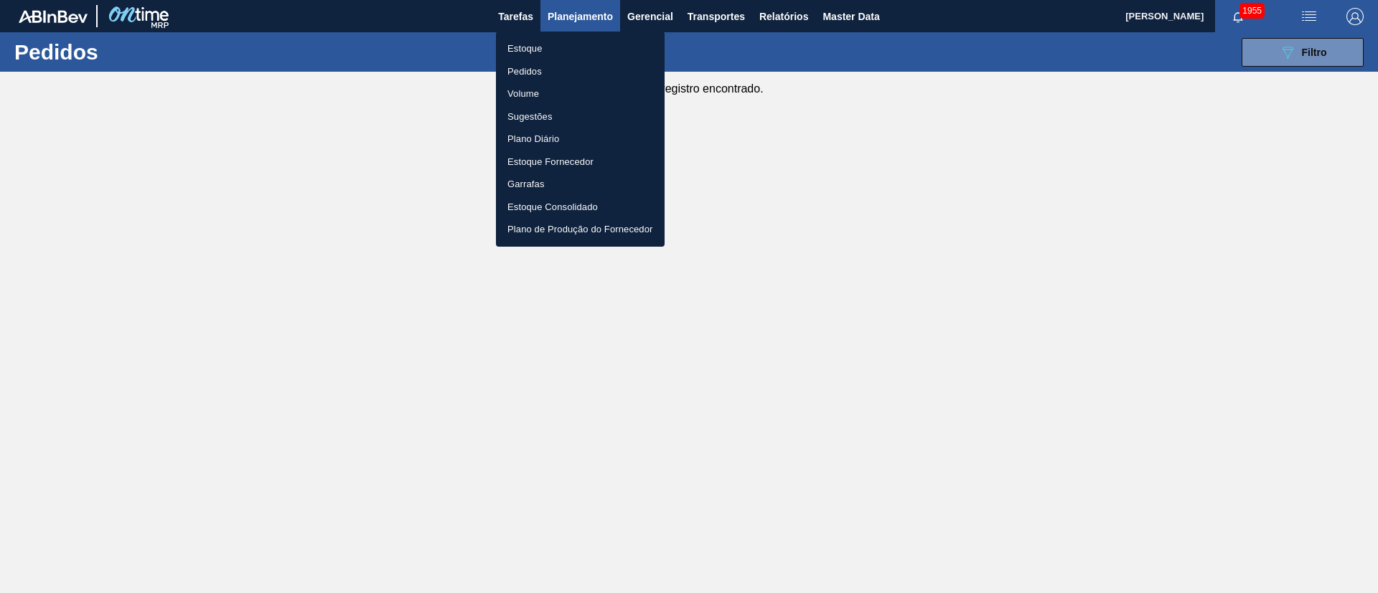
click at [1021, 159] on div at bounding box center [689, 296] width 1378 height 593
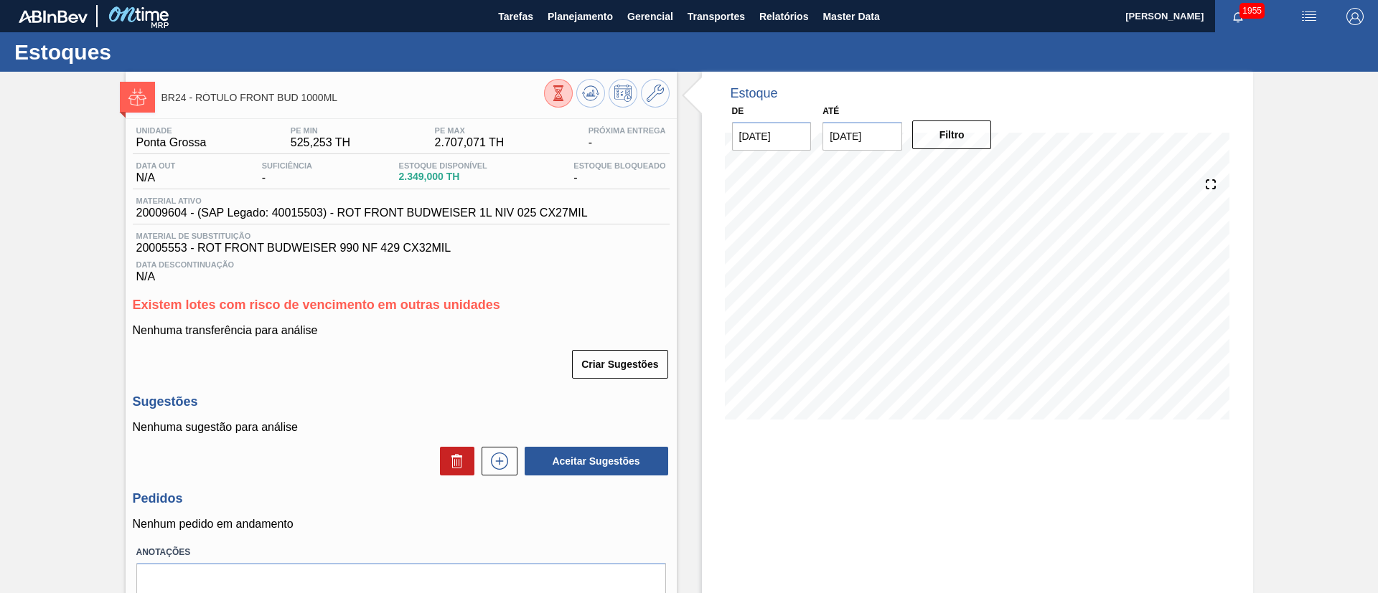
click at [559, 85] on icon at bounding box center [558, 93] width 16 height 16
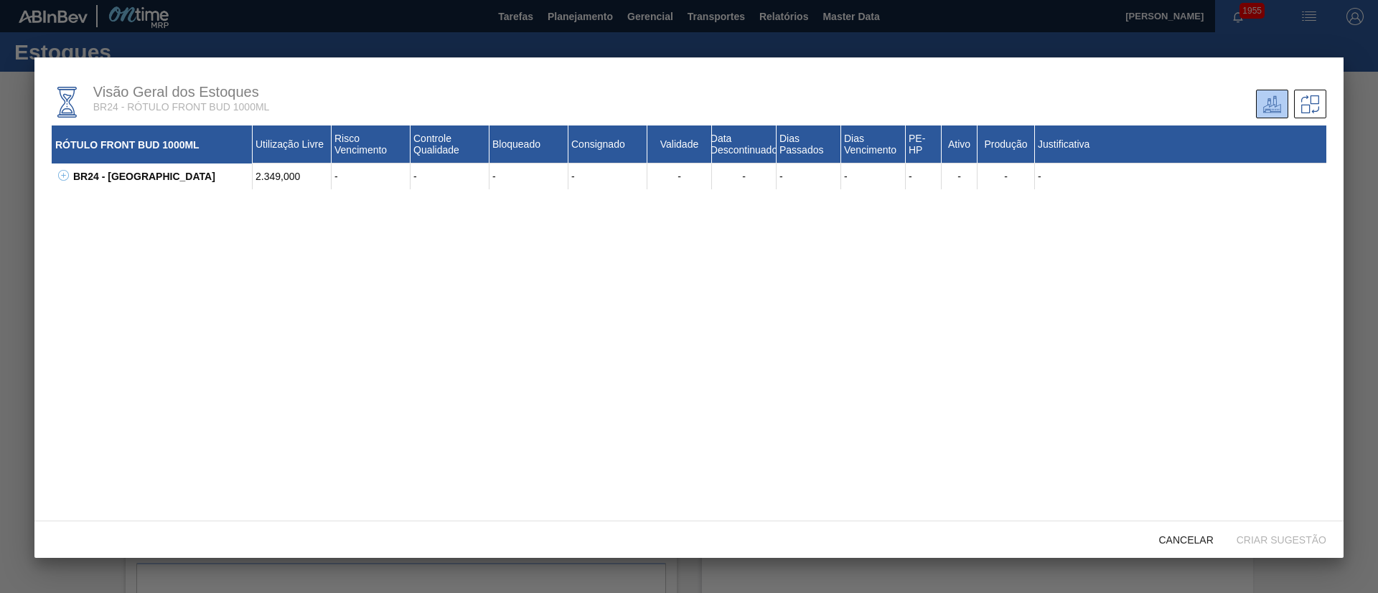
click at [61, 177] on icon at bounding box center [63, 175] width 11 height 11
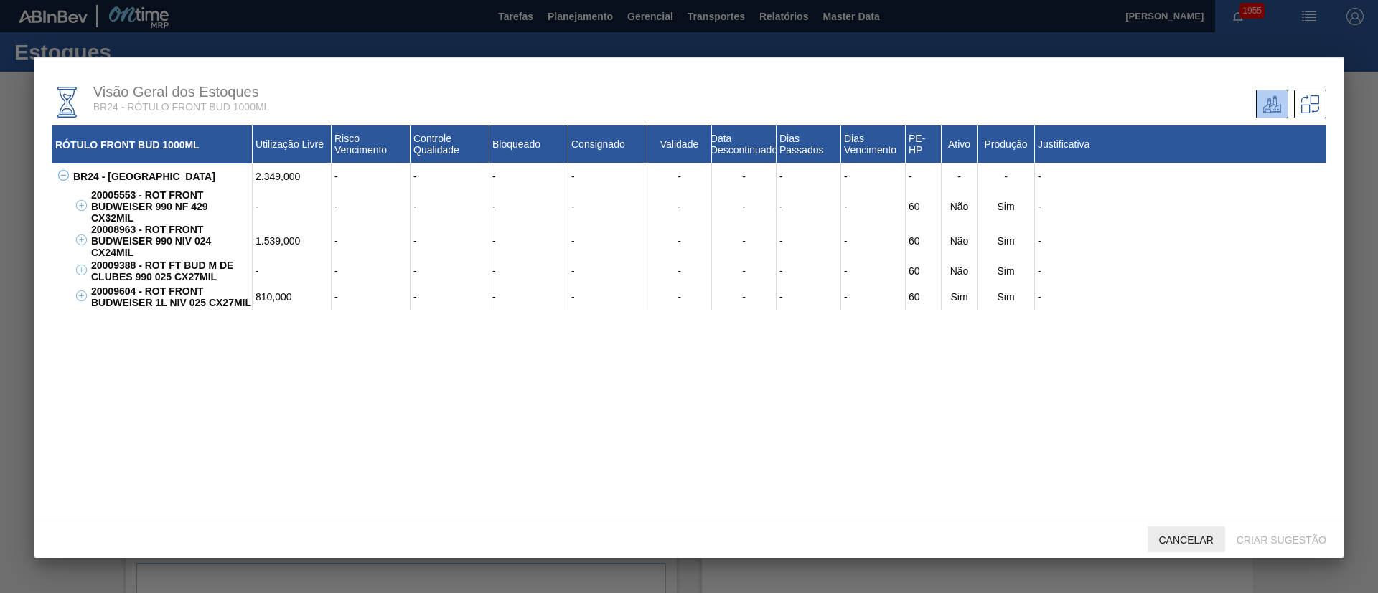
click at [1177, 541] on span "Cancelar" at bounding box center [1185, 540] width 77 height 11
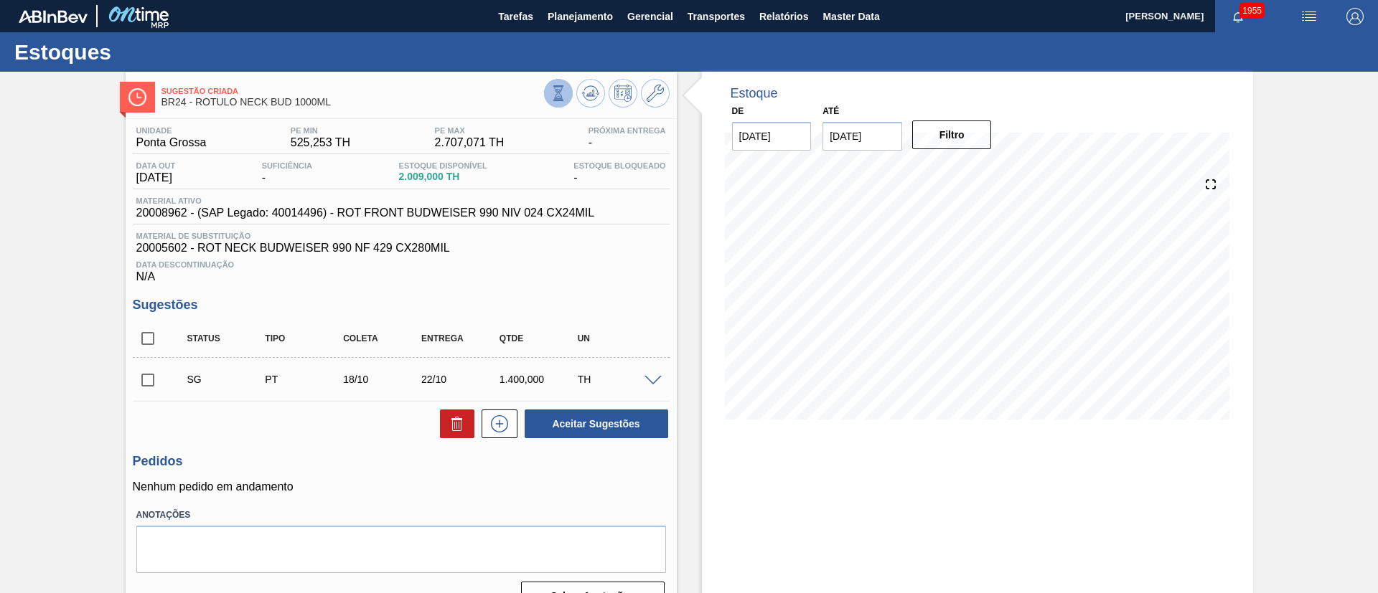
click at [570, 90] on button at bounding box center [558, 93] width 29 height 29
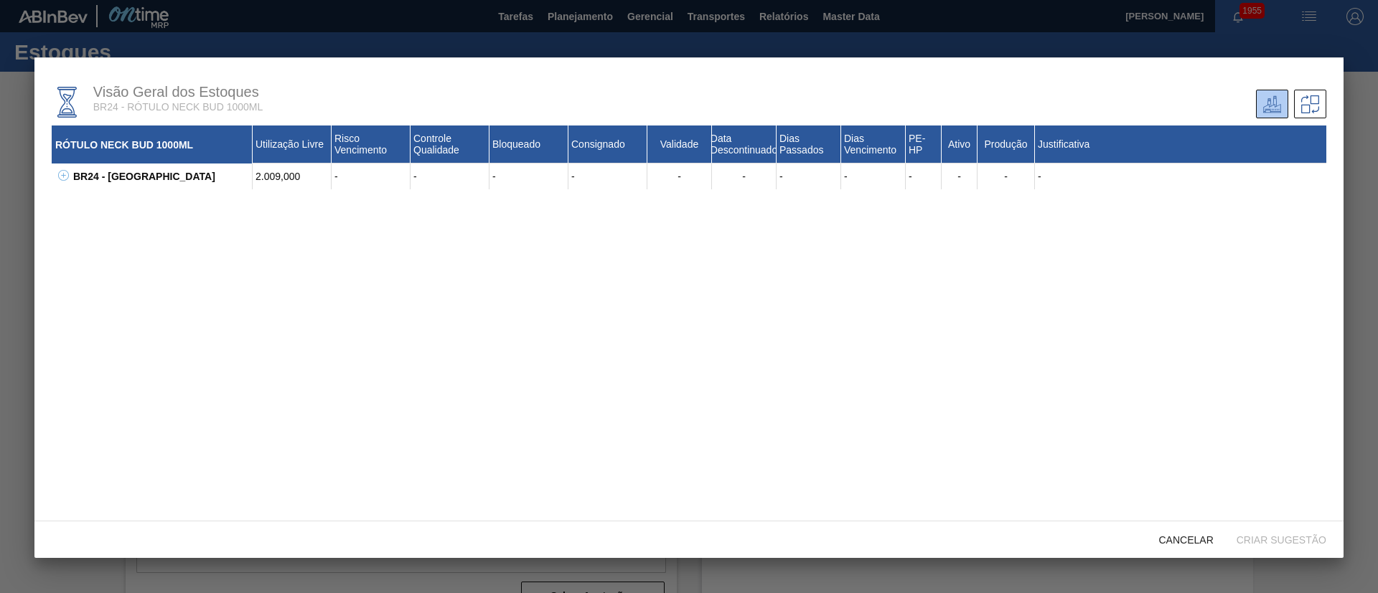
click at [70, 177] on div "BR24 - [GEOGRAPHIC_DATA]" at bounding box center [161, 177] width 183 height 26
click at [65, 176] on icon at bounding box center [63, 175] width 11 height 11
click at [80, 241] on icon at bounding box center [81, 240] width 11 height 11
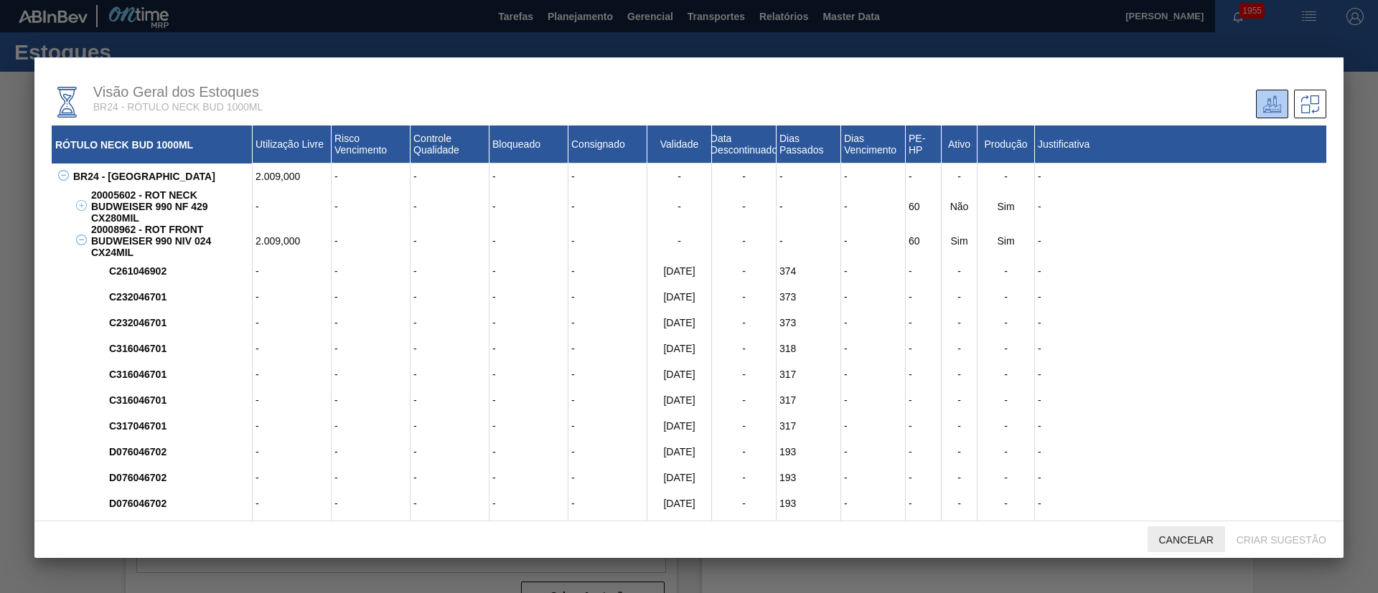
click at [1183, 535] on span "Cancelar" at bounding box center [1185, 540] width 77 height 11
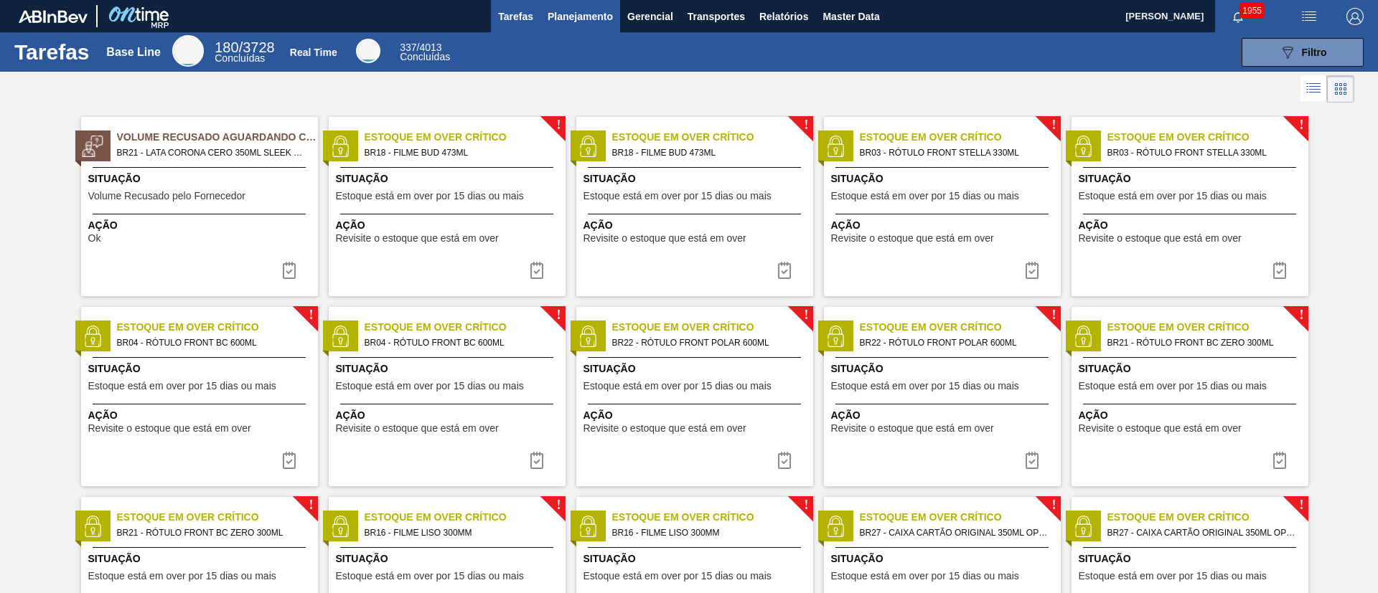
click at [578, 14] on span "Planejamento" at bounding box center [580, 16] width 65 height 17
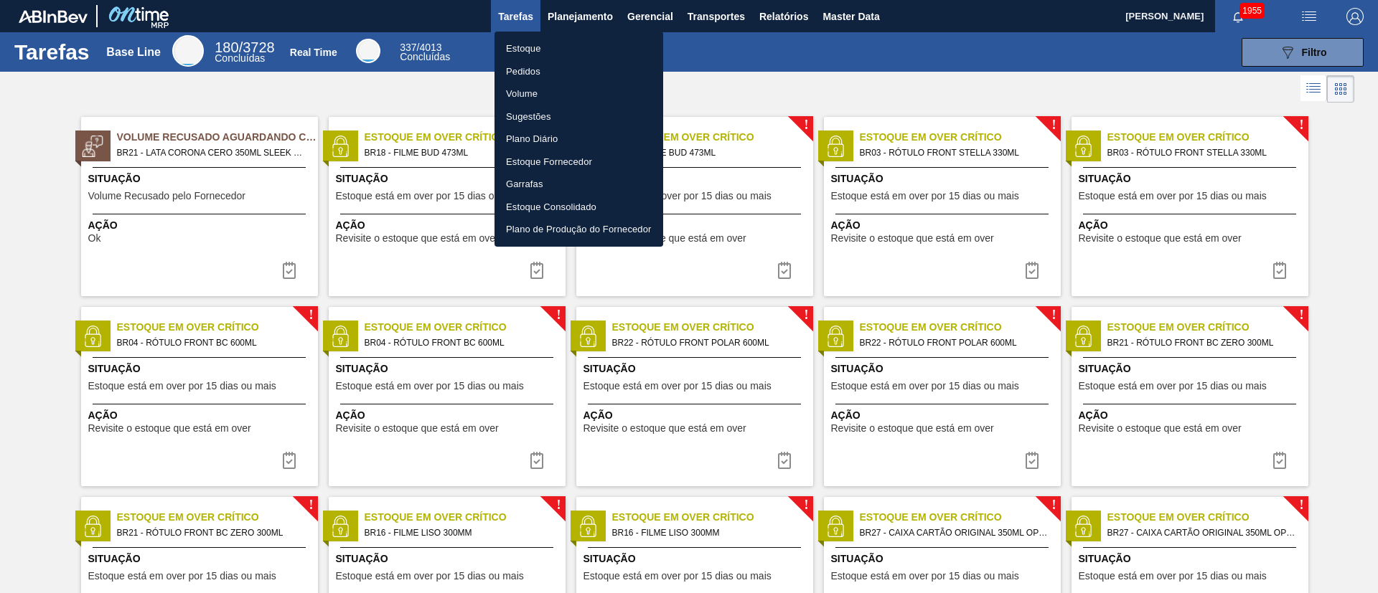
click at [528, 52] on li "Estoque" at bounding box center [578, 48] width 169 height 23
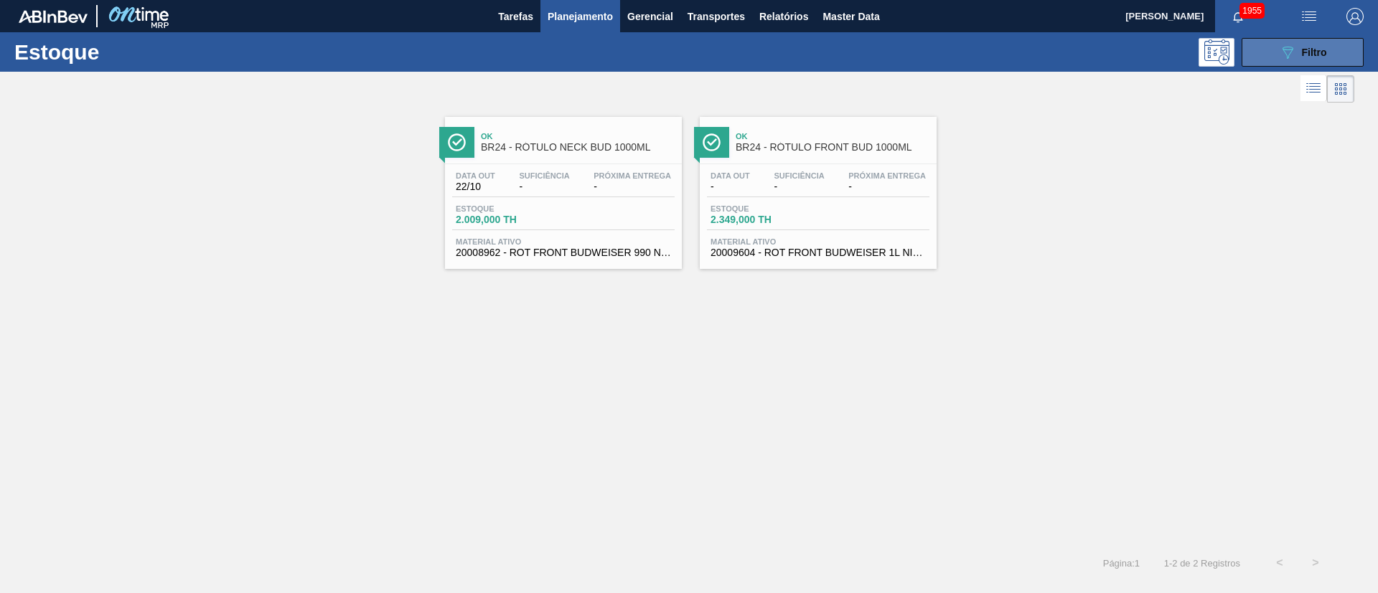
click at [918, 47] on span "Filtro" at bounding box center [1314, 52] width 25 height 11
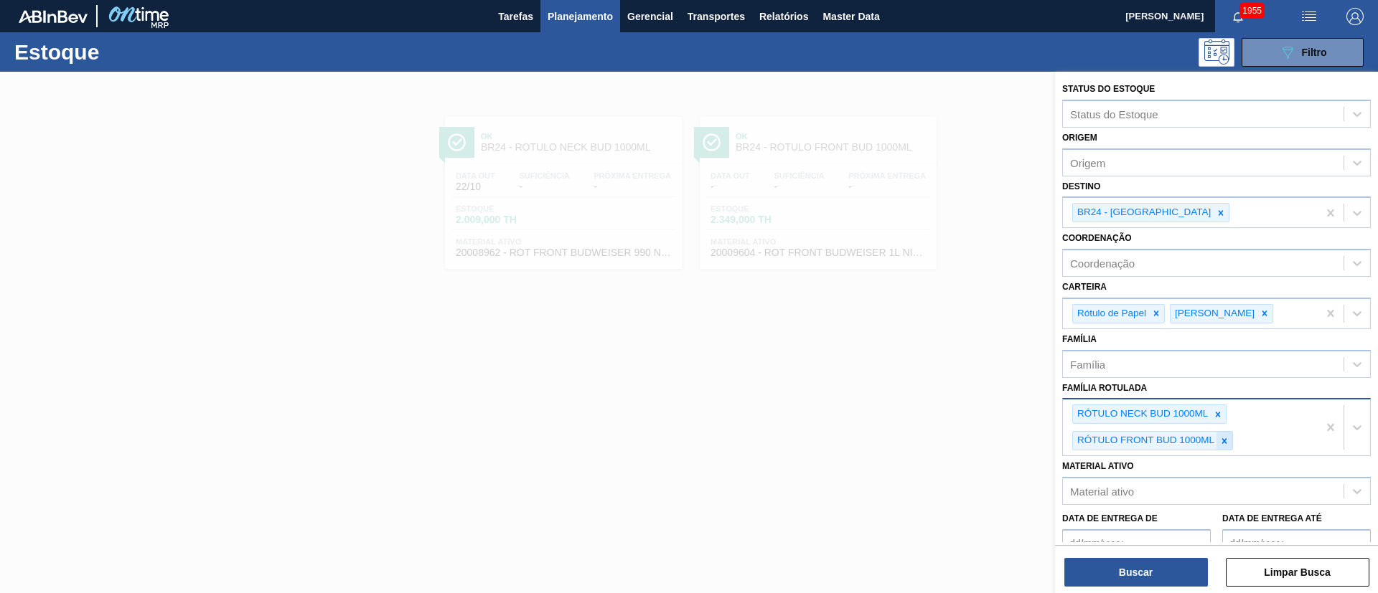
click at [918, 395] on icon at bounding box center [1224, 440] width 5 height 5
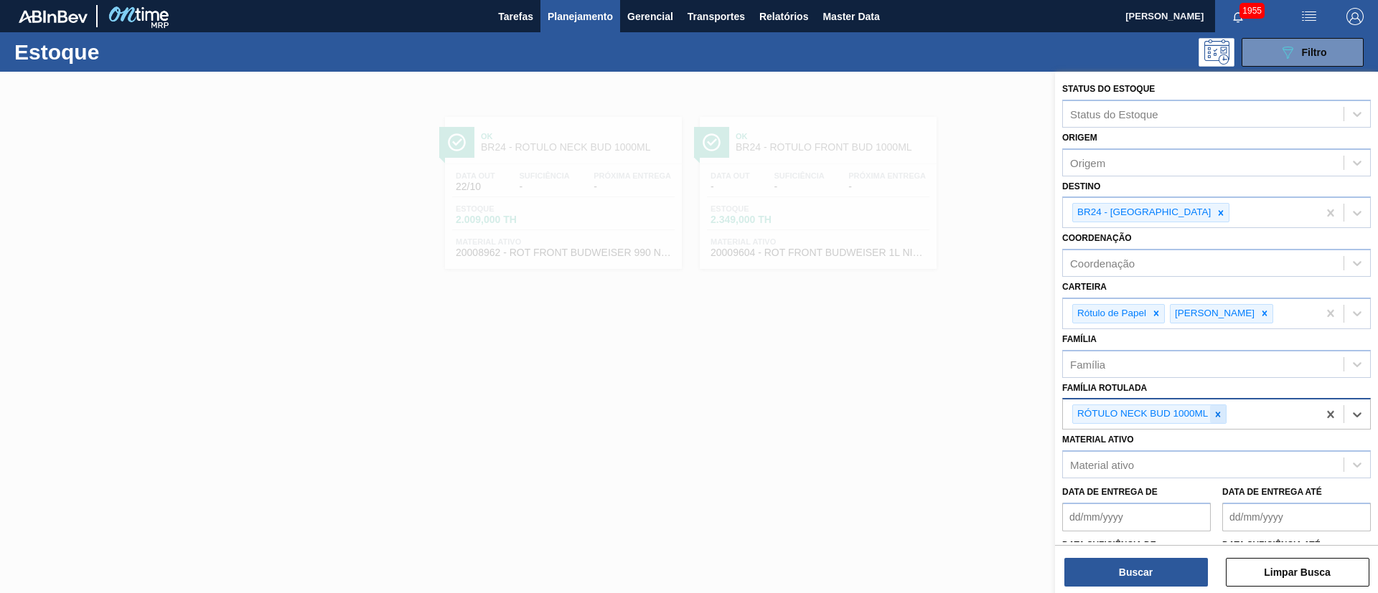
click at [918, 395] on icon at bounding box center [1218, 415] width 10 height 10
paste Rotulada "RÓTULO FRONT ORIGINAL 300ML"
type Rotulada "RÓTULO FRONT ORIGINAL 300ML"
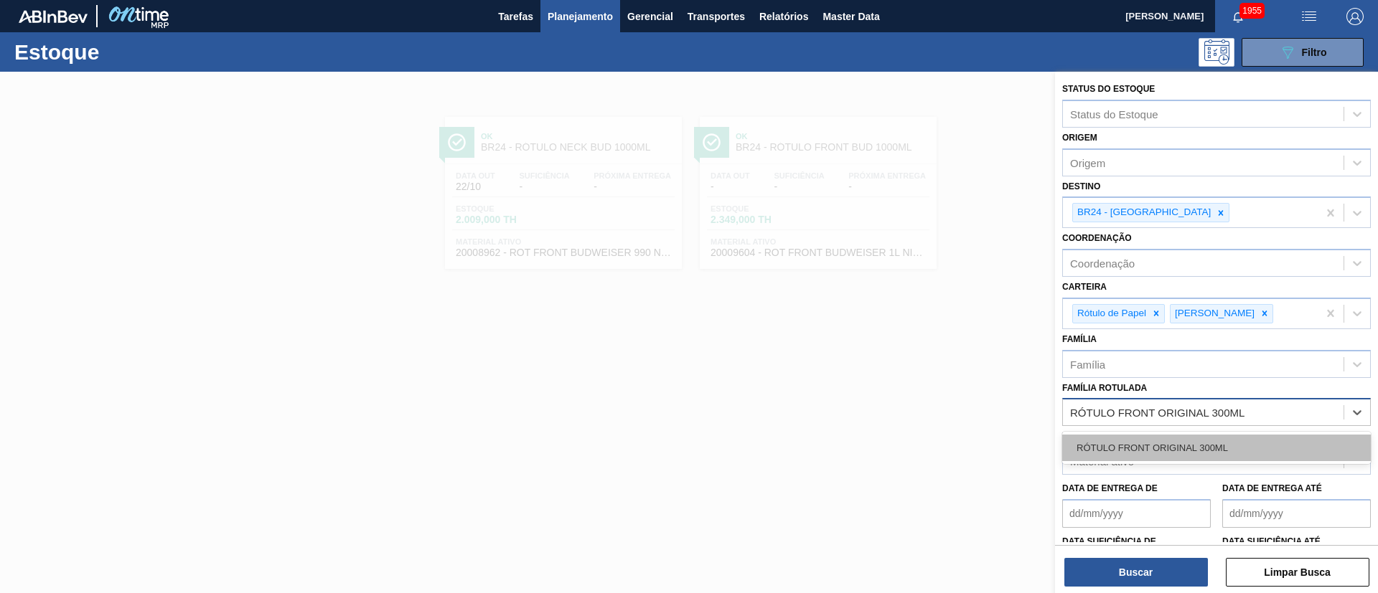
click at [918, 395] on div "RÓTULO FRONT ORIGINAL 300ML" at bounding box center [1216, 448] width 309 height 27
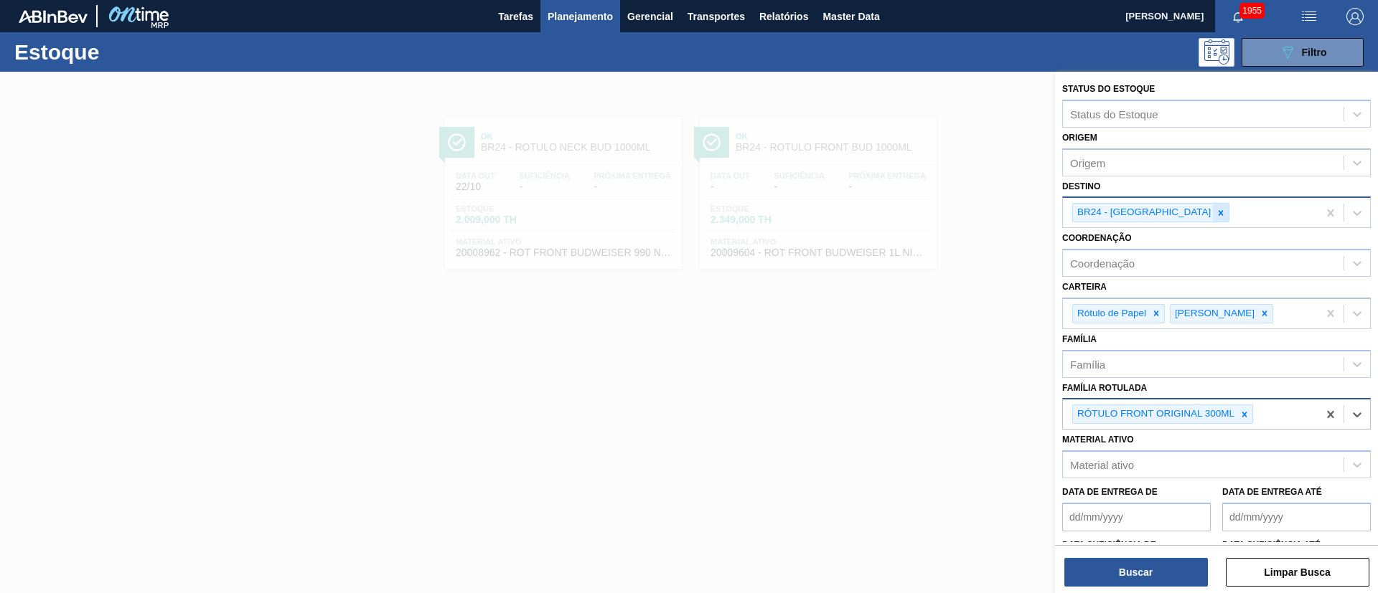
click at [918, 218] on div at bounding box center [1221, 213] width 16 height 18
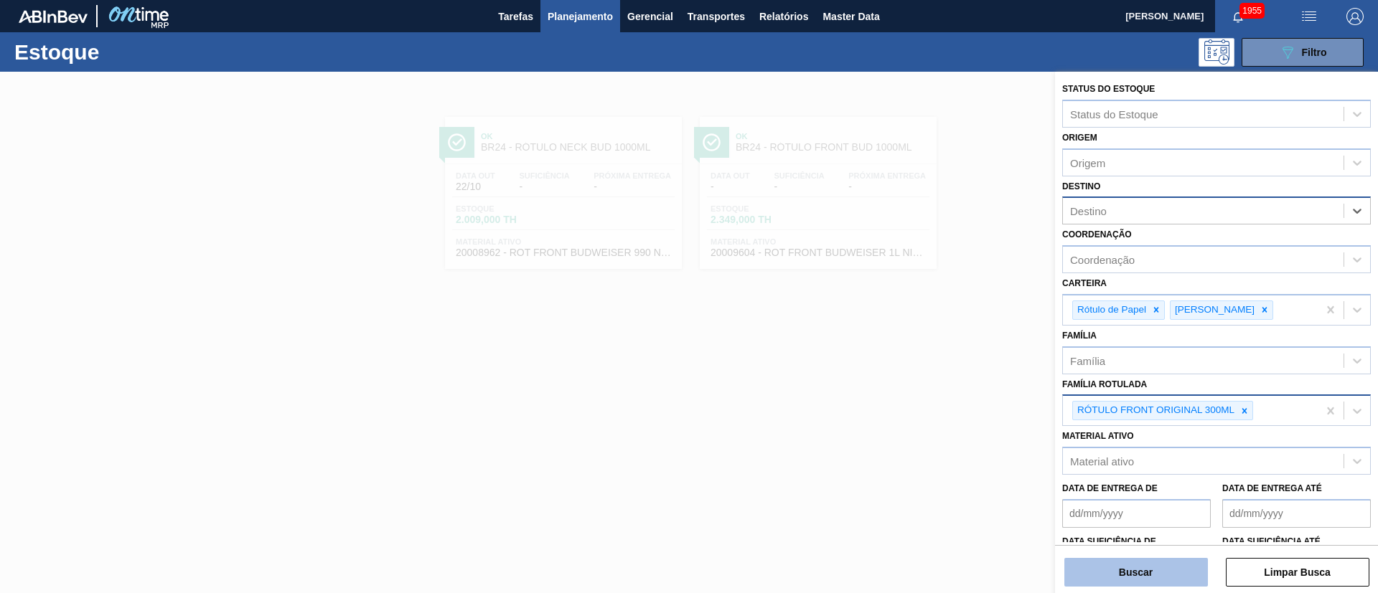
click at [918, 395] on button "Buscar" at bounding box center [1136, 572] width 144 height 29
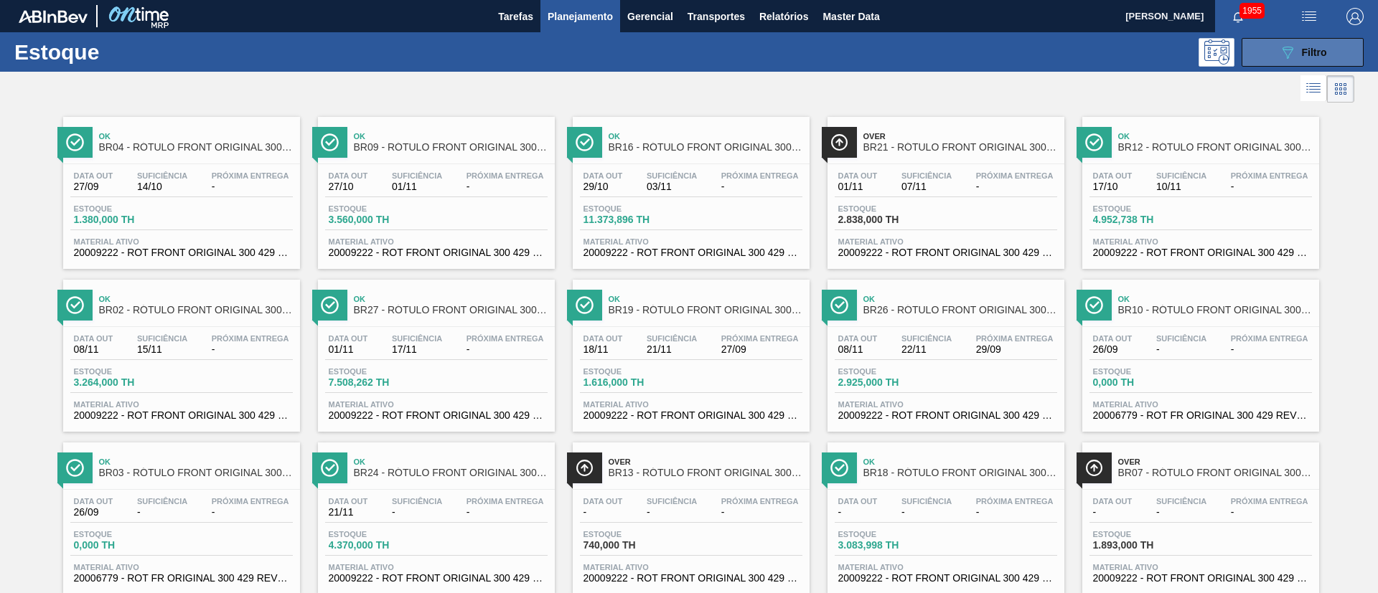
click at [918, 40] on button "089F7B8B-B2A5-4AFE-B5C0-19BA573D28AC Filtro" at bounding box center [1302, 52] width 122 height 29
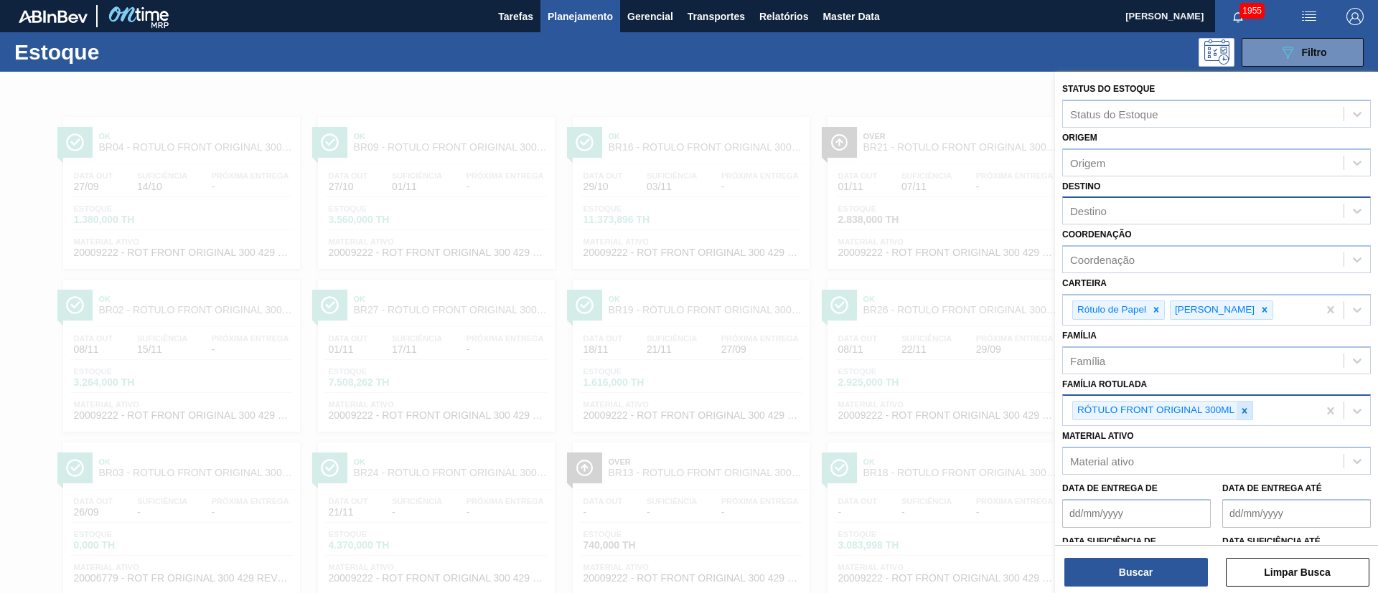
click at [918, 395] on div at bounding box center [1244, 411] width 16 height 18
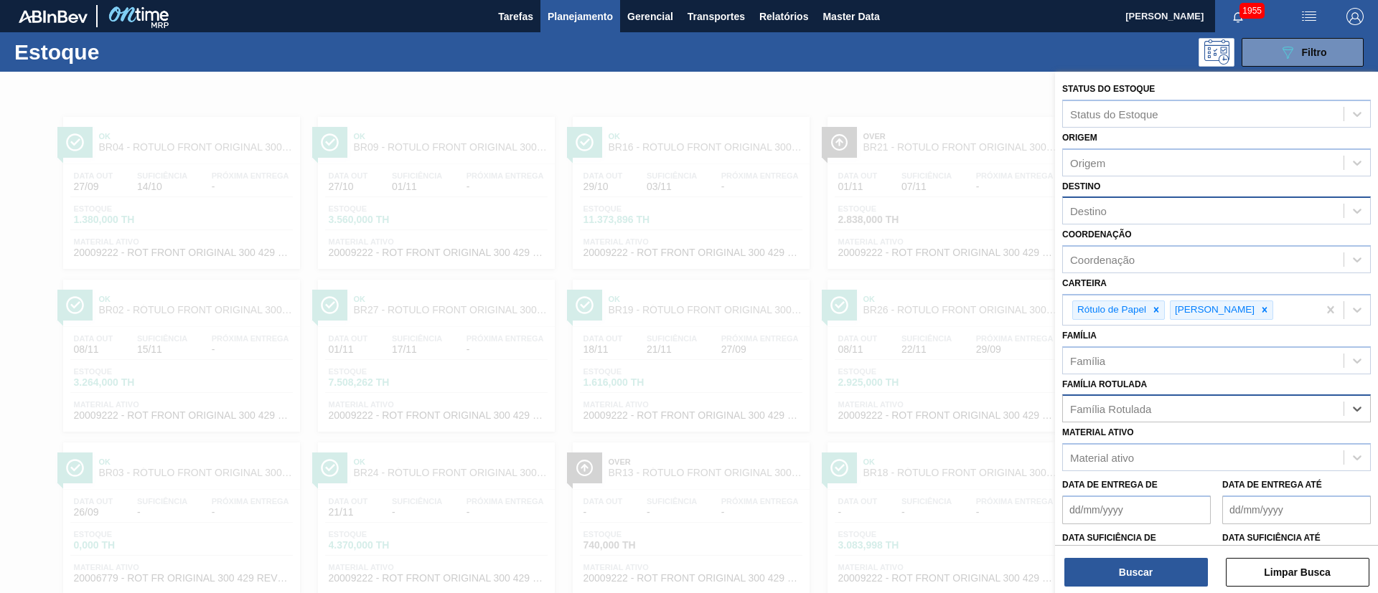
paste Rotulada "RÓTULO NECK BC DUPLO MALTE 600ML"
type Rotulada "RÓTULO NECK BC DUPLO MALTE 600ML"
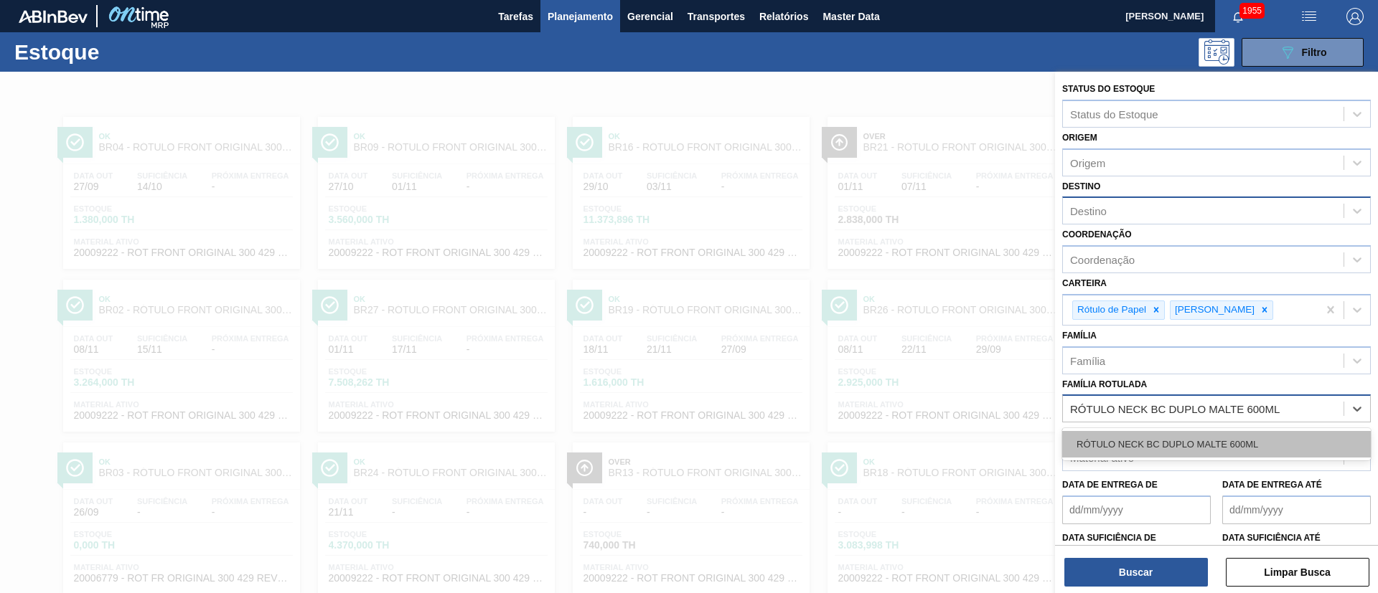
click at [918, 395] on div "RÓTULO NECK BC DUPLO MALTE 600ML" at bounding box center [1216, 444] width 309 height 27
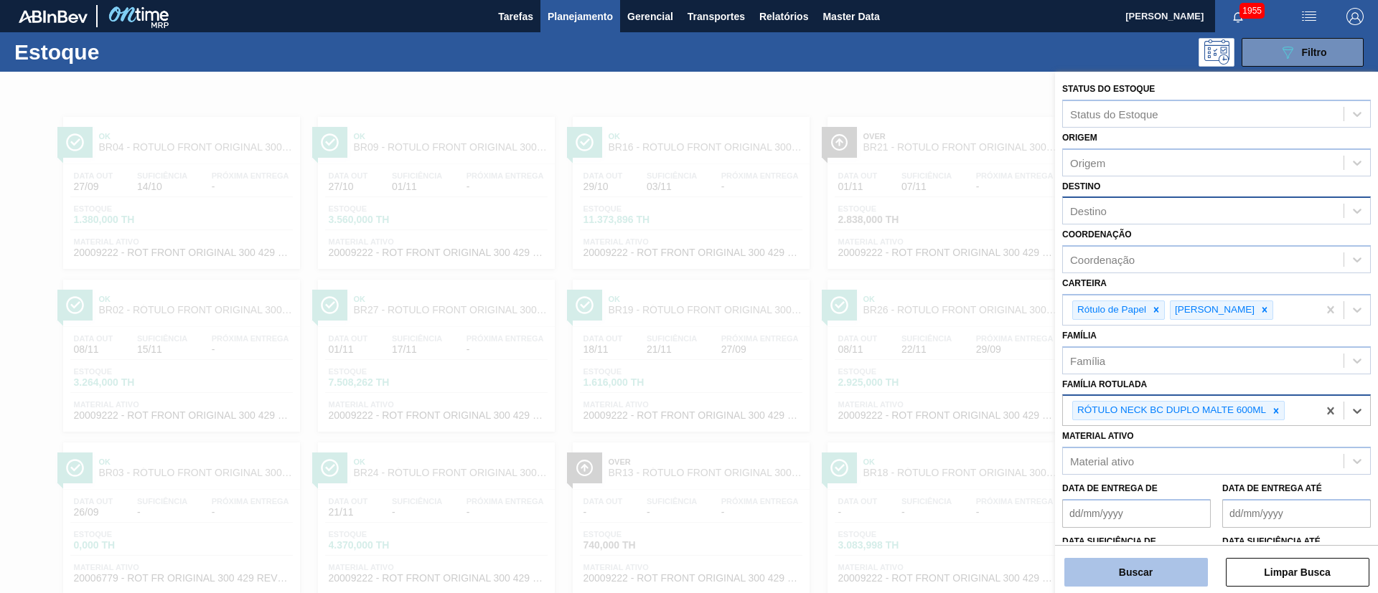
click at [918, 395] on button "Buscar" at bounding box center [1136, 572] width 144 height 29
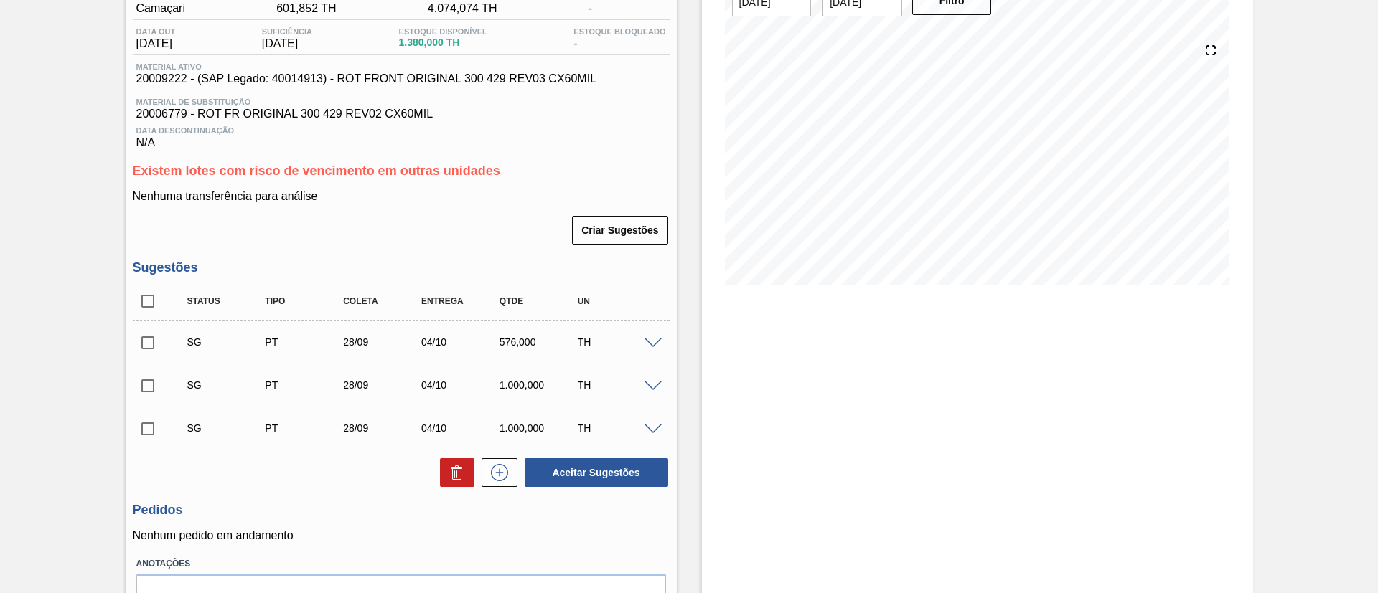
scroll to position [212, 0]
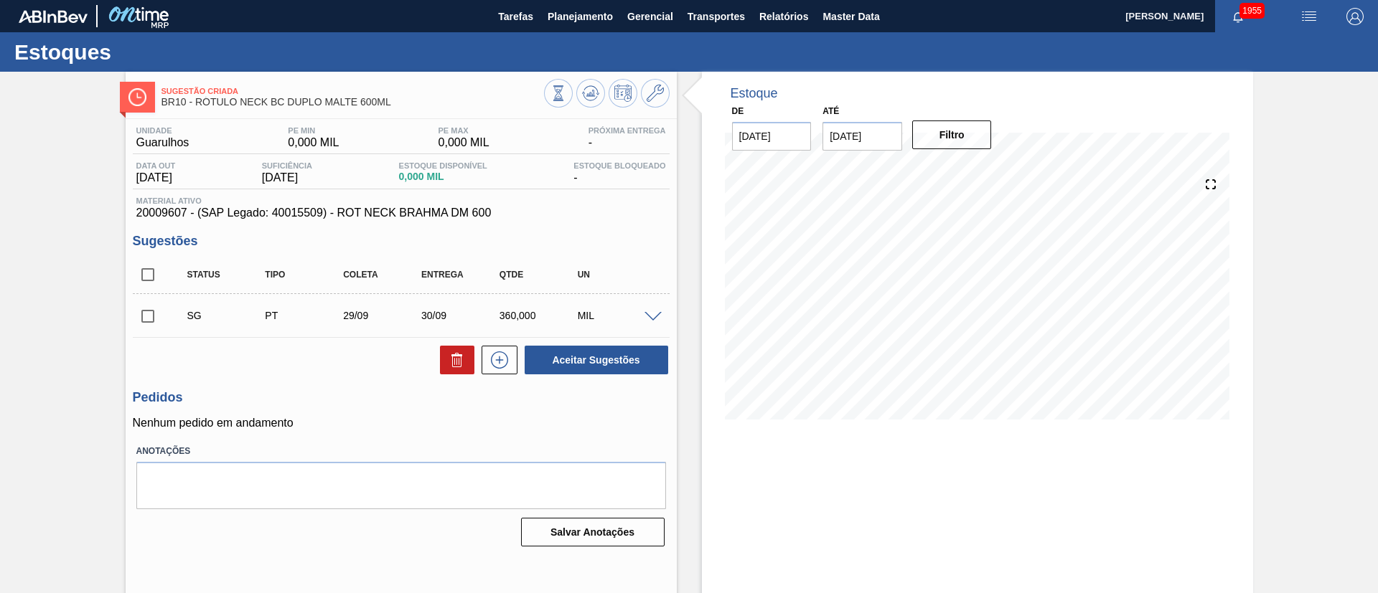
click at [144, 210] on span "20009607 - (SAP Legado: 40015509) - ROT NECK BRAHMA DM 600" at bounding box center [401, 213] width 530 height 13
copy span "20009607"
click at [157, 276] on input "checkbox" at bounding box center [148, 275] width 30 height 30
checkbox input "true"
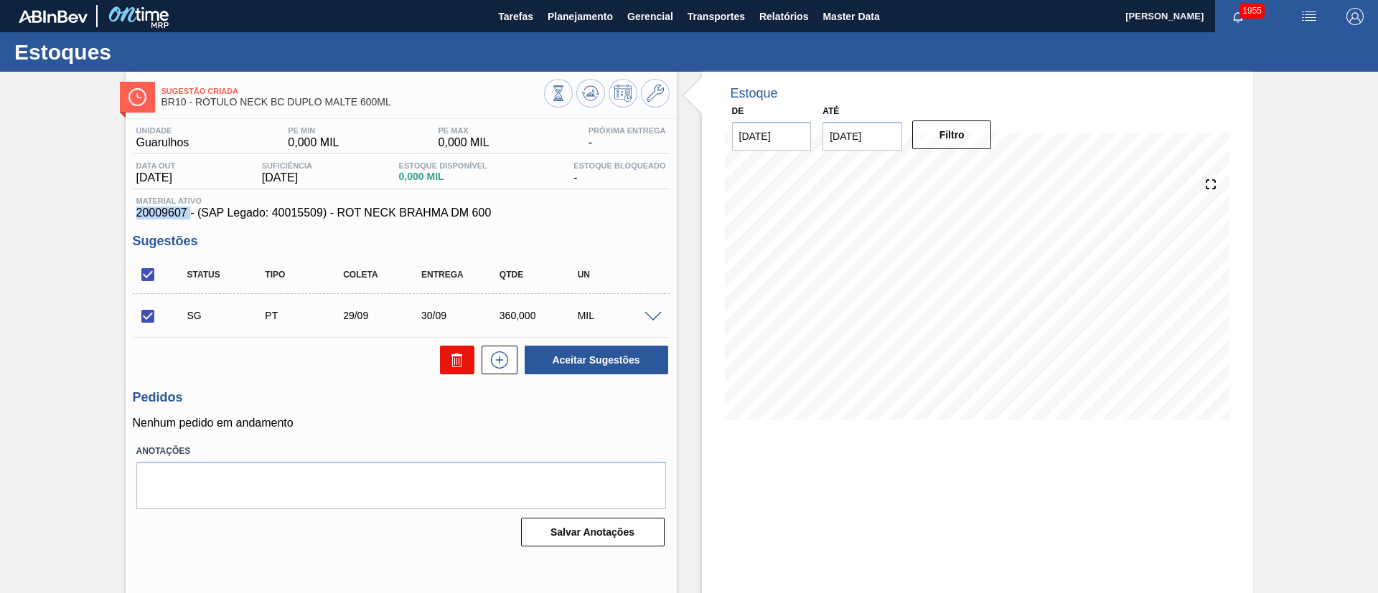
click at [454, 359] on icon at bounding box center [456, 360] width 17 height 17
checkbox input "false"
